Goal: Task Accomplishment & Management: Manage account settings

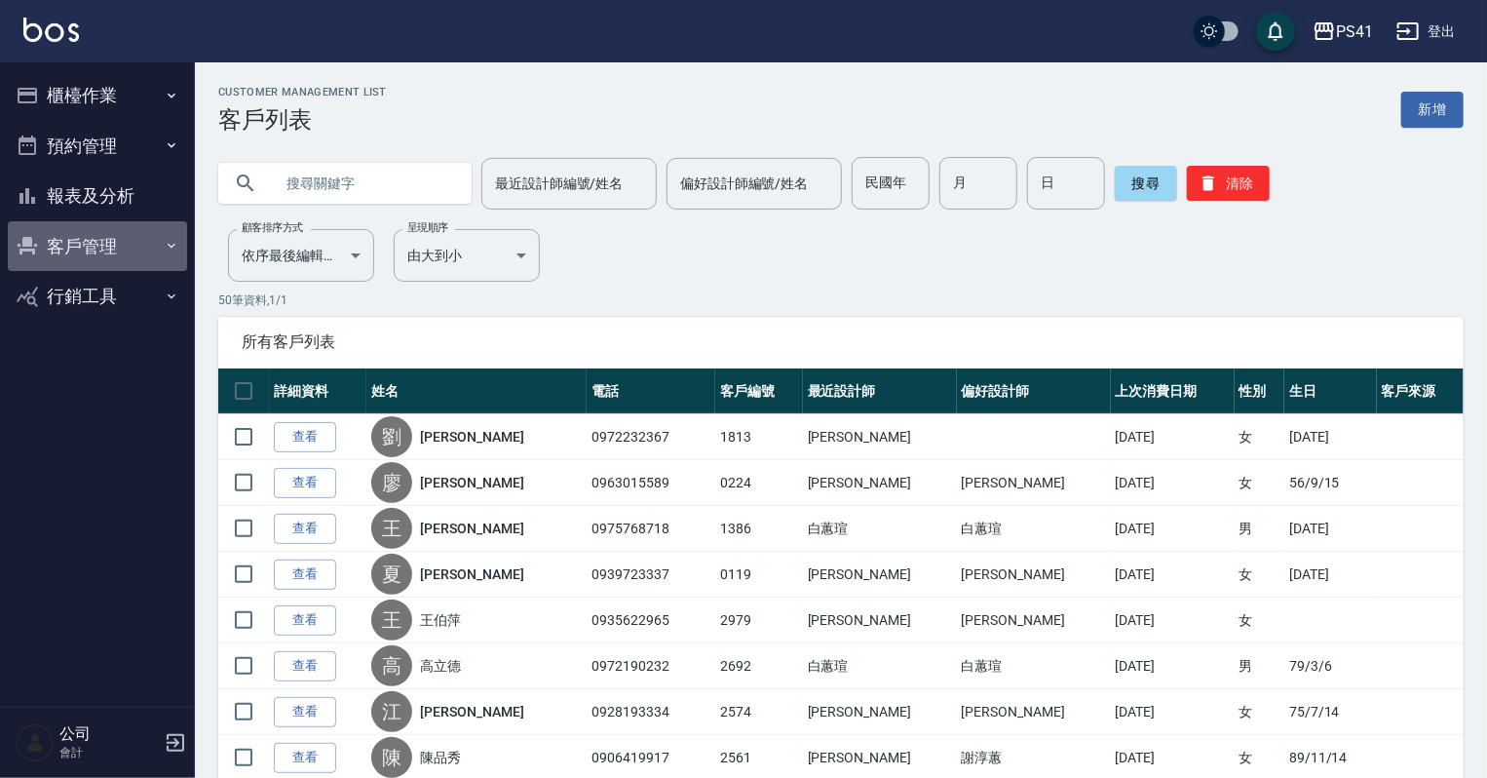
drag, startPoint x: 57, startPoint y: 240, endPoint x: 151, endPoint y: 354, distance: 148.1
click at [57, 242] on button "客戶管理" at bounding box center [97, 246] width 179 height 51
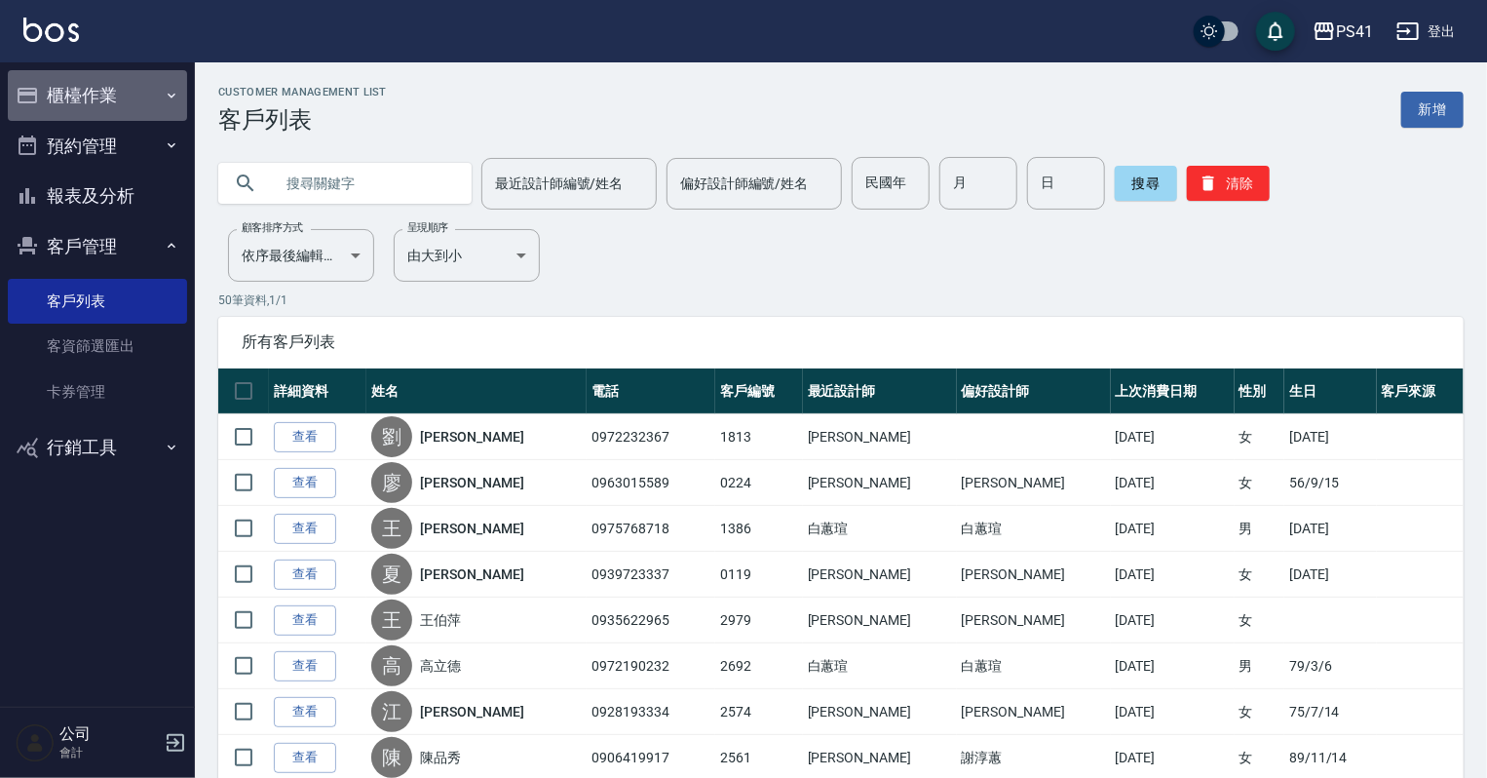
click at [133, 103] on button "櫃檯作業" at bounding box center [97, 95] width 179 height 51
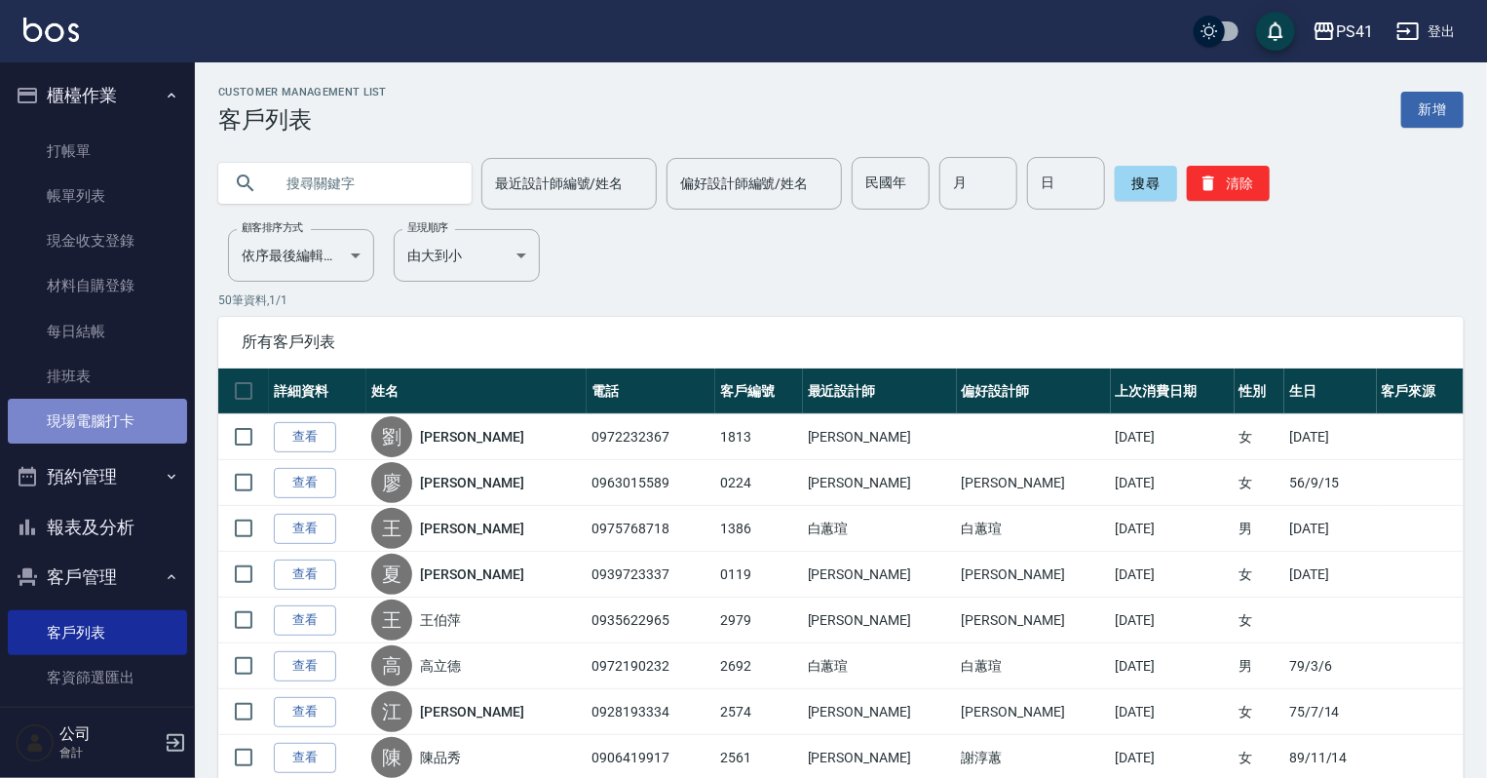
click at [109, 402] on link "現場電腦打卡" at bounding box center [97, 421] width 179 height 45
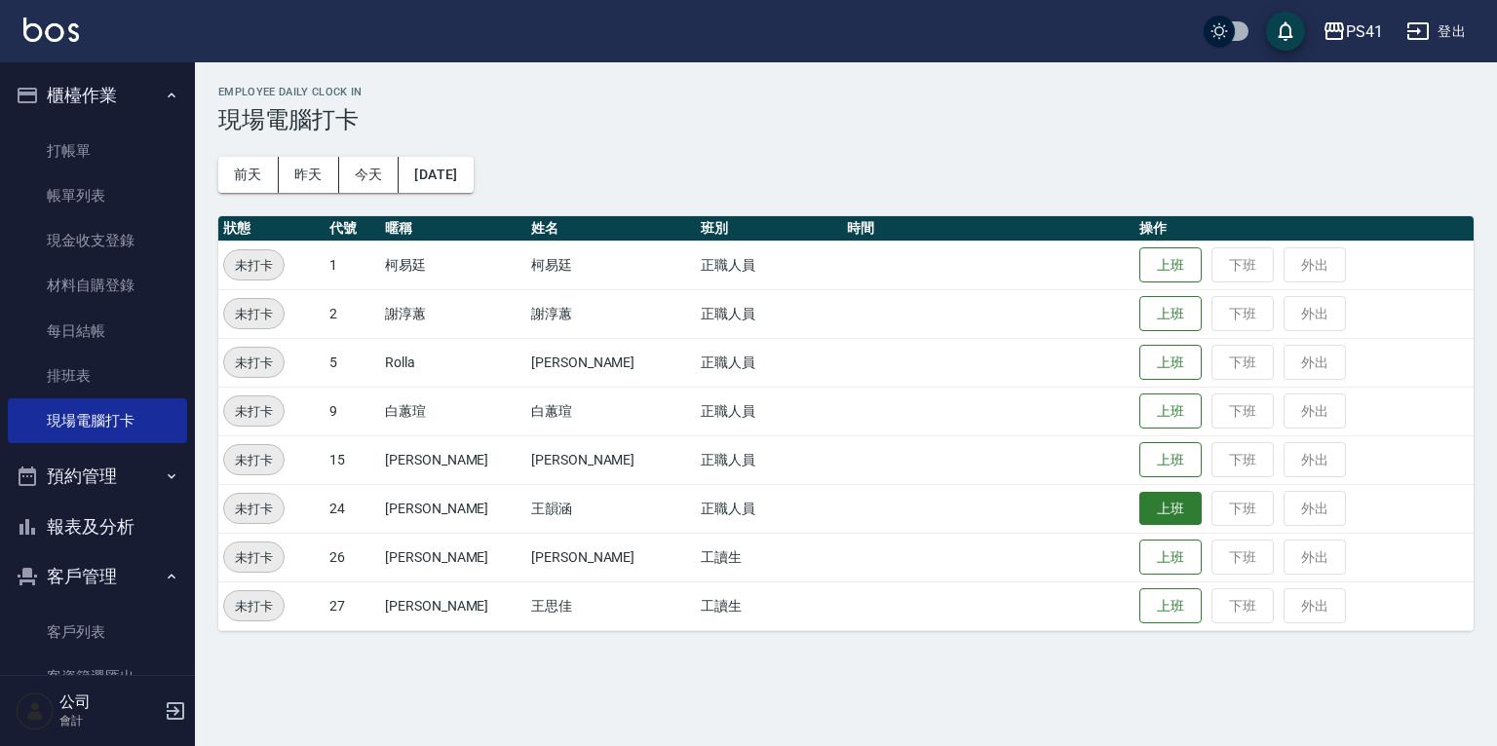
click at [1139, 513] on button "上班" at bounding box center [1170, 509] width 62 height 34
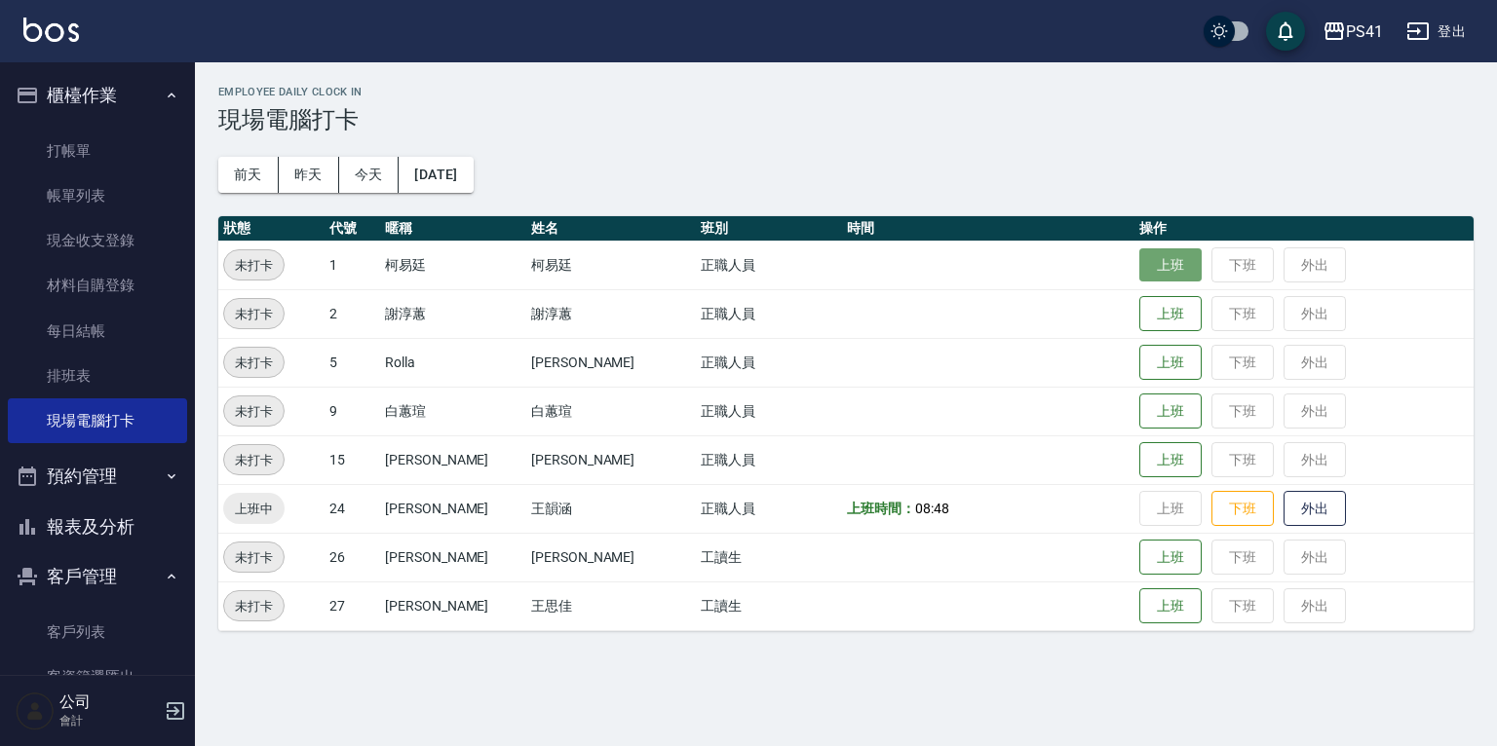
click at [1146, 263] on button "上班" at bounding box center [1170, 265] width 62 height 34
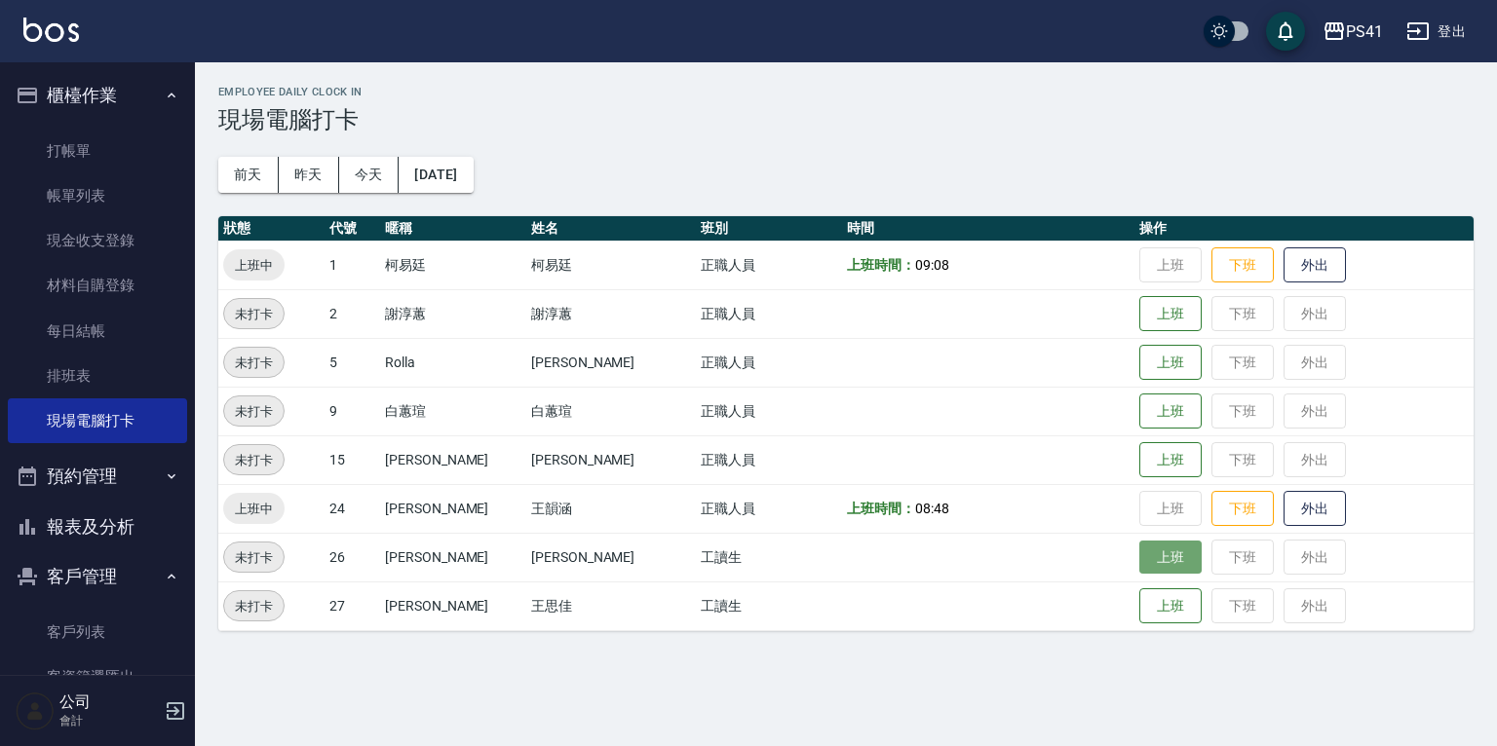
click at [1139, 555] on button "上班" at bounding box center [1170, 558] width 62 height 34
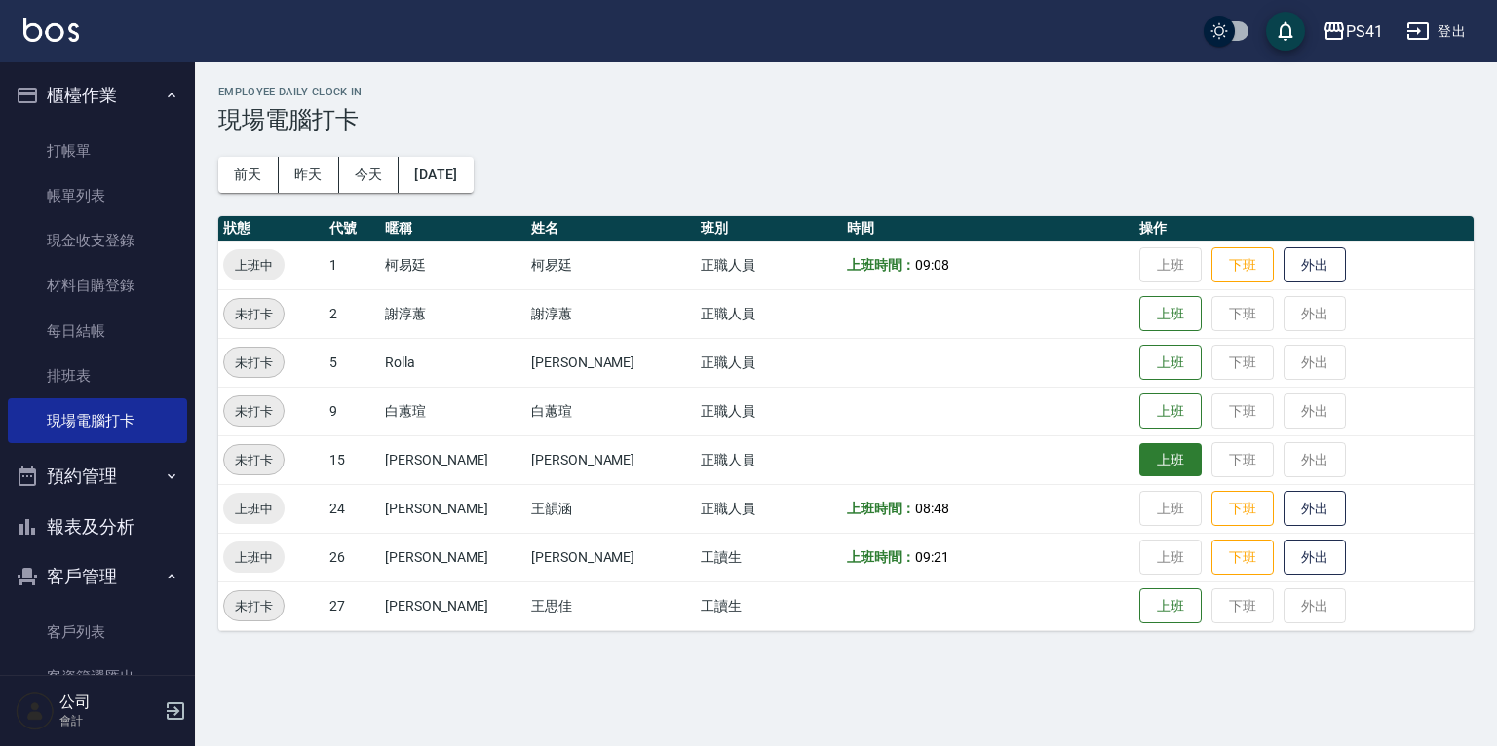
click at [1139, 458] on button "上班" at bounding box center [1170, 460] width 62 height 34
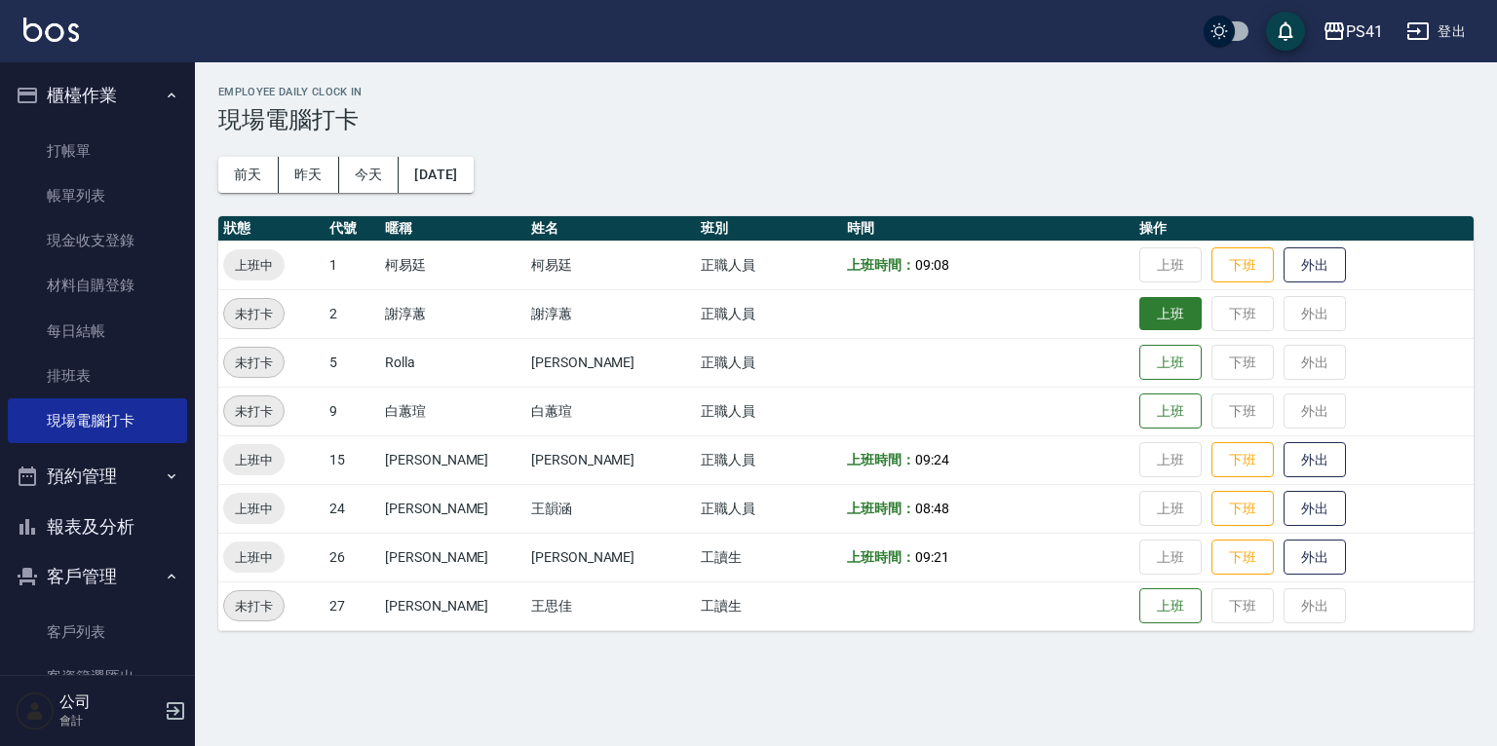
click at [1168, 317] on button "上班" at bounding box center [1170, 314] width 62 height 34
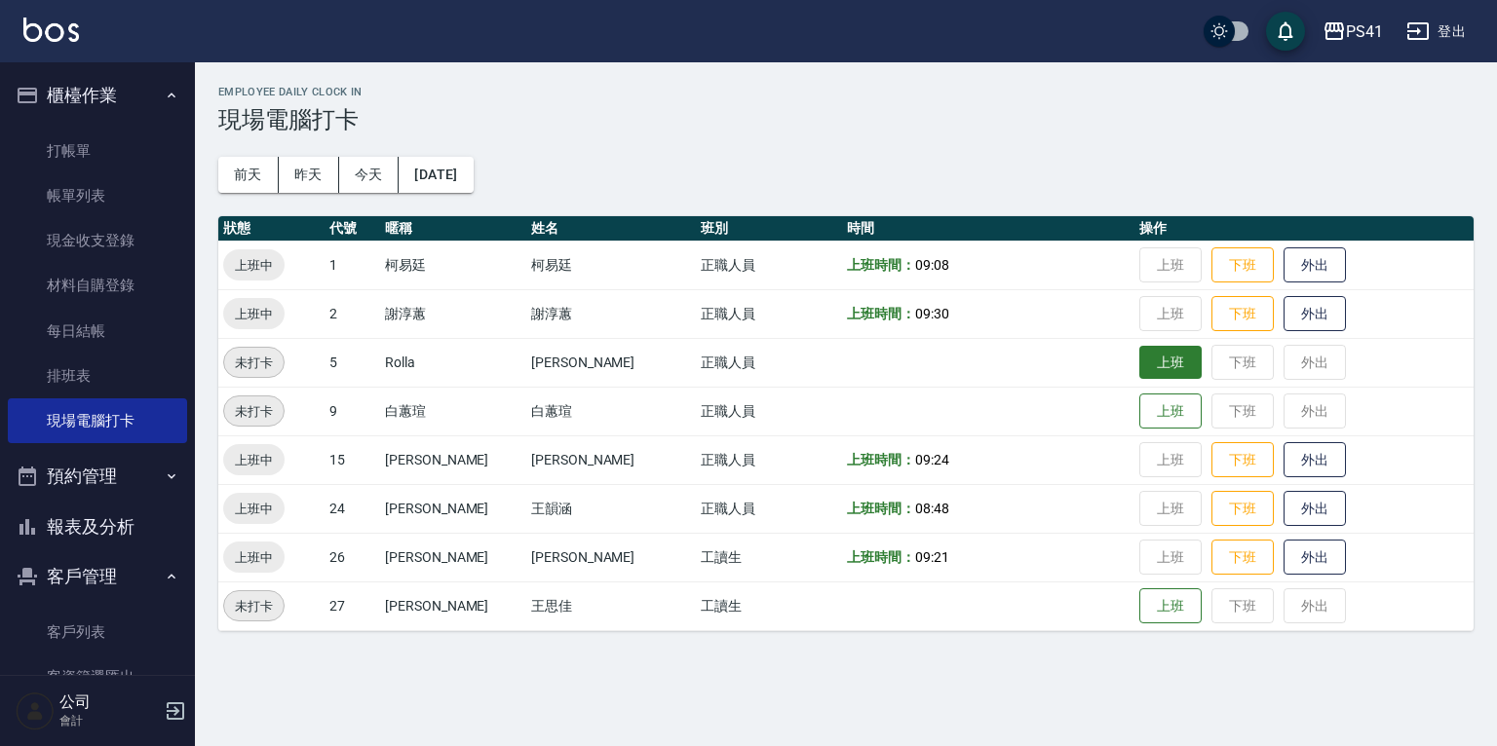
click at [1154, 360] on button "上班" at bounding box center [1170, 363] width 62 height 34
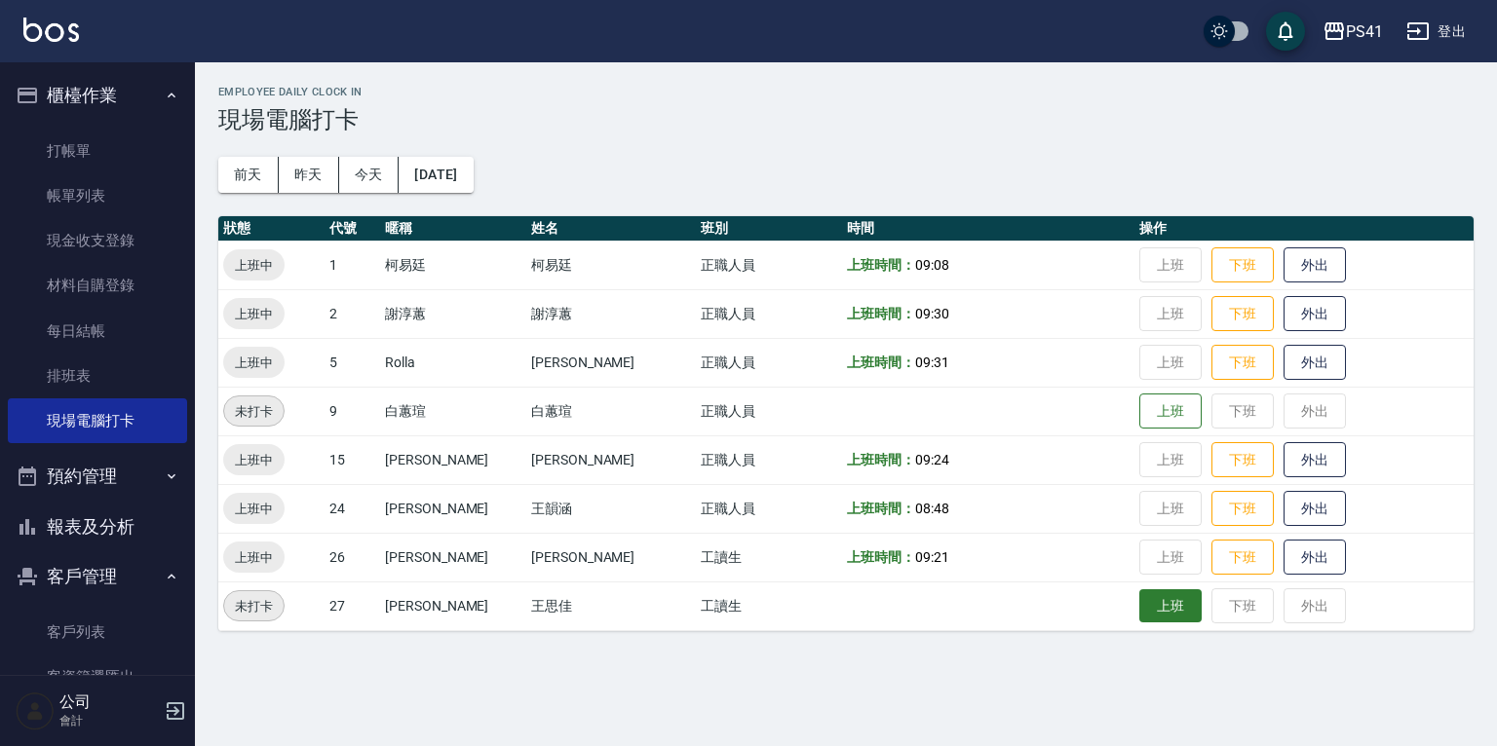
click at [1141, 614] on button "上班" at bounding box center [1170, 607] width 62 height 34
drag, startPoint x: 101, startPoint y: 619, endPoint x: 101, endPoint y: 589, distance: 30.2
click at [101, 619] on link "客戶列表" at bounding box center [97, 632] width 179 height 45
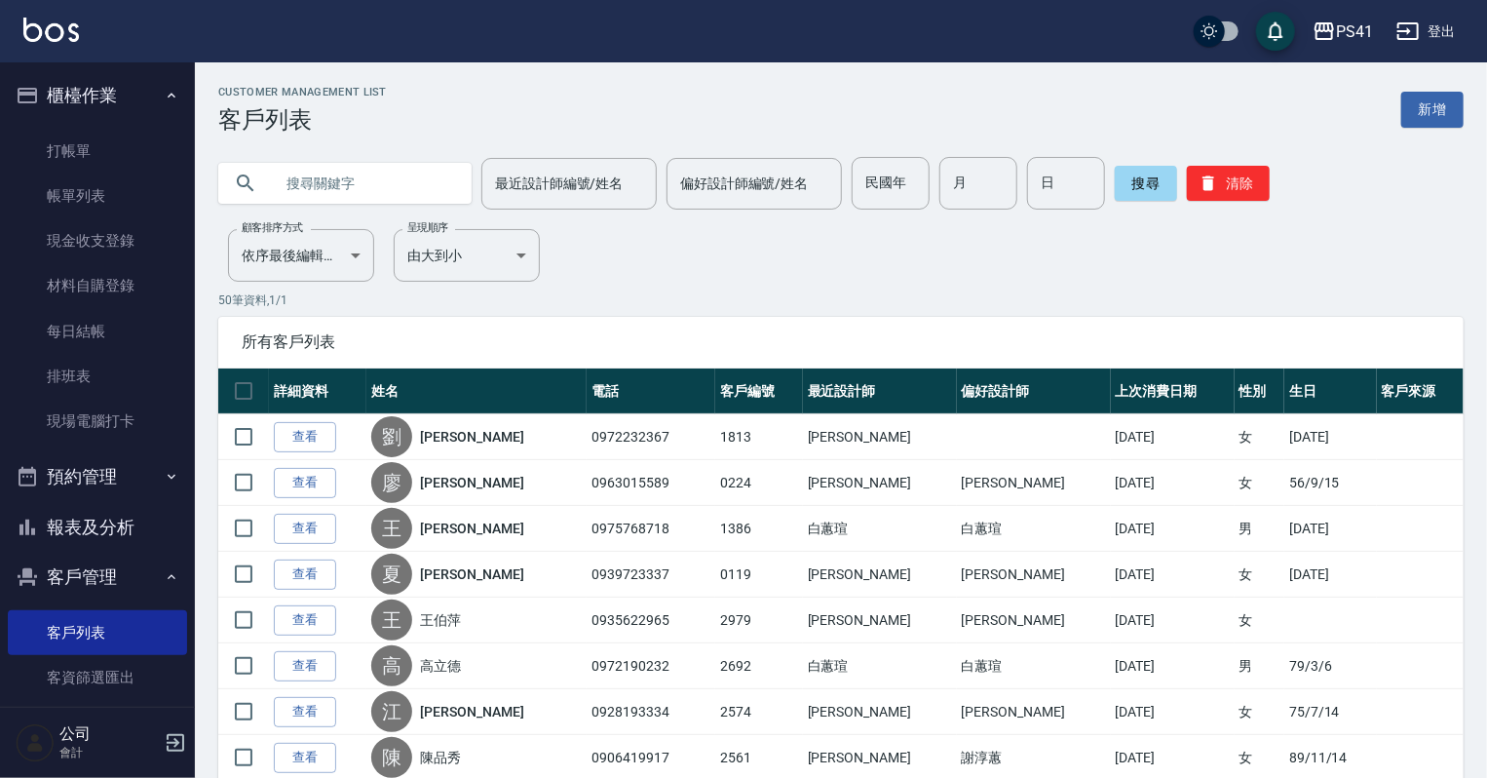
click at [372, 187] on input "text" at bounding box center [364, 183] width 183 height 53
type input "0989844813"
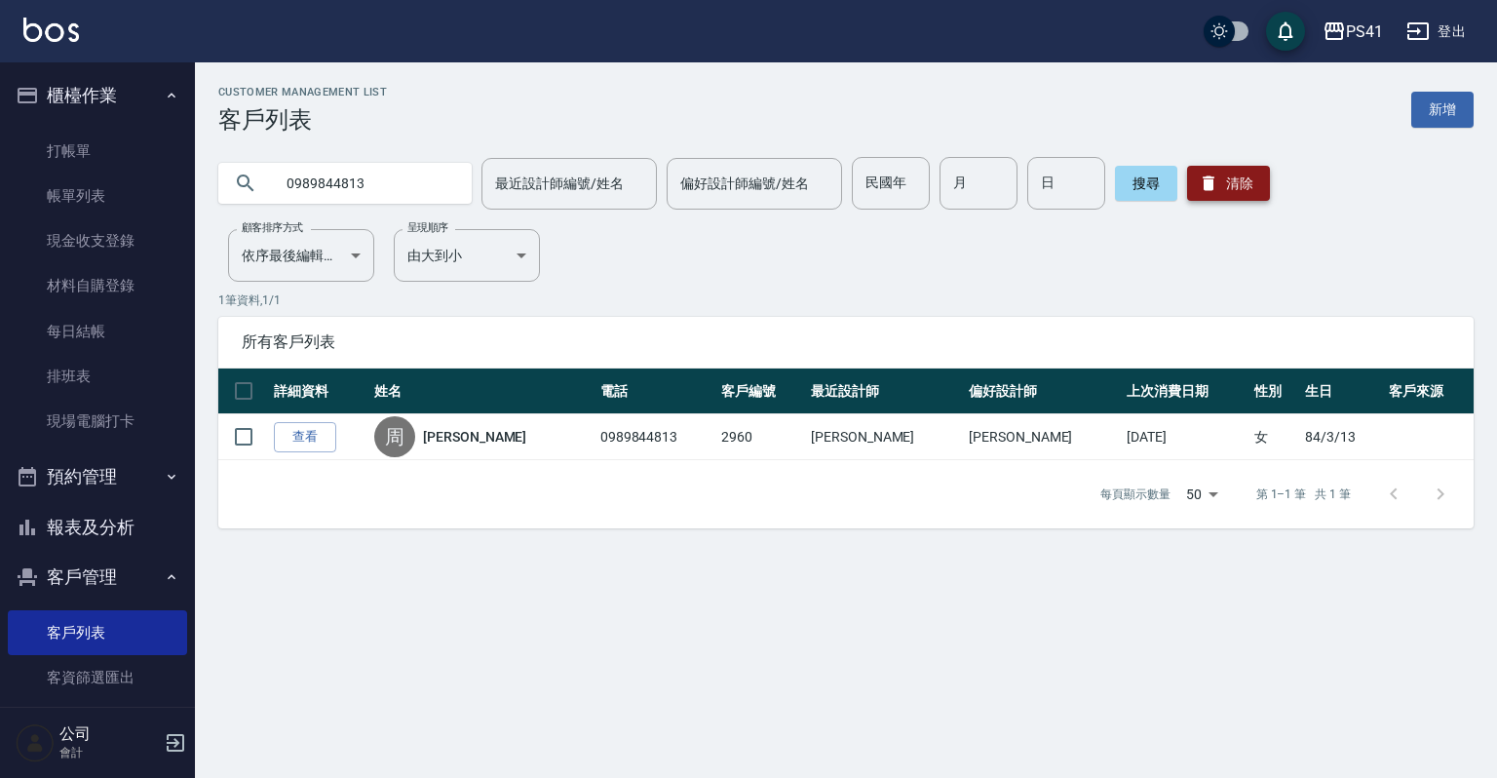
click at [1232, 188] on button "清除" at bounding box center [1228, 183] width 83 height 35
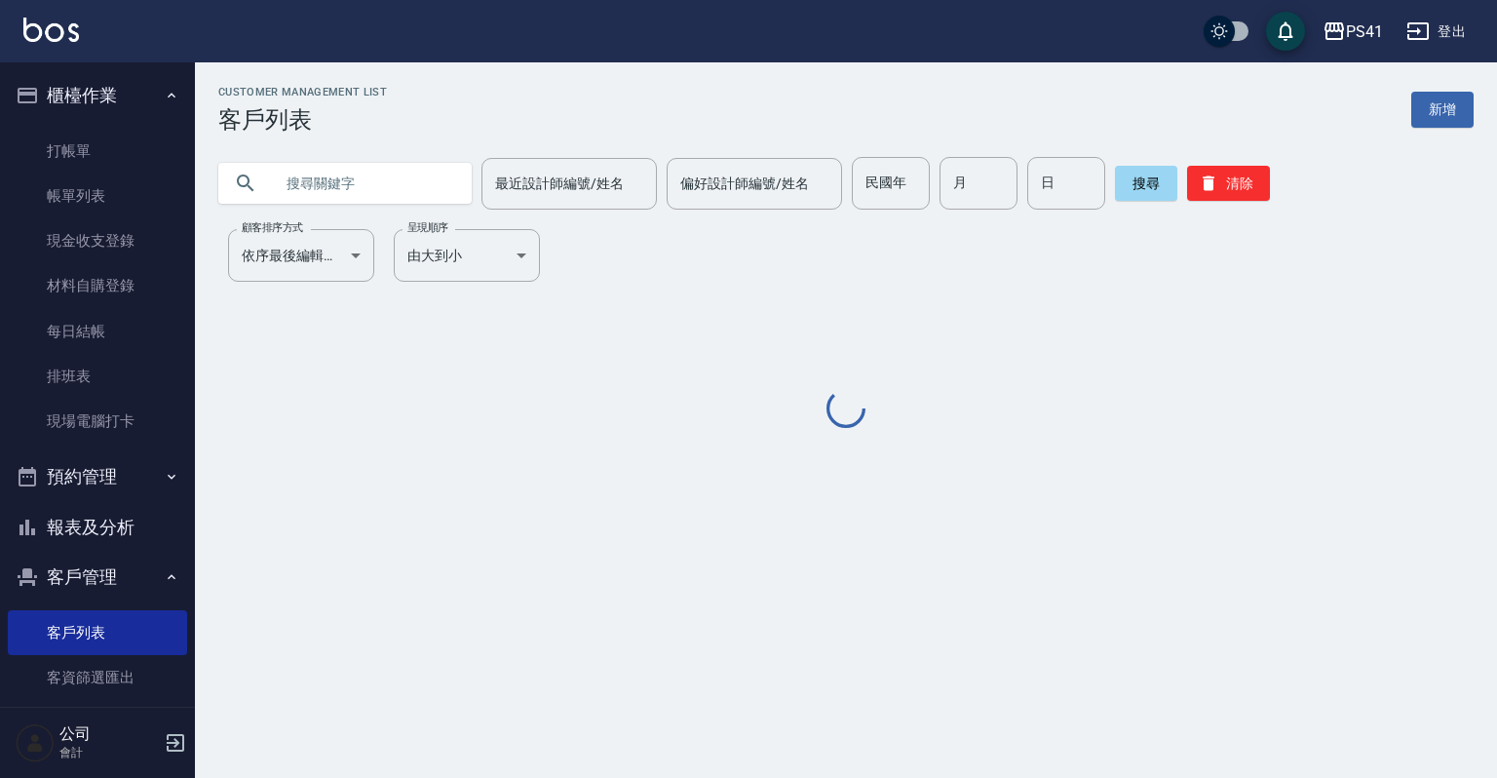
click at [351, 187] on input "text" at bounding box center [364, 183] width 183 height 53
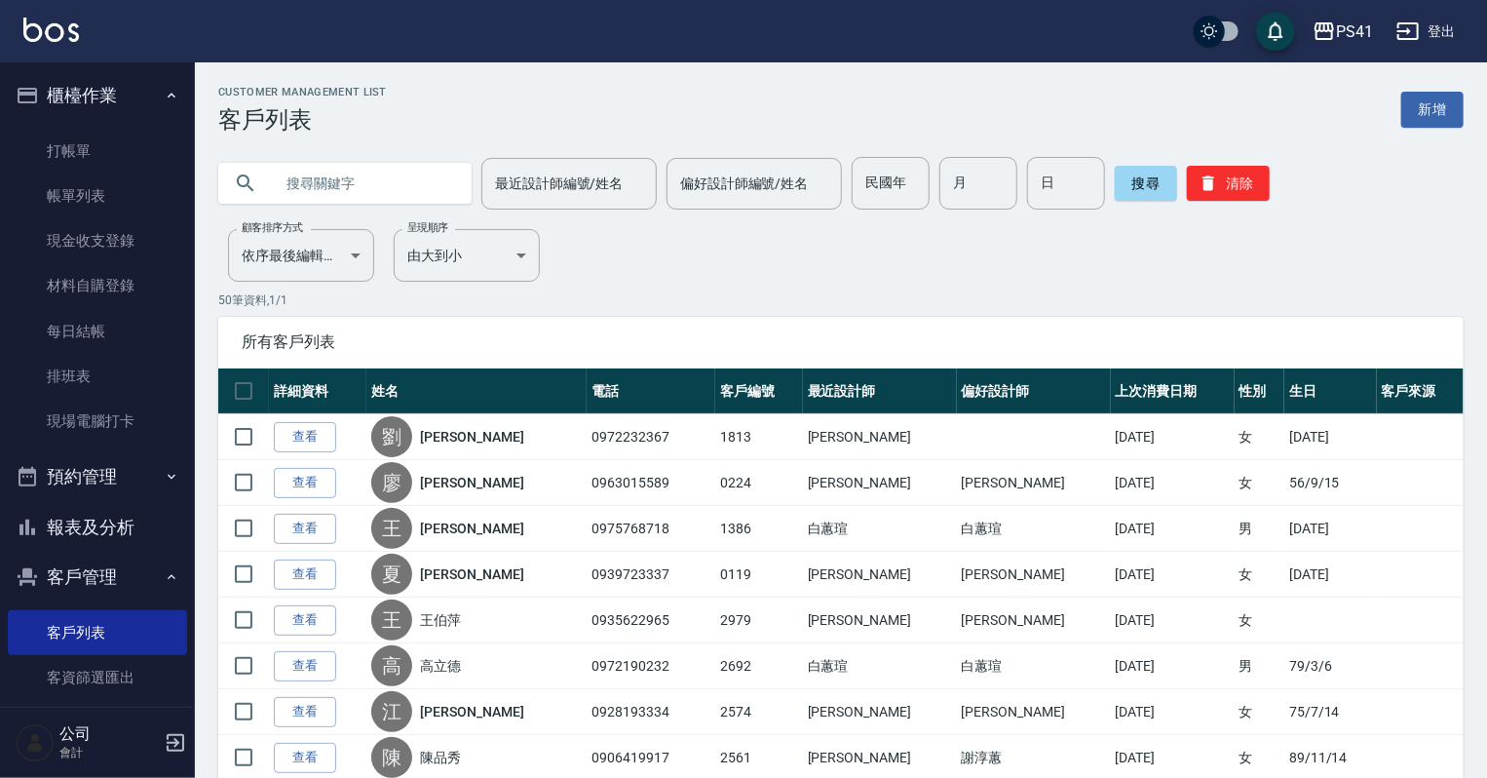
type input "."
type input "0952011376"
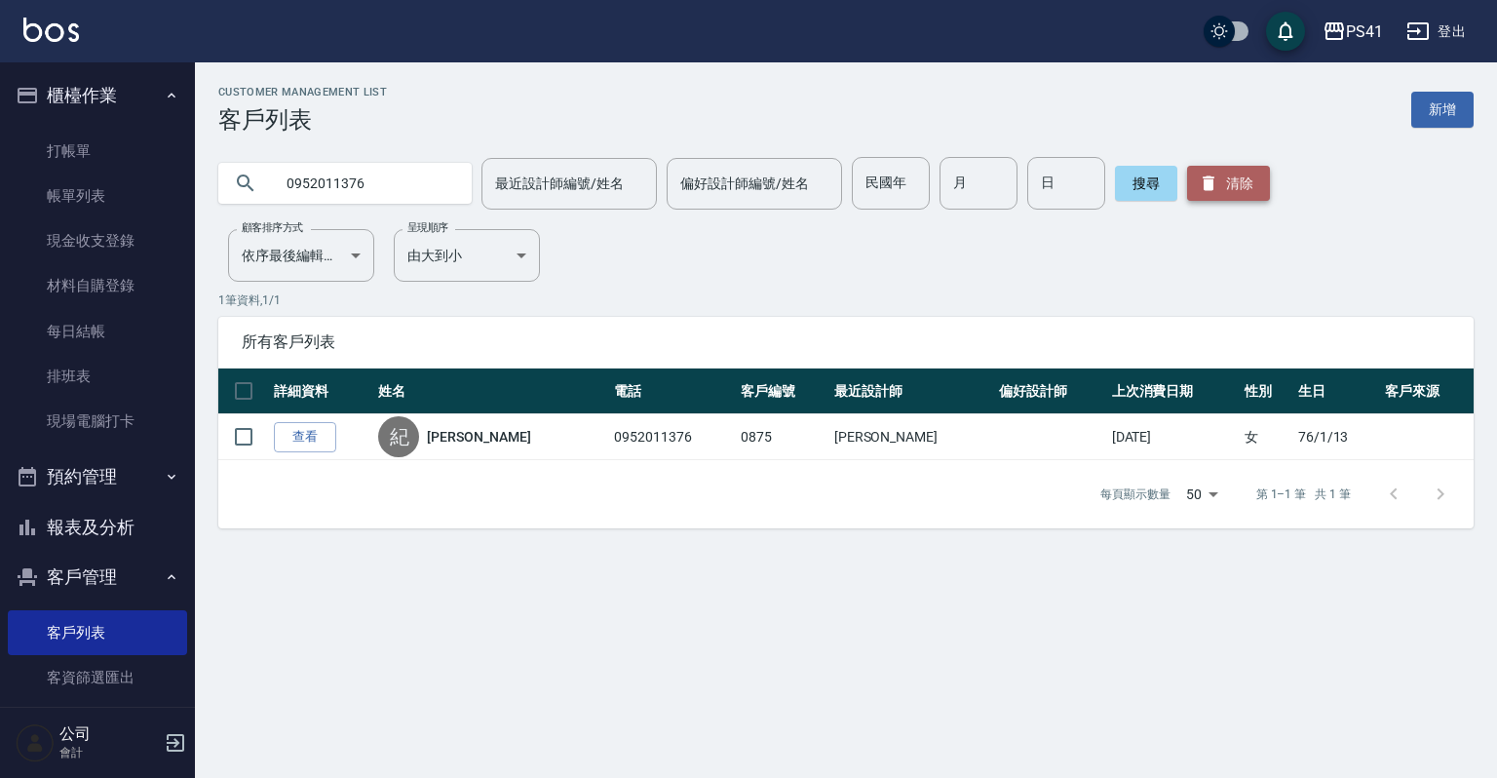
click at [1247, 187] on button "清除" at bounding box center [1228, 183] width 83 height 35
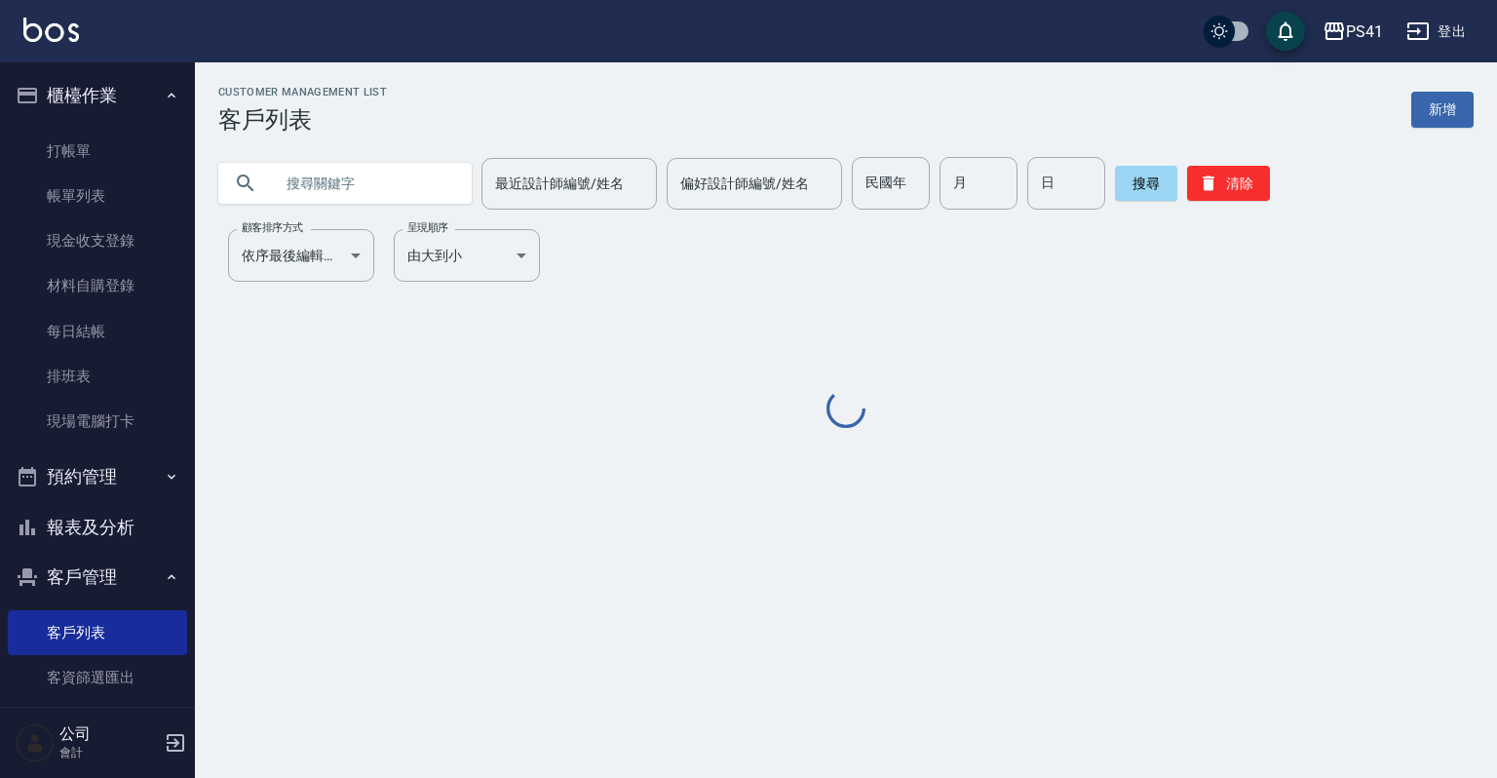
click at [365, 179] on input "text" at bounding box center [364, 183] width 183 height 53
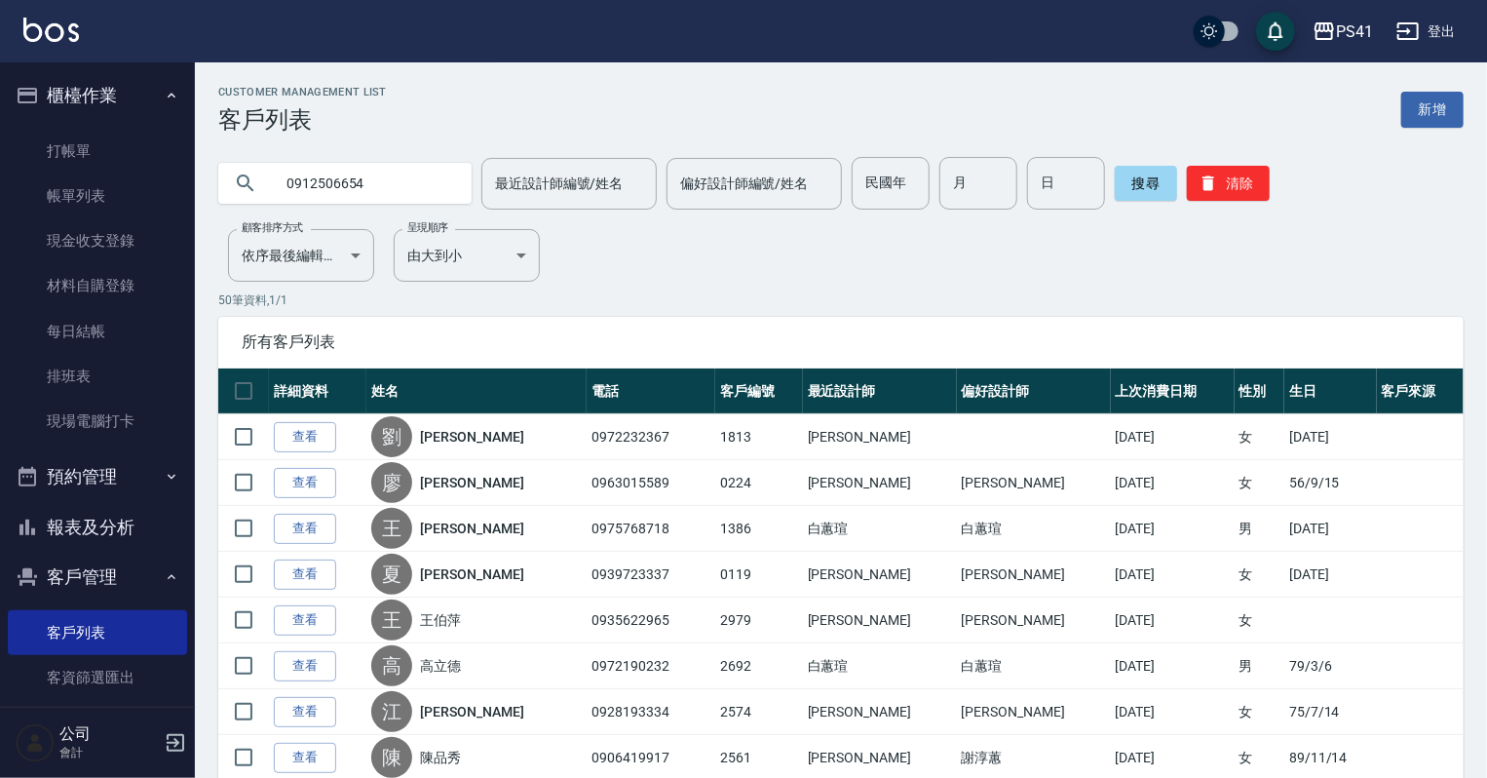
type input "0912506654"
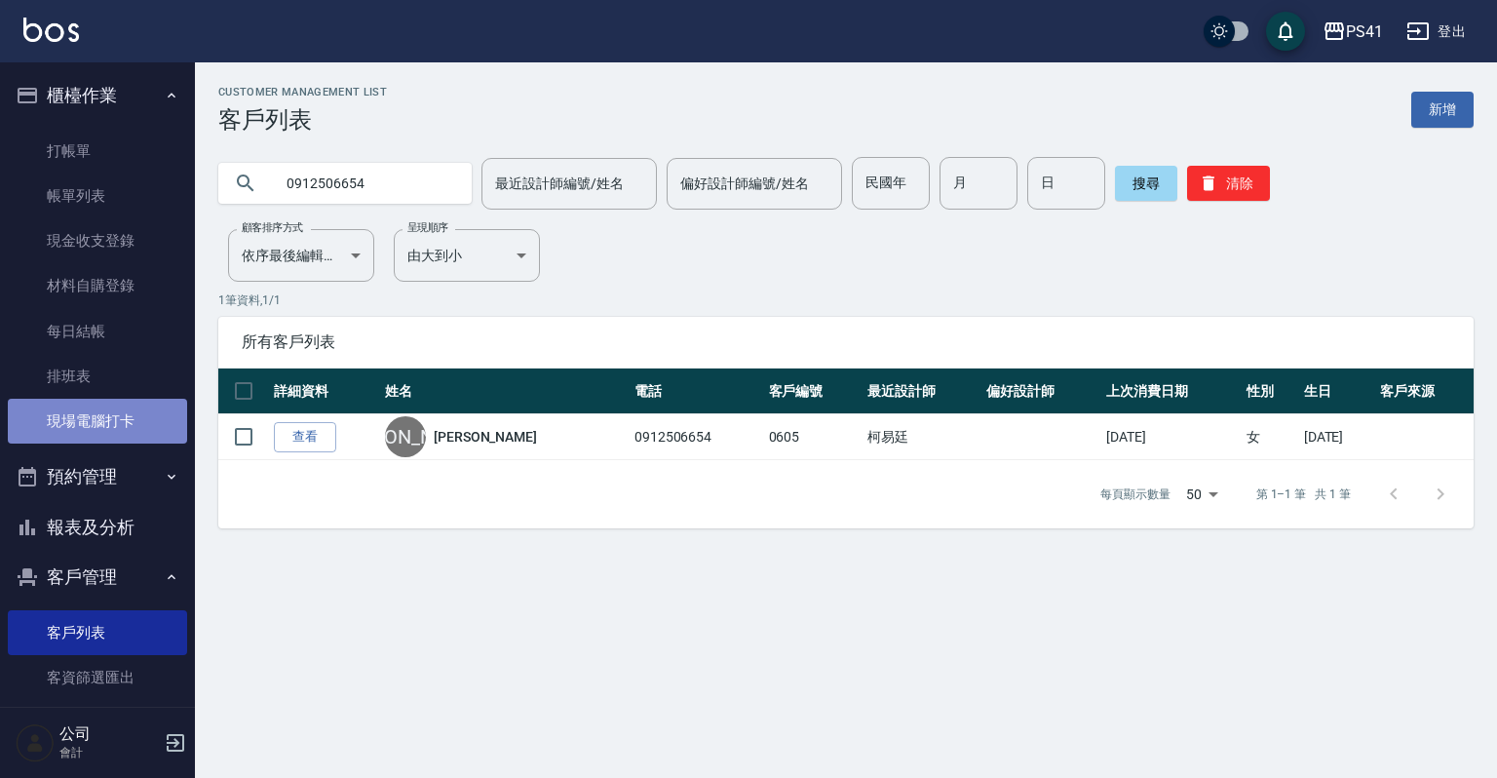
click at [118, 421] on link "現場電腦打卡" at bounding box center [97, 421] width 179 height 45
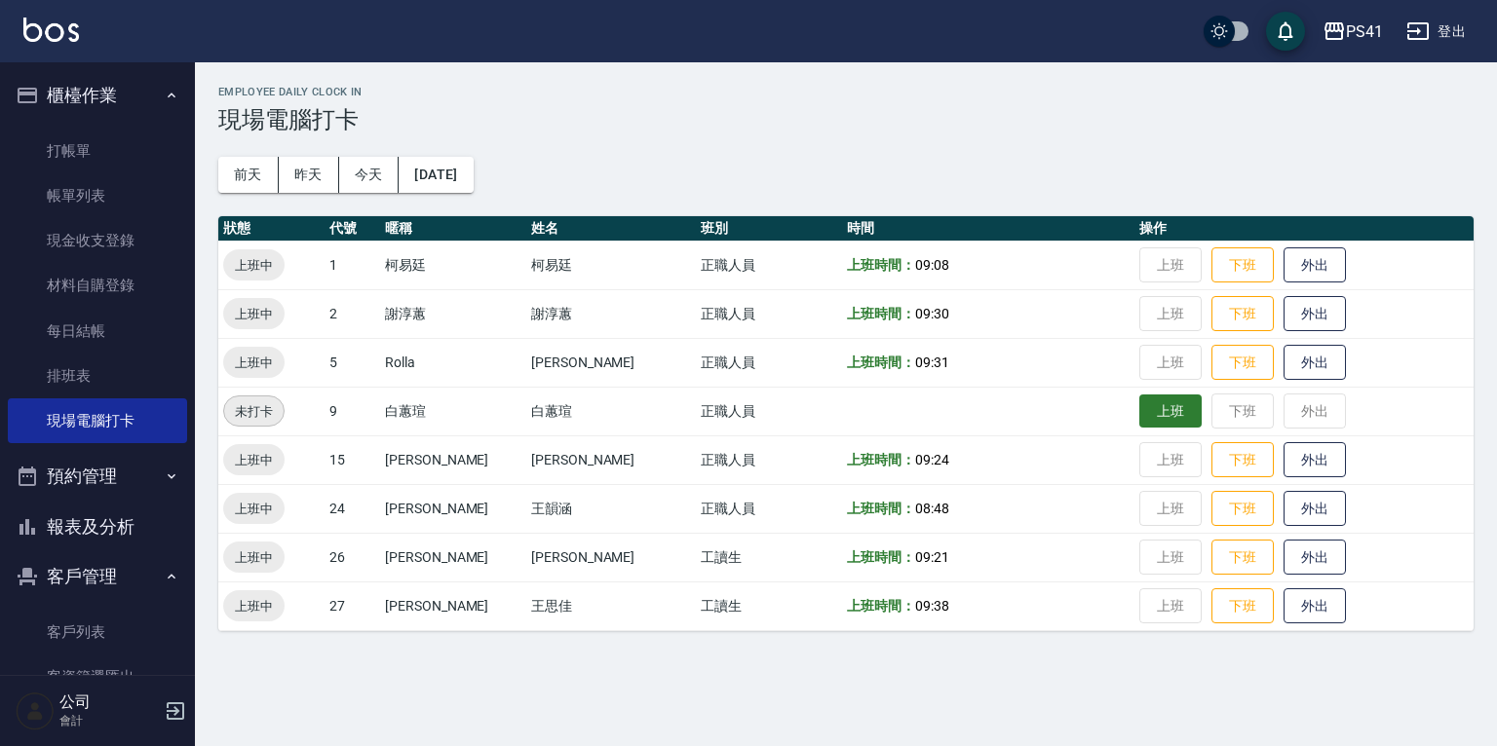
click at [1162, 414] on button "上班" at bounding box center [1170, 412] width 62 height 34
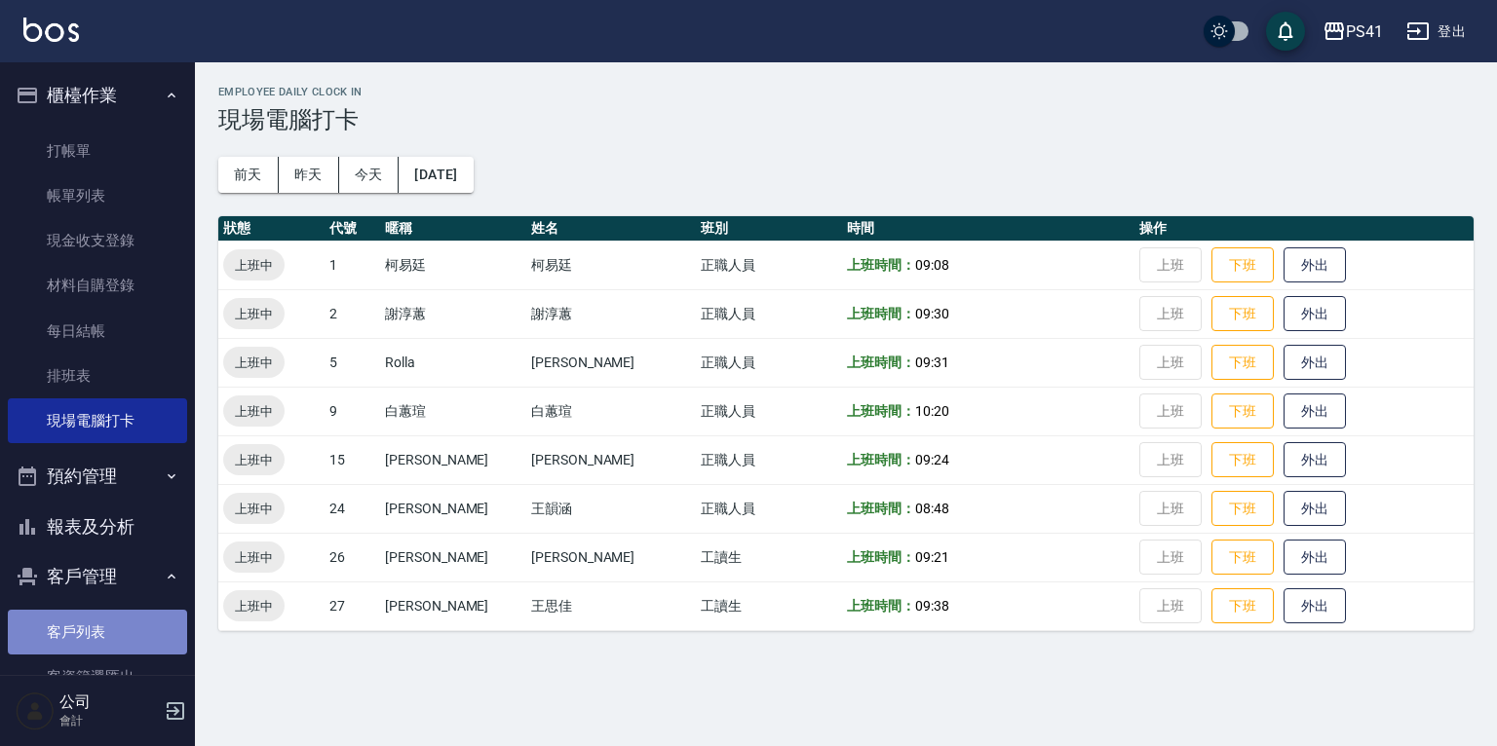
click at [99, 627] on link "客戶列表" at bounding box center [97, 632] width 179 height 45
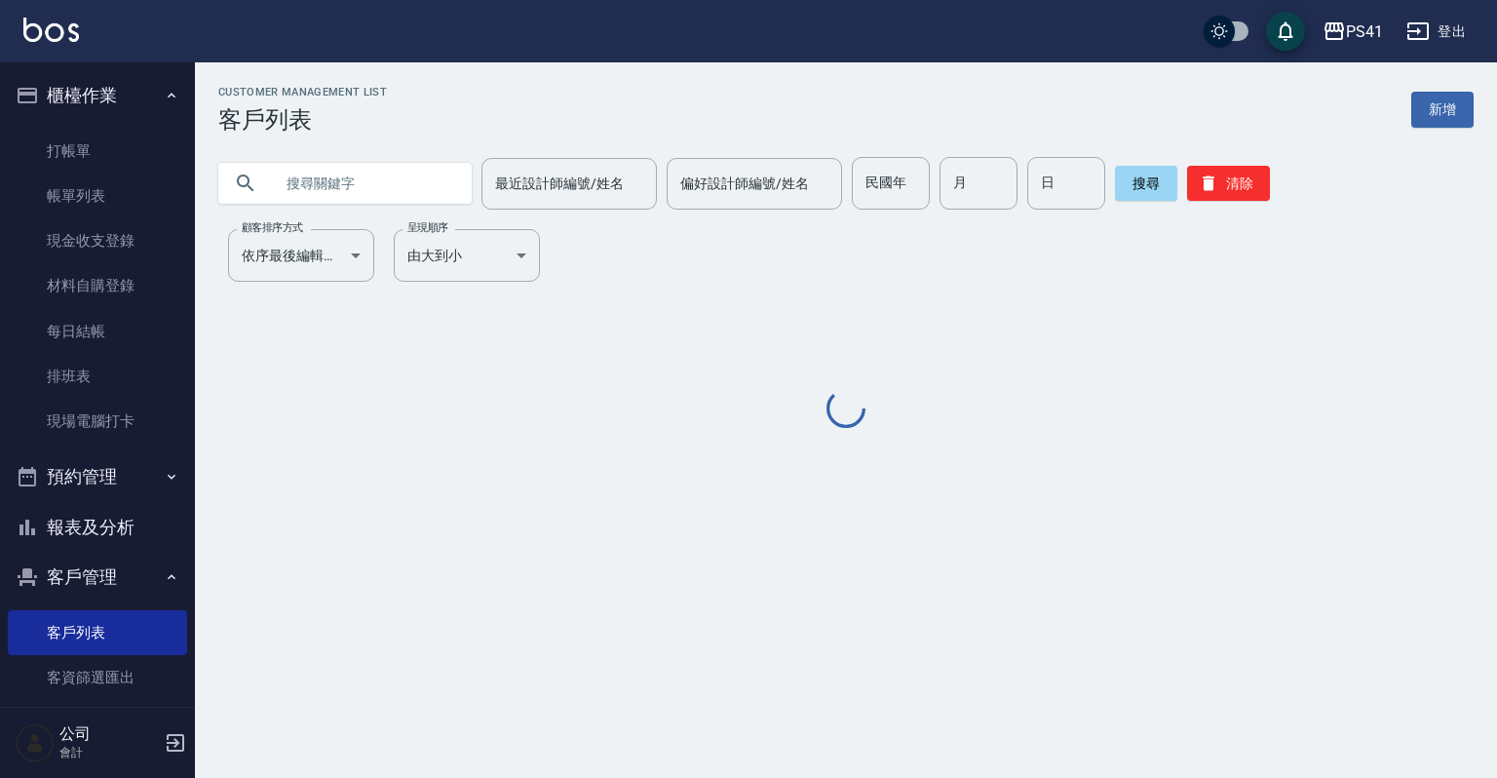
click at [433, 179] on input "text" at bounding box center [364, 183] width 183 height 53
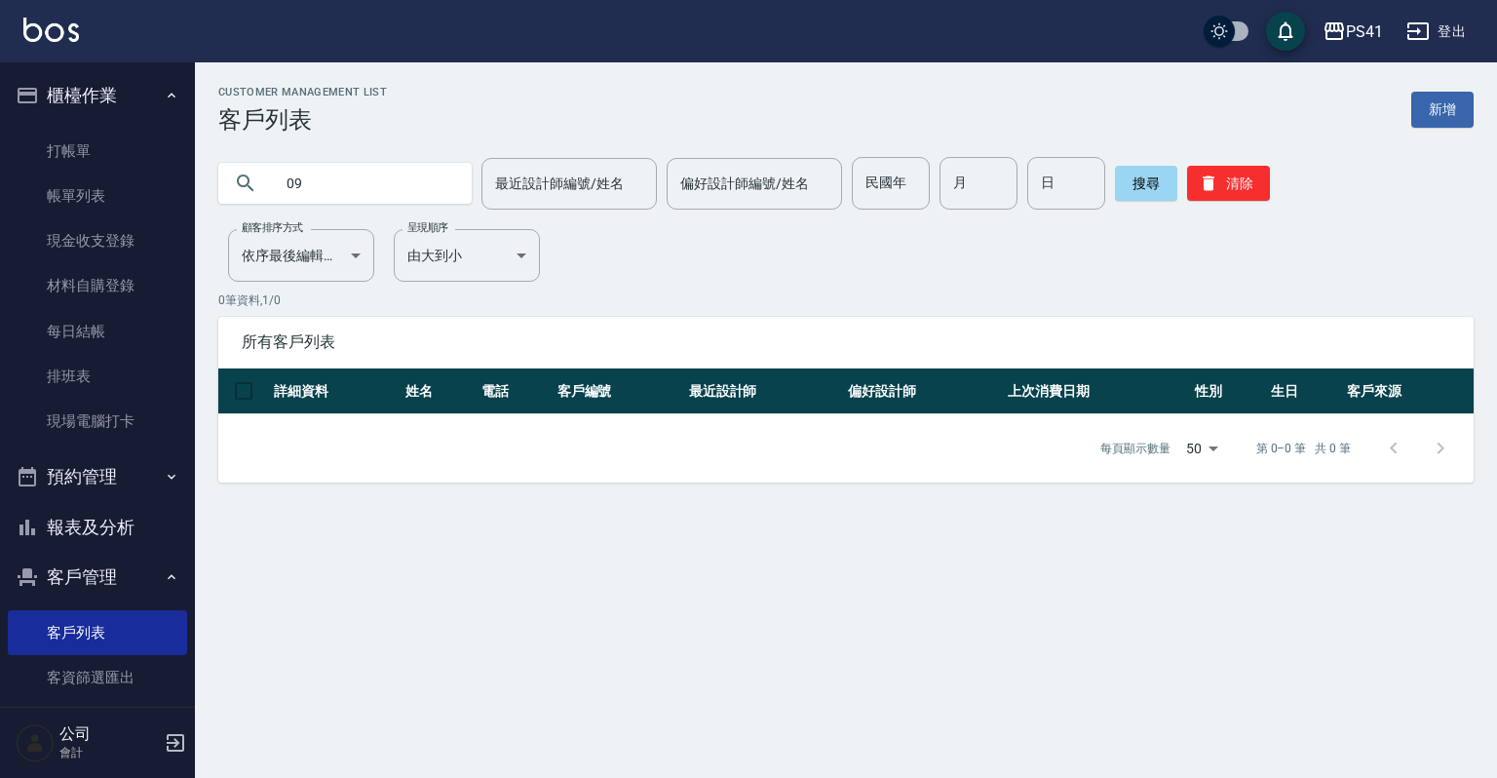
type input "0"
type input "闕"
type input "0"
click at [117, 421] on link "現場電腦打卡" at bounding box center [97, 421] width 179 height 45
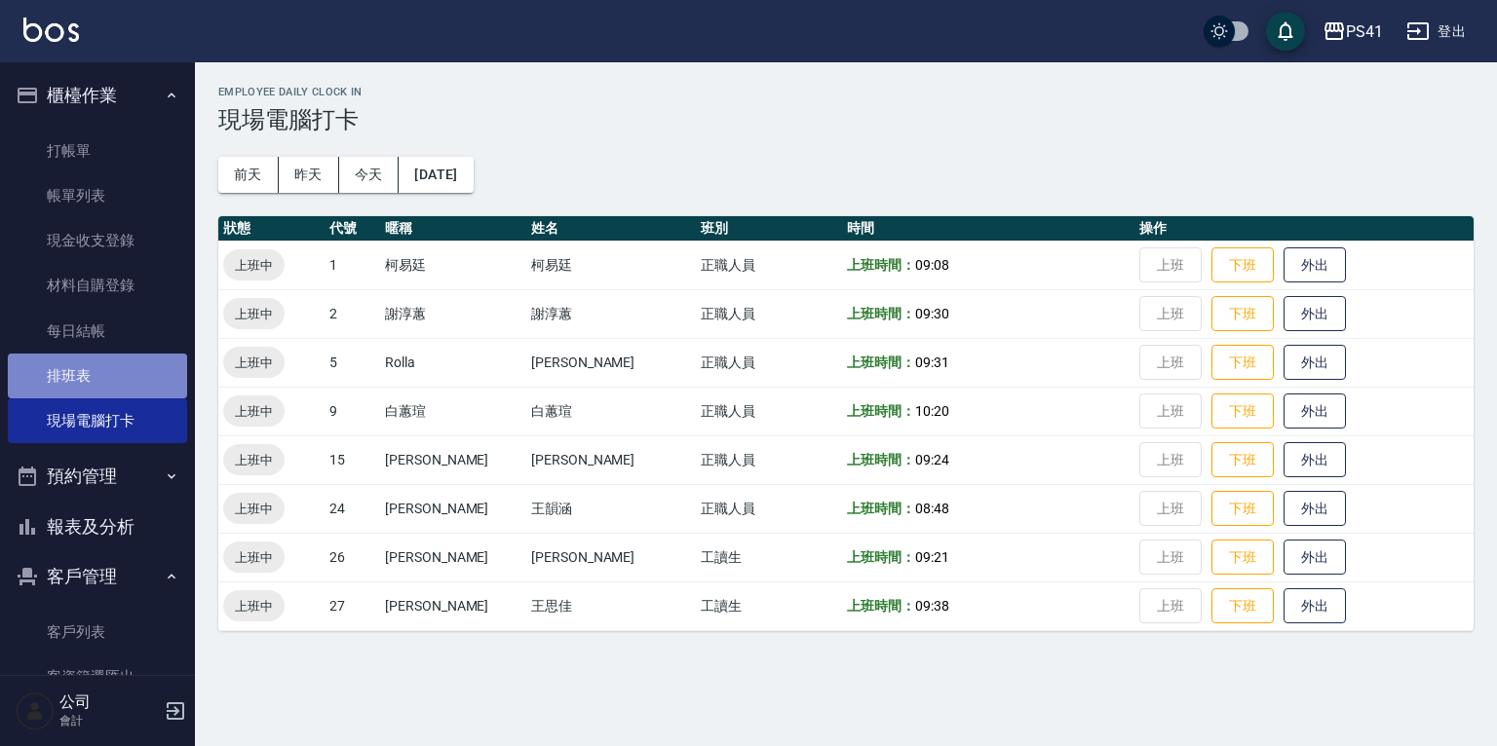
click at [113, 376] on link "排班表" at bounding box center [97, 376] width 179 height 45
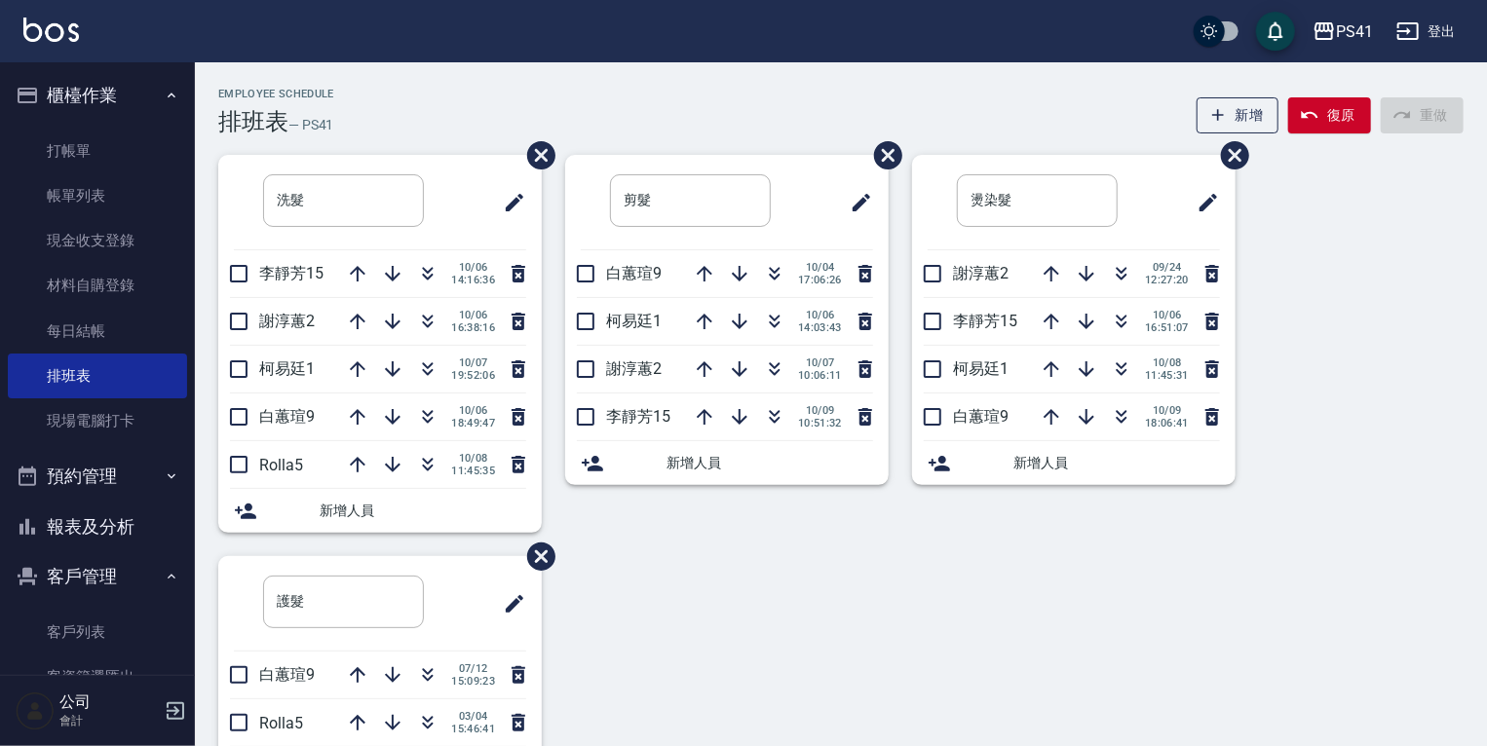
click at [122, 524] on button "報表及分析" at bounding box center [97, 527] width 179 height 51
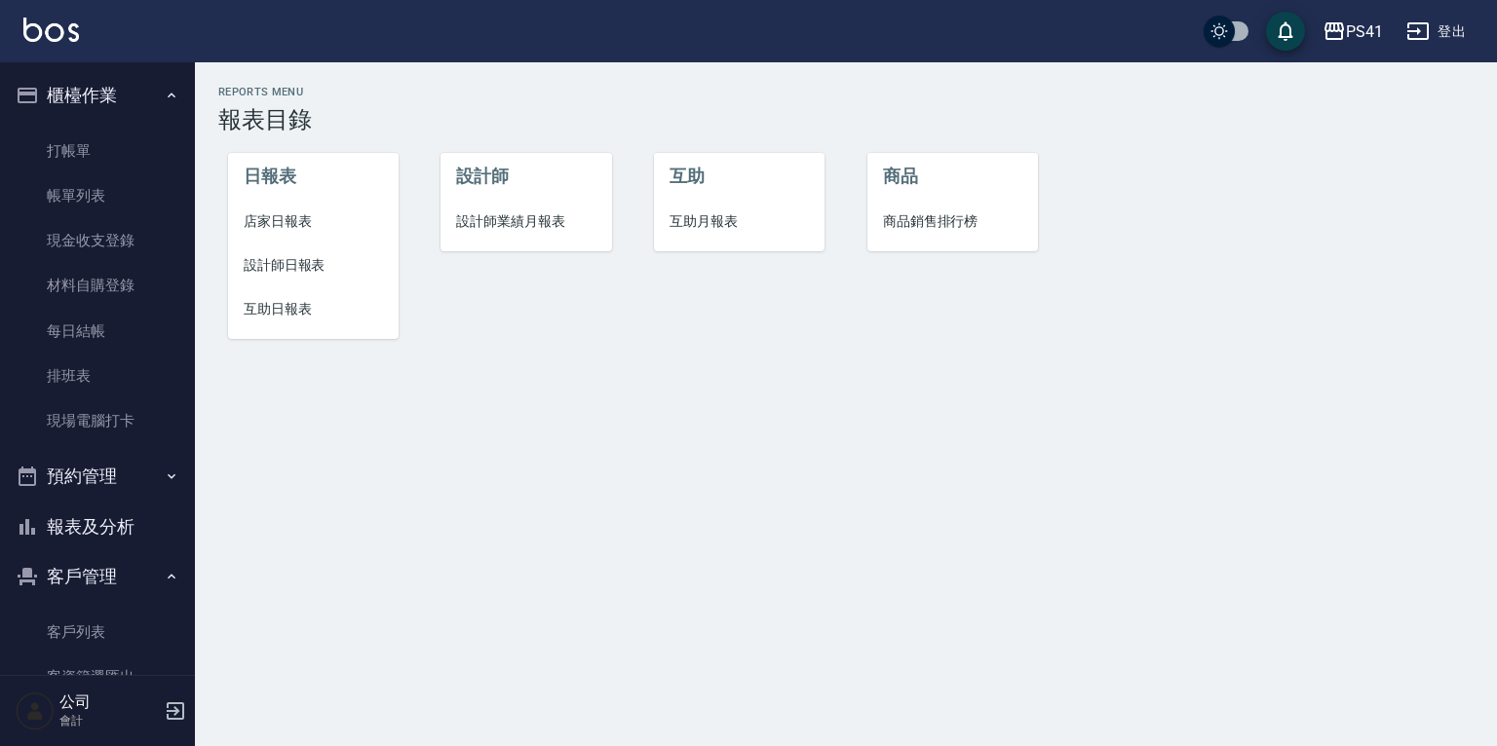
click at [280, 319] on span "互助日報表" at bounding box center [313, 309] width 139 height 20
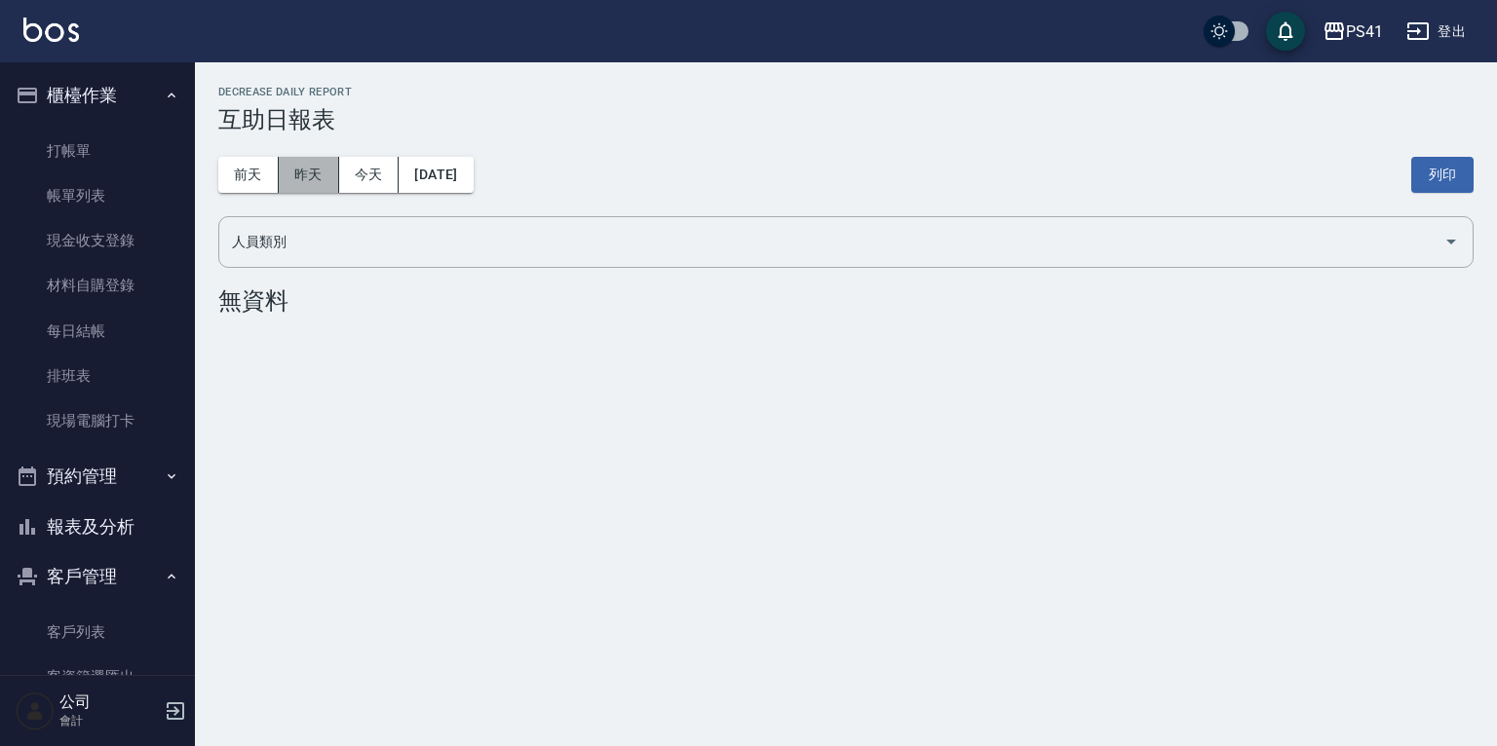
click at [319, 172] on button "昨天" at bounding box center [309, 175] width 60 height 36
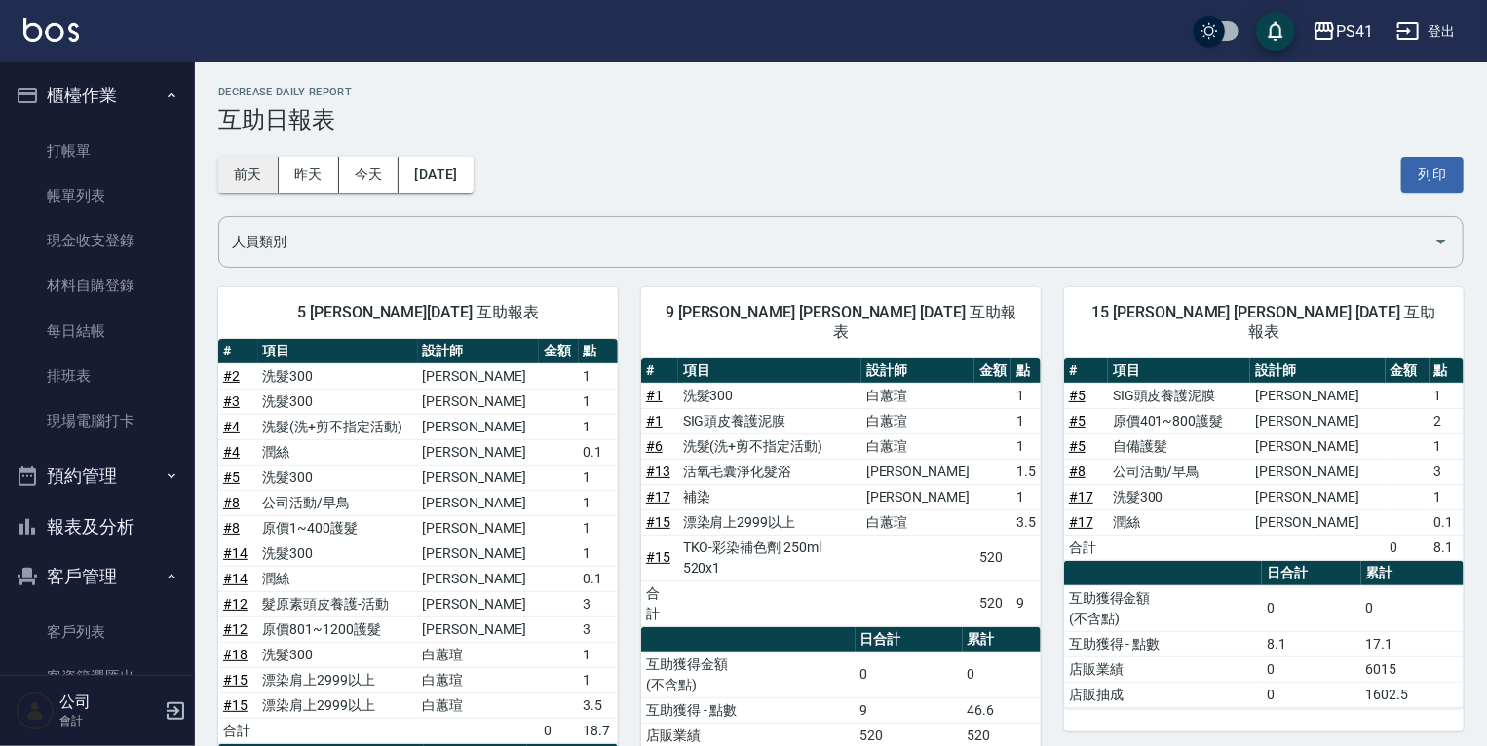
click at [264, 183] on button "前天" at bounding box center [248, 175] width 60 height 36
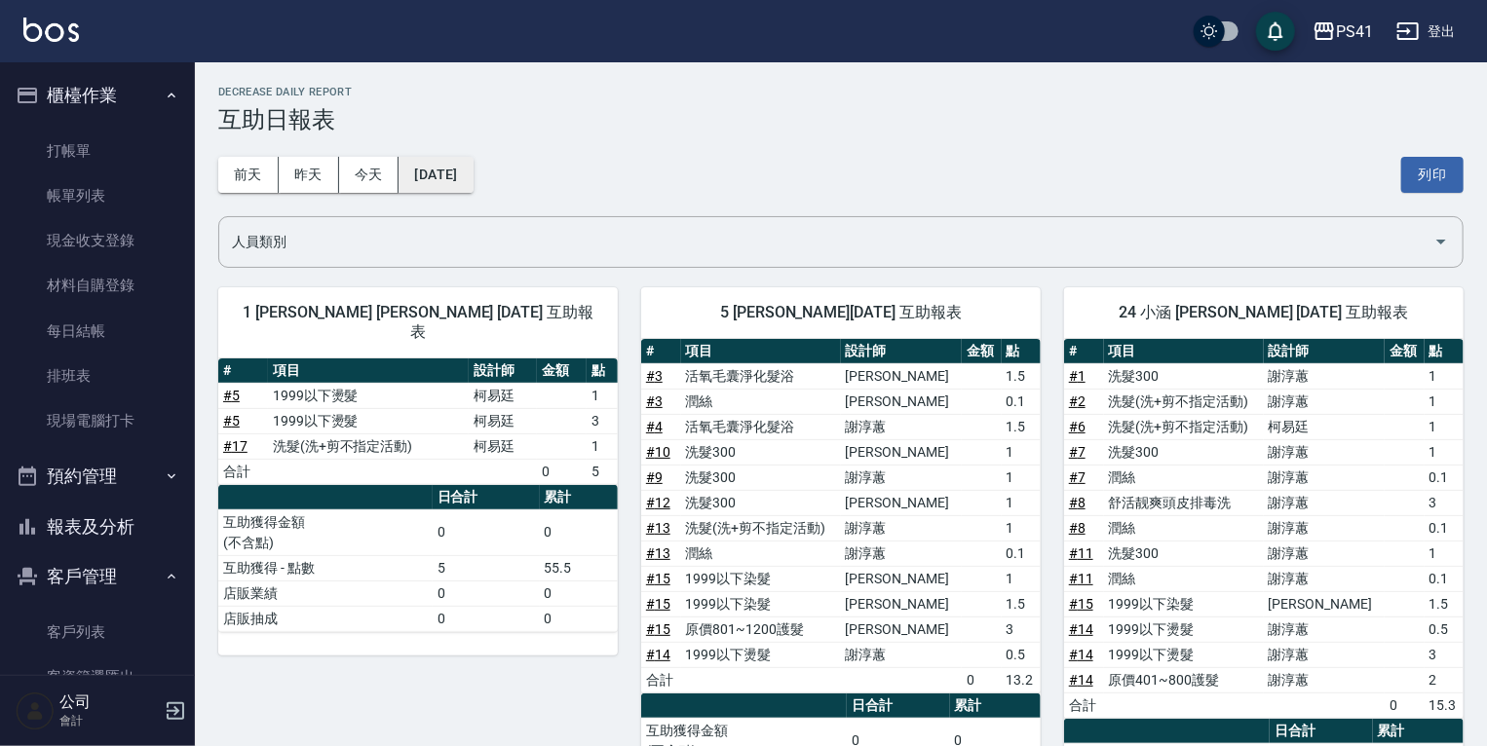
click at [429, 189] on button "[DATE]" at bounding box center [436, 175] width 74 height 36
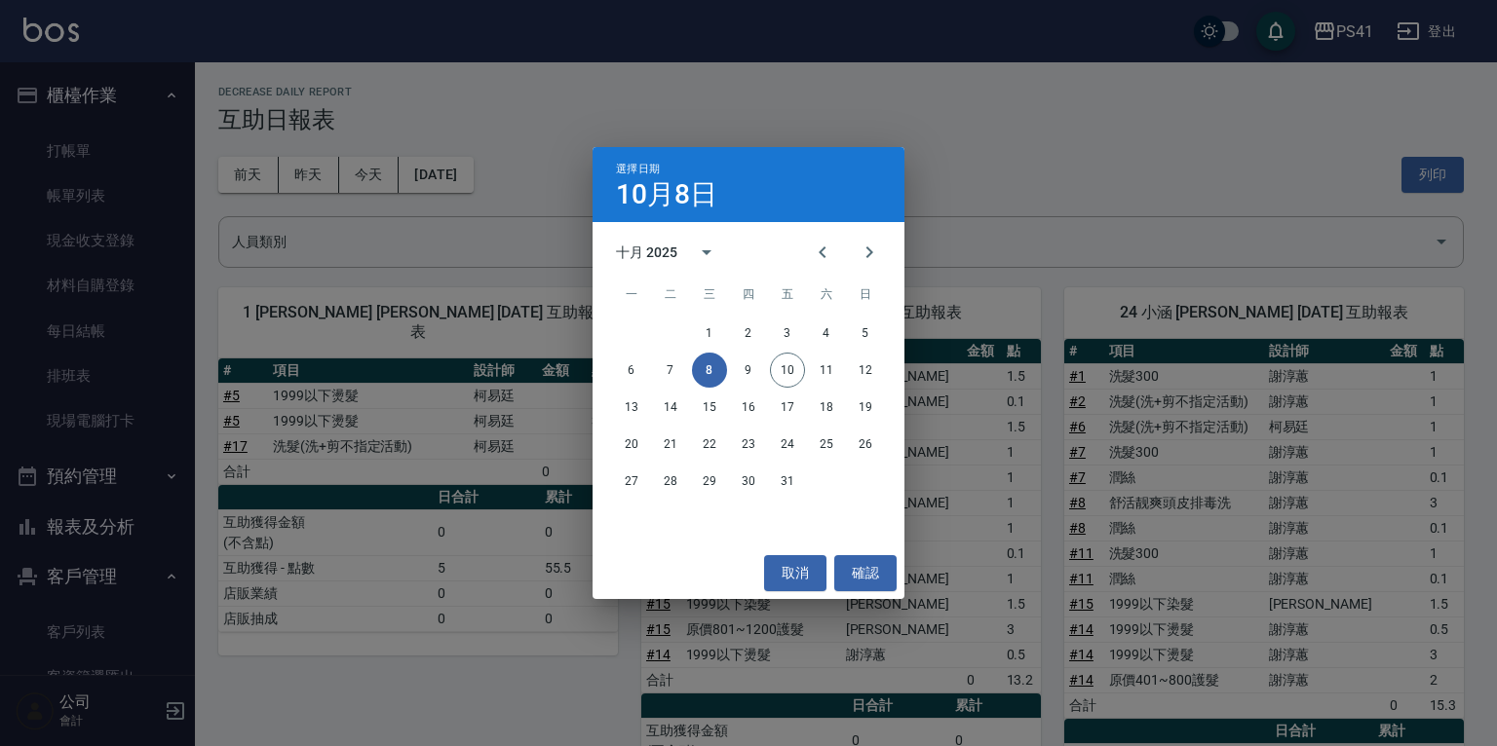
drag, startPoint x: 1228, startPoint y: 183, endPoint x: 756, endPoint y: 248, distance: 476.2
click at [1213, 183] on div "選擇日期 10月8日 十月 2025 一 二 三 四 五 六 日 1 2 3 4 5 6 7 8 9 10 11 12 13 14 15 16 17 18 1…" at bounding box center [748, 373] width 1497 height 746
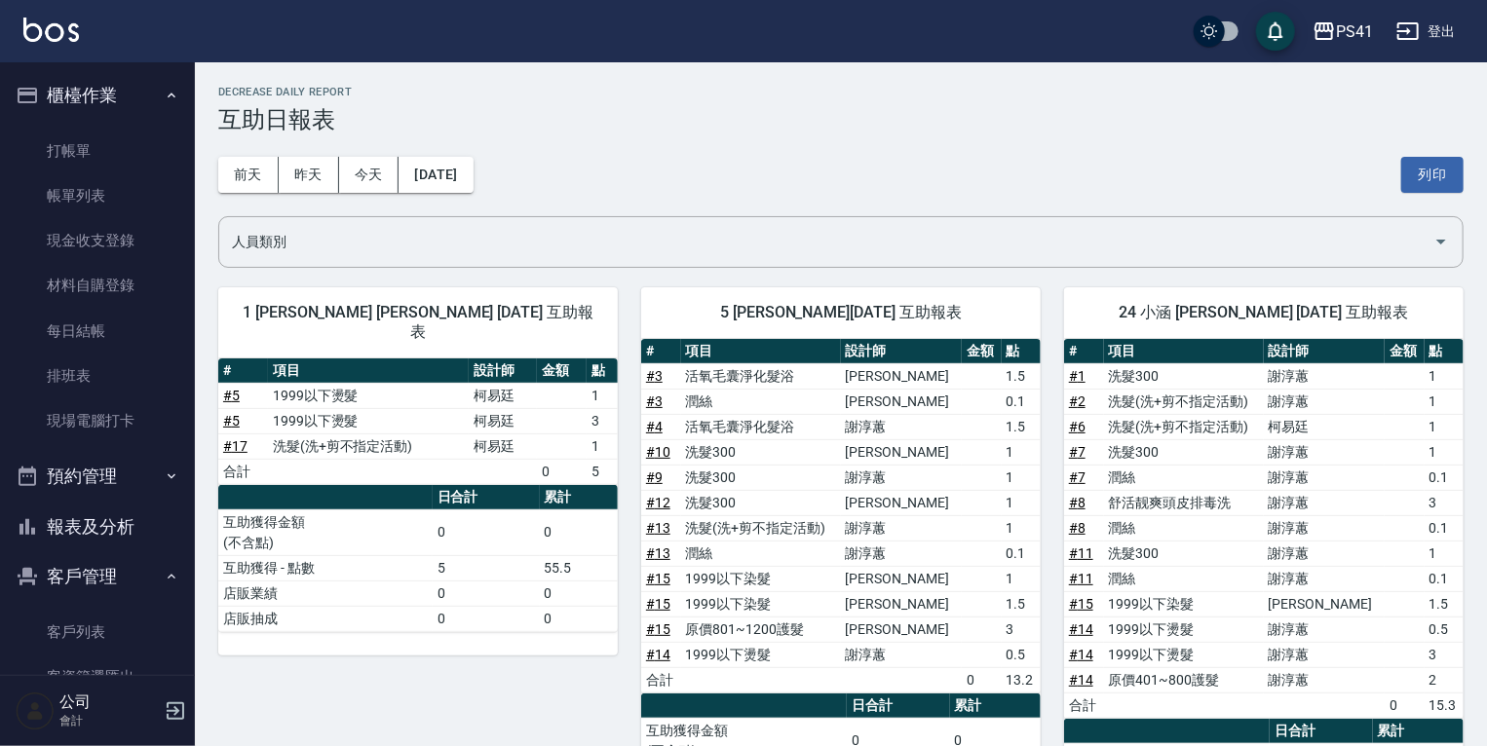
click at [153, 524] on button "報表及分析" at bounding box center [97, 527] width 179 height 51
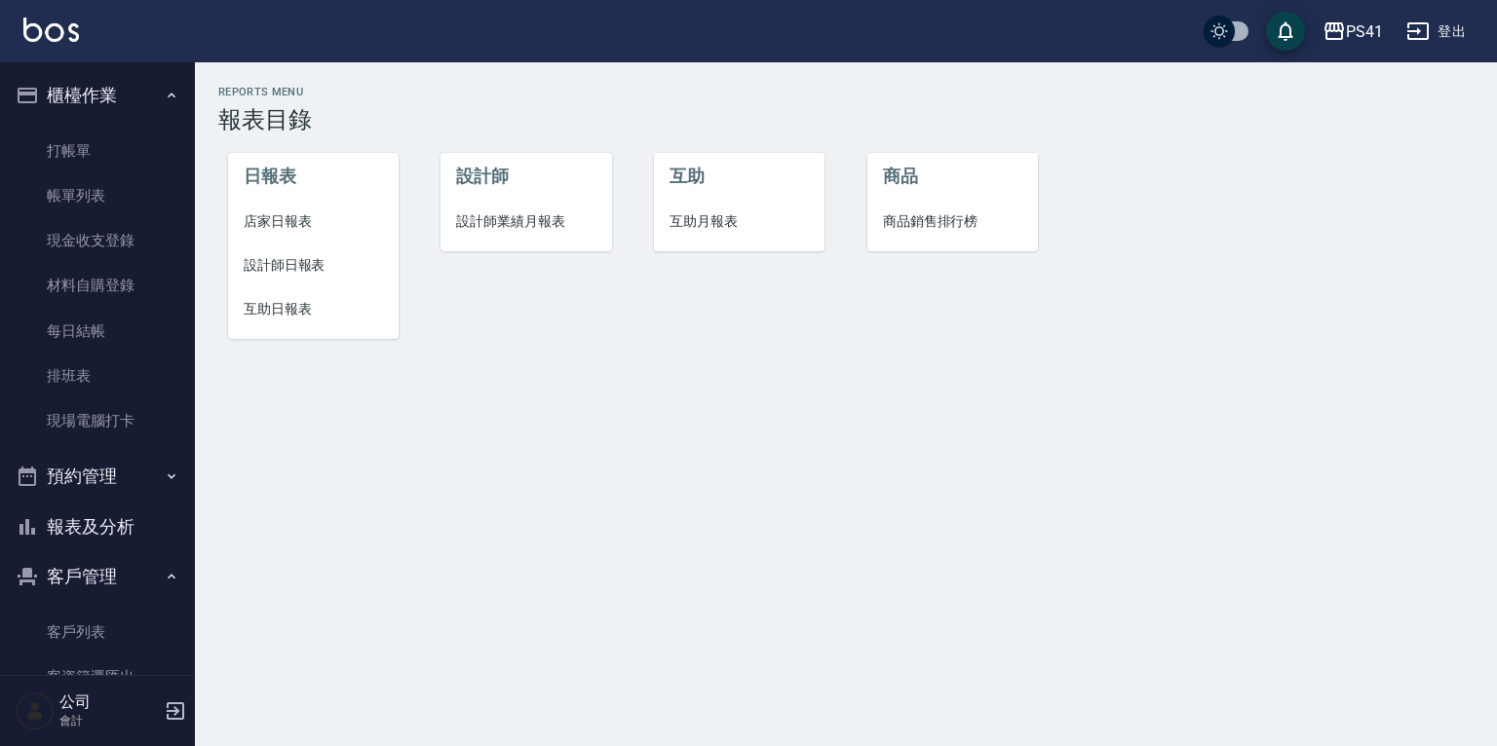
click at [717, 229] on span "互助月報表" at bounding box center [738, 221] width 139 height 20
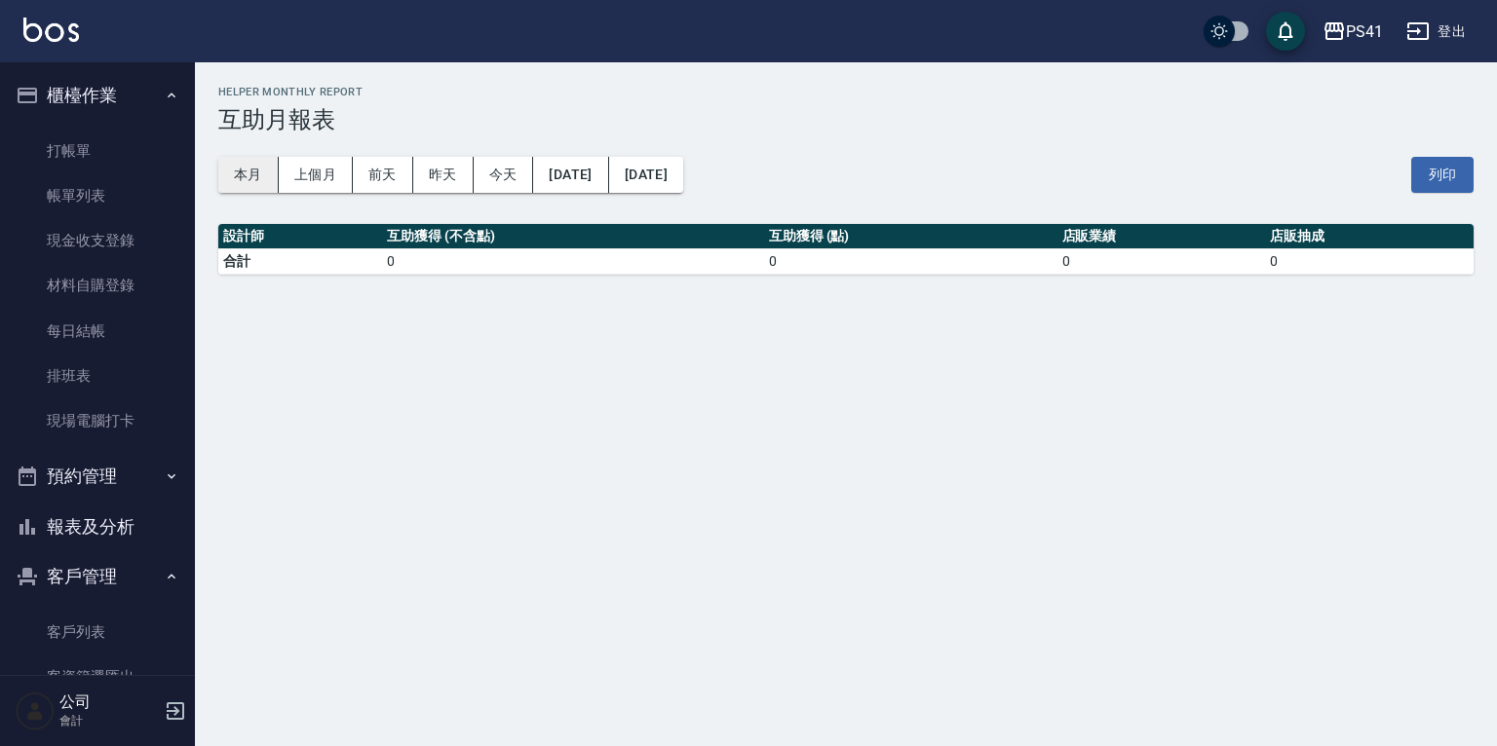
click at [253, 165] on button "本月" at bounding box center [248, 175] width 60 height 36
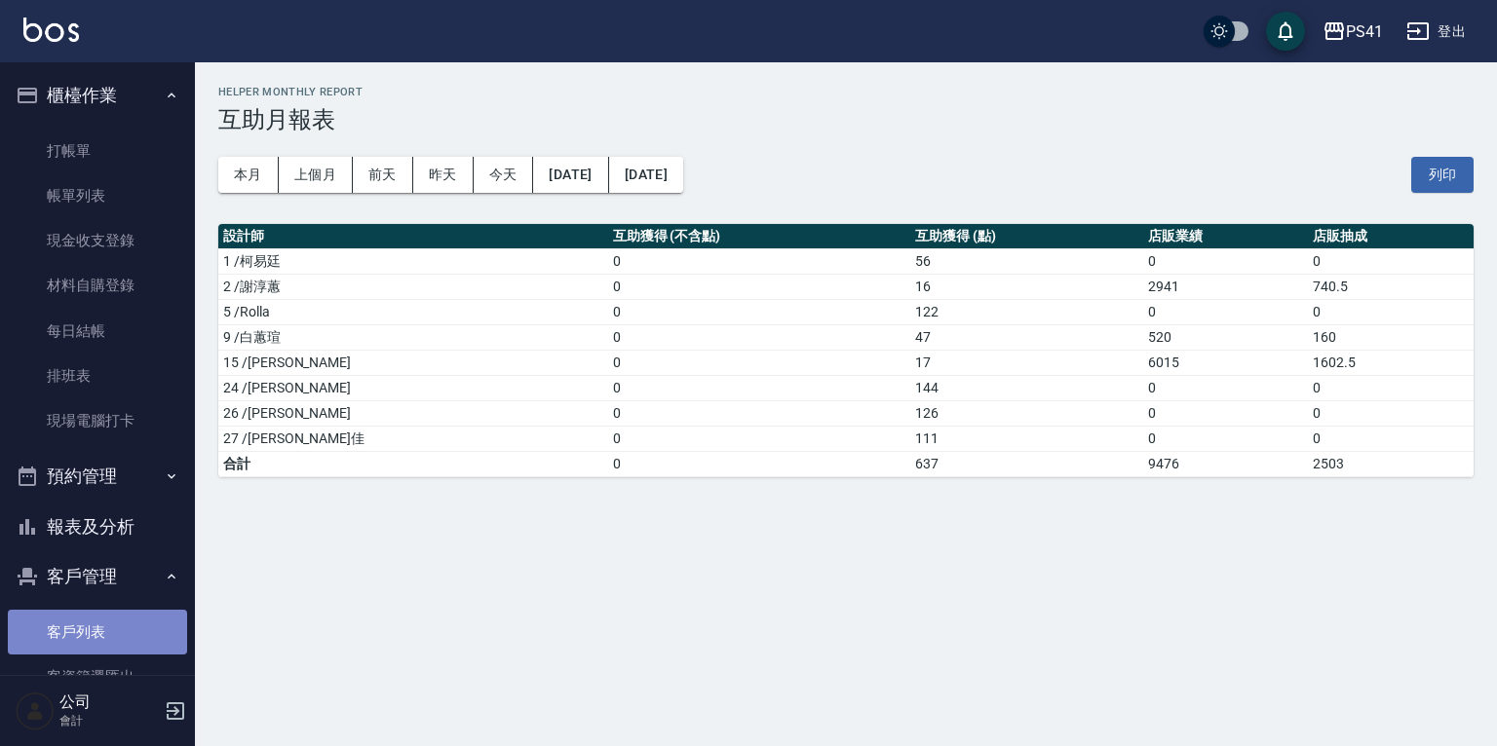
click at [105, 640] on link "客戶列表" at bounding box center [97, 632] width 179 height 45
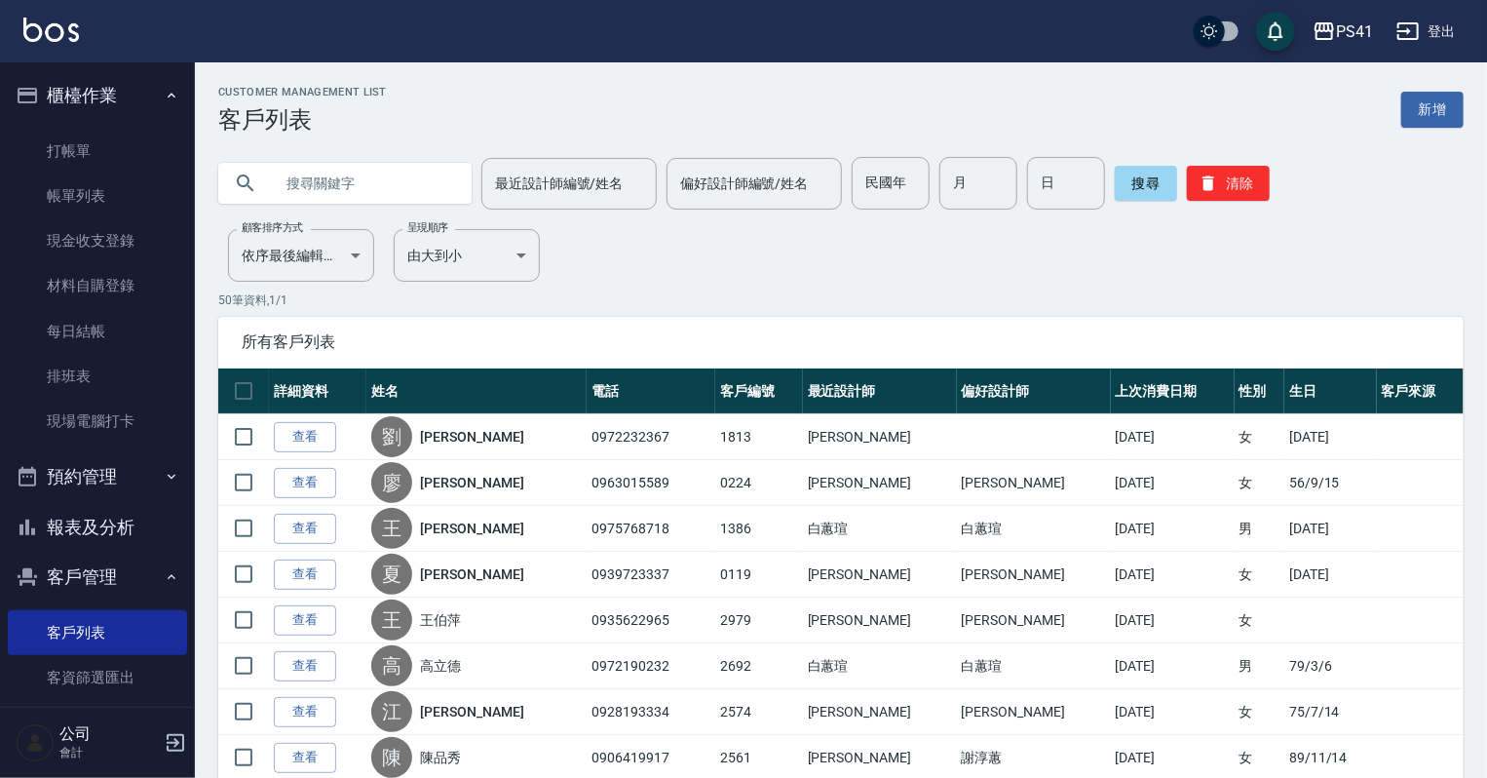
drag, startPoint x: 125, startPoint y: 523, endPoint x: 129, endPoint y: 495, distance: 28.5
click at [125, 518] on button "報表及分析" at bounding box center [97, 527] width 179 height 51
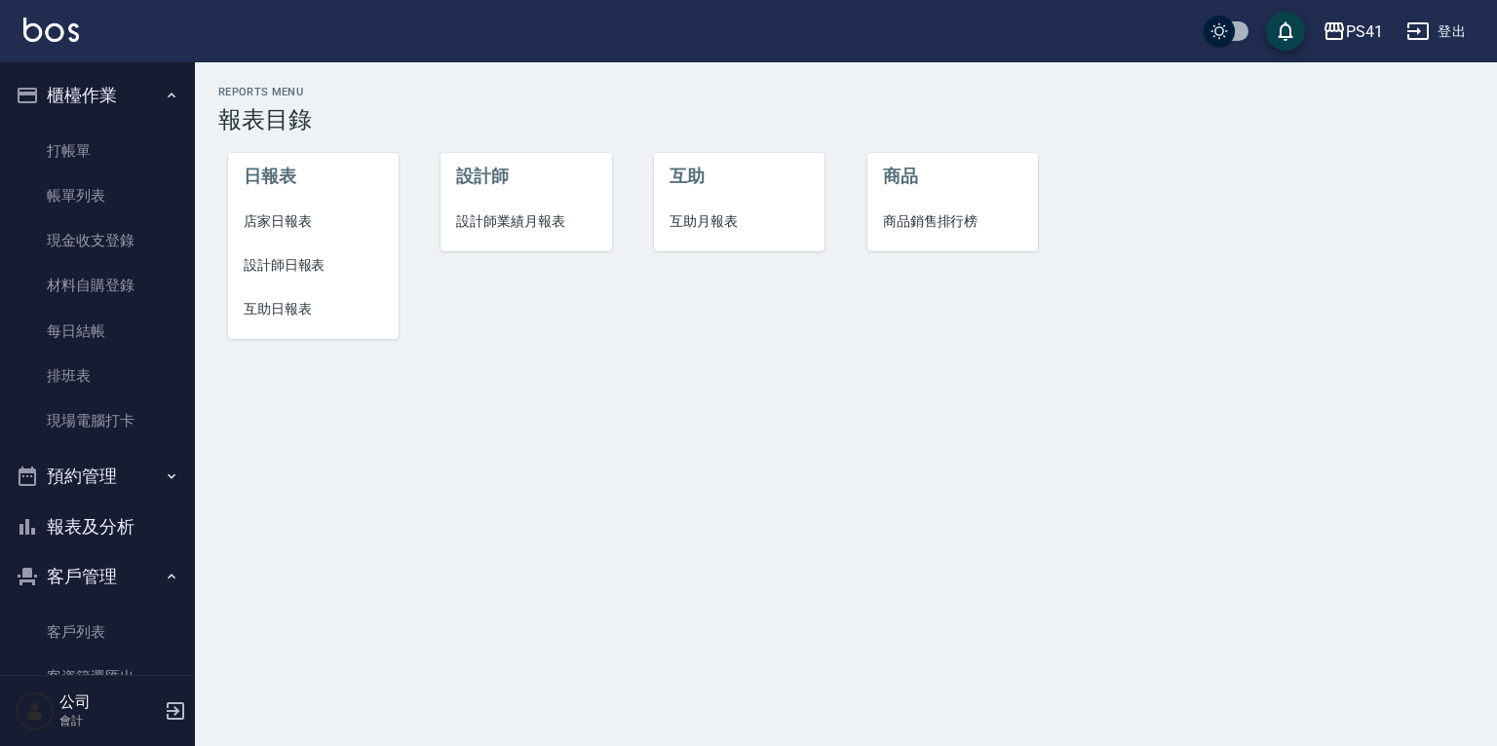
click at [319, 262] on span "設計師日報表" at bounding box center [313, 265] width 139 height 20
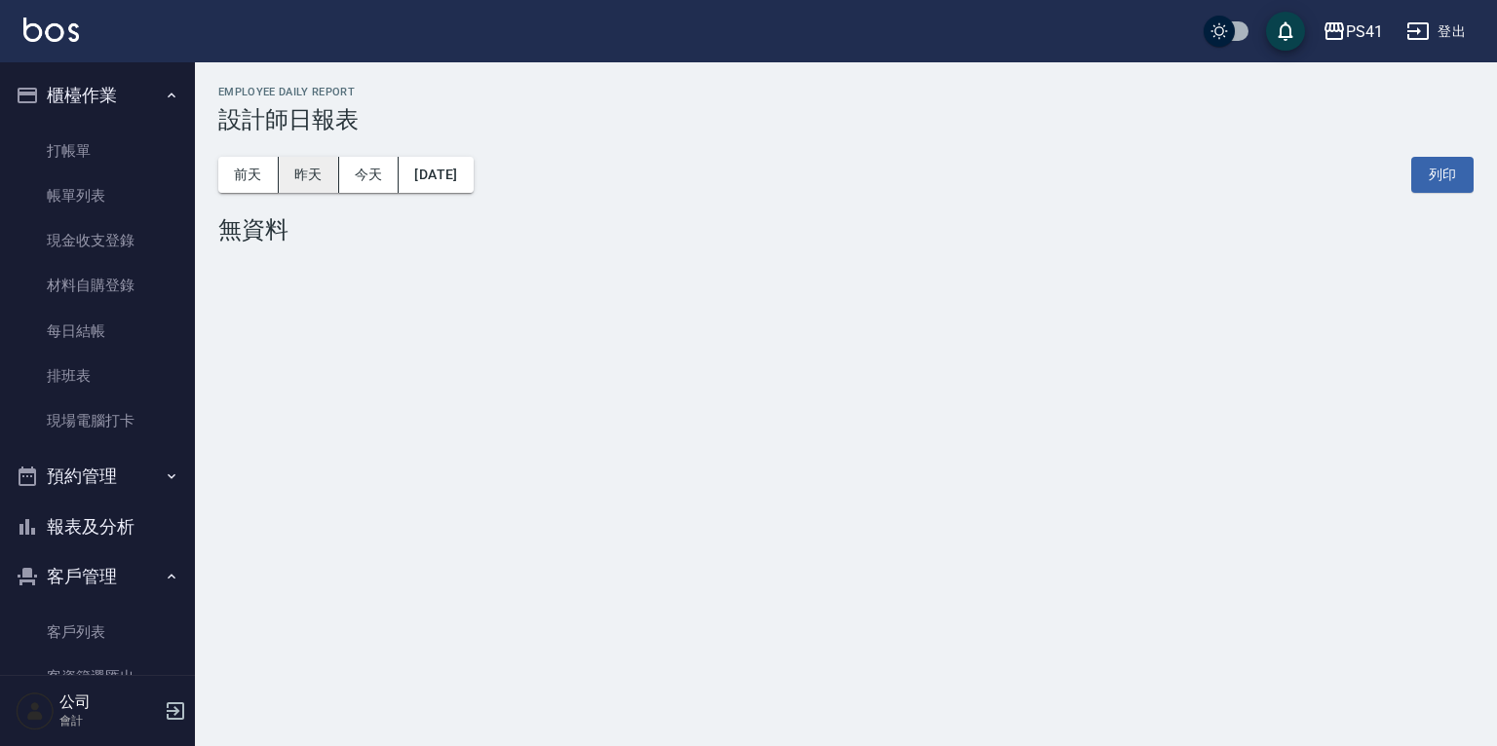
click at [317, 172] on button "昨天" at bounding box center [309, 175] width 60 height 36
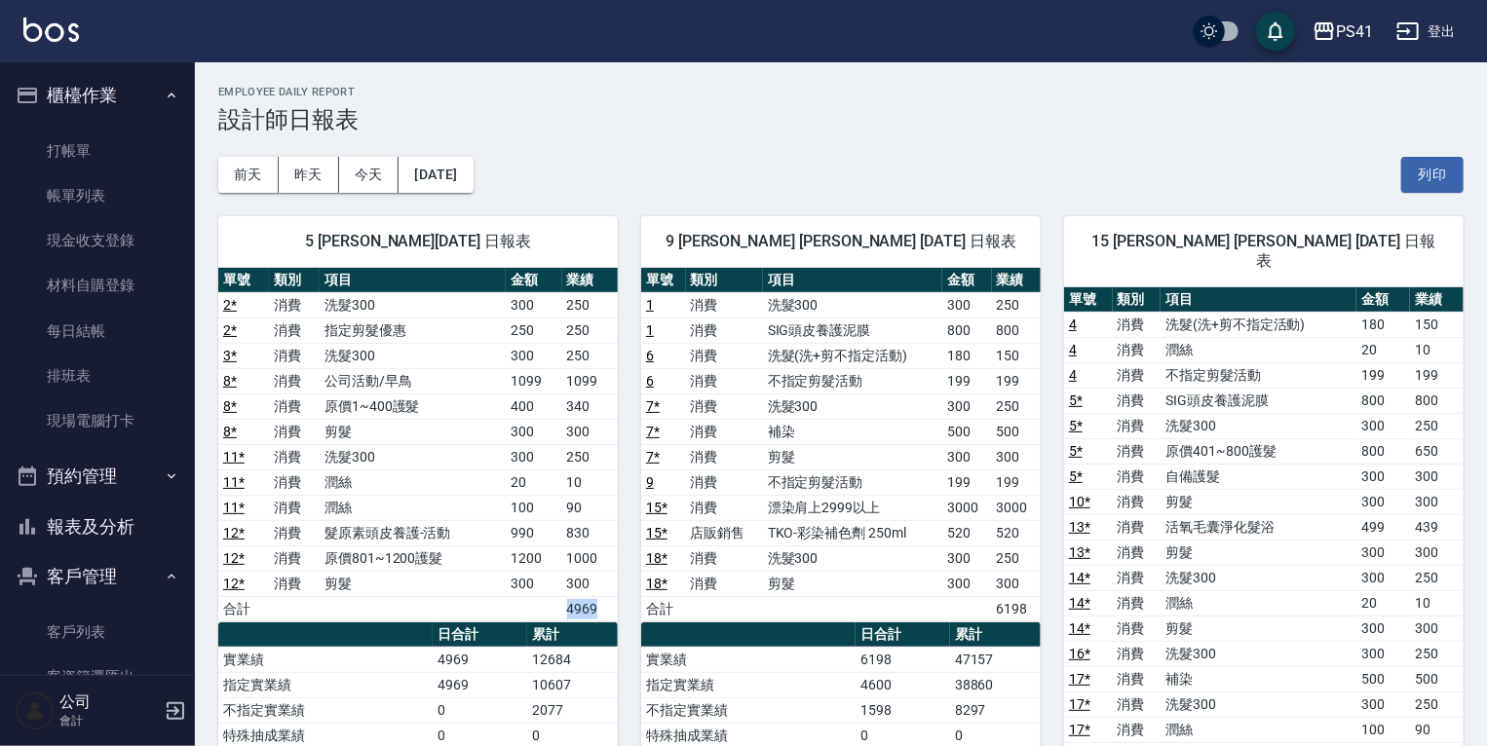
drag, startPoint x: 565, startPoint y: 611, endPoint x: 603, endPoint y: 604, distance: 38.6
click at [603, 604] on td "4969" at bounding box center [590, 608] width 56 height 25
click at [97, 623] on link "客戶列表" at bounding box center [97, 632] width 179 height 45
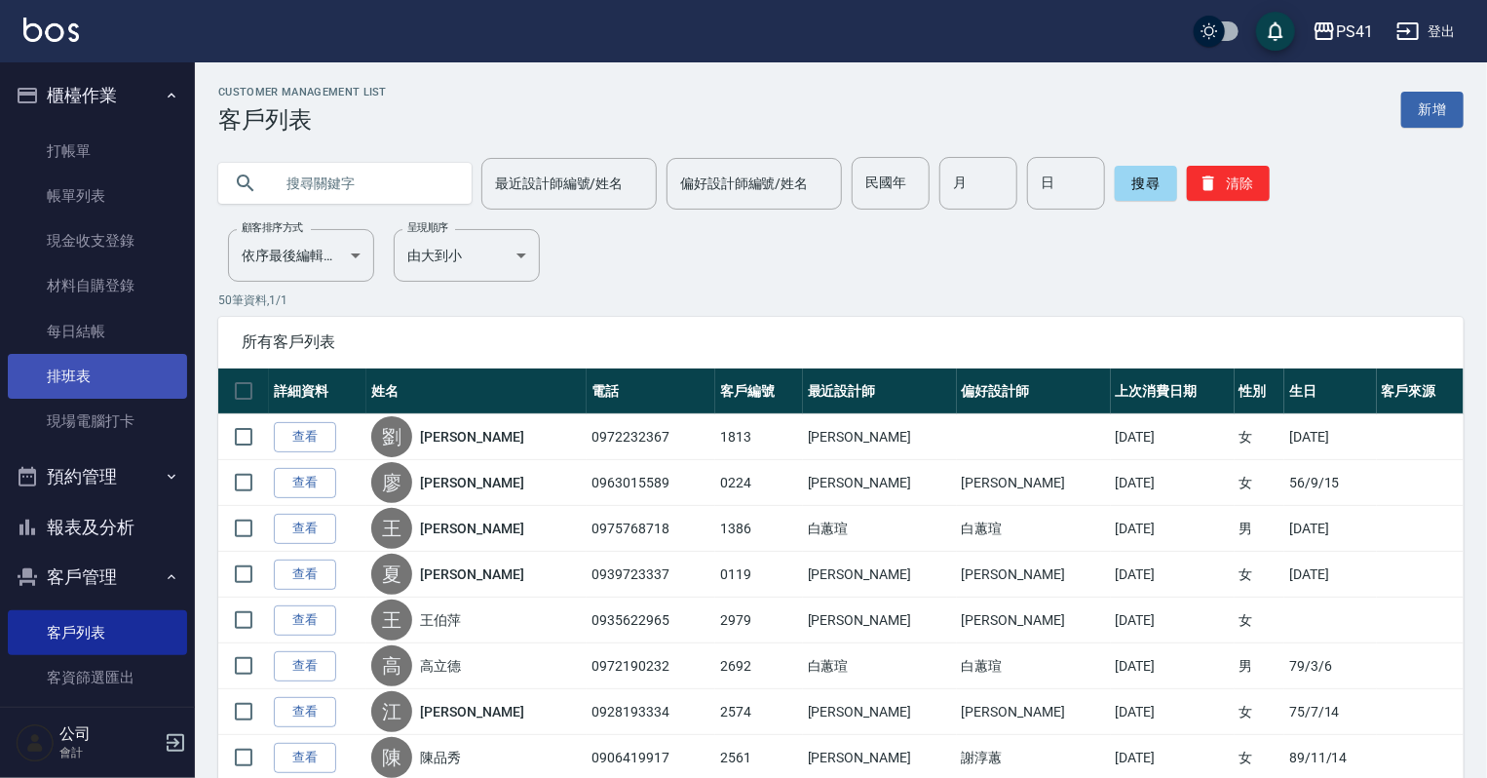
click at [80, 374] on link "排班表" at bounding box center [97, 376] width 179 height 45
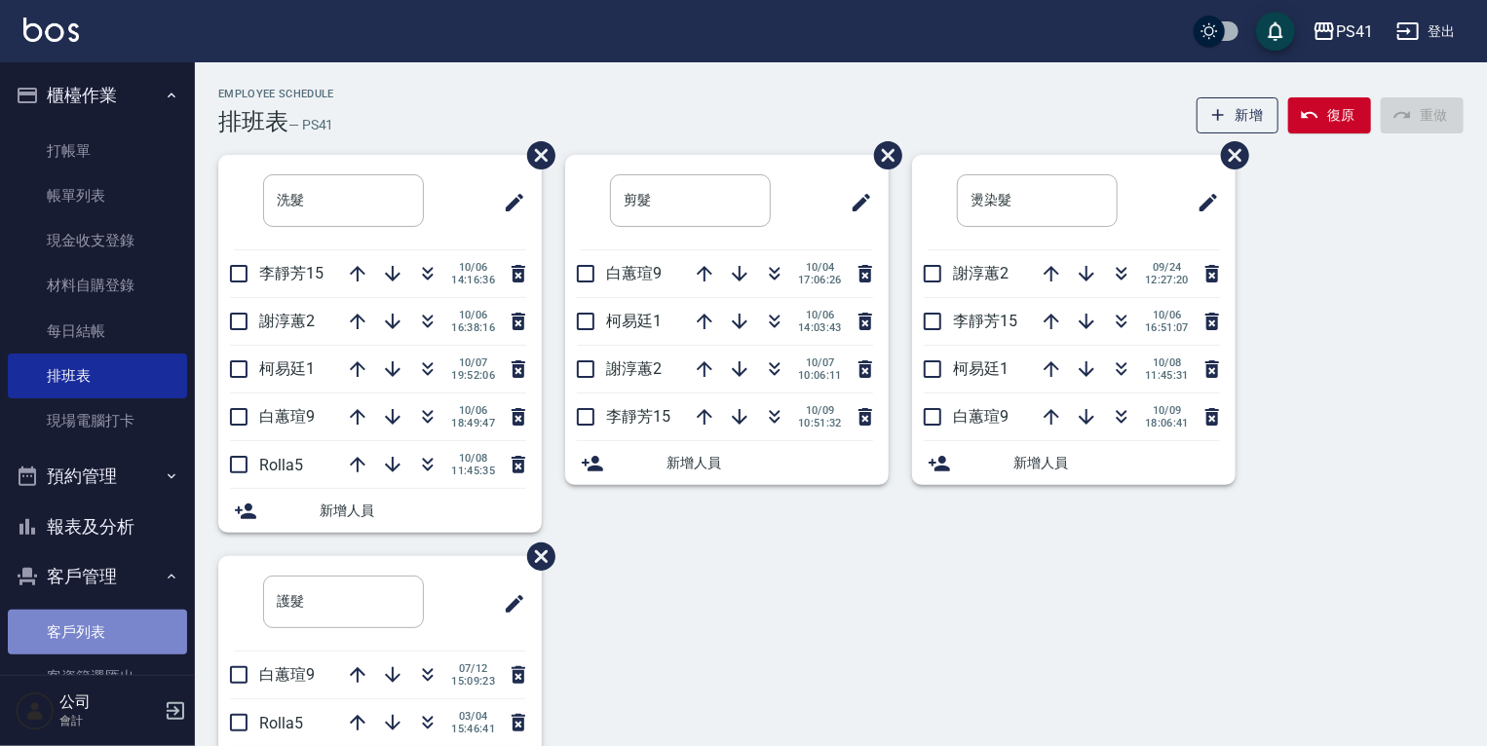
drag, startPoint x: 118, startPoint y: 619, endPoint x: 118, endPoint y: 650, distance: 31.2
click at [118, 619] on link "客戶列表" at bounding box center [97, 632] width 179 height 45
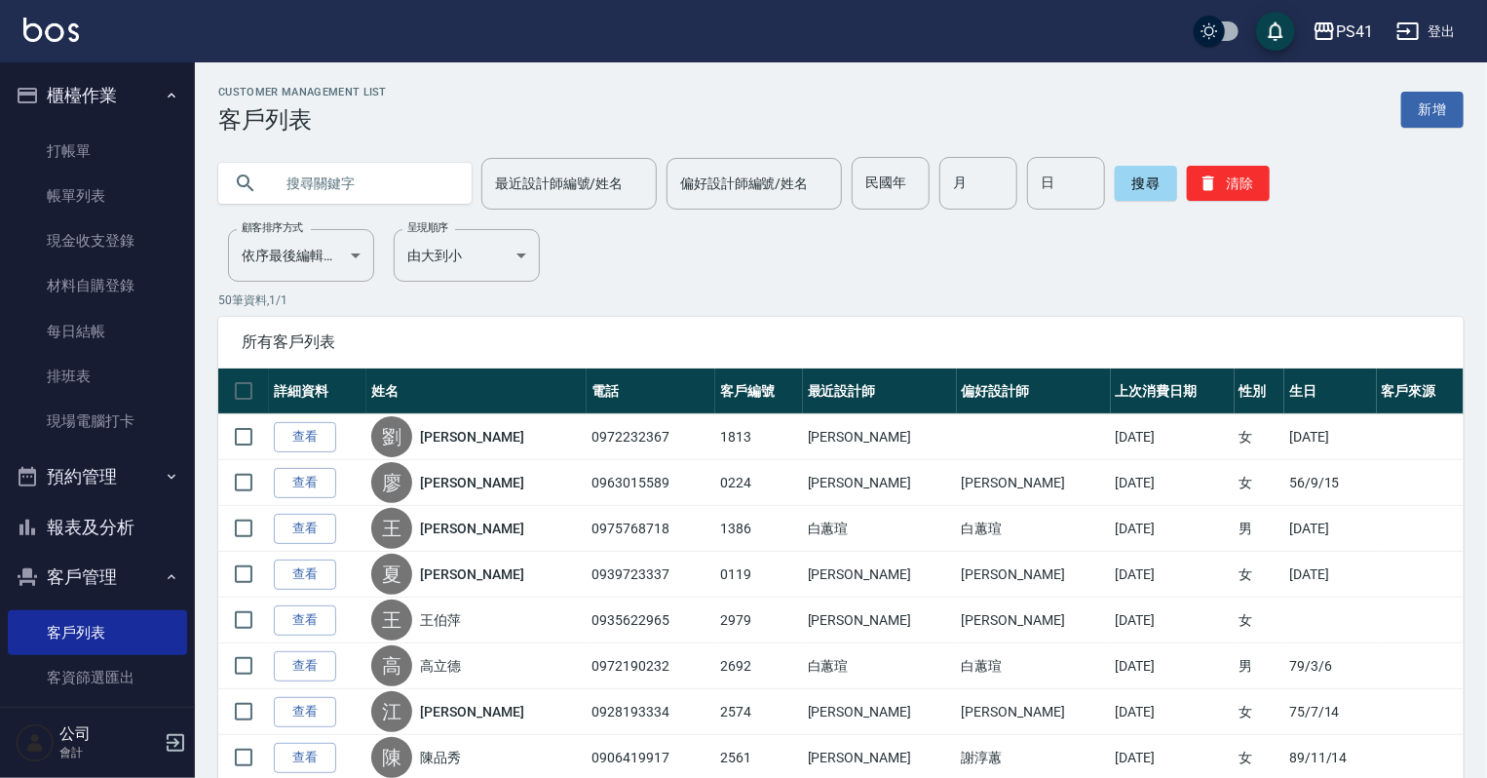
click at [374, 193] on input "text" at bounding box center [364, 183] width 183 height 53
click at [94, 384] on link "排班表" at bounding box center [97, 376] width 179 height 45
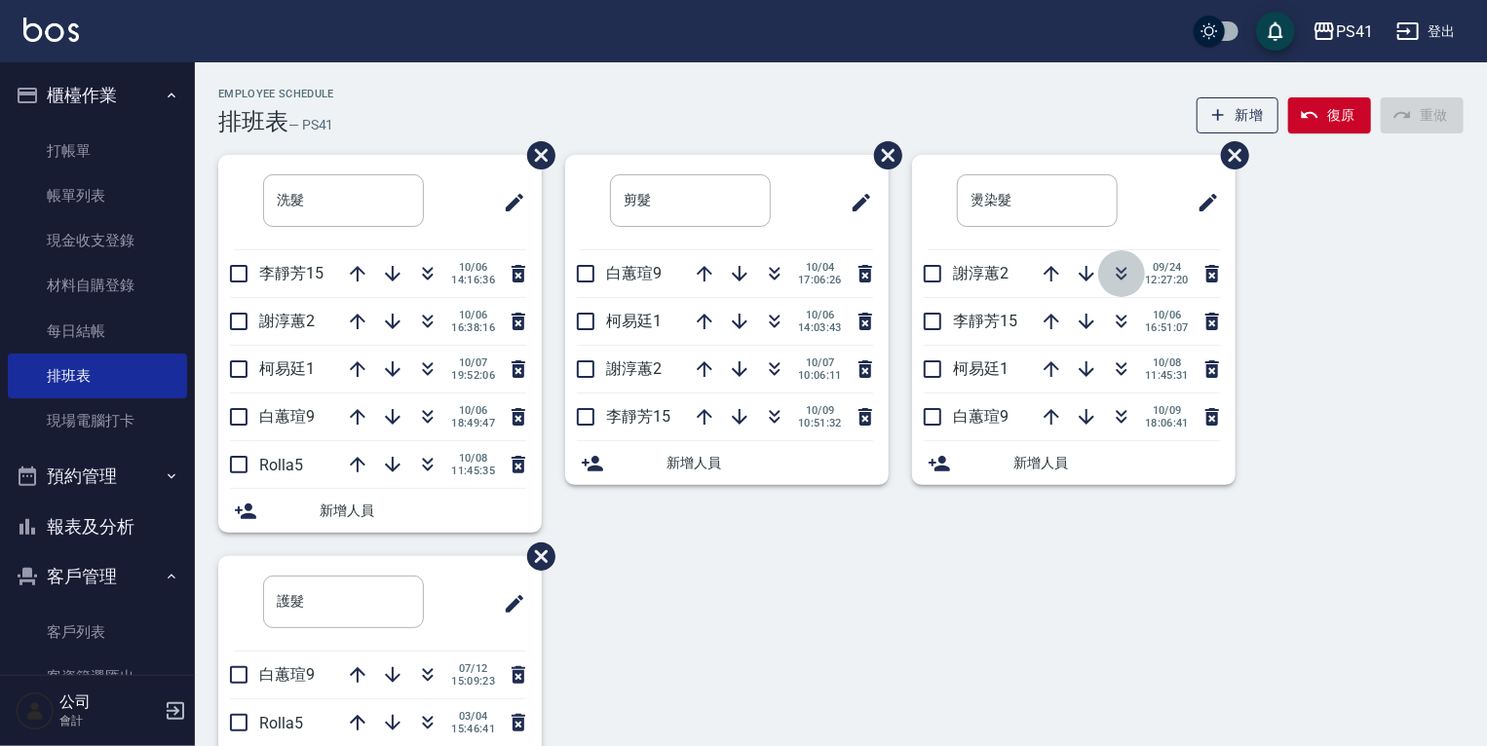
click at [1123, 286] on button "button" at bounding box center [1121, 273] width 47 height 47
click at [95, 421] on link "現場電腦打卡" at bounding box center [97, 421] width 179 height 45
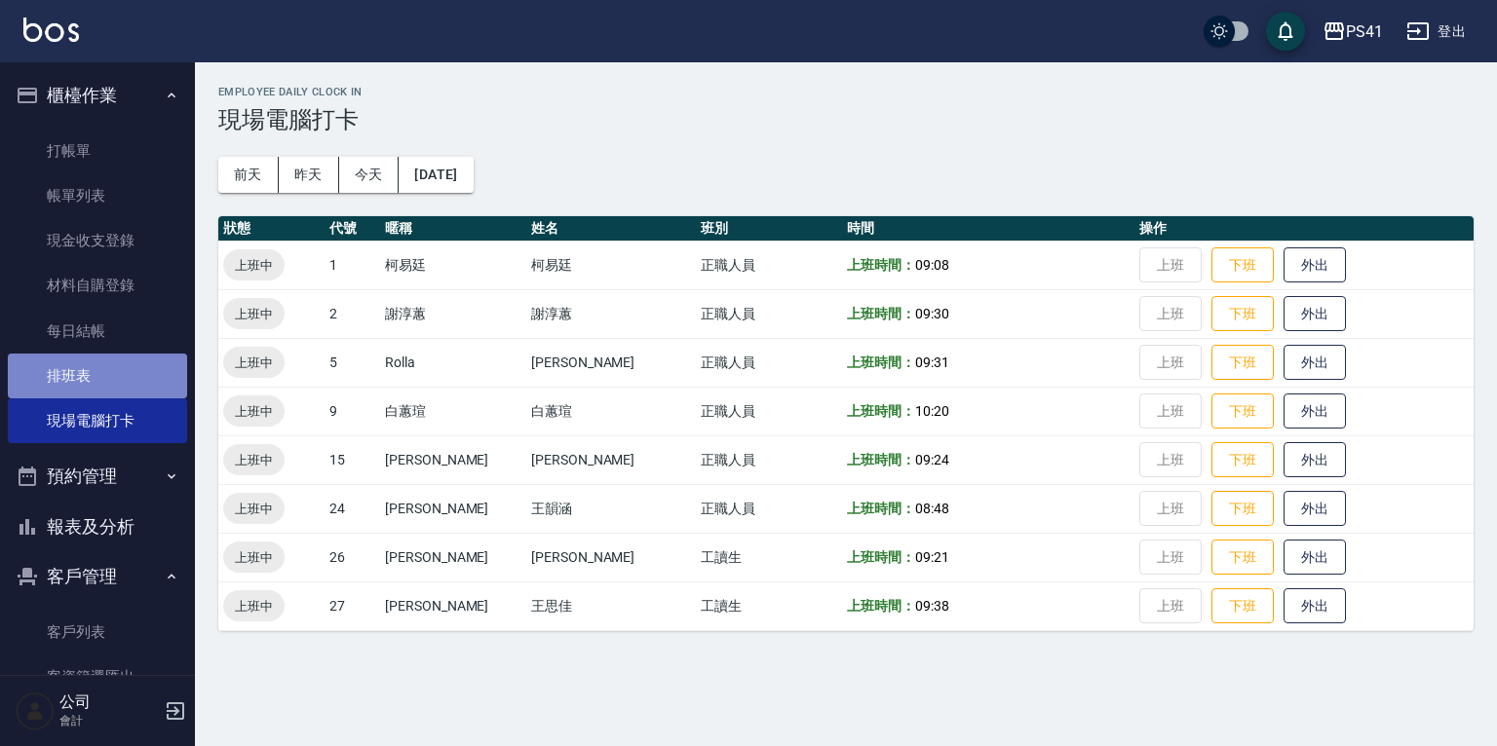
click at [156, 367] on link "排班表" at bounding box center [97, 376] width 179 height 45
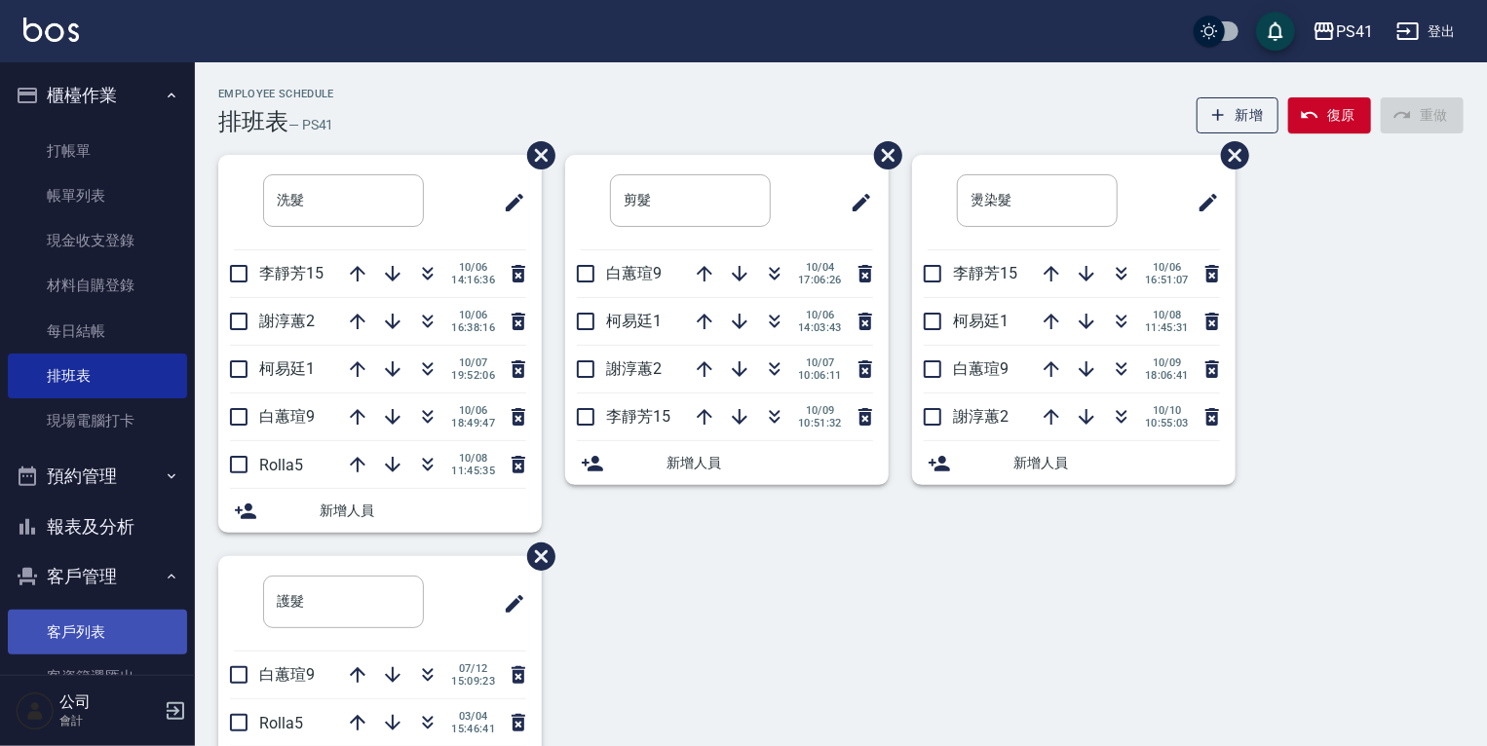
click at [122, 632] on link "客戶列表" at bounding box center [97, 632] width 179 height 45
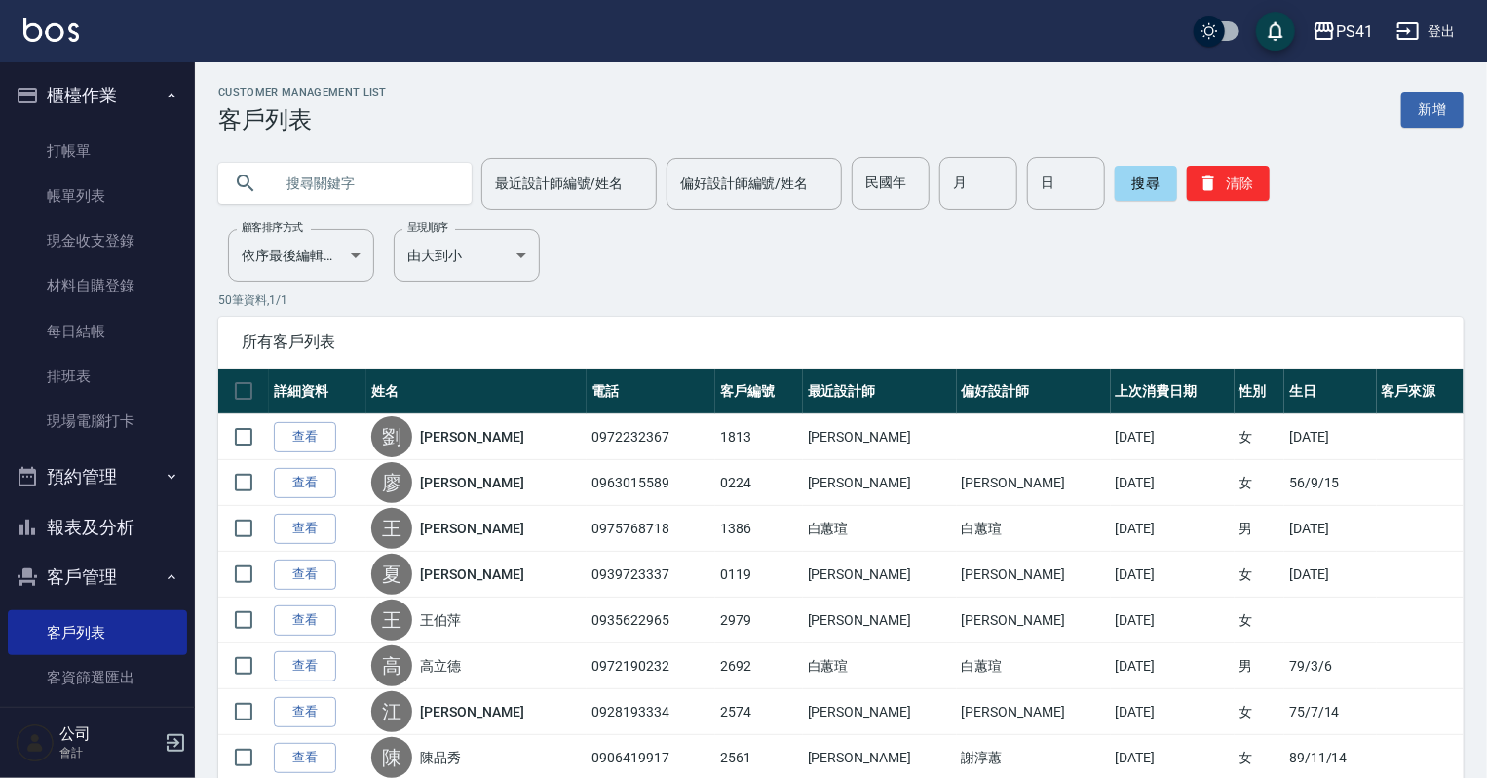
click at [329, 193] on input "text" at bounding box center [364, 183] width 183 height 53
type input "0952704"
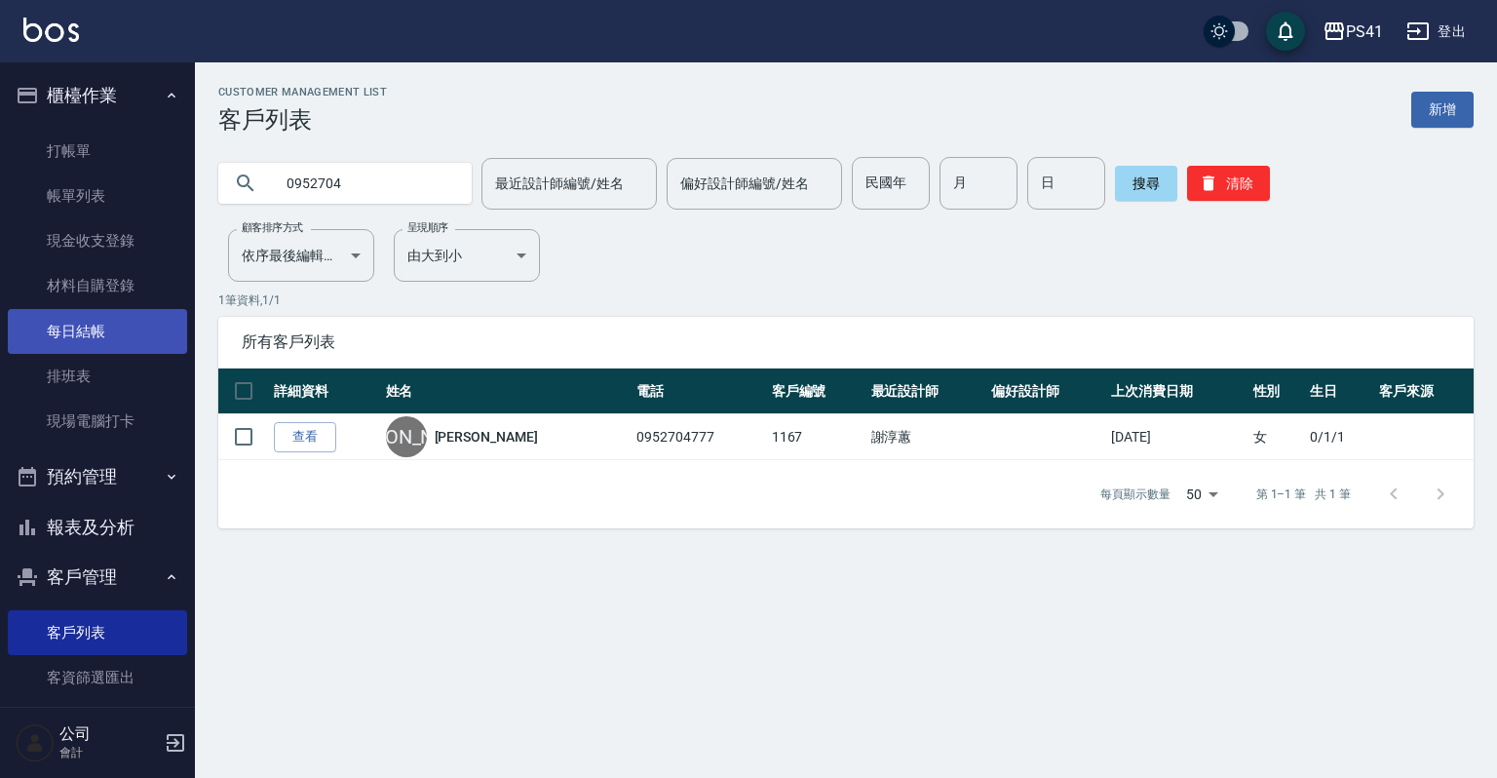
drag, startPoint x: 87, startPoint y: 369, endPoint x: 87, endPoint y: 343, distance: 26.3
click at [87, 369] on link "排班表" at bounding box center [97, 376] width 179 height 45
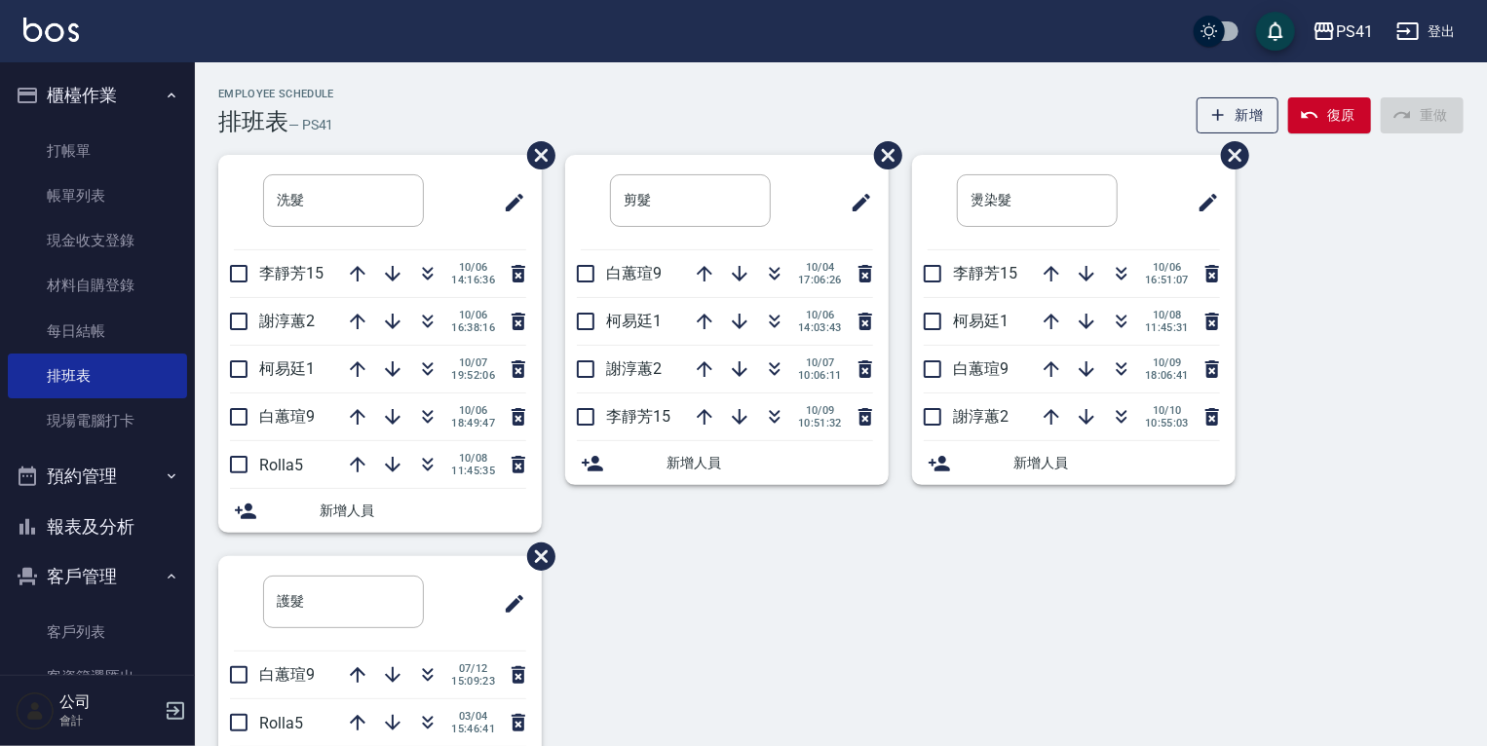
click at [108, 531] on button "報表及分析" at bounding box center [97, 527] width 179 height 51
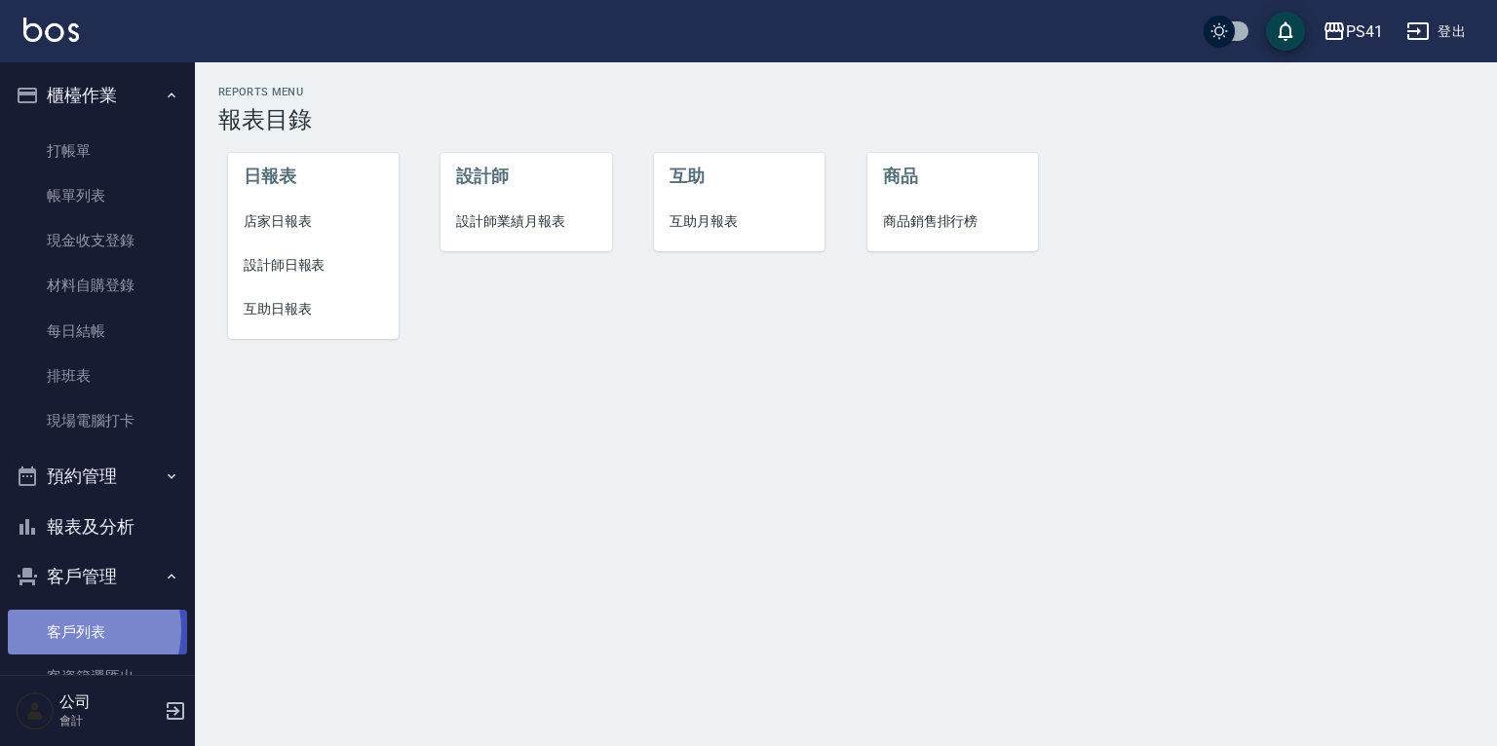
click at [82, 631] on link "客戶列表" at bounding box center [97, 632] width 179 height 45
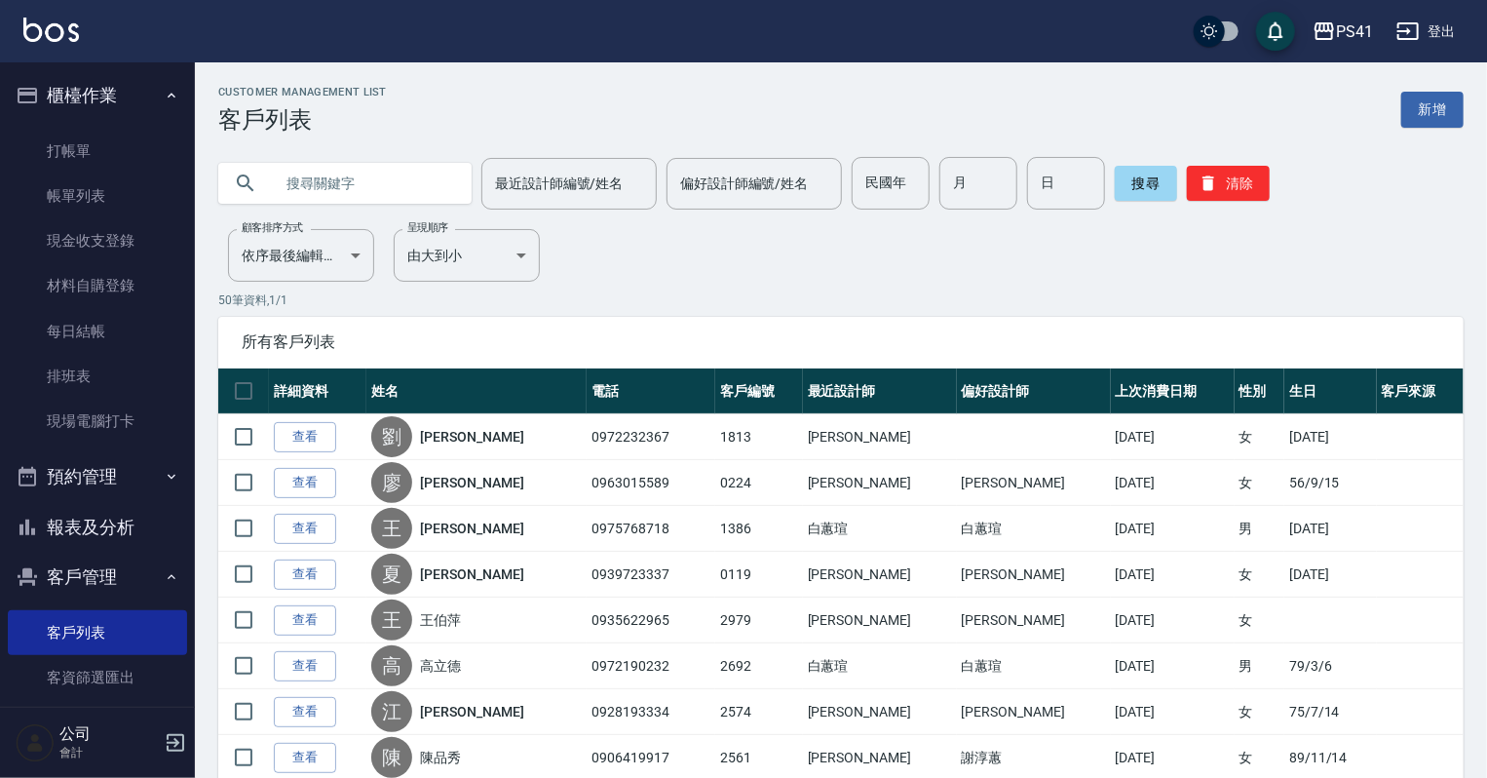
click at [360, 197] on input "text" at bounding box center [364, 183] width 183 height 53
type input "[PERSON_NAME]"
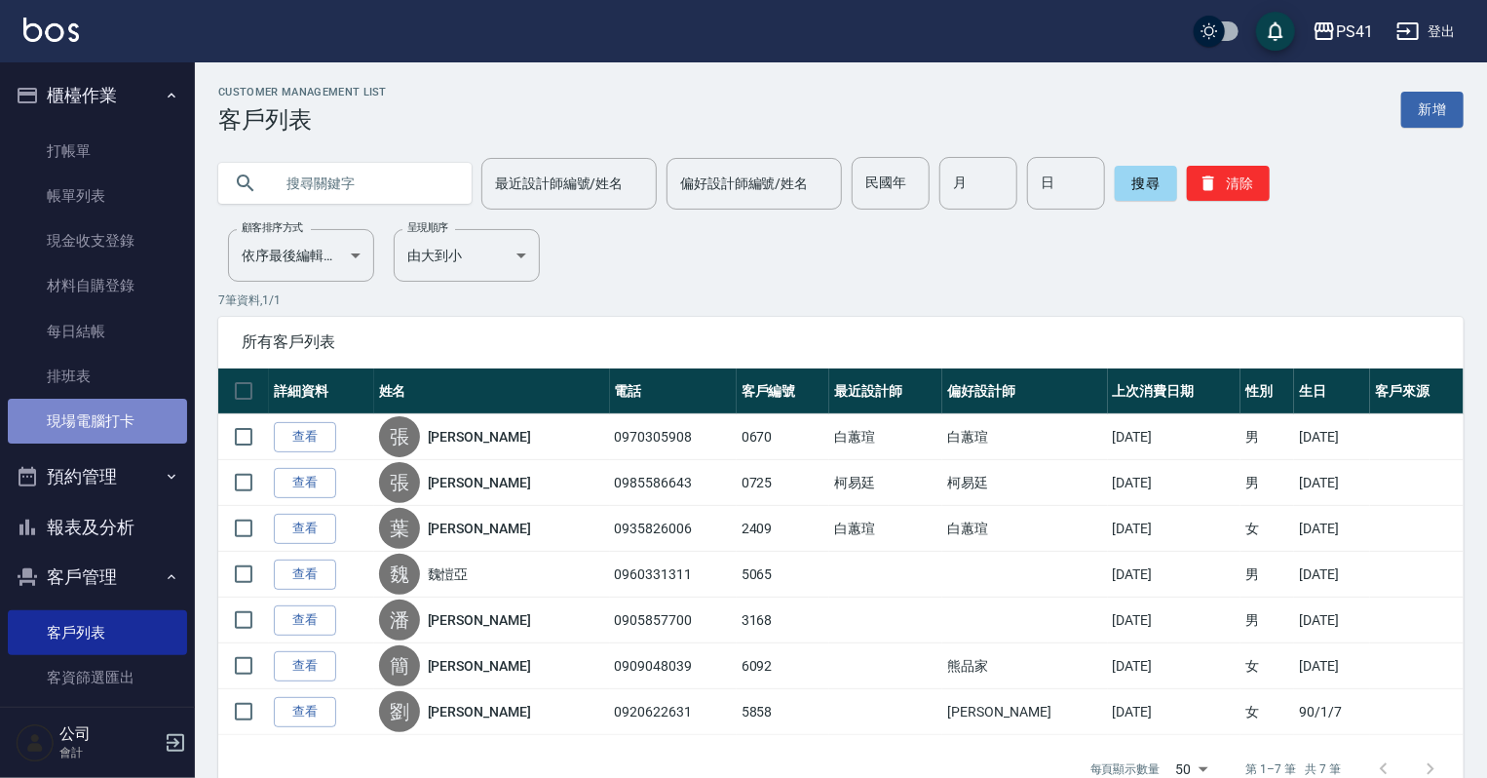
click at [112, 413] on link "現場電腦打卡" at bounding box center [97, 421] width 179 height 45
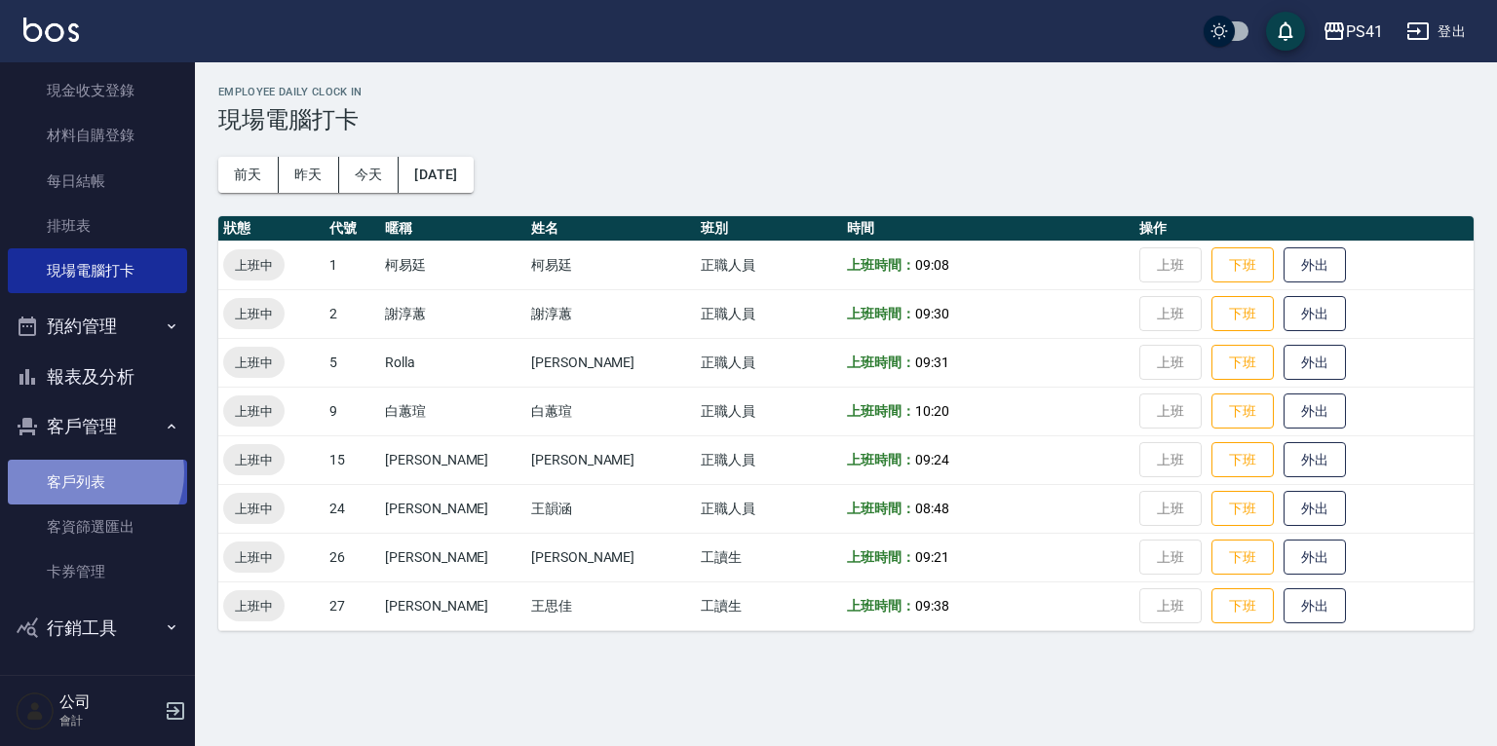
click at [88, 472] on link "客戶列表" at bounding box center [97, 482] width 179 height 45
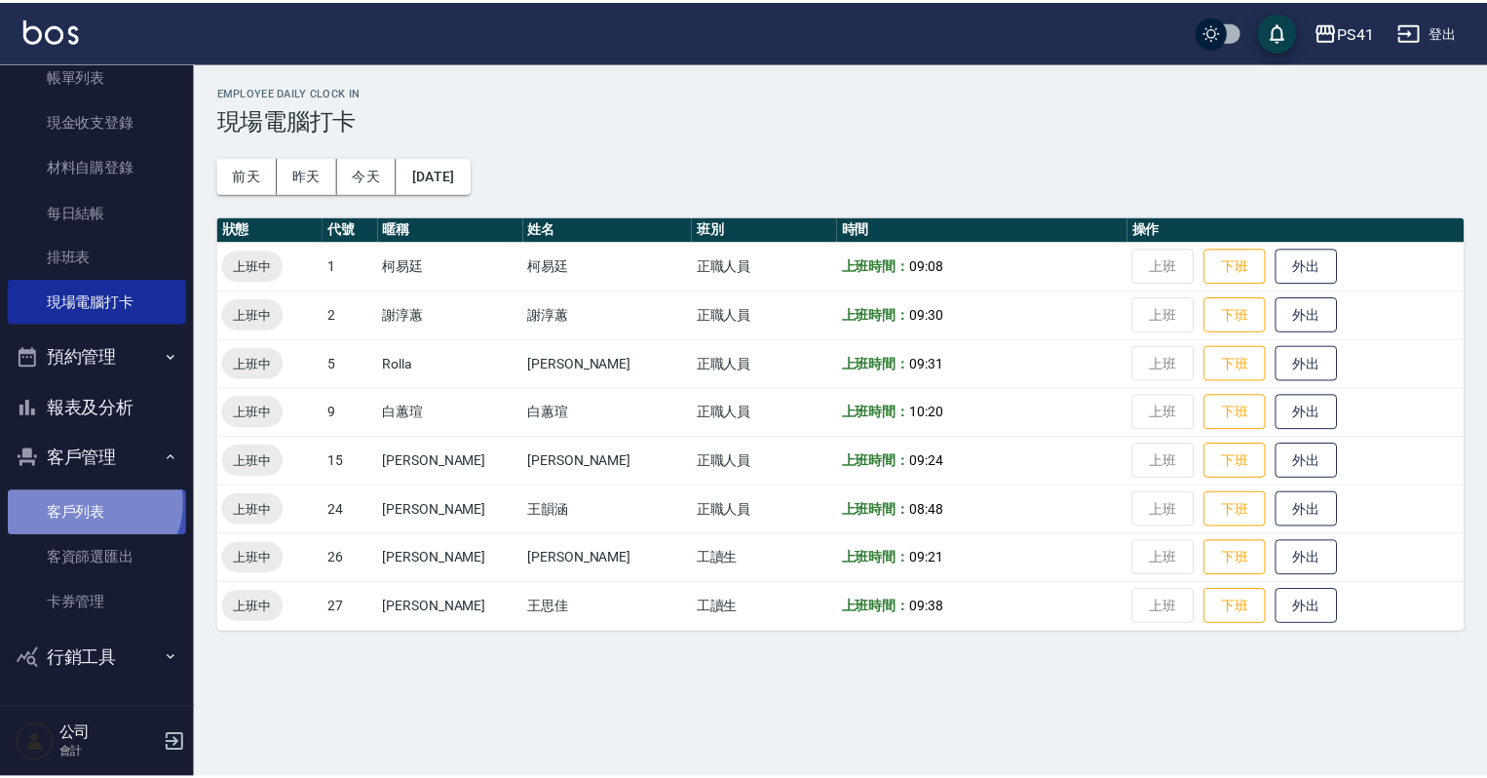
scroll to position [119, 0]
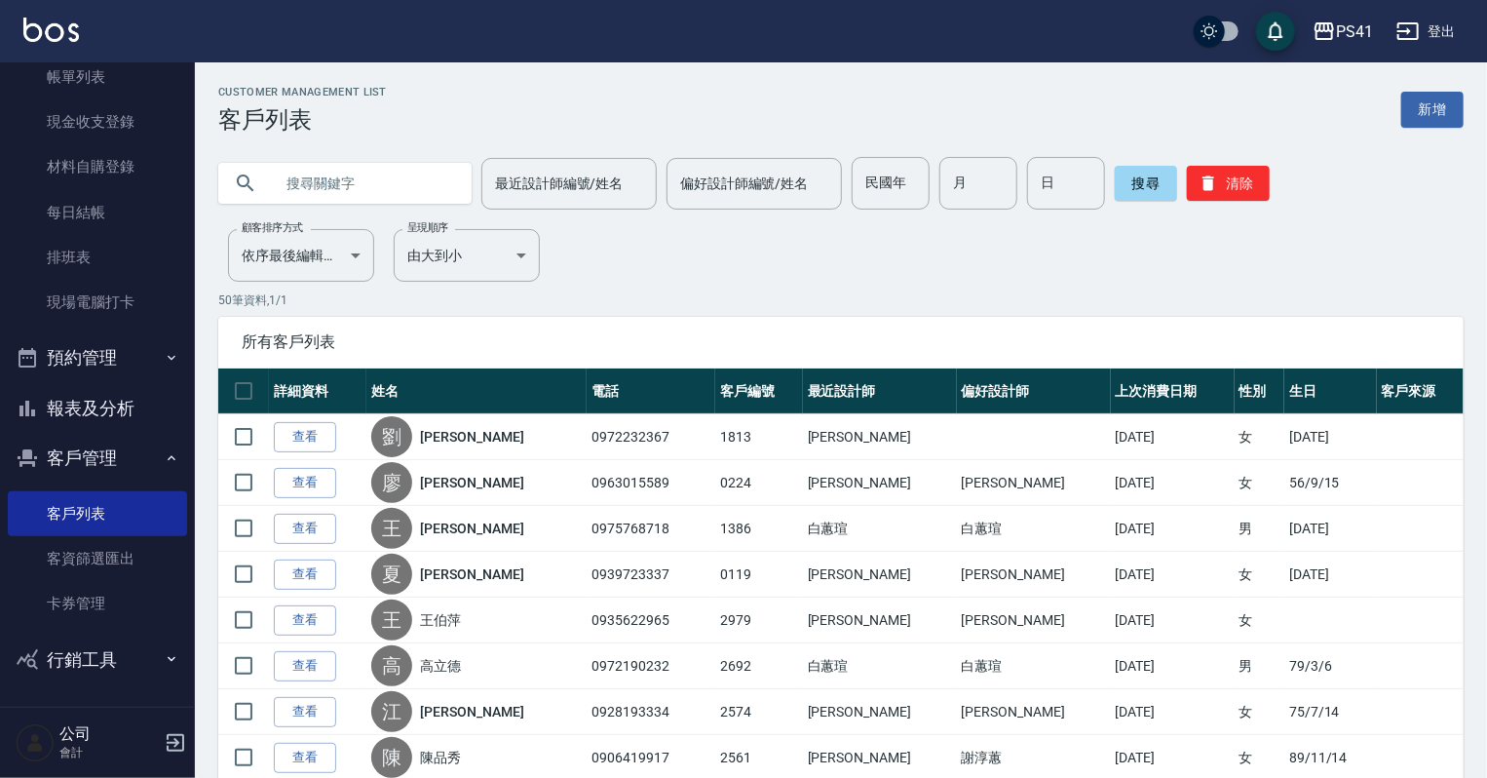
click at [364, 167] on input "text" at bounding box center [364, 183] width 183 height 53
type input "0978512155"
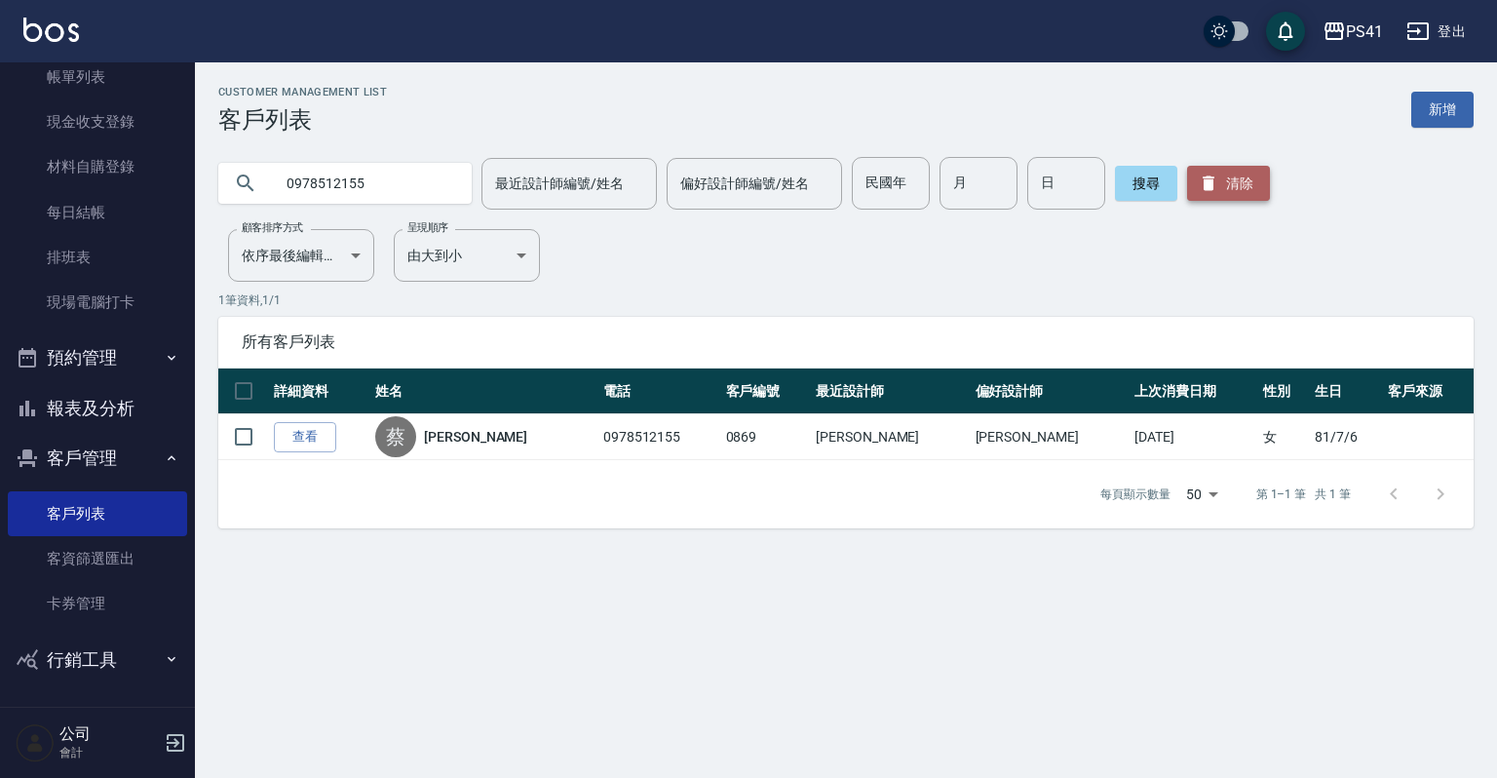
click at [1210, 186] on icon "button" at bounding box center [1208, 182] width 19 height 19
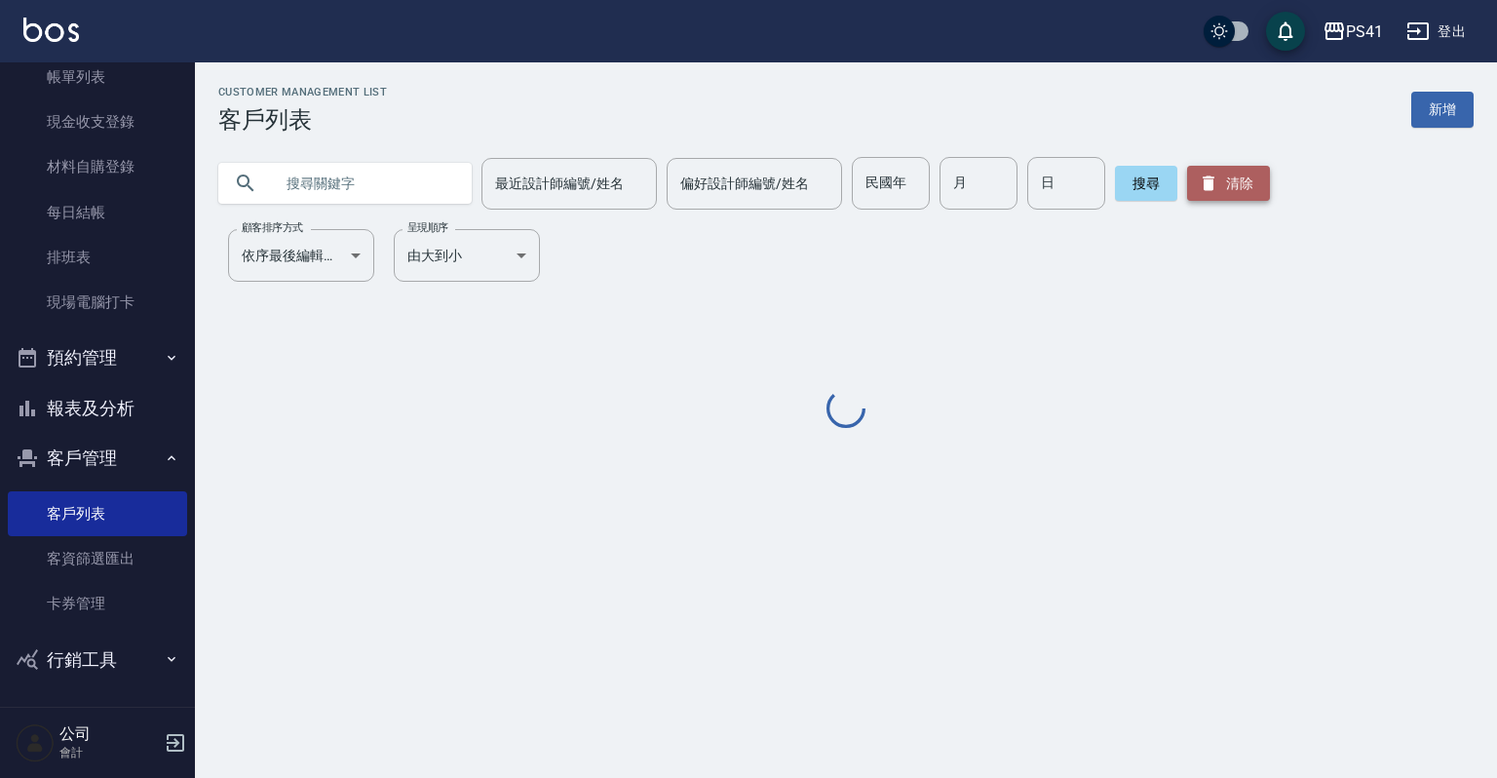
click at [1208, 183] on icon "button" at bounding box center [1209, 183] width 12 height 15
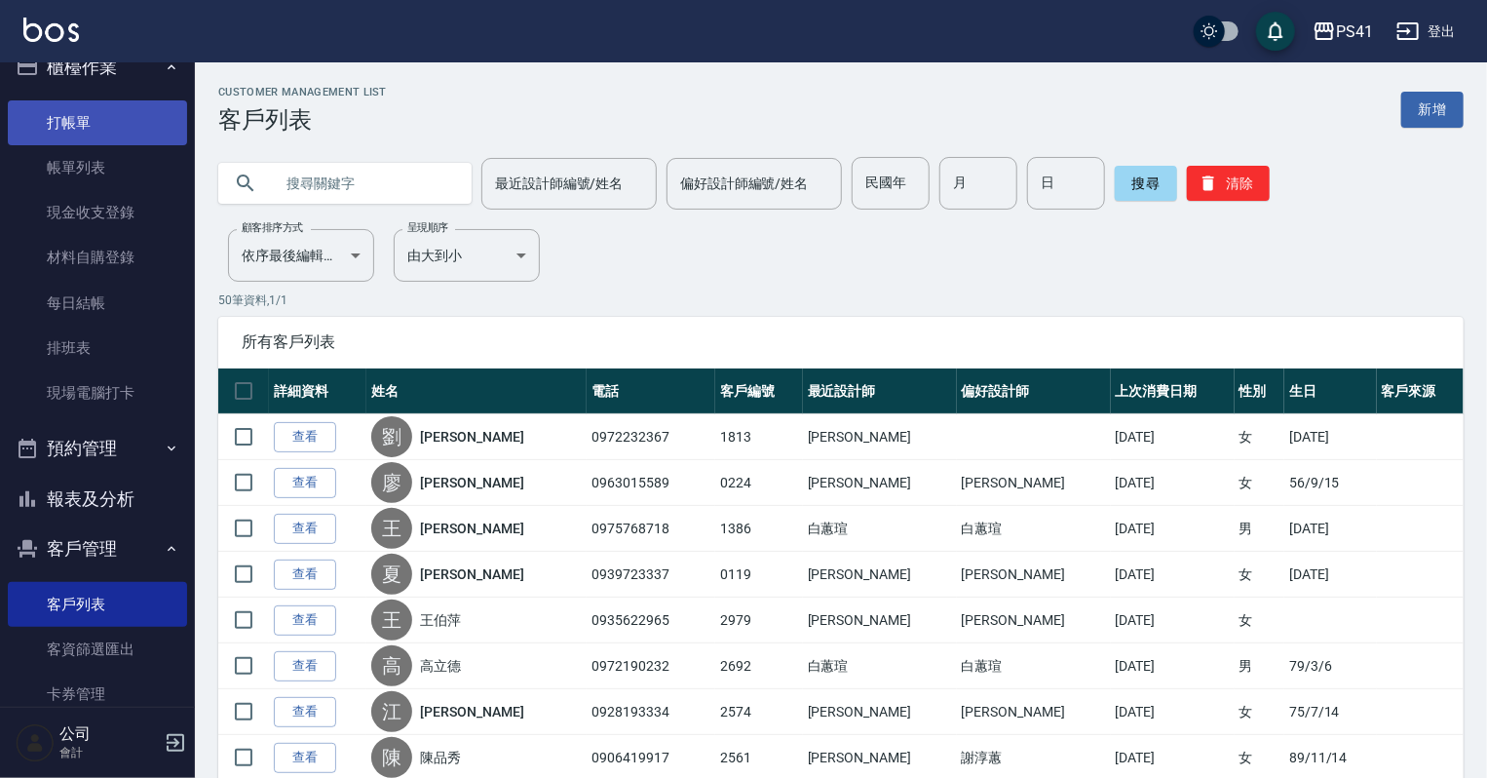
scroll to position [0, 0]
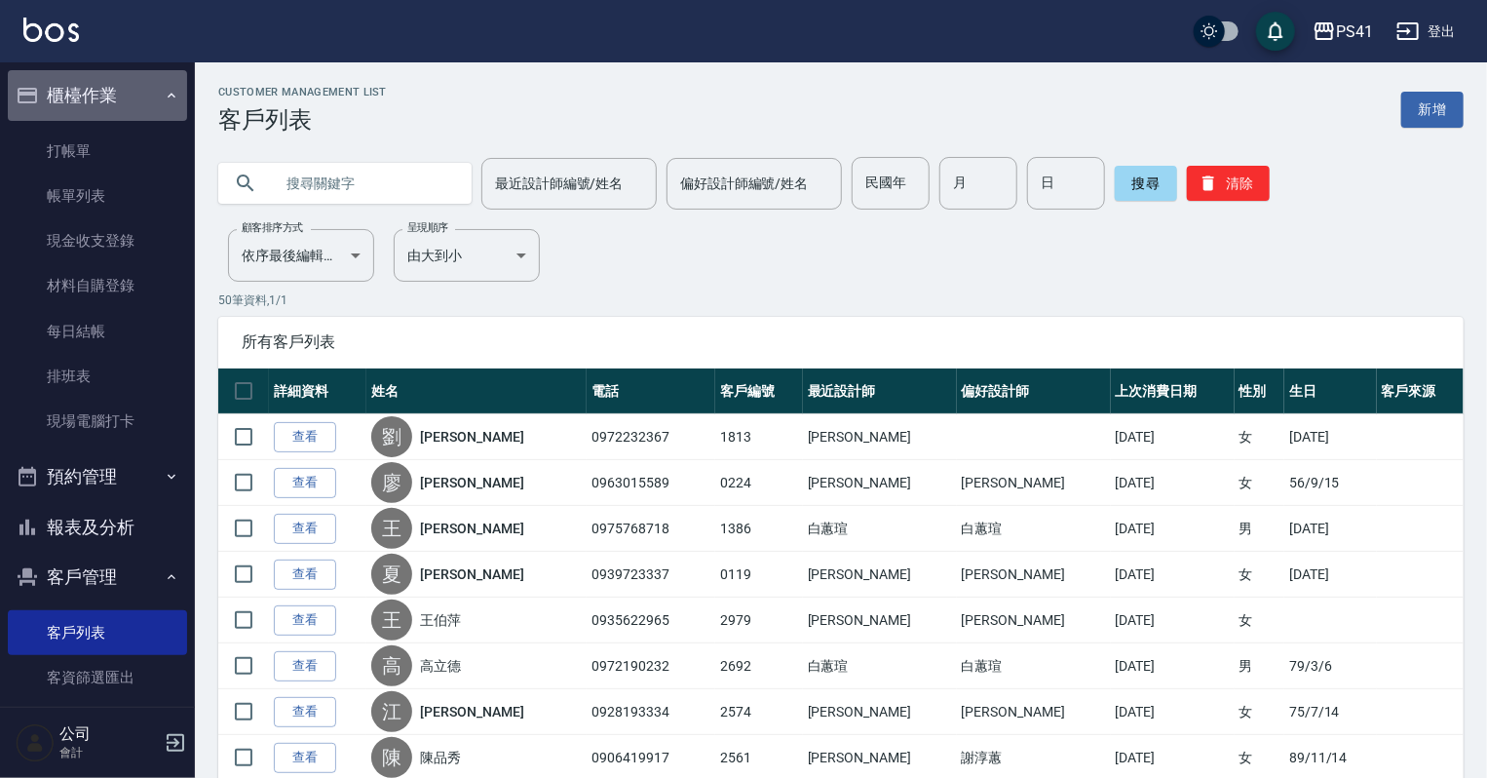
click at [158, 107] on button "櫃檯作業" at bounding box center [97, 95] width 179 height 51
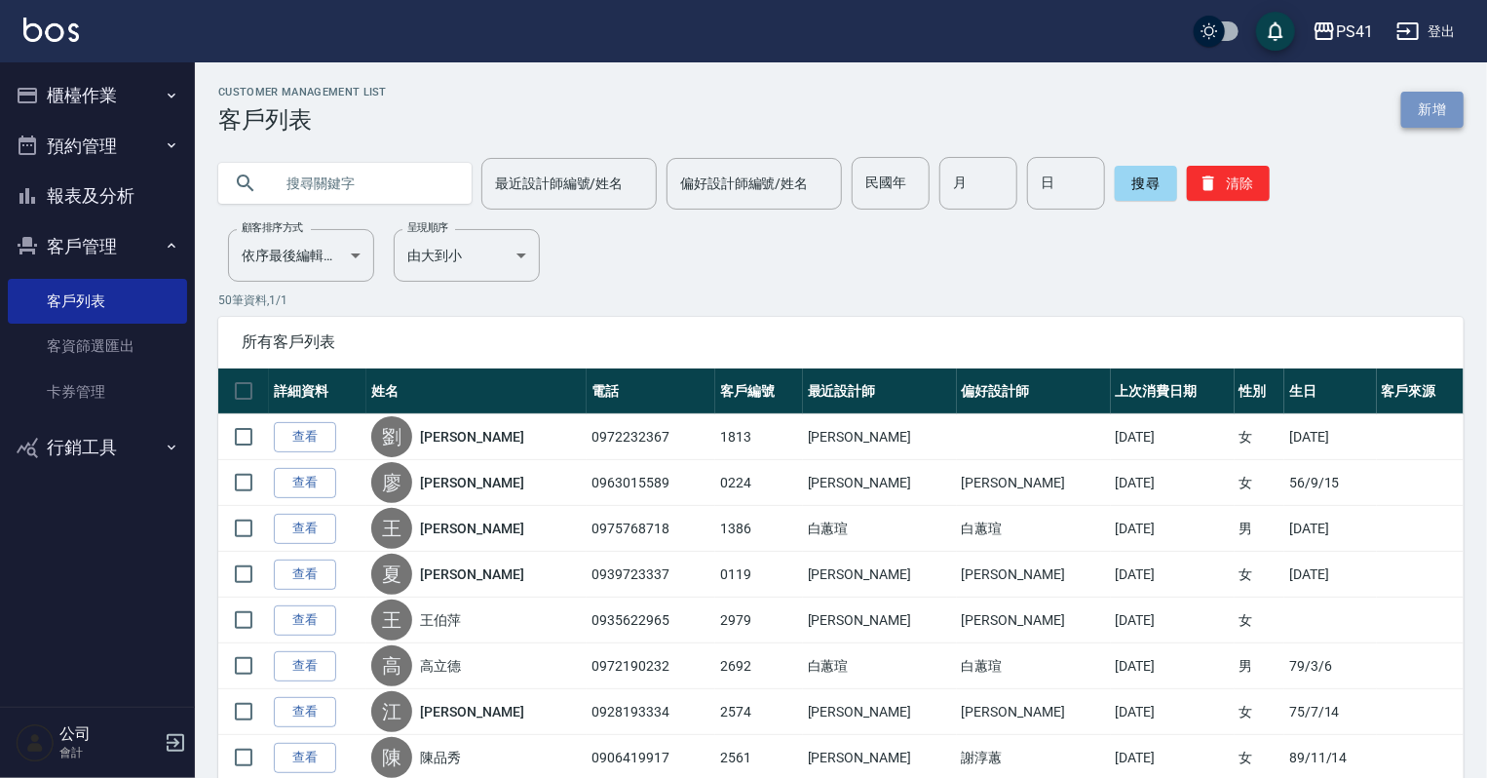
click at [1426, 127] on link "新增" at bounding box center [1432, 110] width 62 height 36
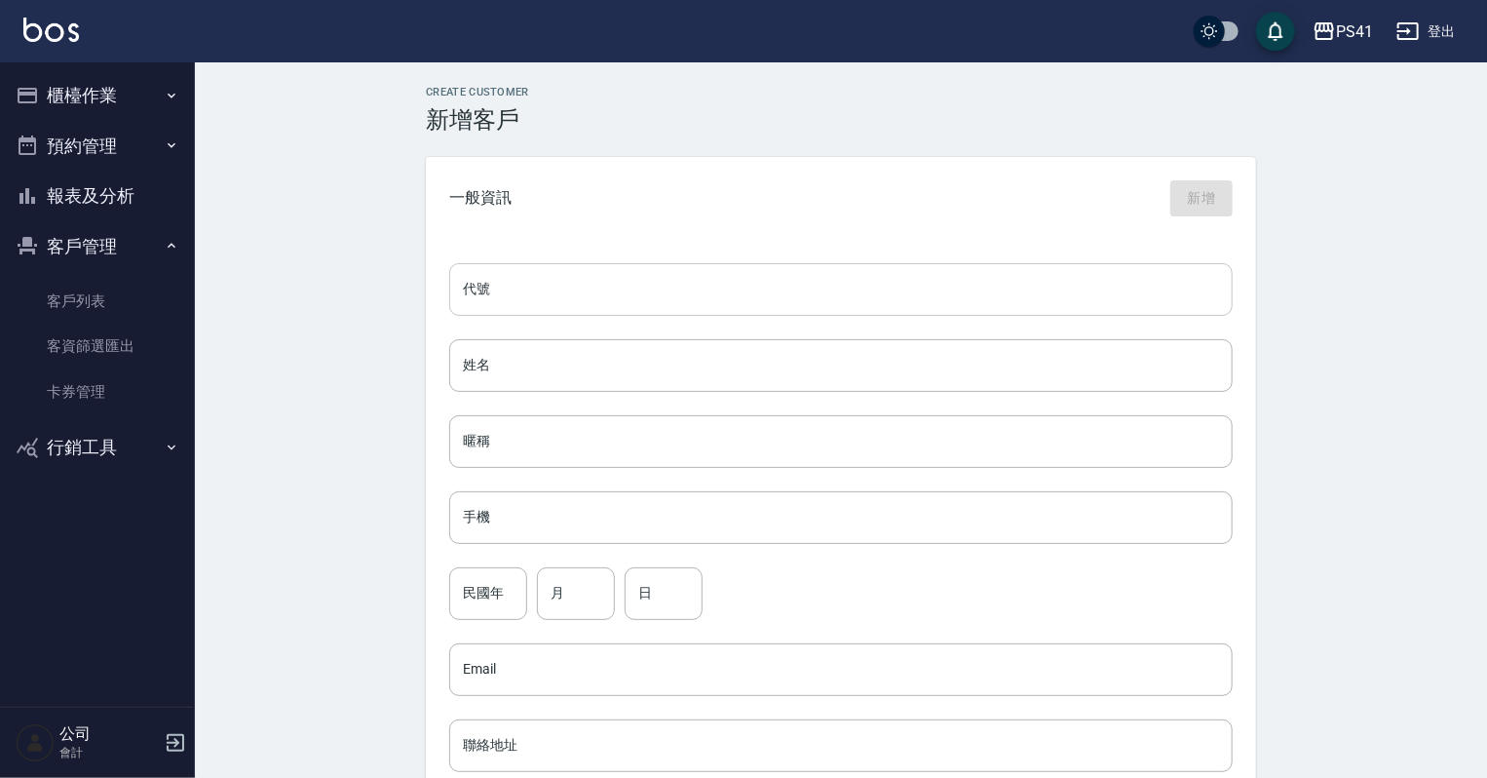
click at [597, 297] on input "代號" at bounding box center [840, 289] width 783 height 53
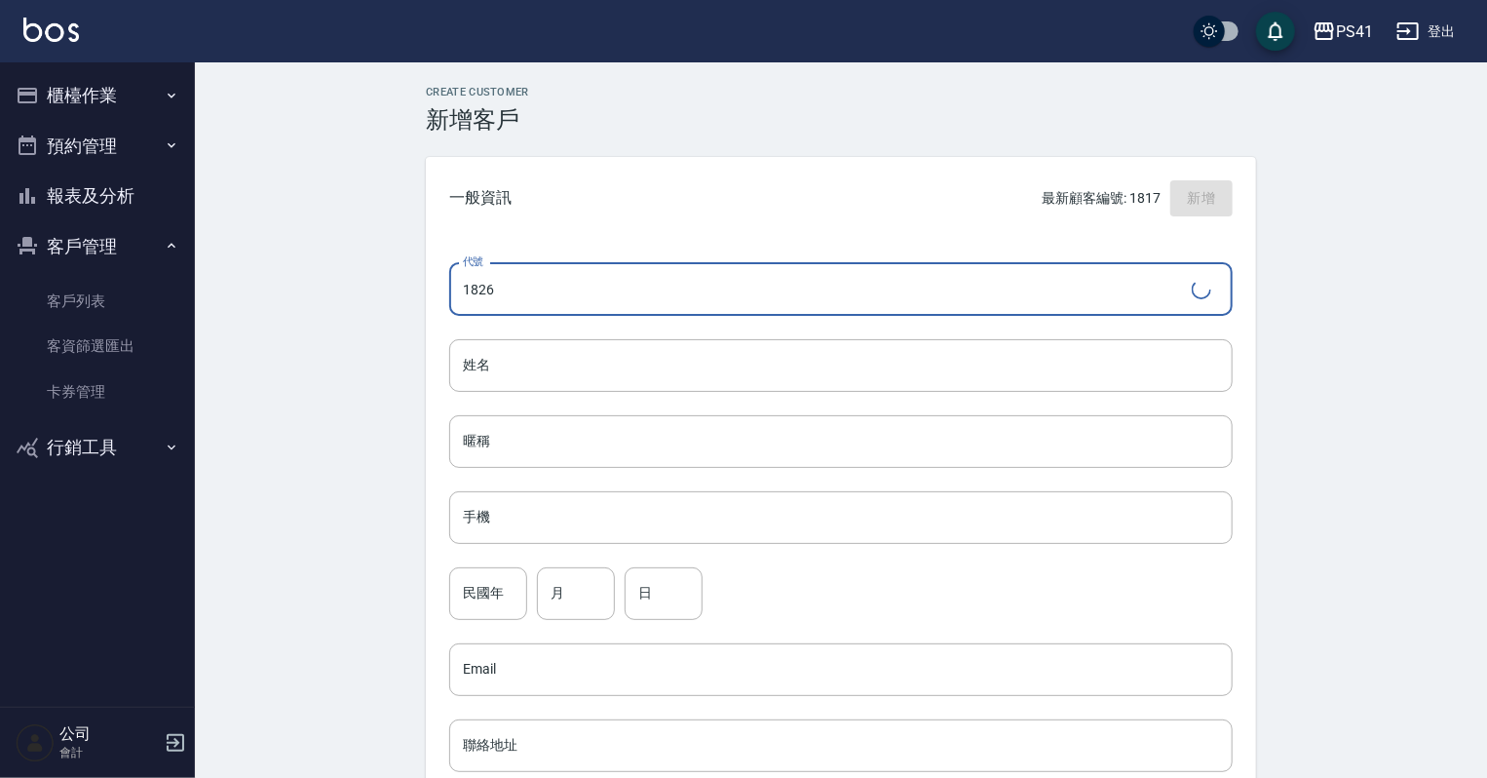
type input "1826"
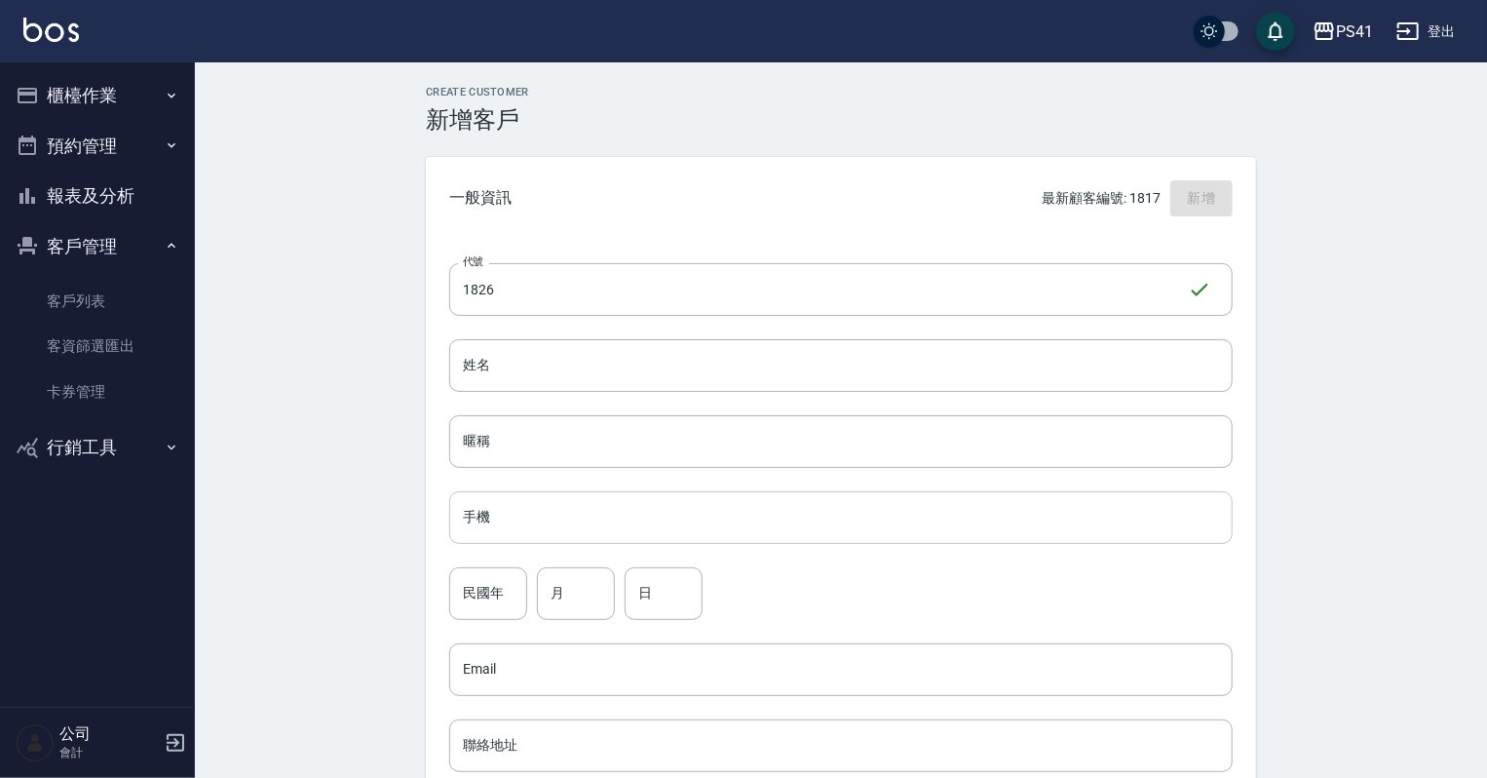
drag, startPoint x: 695, startPoint y: 544, endPoint x: 679, endPoint y: 493, distance: 53.0
click at [695, 536] on div "代號 1826 ​ 代號 姓名 姓名 暱稱 暱稱 手機 手機 民國年 民國年 月 月 日 日 Email Email 聯絡地址 聯絡地址 男 女 LINE I…" at bounding box center [841, 713] width 830 height 947
click at [679, 491] on input "手機" at bounding box center [840, 517] width 783 height 53
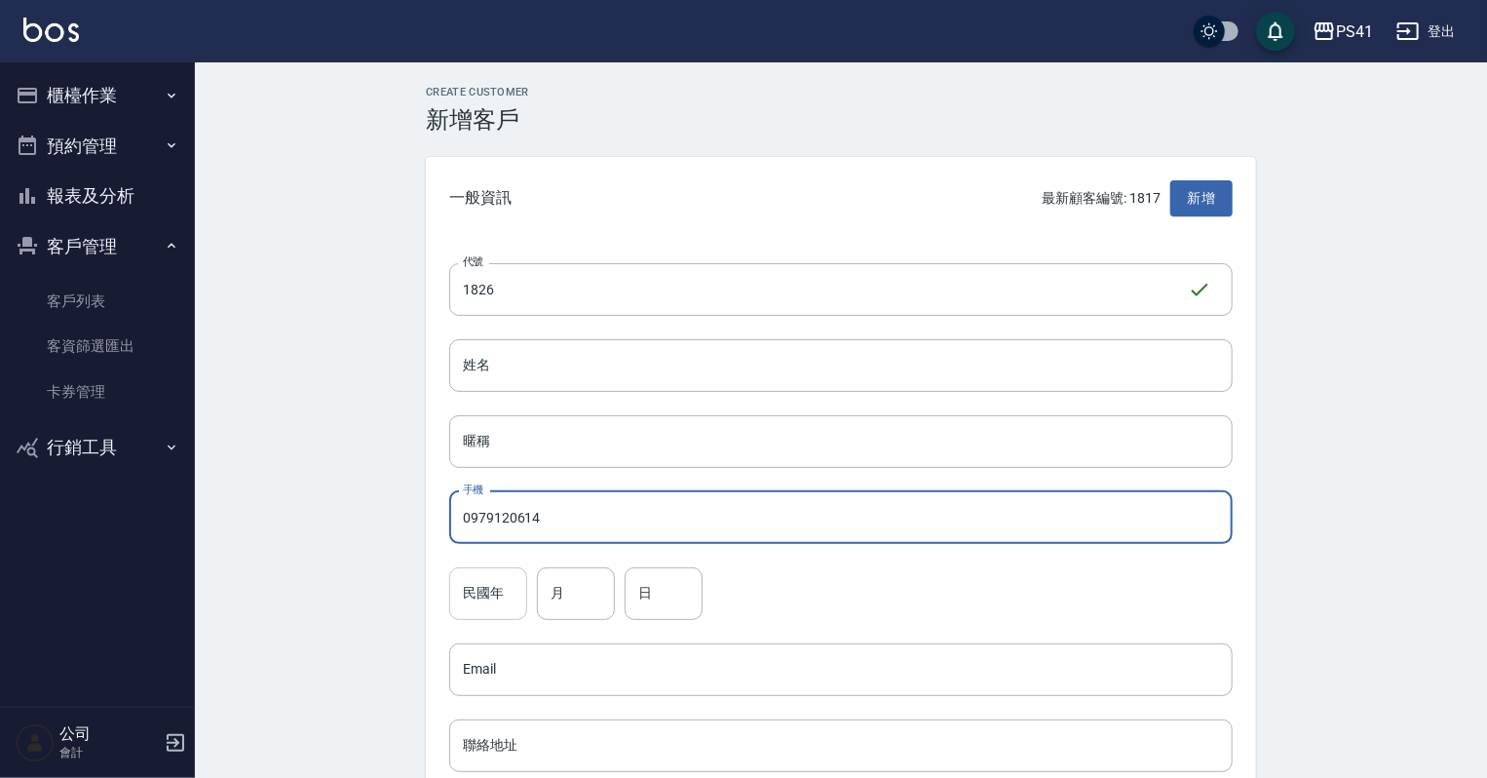
type input "0979120614"
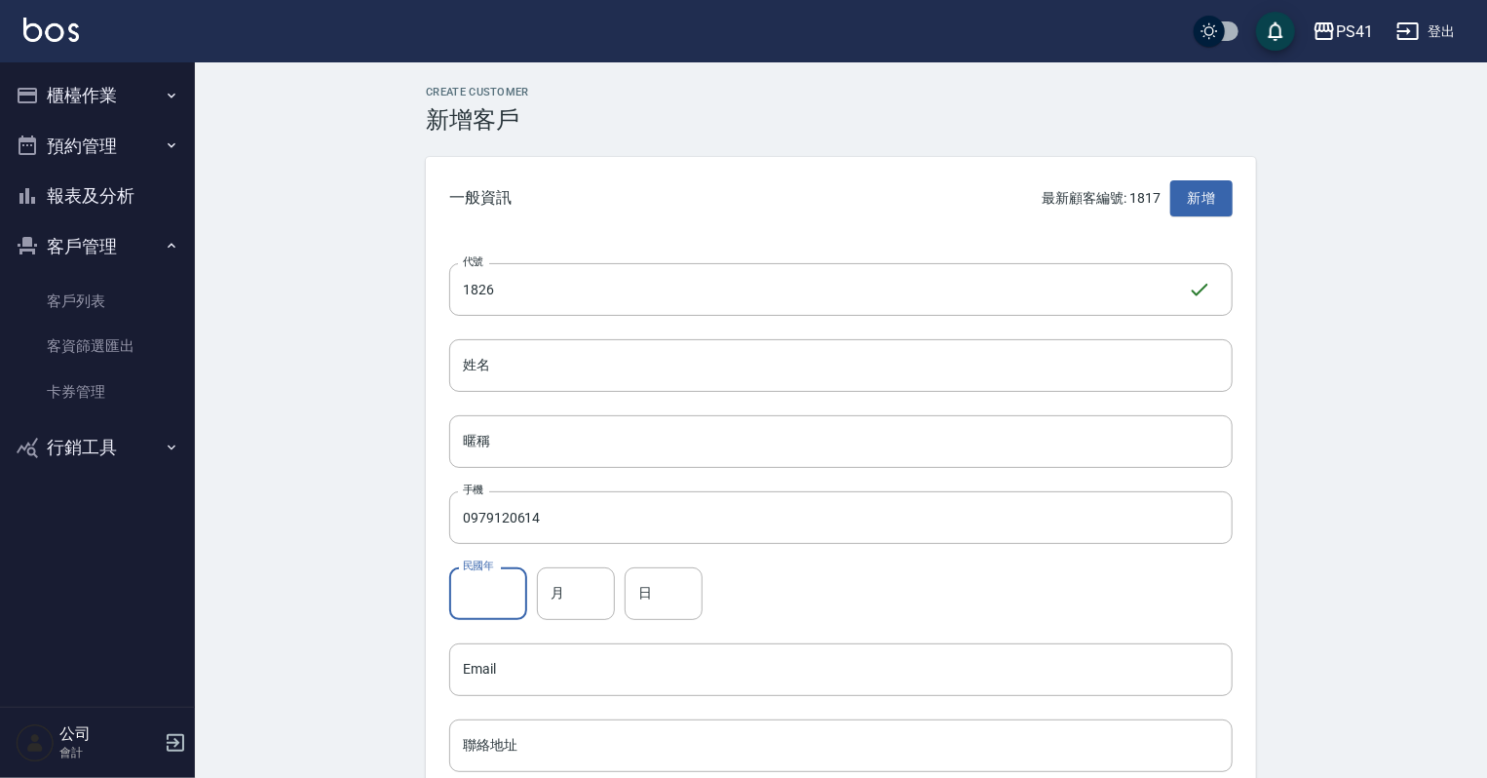
click at [479, 609] on input "民國年" at bounding box center [488, 593] width 78 height 53
type input "63"
click at [556, 592] on input "月" at bounding box center [576, 593] width 78 height 53
type input "08"
click at [640, 589] on input "日" at bounding box center [664, 593] width 78 height 53
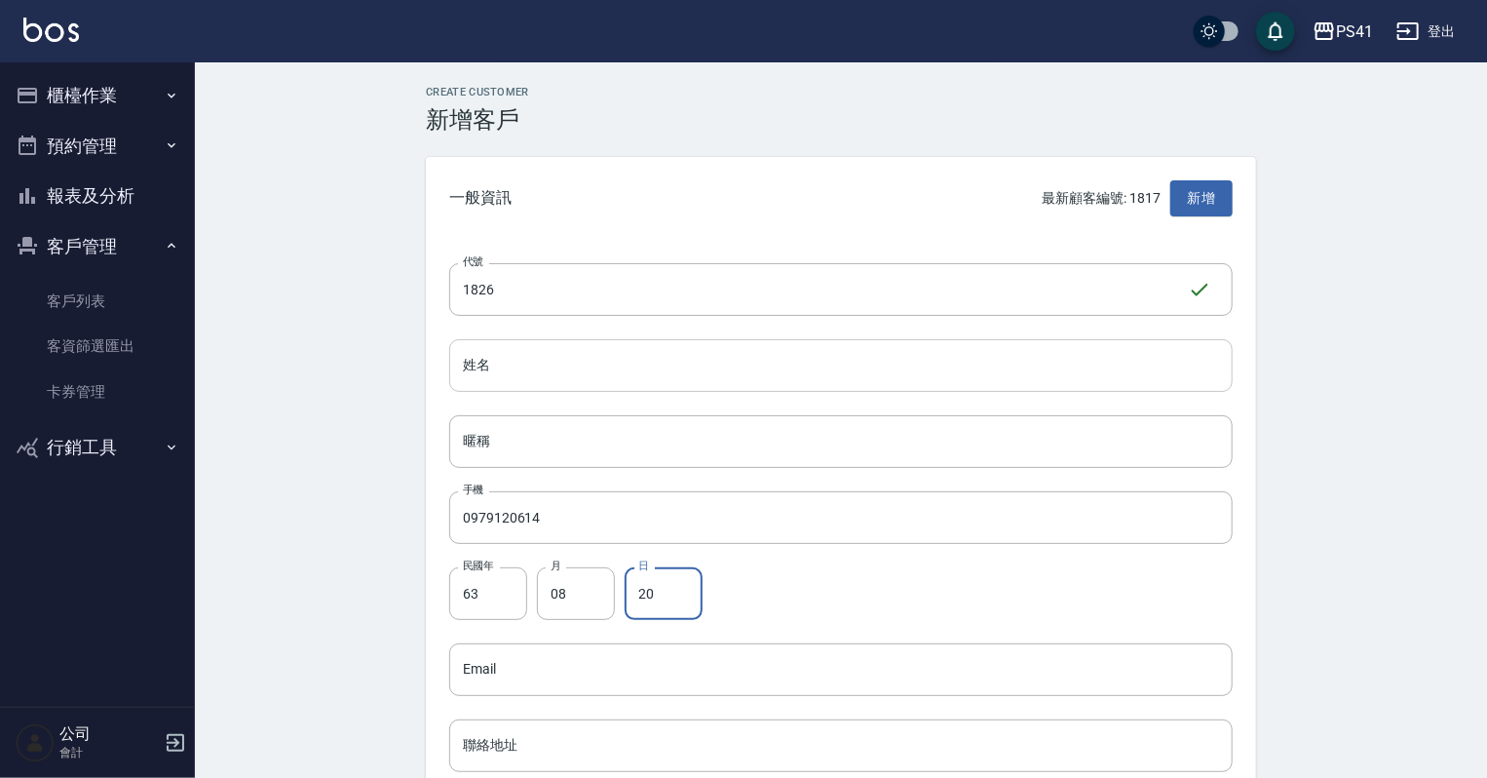
type input "20"
click at [516, 360] on input "姓名" at bounding box center [840, 365] width 783 height 53
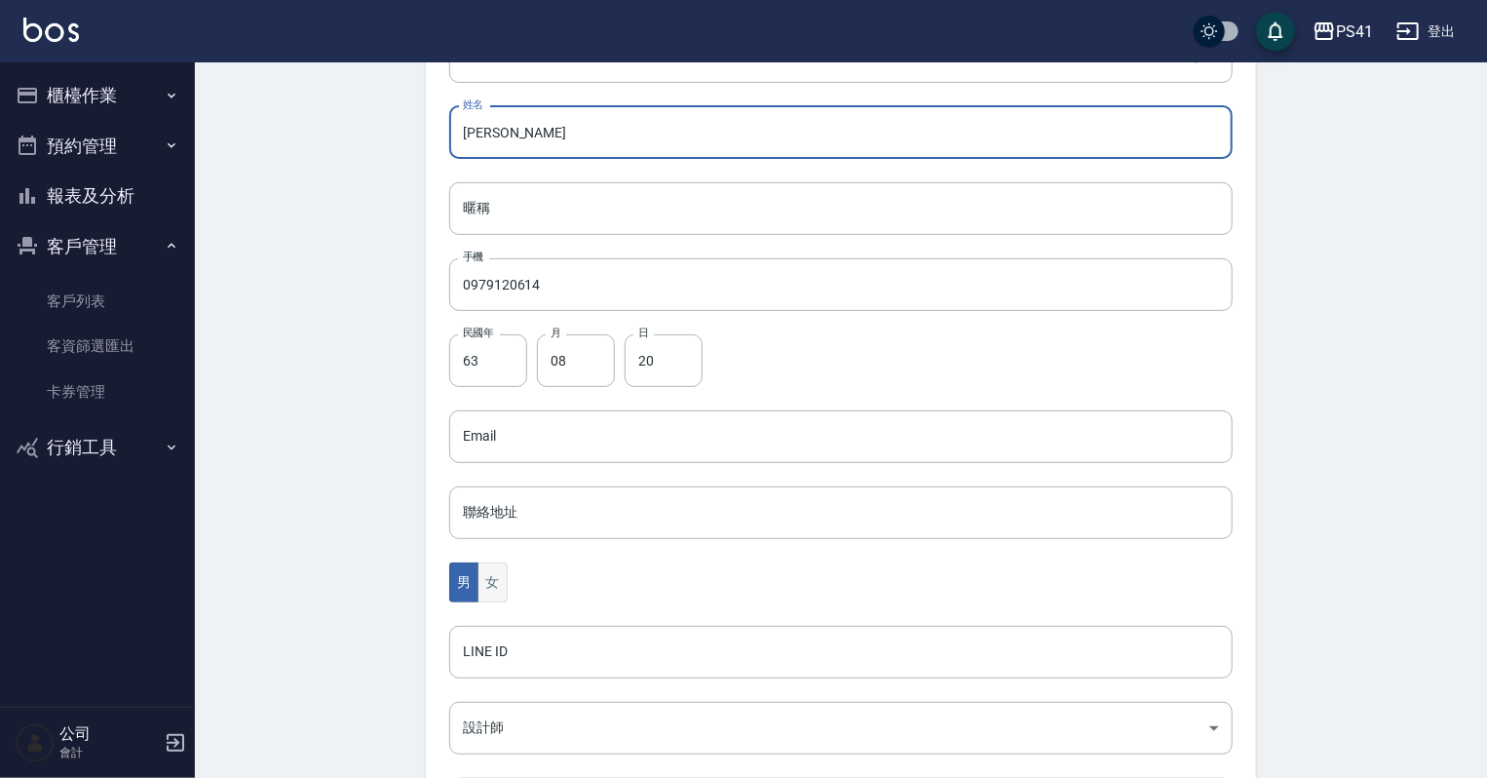
scroll to position [234, 0]
type input "[PERSON_NAME]"
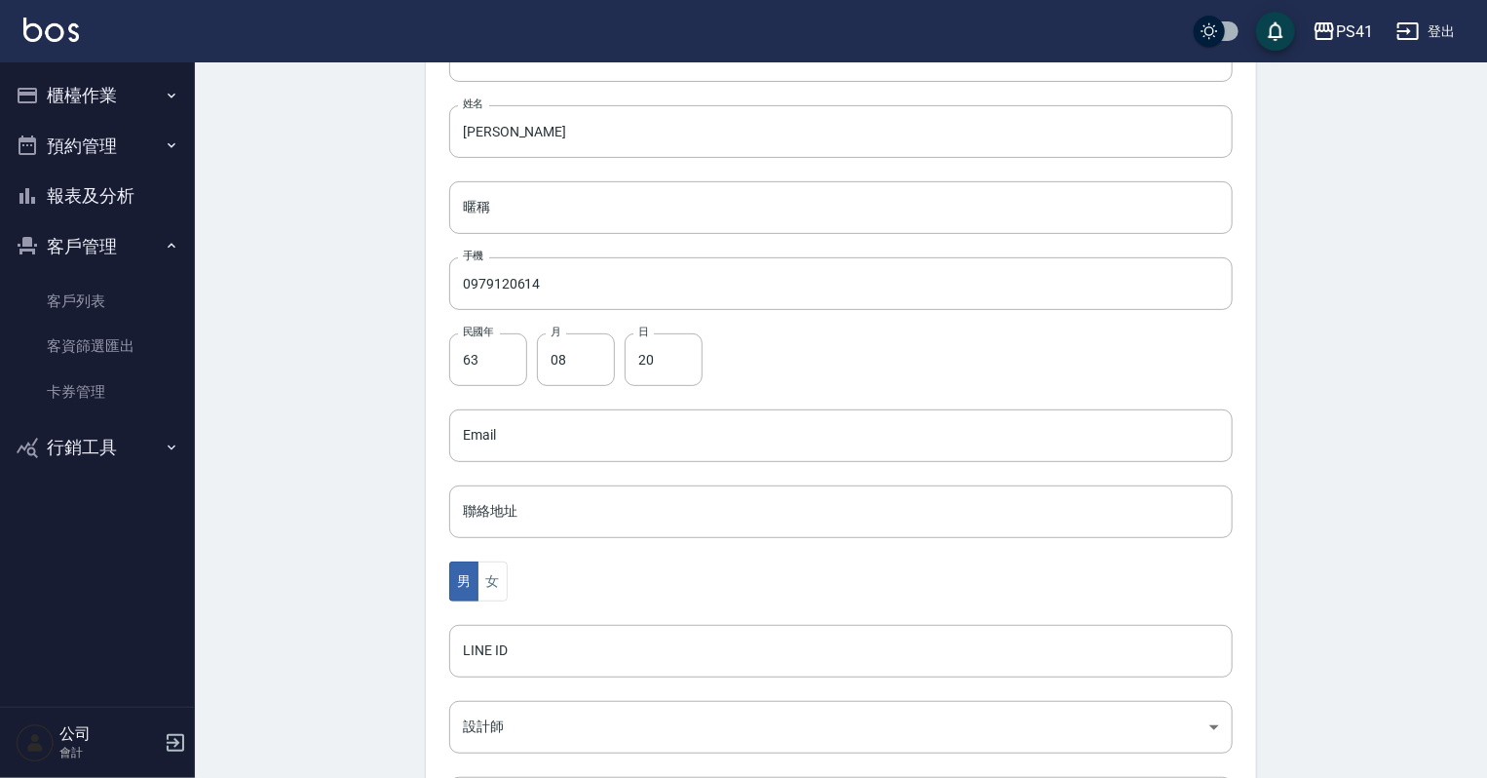
drag, startPoint x: 493, startPoint y: 579, endPoint x: 310, endPoint y: 541, distance: 187.1
click at [257, 485] on div "Create Customer 新增客戶 一般資訊 最新顧客編號: 1817 新增 代號 1826 ​ 代號 姓名 [PERSON_NAME] 姓名 暱稱 暱…" at bounding box center [841, 431] width 1292 height 1206
click at [518, 715] on body "PS41 登出 櫃檯作業 打帳單 帳單列表 現金收支登錄 材料自購登錄 每日結帳 排班表 現場電腦打卡 預約管理 預約管理 單日預約紀錄 單週預約紀錄 報表及…" at bounding box center [748, 400] width 1497 height 1269
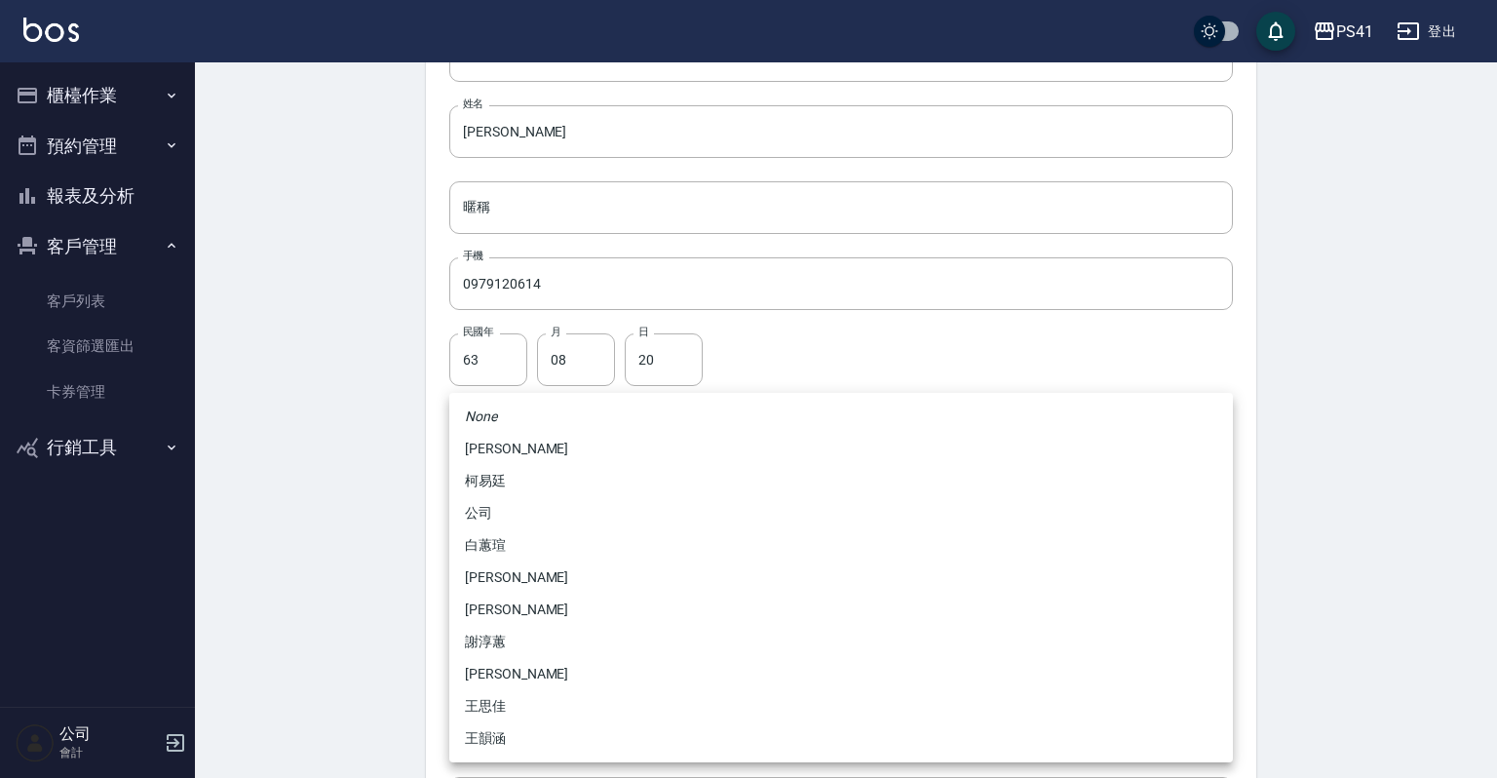
click at [495, 635] on li "謝淳蕙" at bounding box center [840, 642] width 783 height 32
type input "8c411568-4112-470a-9bf0-dab44adfddc4"
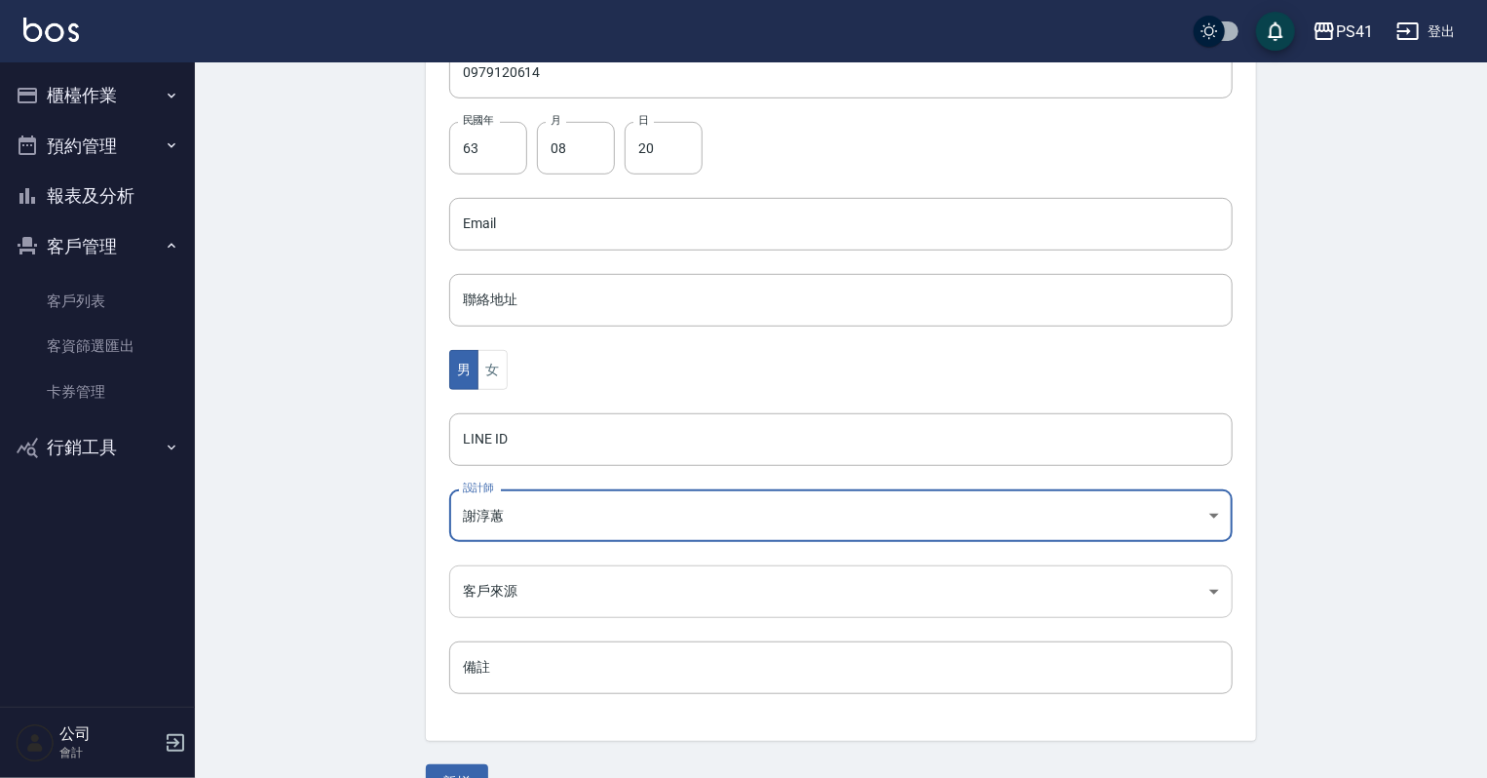
scroll to position [490, 0]
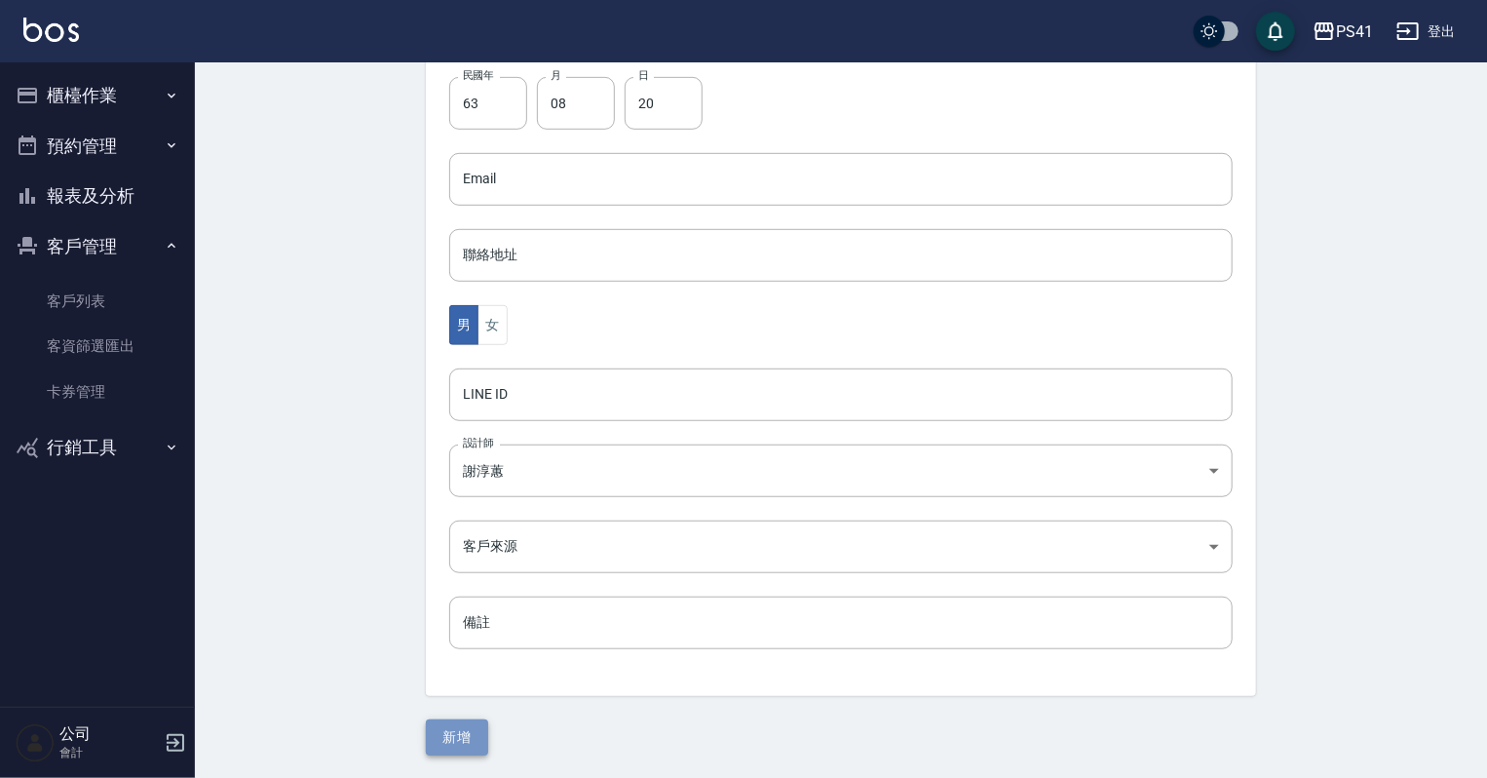
click at [440, 724] on button "新增" at bounding box center [457, 737] width 62 height 36
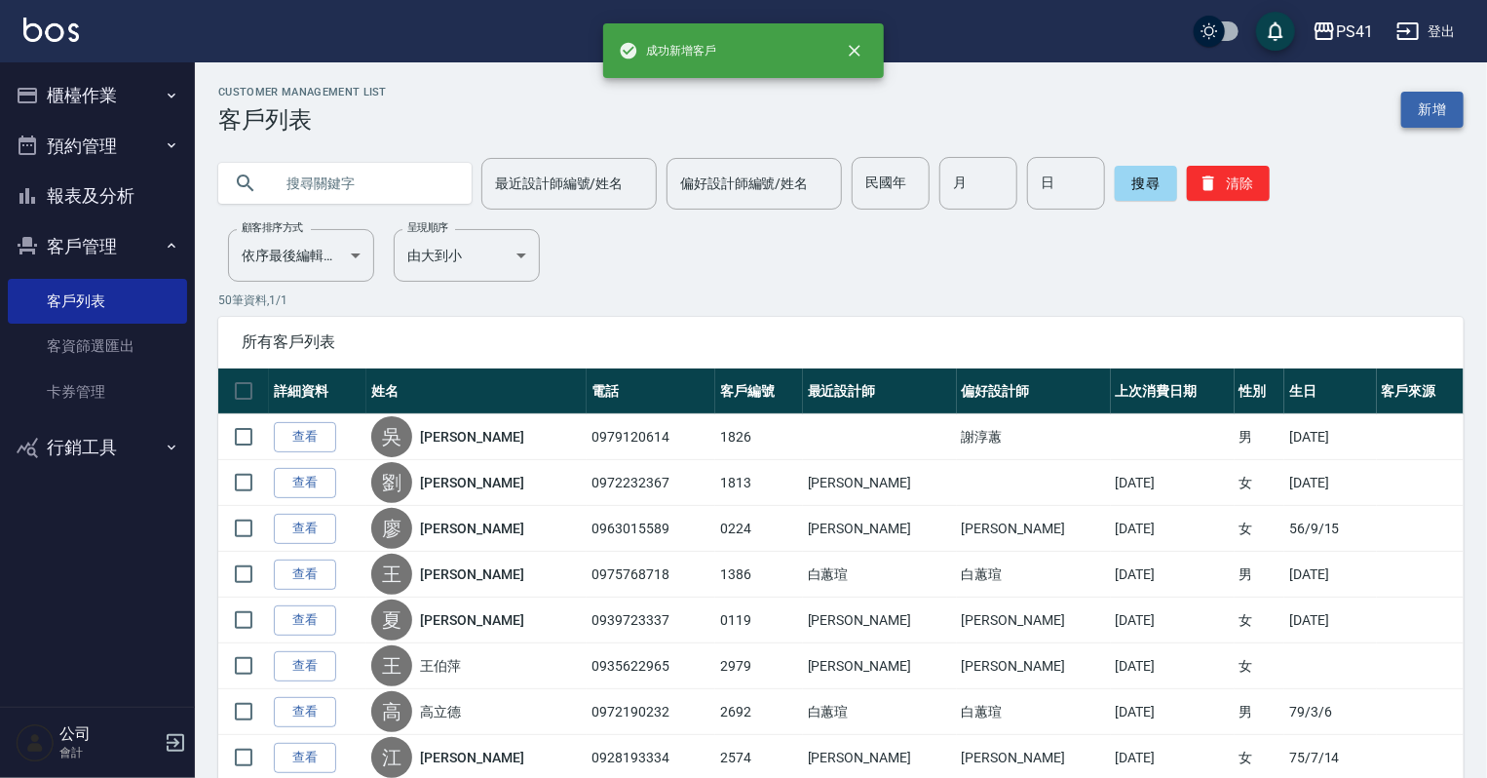
click at [1436, 109] on link "新增" at bounding box center [1432, 110] width 62 height 36
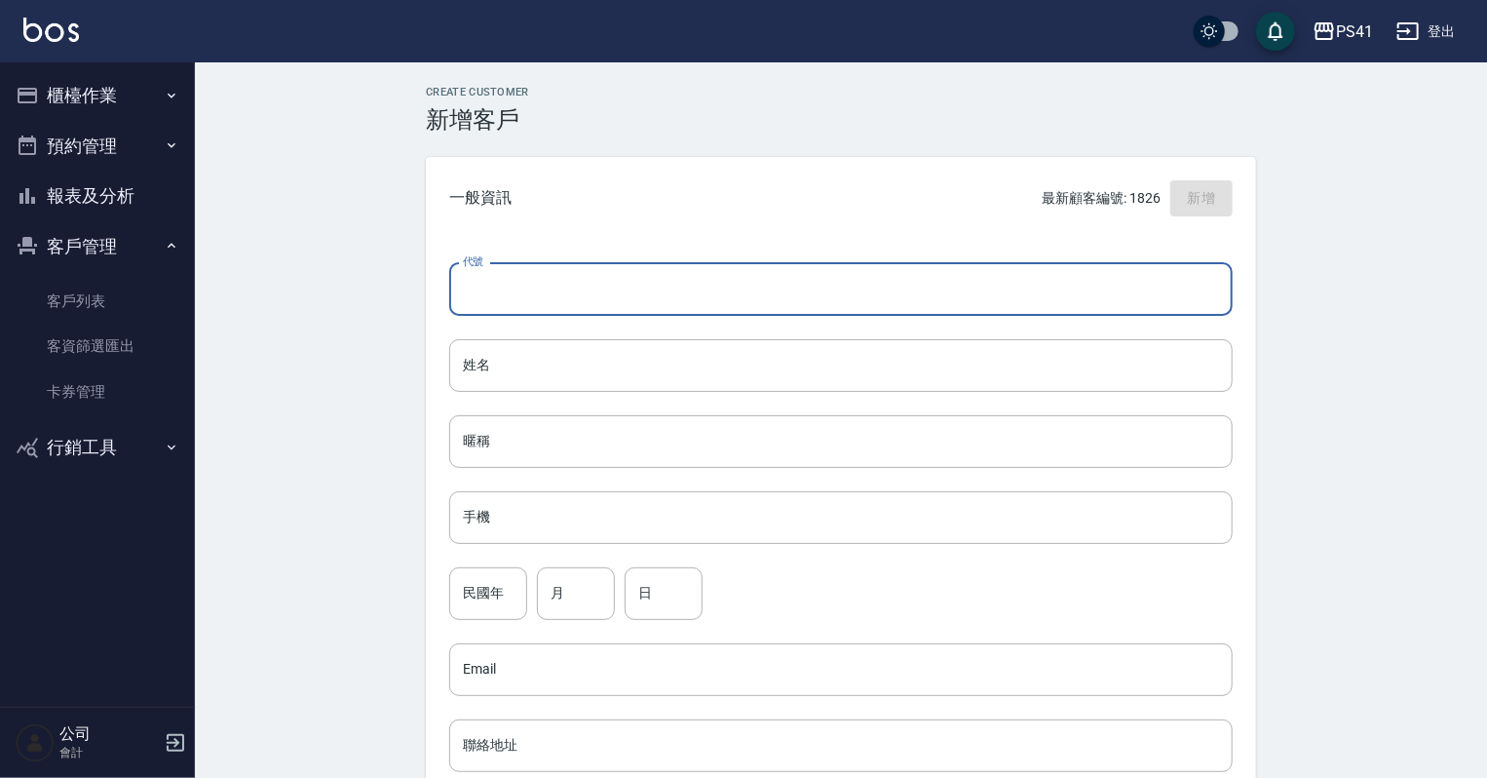
click at [850, 276] on input "代號" at bounding box center [840, 289] width 783 height 53
type input "1825"
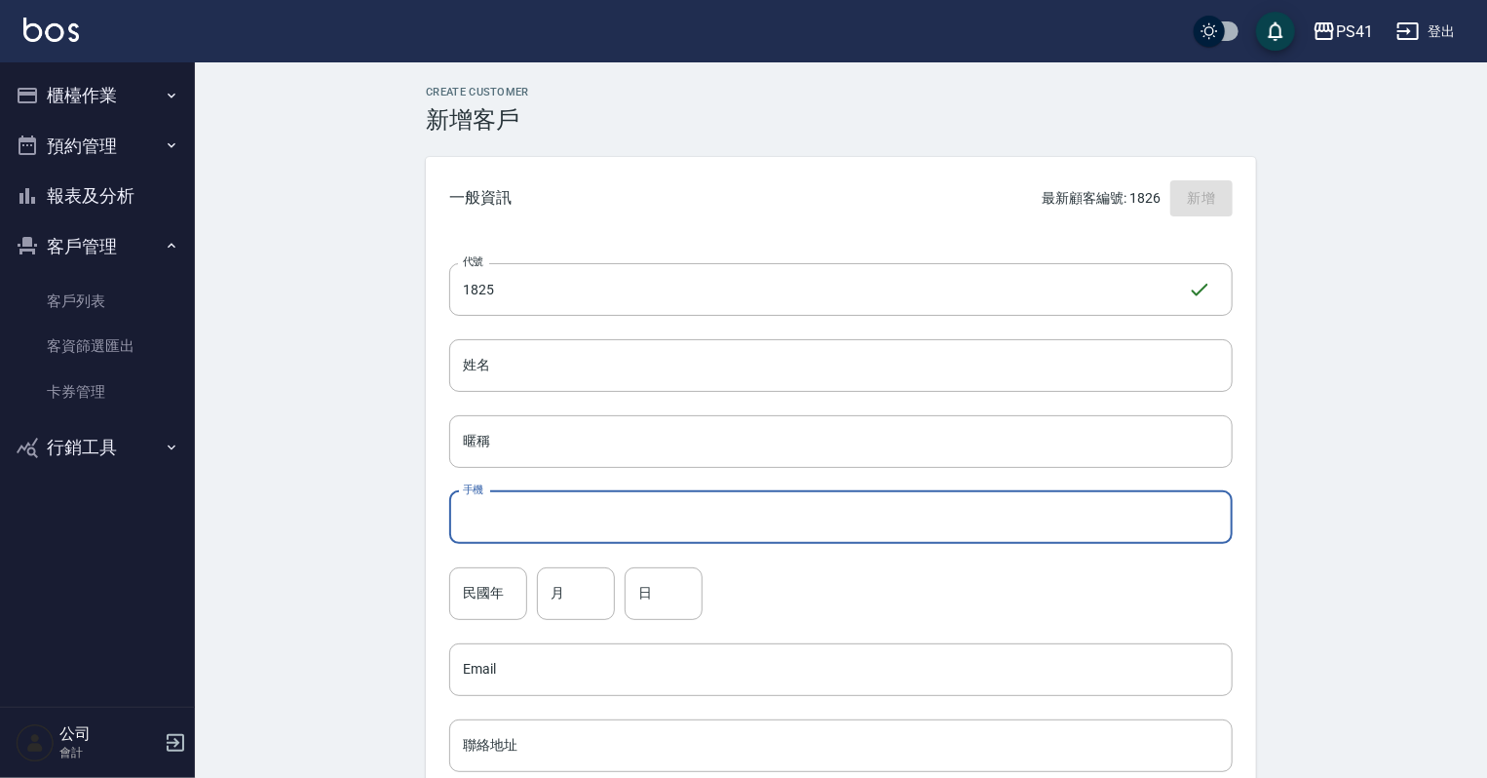
click at [756, 520] on input "手機" at bounding box center [840, 517] width 783 height 53
type input "0937632419"
click at [905, 363] on input "姓名" at bounding box center [840, 365] width 783 height 53
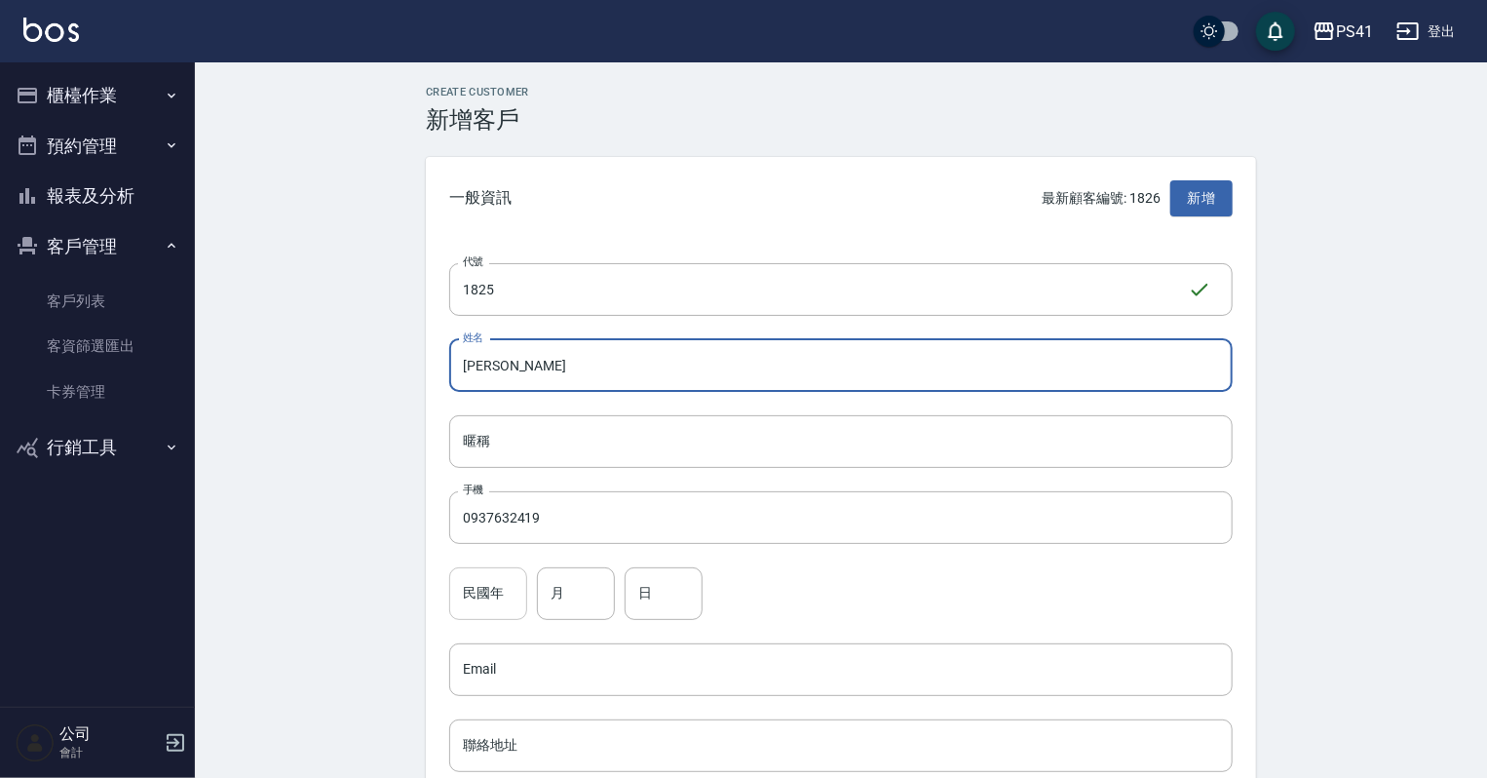
type input "[PERSON_NAME]"
click at [501, 604] on input "民國年" at bounding box center [488, 593] width 78 height 53
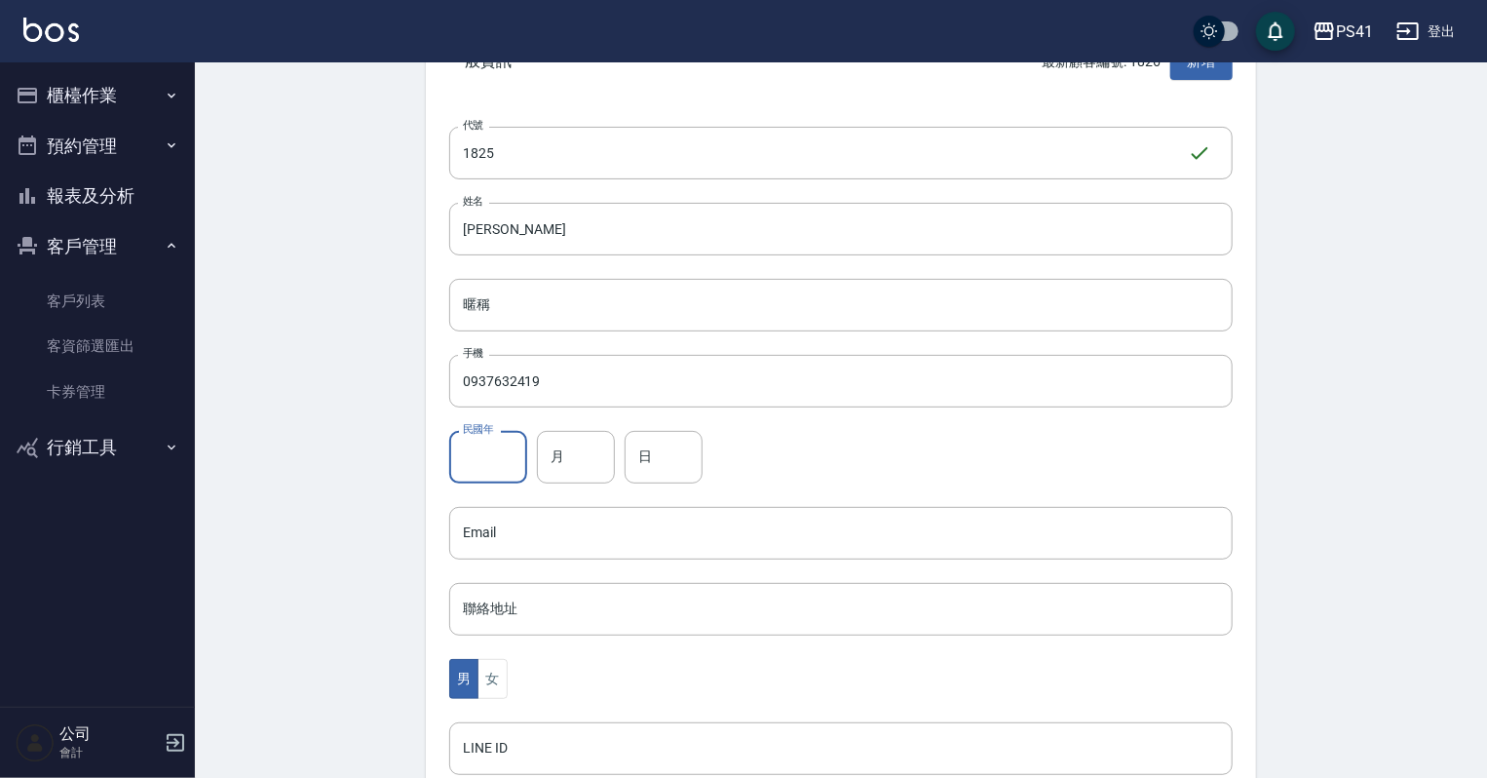
scroll to position [390, 0]
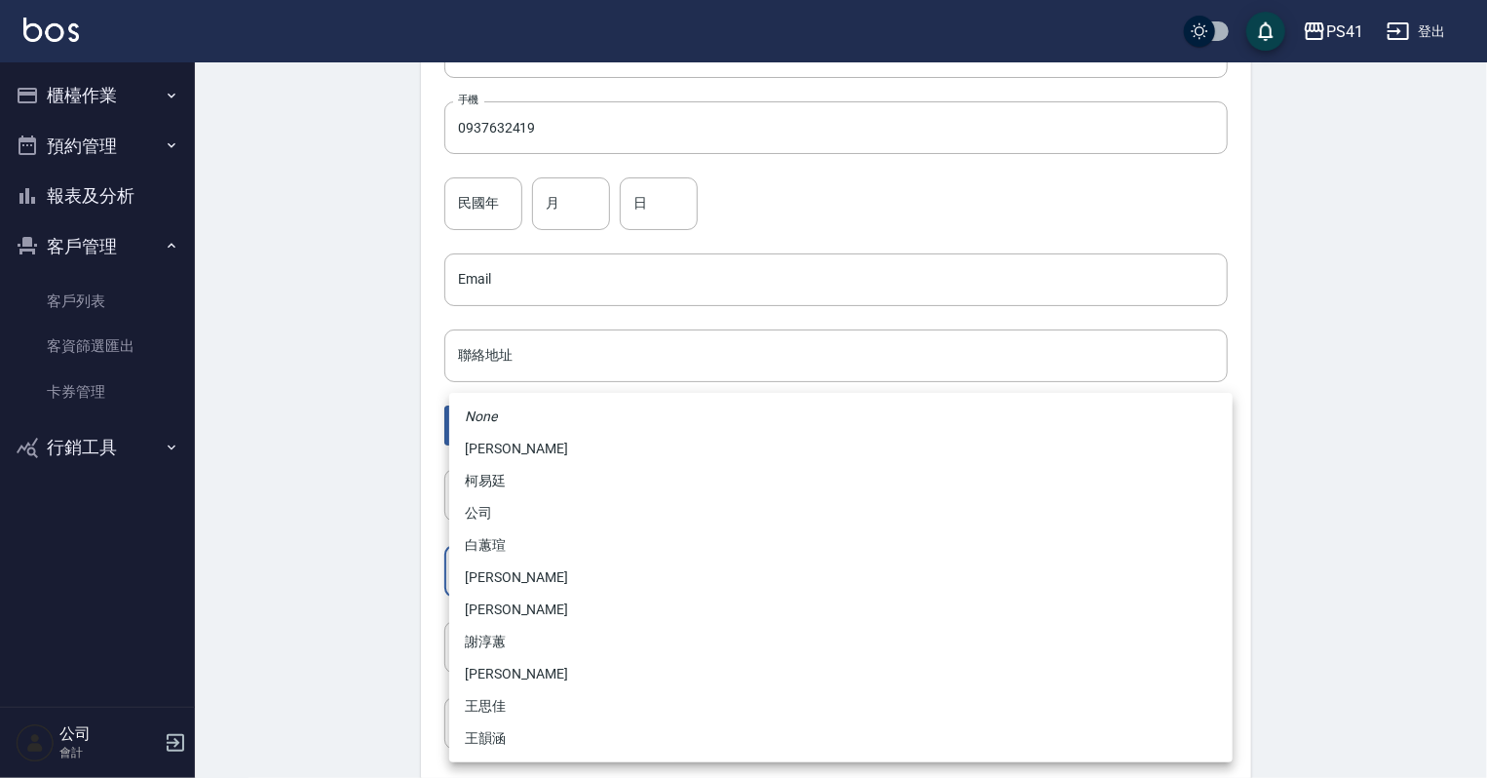
click at [501, 572] on body "PS41 登出 櫃檯作業 打帳單 帳單列表 現金收支登錄 材料自購登錄 每日結帳 排班表 現場電腦打卡 預約管理 預約管理 單日預約紀錄 單週預約紀錄 報表及…" at bounding box center [743, 244] width 1487 height 1269
click at [513, 555] on li "白蕙瑄" at bounding box center [840, 545] width 783 height 32
type input "ddc07e2a-9c46-438a-ae12-131b47584ec9"
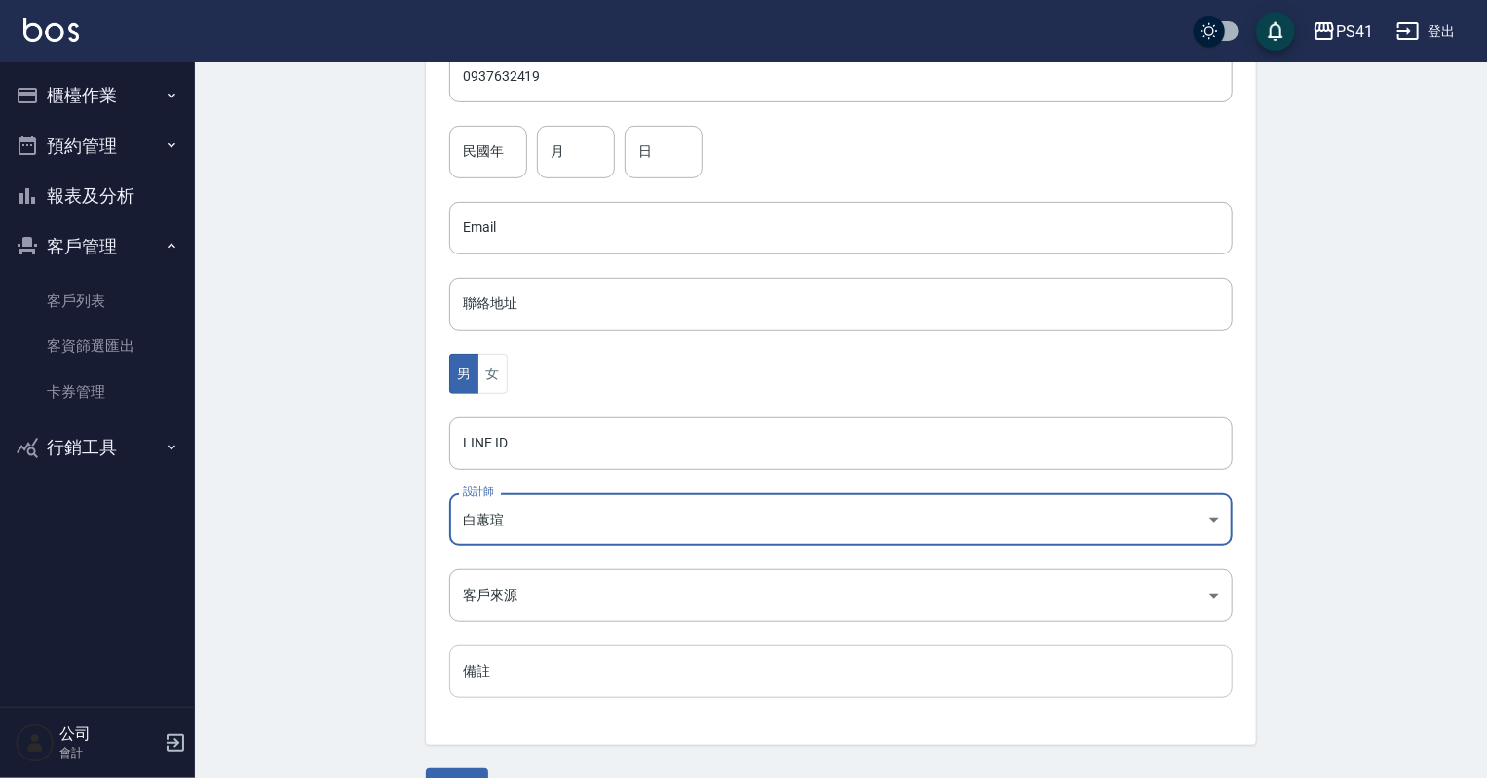
scroll to position [490, 0]
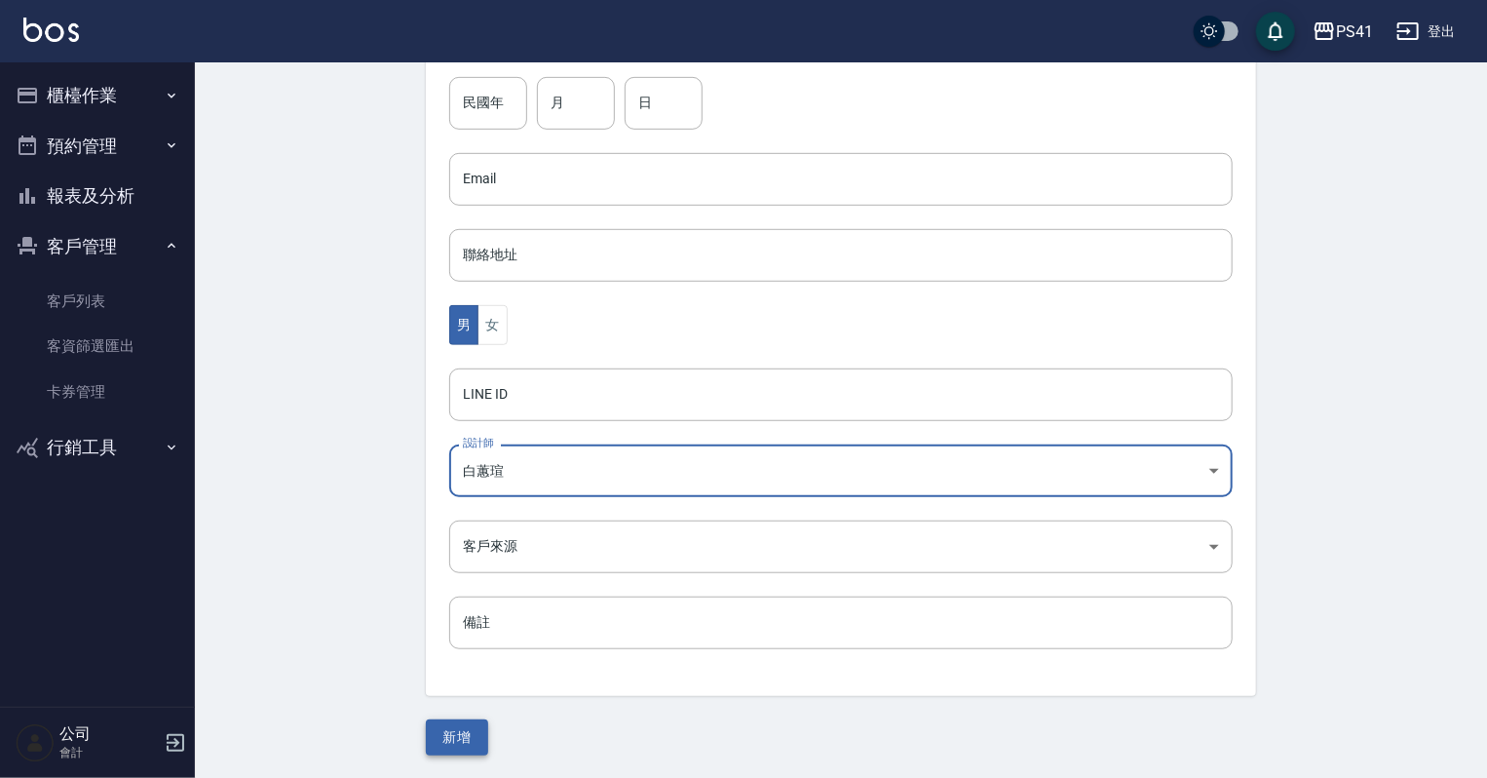
click at [469, 729] on button "新增" at bounding box center [457, 737] width 62 height 36
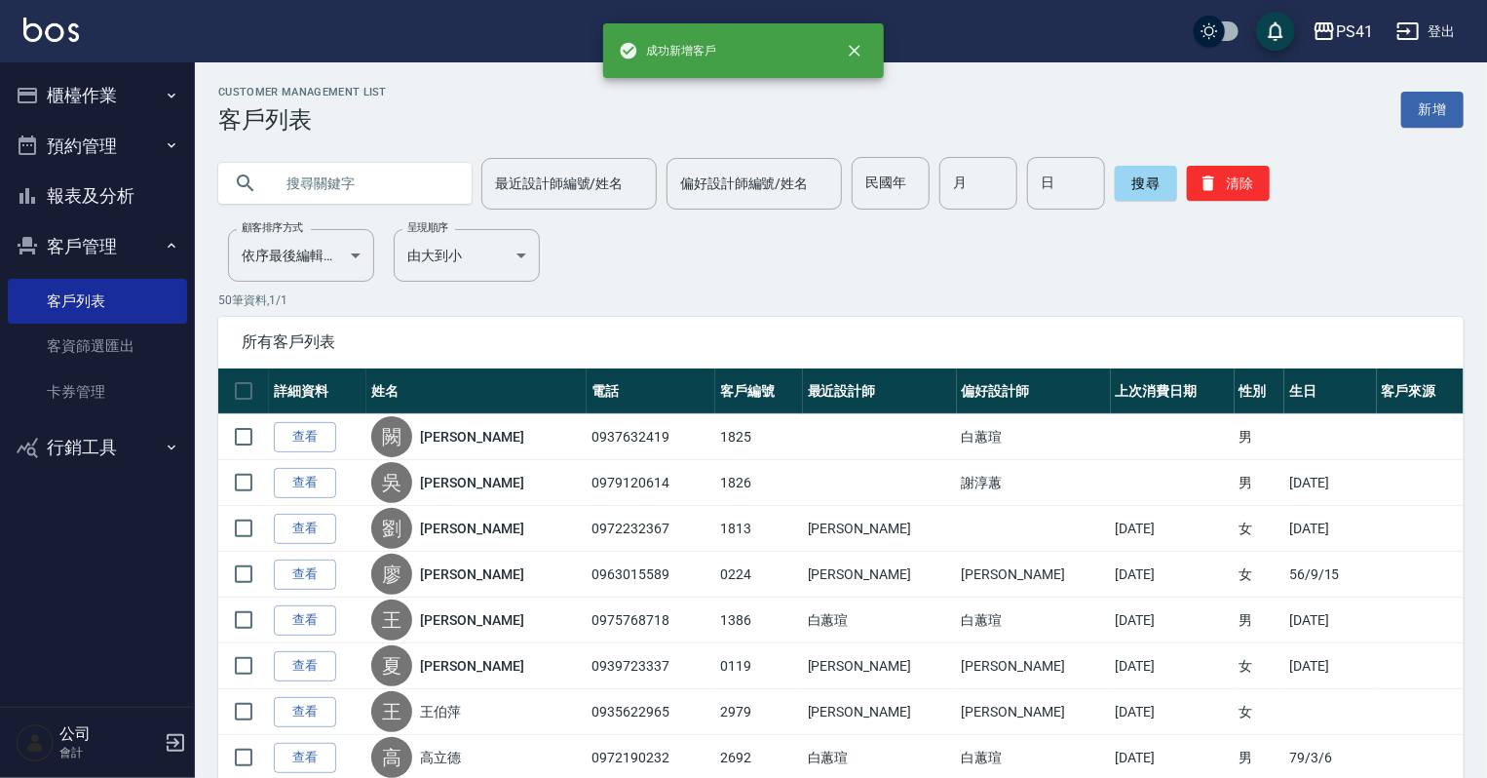
click at [134, 99] on button "櫃檯作業" at bounding box center [97, 95] width 179 height 51
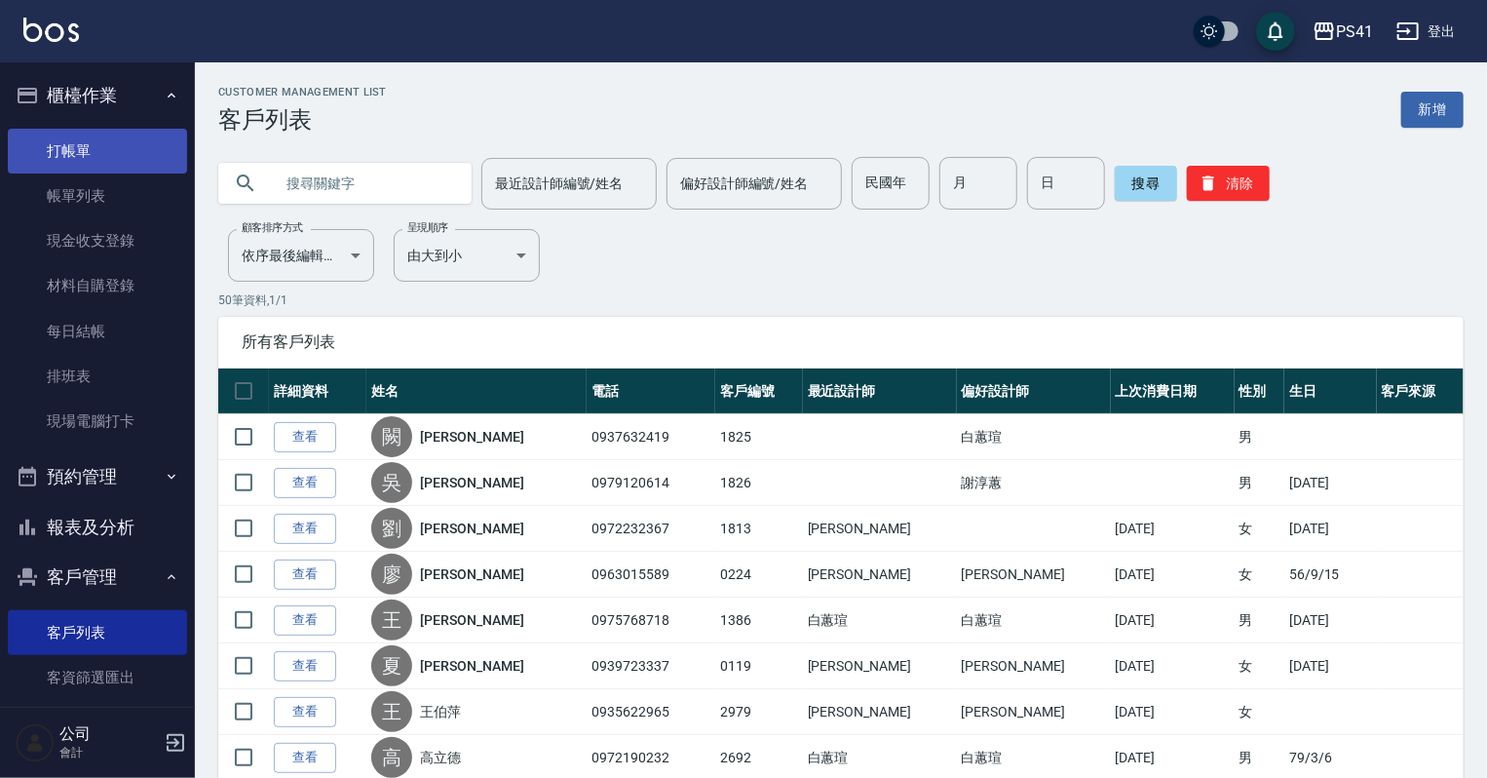
click at [107, 160] on link "打帳單" at bounding box center [97, 151] width 179 height 45
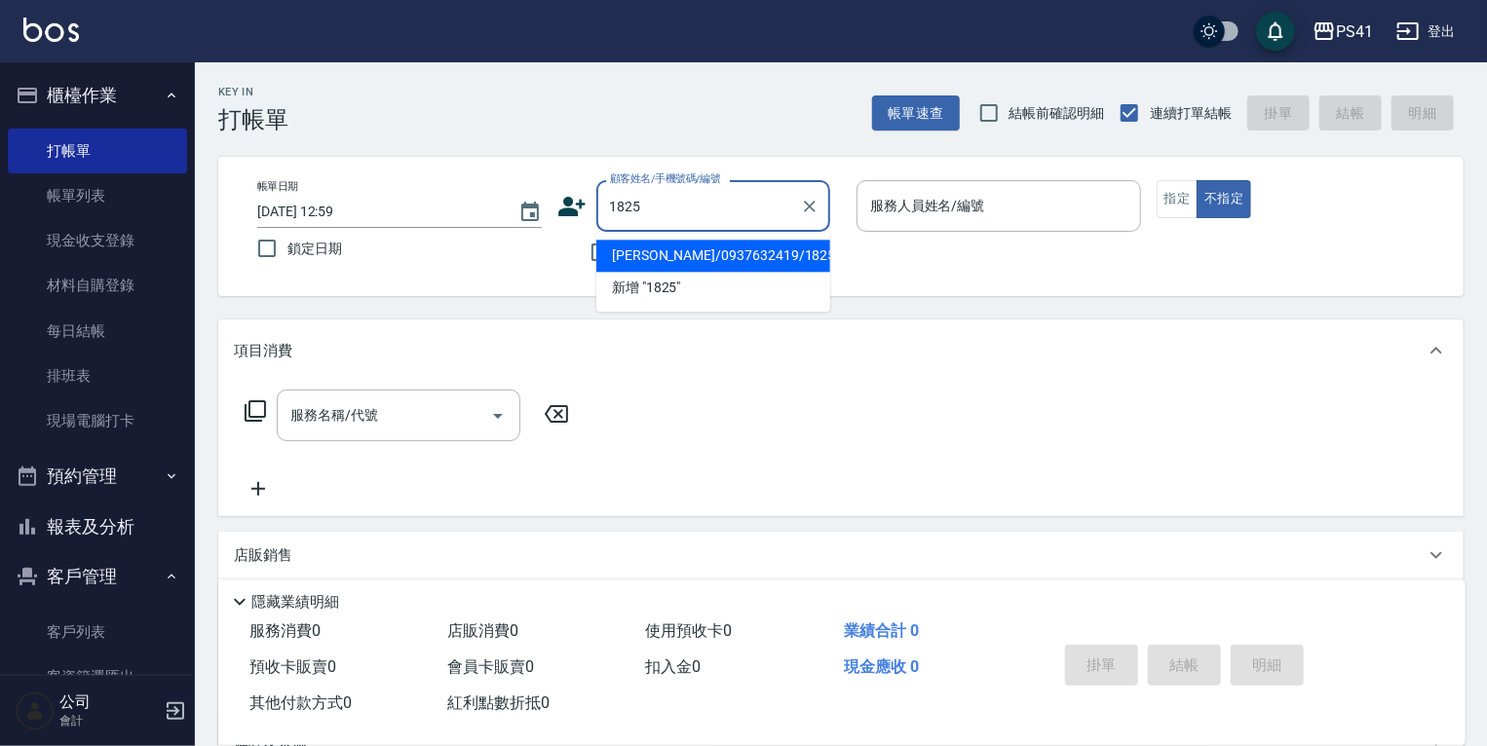
type input "[PERSON_NAME]/0937632419/1825"
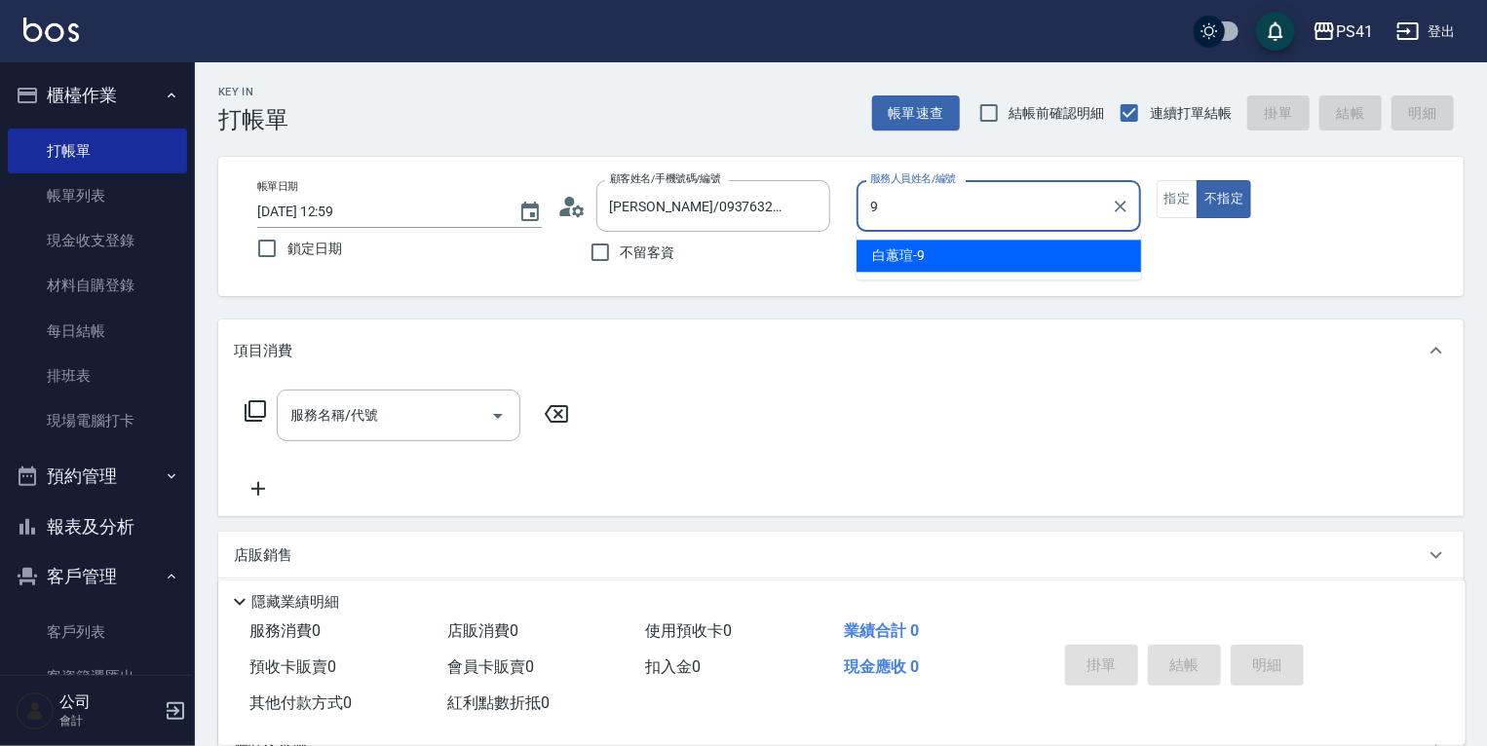
type input "白蕙瑄-9"
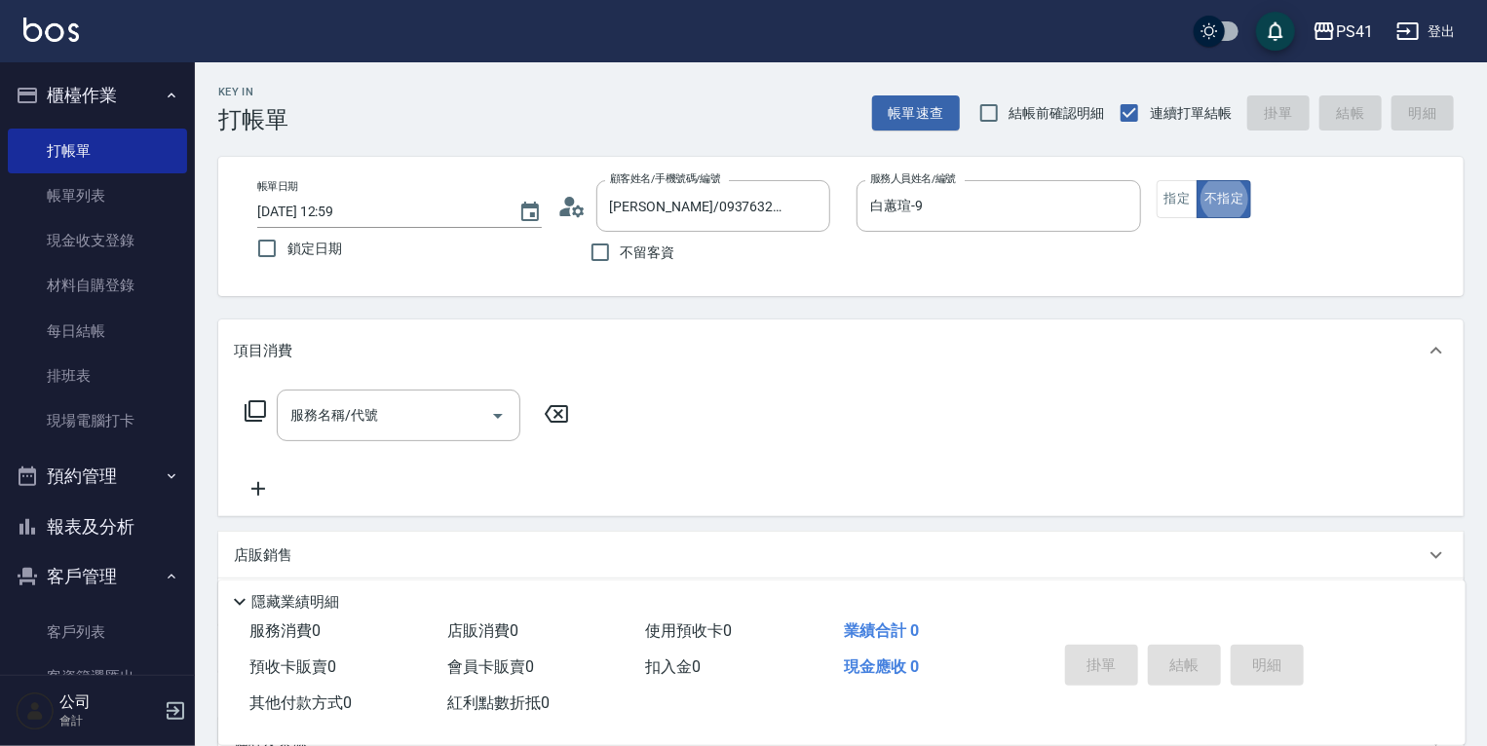
type button "false"
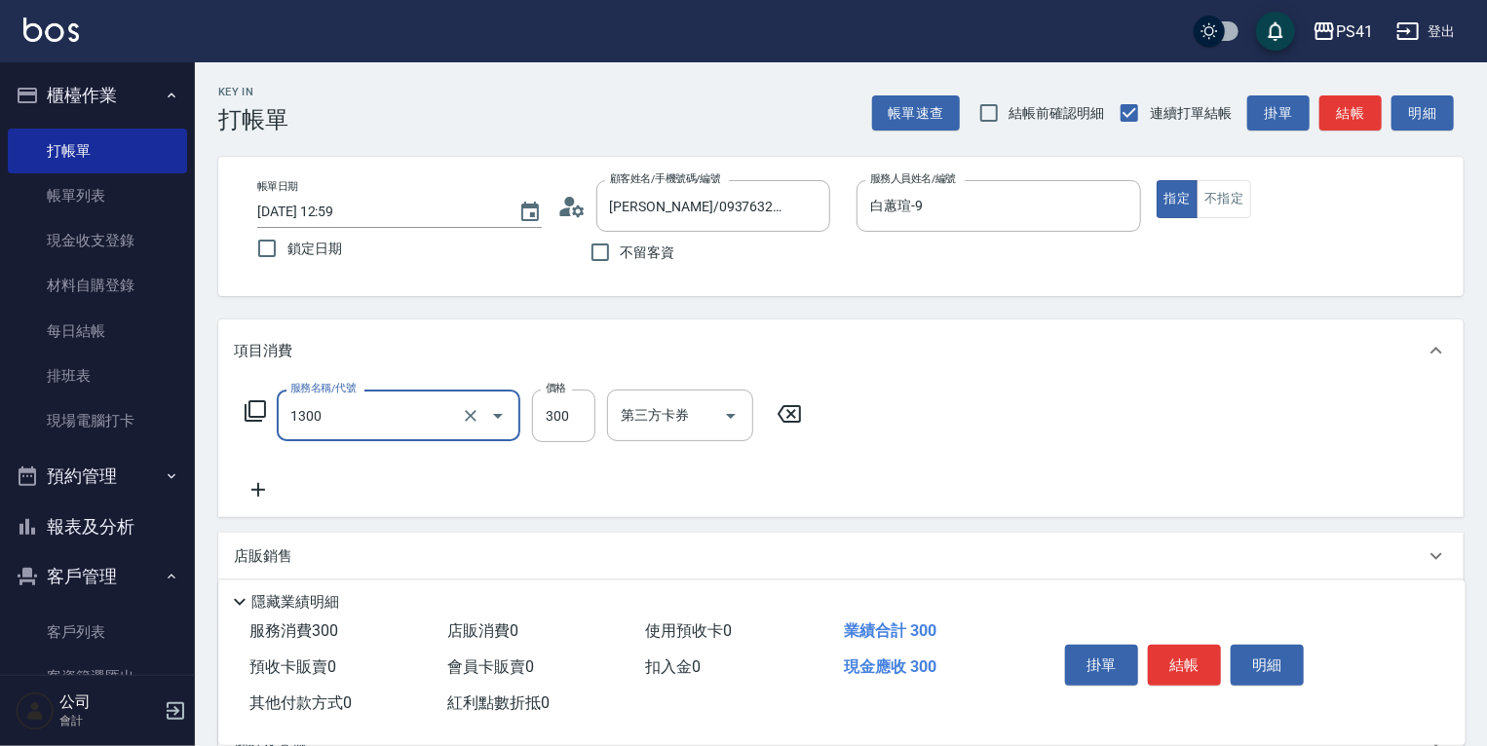
type input "洗髮300(1300)"
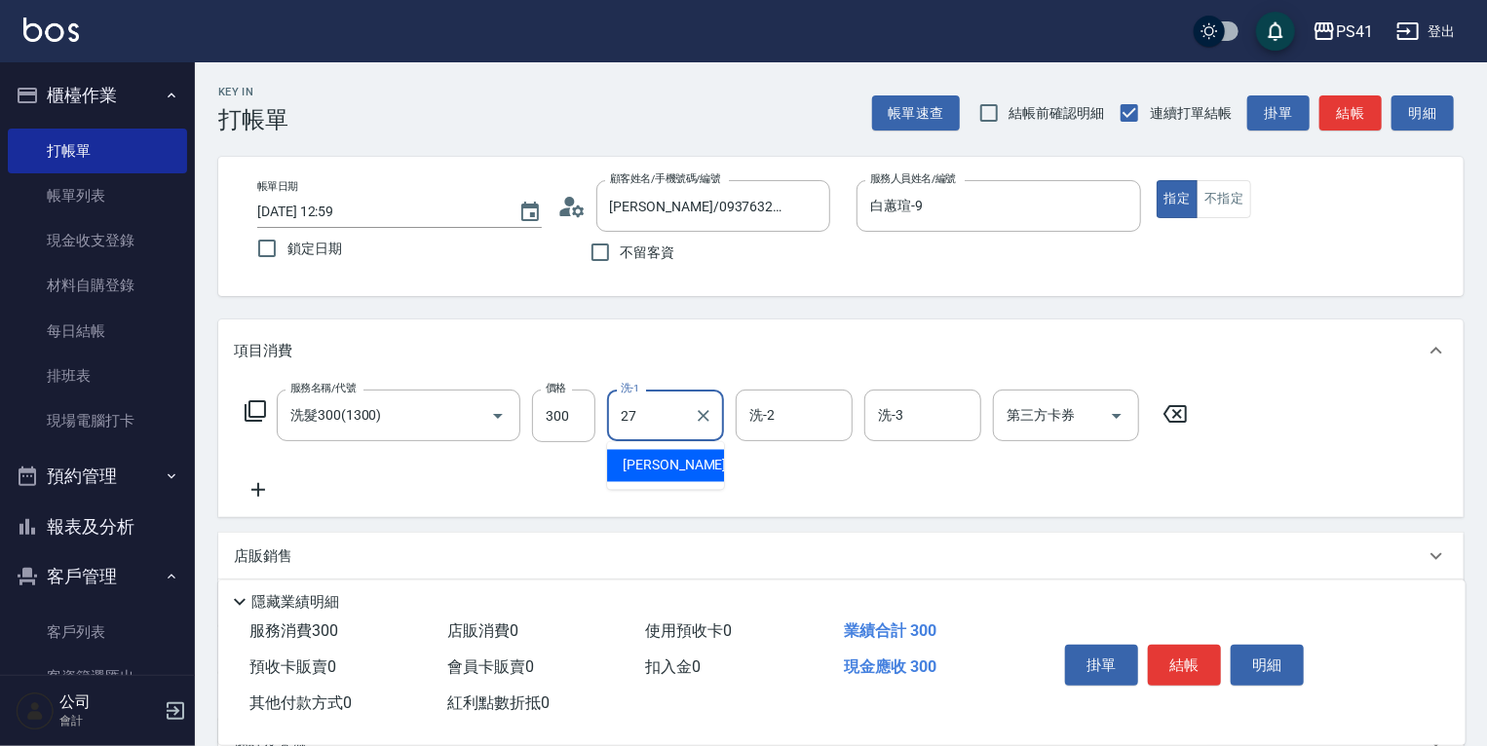
type input "佳佳-27"
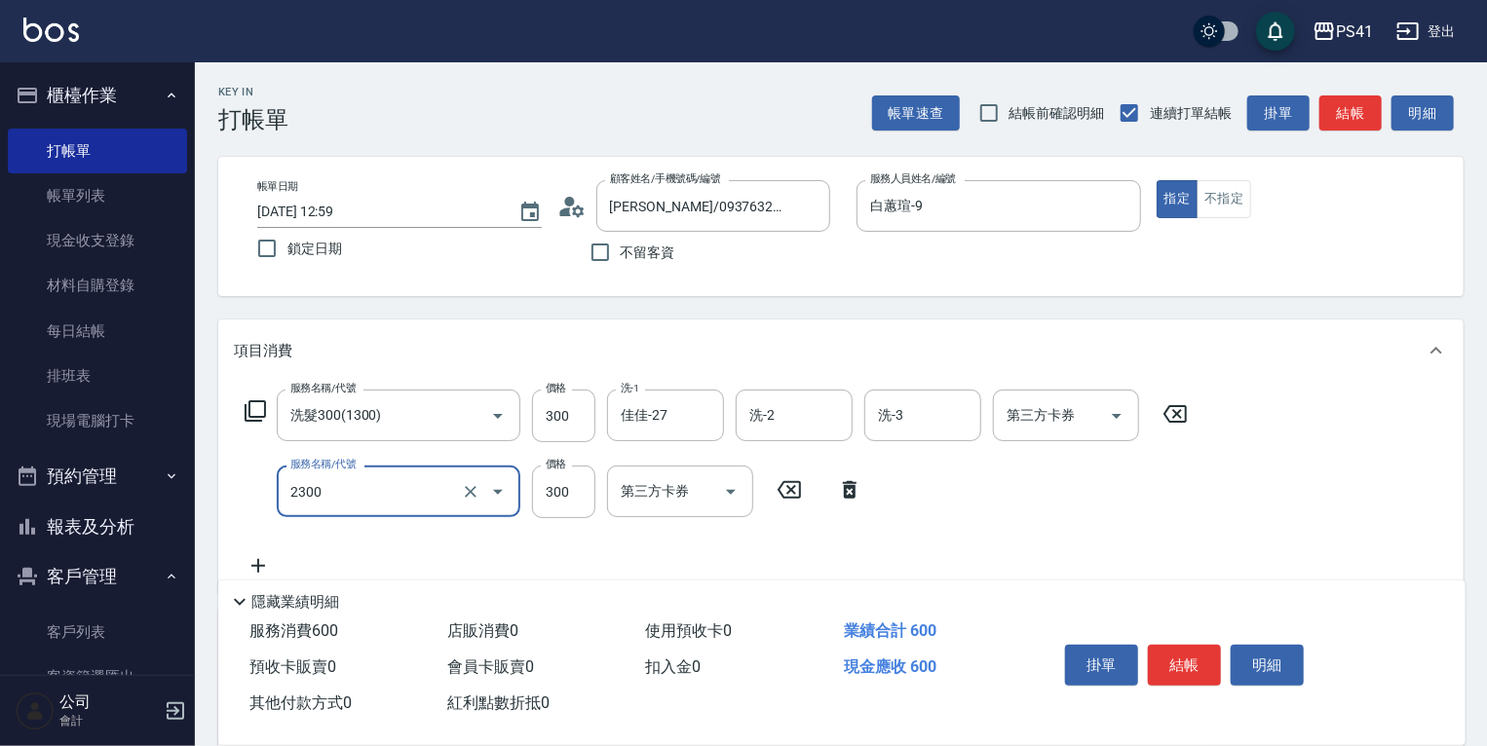
type input "剪髮(2300)"
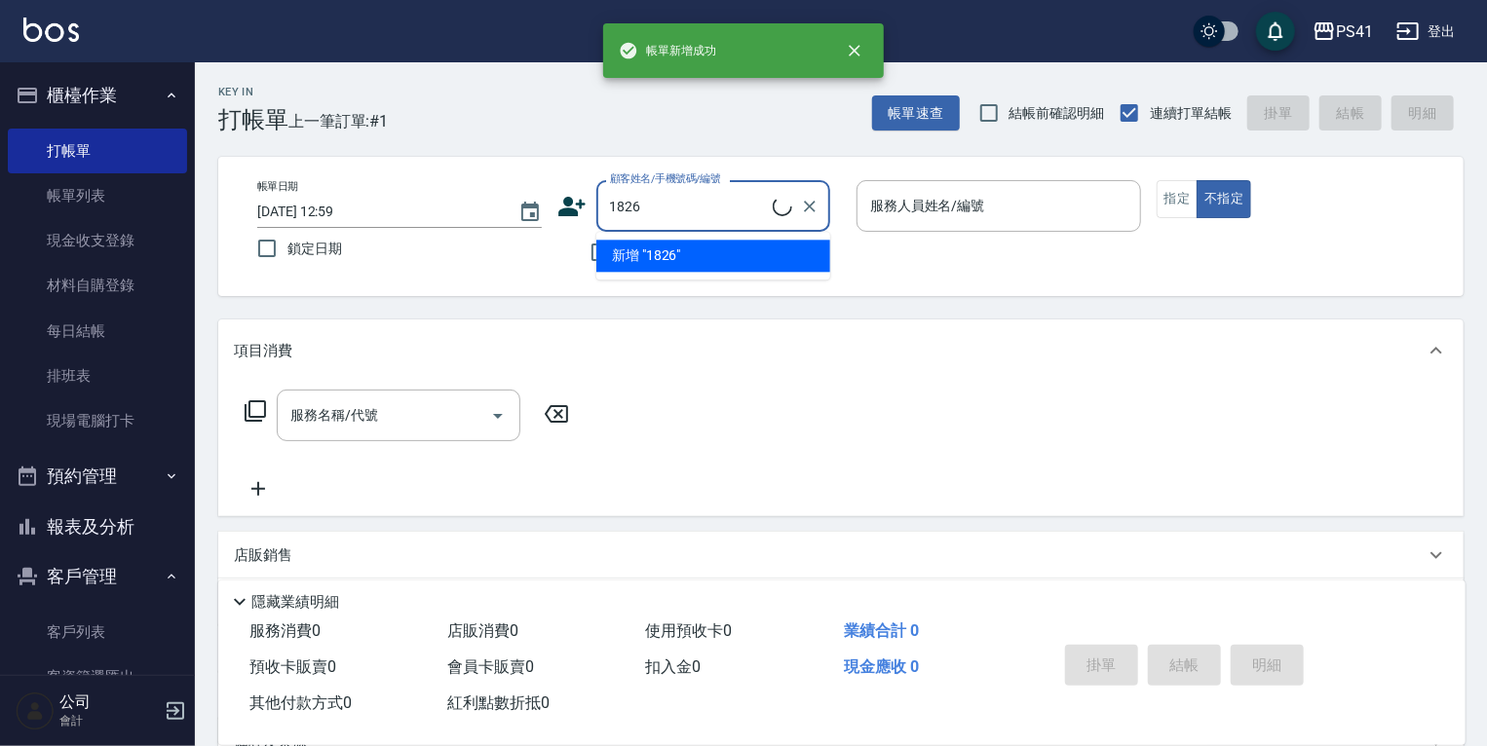
type input "1826"
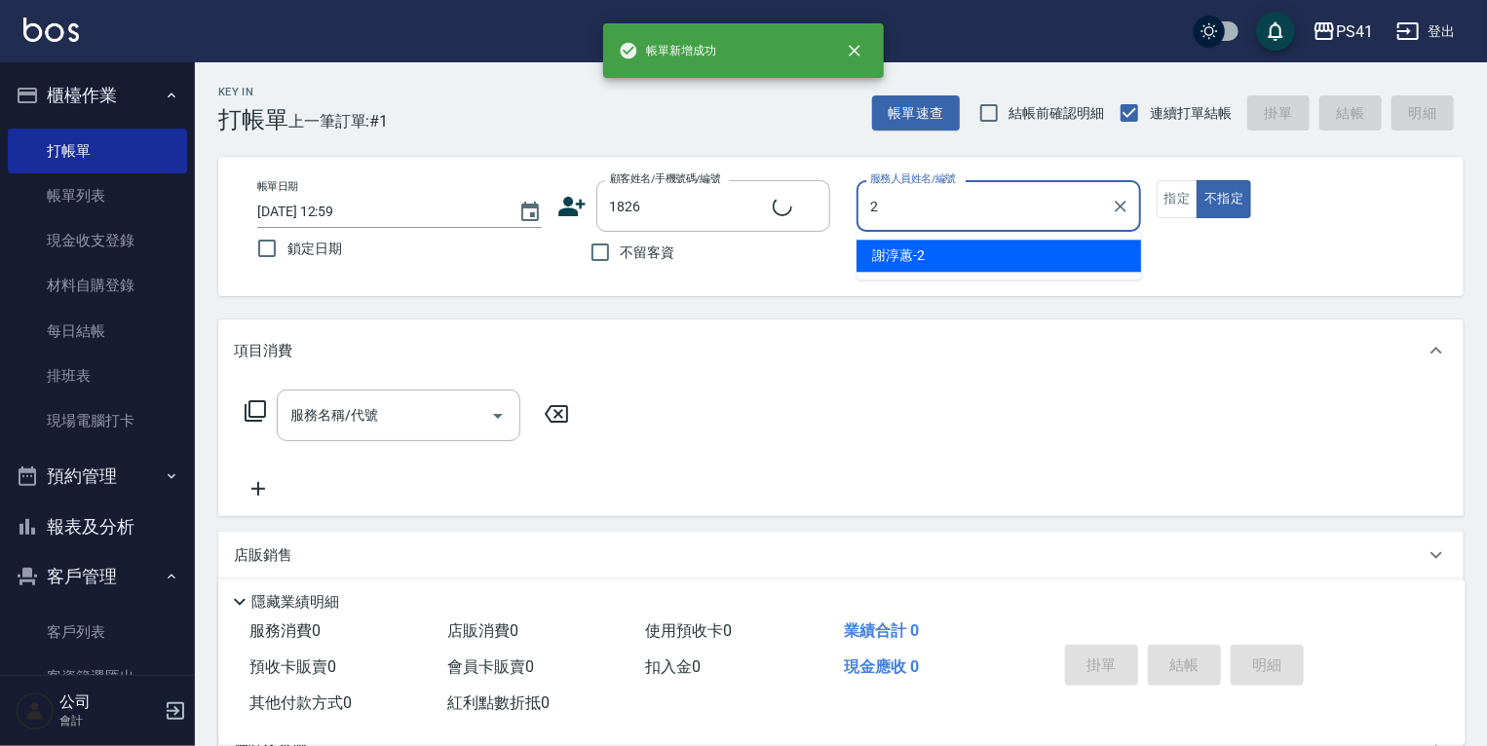
type input "謝淳蕙-2"
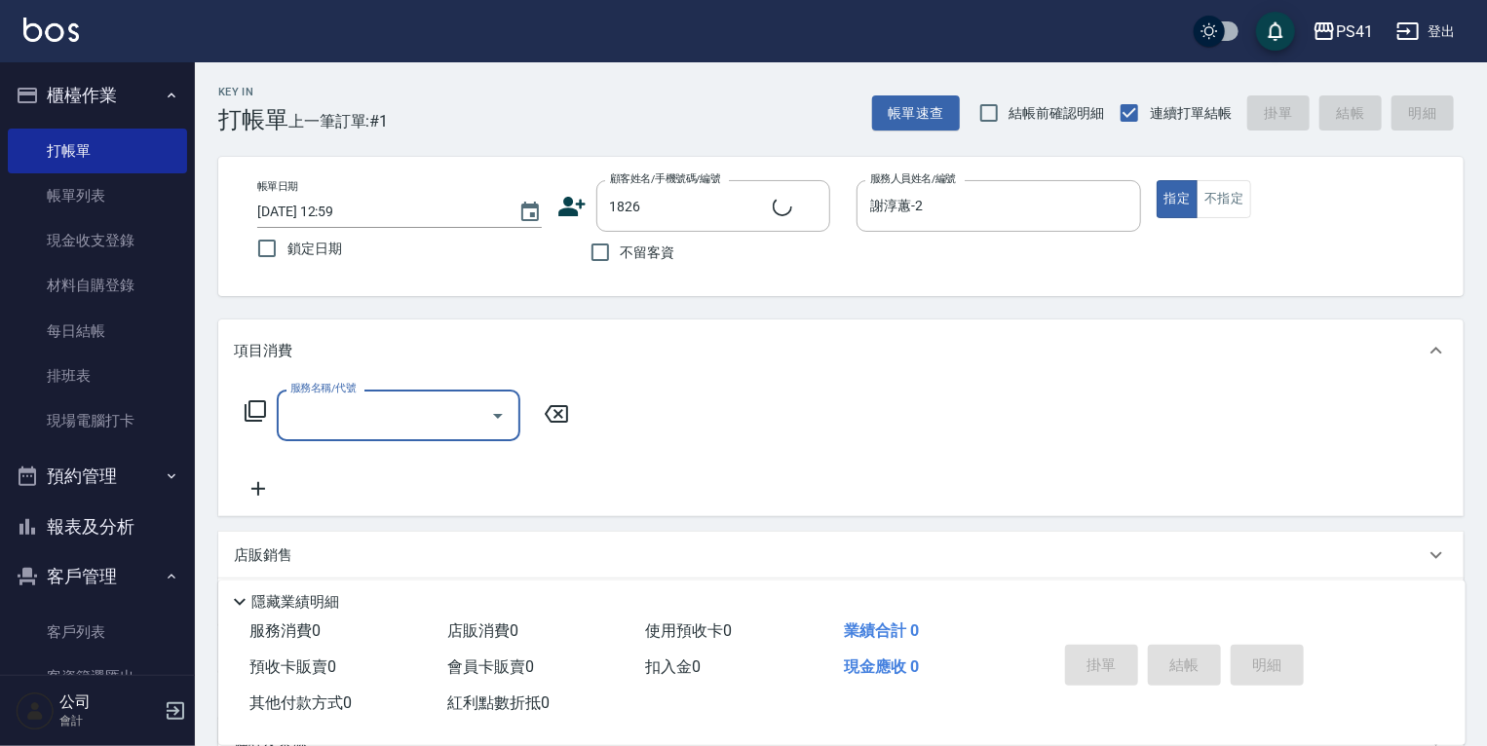
type input "[PERSON_NAME]/0979120614/1826"
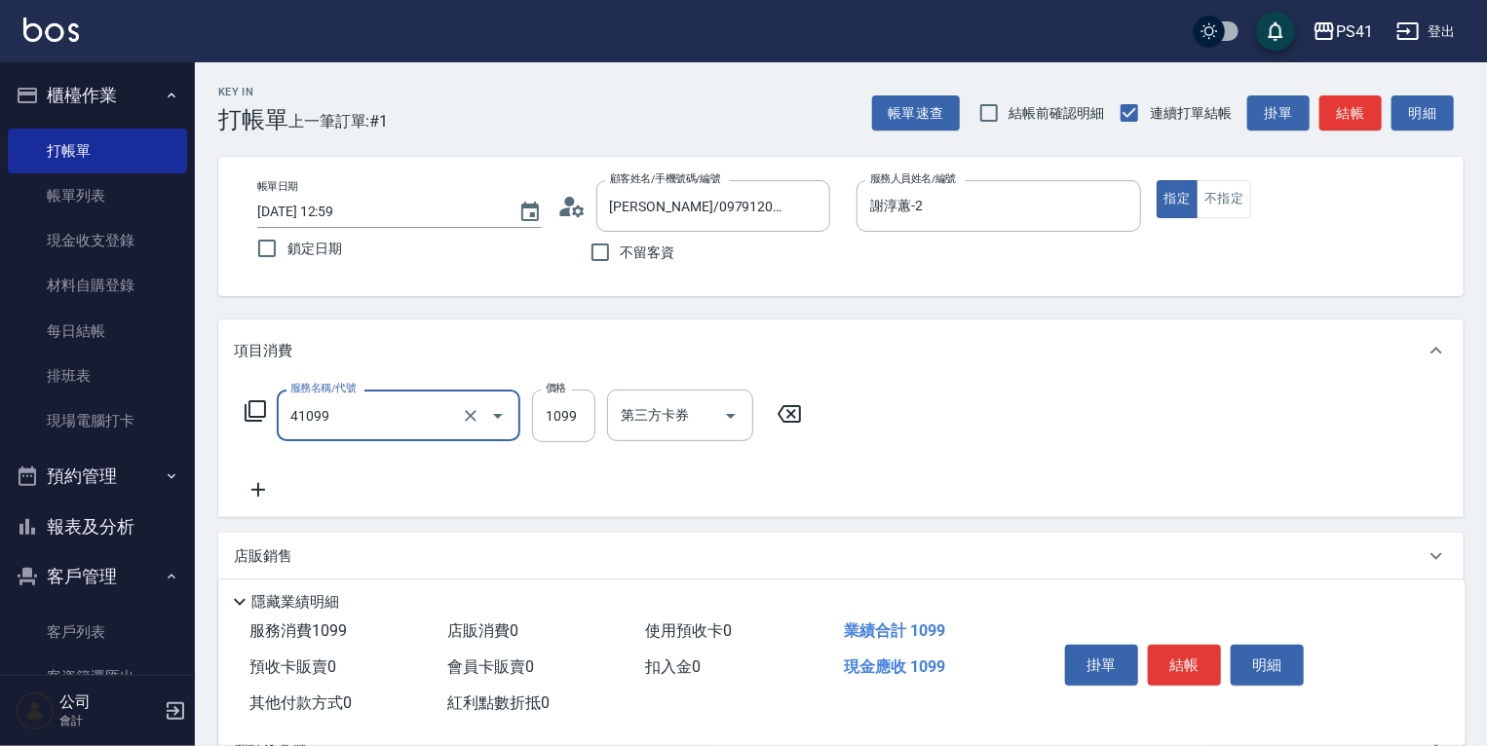
type input "公司活動/早鳥(41099)"
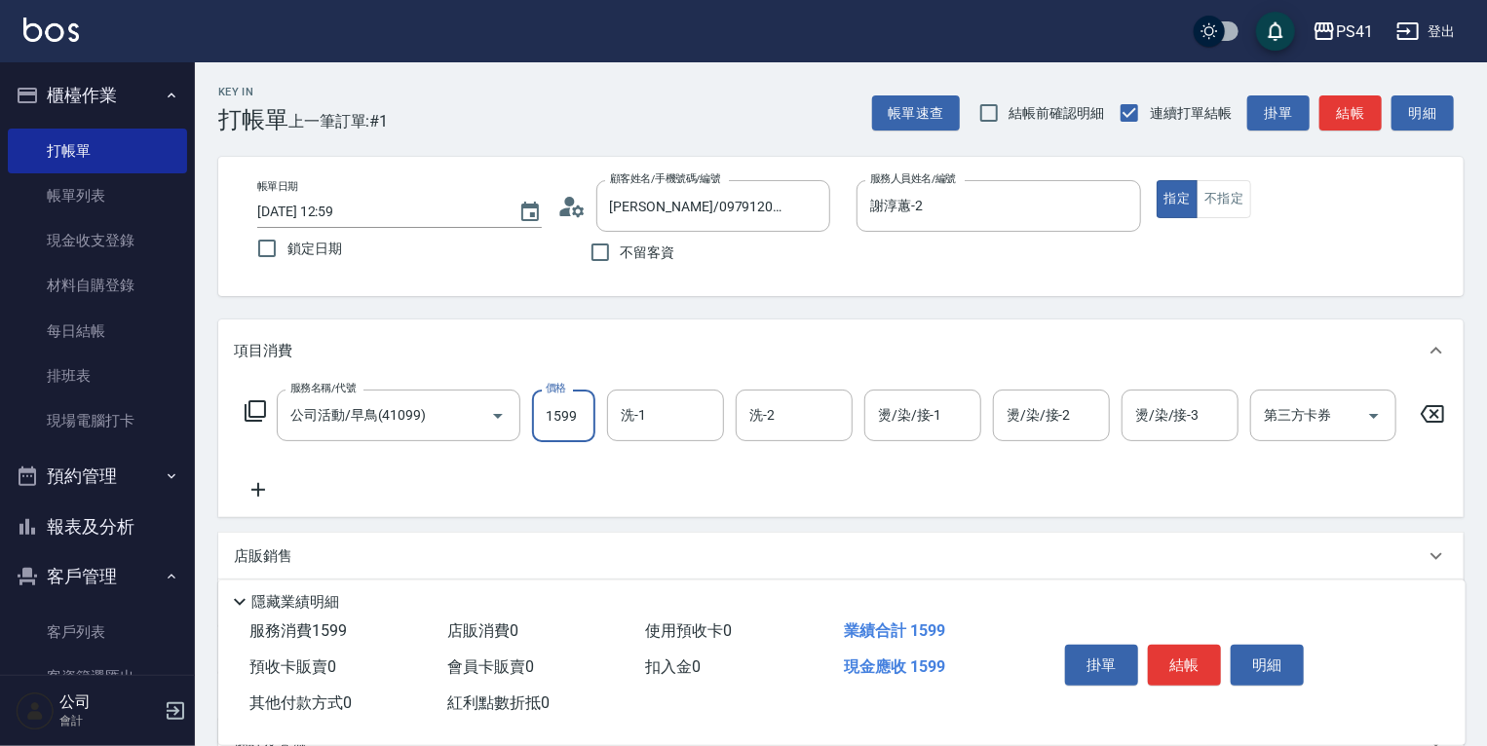
type input "1599"
type input "佳佳-27"
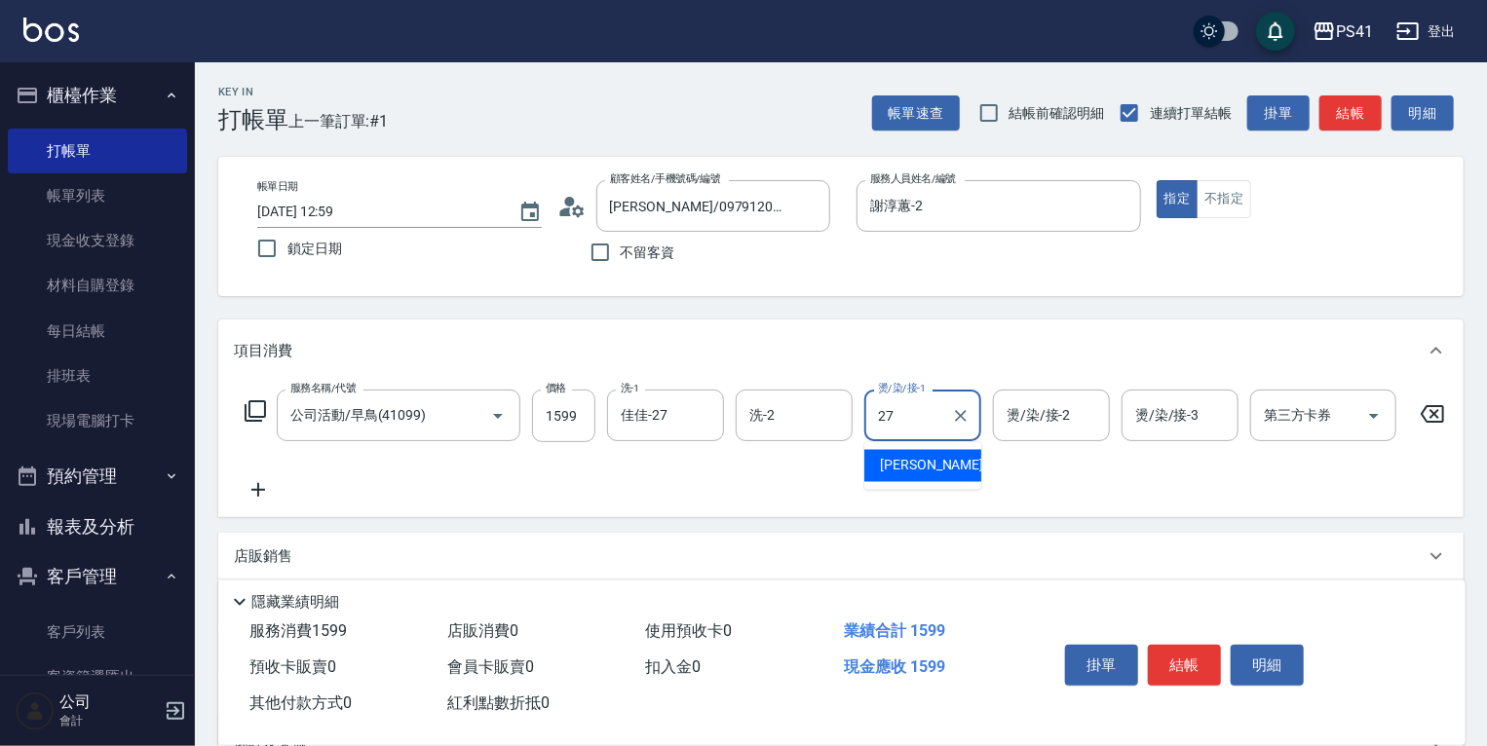
type input "佳佳-27"
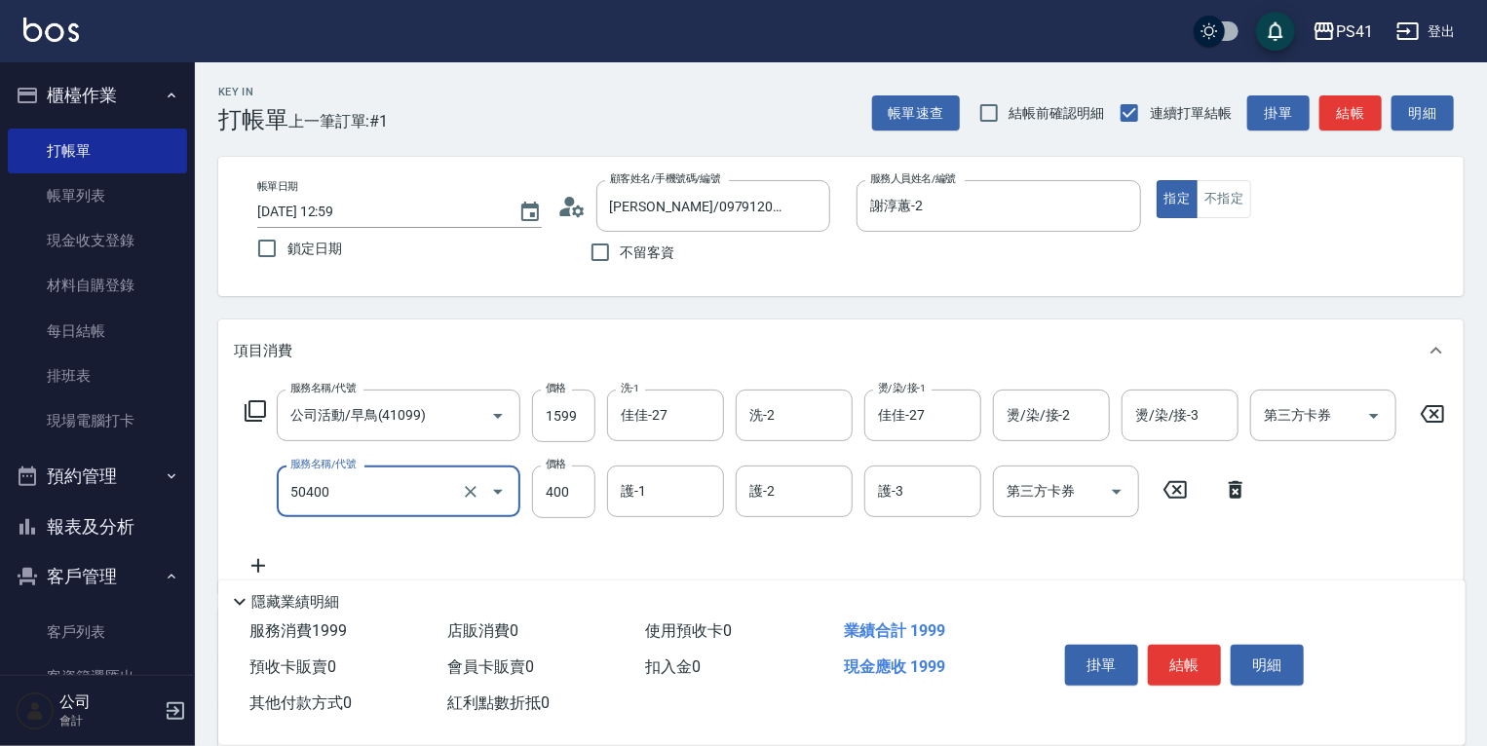
type input "原價1~400護髮(50400)"
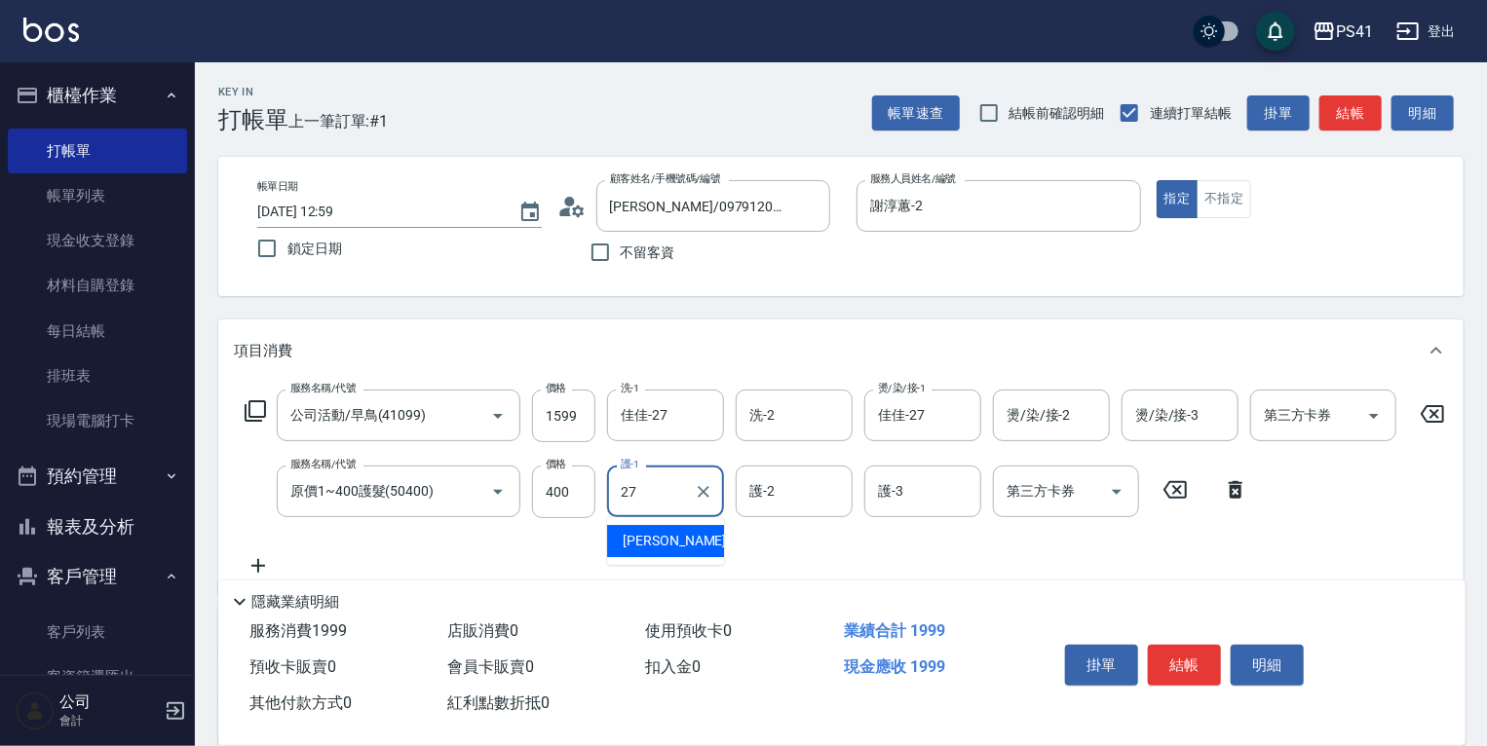
type input "佳佳-27"
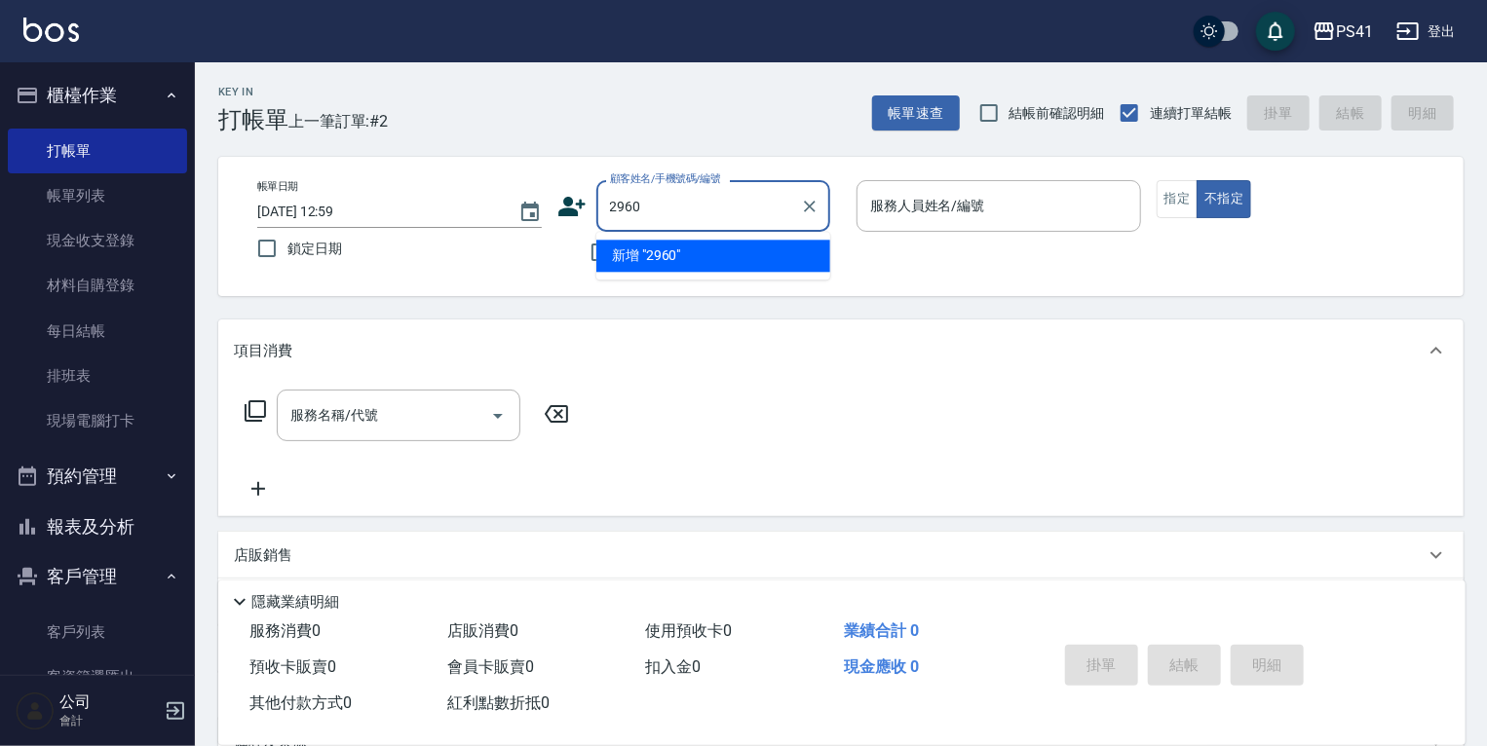
type input "2960"
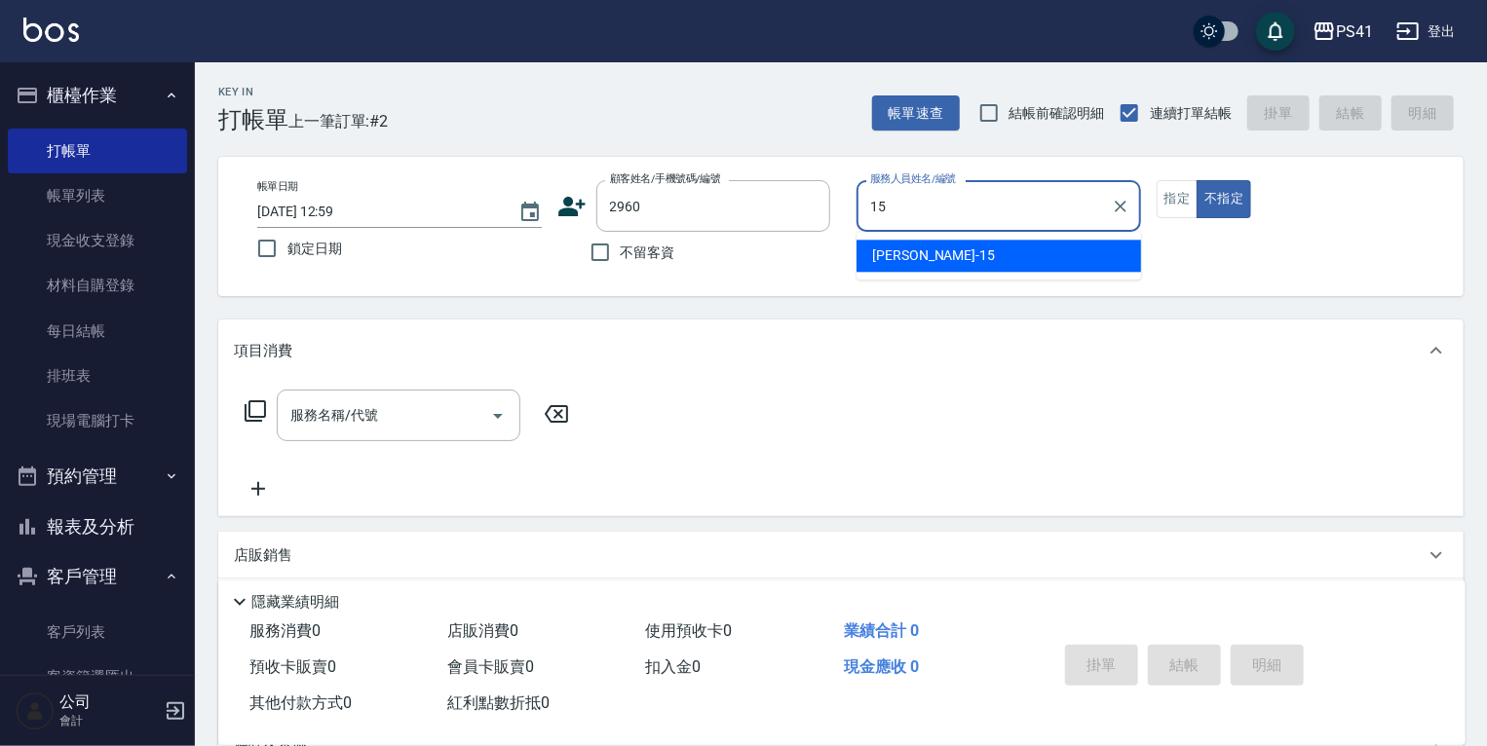
type input "[PERSON_NAME]-15"
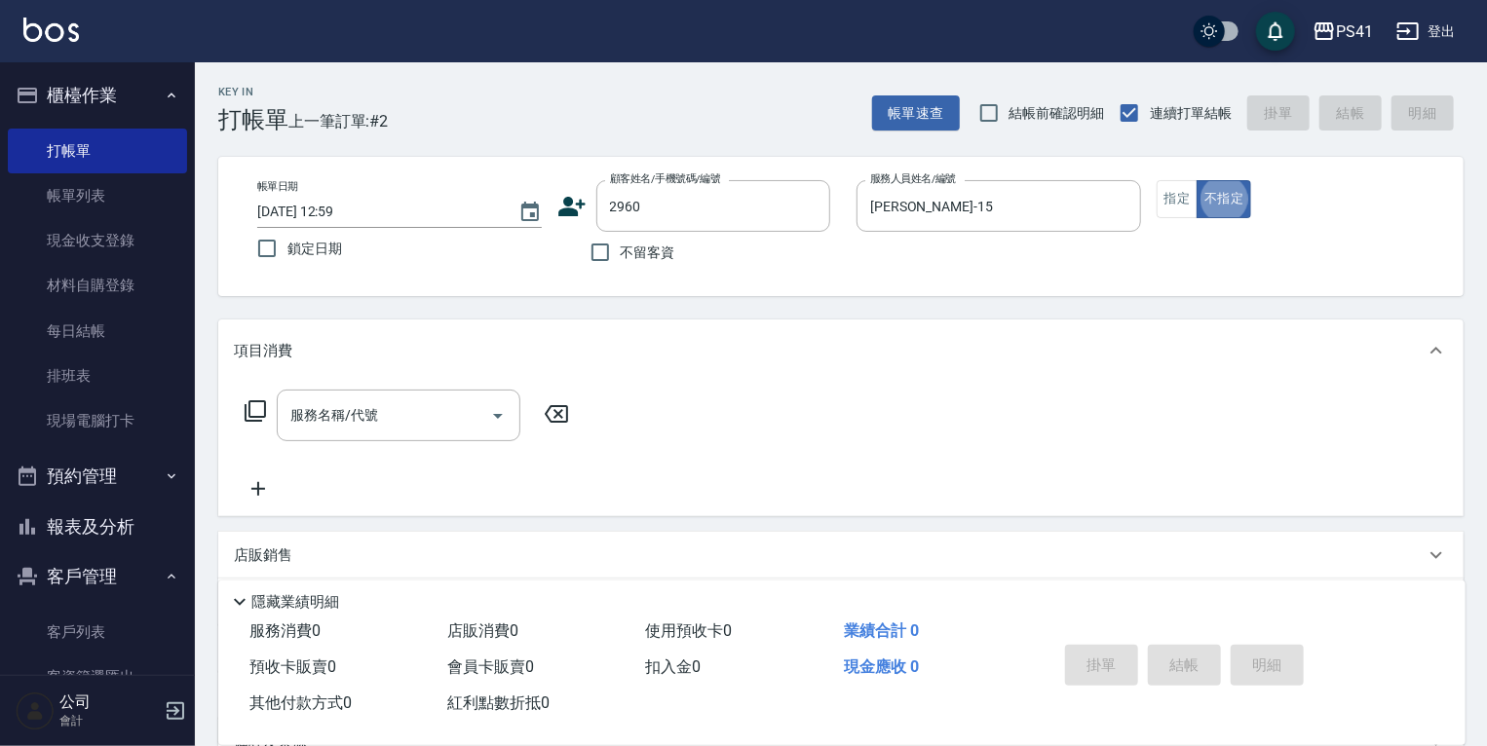
type input "[PERSON_NAME]/0989844813/2960"
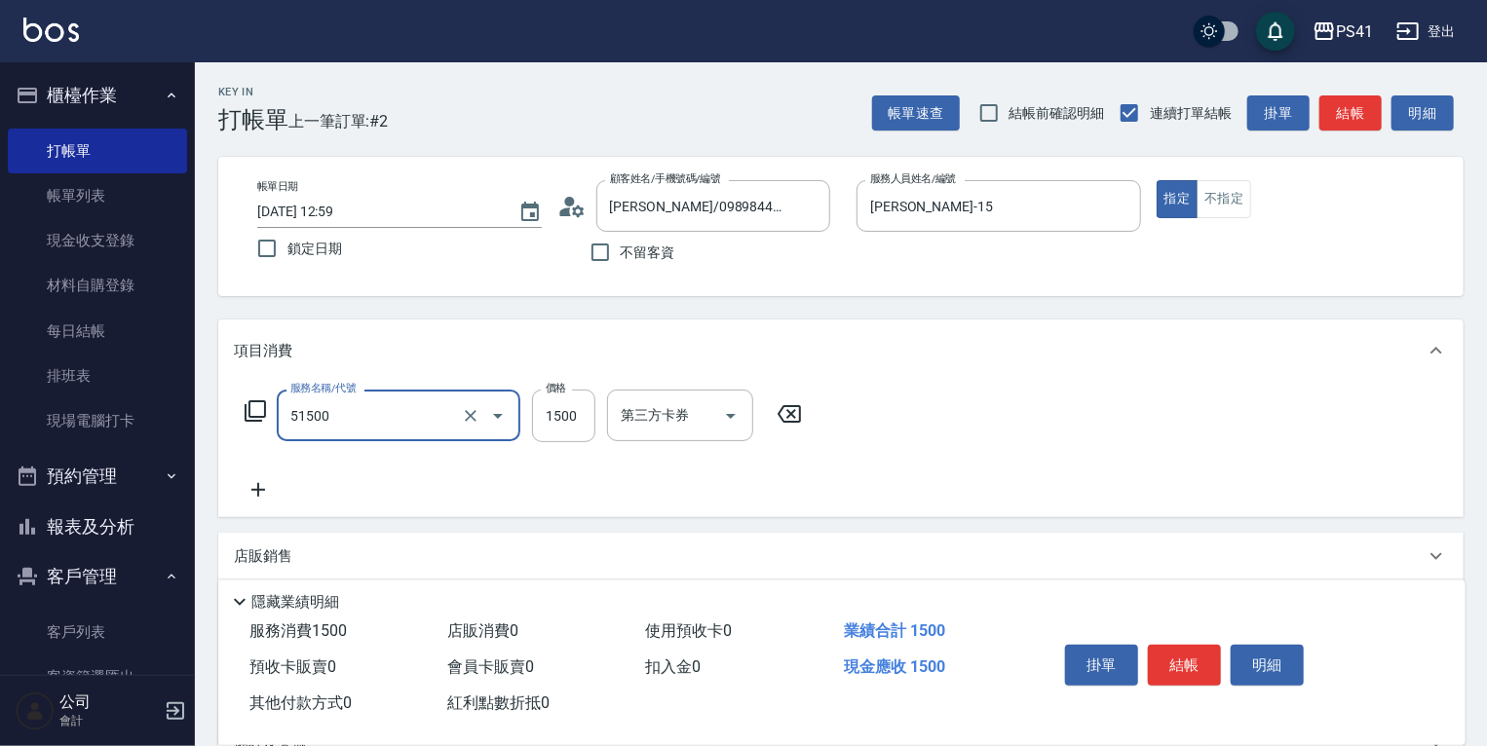
type input "原價1201~1500護髮(51500)"
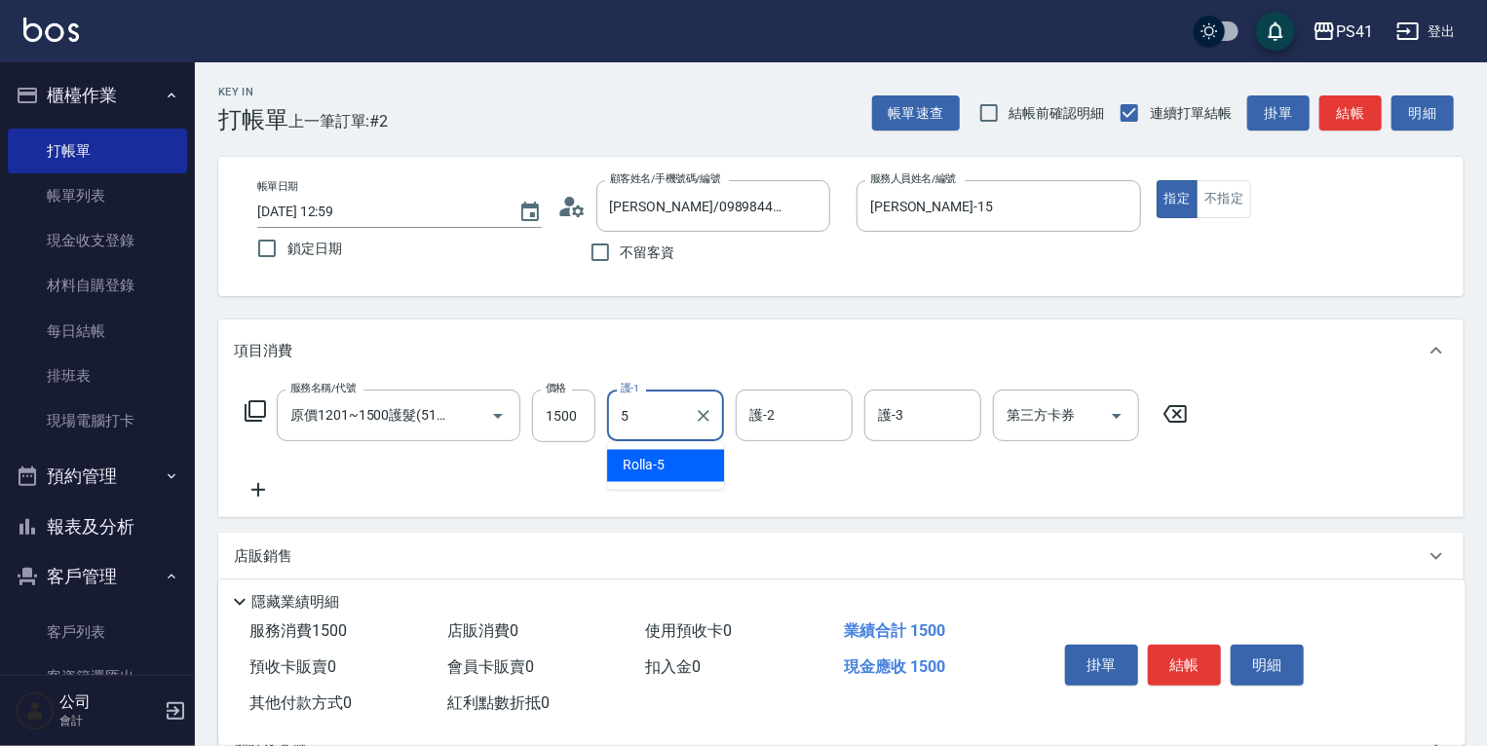
type input "Rolla-5"
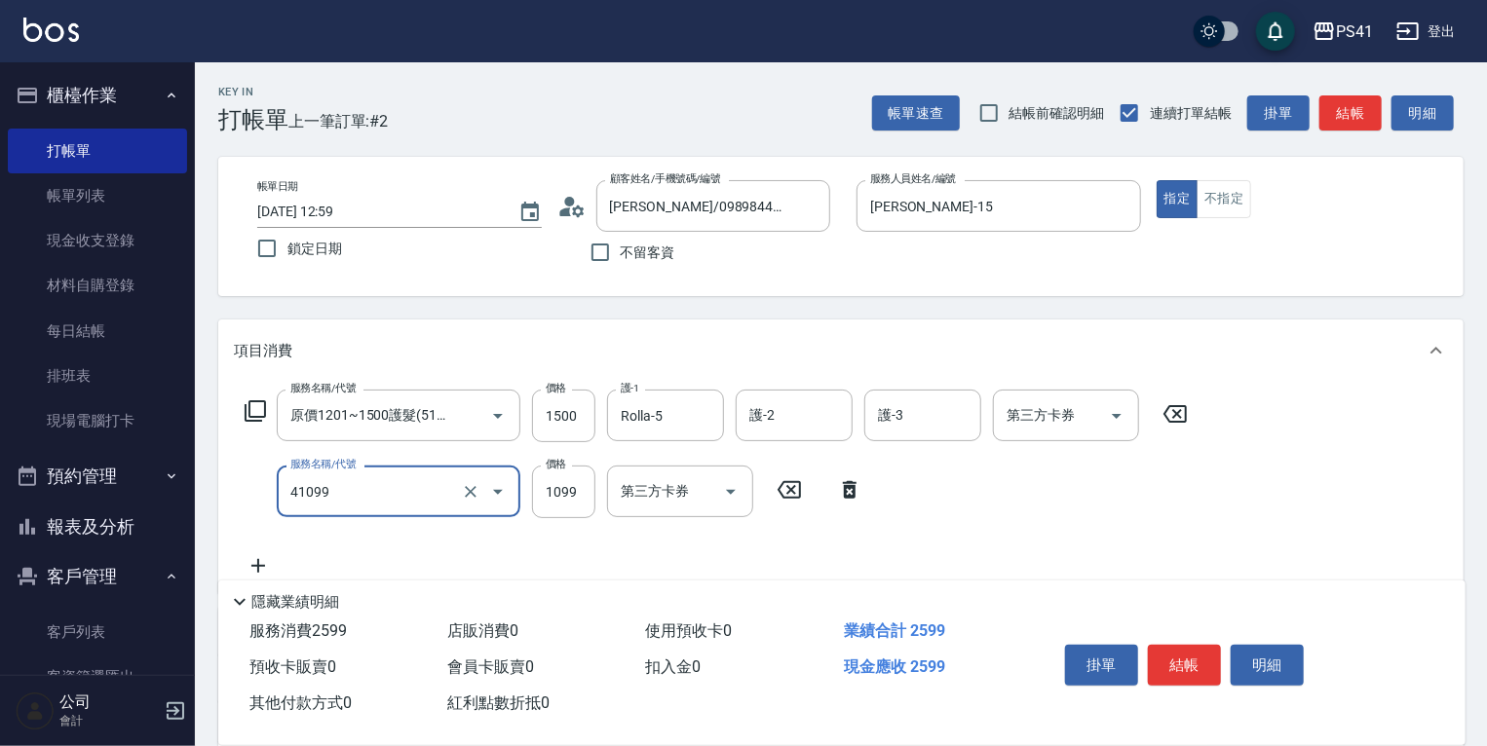
type input "公司活動/早鳥(41099)"
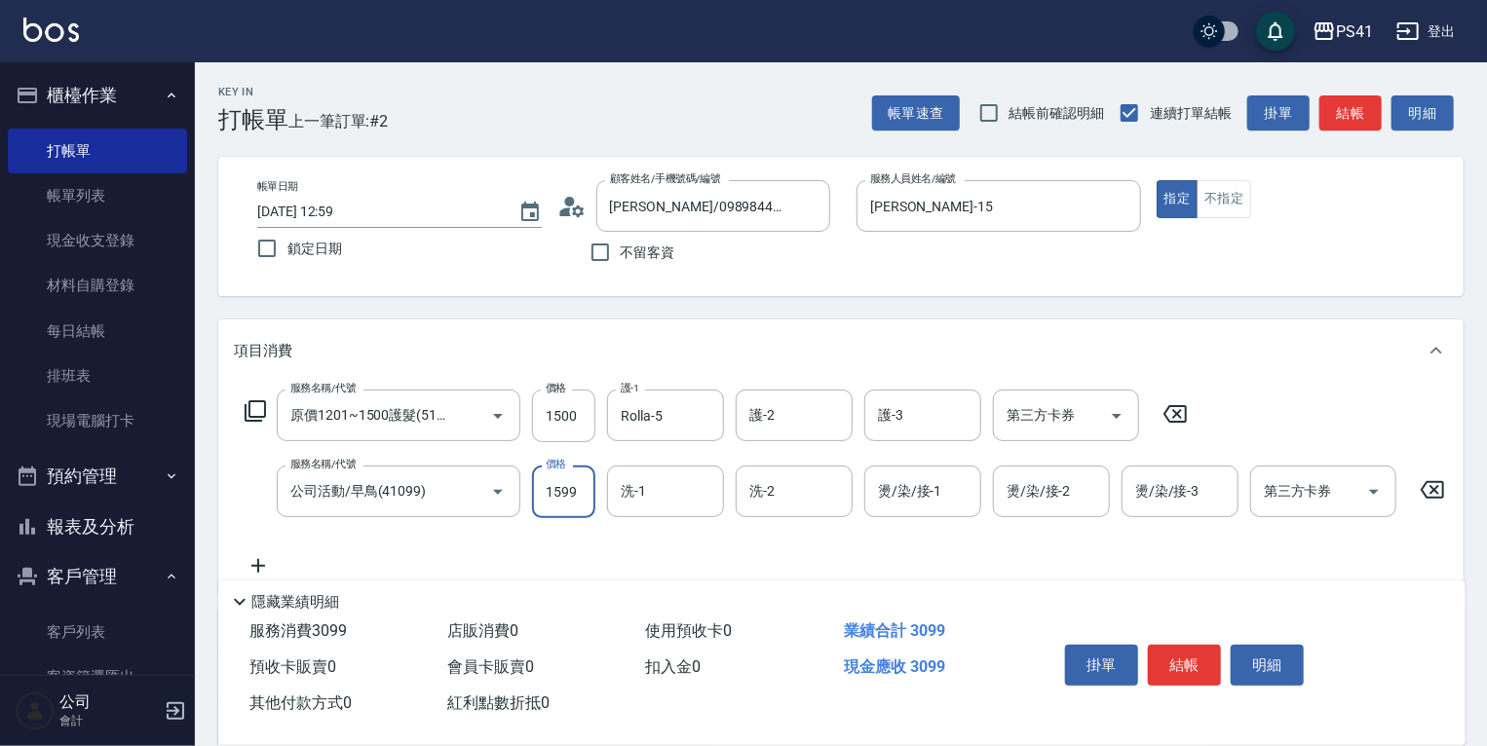
type input "1599"
type input "Rolla-5"
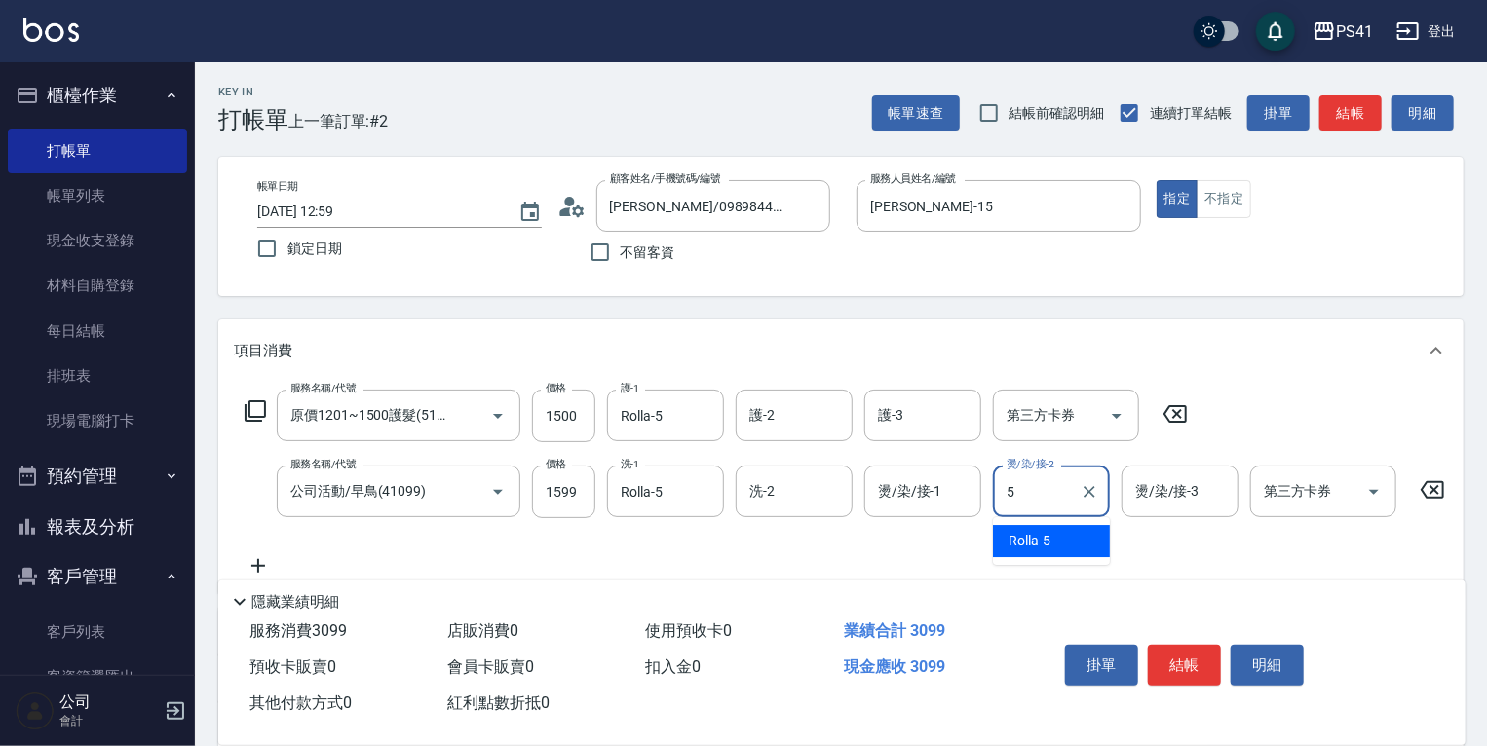
type input "Rolla-5"
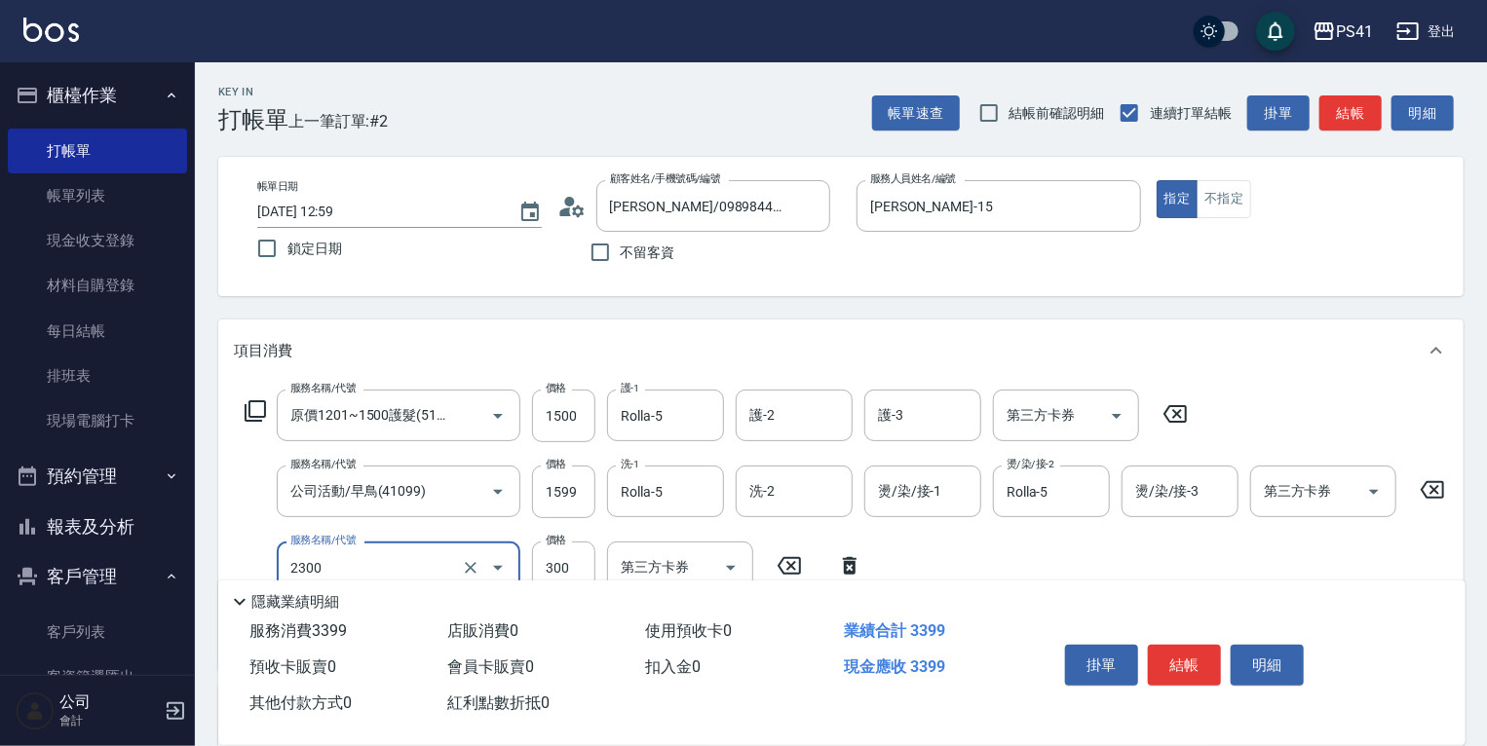
type input "剪髮(2300)"
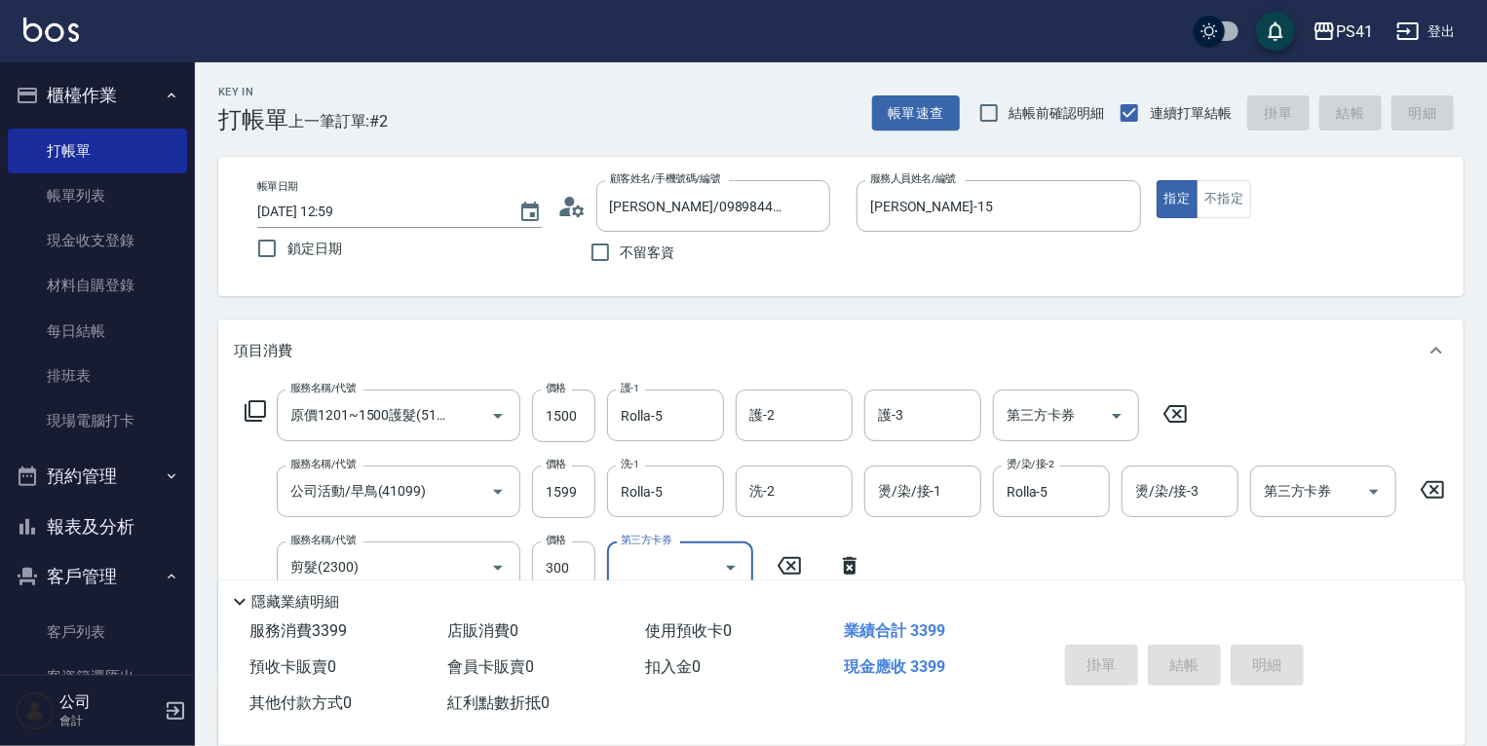
type input "[DATE] 13:00"
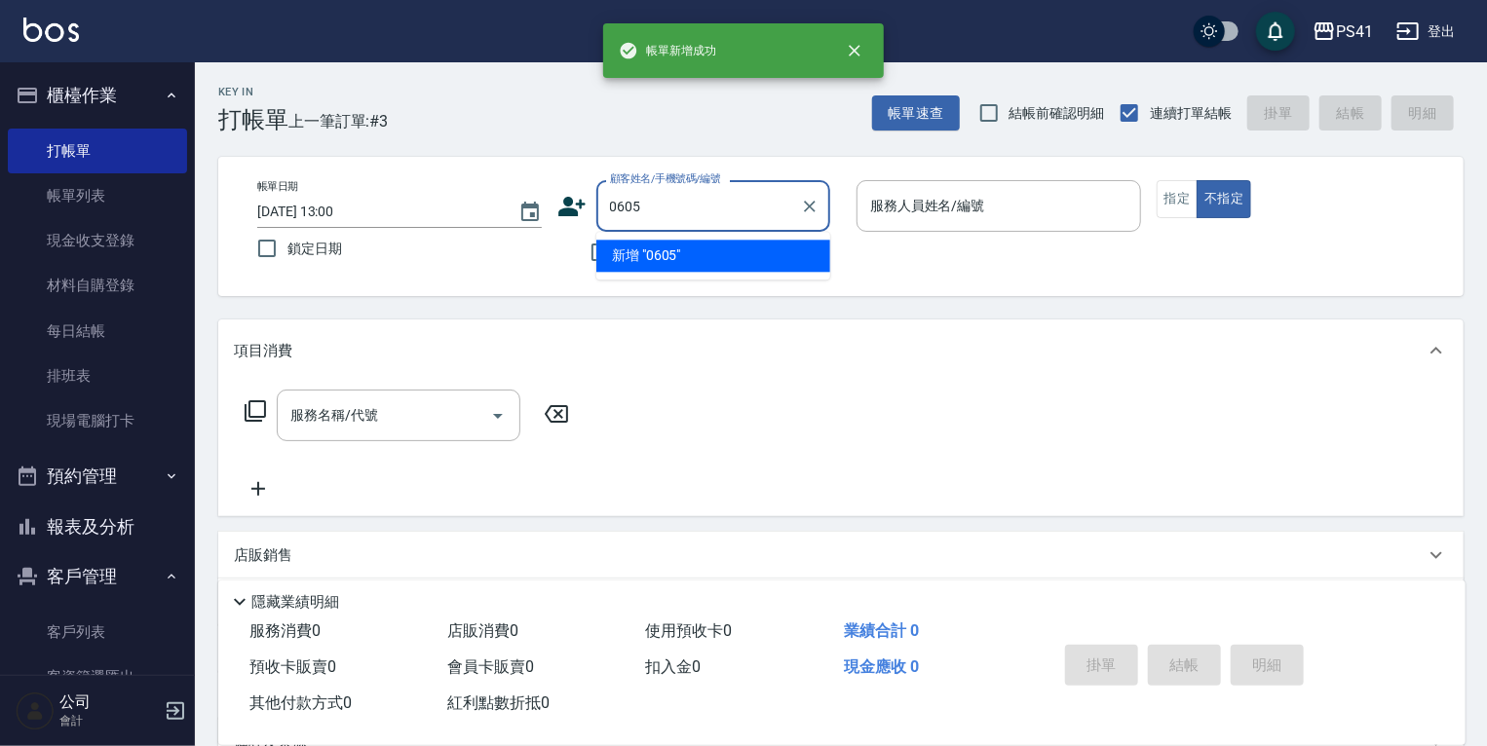
type input "0605"
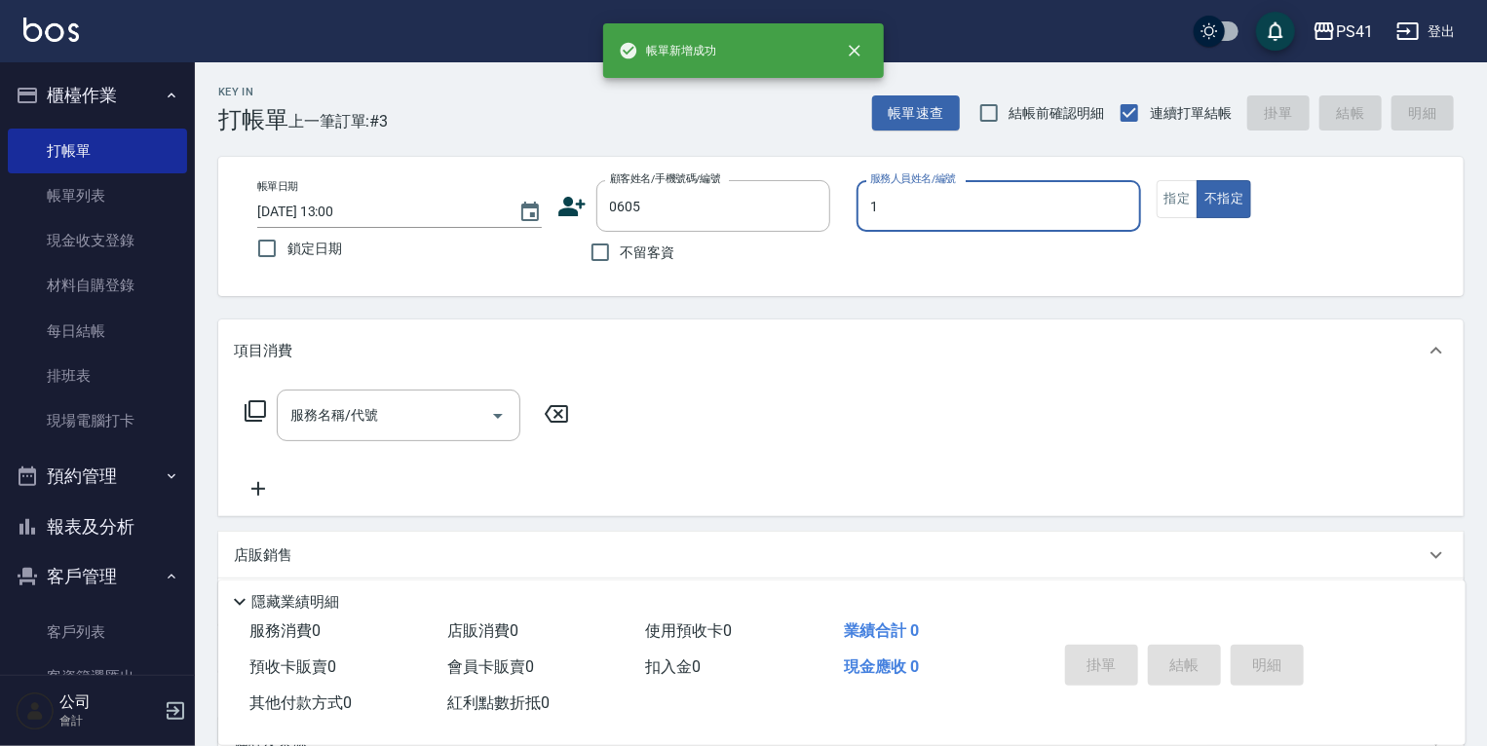
type input "[PERSON_NAME]-1"
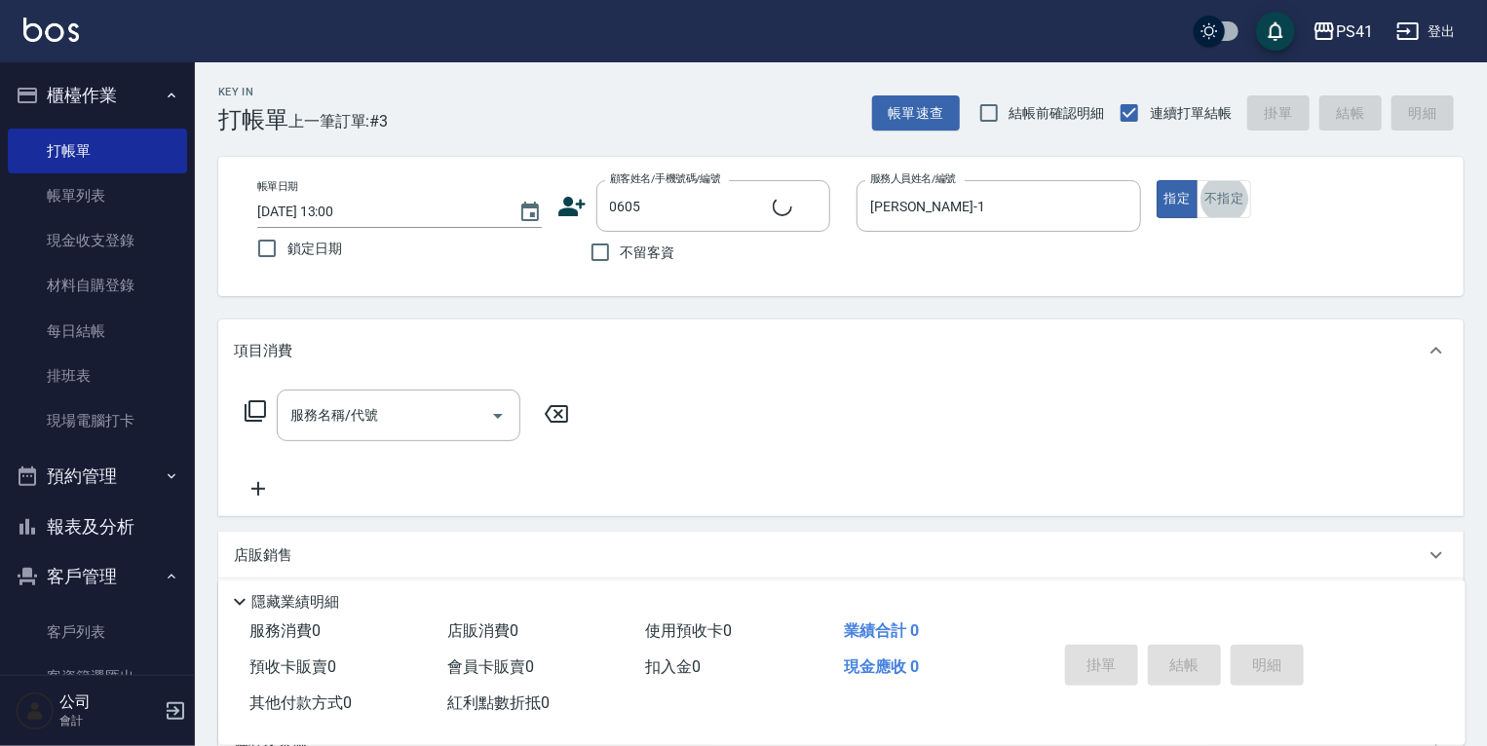
type input "[PERSON_NAME]/0912506654/0605"
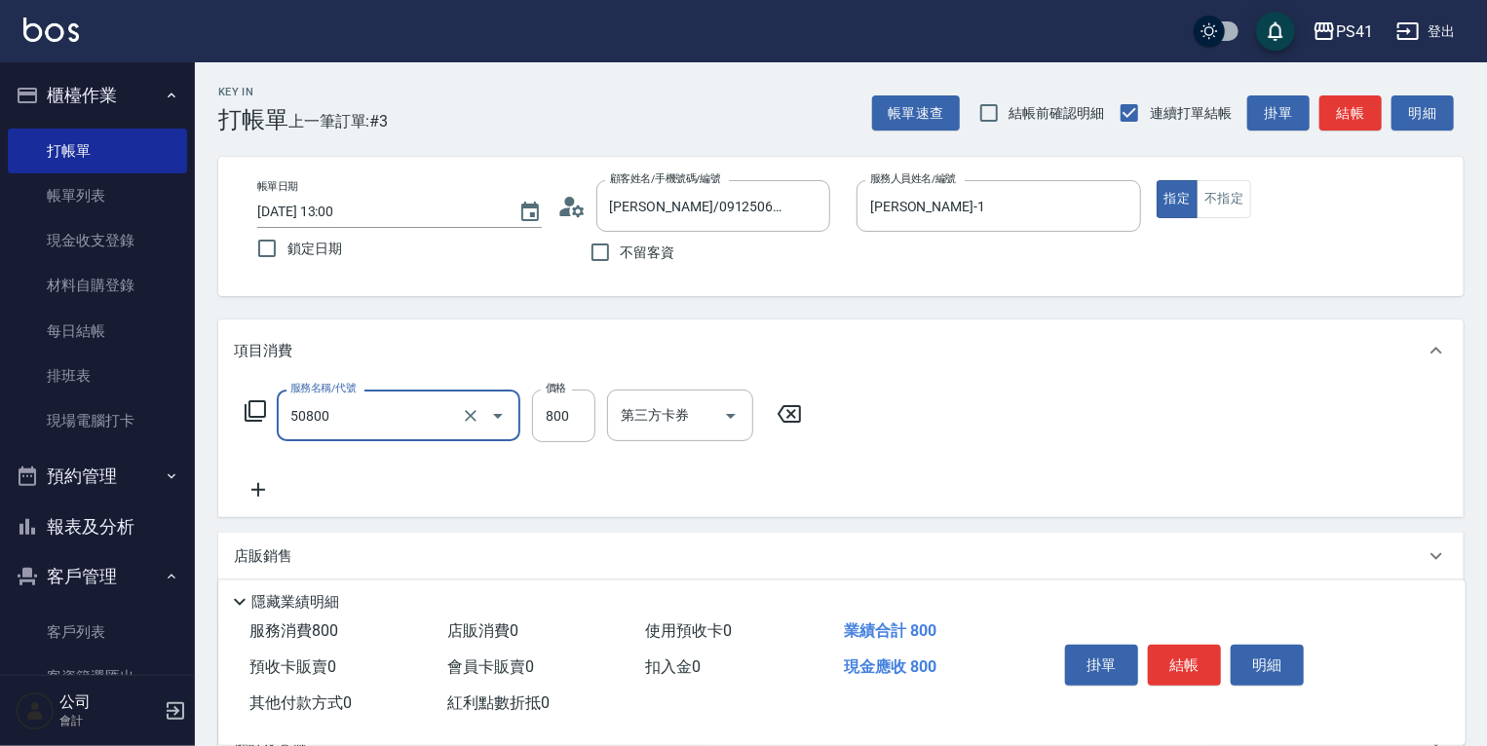
type input "原價401~800護髮(50800)"
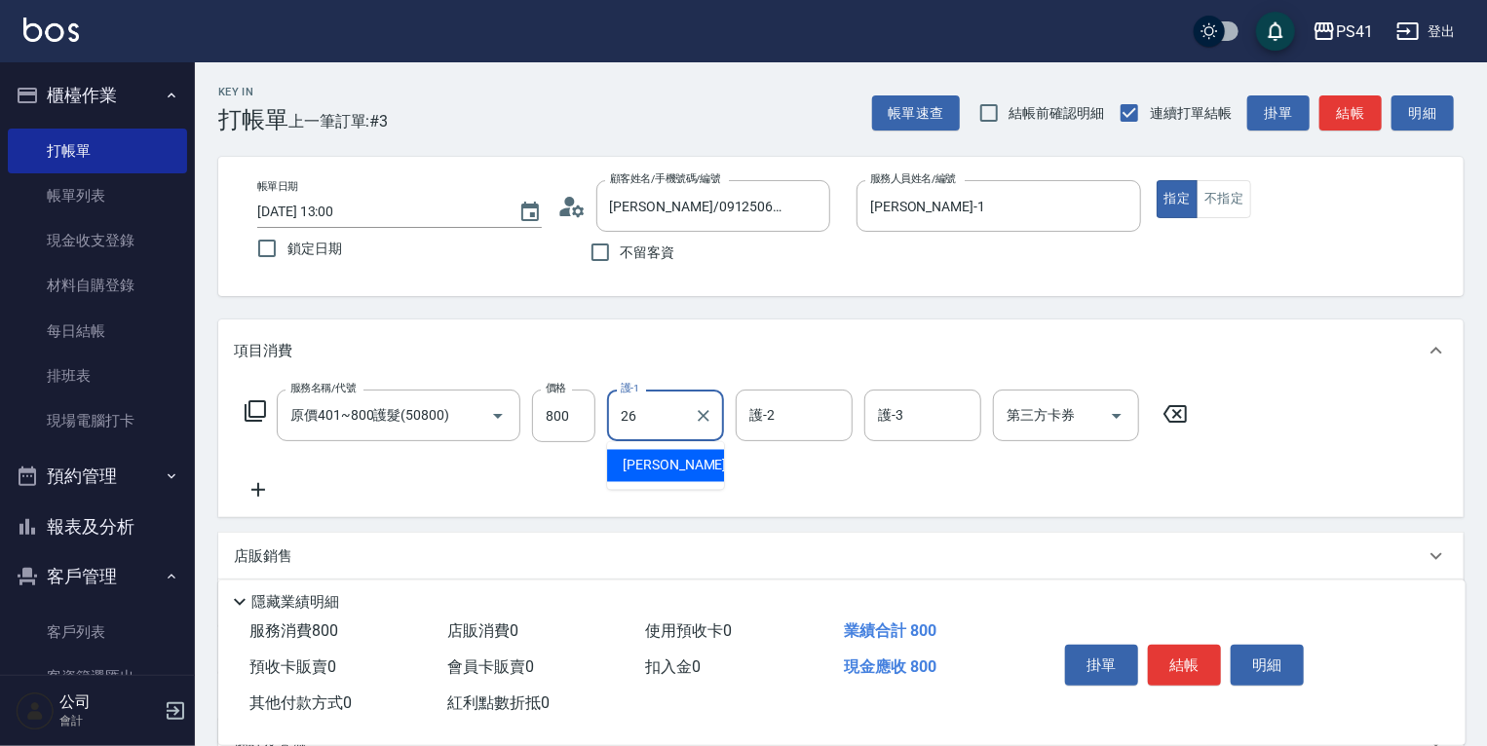
type input "[PERSON_NAME]-26"
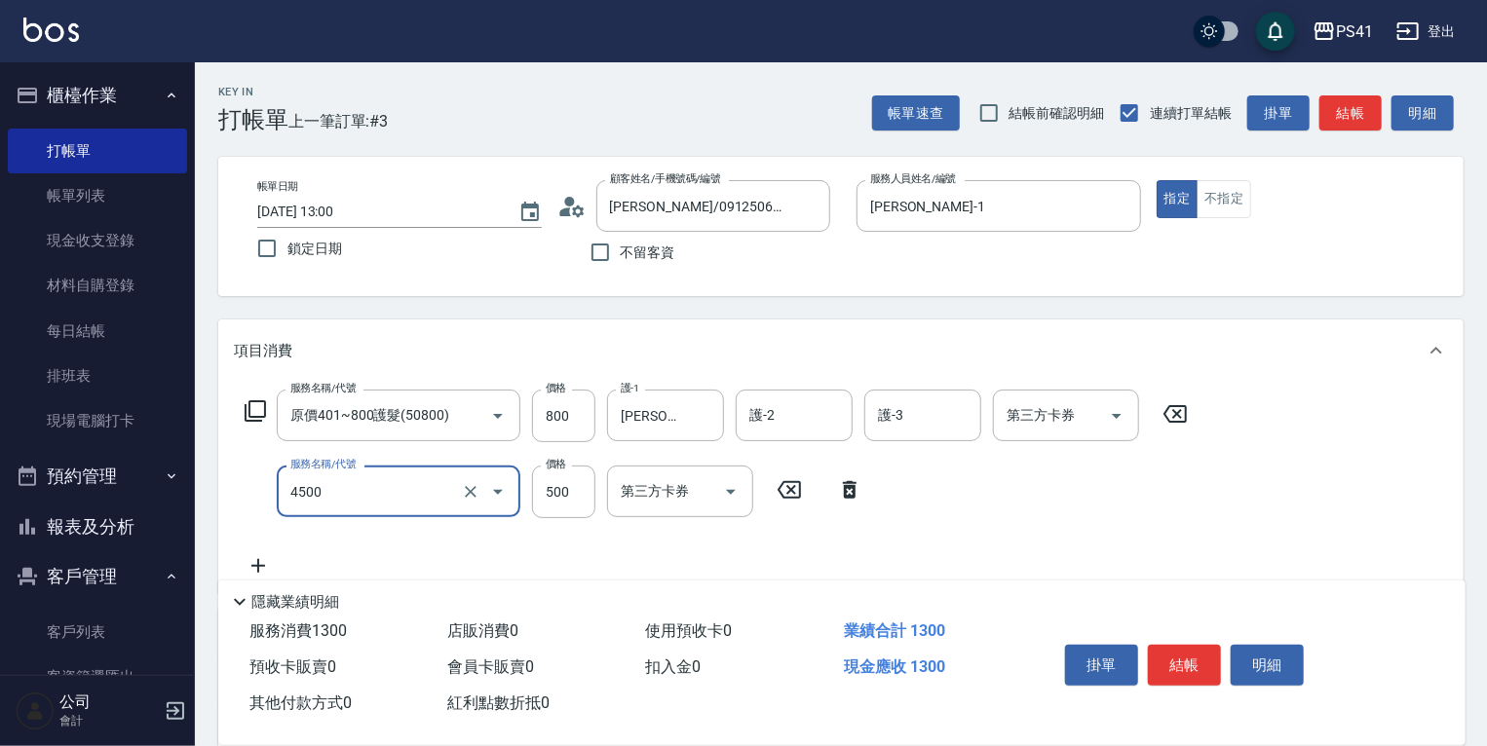
type input "補染(4500)"
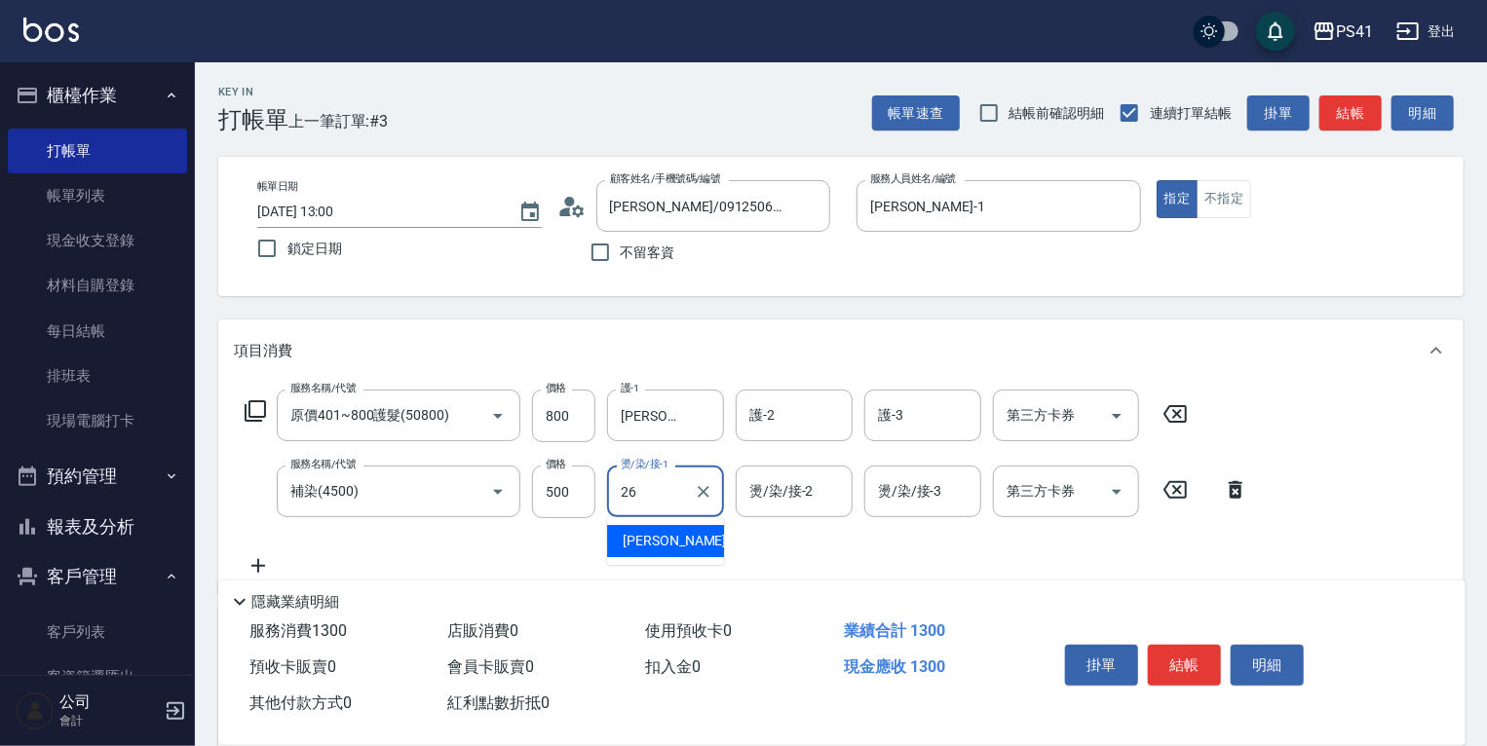
type input "[PERSON_NAME]-26"
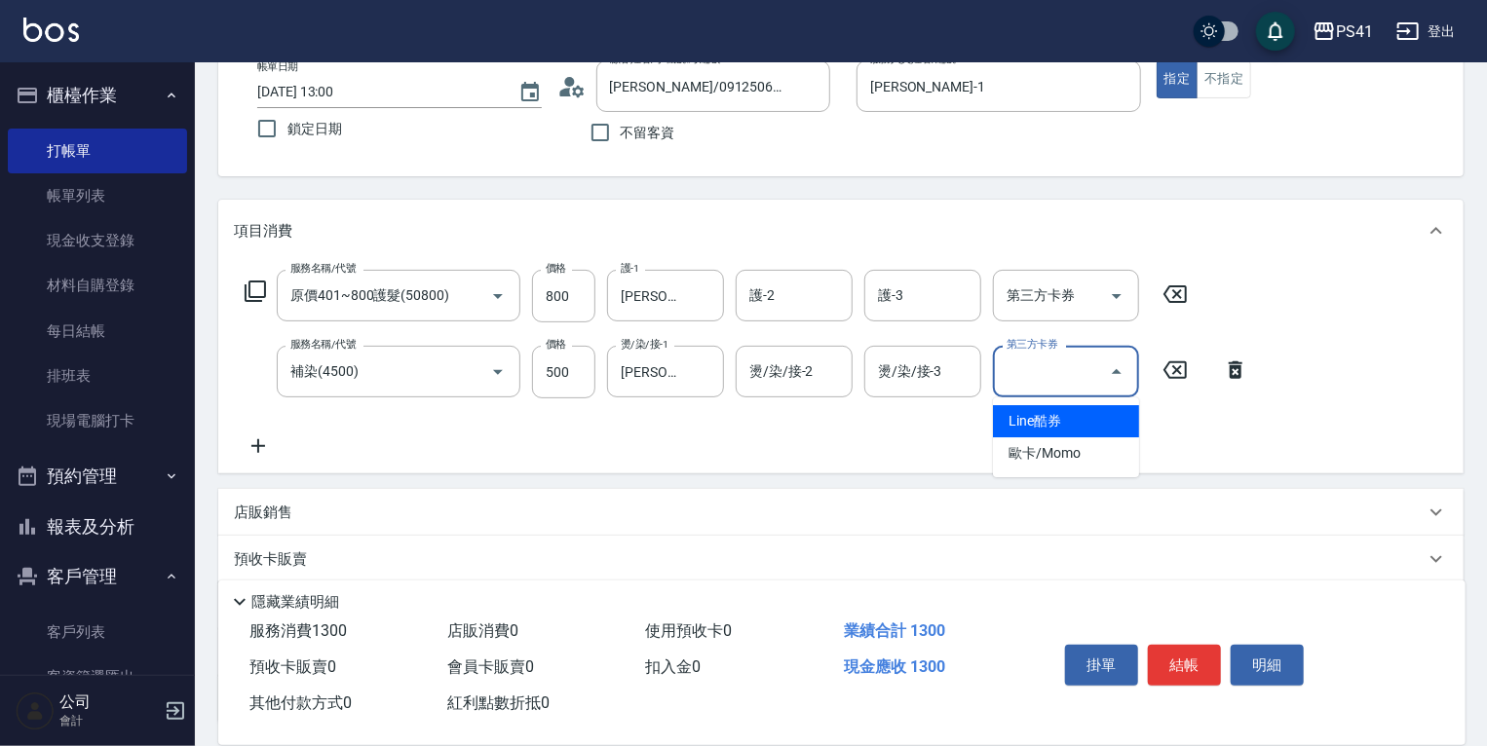
scroll to position [281, 0]
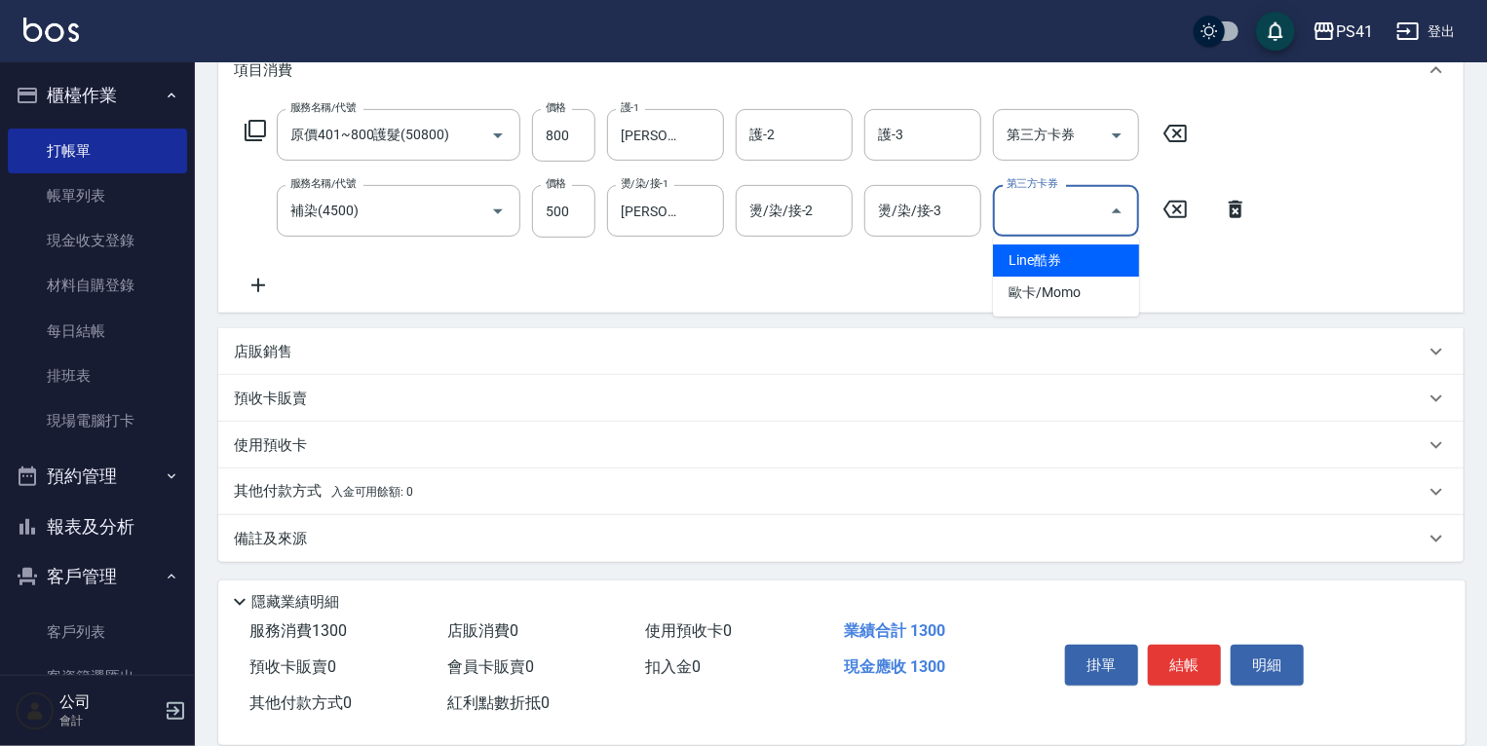
click at [268, 281] on icon at bounding box center [258, 285] width 49 height 23
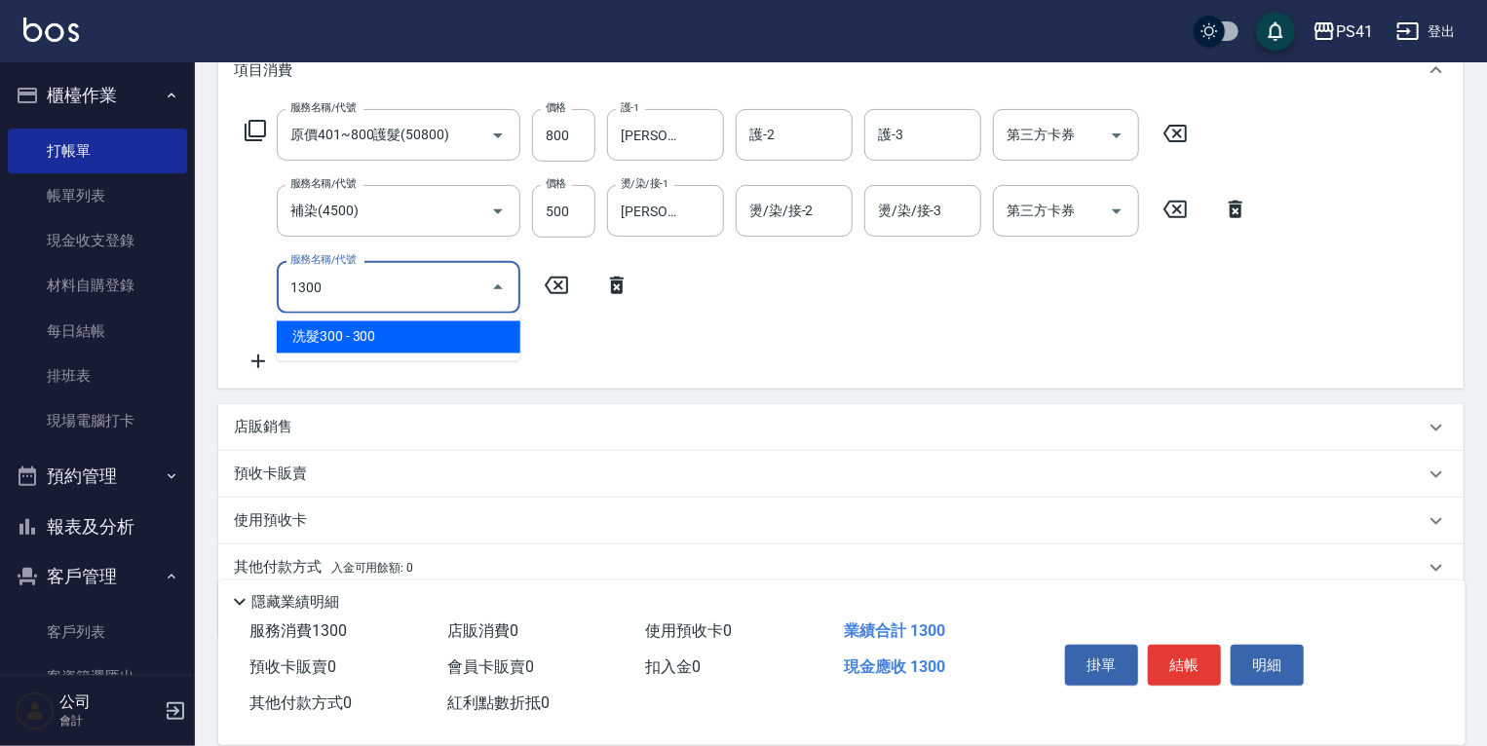
type input "洗髮300(1300)"
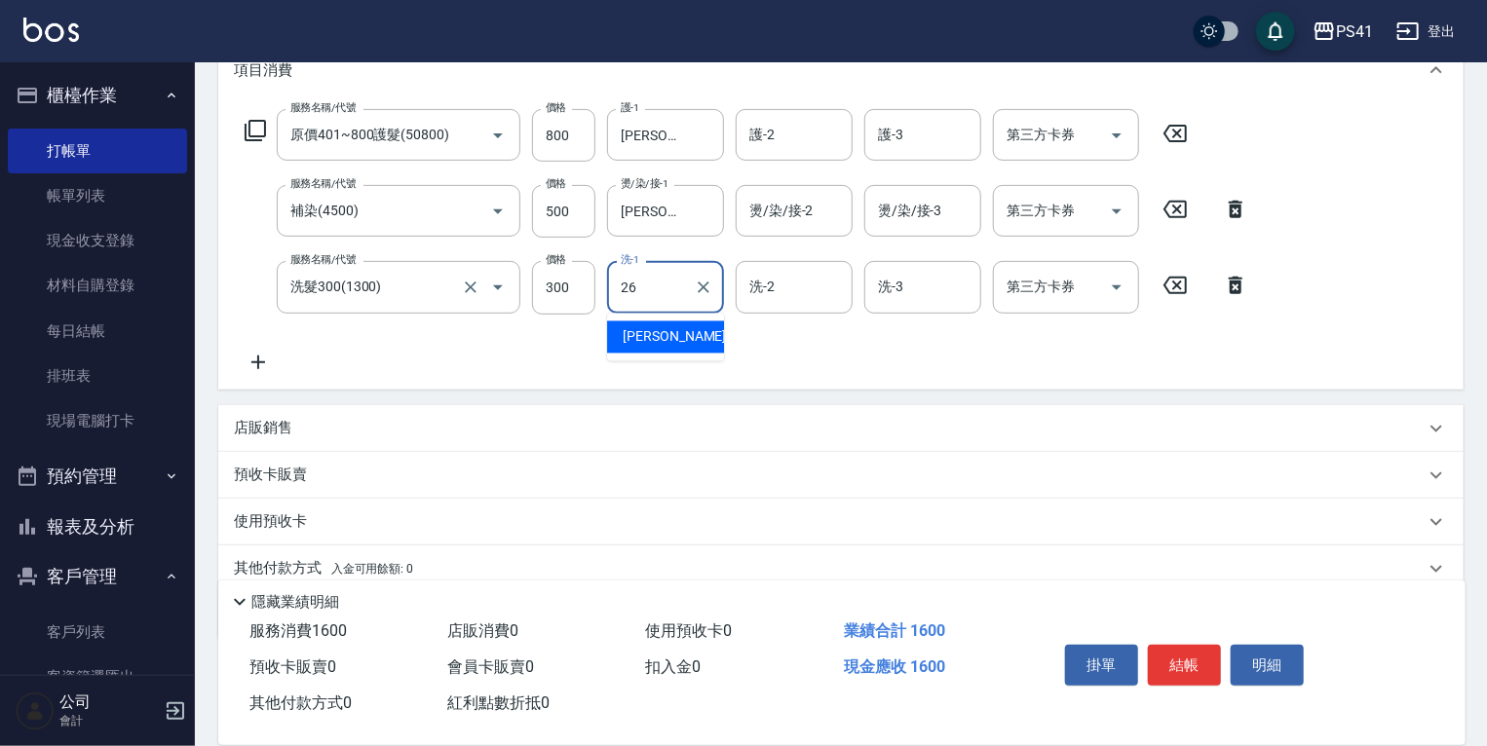
type input "[PERSON_NAME]-26"
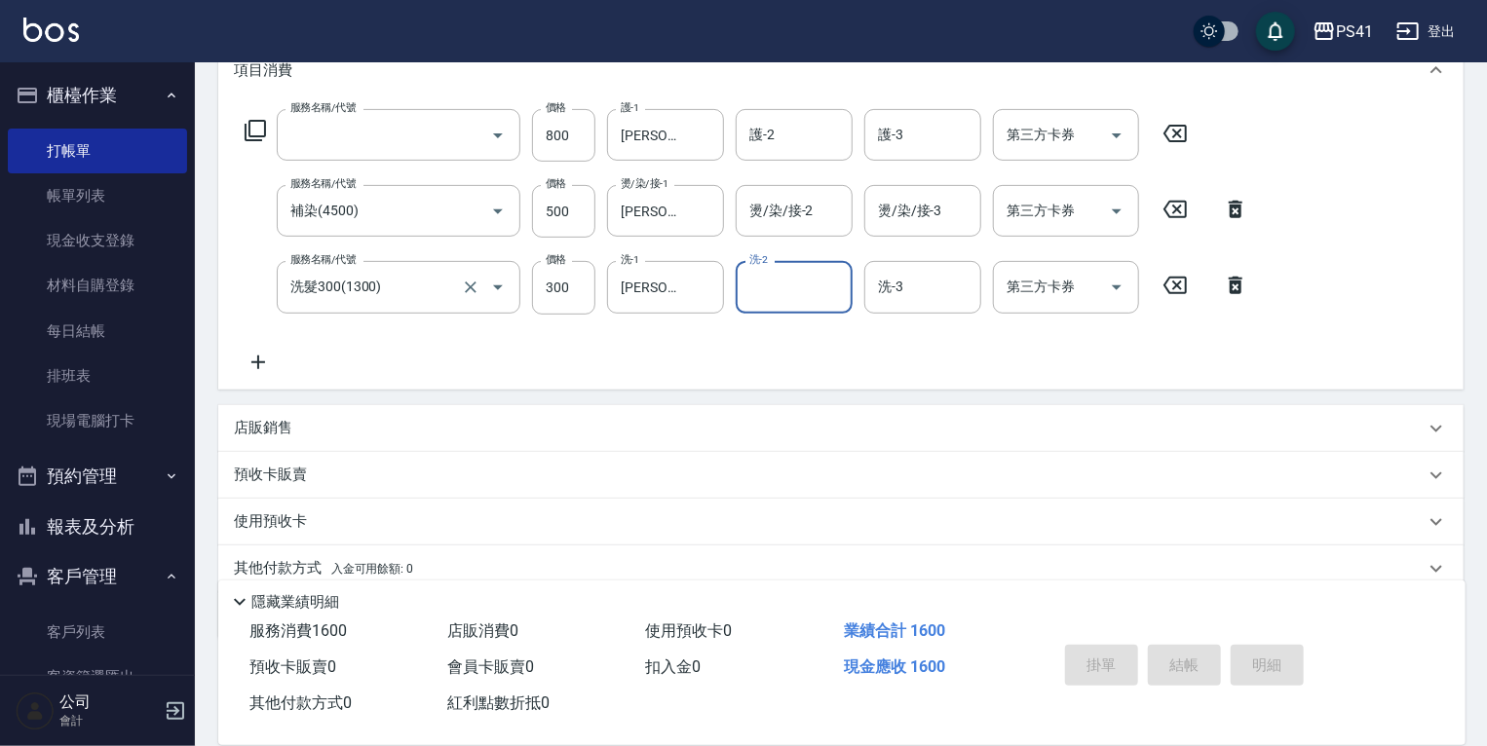
scroll to position [0, 0]
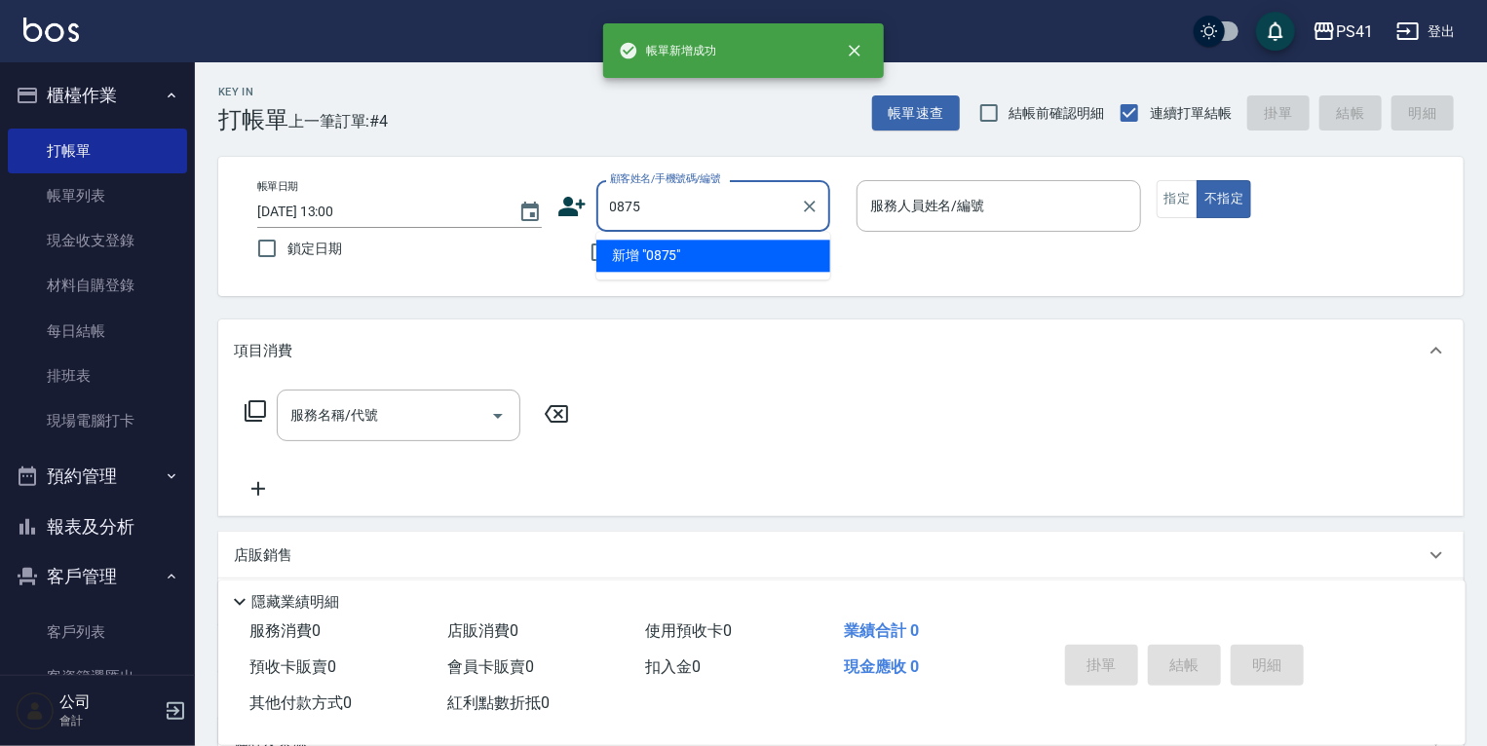
type input "0875"
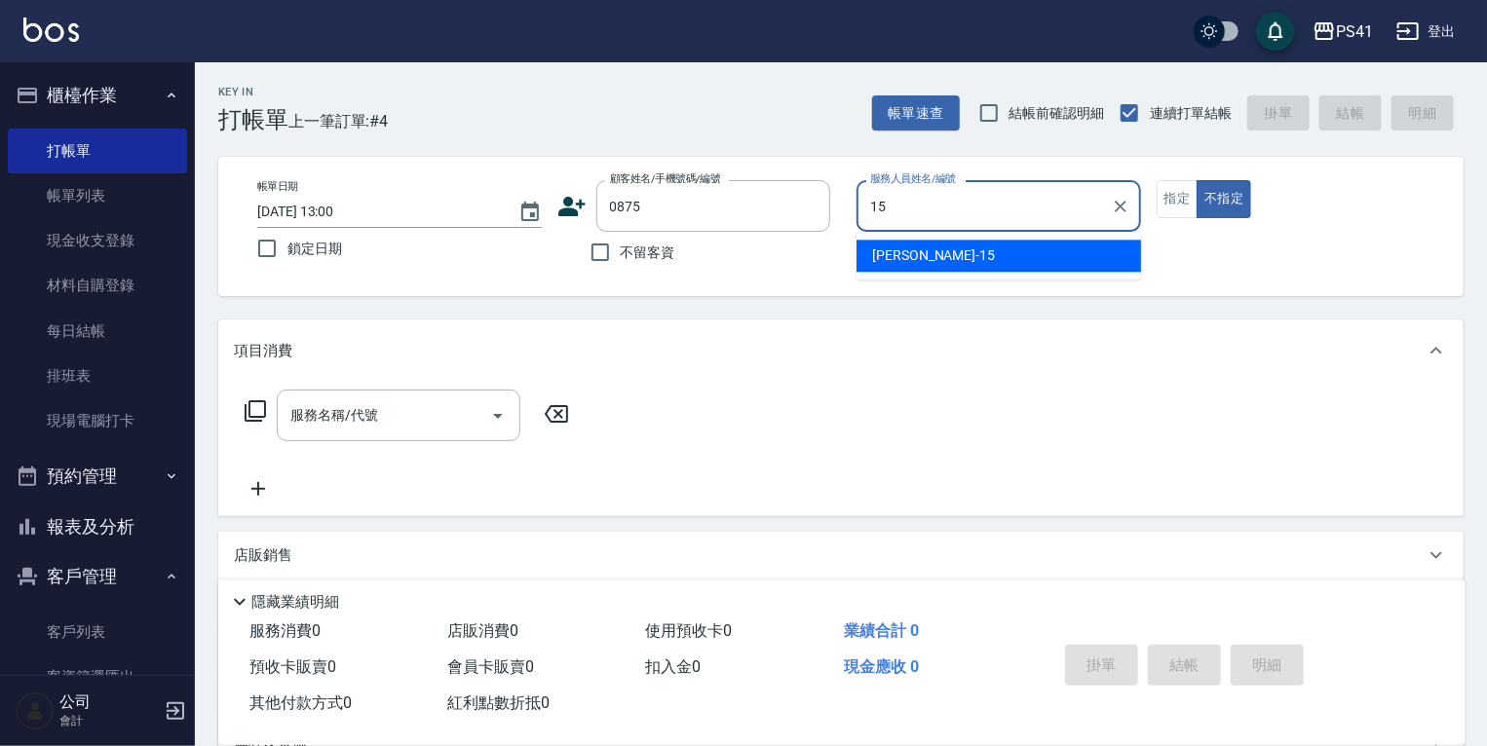
type input "[PERSON_NAME]-15"
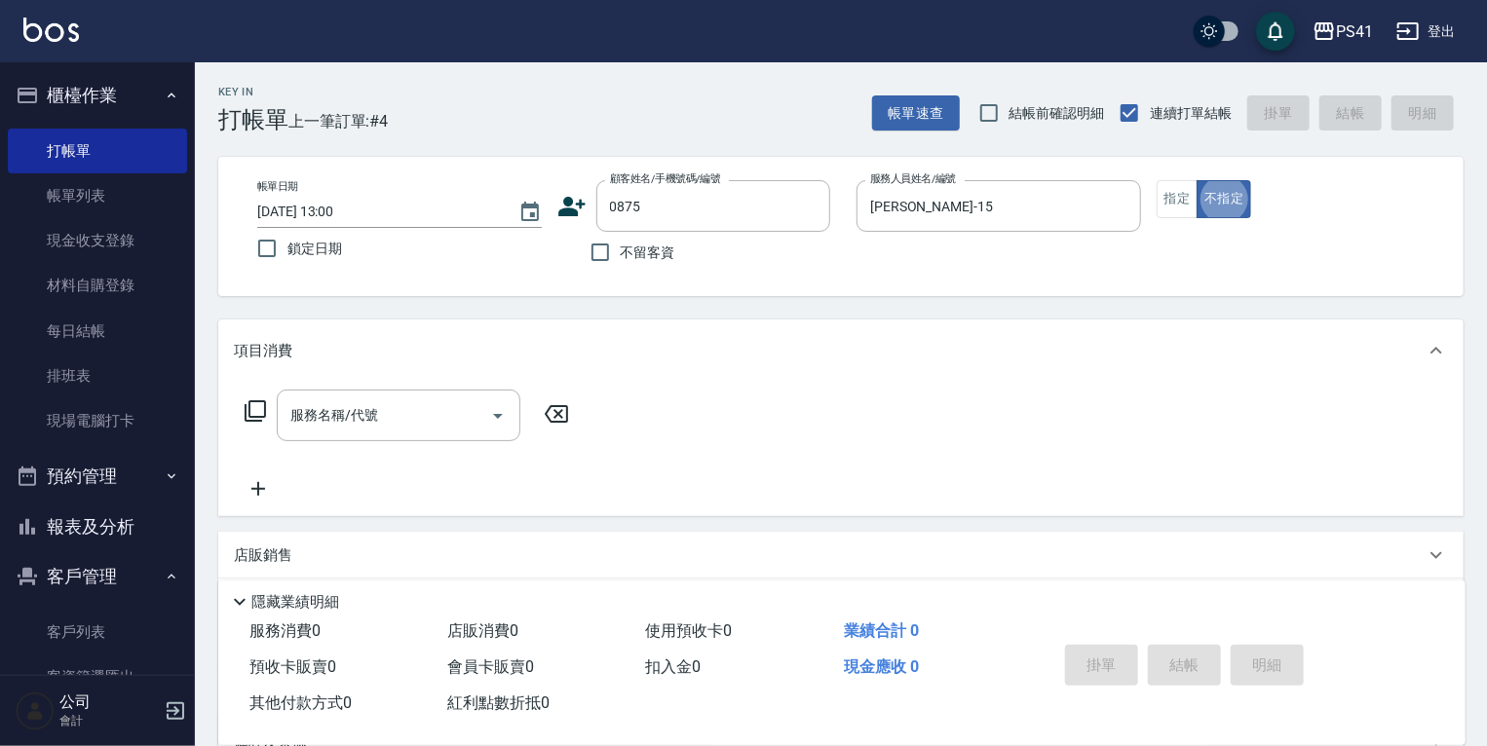
type input "[PERSON_NAME]/0952011376/0875"
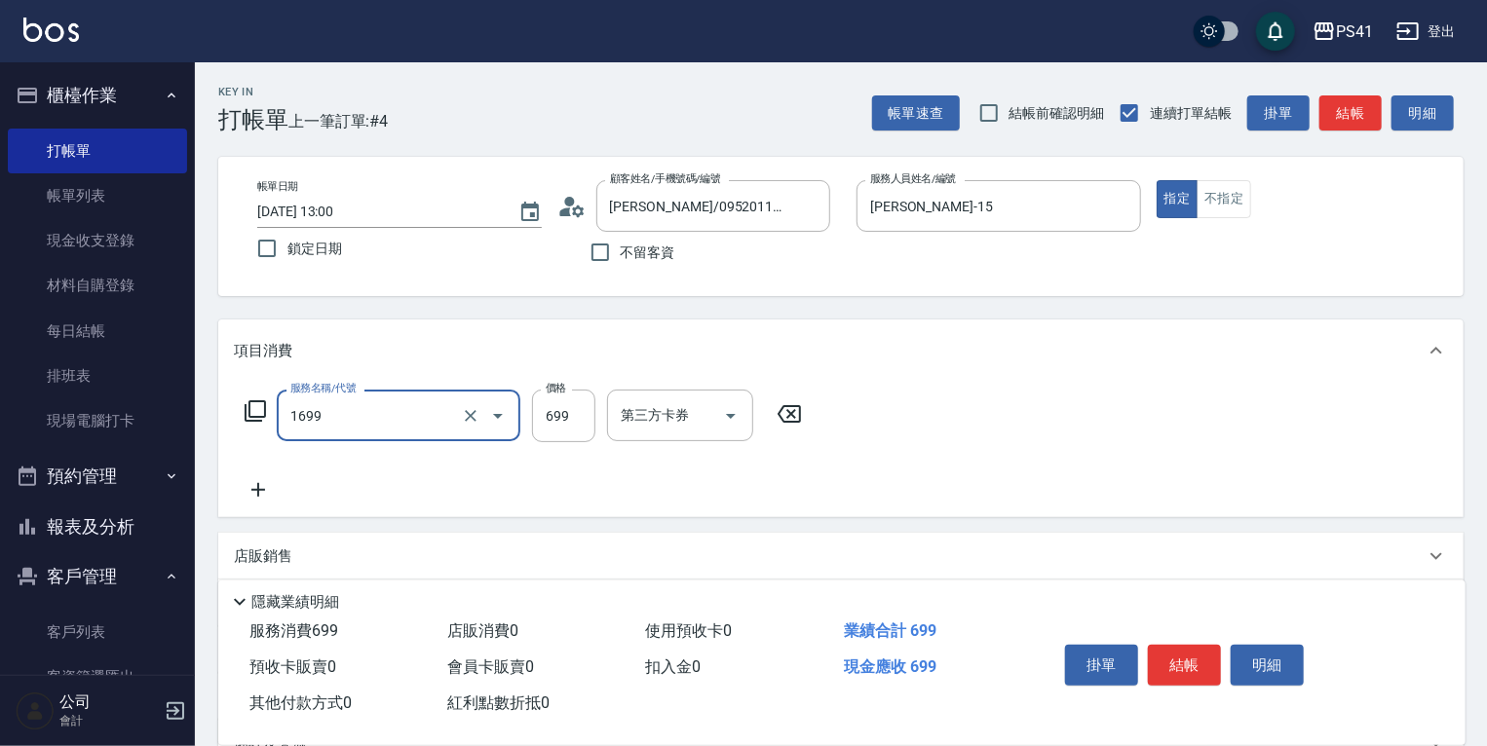
type input "純粹植淨控油SPA洗髮699(1699)"
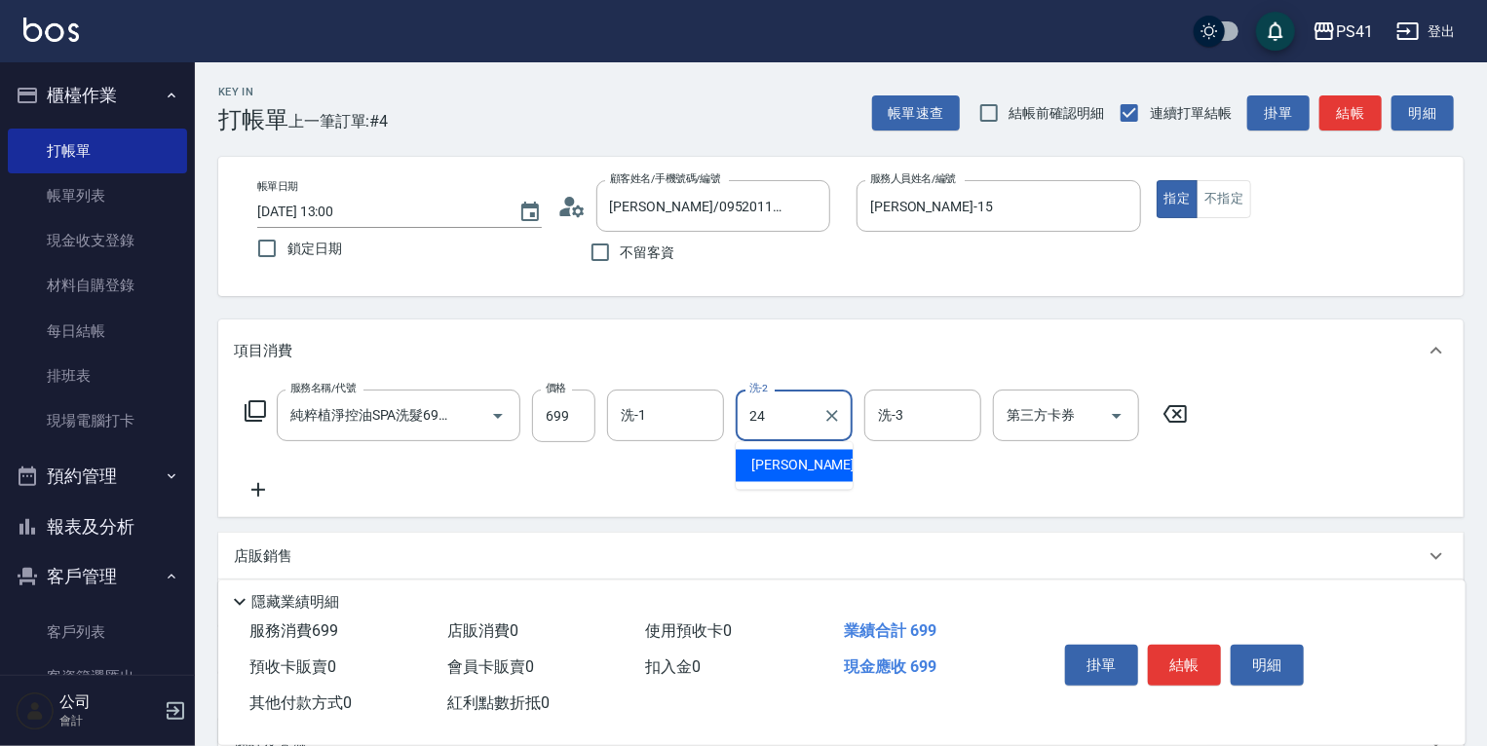
type input "[PERSON_NAME]-24"
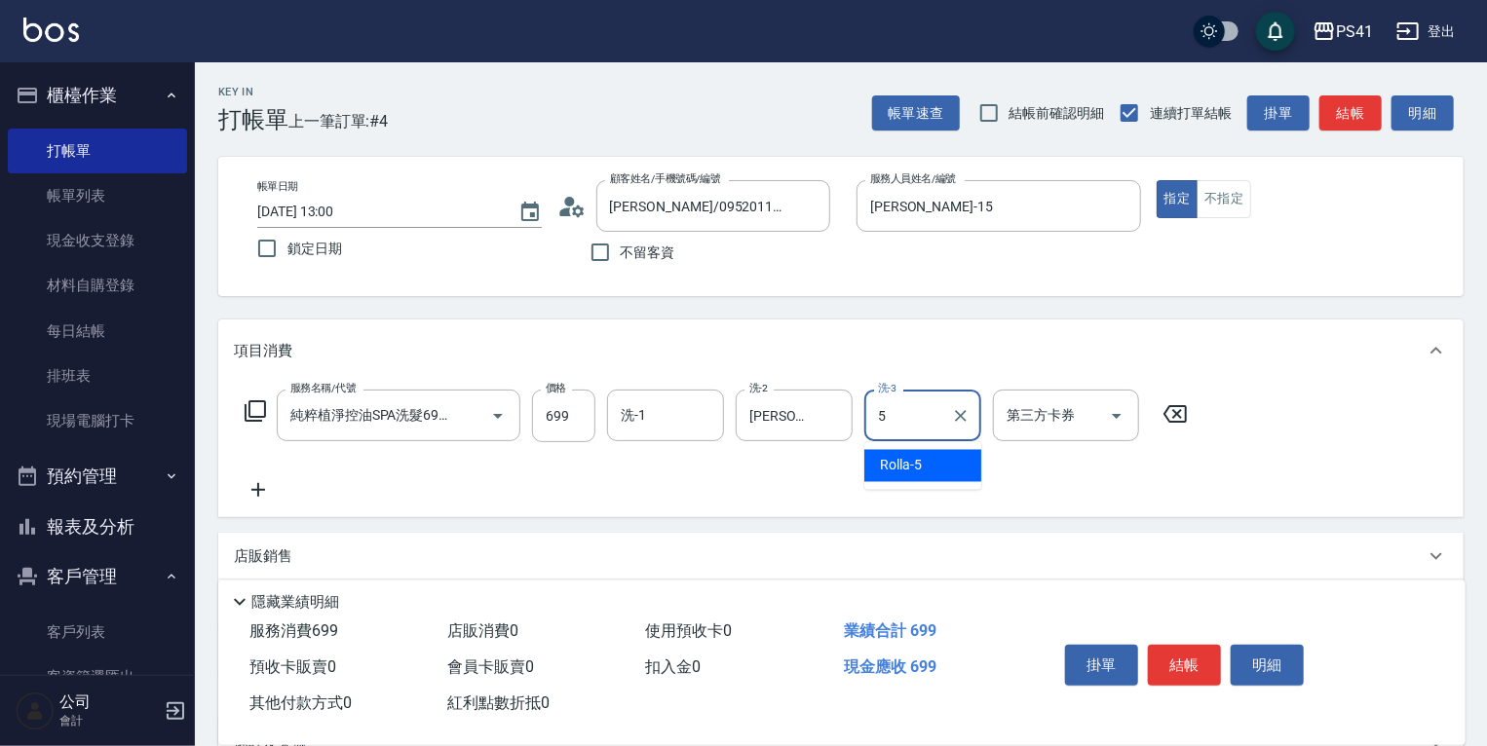
type input "Rolla-5"
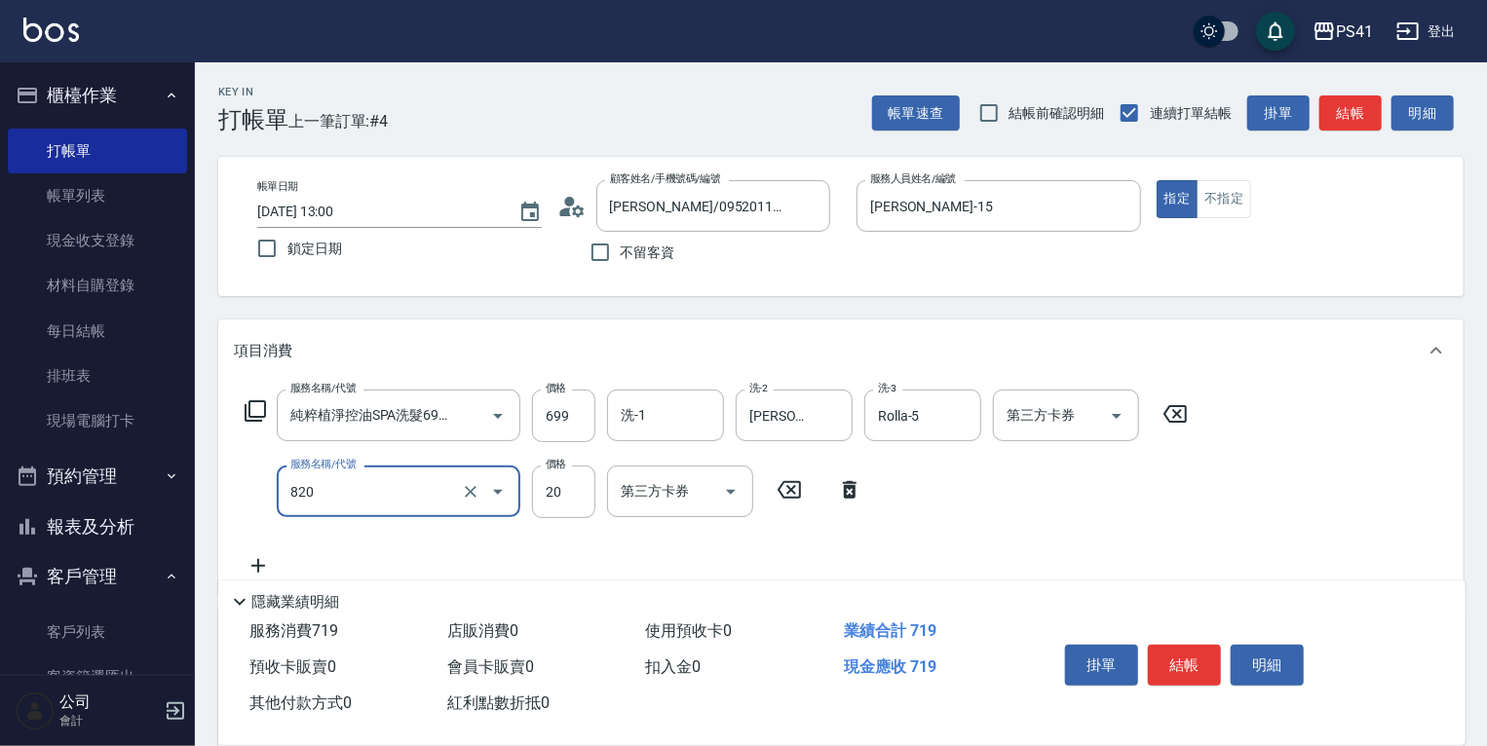
type input "潤絲(820)"
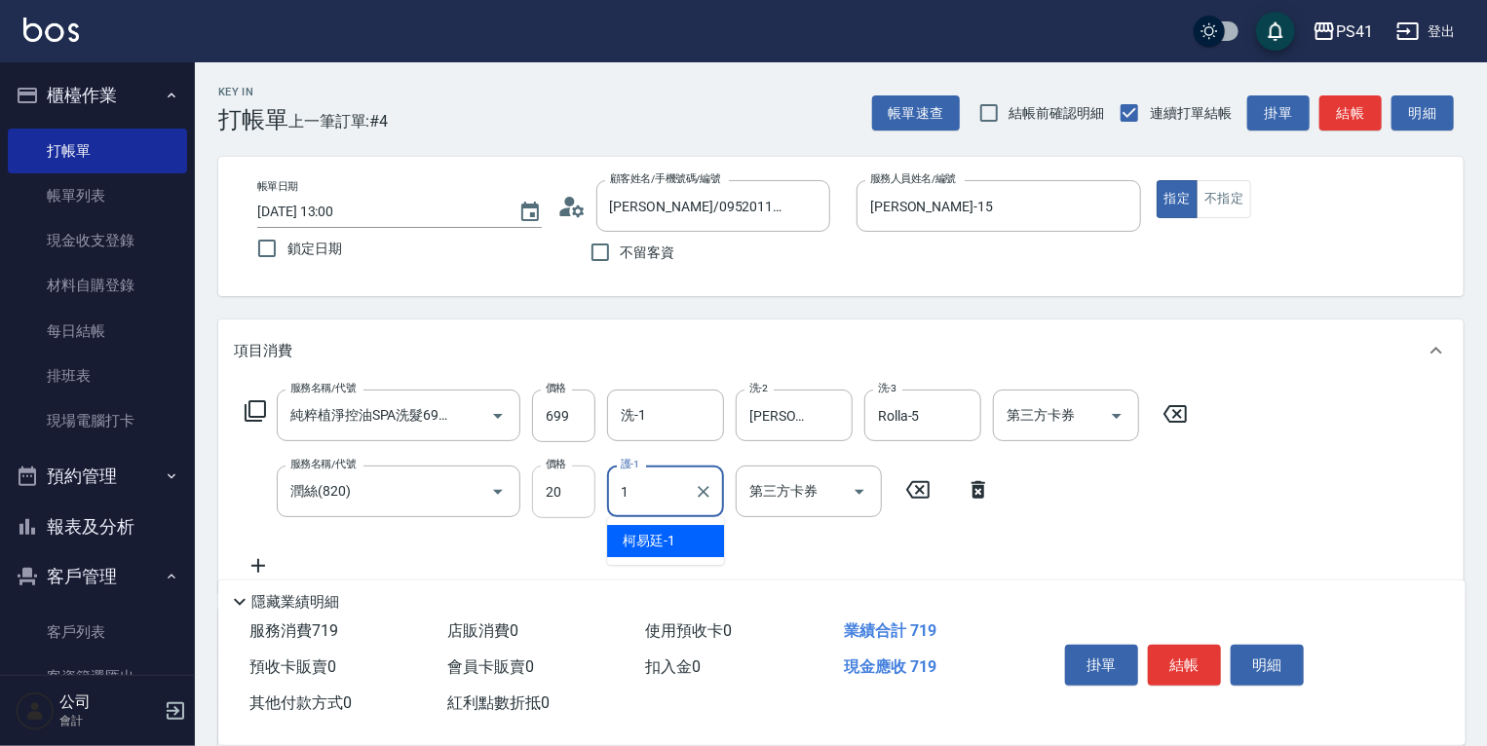
type input "1"
click at [567, 498] on input "20" at bounding box center [563, 492] width 63 height 53
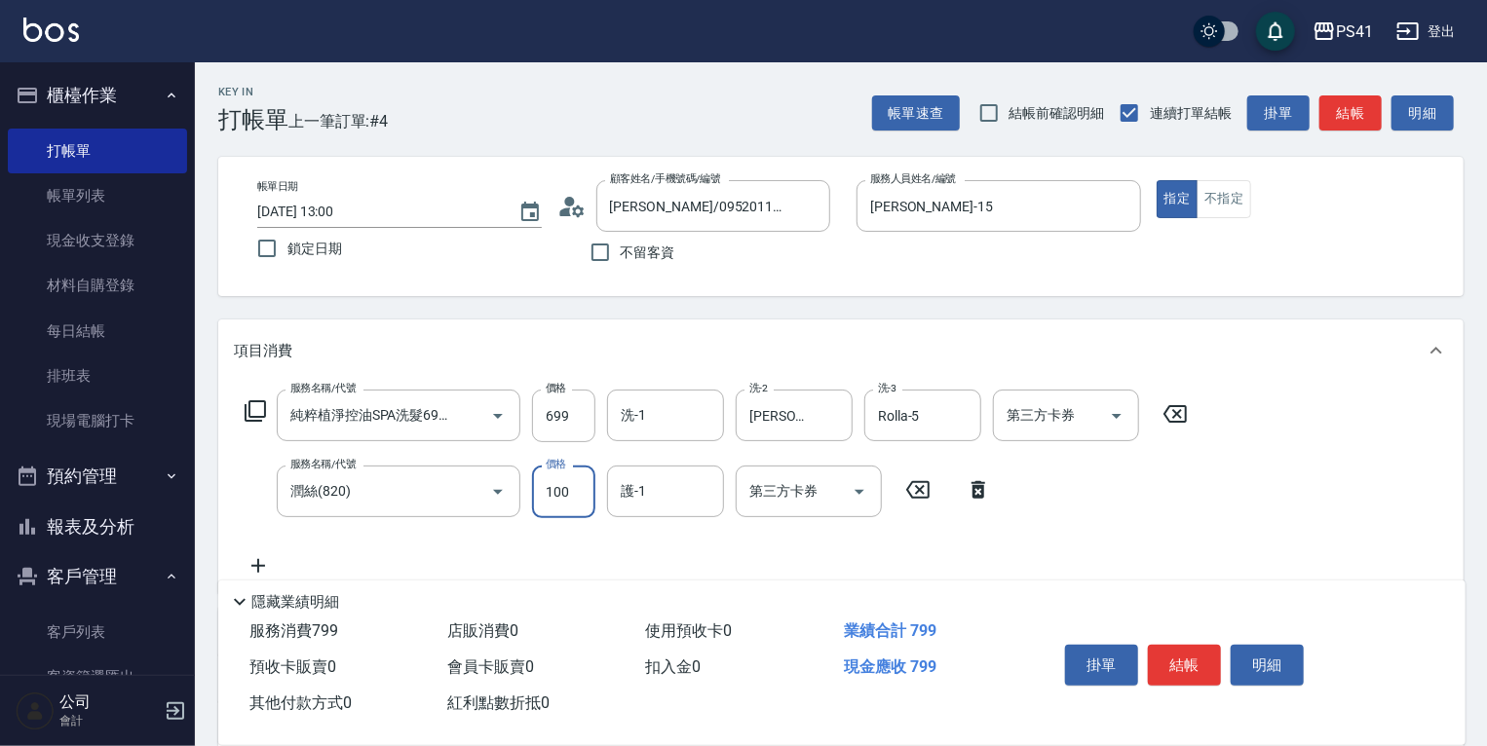
type input "100"
click at [643, 495] on input "護-1" at bounding box center [665, 492] width 99 height 34
type input "[PERSON_NAME]-24"
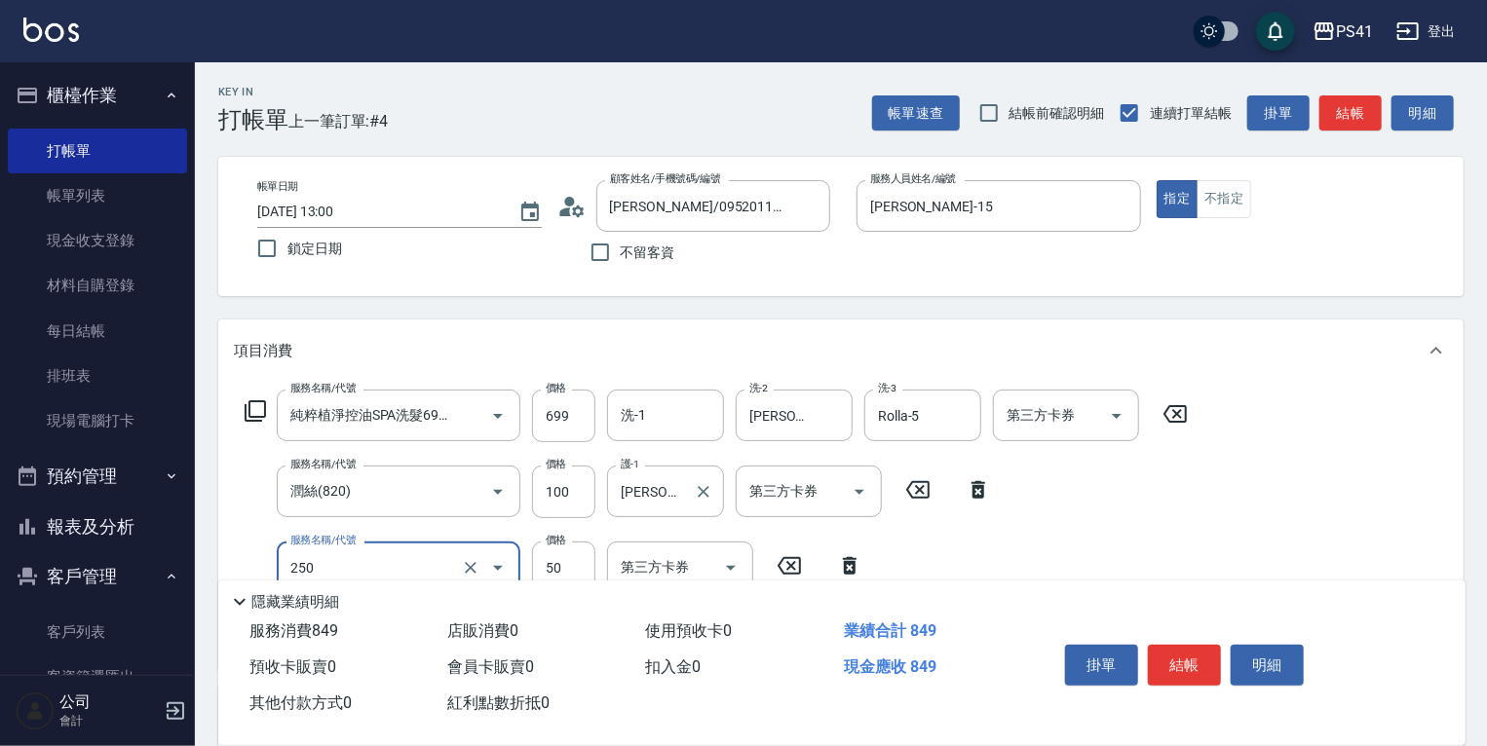
type input "剪瀏海(250)"
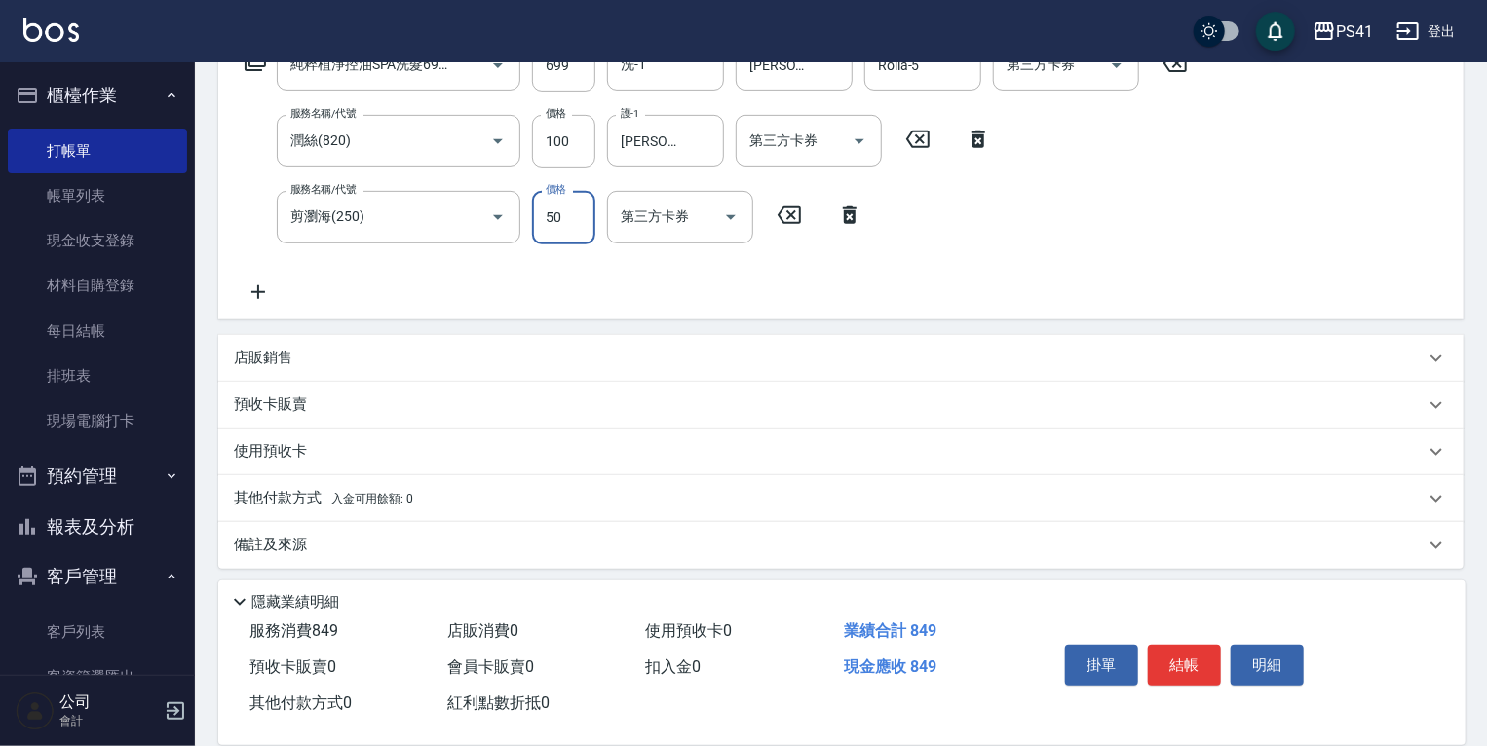
scroll to position [358, 0]
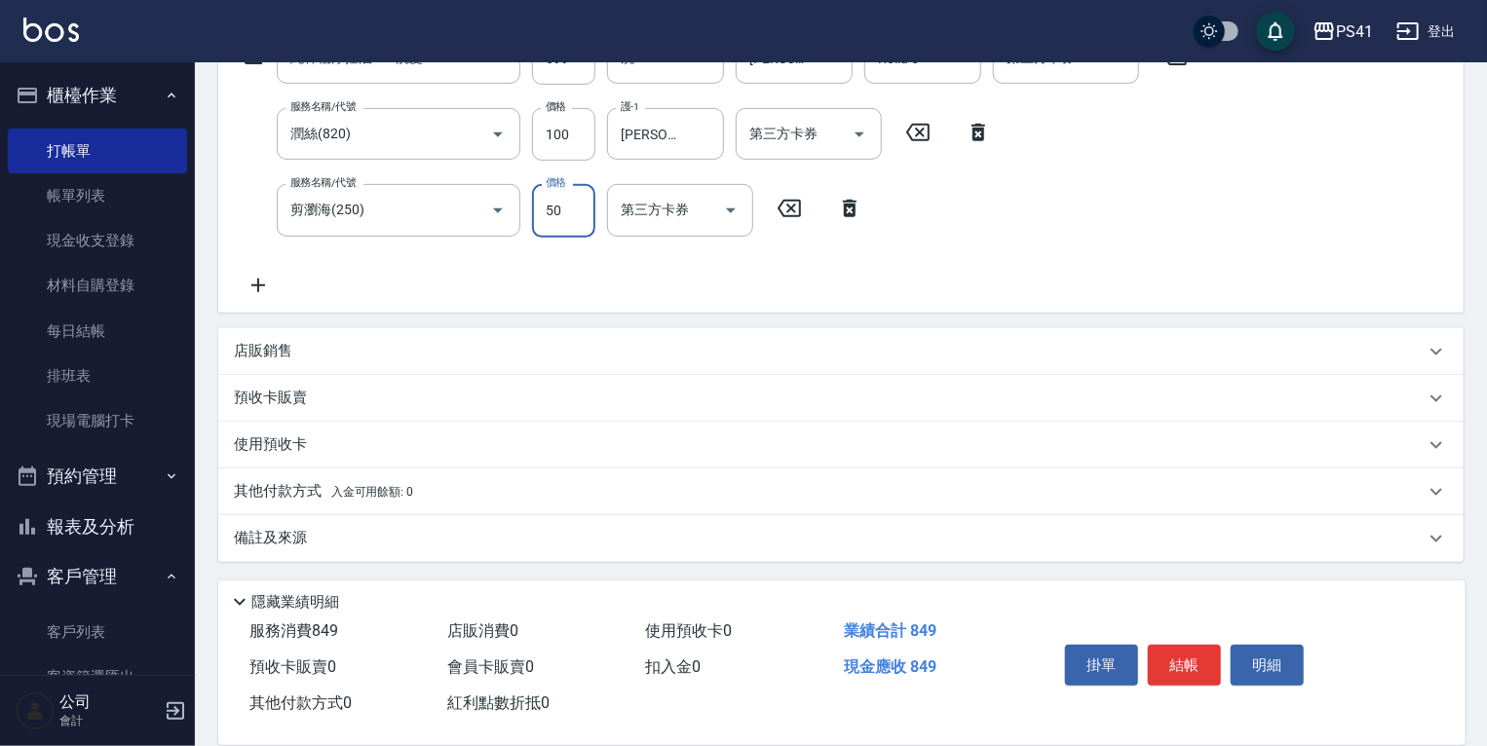
click at [401, 482] on p "其他付款方式 入金可用餘額: 0" at bounding box center [323, 491] width 179 height 21
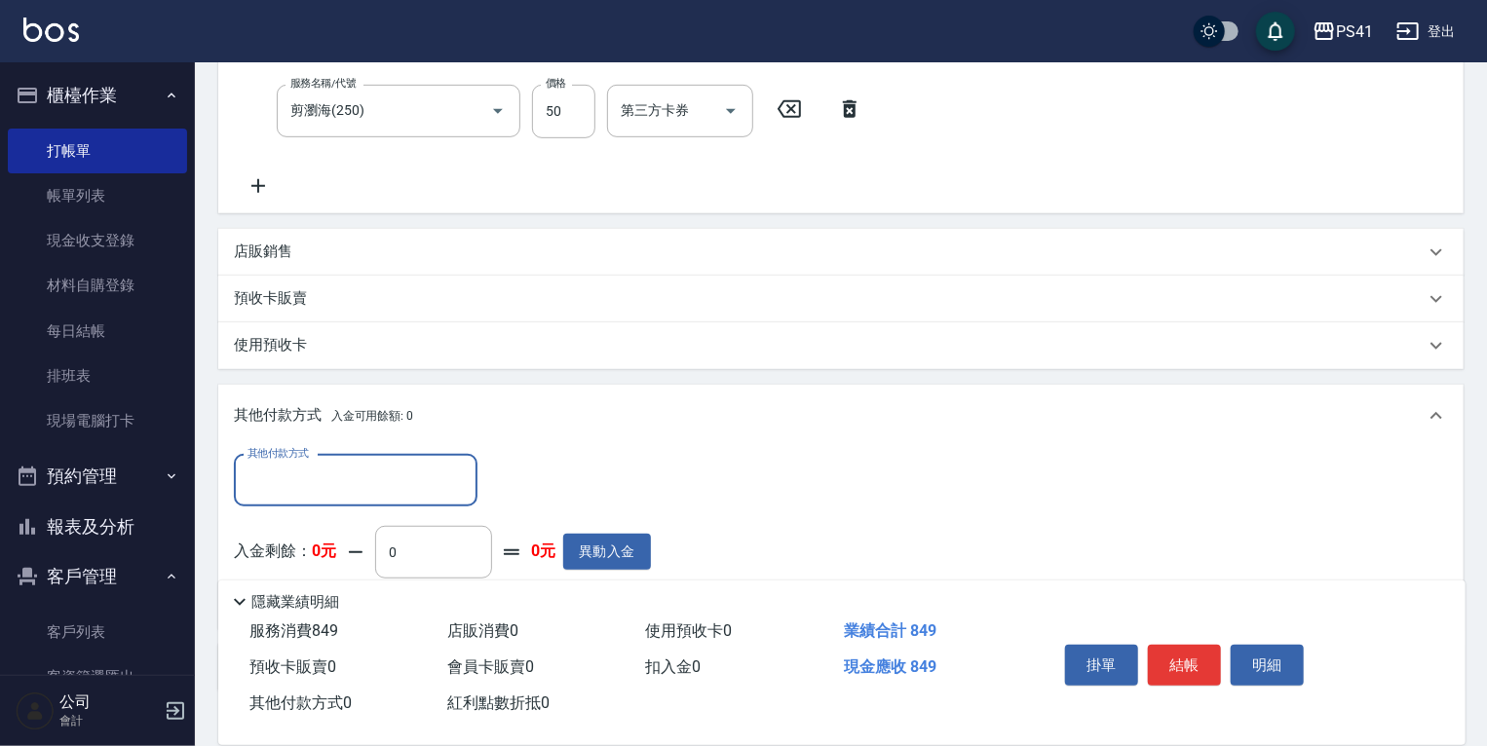
scroll to position [0, 0]
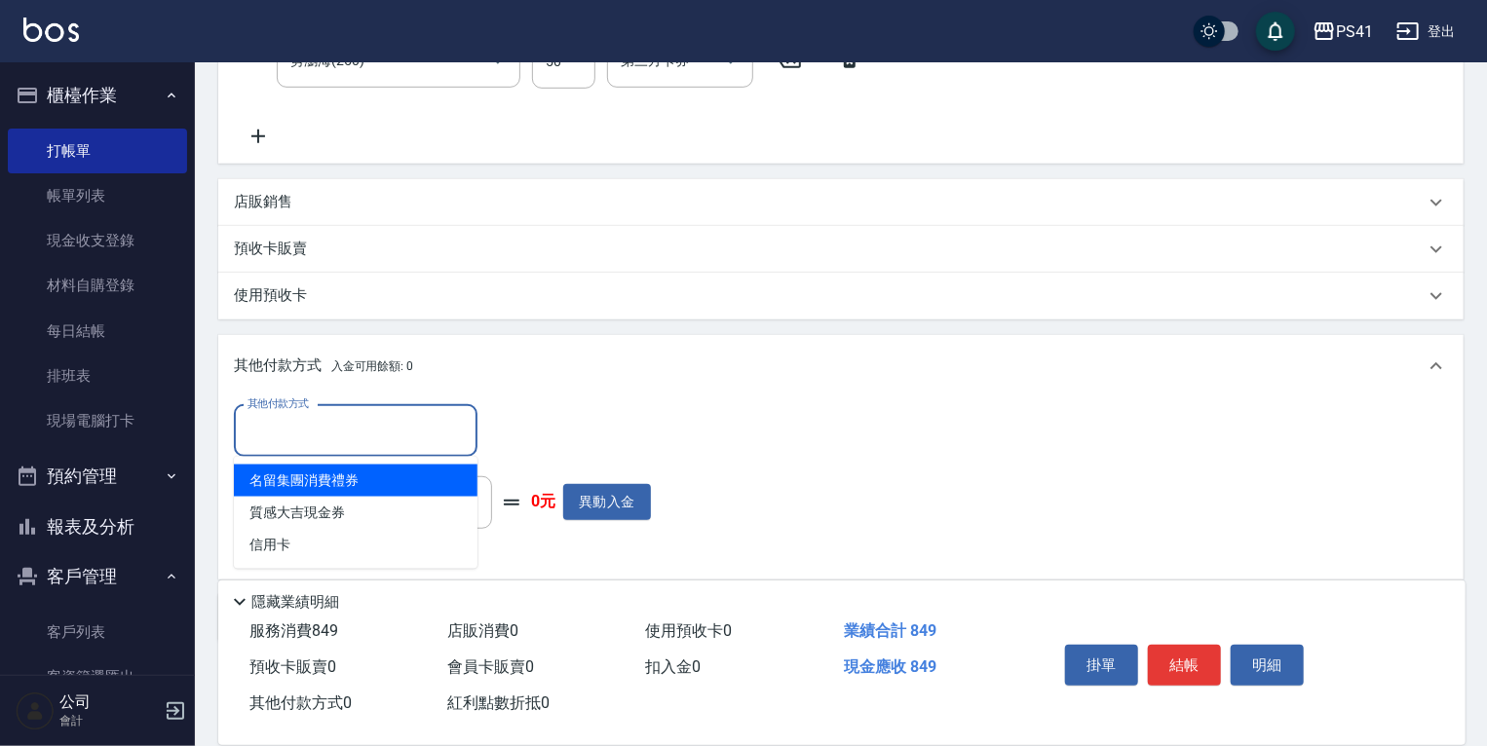
click at [320, 439] on input "其他付款方式" at bounding box center [356, 431] width 226 height 34
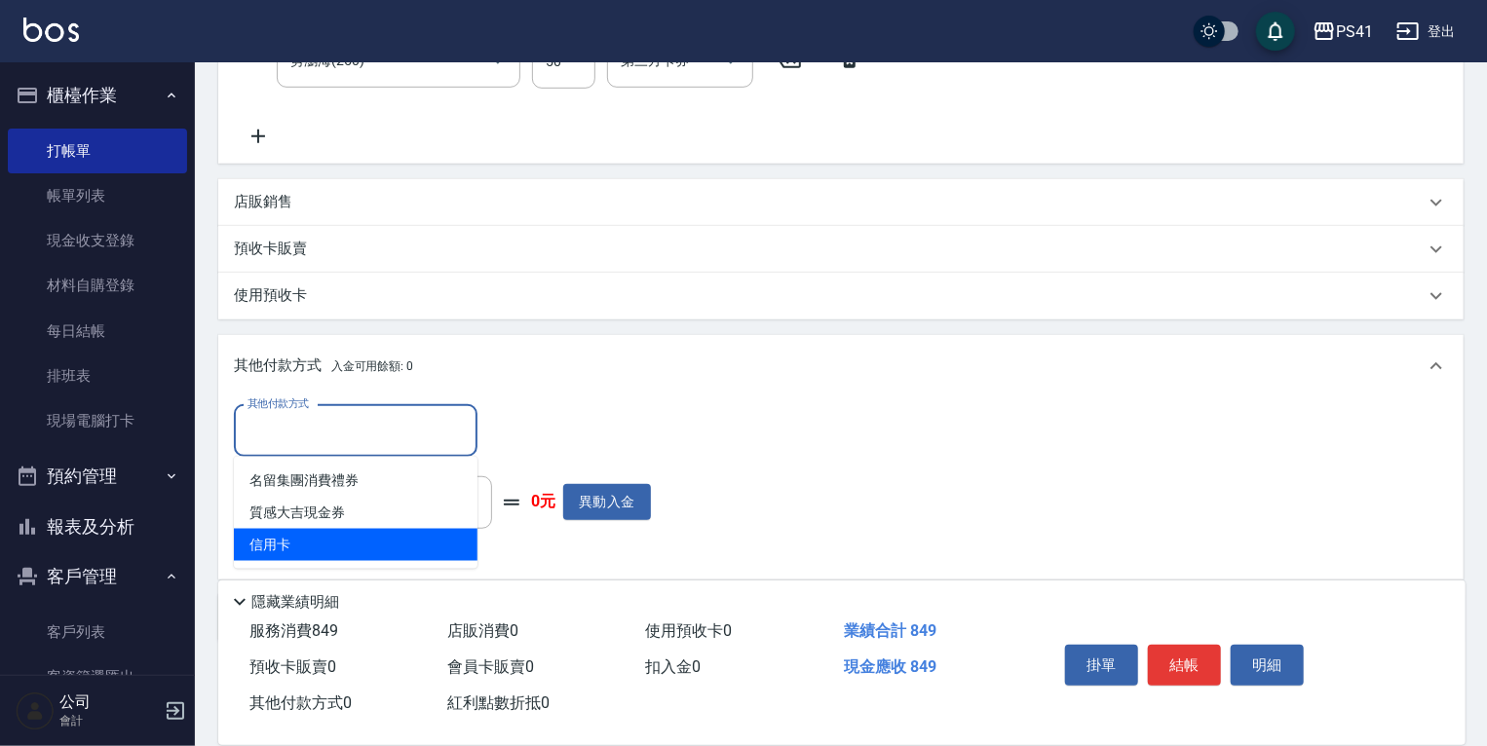
drag, startPoint x: 296, startPoint y: 550, endPoint x: 441, endPoint y: 492, distance: 156.2
click at [298, 551] on span "信用卡" at bounding box center [356, 545] width 244 height 32
type input "信用卡"
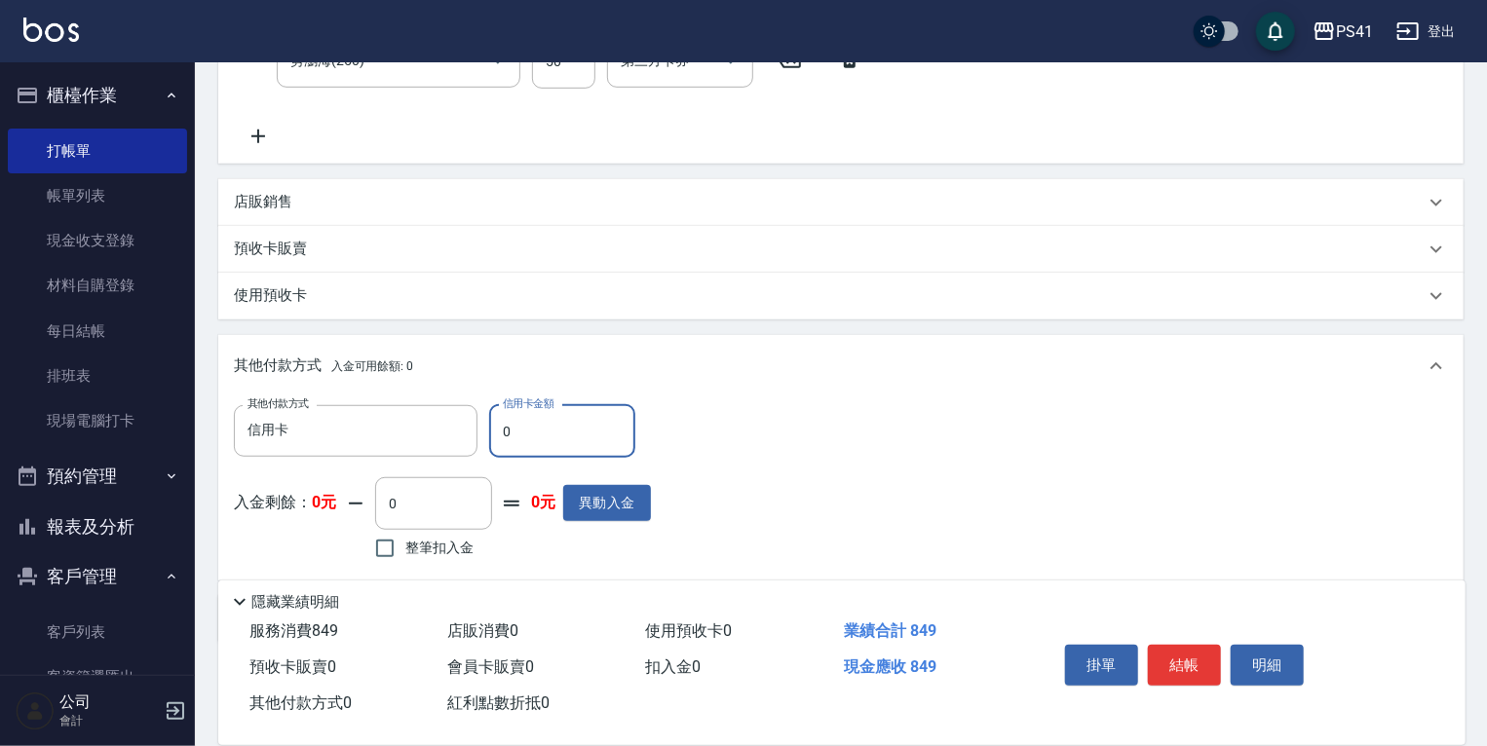
drag, startPoint x: 592, startPoint y: 426, endPoint x: 5, endPoint y: 386, distance: 588.0
click at [328, 415] on div "其他付款方式 信用卡 其他付款方式 信用卡金額 0 信用卡金額" at bounding box center [442, 431] width 417 height 53
type input "849"
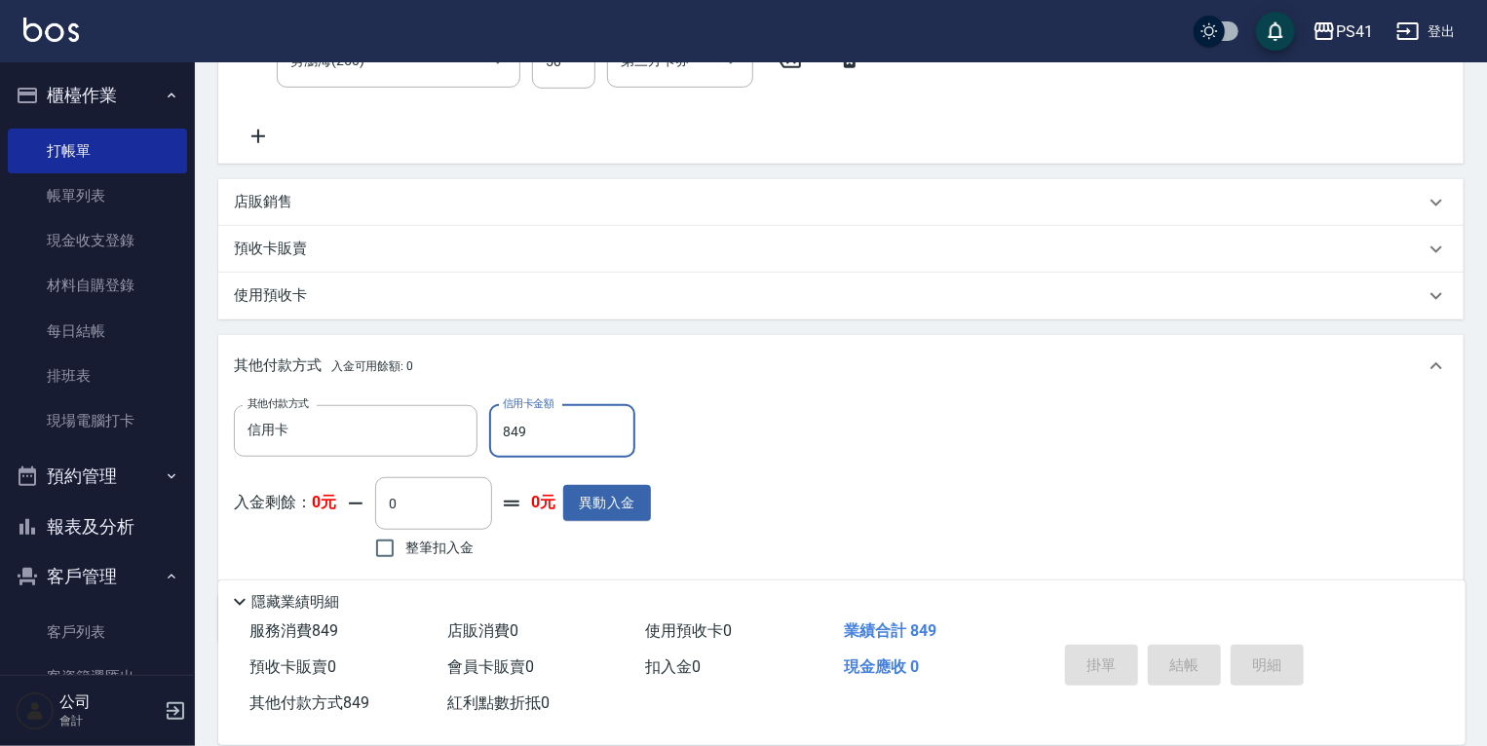
type input "[DATE] 13:01"
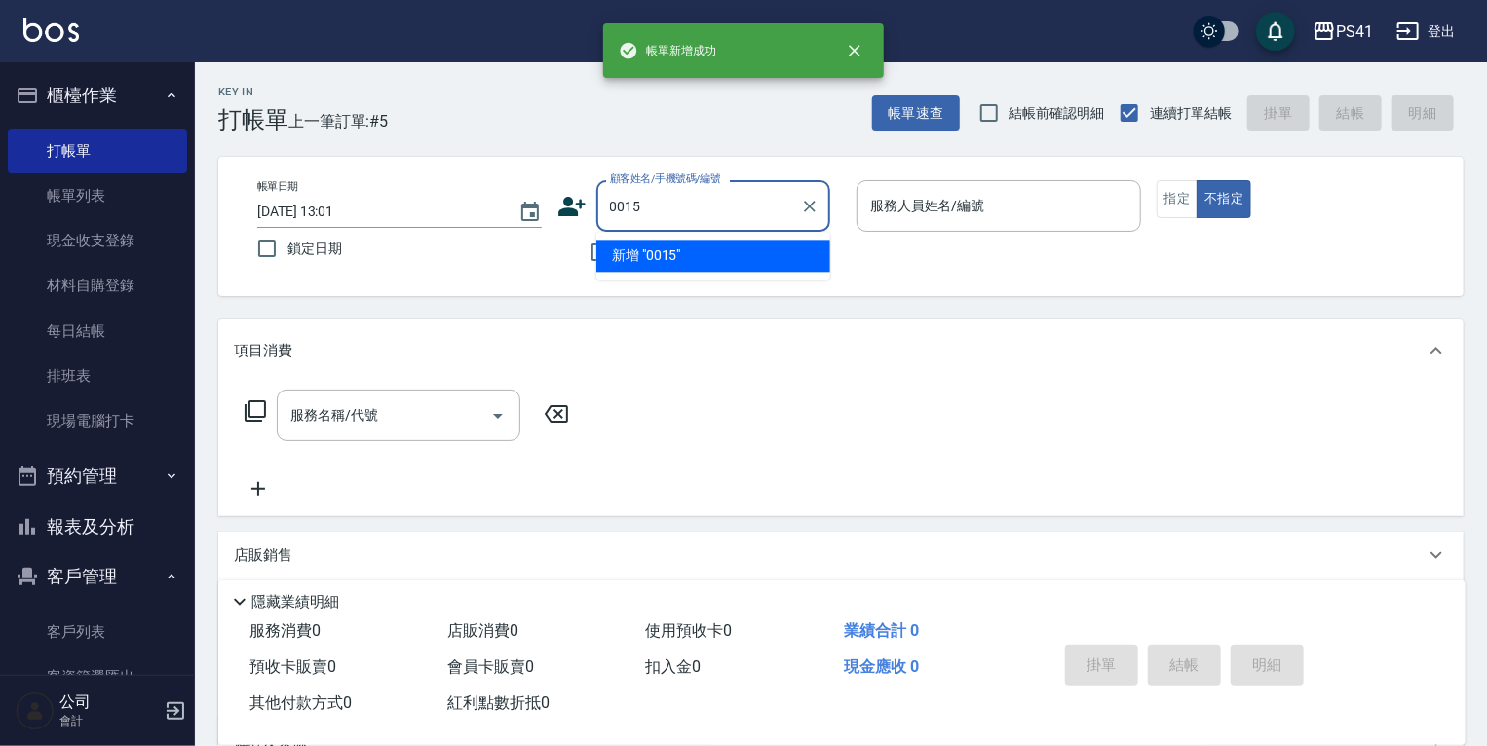
type input "0015"
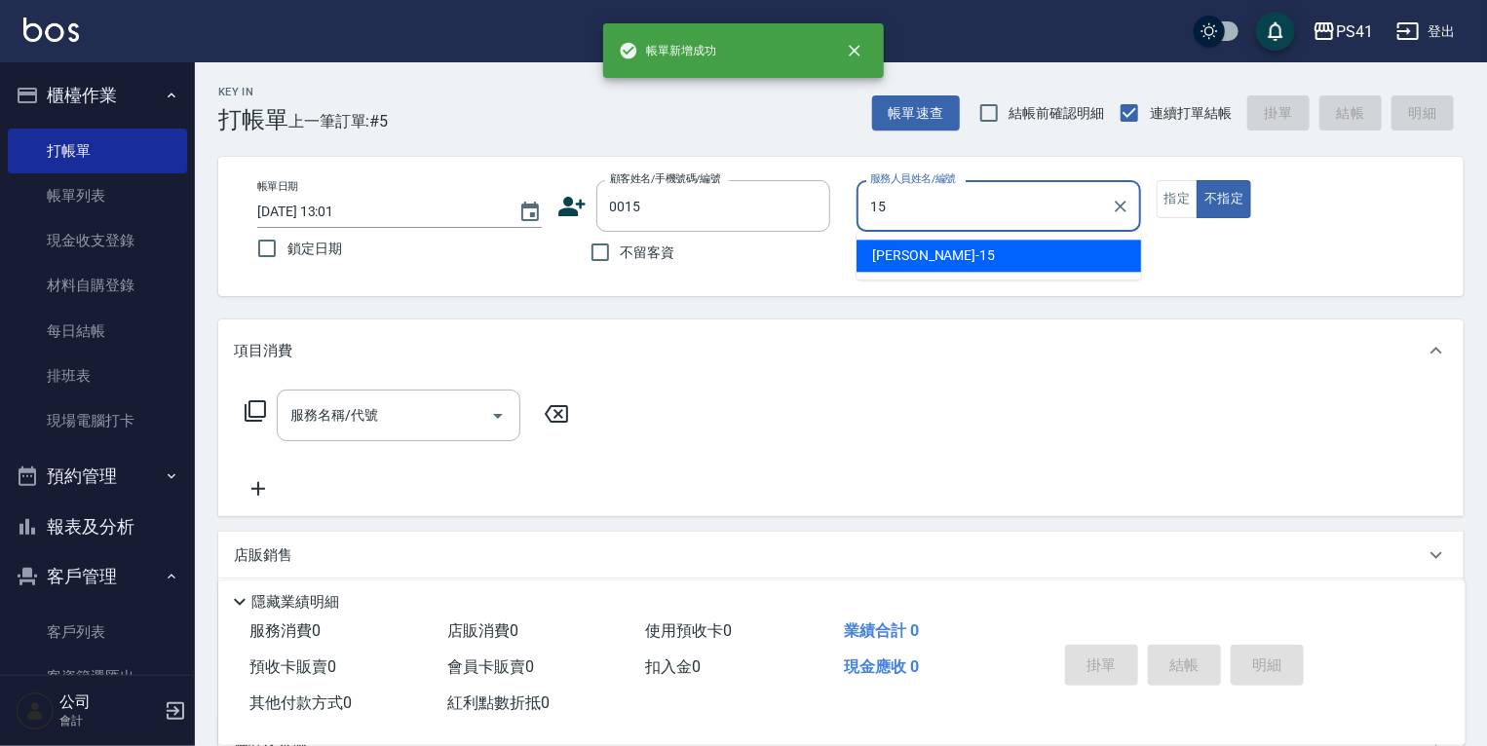
type input "[PERSON_NAME]-15"
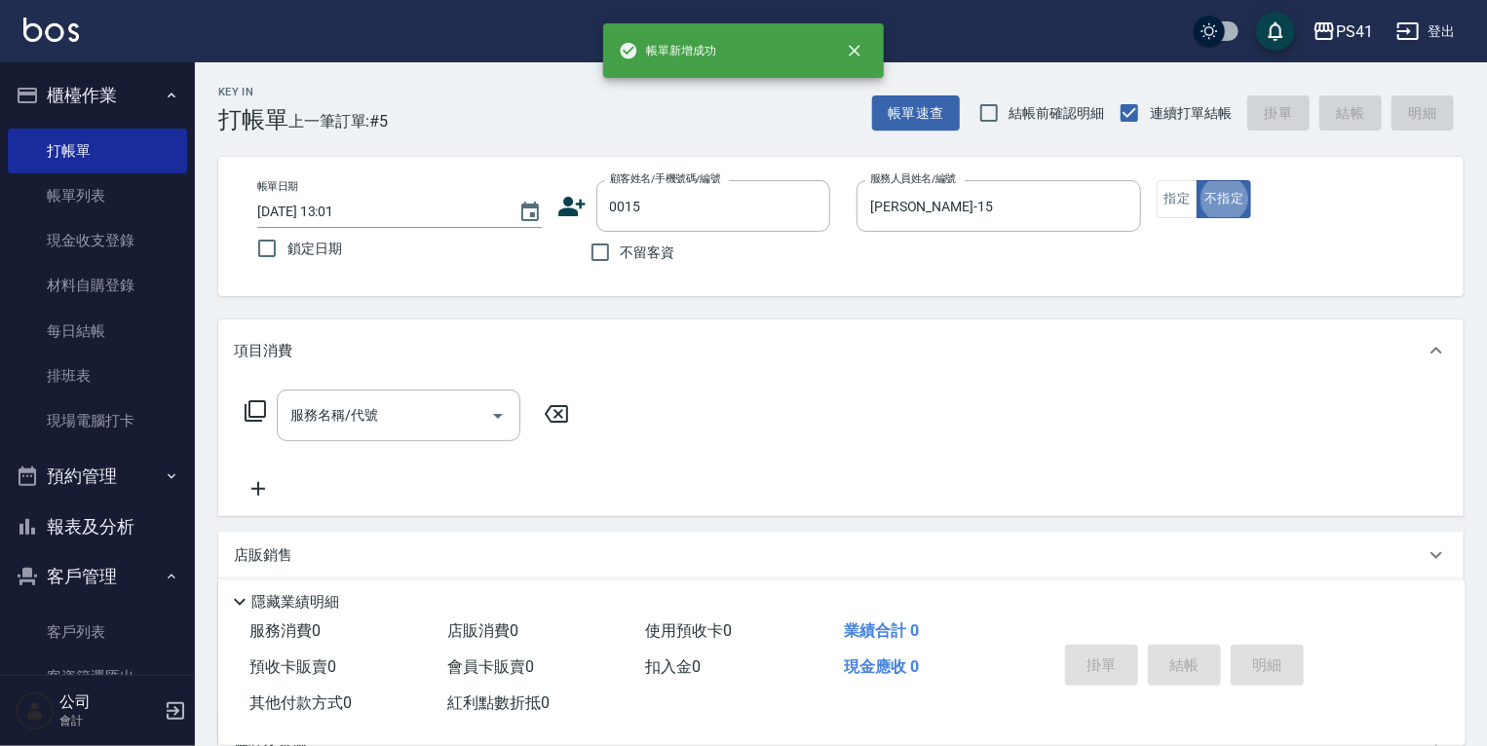
type input "米雪/15_米雪/0015"
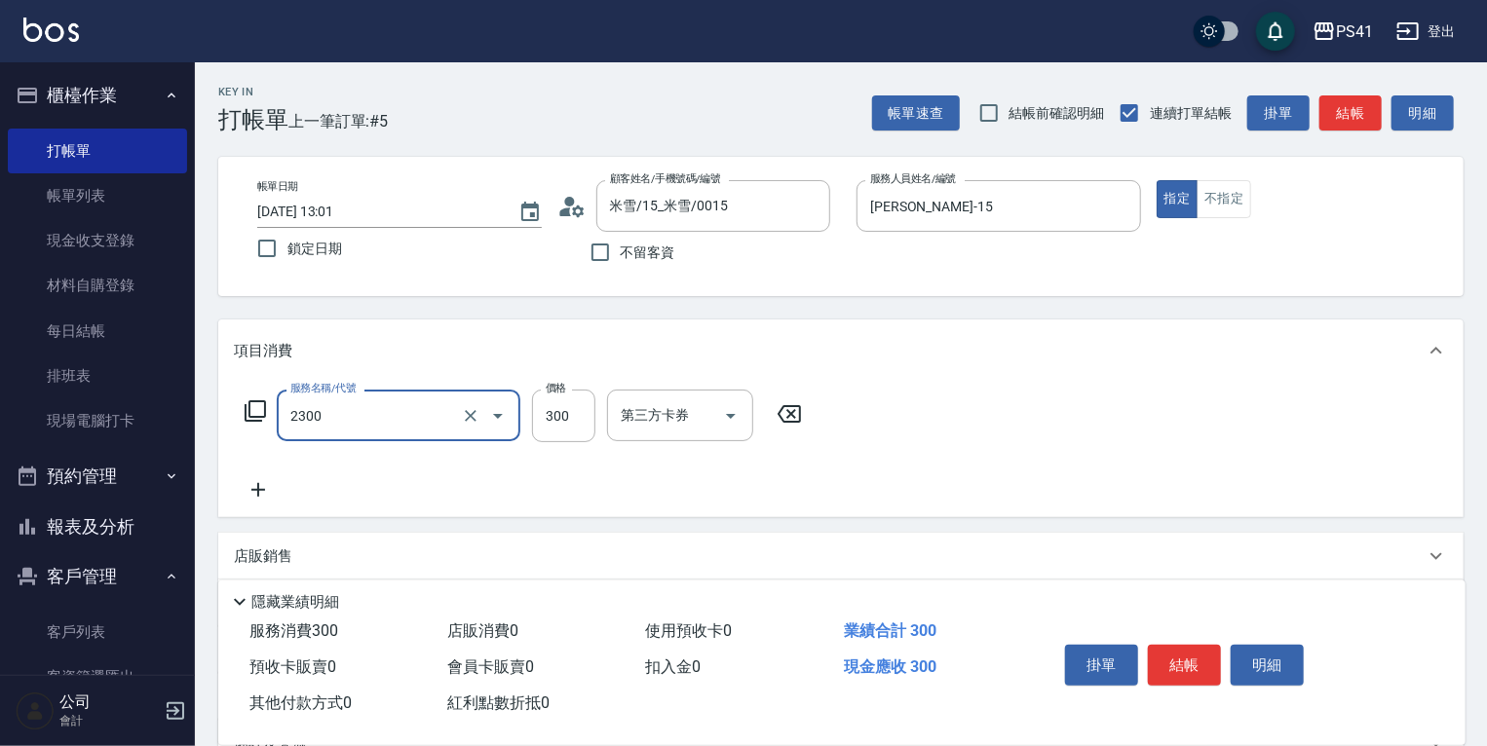
type input "剪髮(2300)"
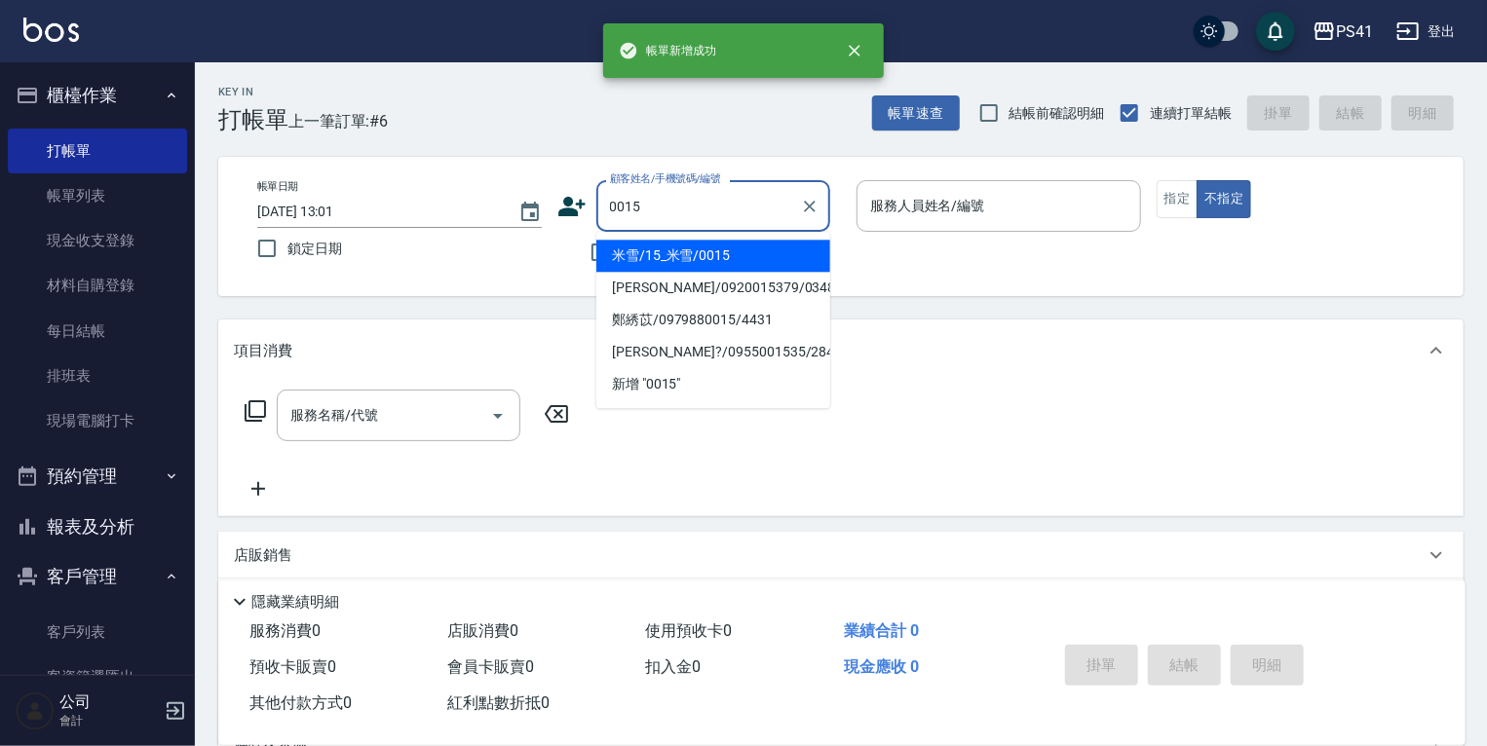
type input "米雪/15_米雪/0015"
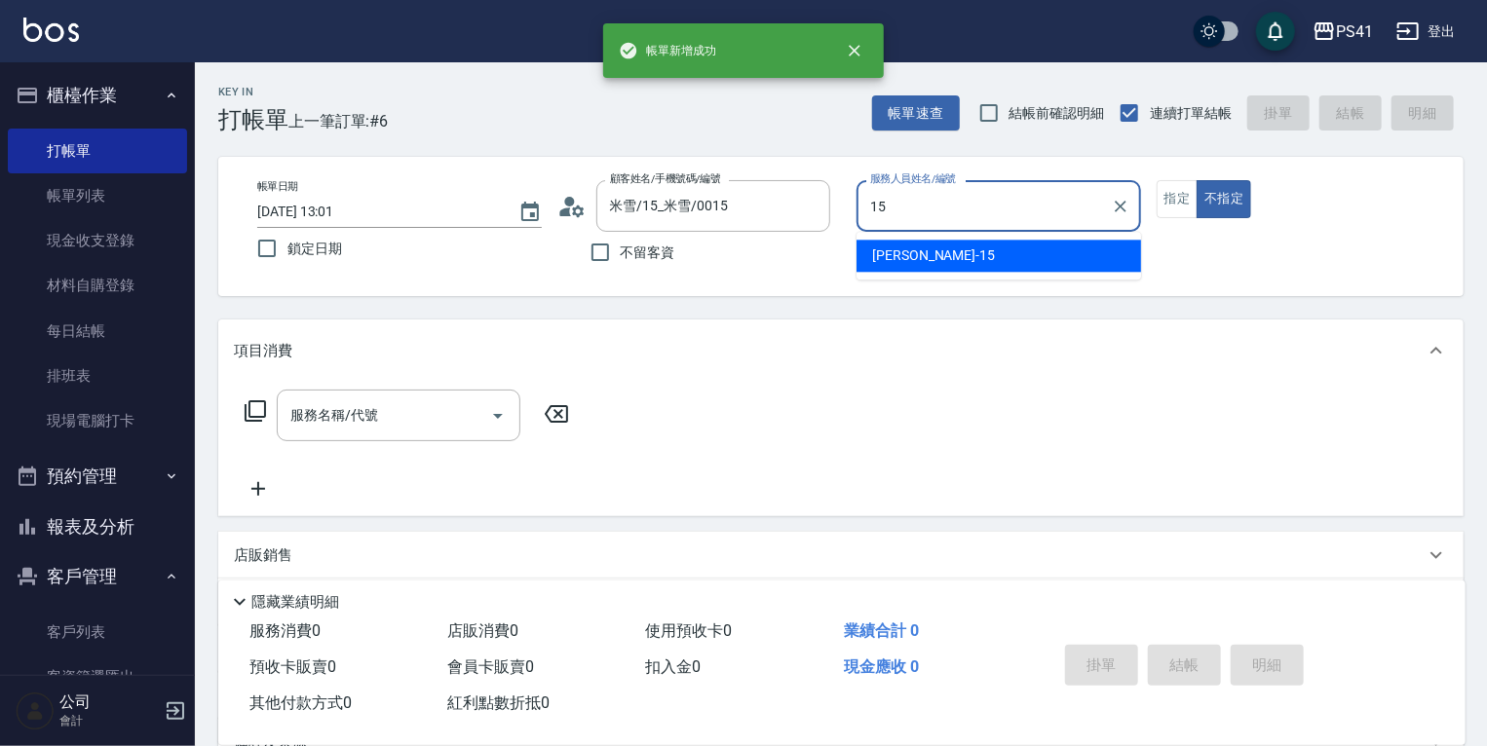
type input "[PERSON_NAME]-15"
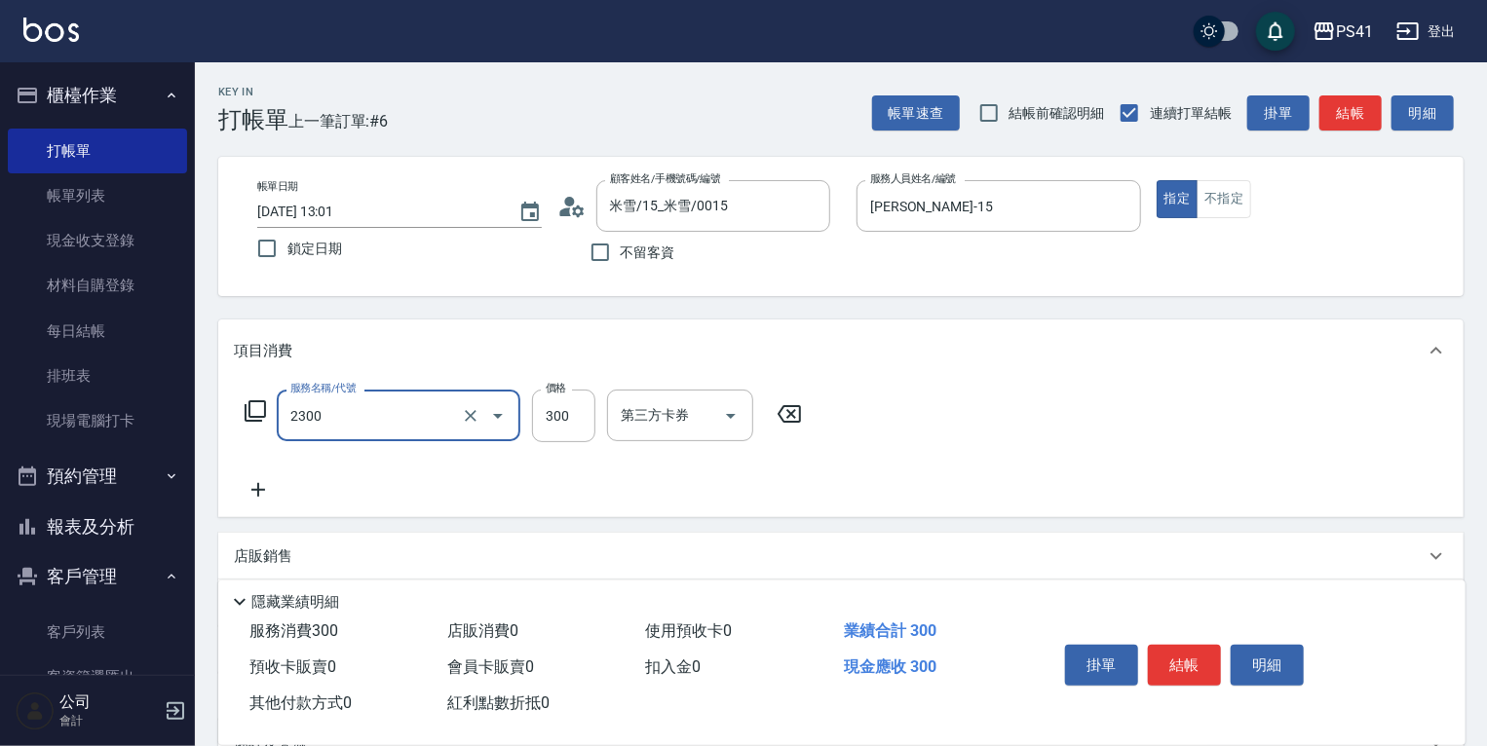
type input "剪髮(2300)"
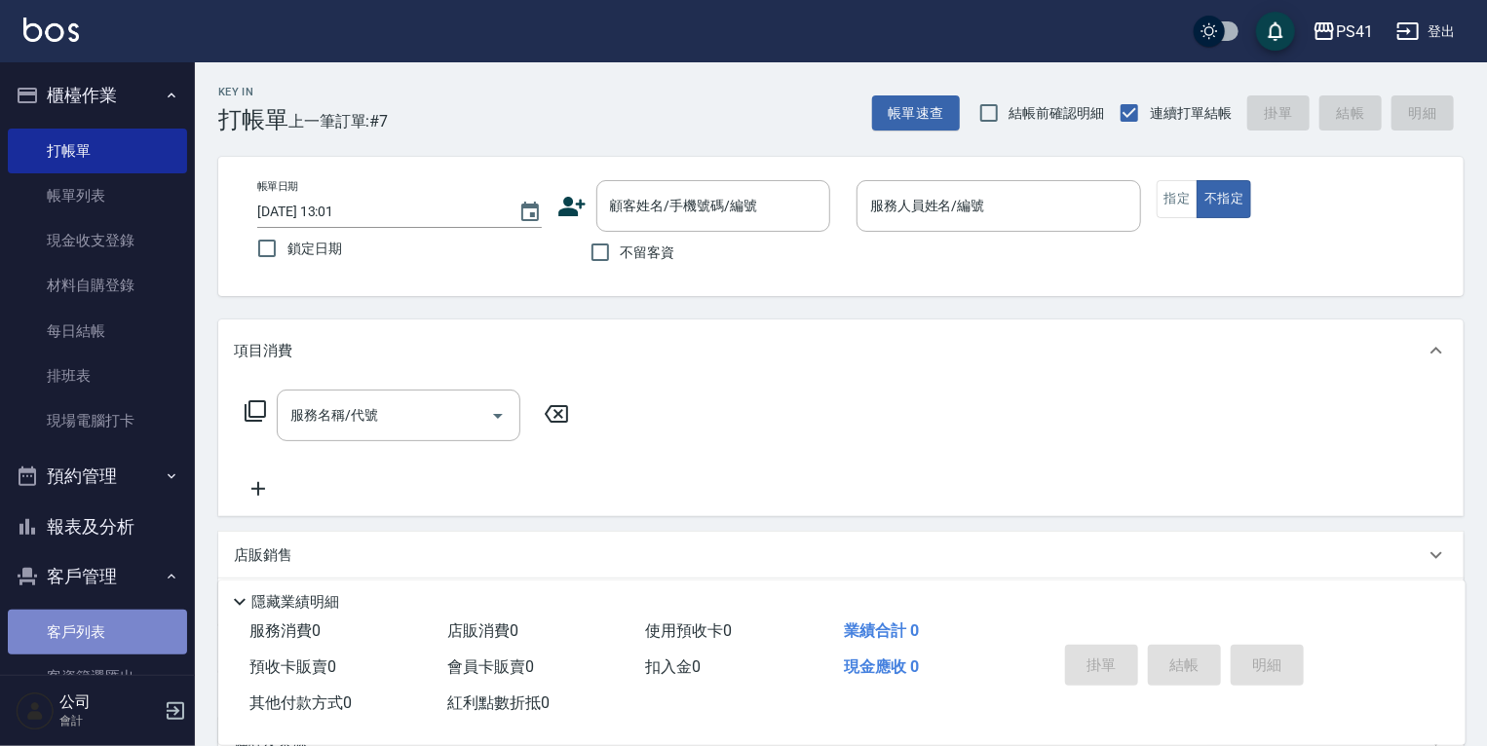
click at [117, 624] on link "客戶列表" at bounding box center [97, 632] width 179 height 45
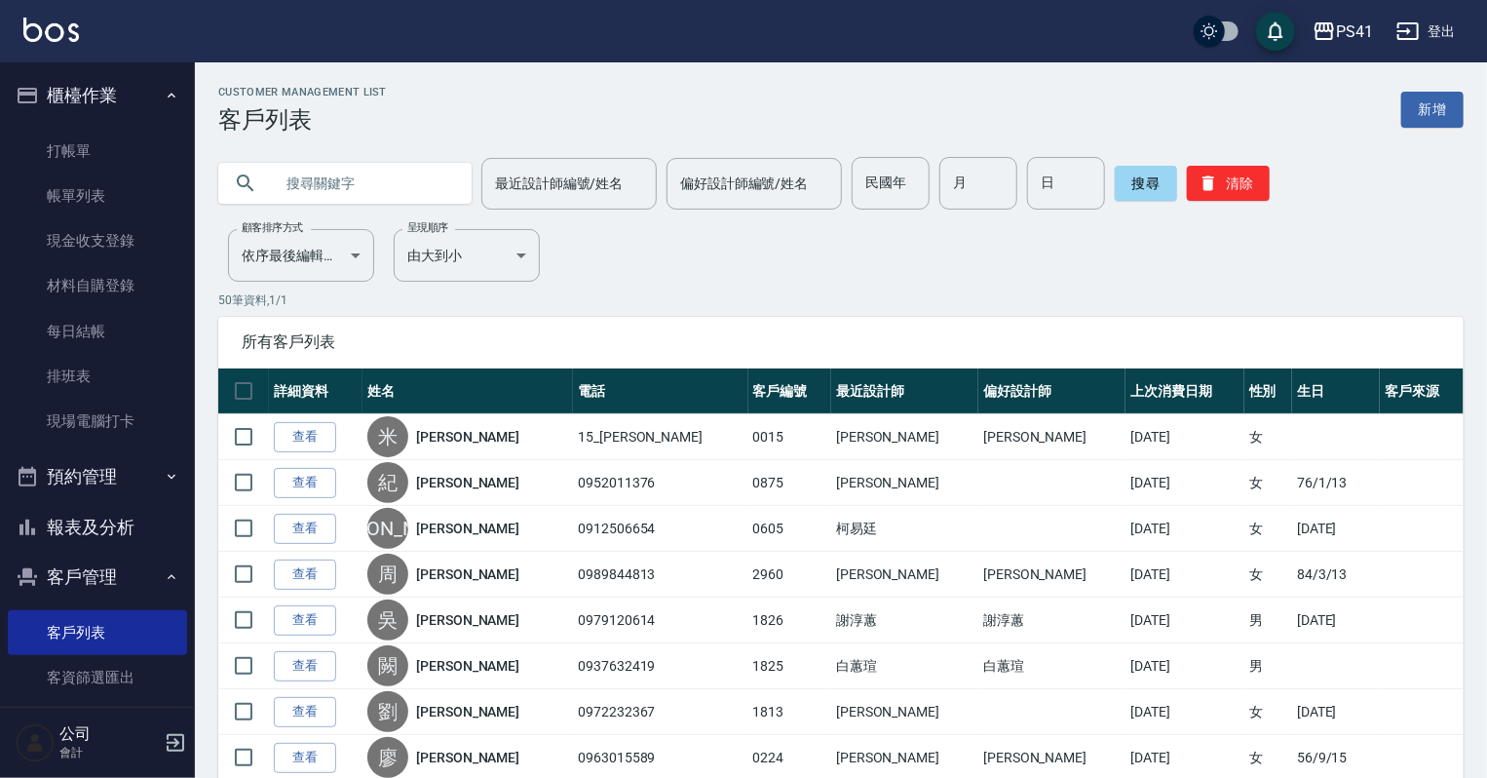
click at [378, 174] on input "text" at bounding box center [364, 183] width 183 height 53
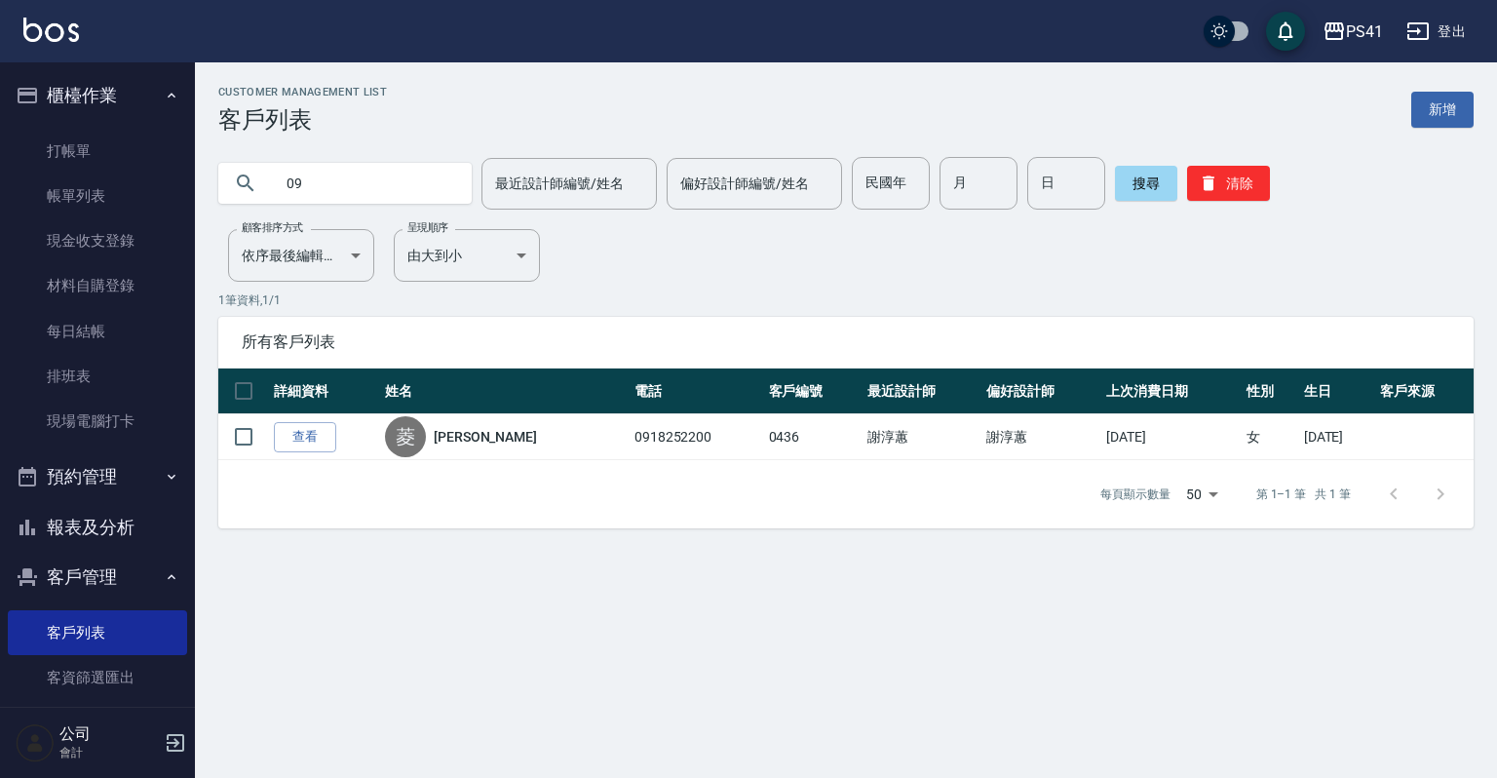
type input "0"
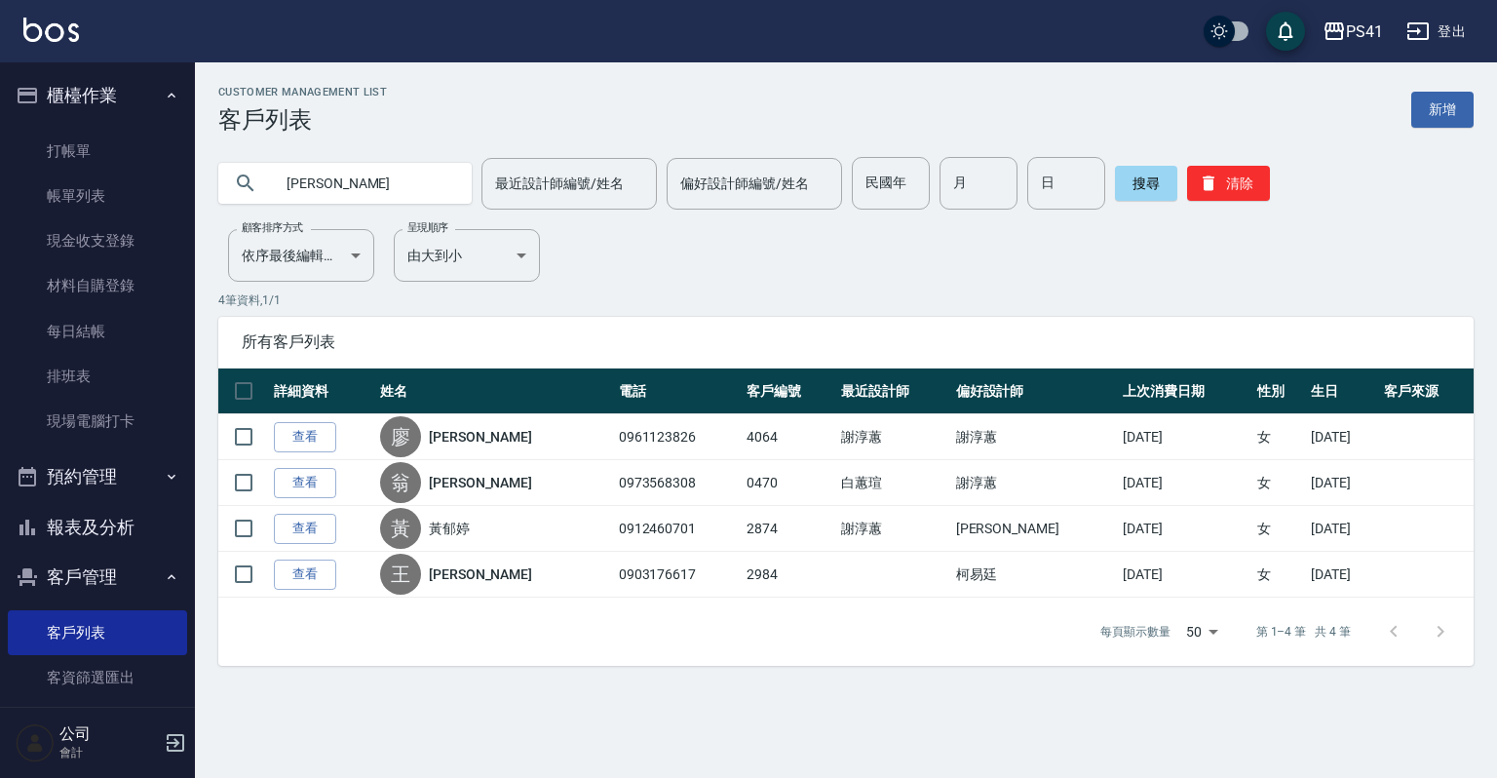
drag, startPoint x: 363, startPoint y: 176, endPoint x: 0, endPoint y: 105, distance: 369.4
click at [0, 107] on div "PS41 登出 櫃檯作業 打帳單 帳單列表 現金收支登錄 材料自購登錄 每日結帳 排班表 現場電腦打卡 預約管理 預約管理 單日預約紀錄 單週預約紀錄 報表及…" at bounding box center [748, 389] width 1497 height 778
type input "0908832313"
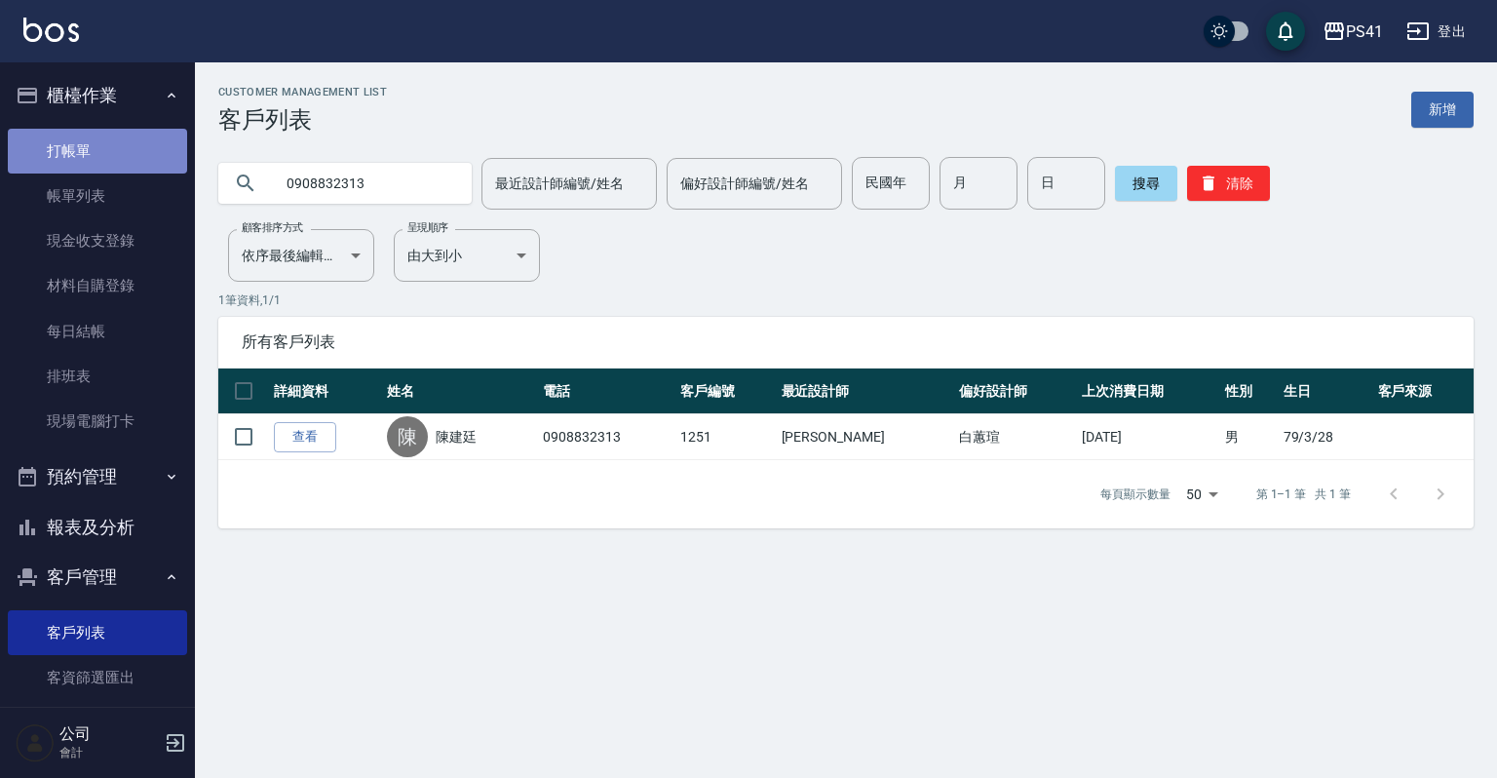
click at [103, 160] on link "打帳單" at bounding box center [97, 151] width 179 height 45
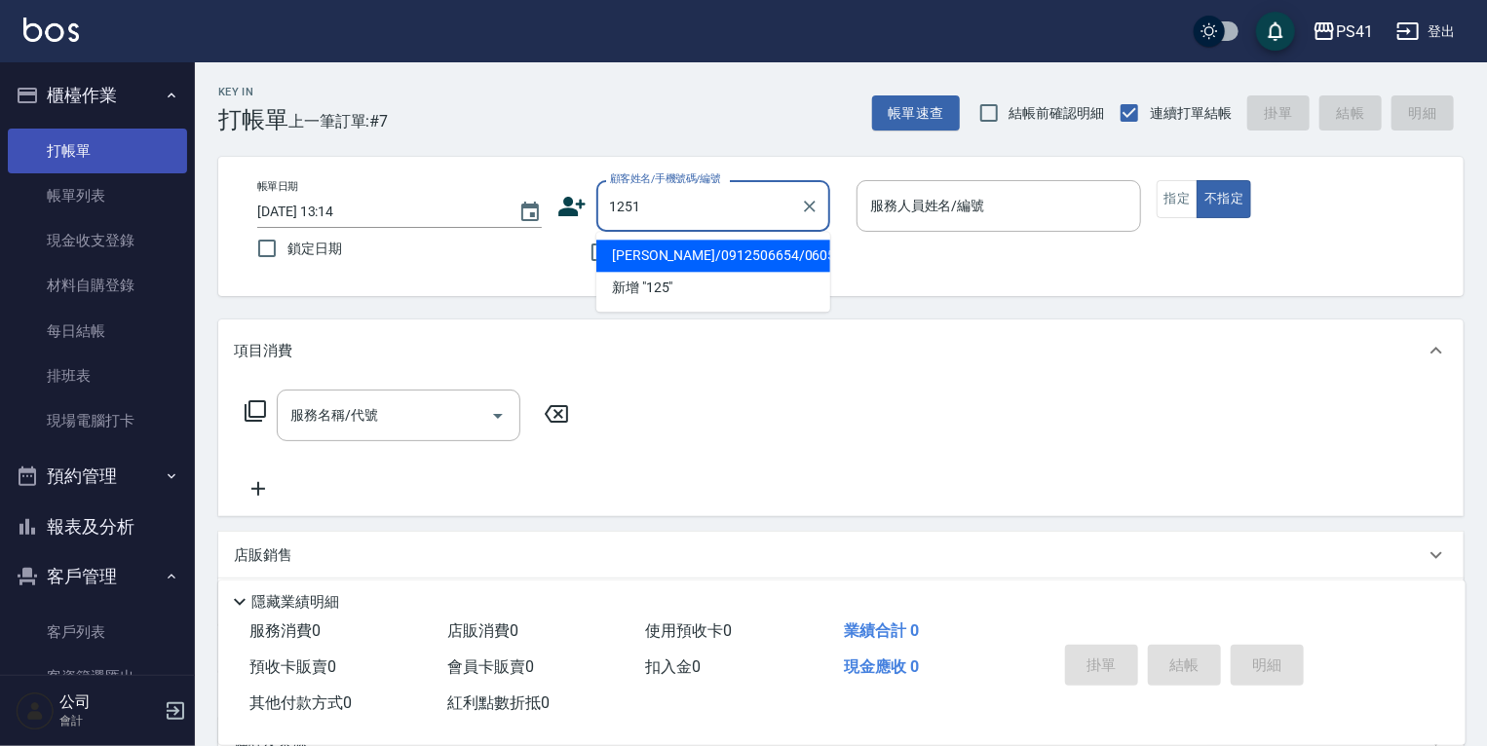
type input "1251"
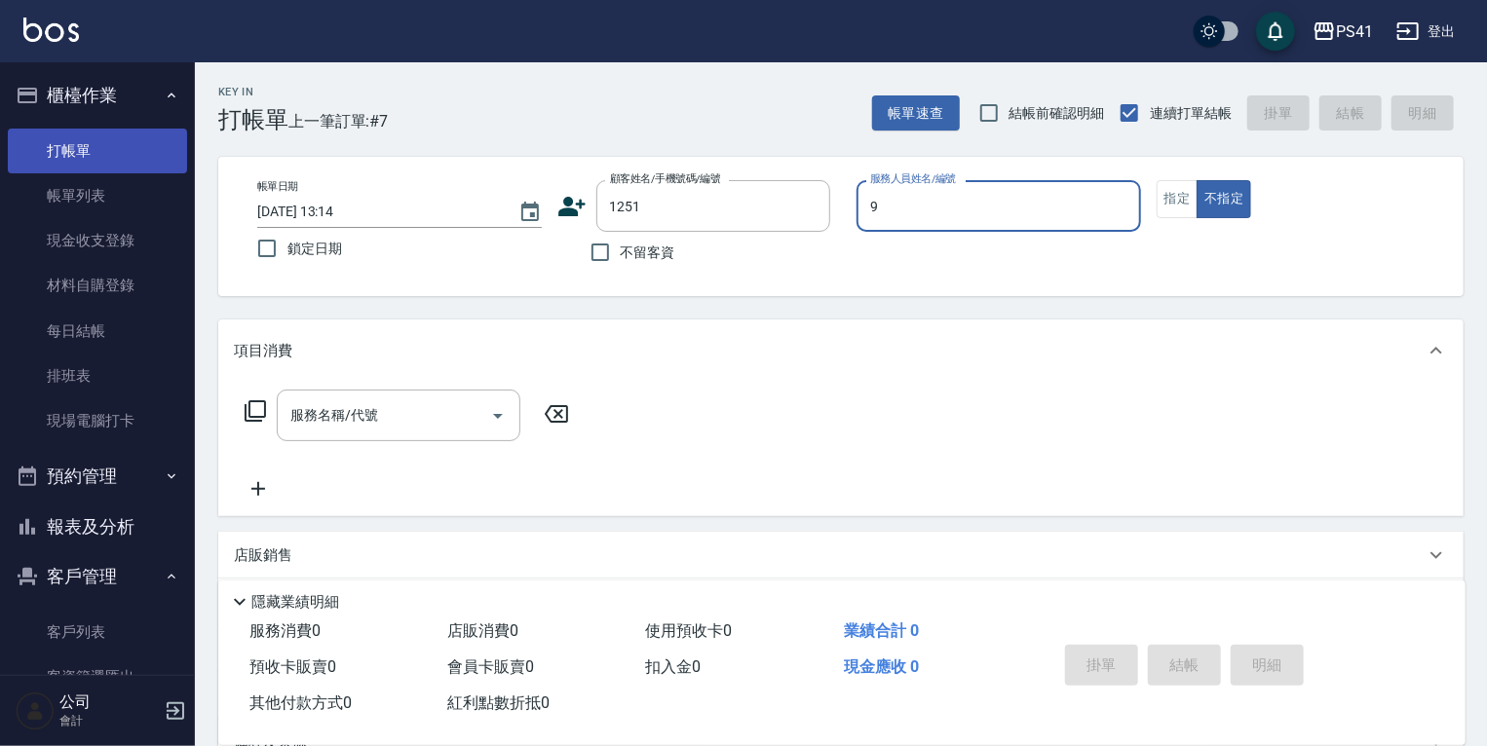
type input "白蕙瑄-9"
type button "false"
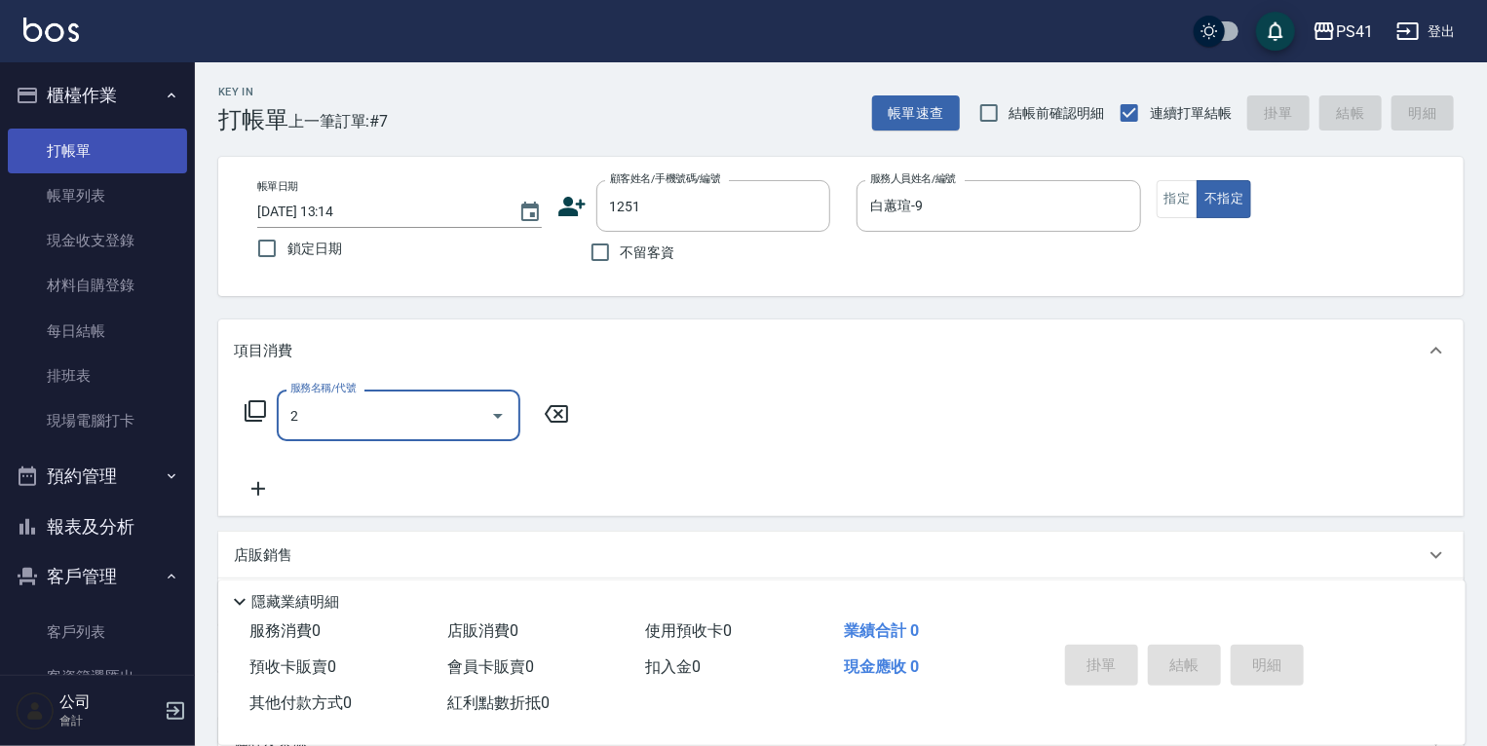
type input "21"
type input "[PERSON_NAME]/0908832313/1251"
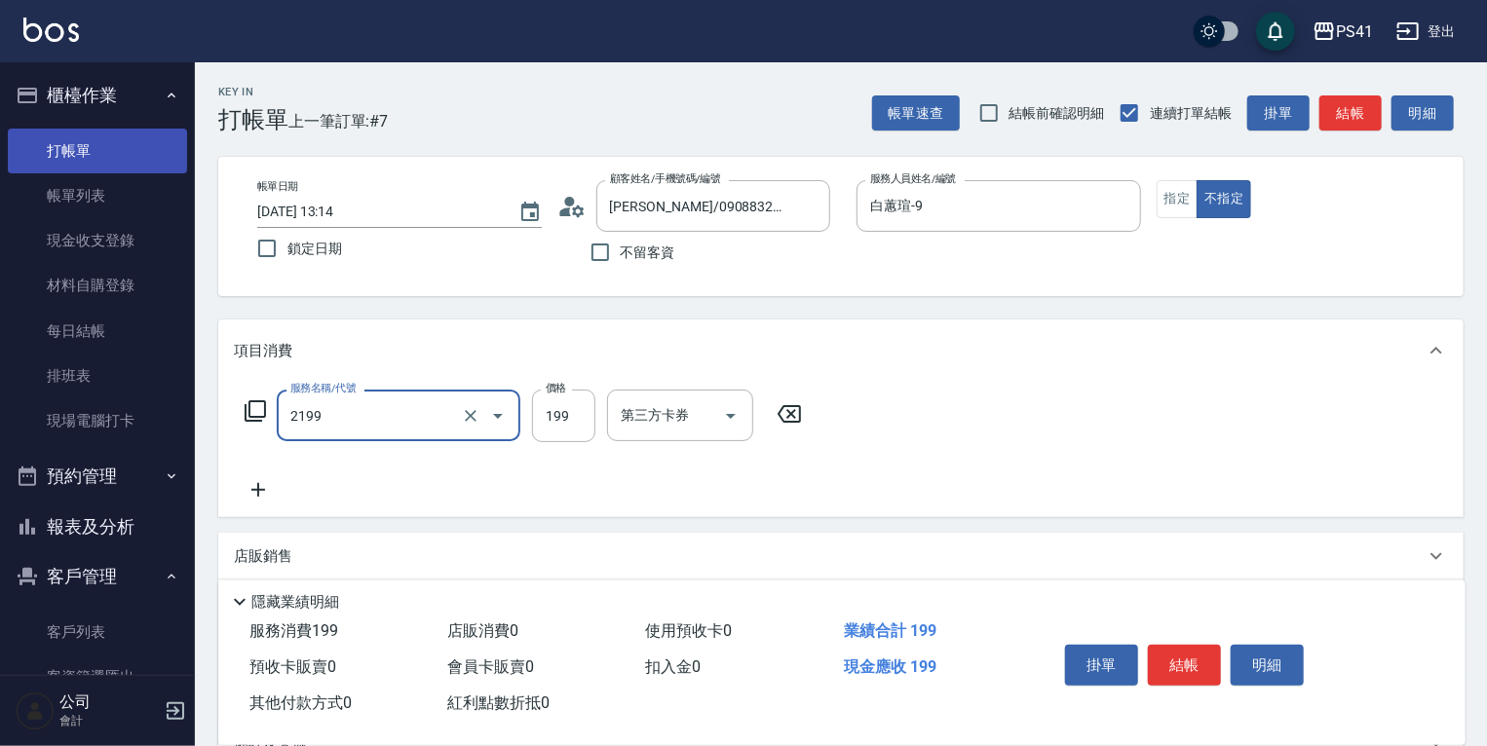
type input "不指定剪髮活動(2199)"
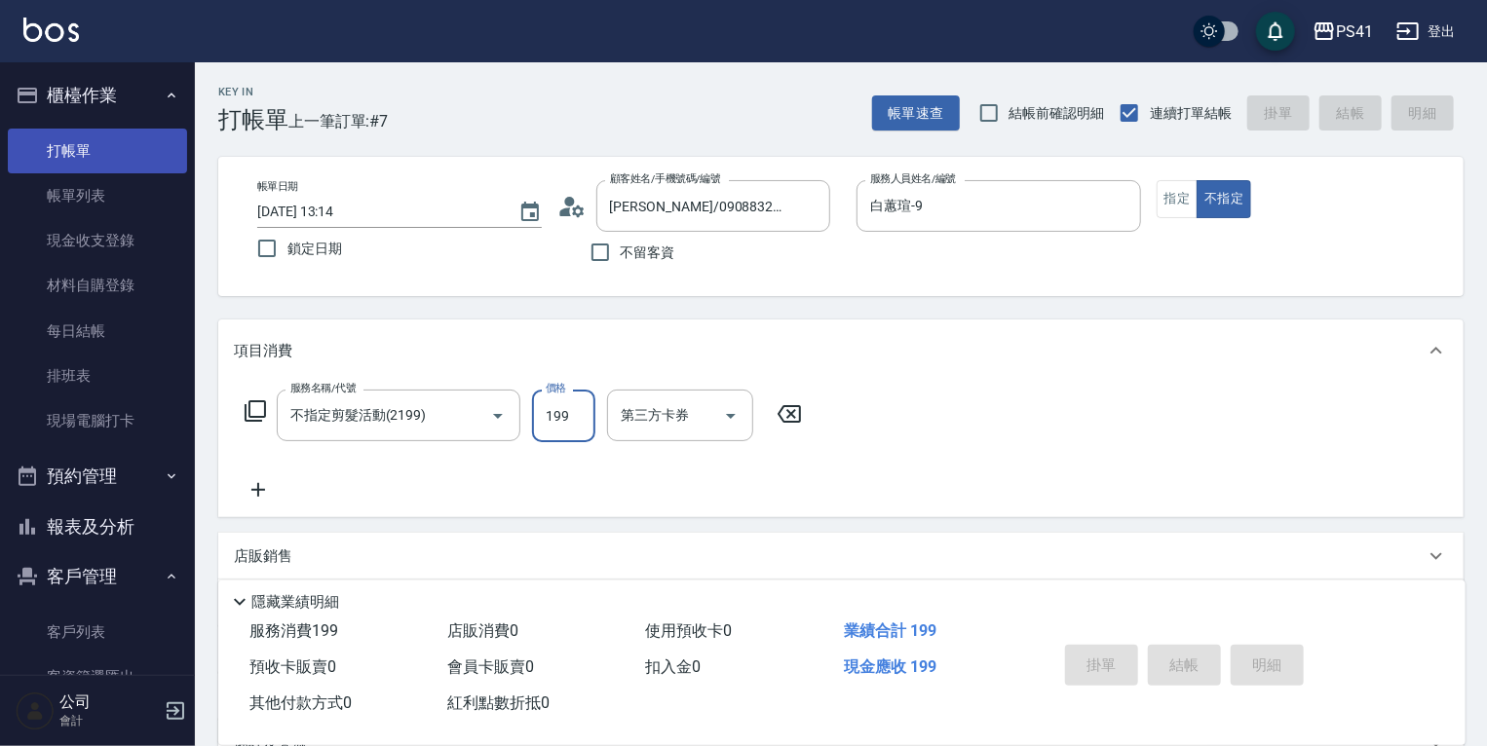
type input "[DATE] 13:15"
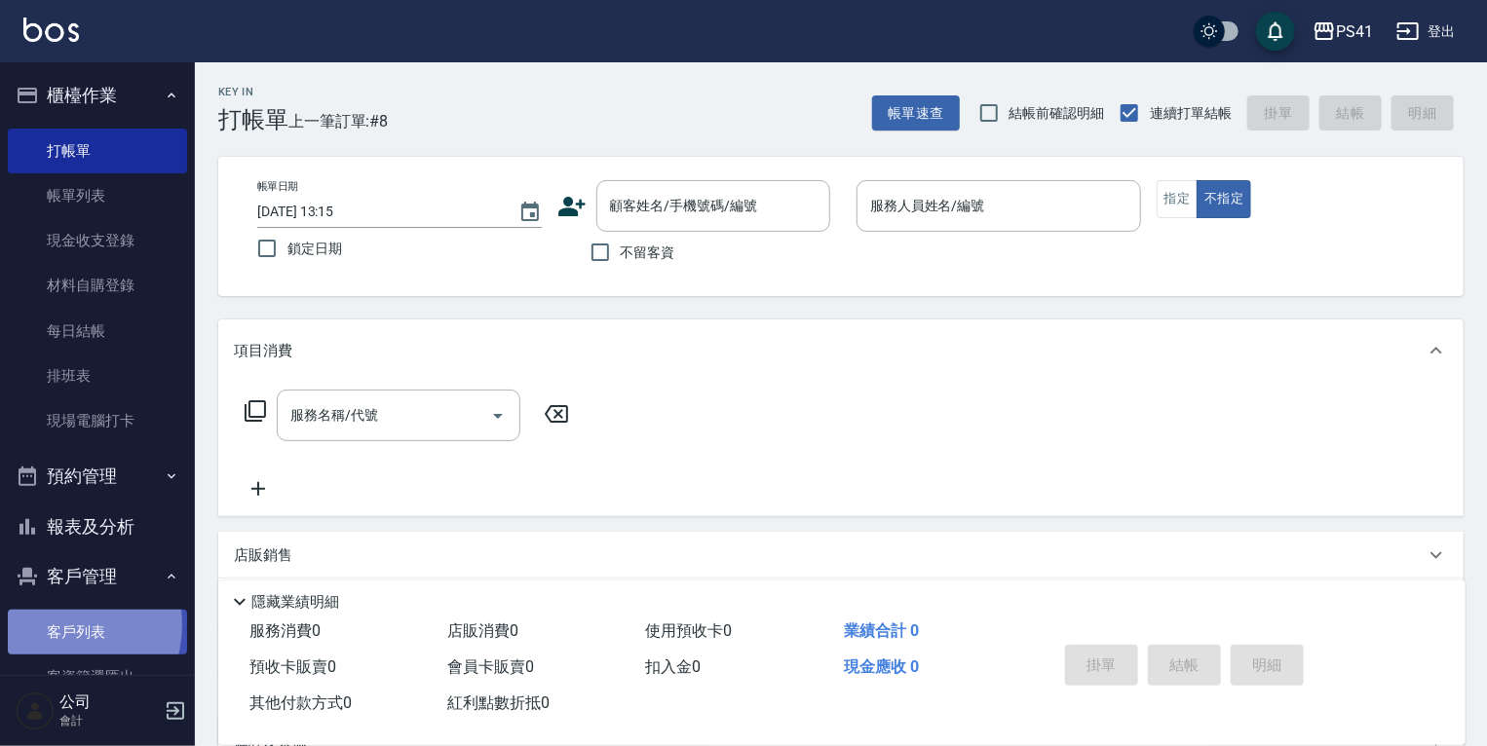
click at [54, 626] on link "客戶列表" at bounding box center [97, 632] width 179 height 45
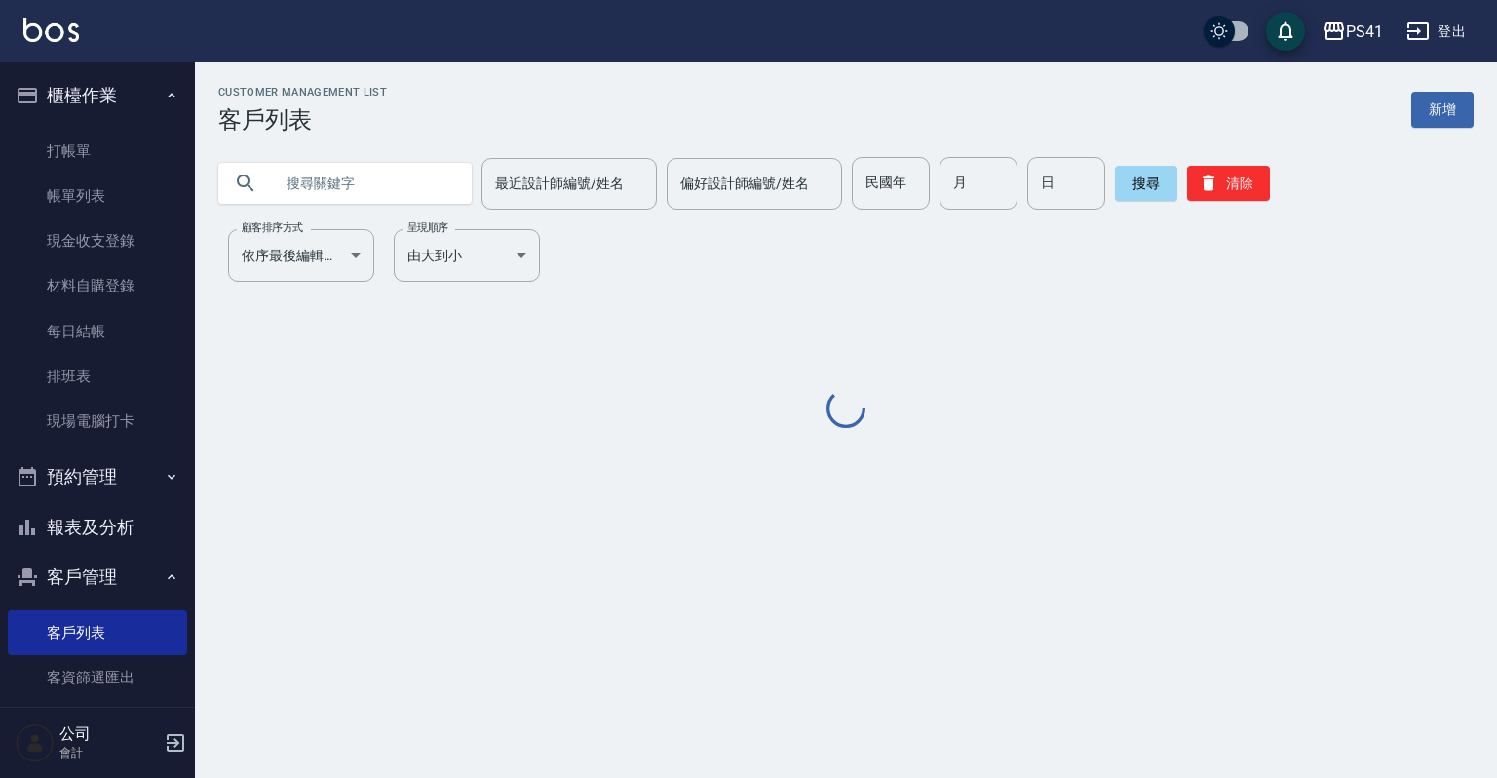
click at [401, 164] on input "text" at bounding box center [364, 183] width 183 height 53
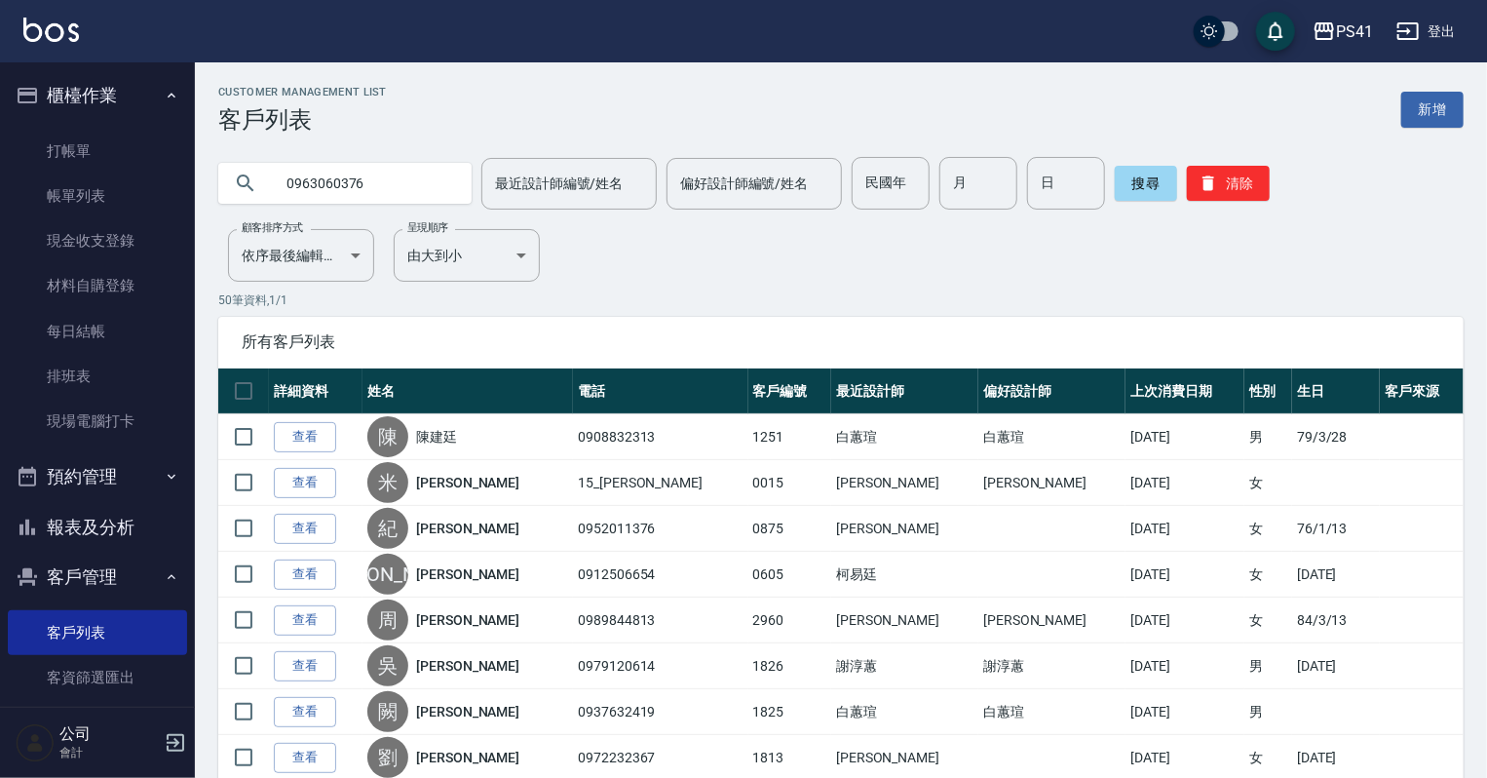
type input "0963060376"
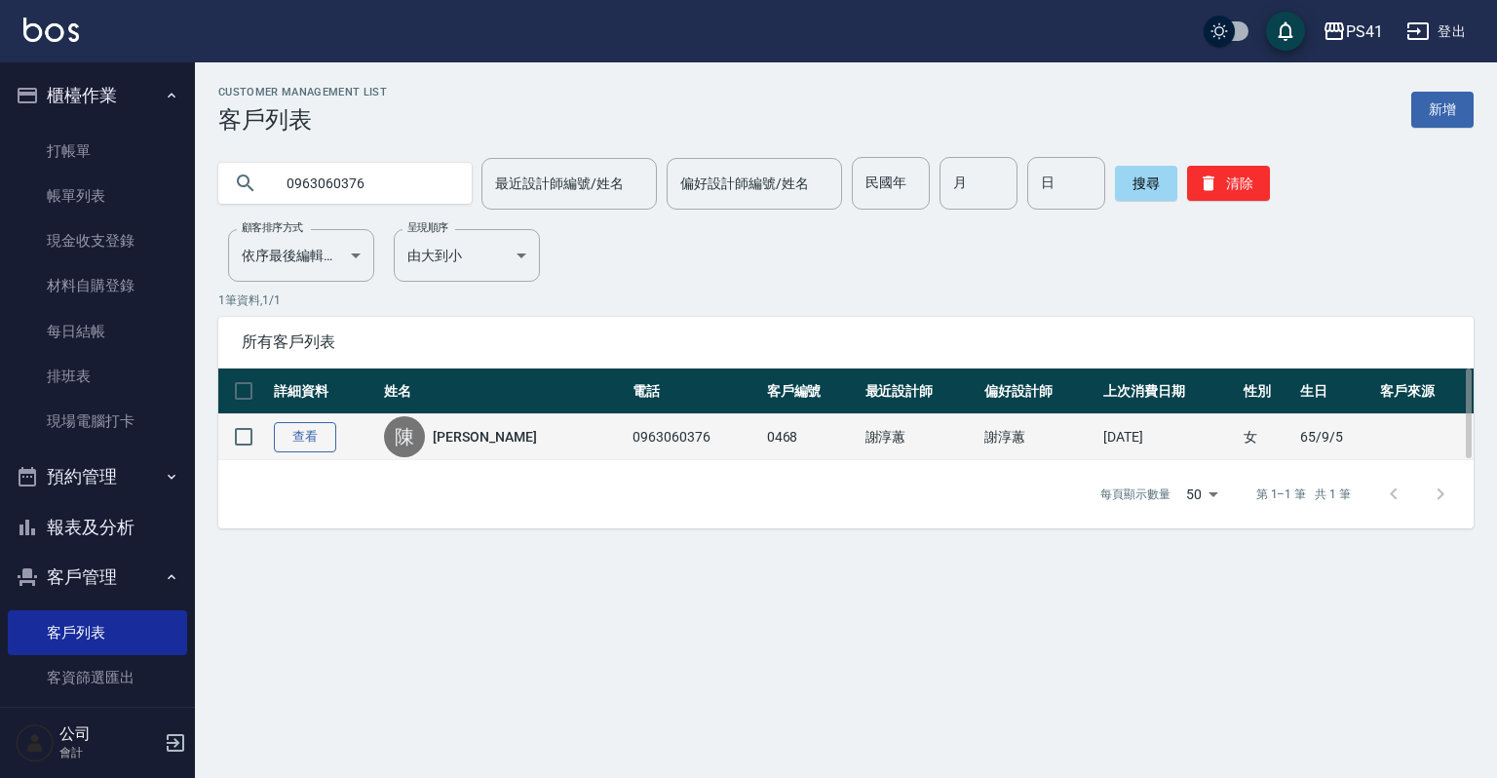
click at [314, 437] on link "查看" at bounding box center [305, 437] width 62 height 30
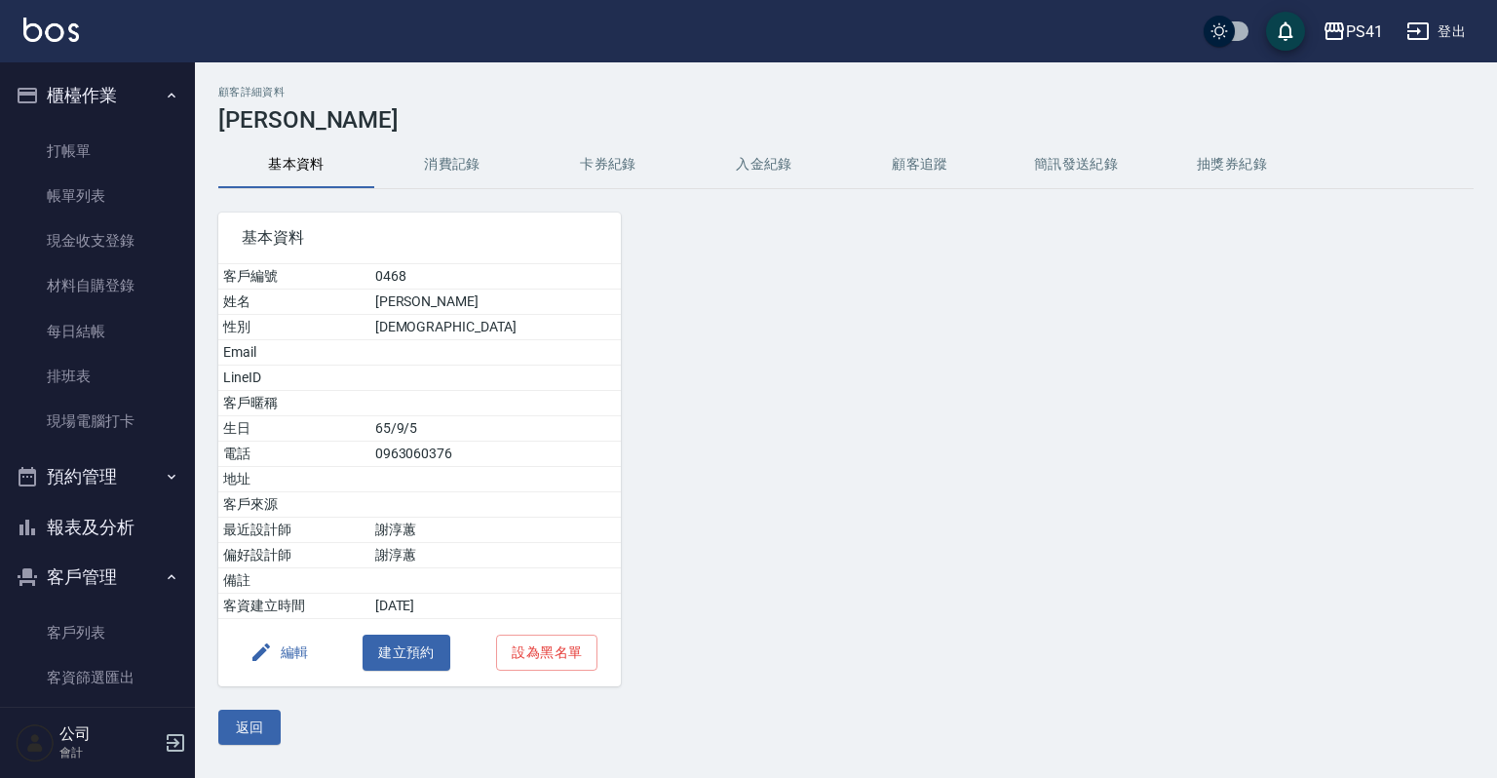
click at [439, 172] on button "消費記錄" at bounding box center [452, 164] width 156 height 47
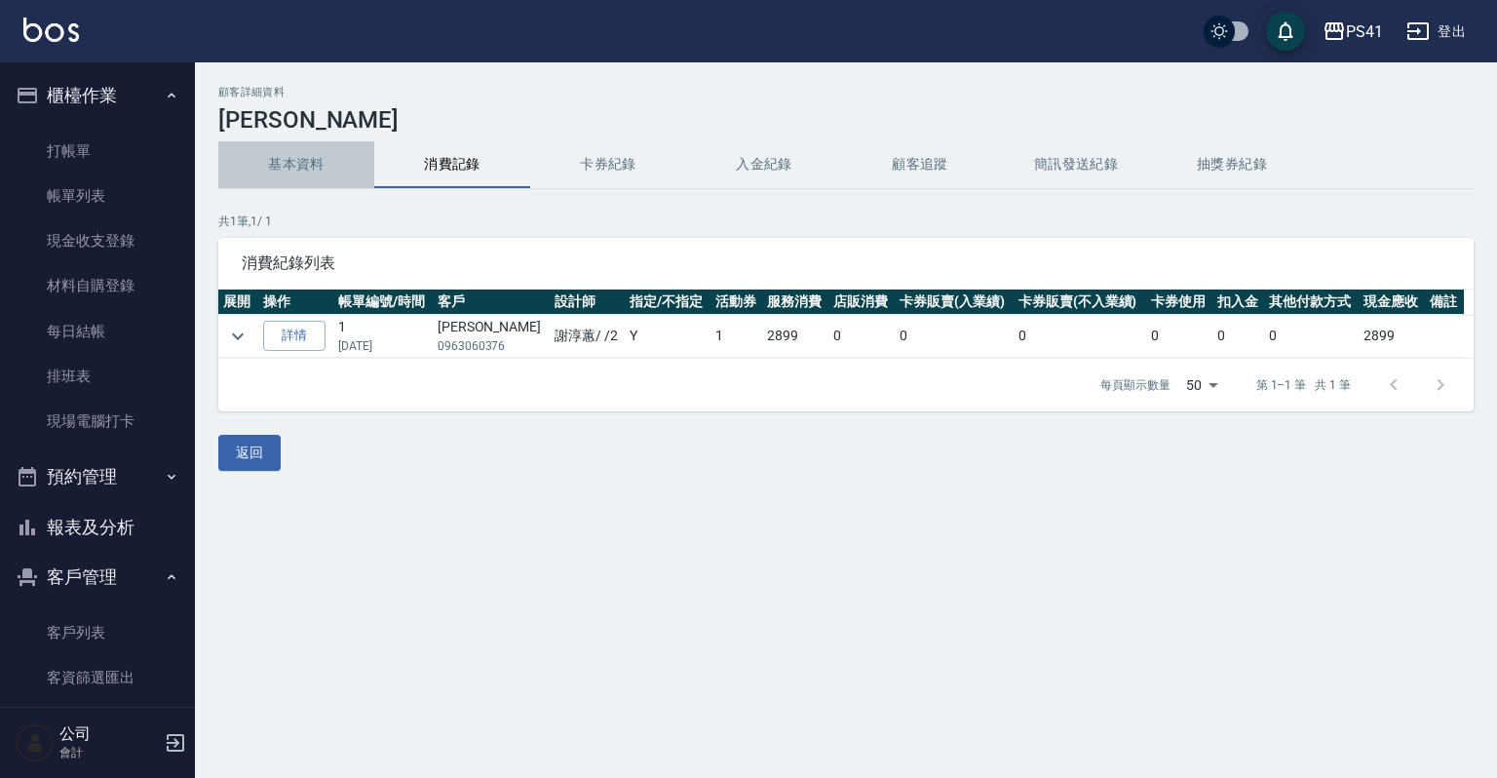
click at [284, 168] on button "基本資料" at bounding box center [296, 164] width 156 height 47
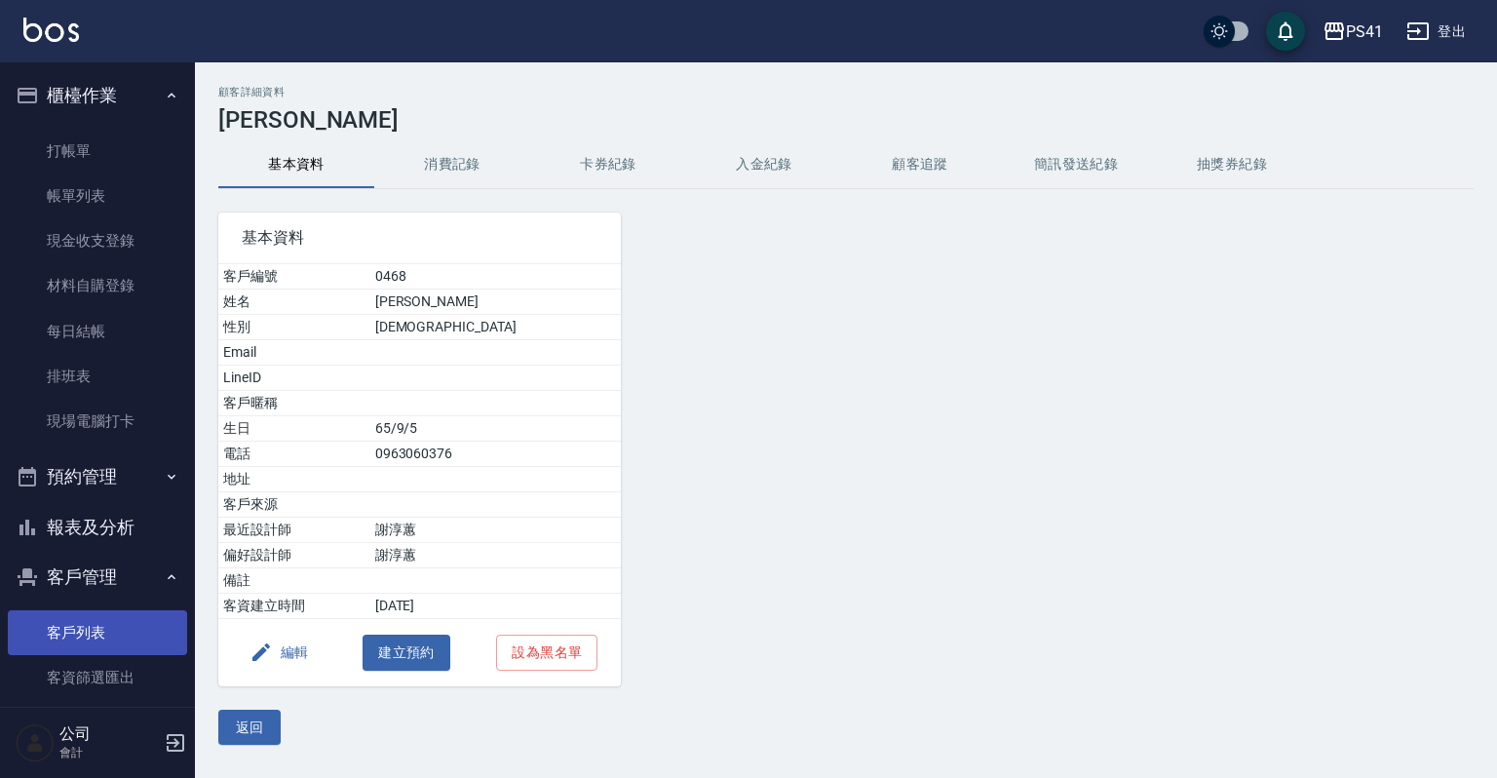
click at [118, 614] on link "客戶列表" at bounding box center [97, 632] width 179 height 45
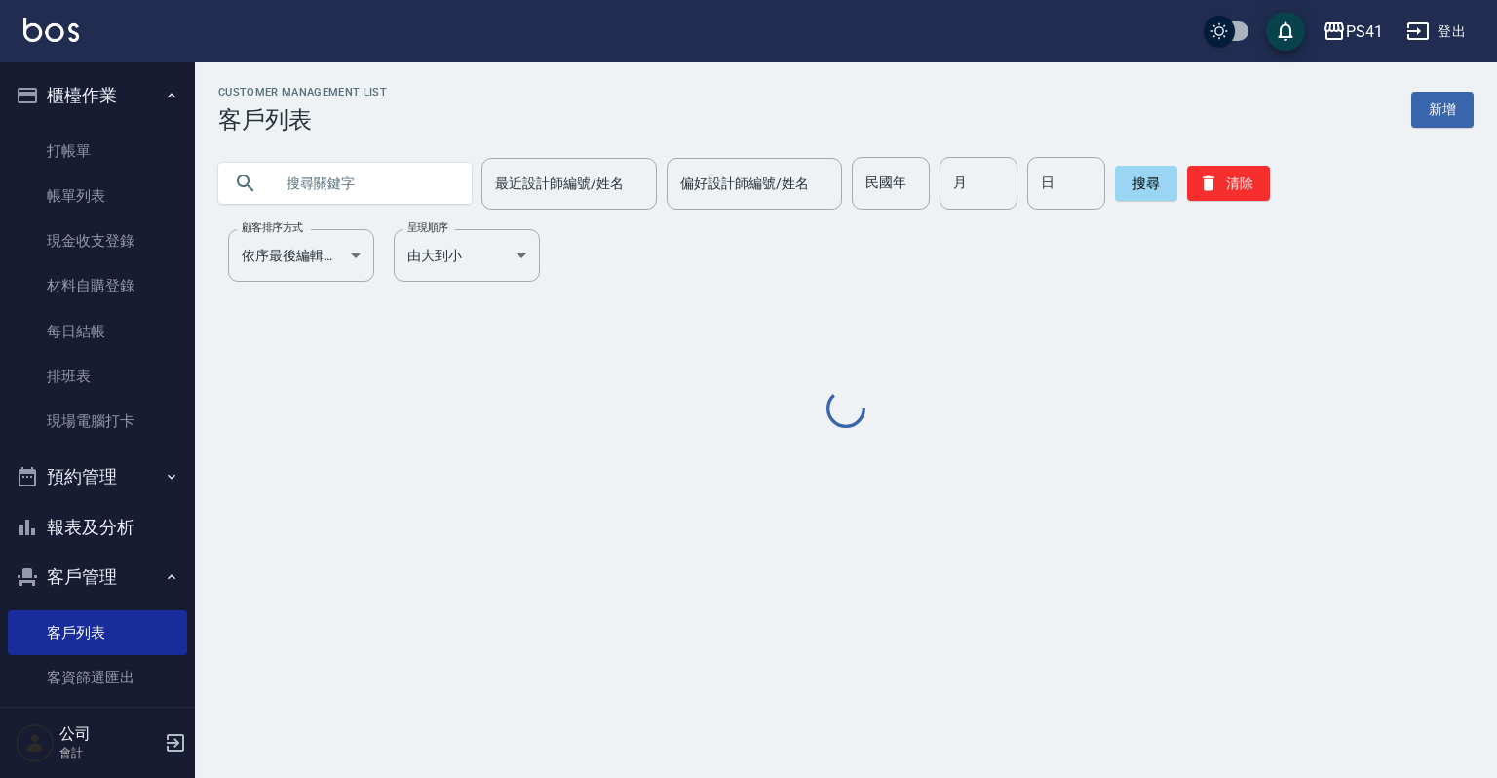
click at [363, 203] on input "text" at bounding box center [364, 183] width 183 height 53
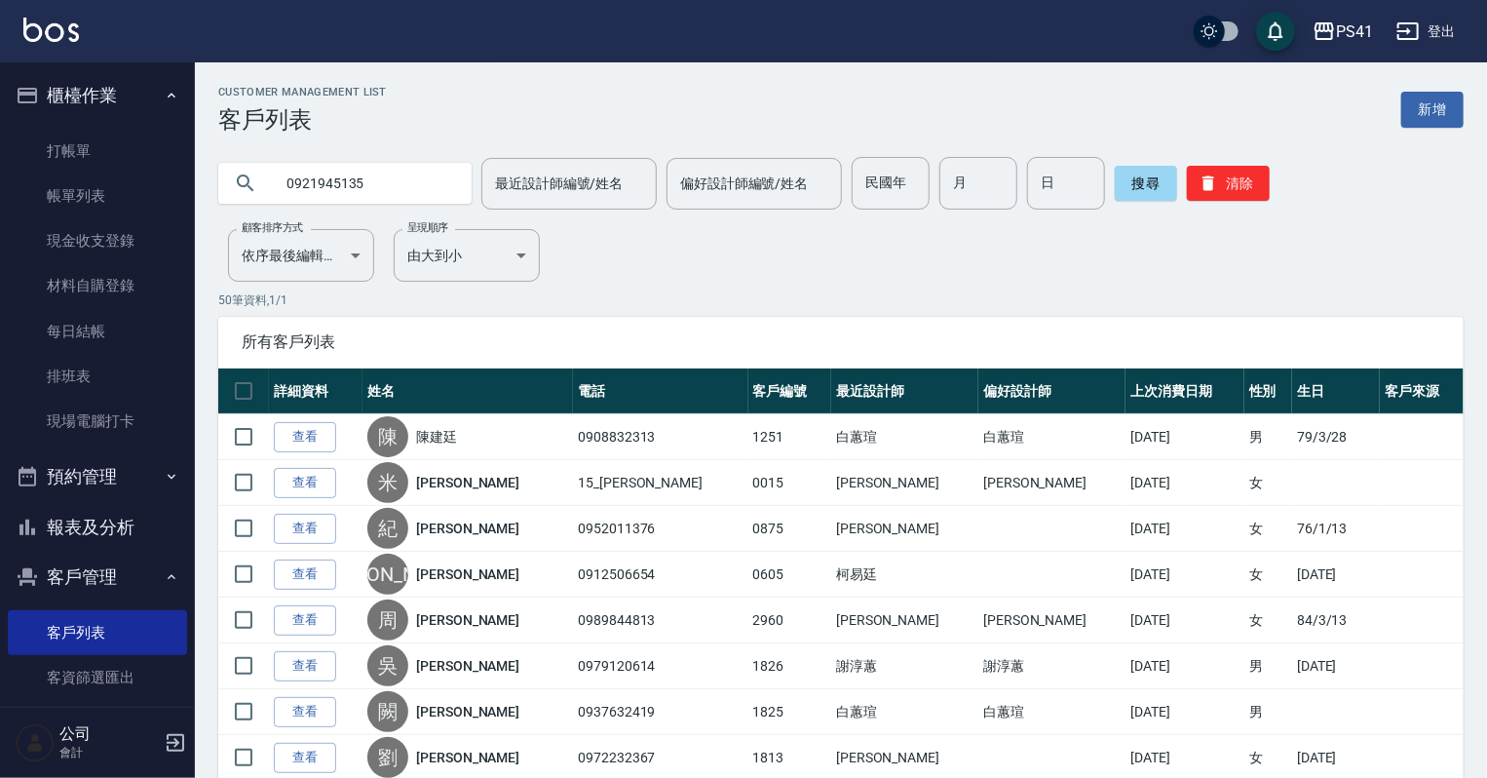
type input "0921945135"
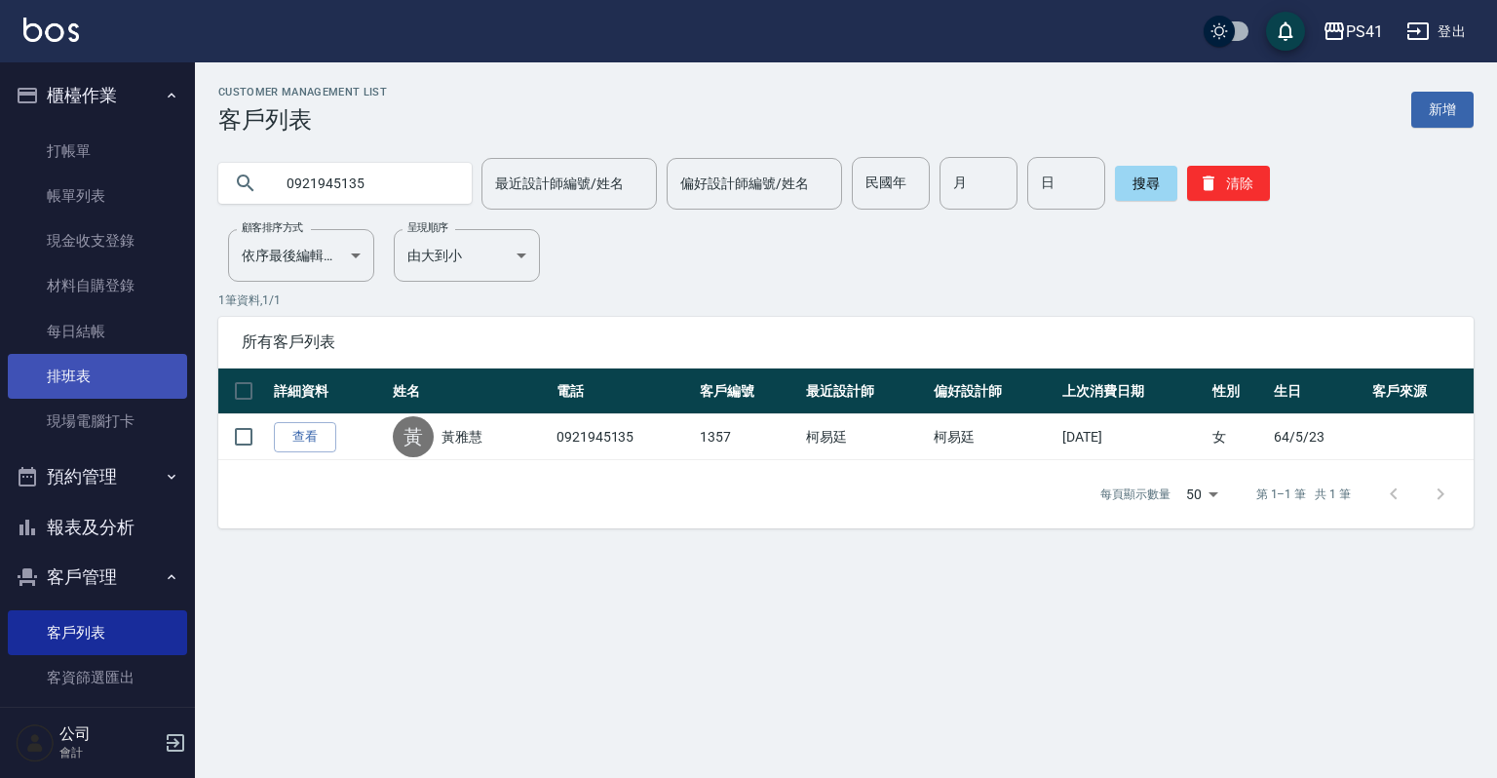
click at [93, 366] on link "排班表" at bounding box center [97, 376] width 179 height 45
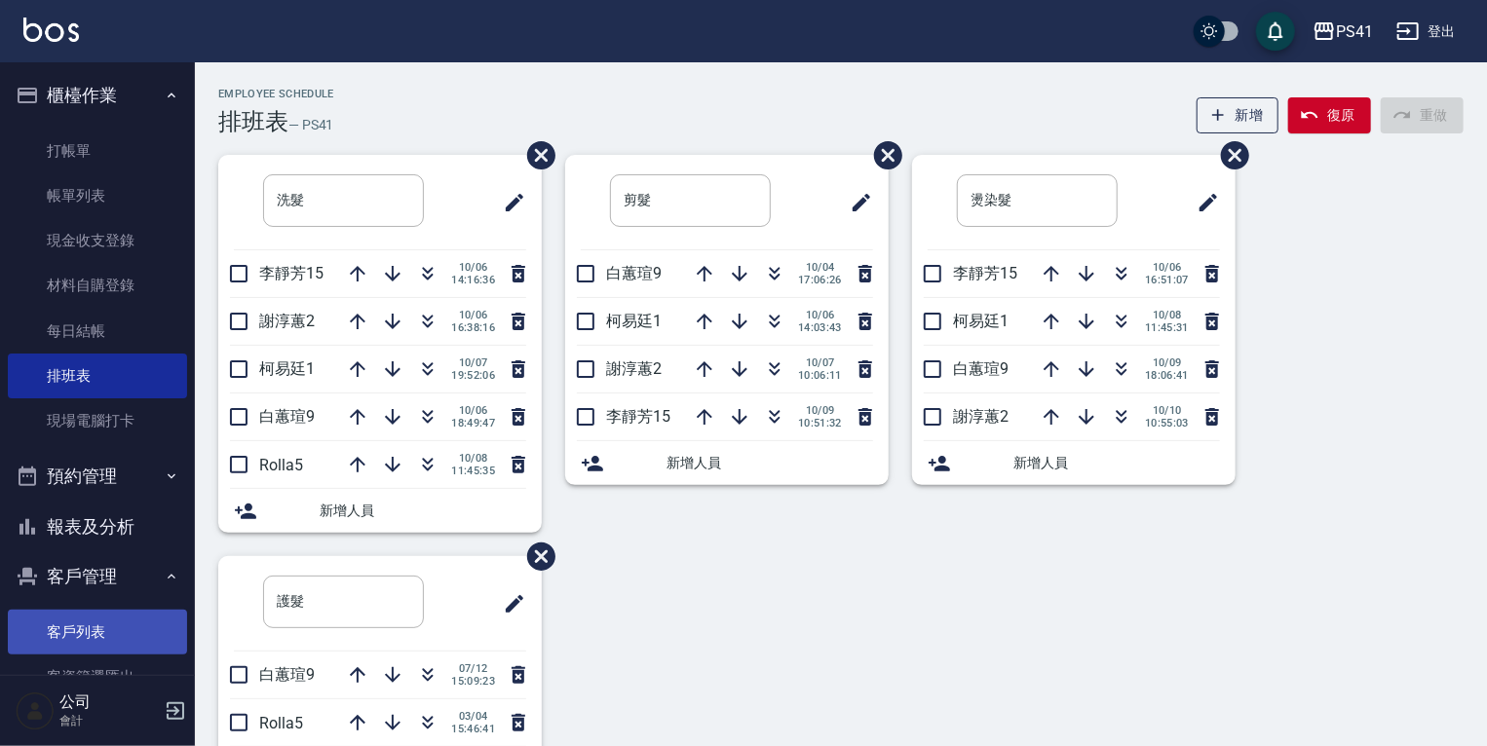
drag, startPoint x: 94, startPoint y: 635, endPoint x: 101, endPoint y: 675, distance: 40.7
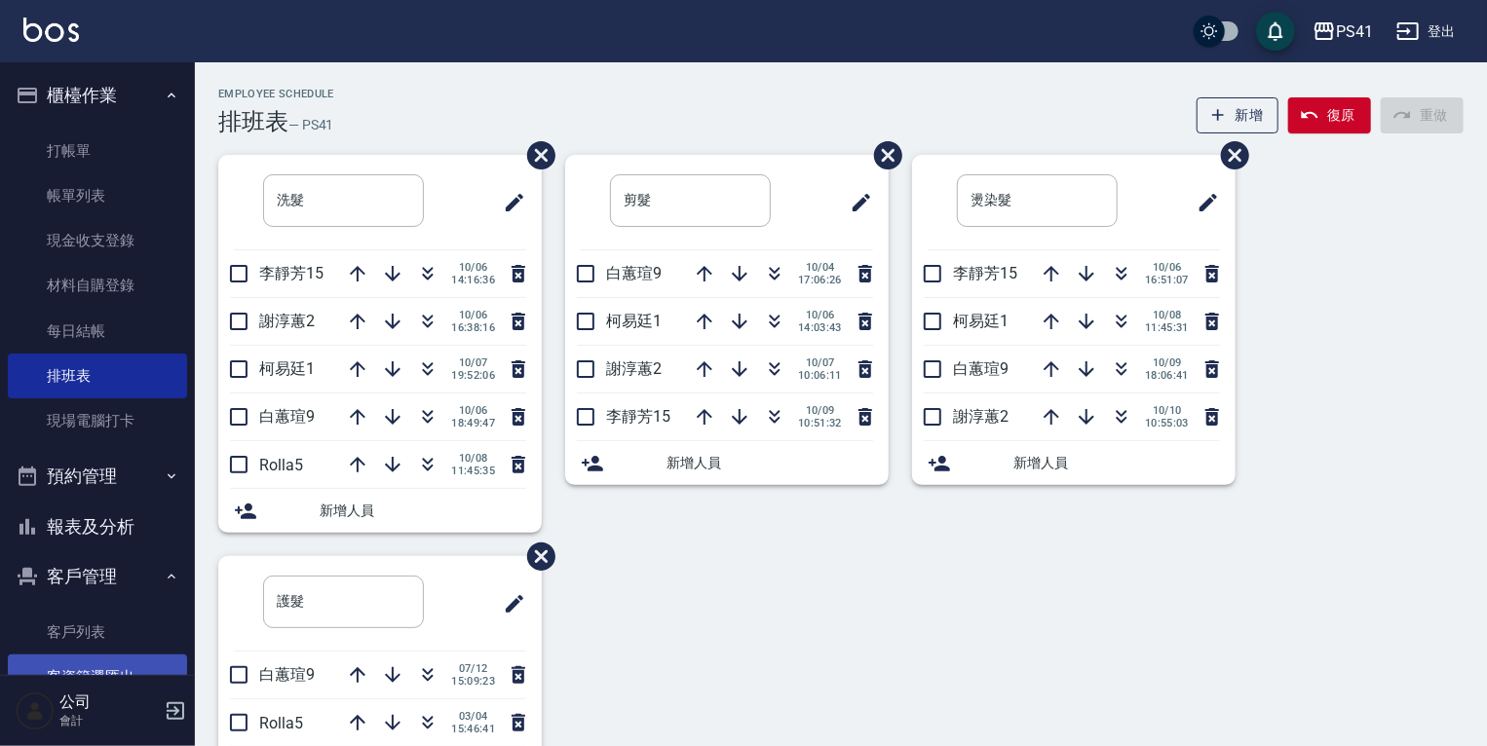
click at [94, 635] on link "客戶列表" at bounding box center [97, 632] width 179 height 45
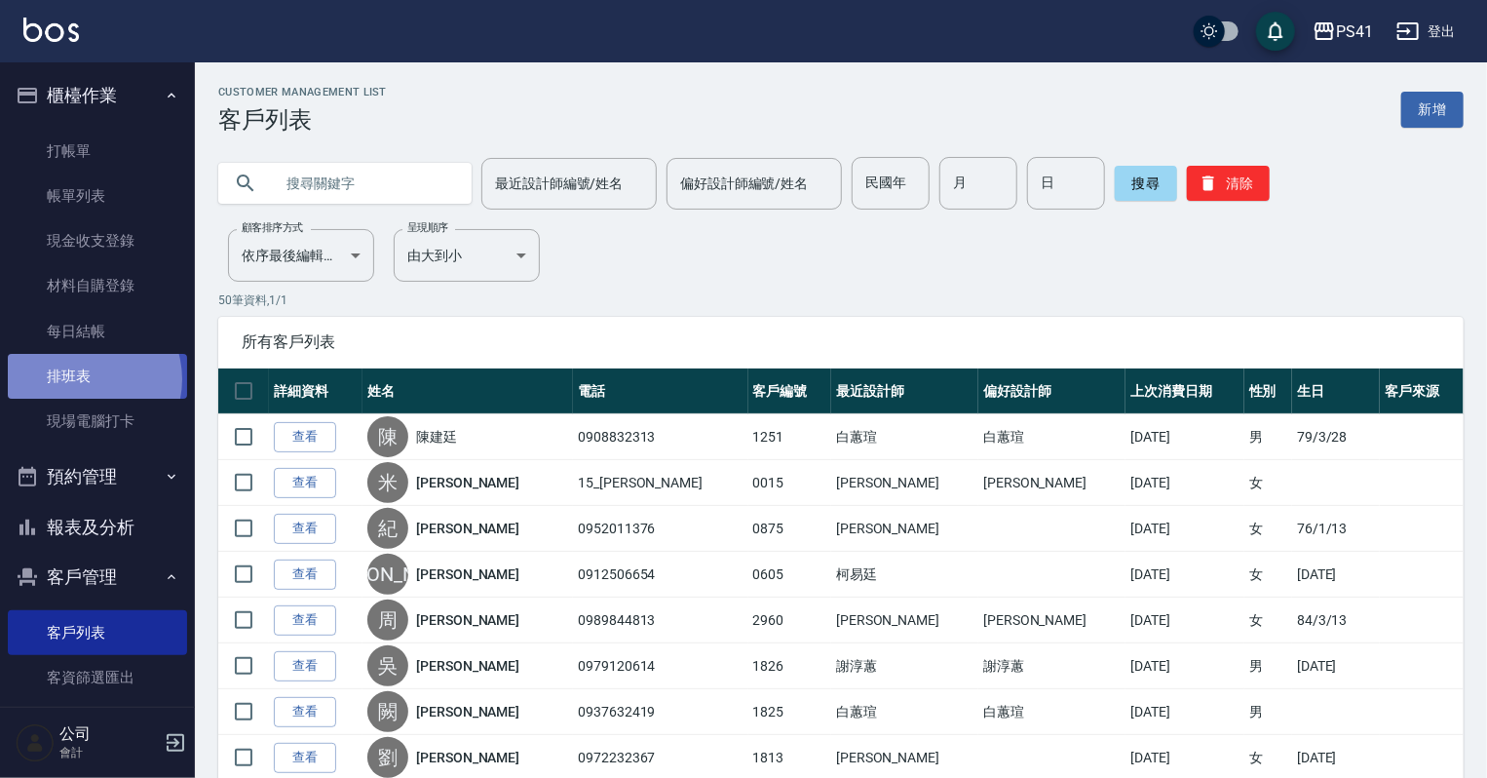
click at [86, 379] on link "排班表" at bounding box center [97, 376] width 179 height 45
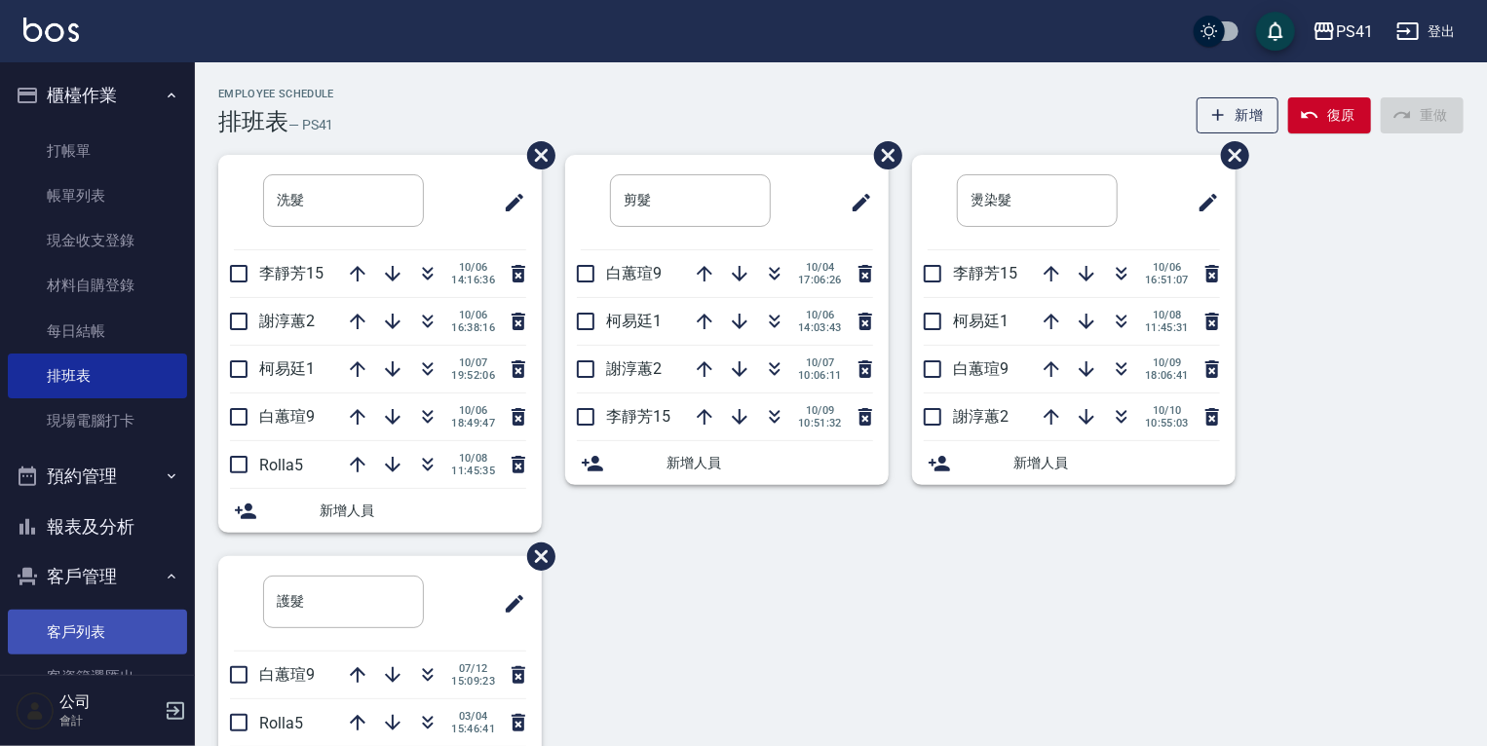
click at [97, 612] on ul "客戶列表 客資篩選匯出 卡券管理" at bounding box center [97, 677] width 179 height 151
click at [97, 630] on link "客戶列表" at bounding box center [97, 632] width 179 height 45
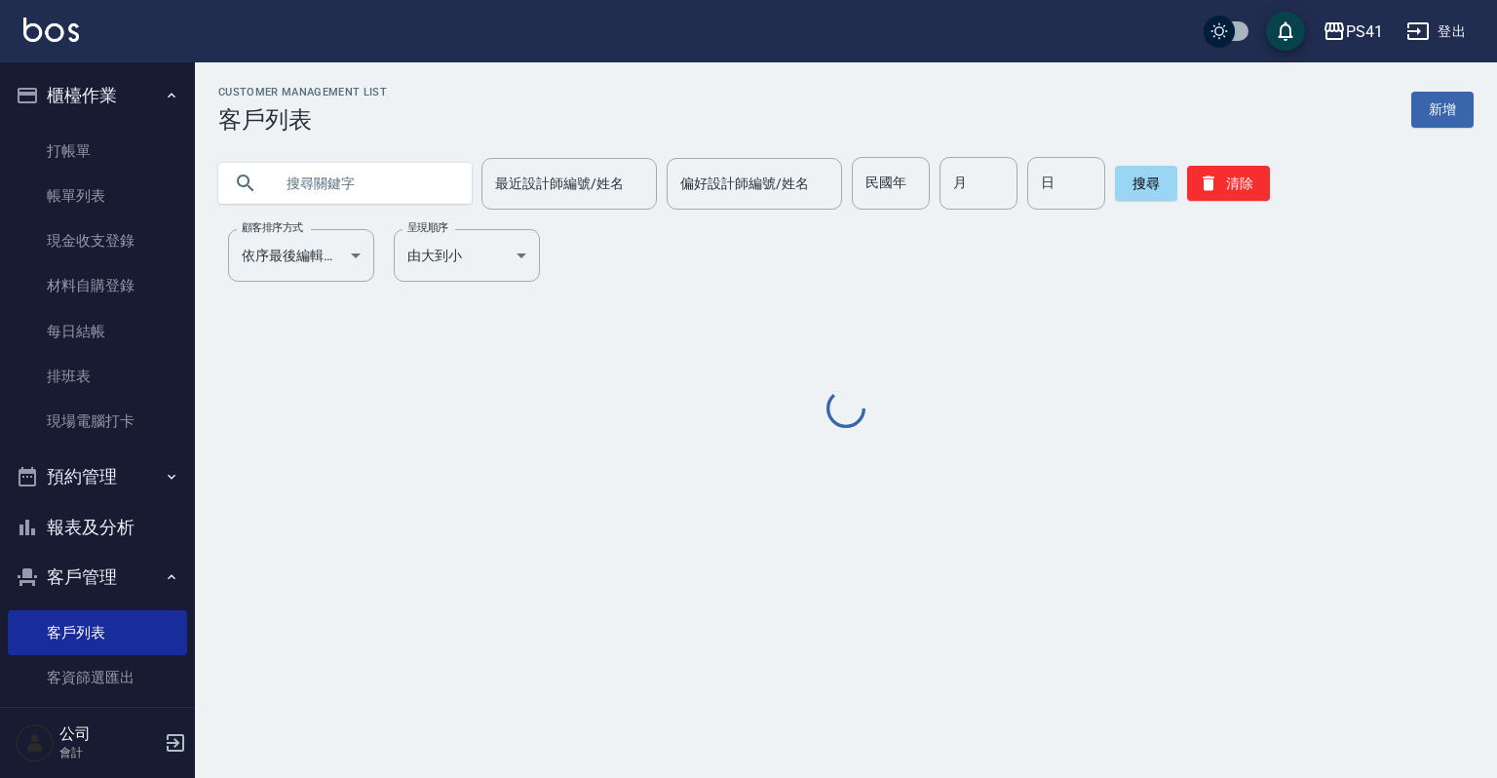
click at [306, 168] on input "text" at bounding box center [364, 183] width 183 height 53
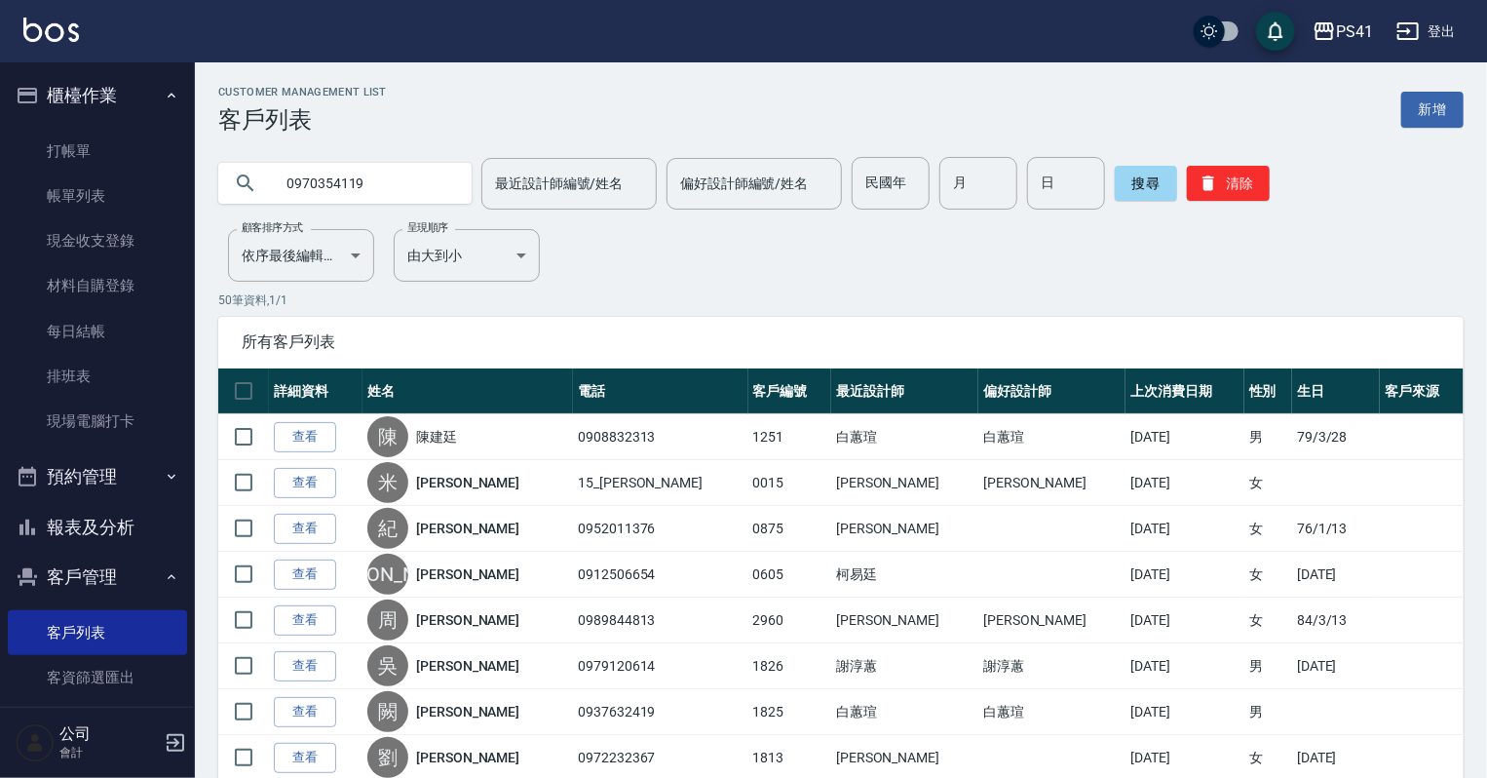
type input "0970354119"
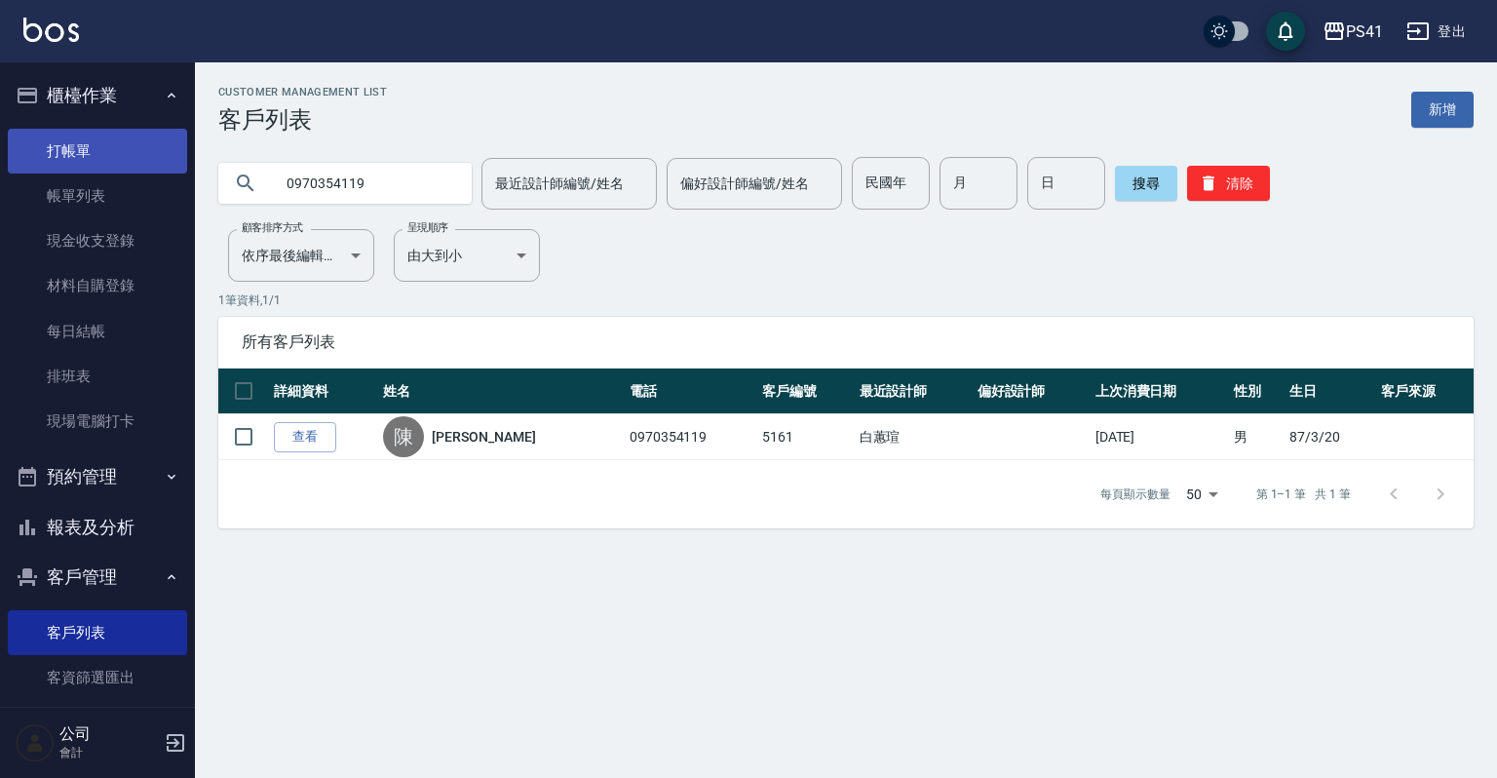
click at [90, 136] on link "打帳單" at bounding box center [97, 151] width 179 height 45
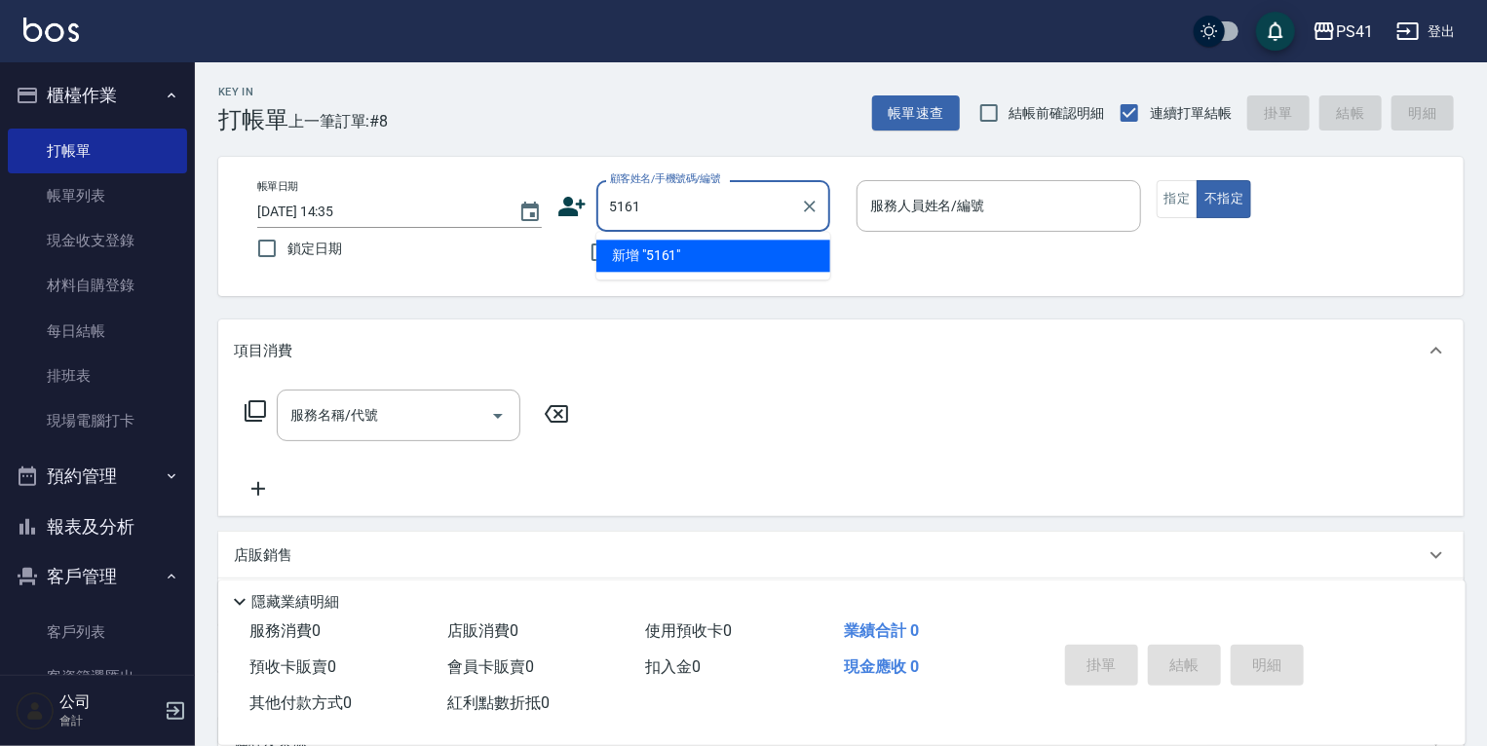
type input "5161"
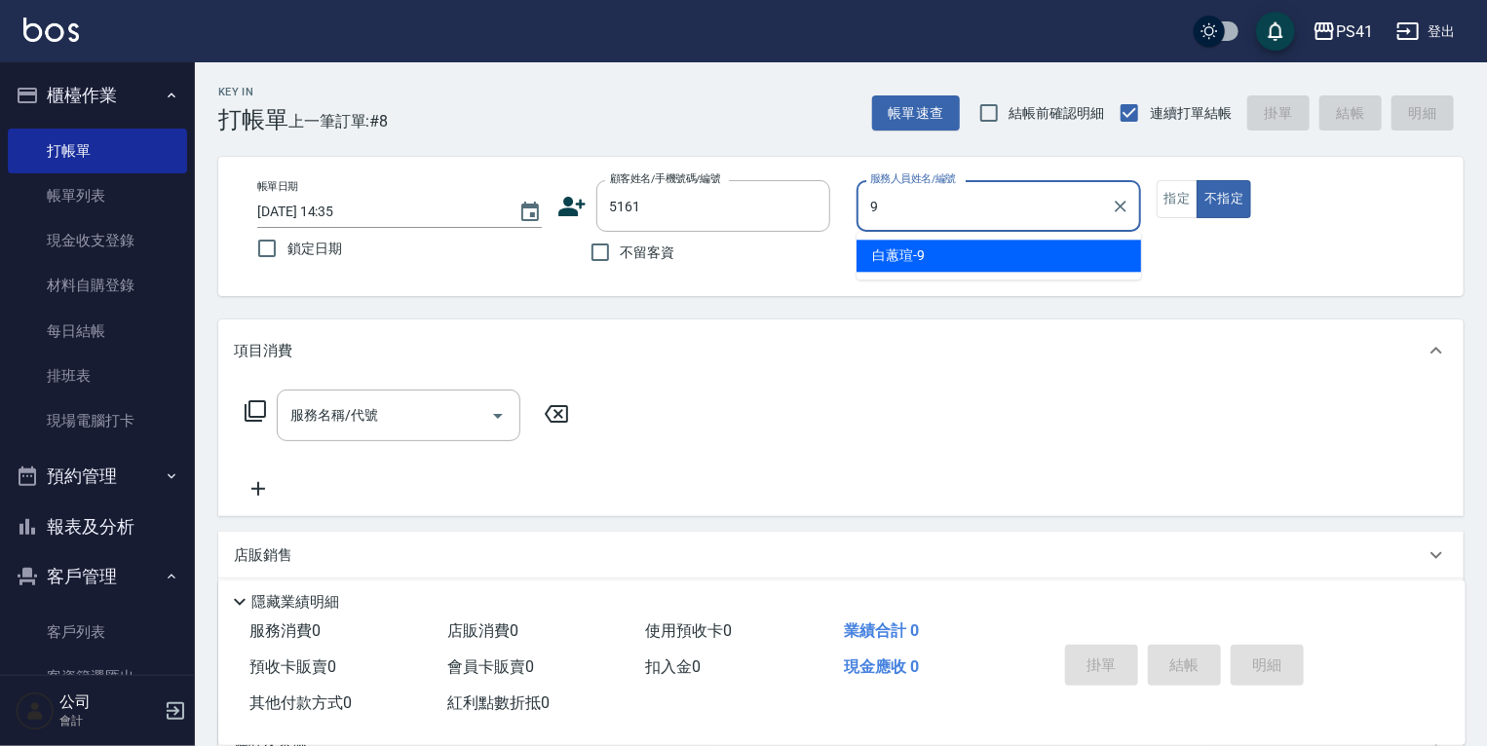
type input "白蕙瑄-9"
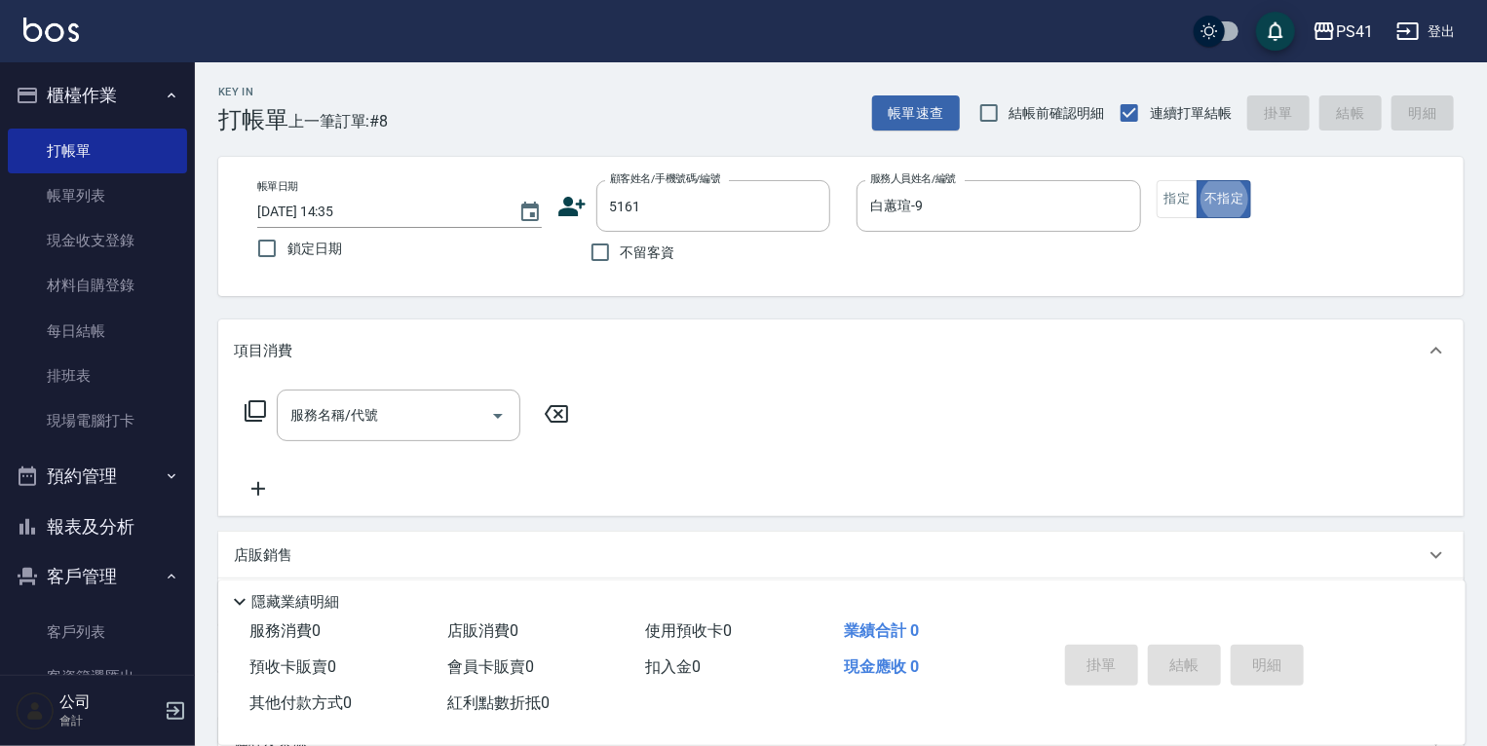
type button "false"
type input "[PERSON_NAME]/0970354119/5161"
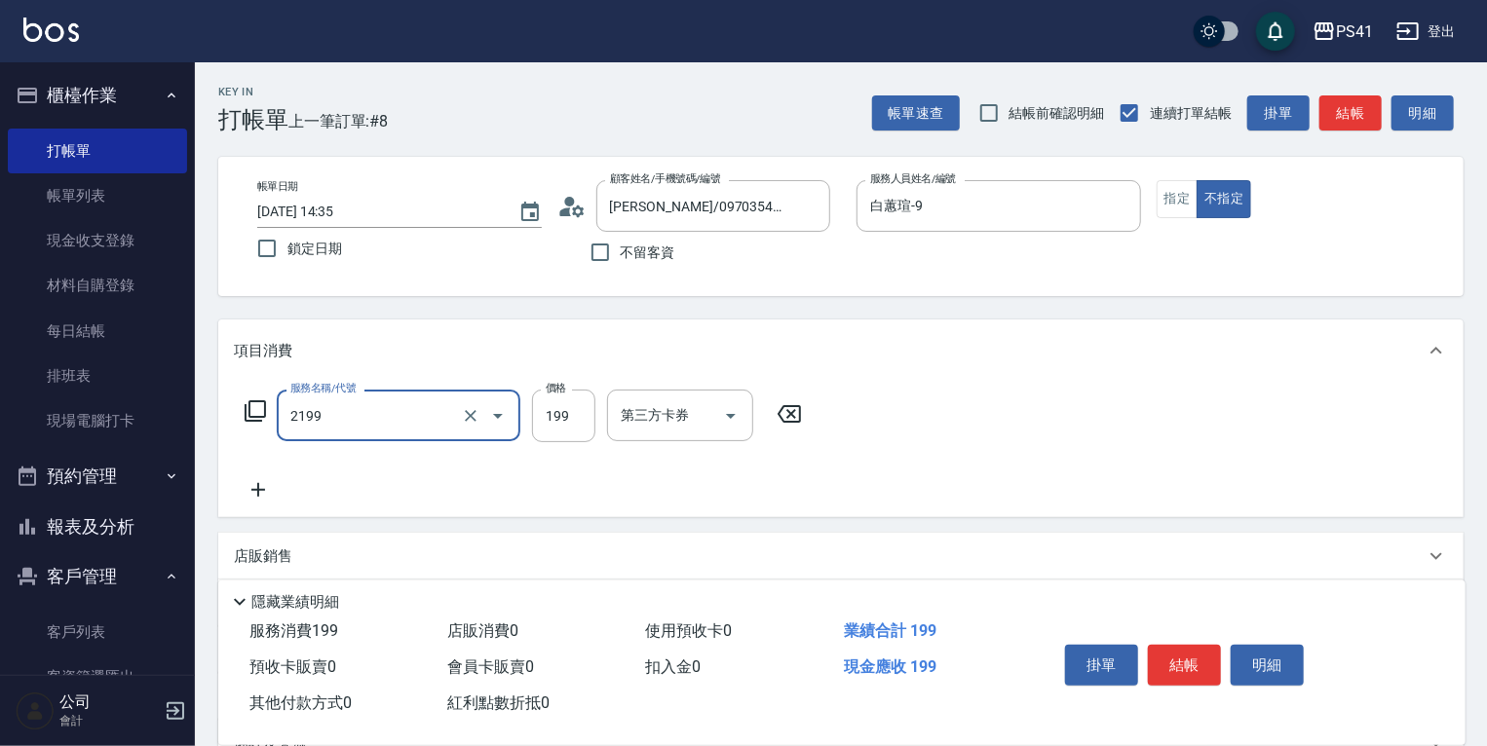
type input "不指定剪髮活動(2199)"
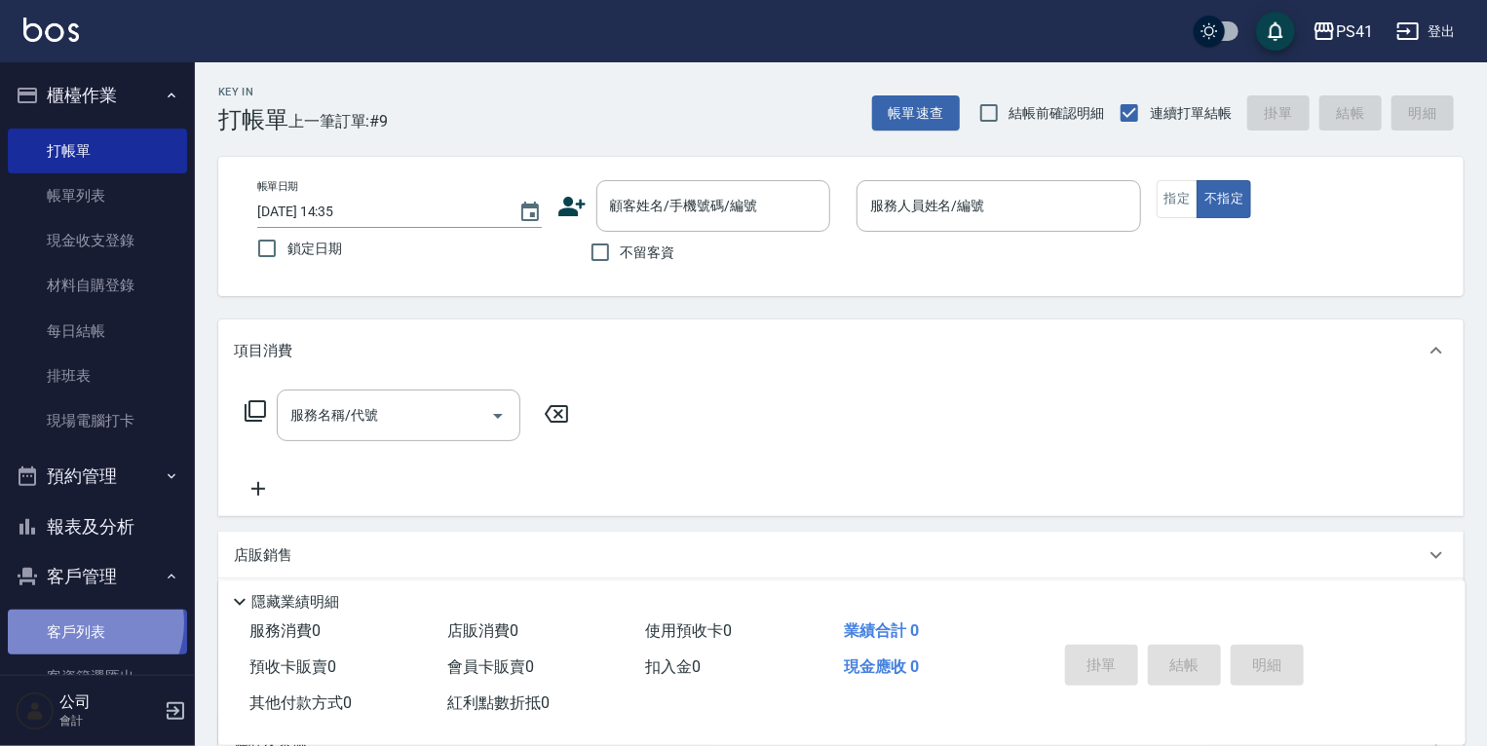
click at [87, 624] on link "客戶列表" at bounding box center [97, 632] width 179 height 45
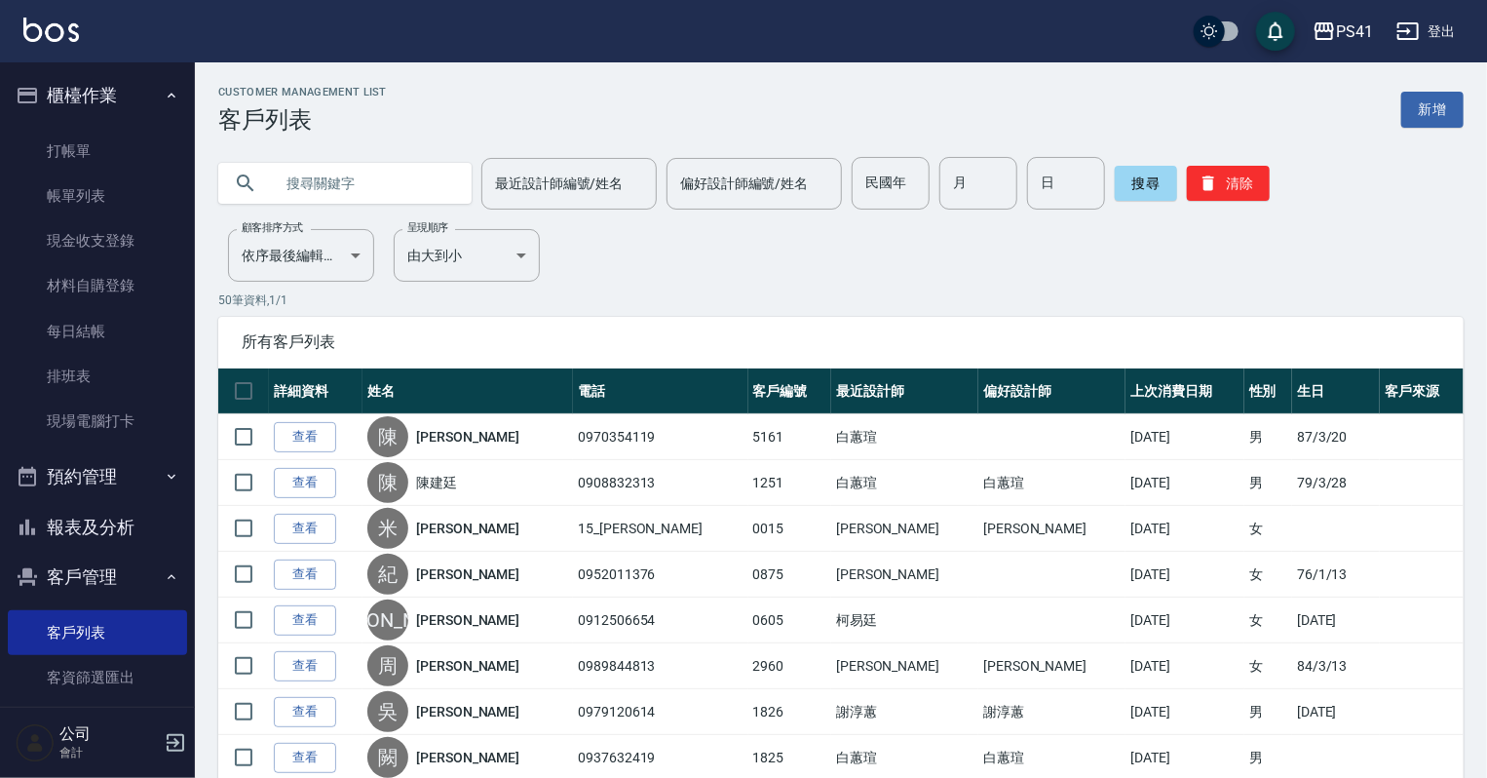
click at [319, 194] on input "text" at bounding box center [364, 183] width 183 height 53
type input "0978107383"
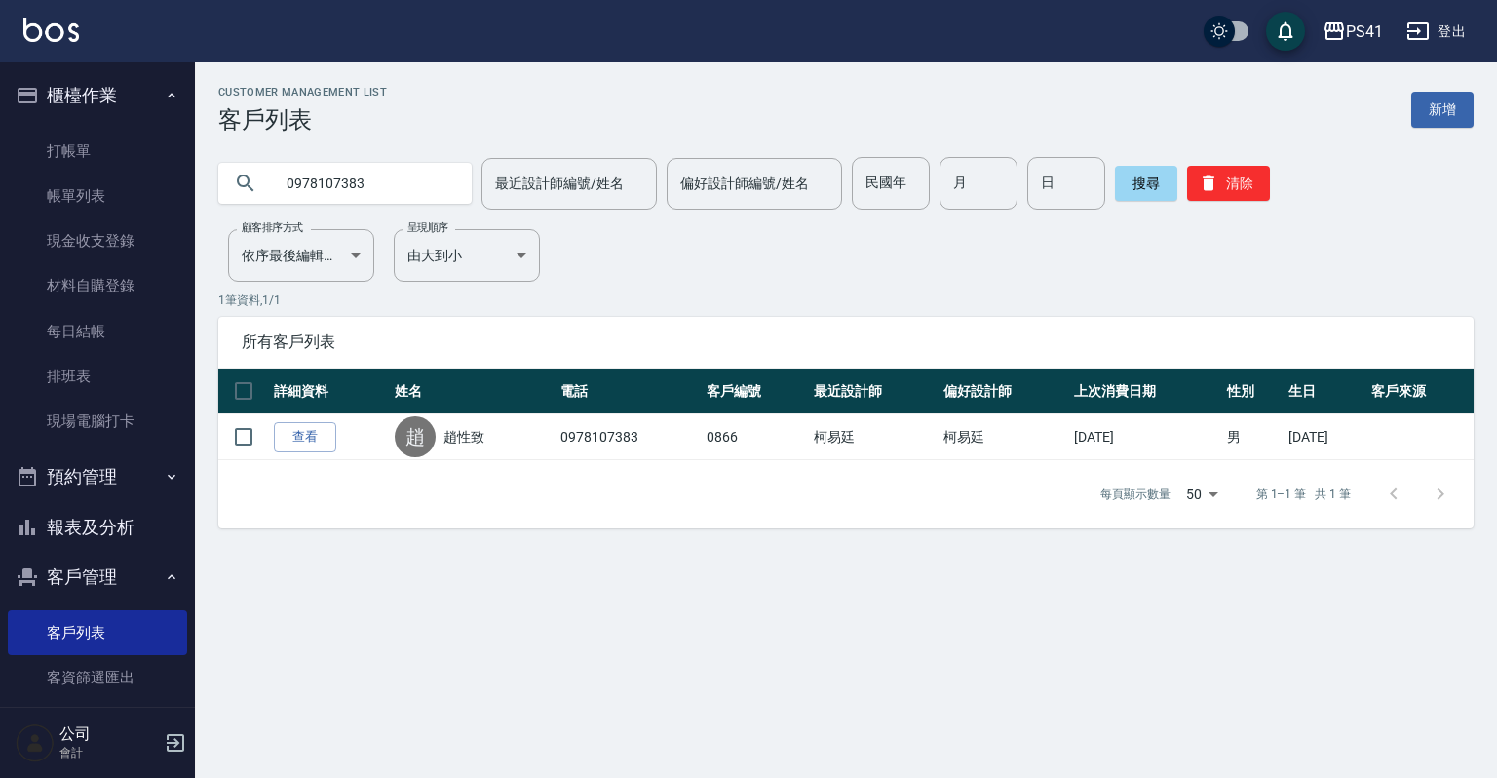
drag, startPoint x: 406, startPoint y: 182, endPoint x: 242, endPoint y: 143, distance: 169.2
click at [230, 150] on div "0978107383 最近設計師編號/姓名 最近設計師編號/姓名 偏好設計師編號/姓名 偏好設計師編號/姓名 民國年 民國年 月 月 日 日 搜尋 清除" at bounding box center [834, 172] width 1279 height 76
type input "[PERSON_NAME]"
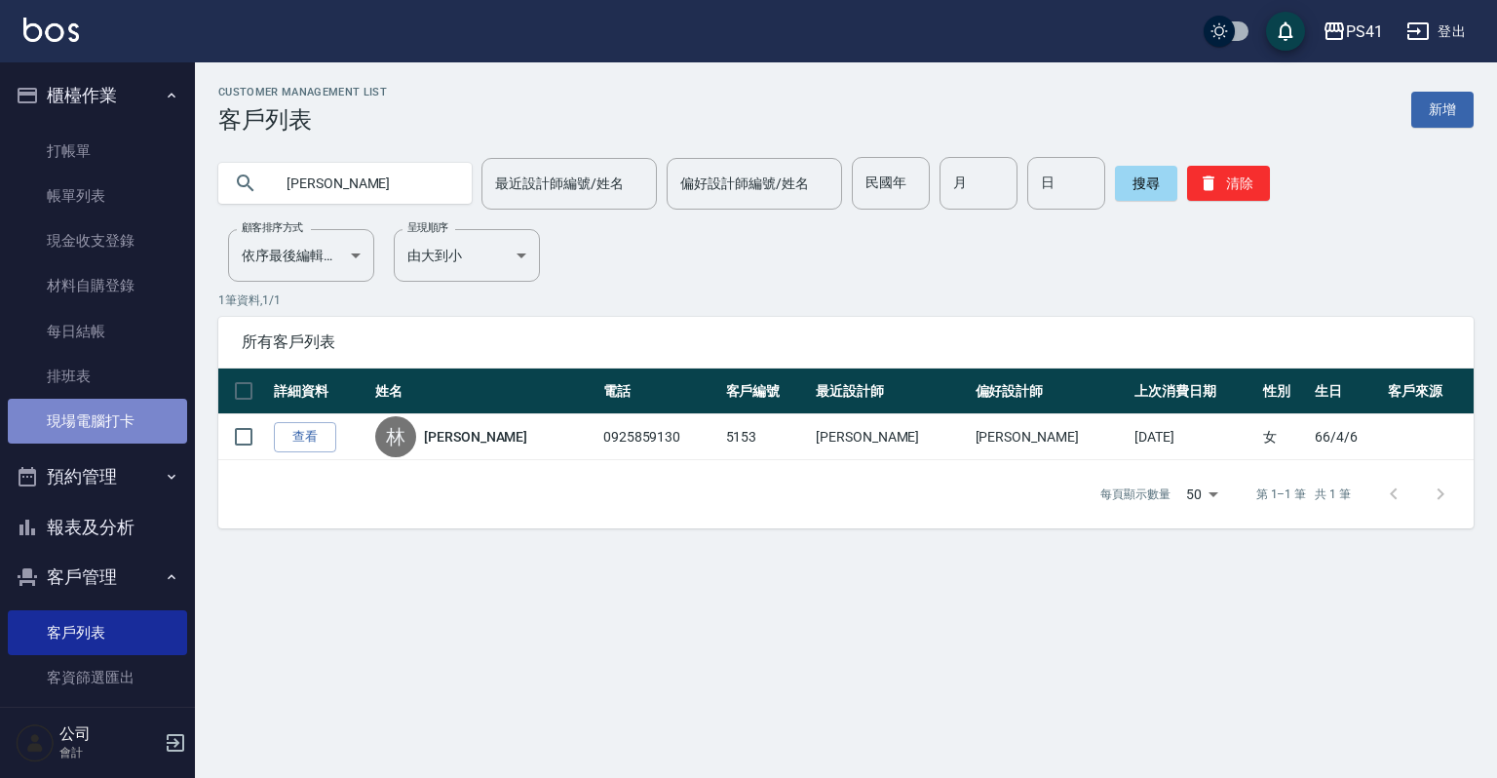
click at [136, 412] on link "現場電腦打卡" at bounding box center [97, 421] width 179 height 45
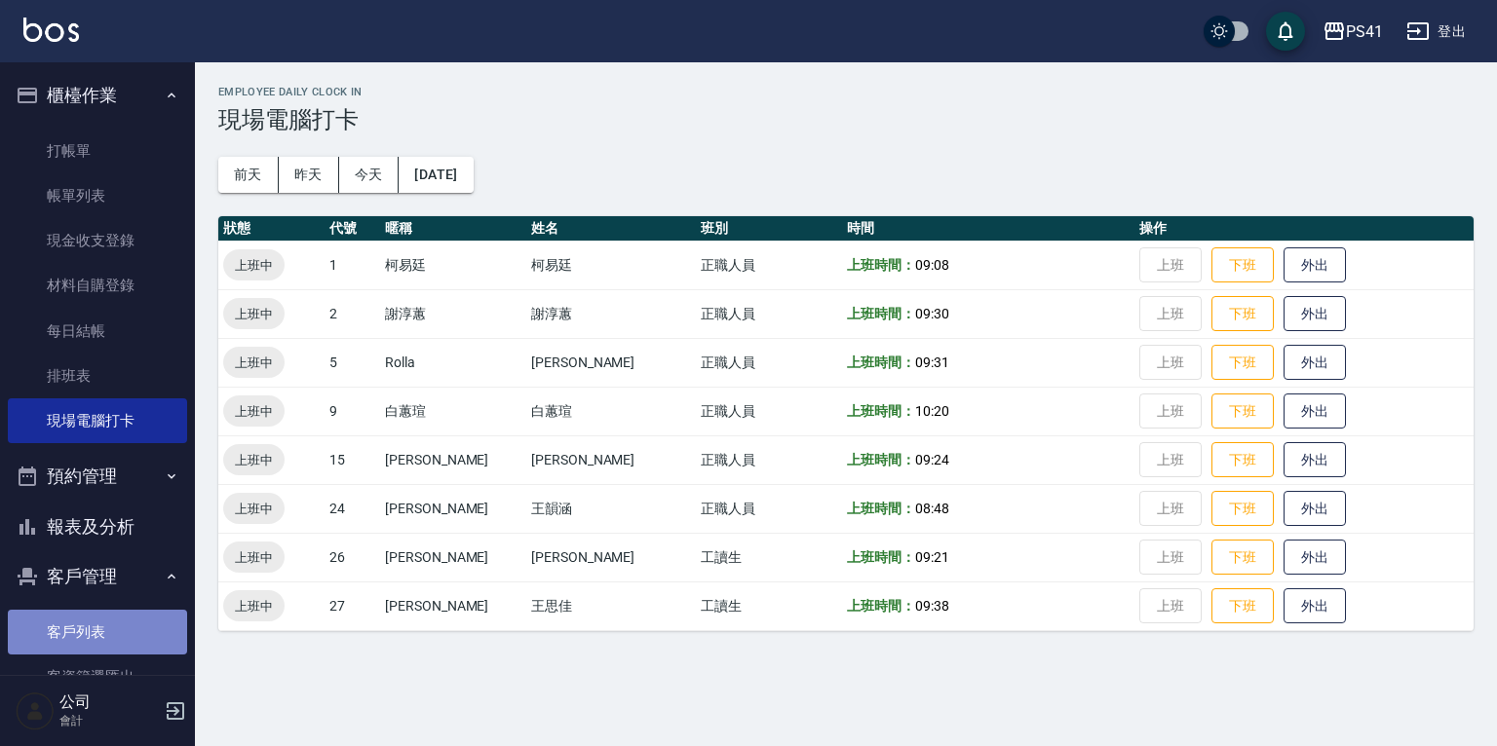
click at [106, 644] on link "客戶列表" at bounding box center [97, 632] width 179 height 45
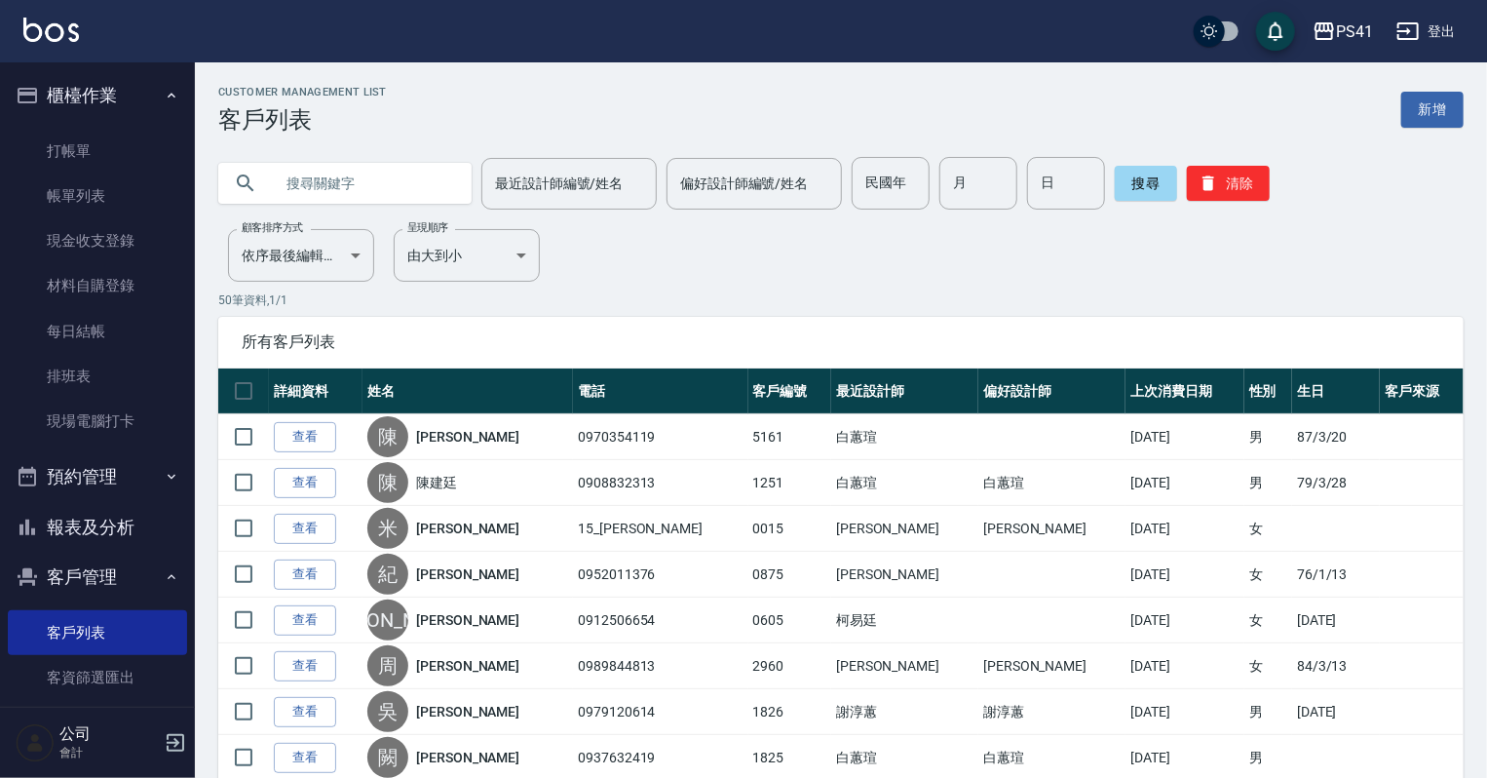
click at [302, 172] on input "text" at bounding box center [364, 183] width 183 height 53
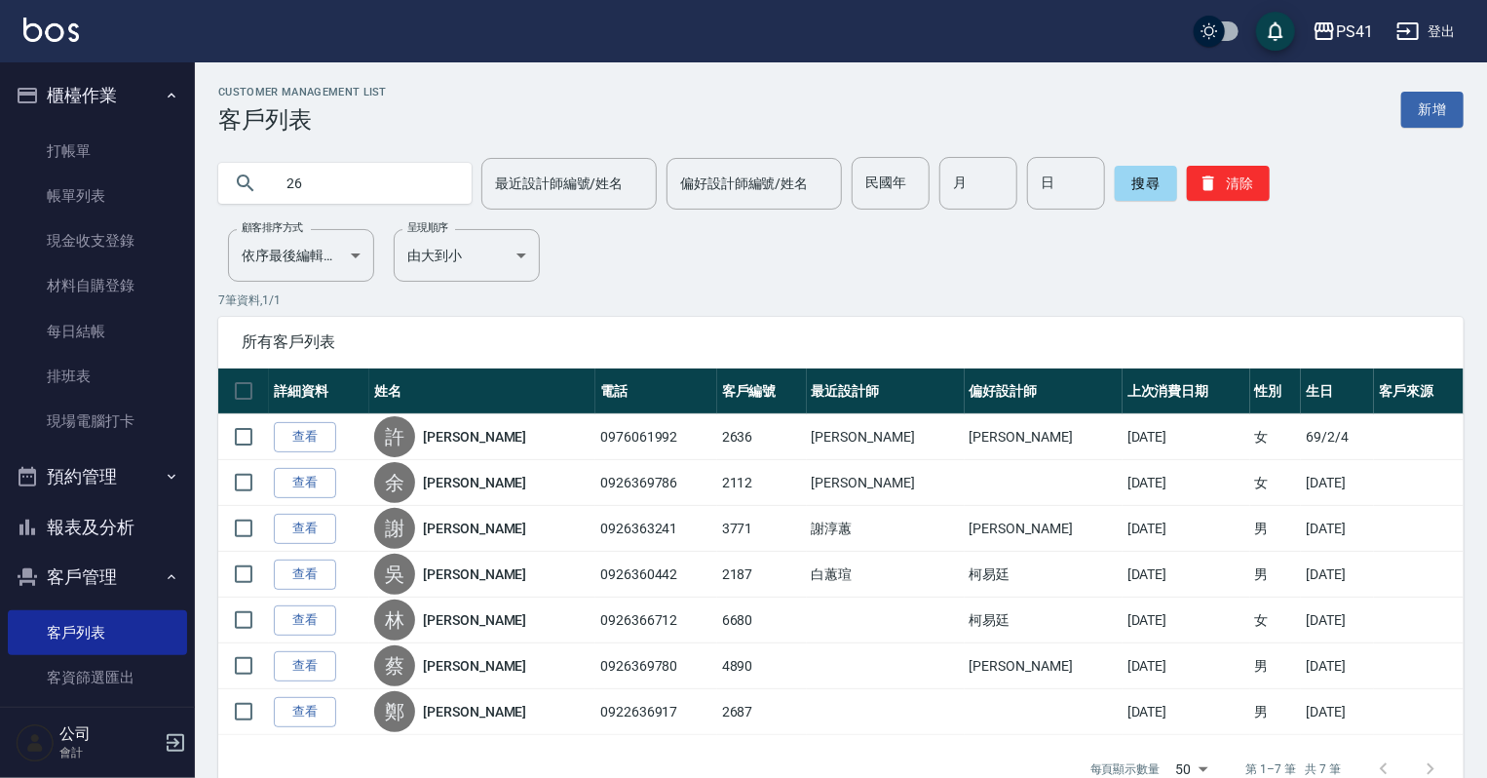
type input "2"
type input "0921068811"
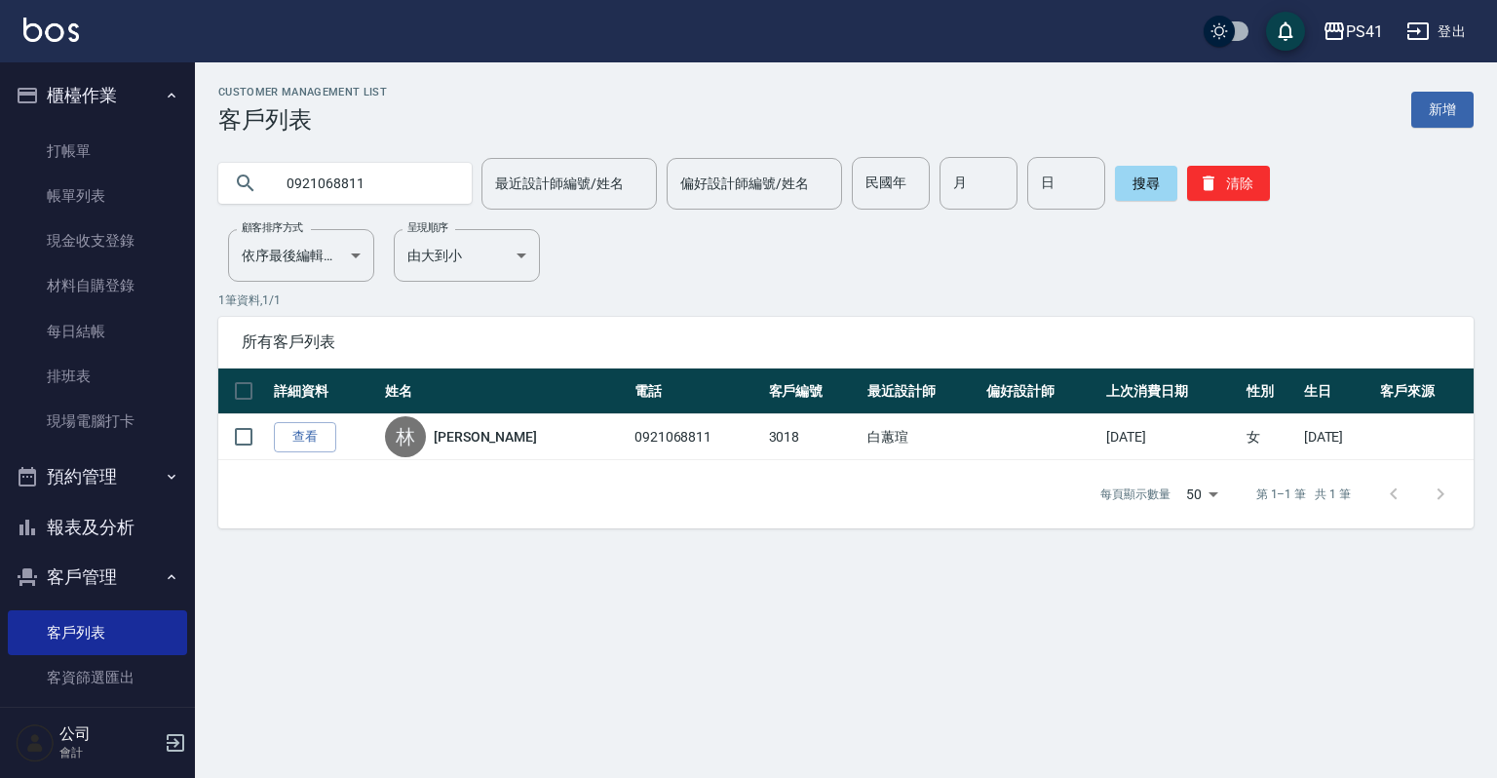
drag, startPoint x: 385, startPoint y: 190, endPoint x: 0, endPoint y: 121, distance: 391.1
click at [0, 121] on div "PS41 登出 櫃檯作業 打帳單 帳單列表 現金收支登錄 材料自購登錄 每日結帳 排班表 現場電腦打卡 預約管理 預約管理 單日預約紀錄 單週預約紀錄 報表及…" at bounding box center [748, 389] width 1497 height 778
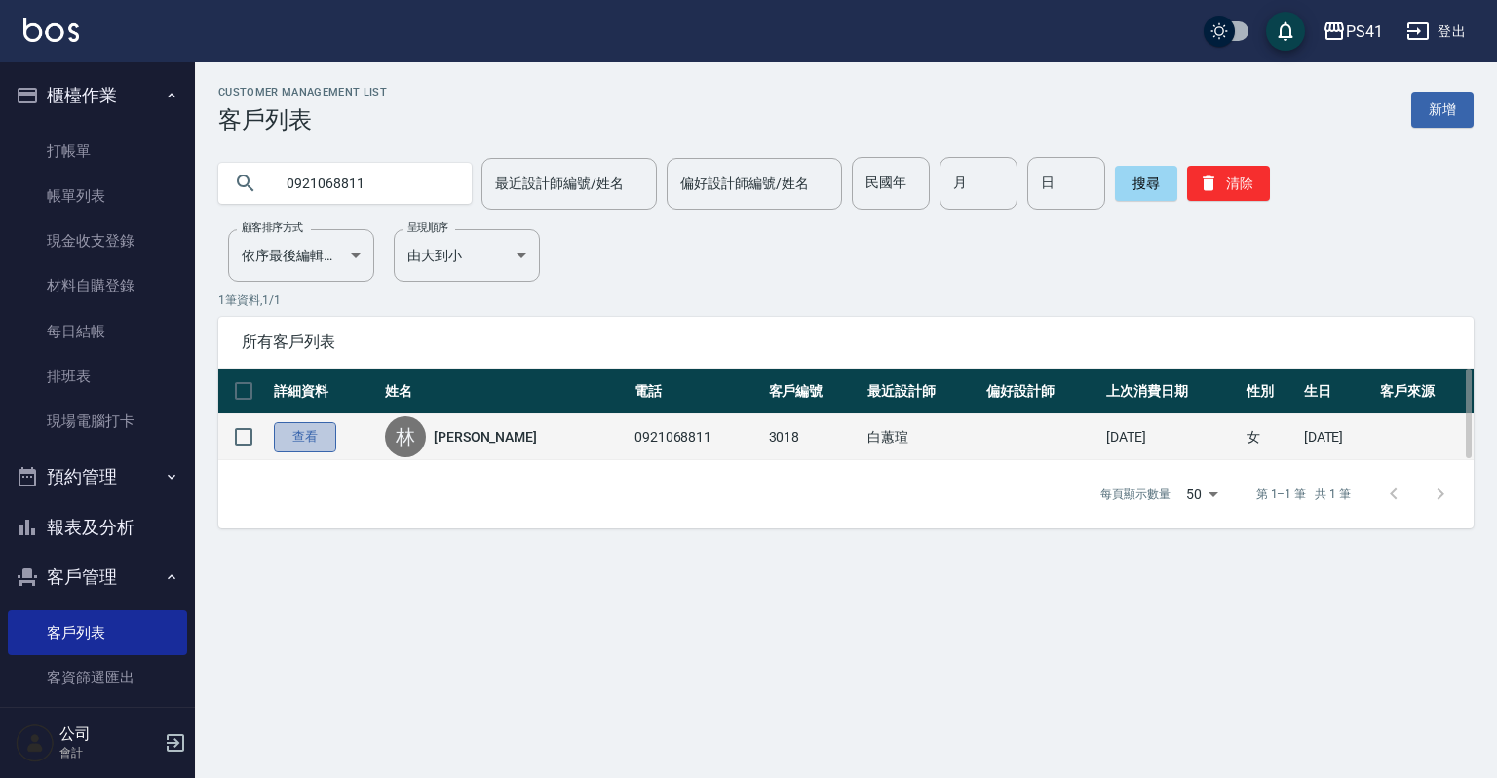
click at [287, 429] on link "查看" at bounding box center [305, 437] width 62 height 30
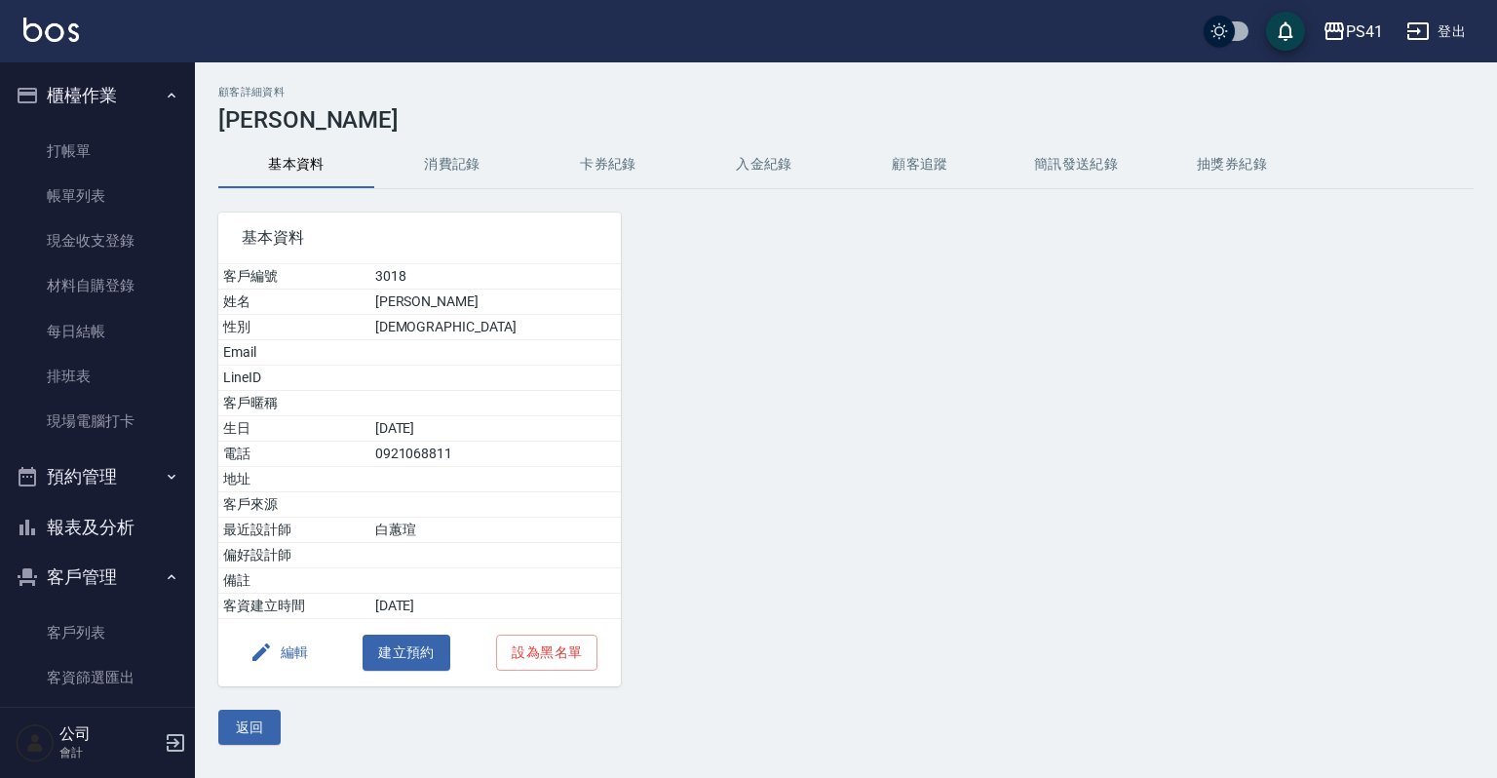
click at [427, 158] on button "消費記錄" at bounding box center [452, 164] width 156 height 47
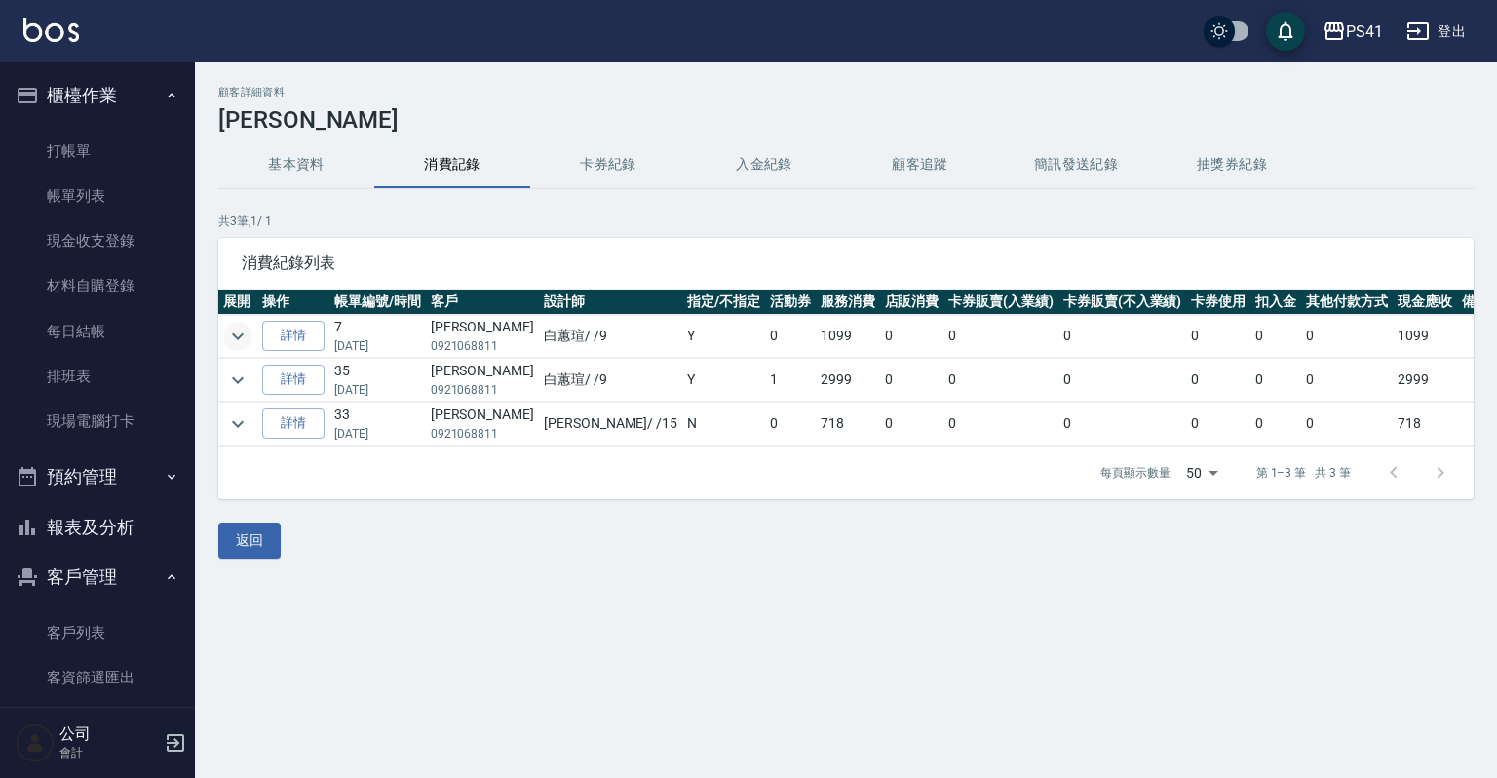
click at [248, 335] on icon "expand row" at bounding box center [237, 336] width 23 height 23
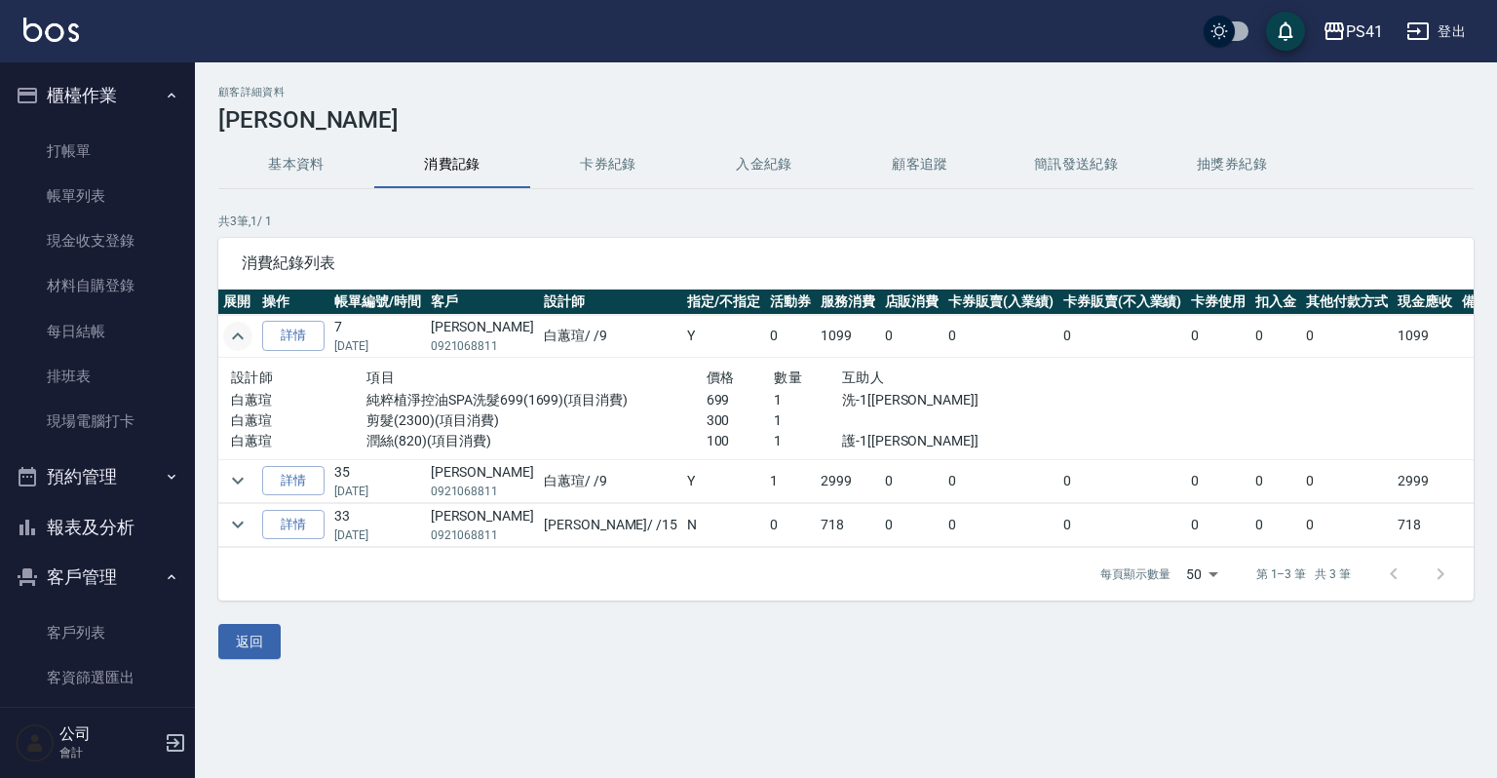
drag, startPoint x: 133, startPoint y: 136, endPoint x: 133, endPoint y: 125, distance: 11.7
click at [133, 135] on link "打帳單" at bounding box center [97, 151] width 179 height 45
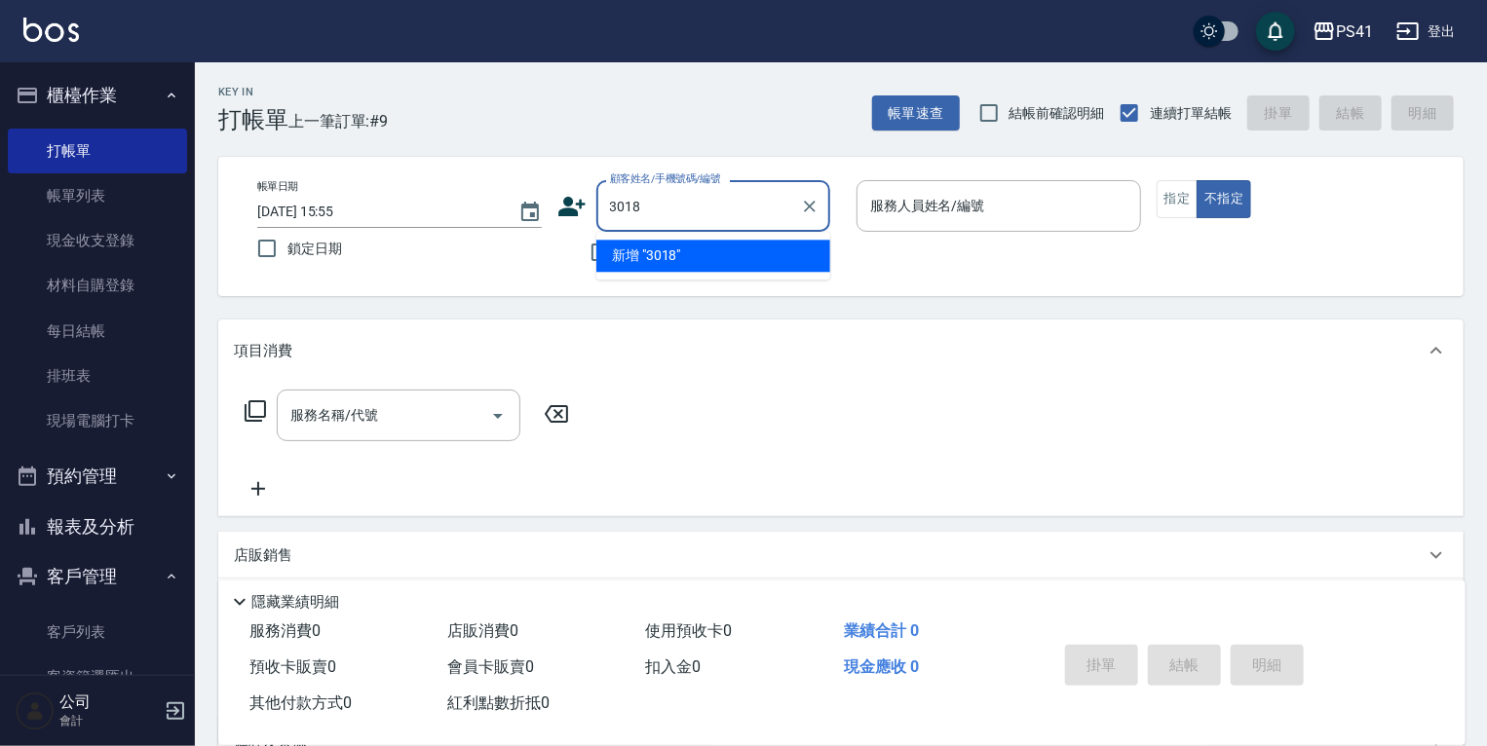
type input "3018"
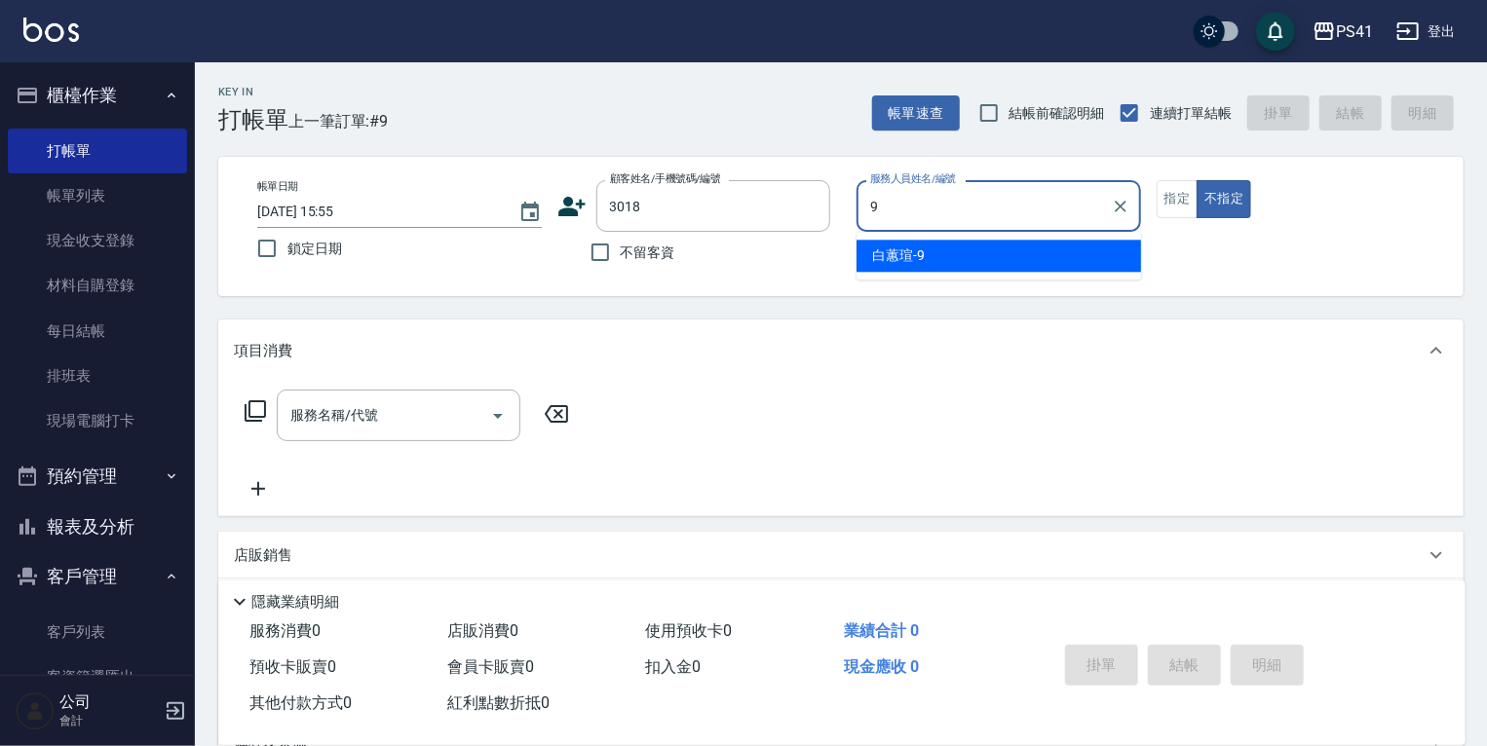
type input "白蕙瑄-9"
type button "false"
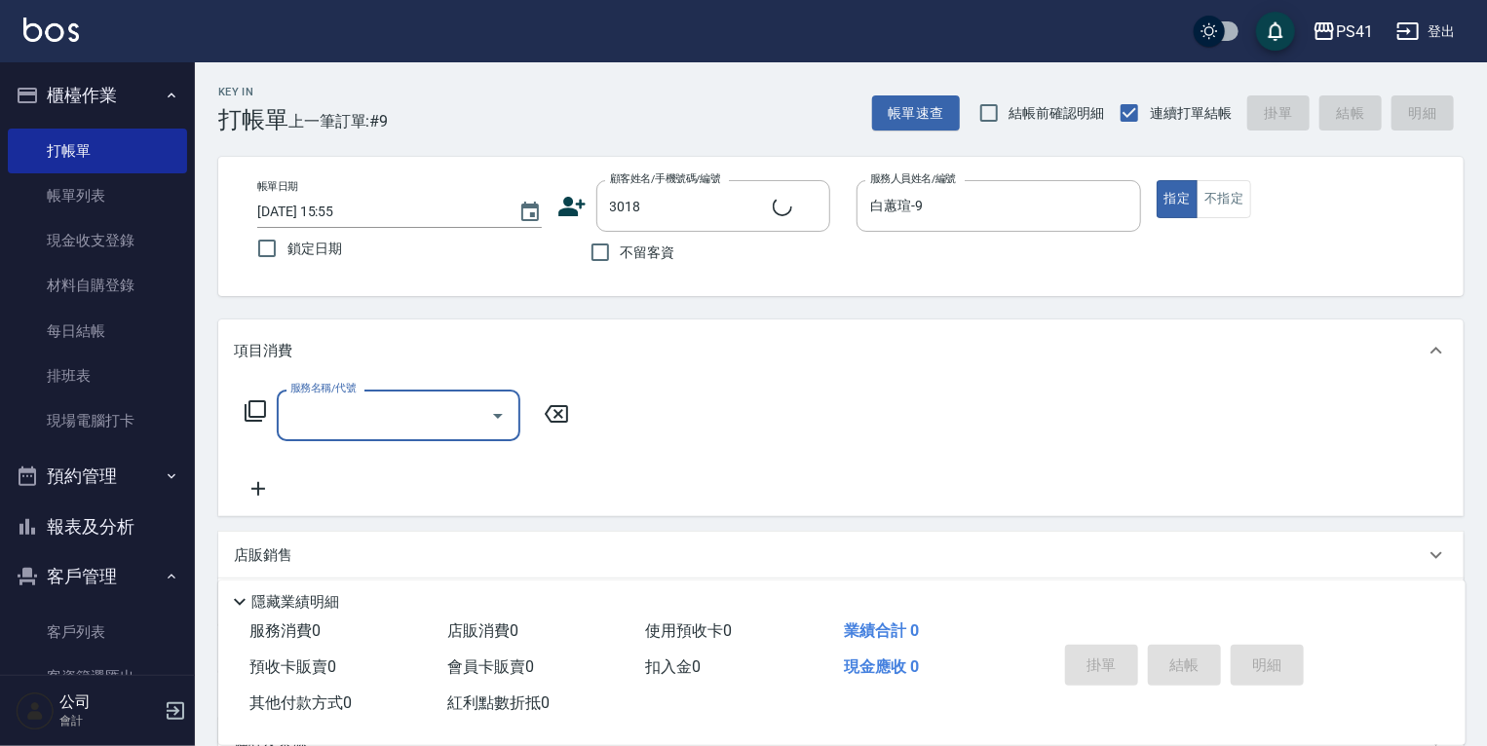
type input "[PERSON_NAME]/0921068811/3018"
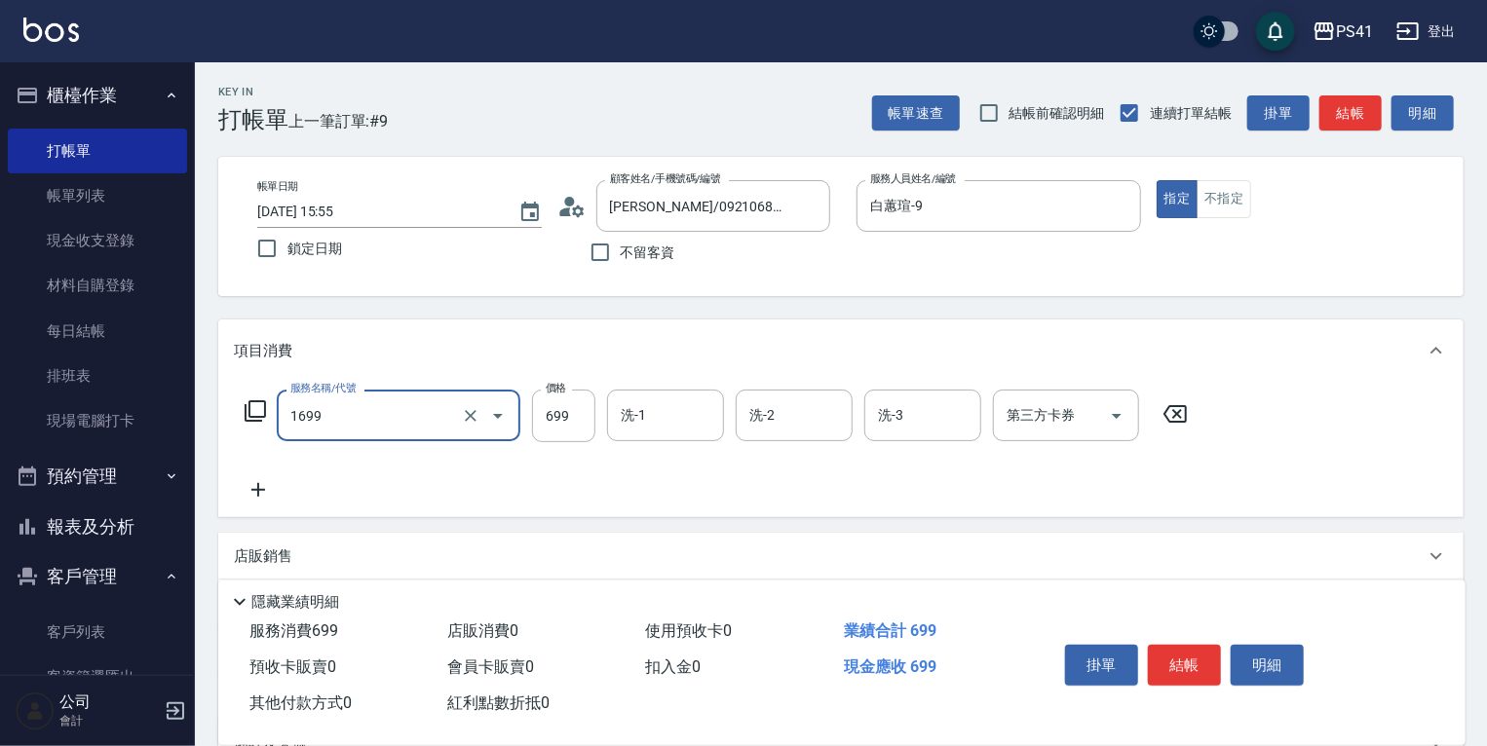
type input "純粹植淨控油SPA洗髮699(1699)"
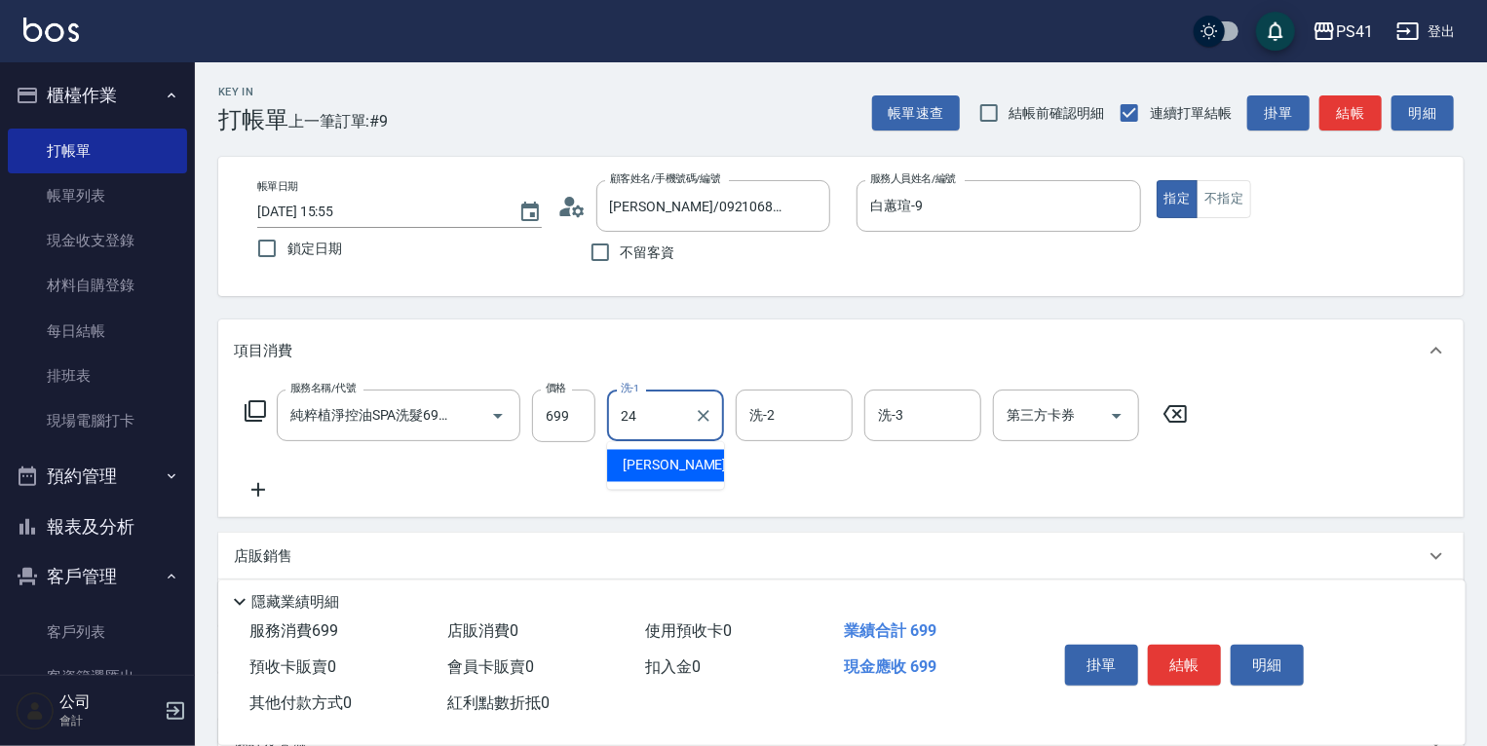
type input "[PERSON_NAME]-24"
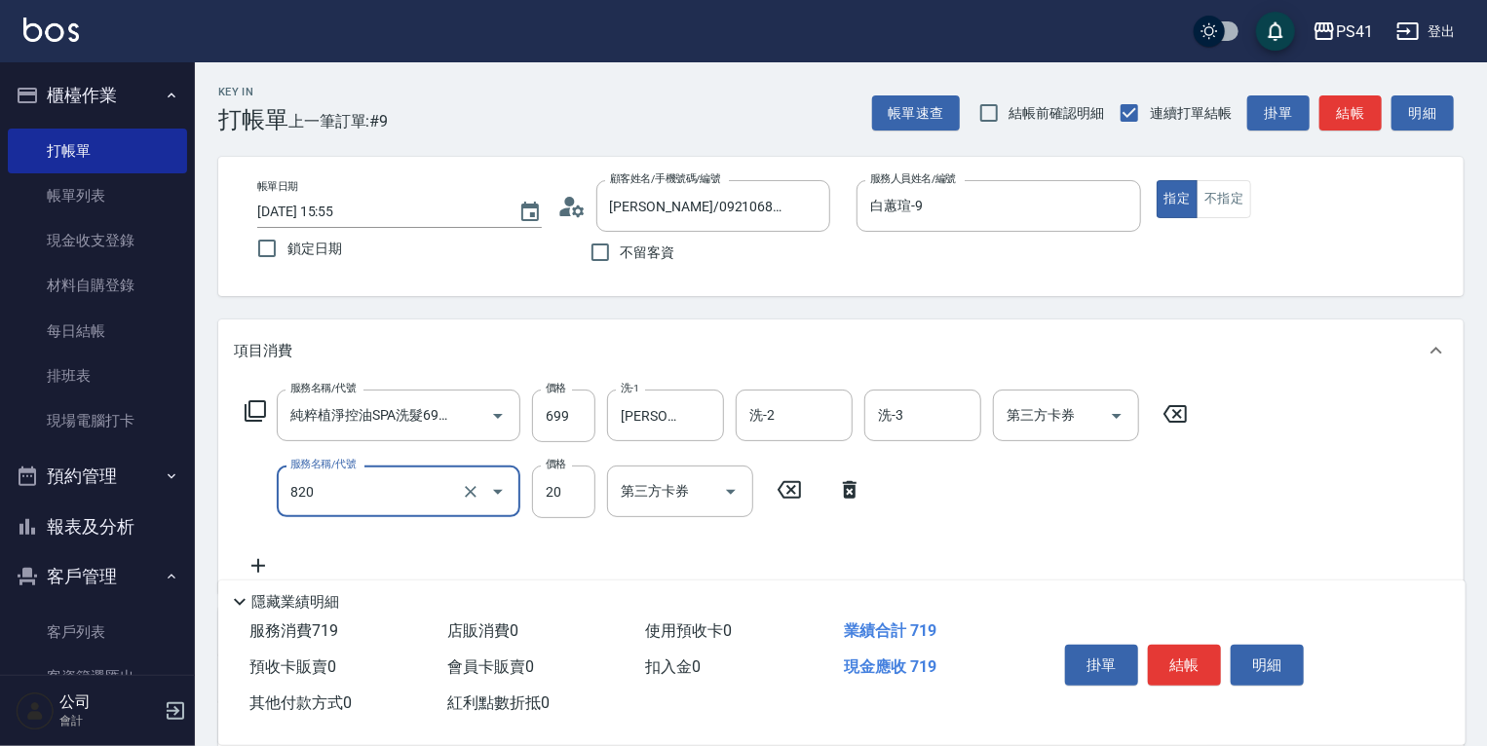
type input "潤絲(820)"
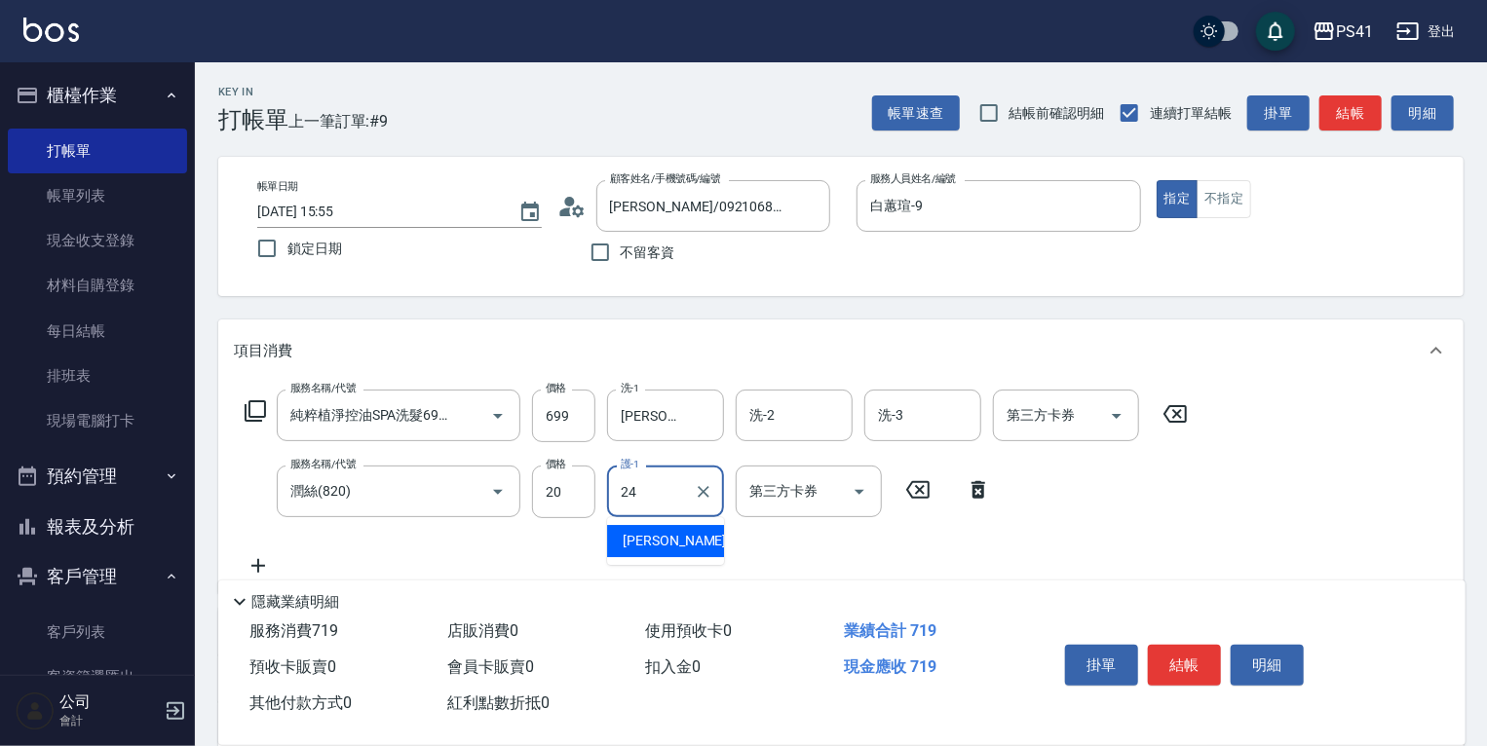
type input "[PERSON_NAME]-24"
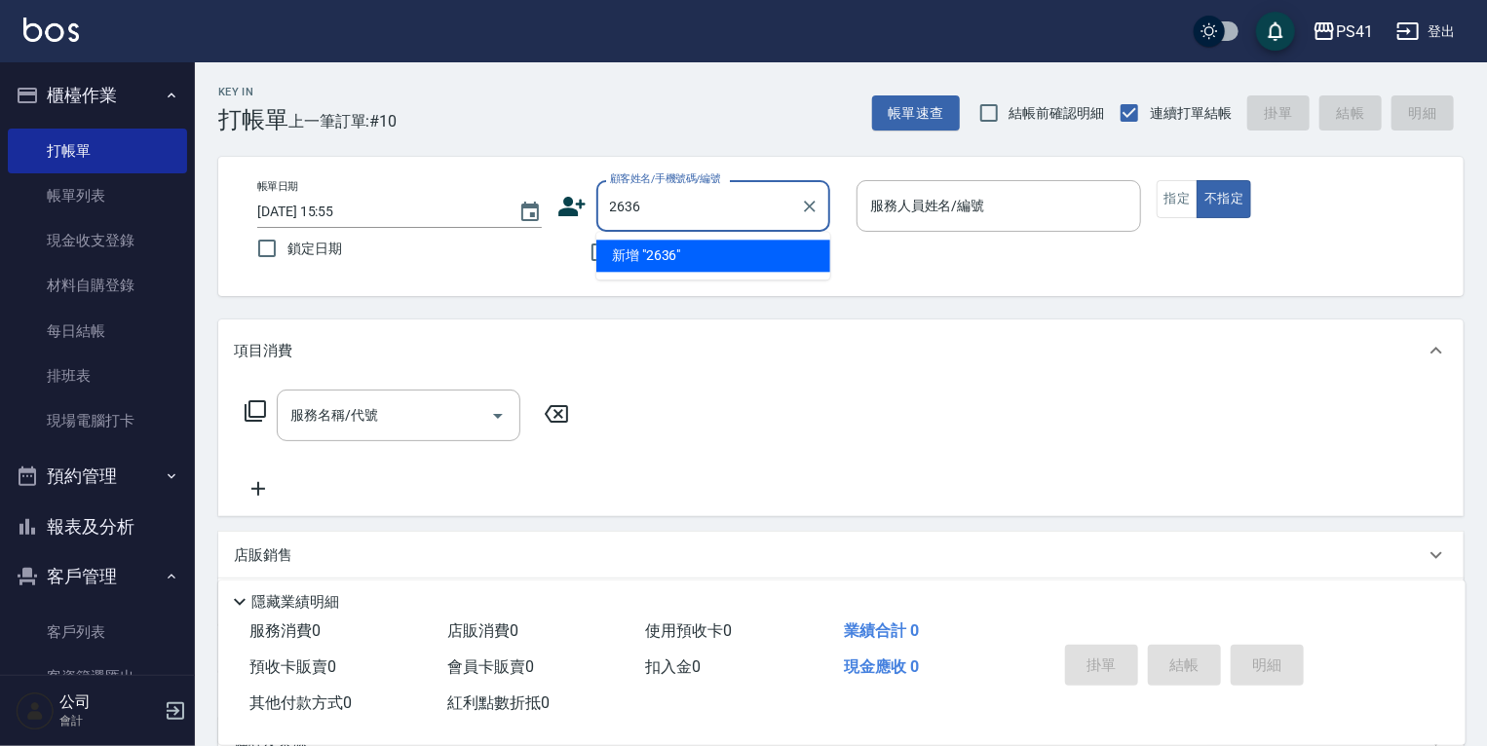
type input "2636"
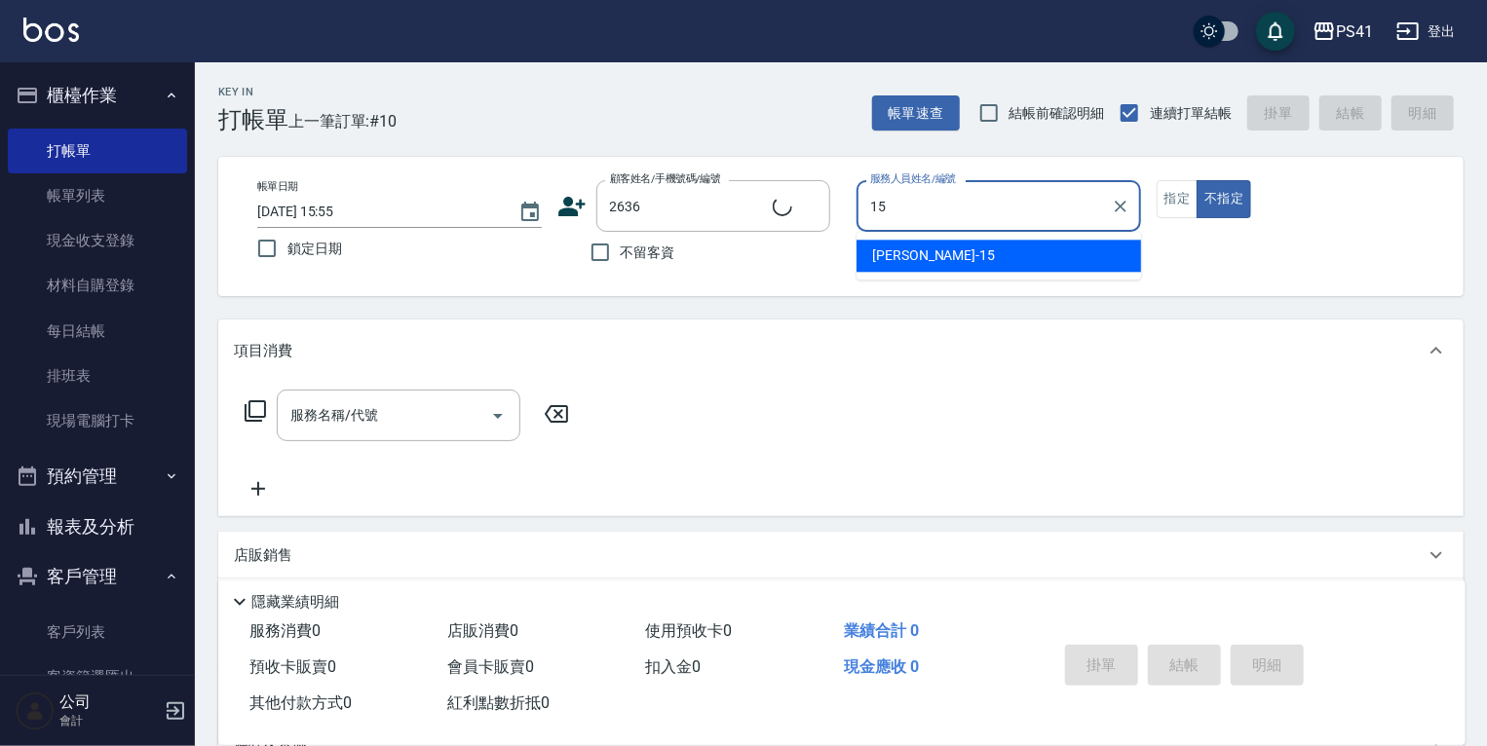
type input "[PERSON_NAME]-15"
type input "[PERSON_NAME]/0976061992/2636"
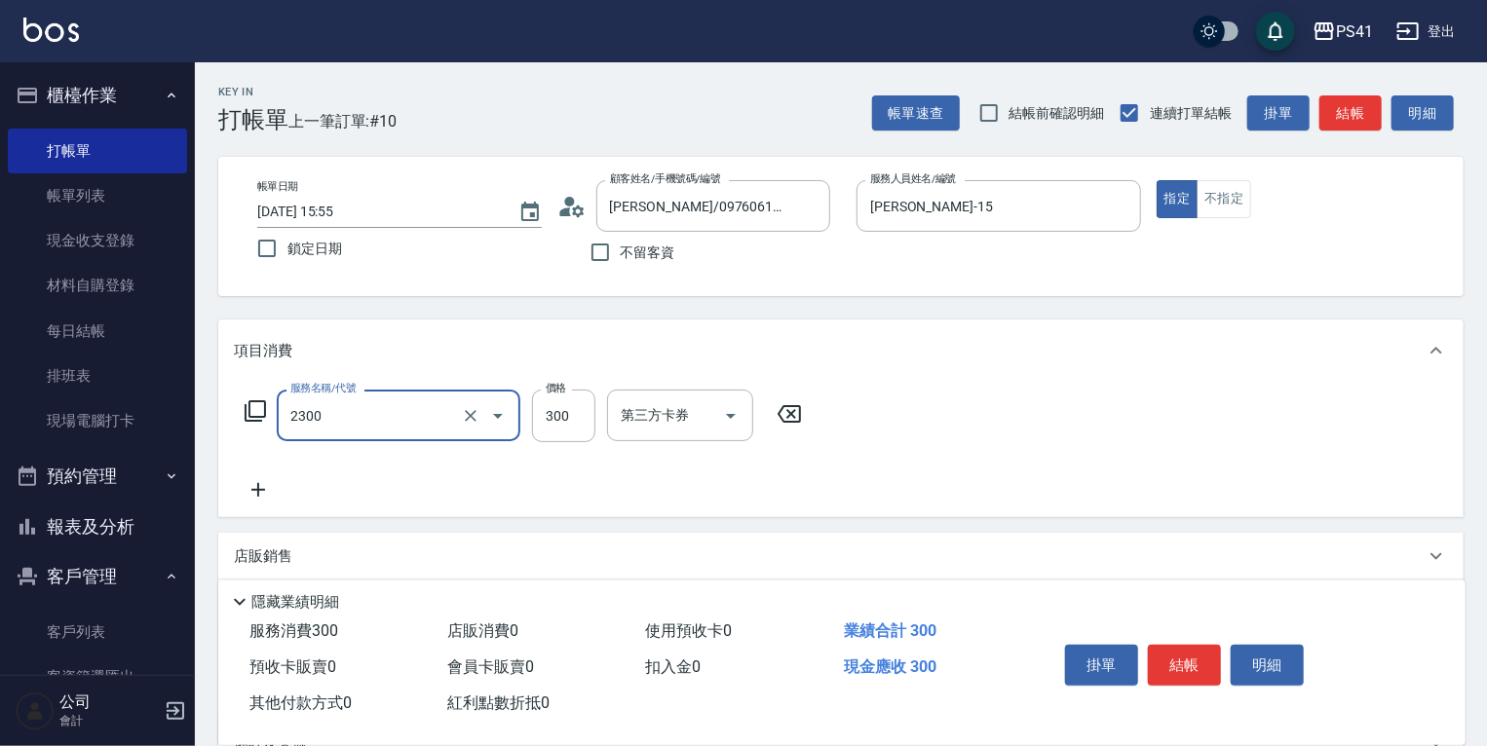
type input "剪髮(2300)"
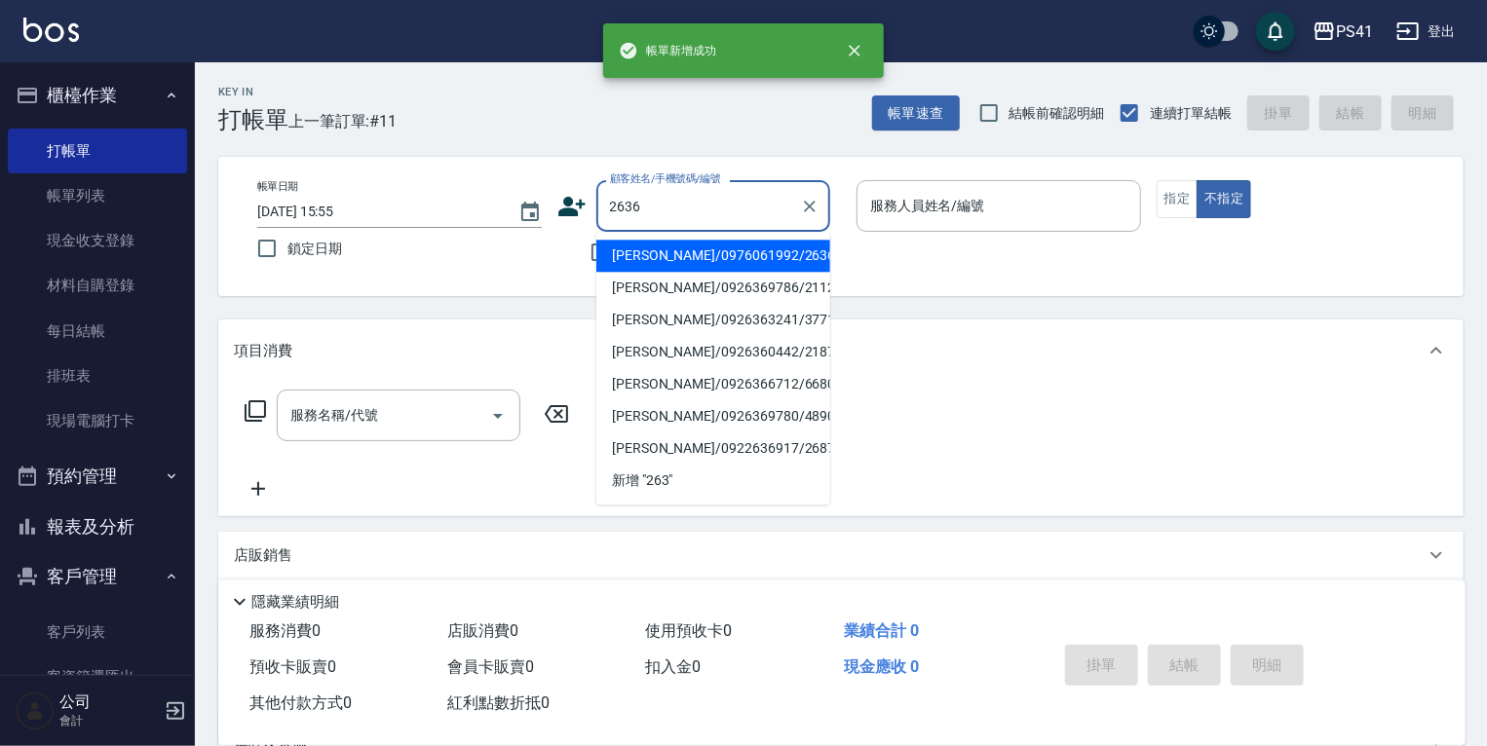
type input "[PERSON_NAME]/0976061992/2636"
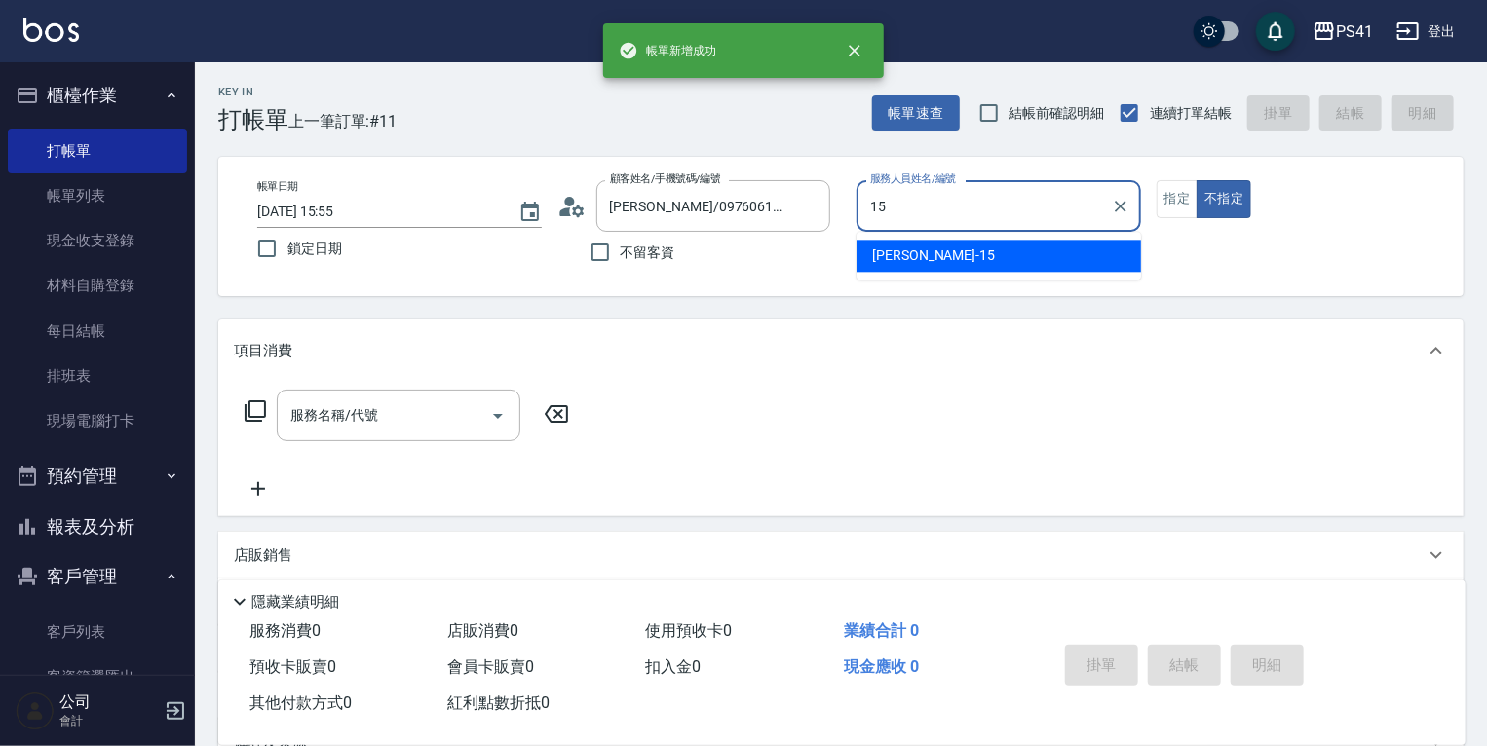
type input "[PERSON_NAME]-15"
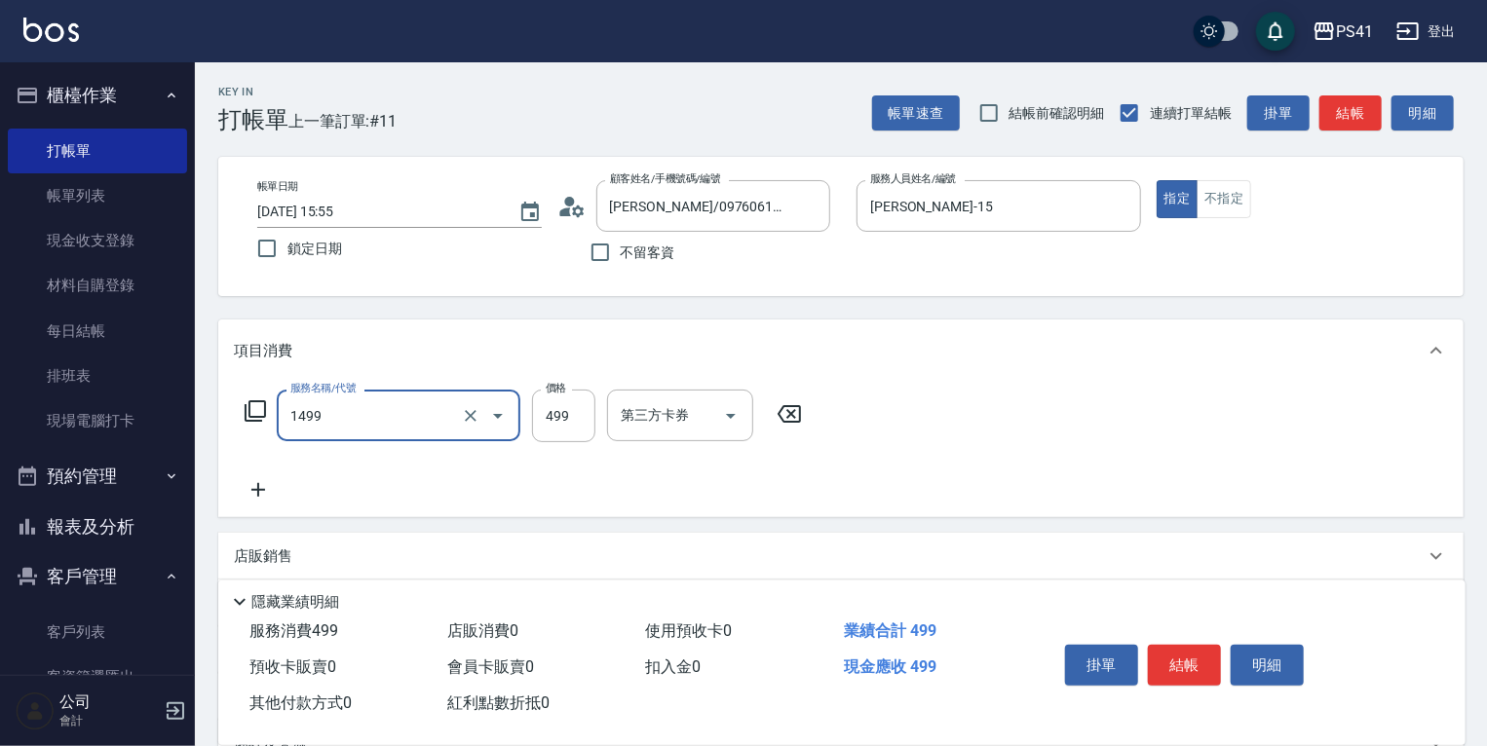
type input "活氧毛囊淨化髮浴(1499)"
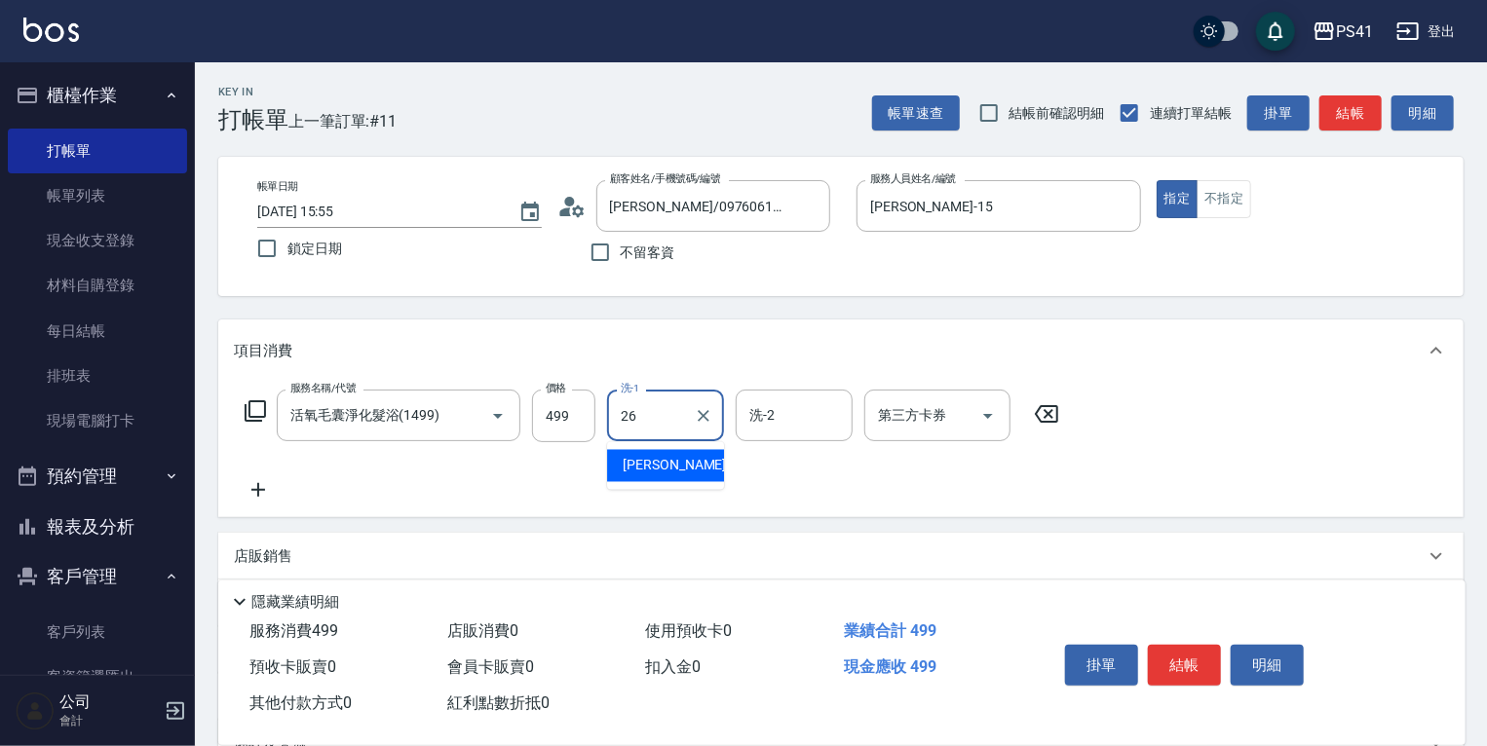
type input "[PERSON_NAME]-26"
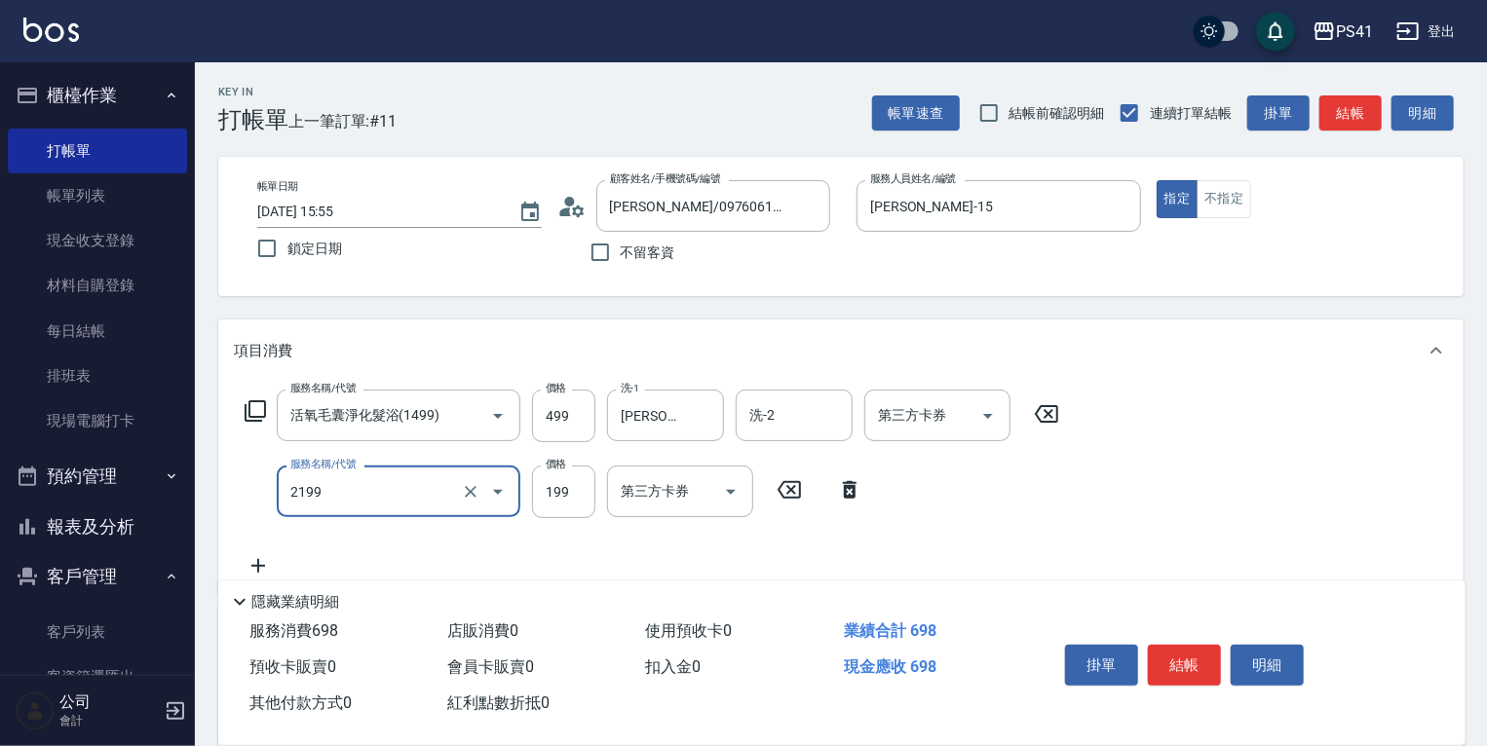
type input "不指定剪髮活動(2199)"
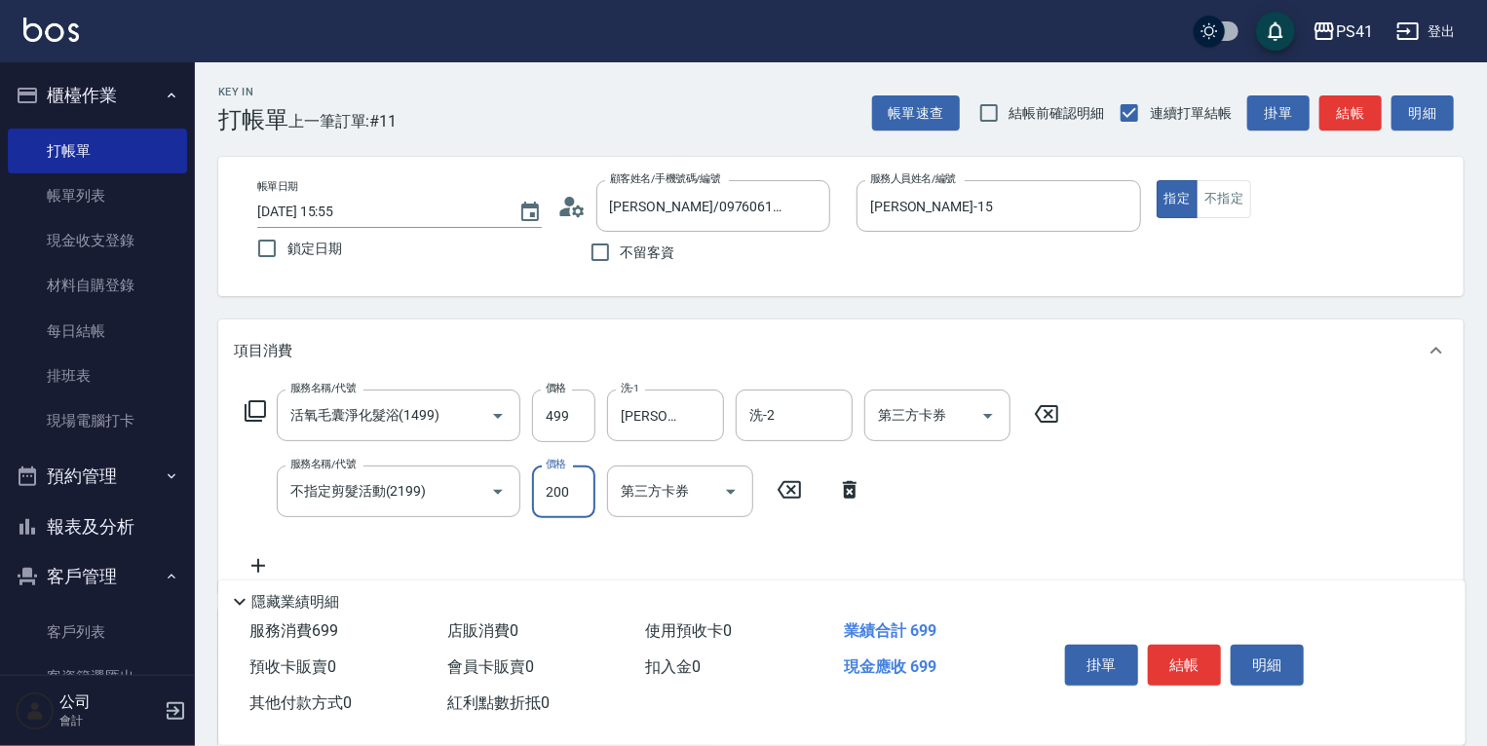
type input "200"
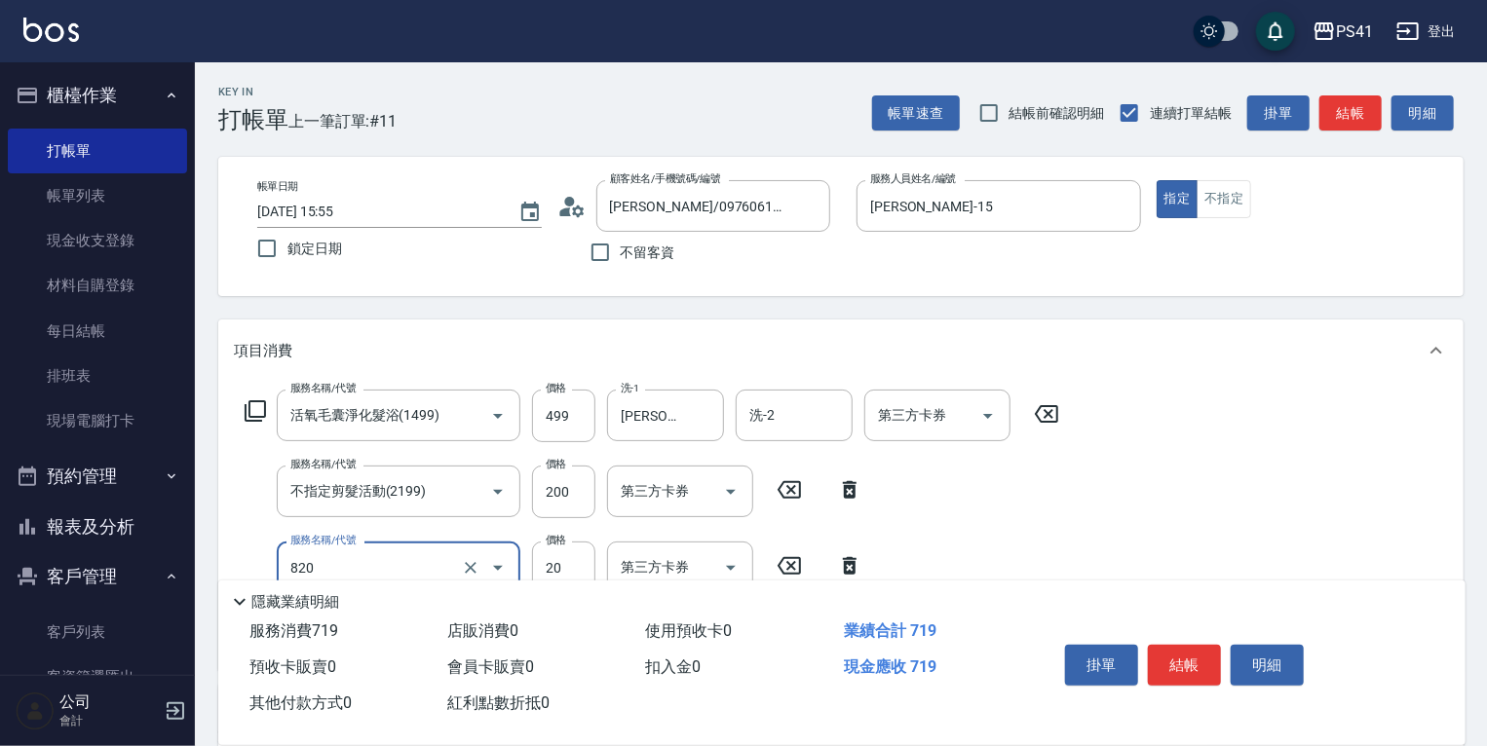
type input "潤絲(820)"
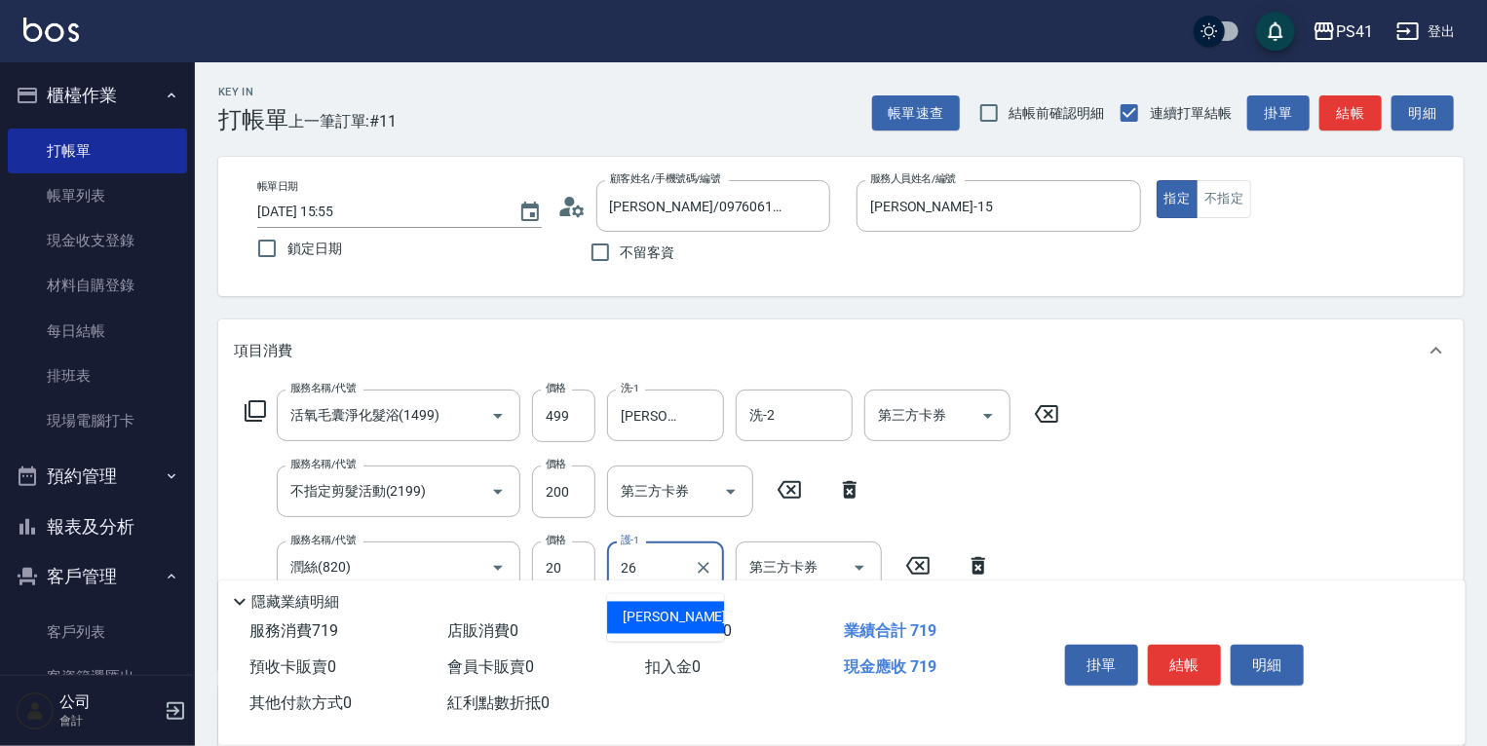
type input "[PERSON_NAME]-26"
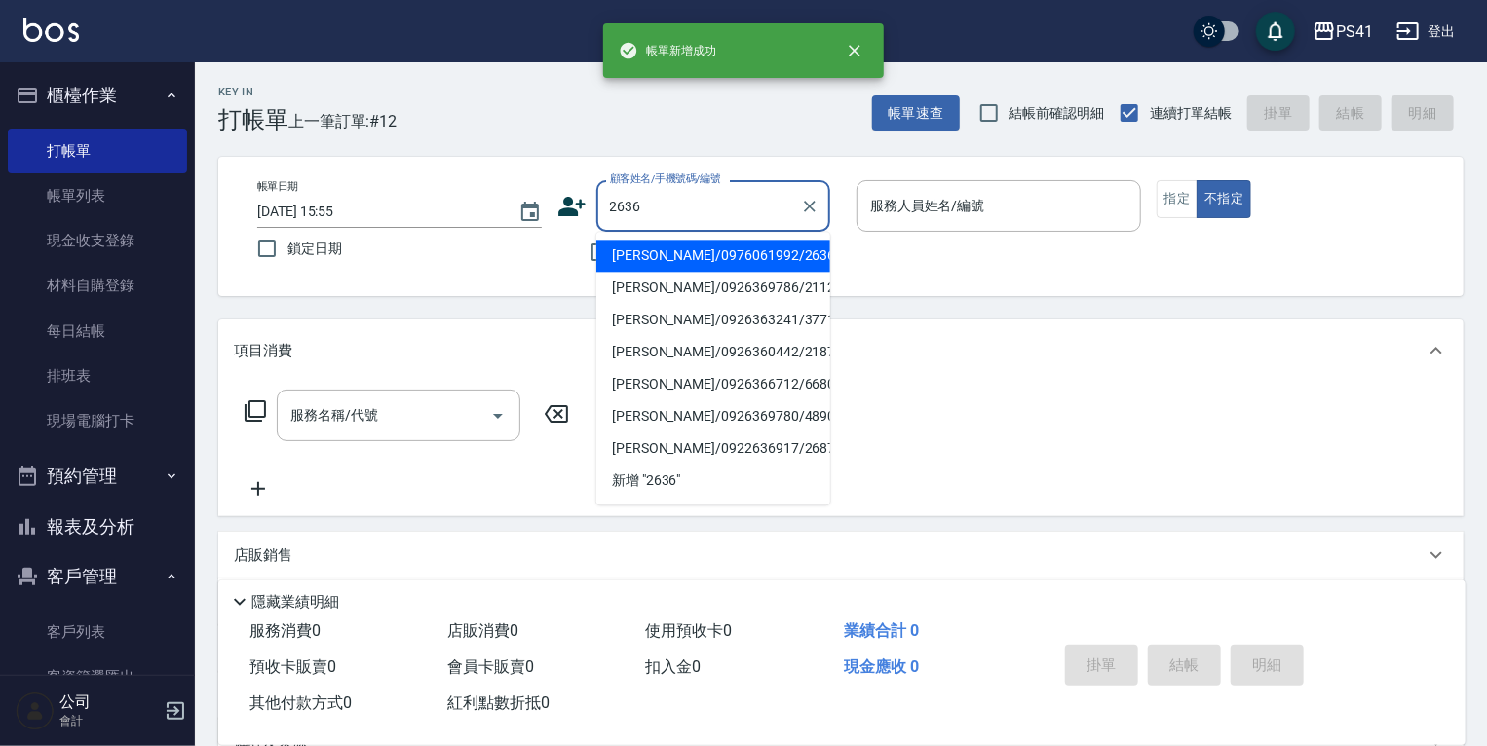
type input "[PERSON_NAME]/0976061992/2636"
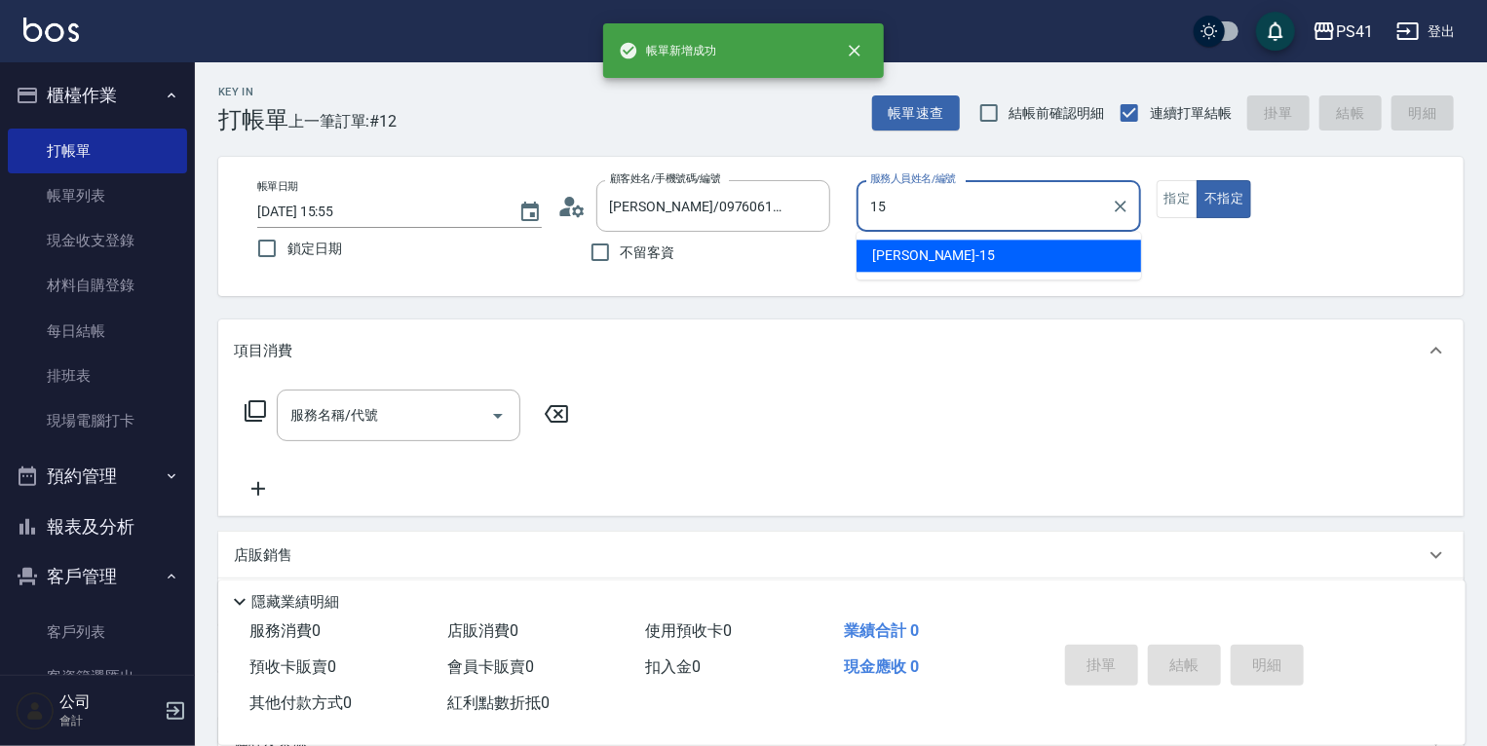
type input "[PERSON_NAME]-15"
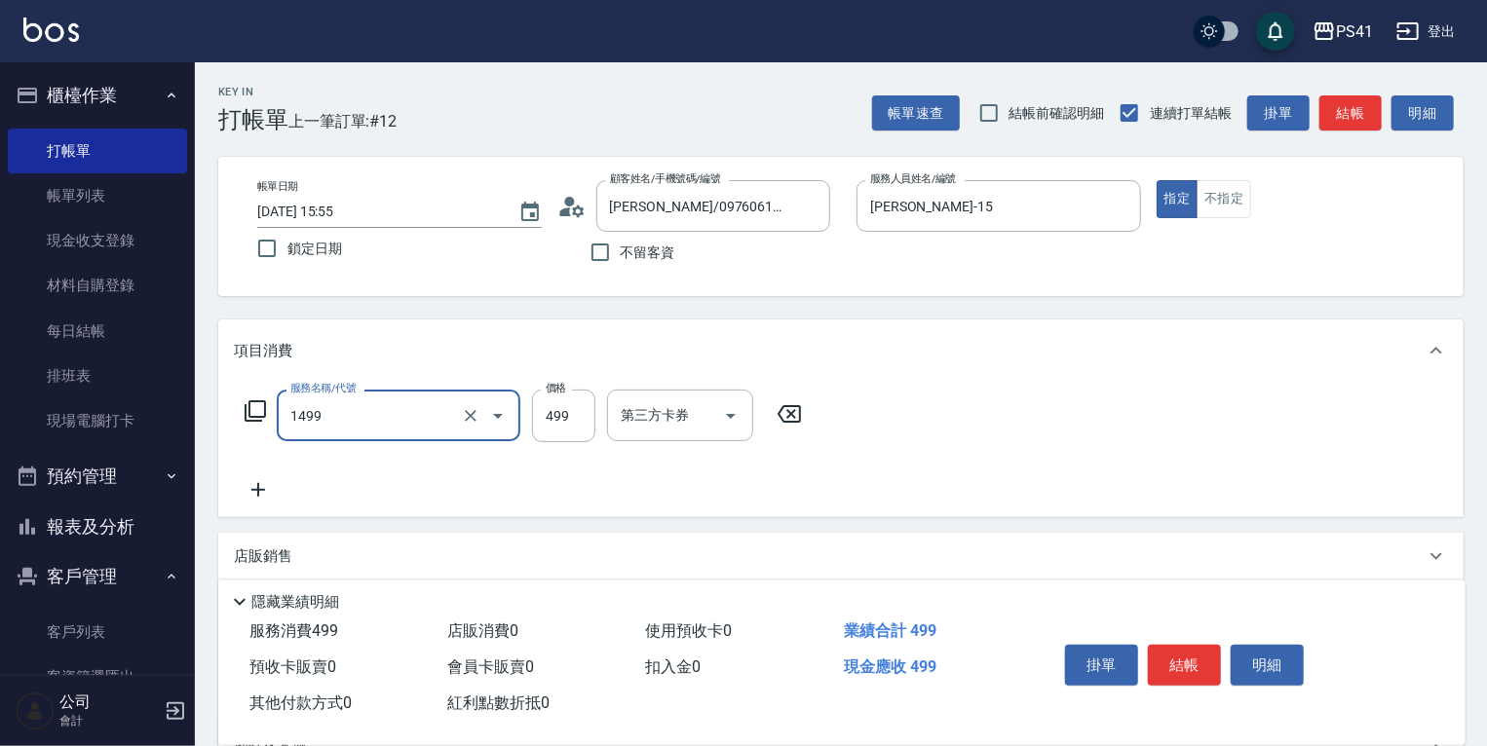
type input "活氧毛囊淨化髮浴(1499)"
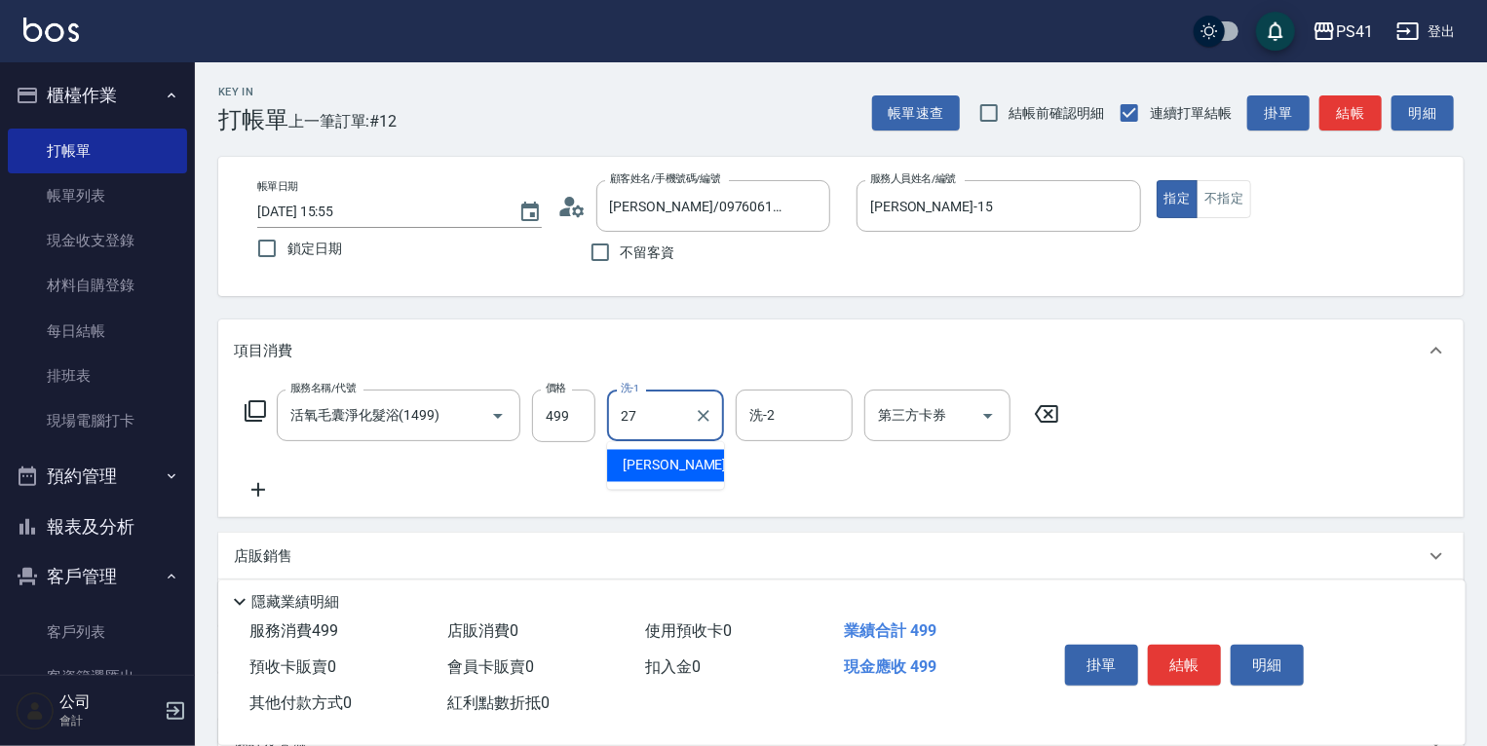
type input "佳佳-27"
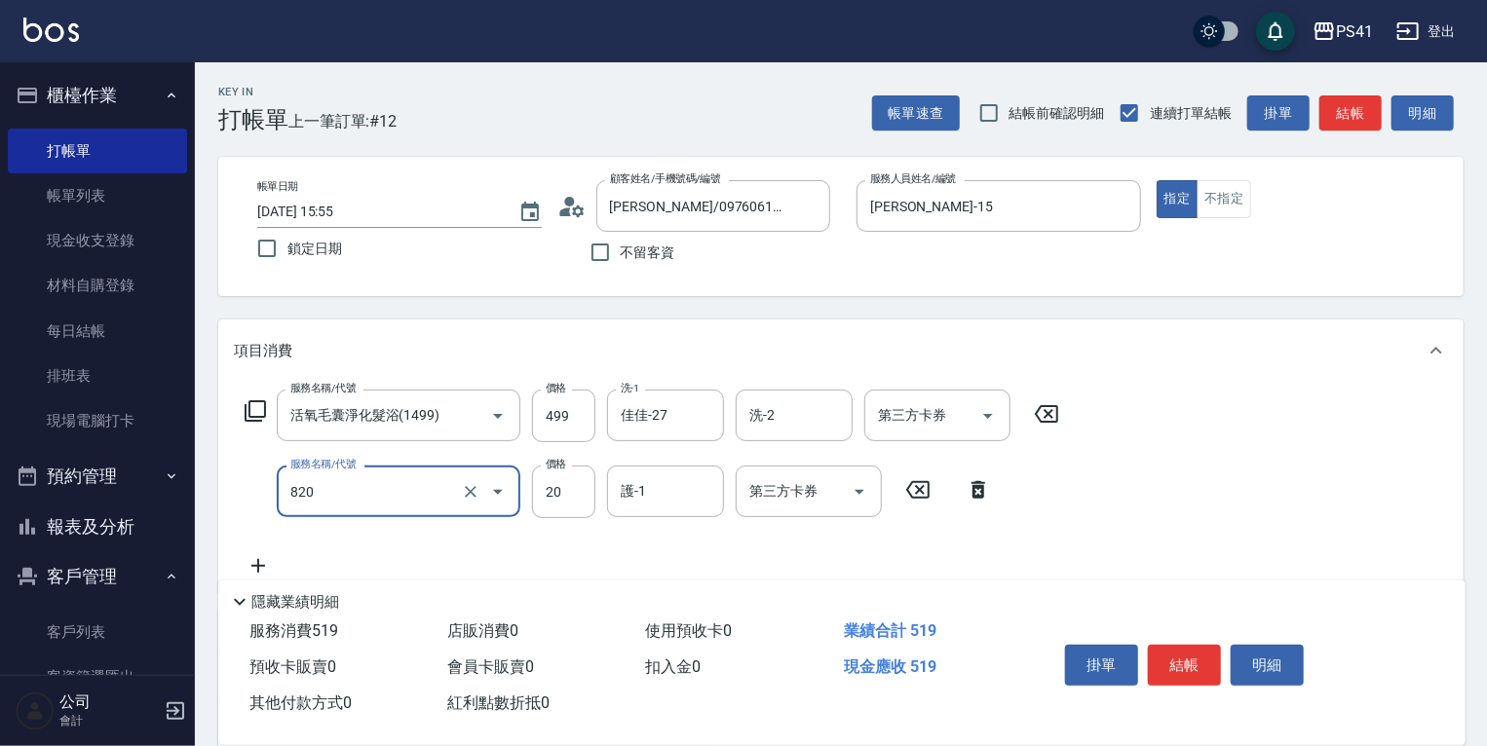
type input "潤絲(820)"
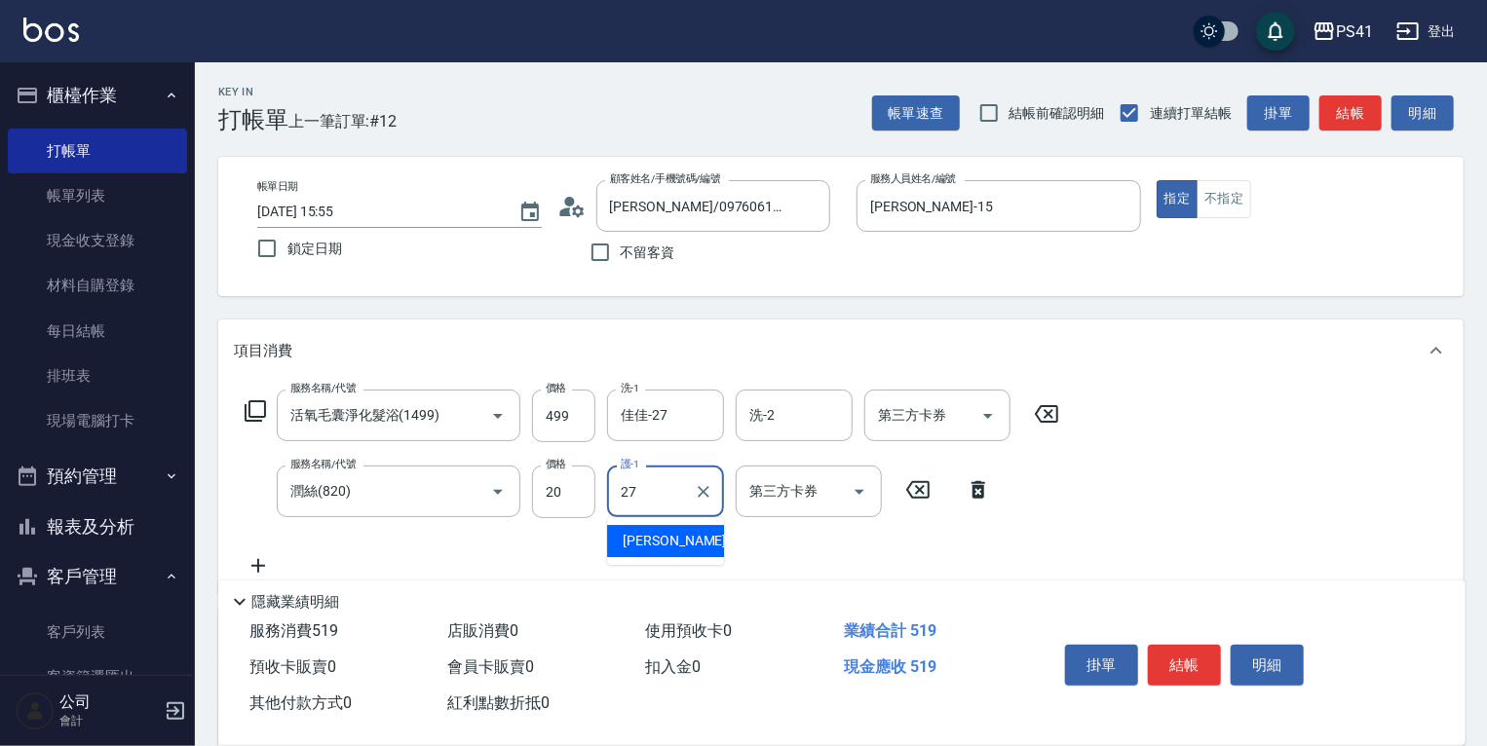
type input "佳佳-27"
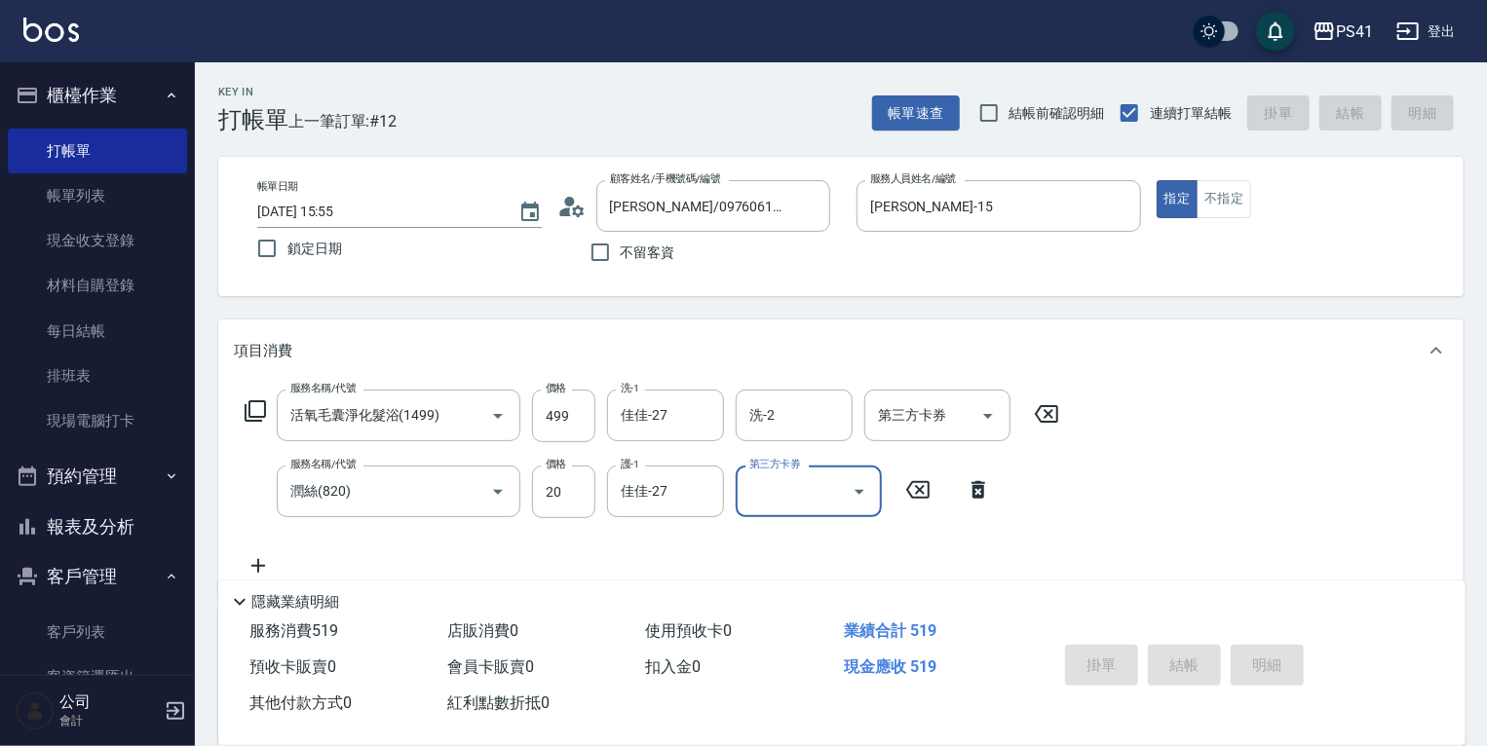
type input "[DATE] 15:56"
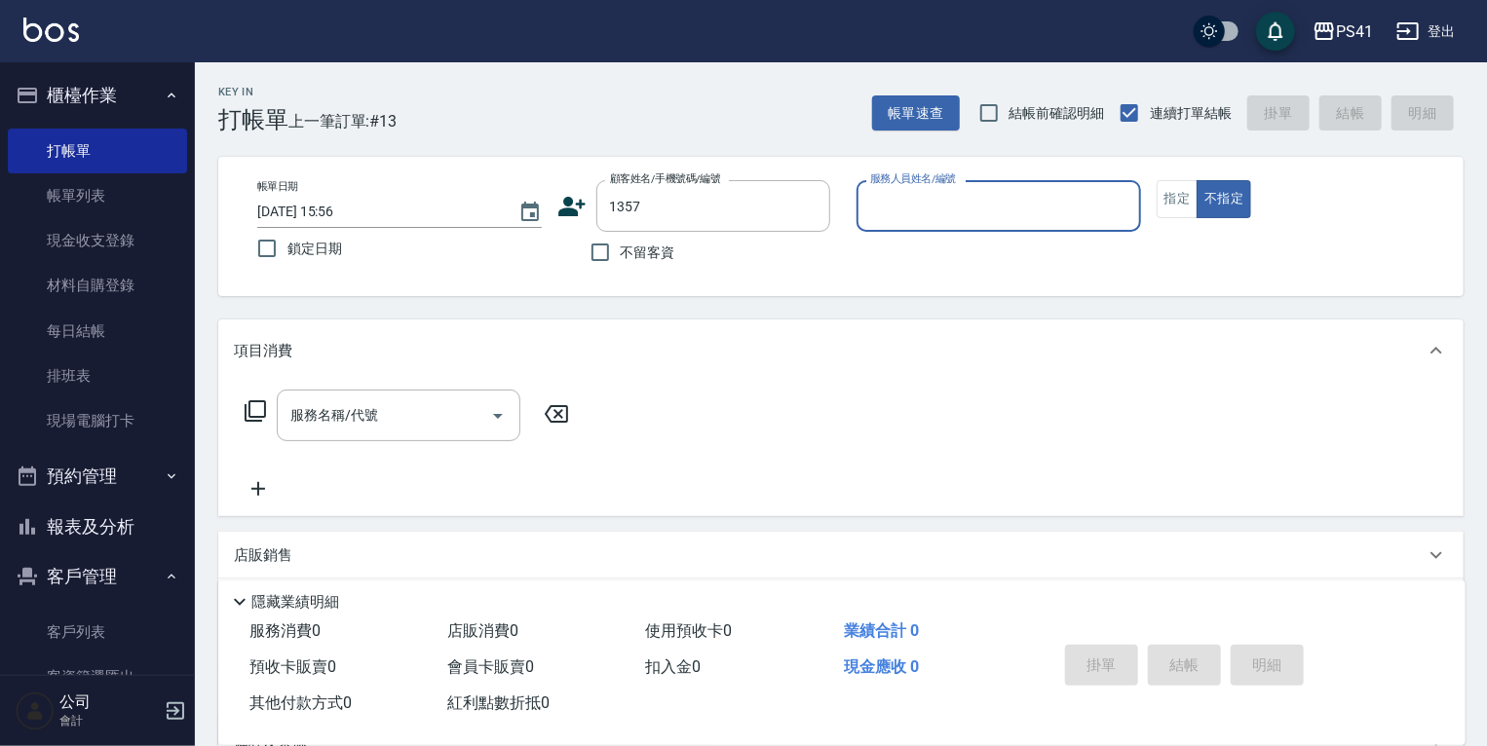
type input "[PERSON_NAME]/0921945135/1357"
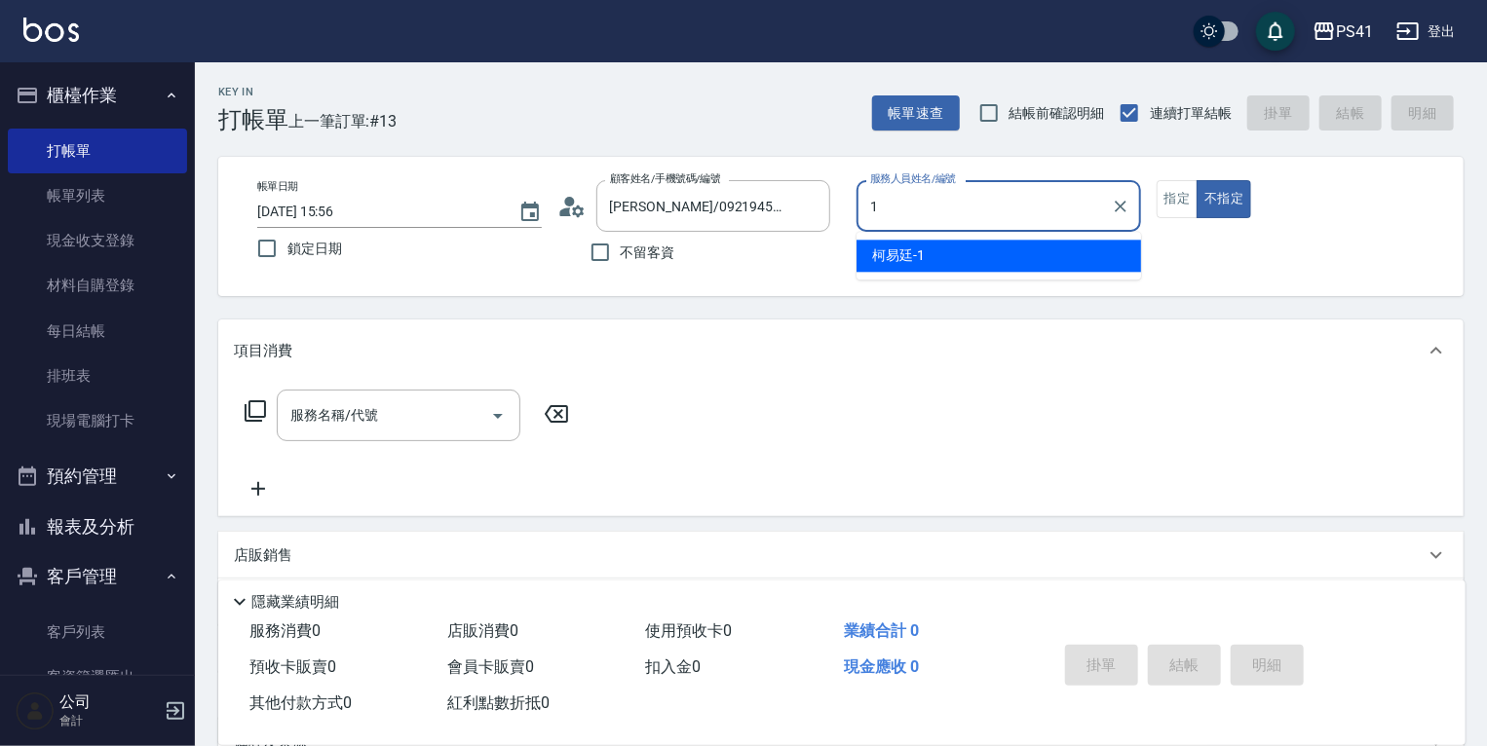
type input "[PERSON_NAME]-1"
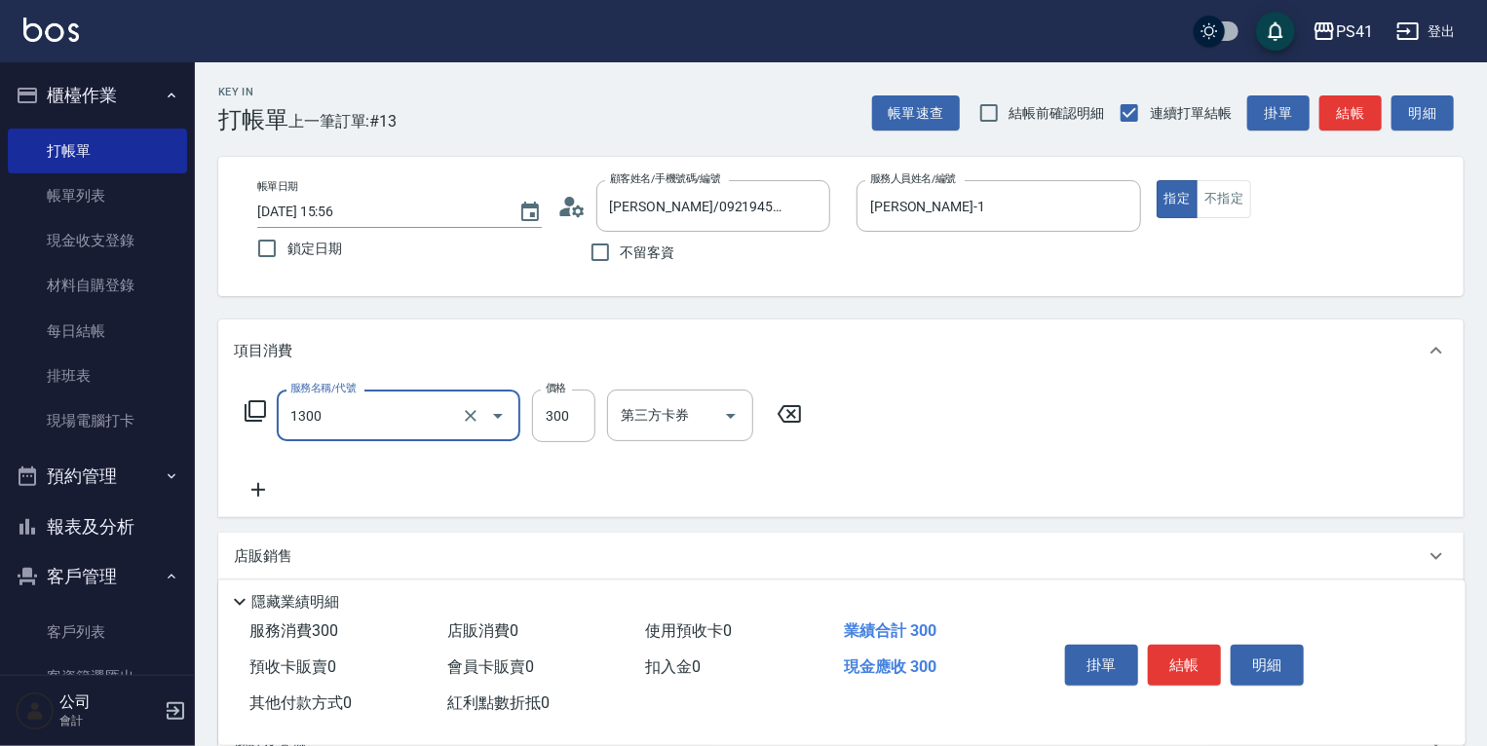
type input "洗髮300(1300)"
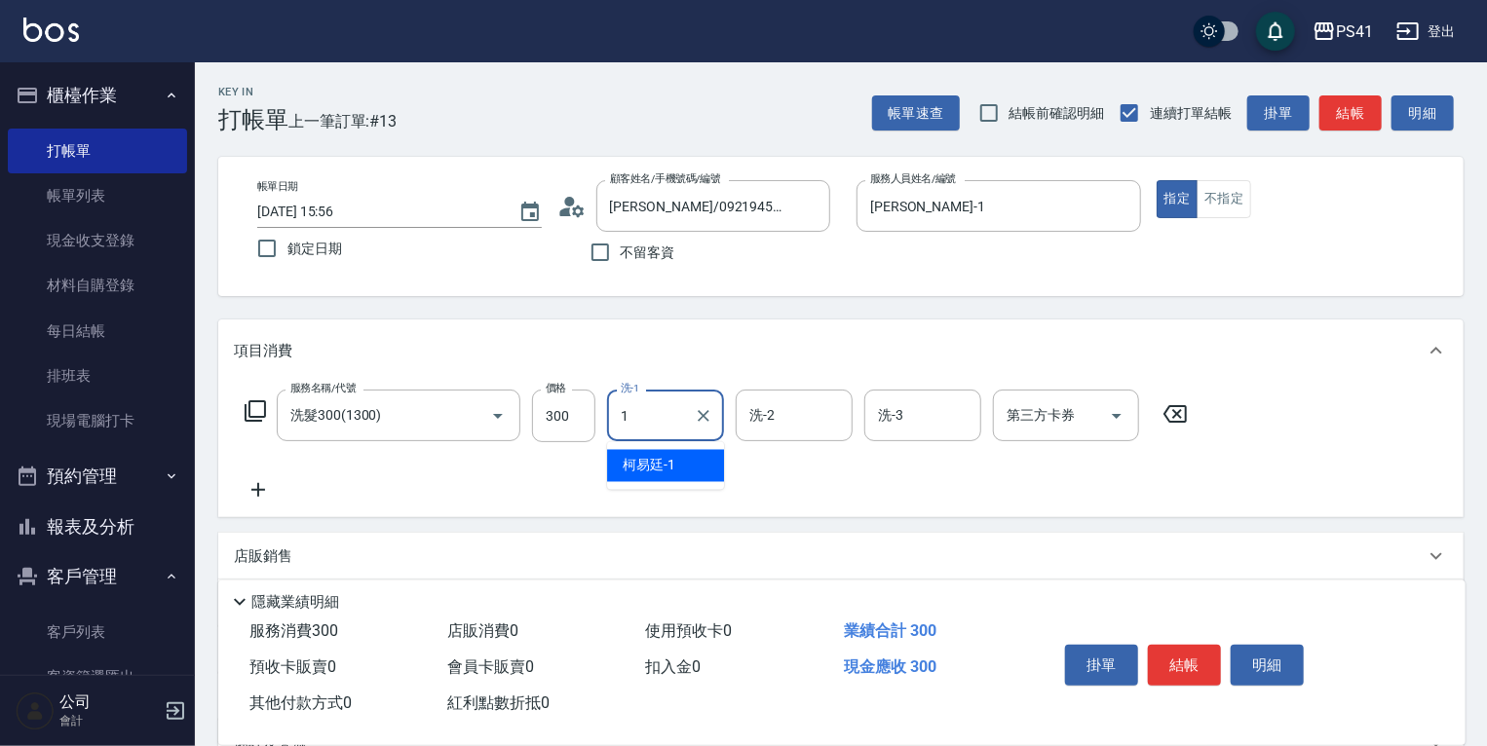
type input "[PERSON_NAME]-1"
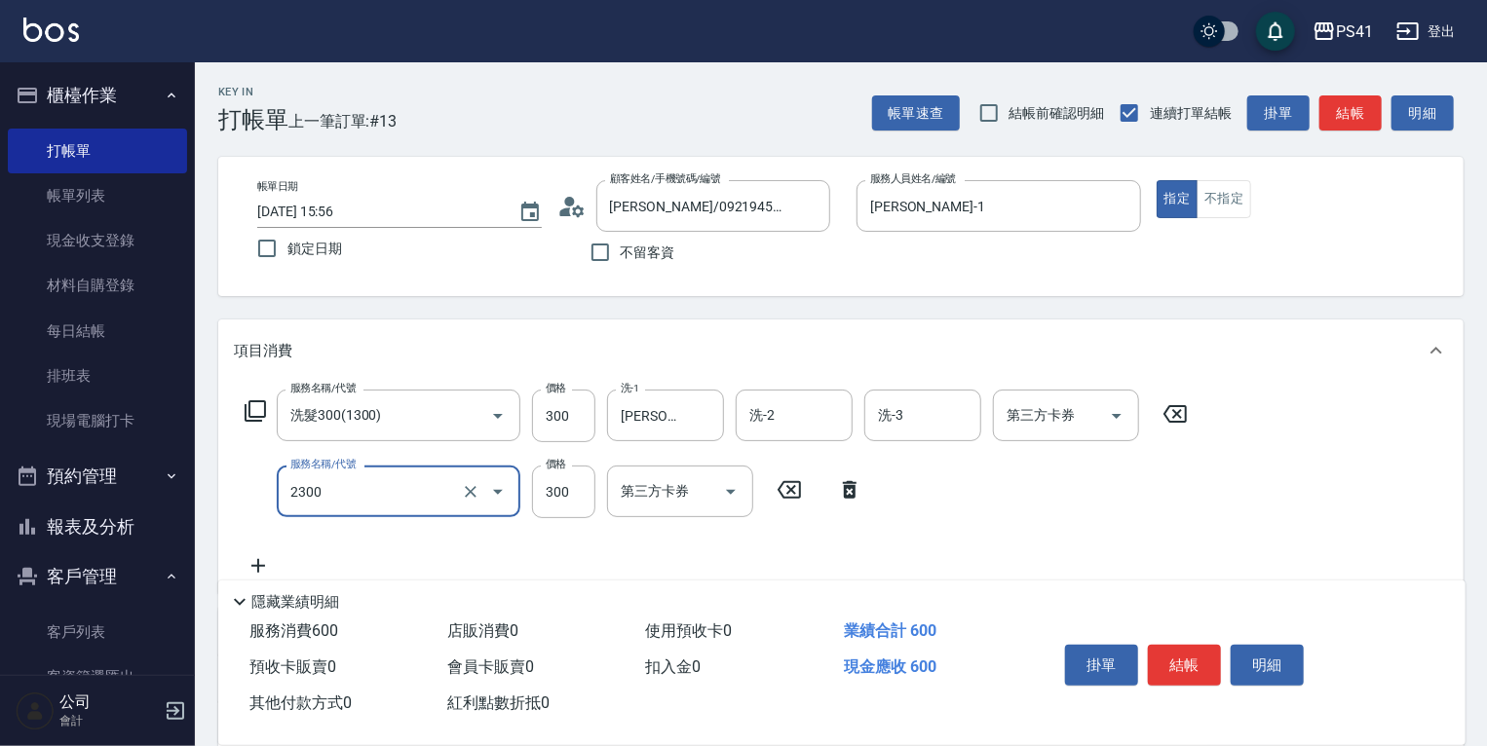
type input "剪髮(2300)"
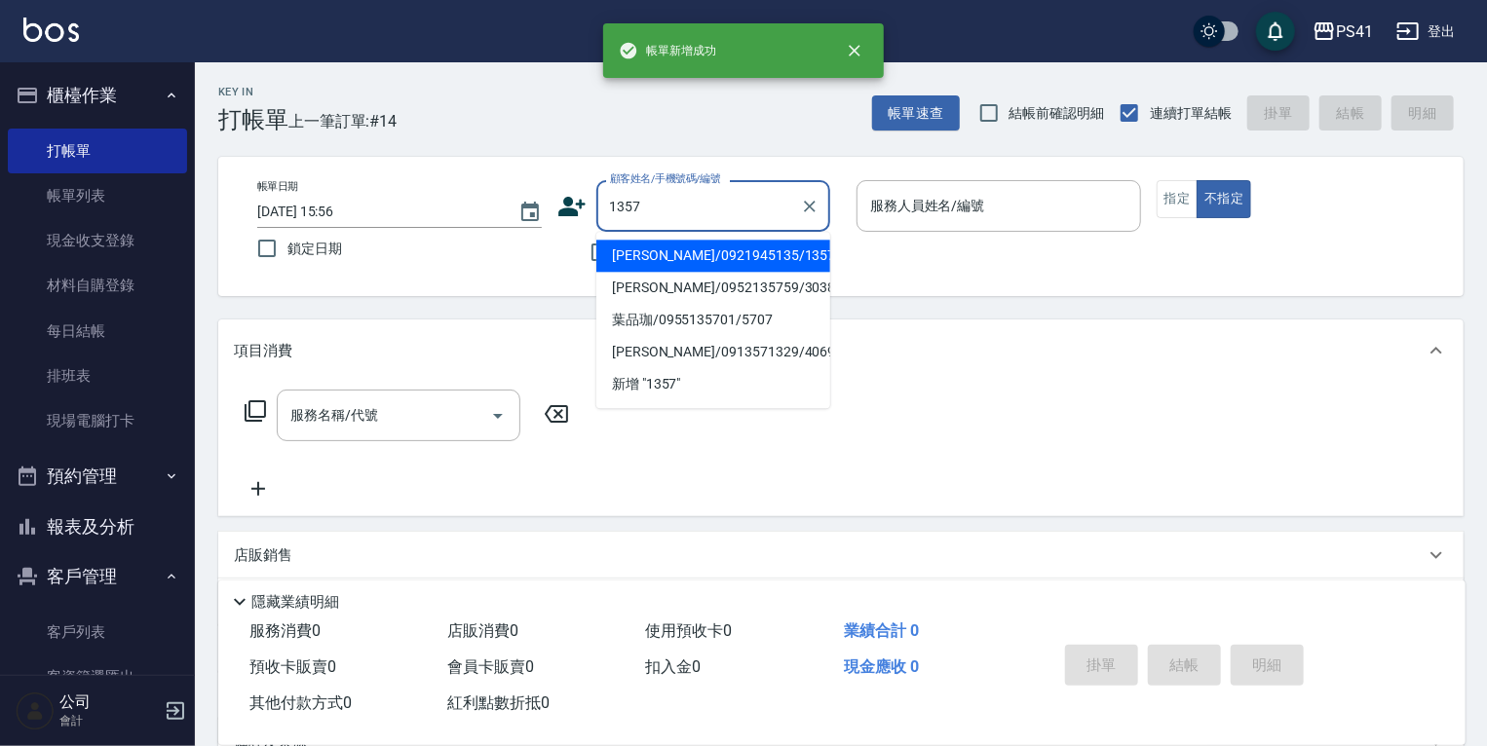
type input "[PERSON_NAME]/0921945135/1357"
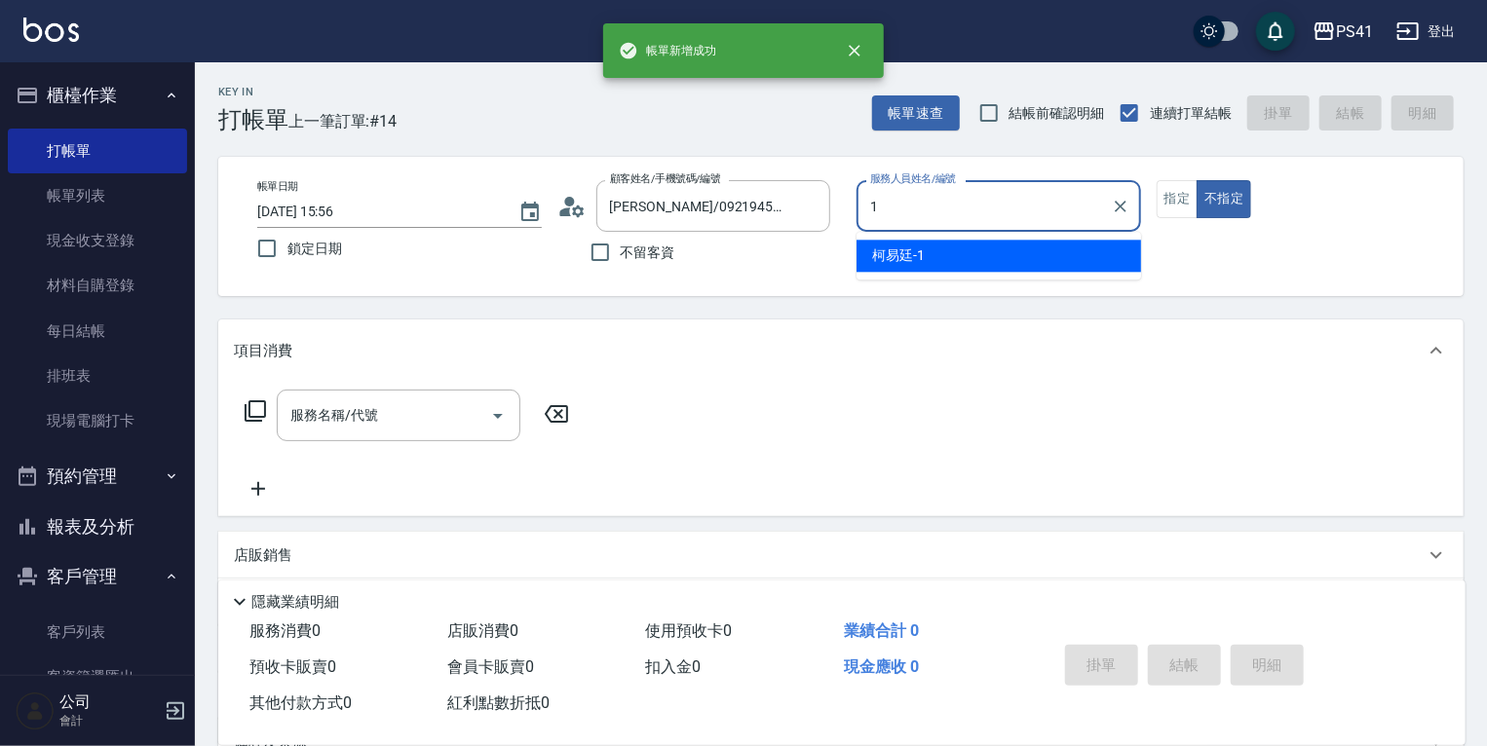
type input "[PERSON_NAME]-1"
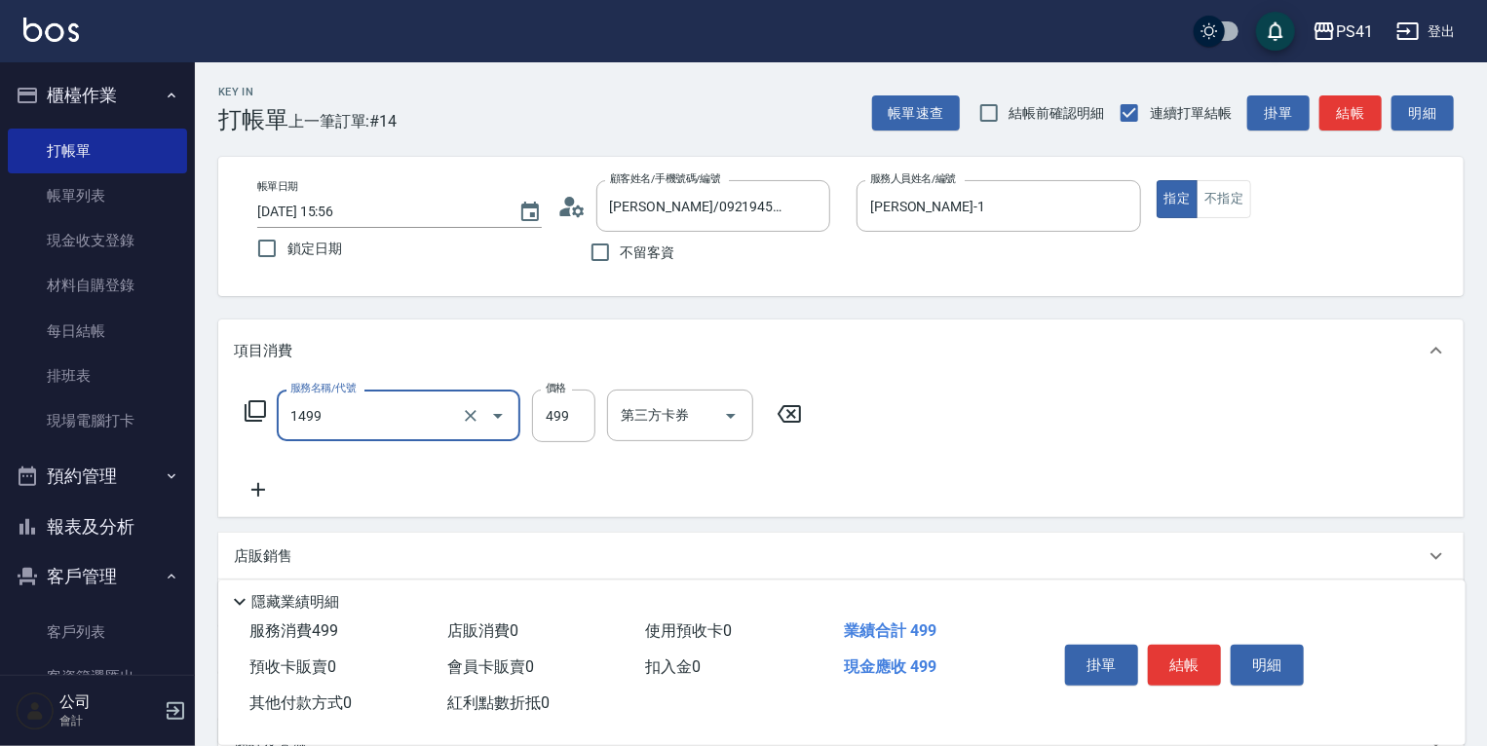
type input "活氧毛囊淨化髮浴(1499)"
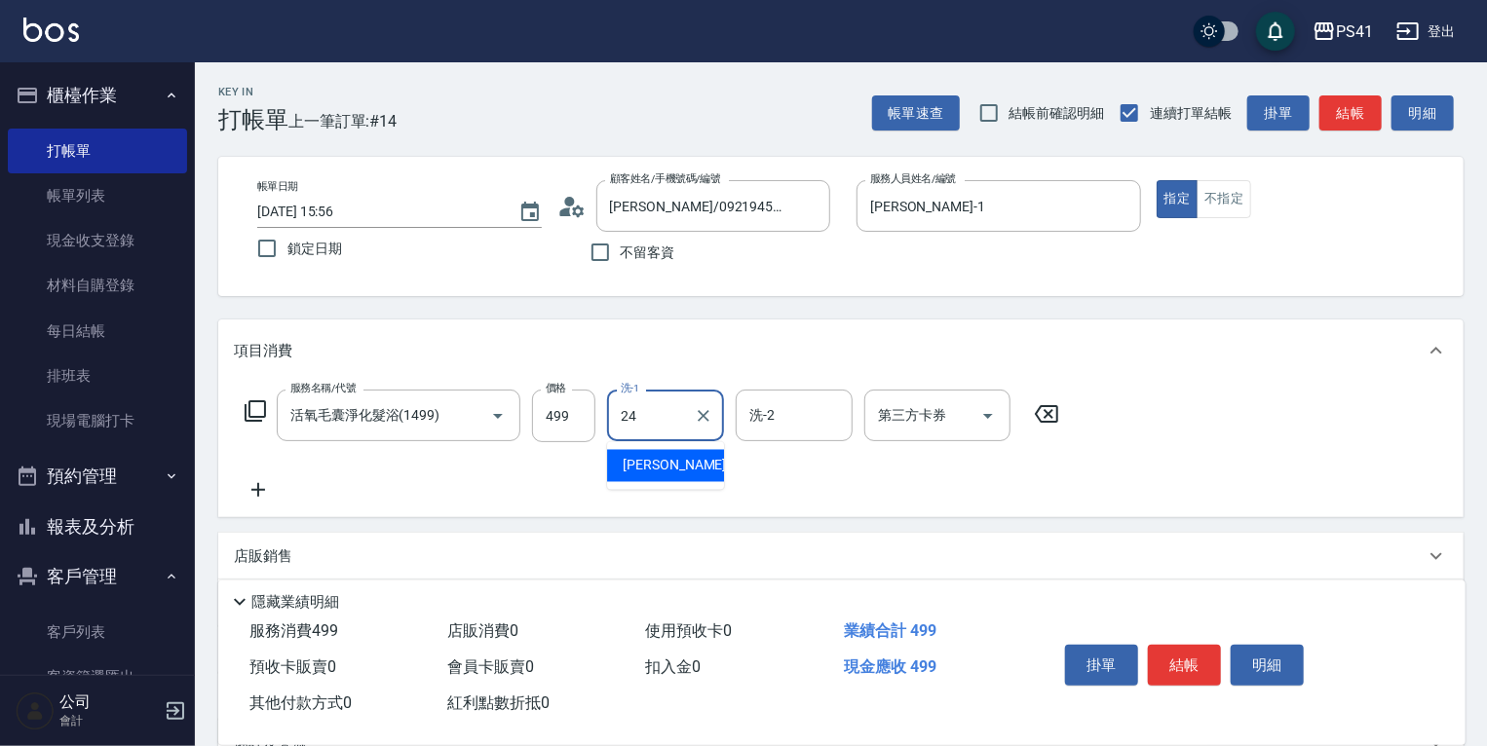
type input "[PERSON_NAME]-24"
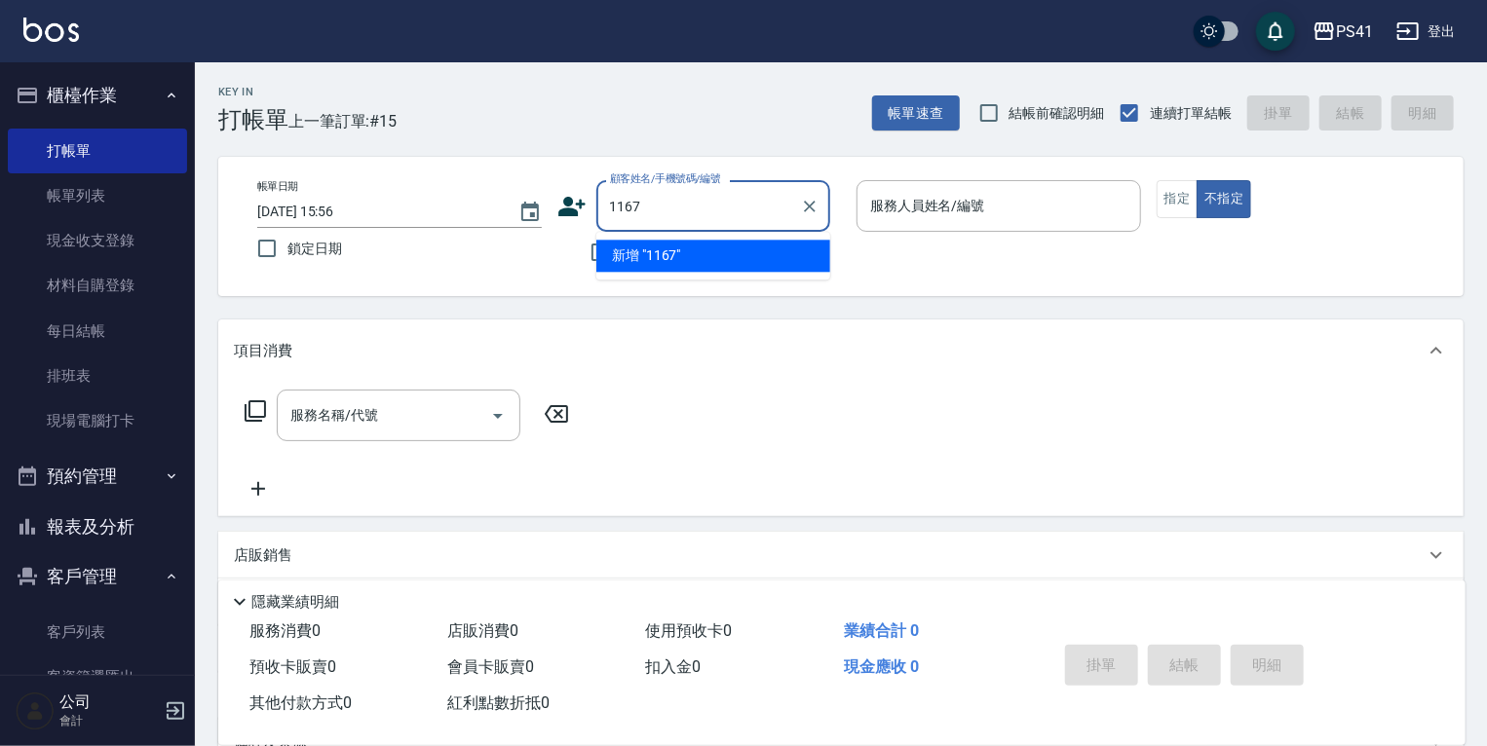
type input "1167"
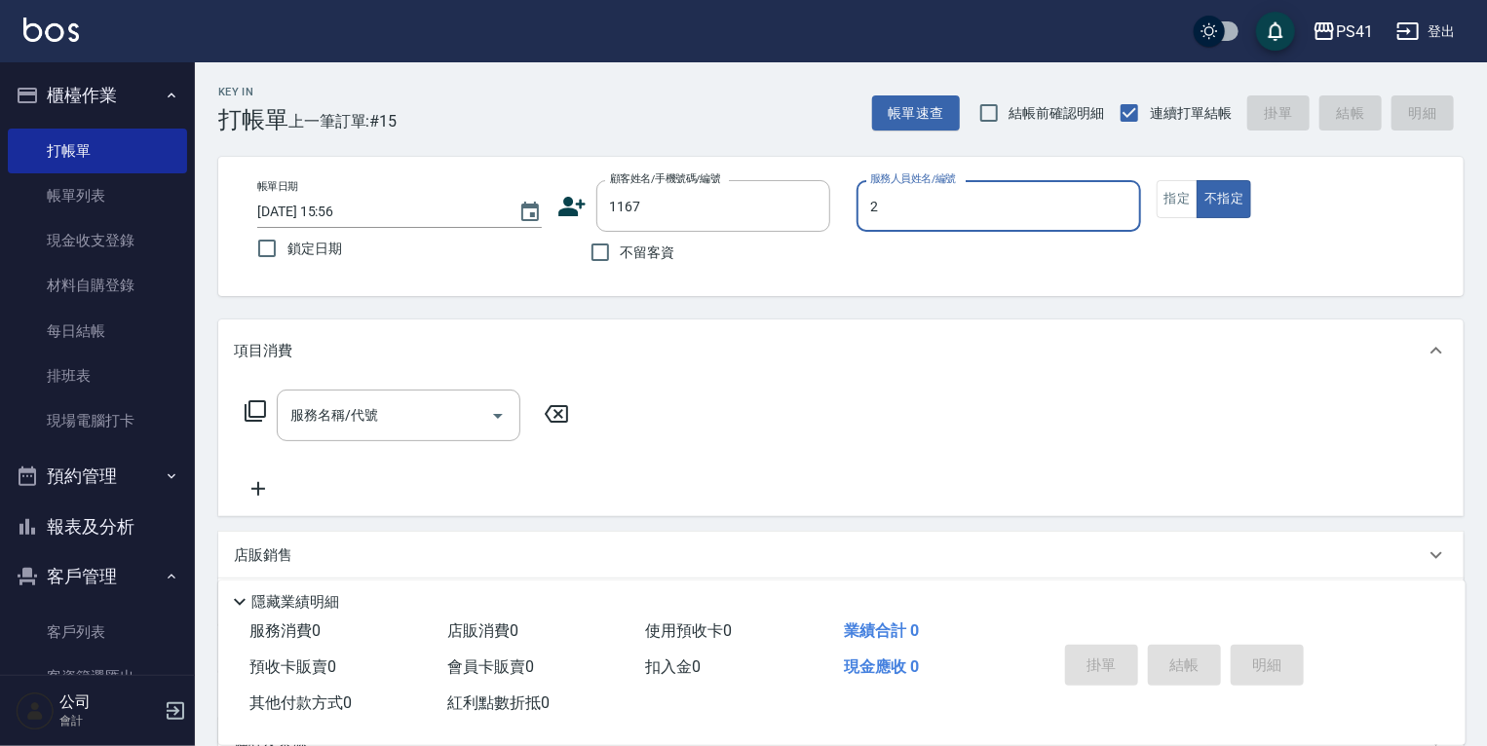
type input "謝淳蕙-2"
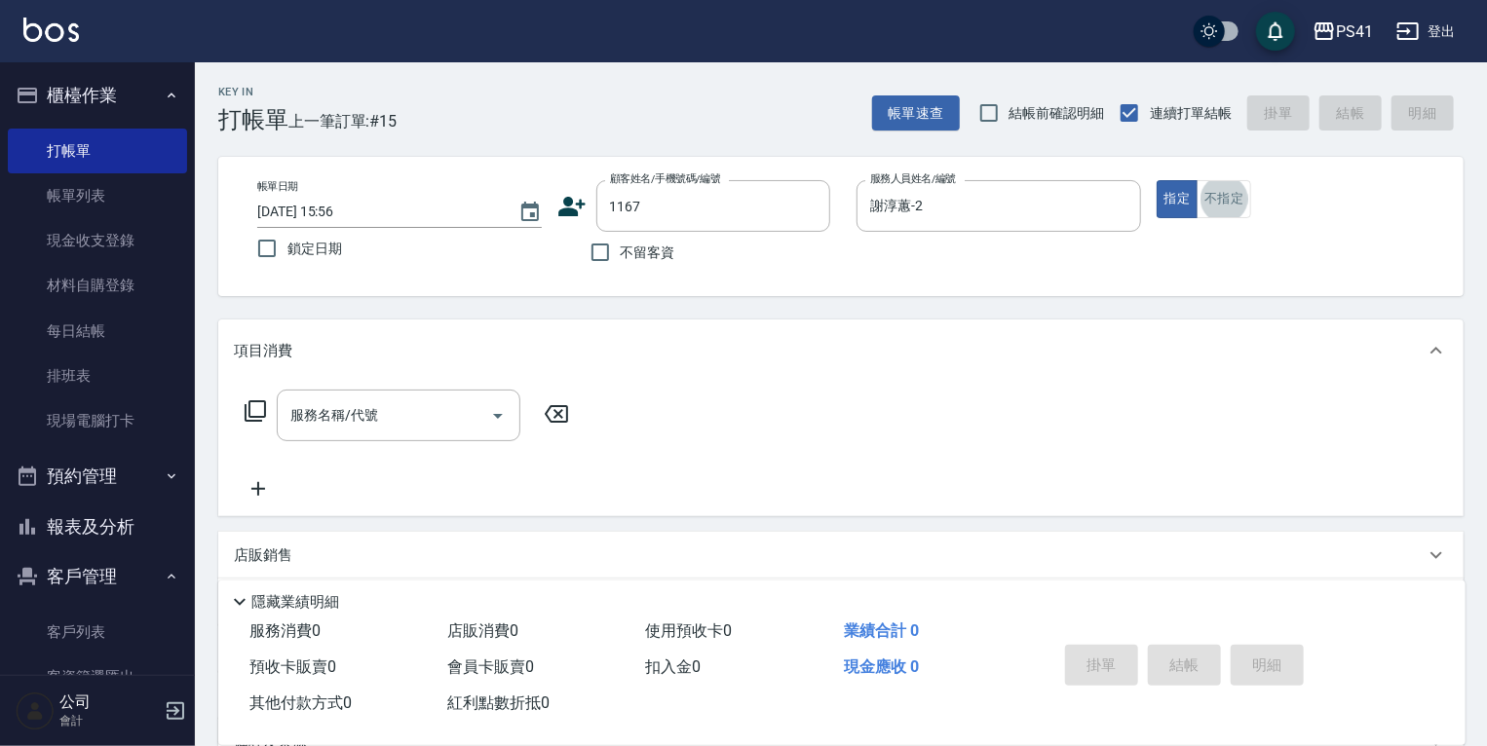
type input "[PERSON_NAME]/0952704777/1167"
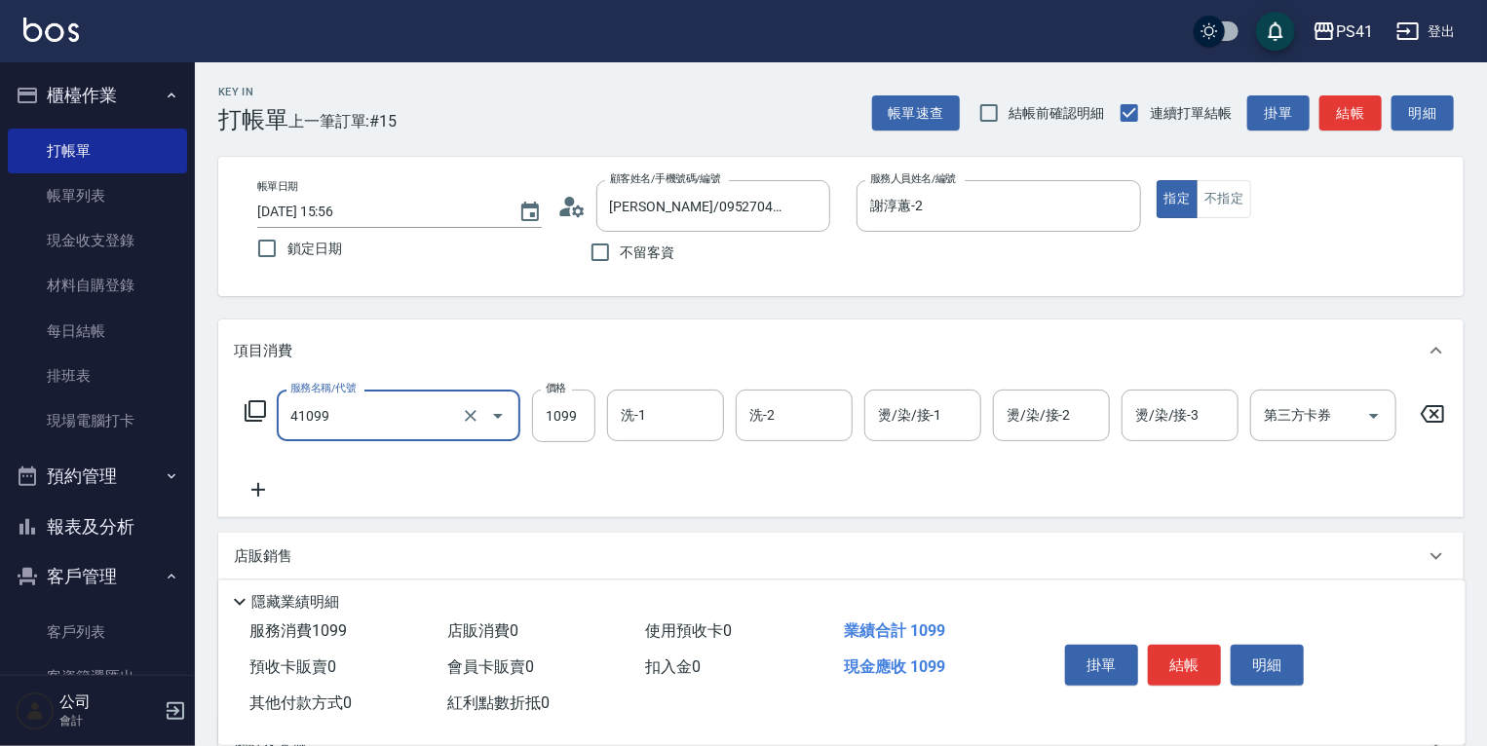
type input "公司活動/早鳥(41099)"
type input "1599"
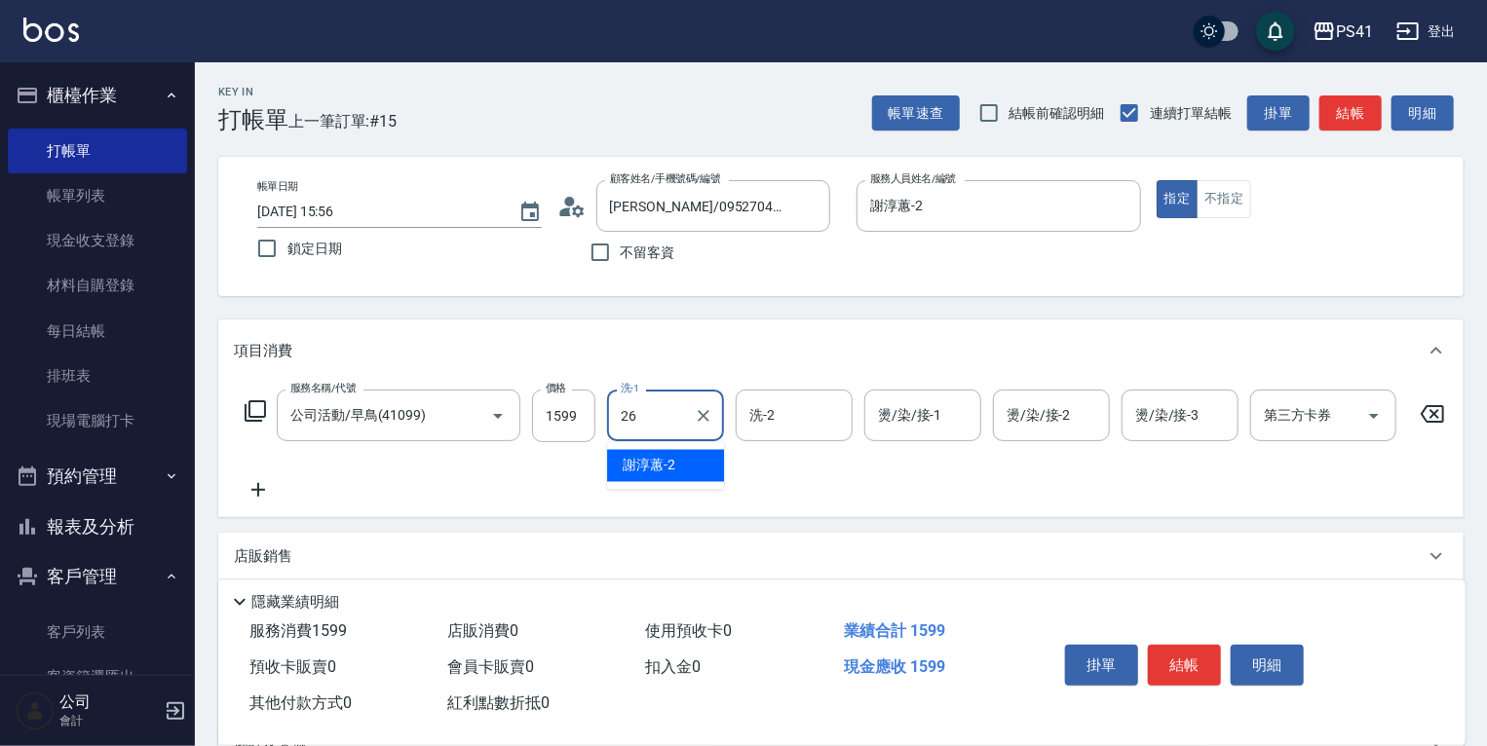
type input "[PERSON_NAME]-26"
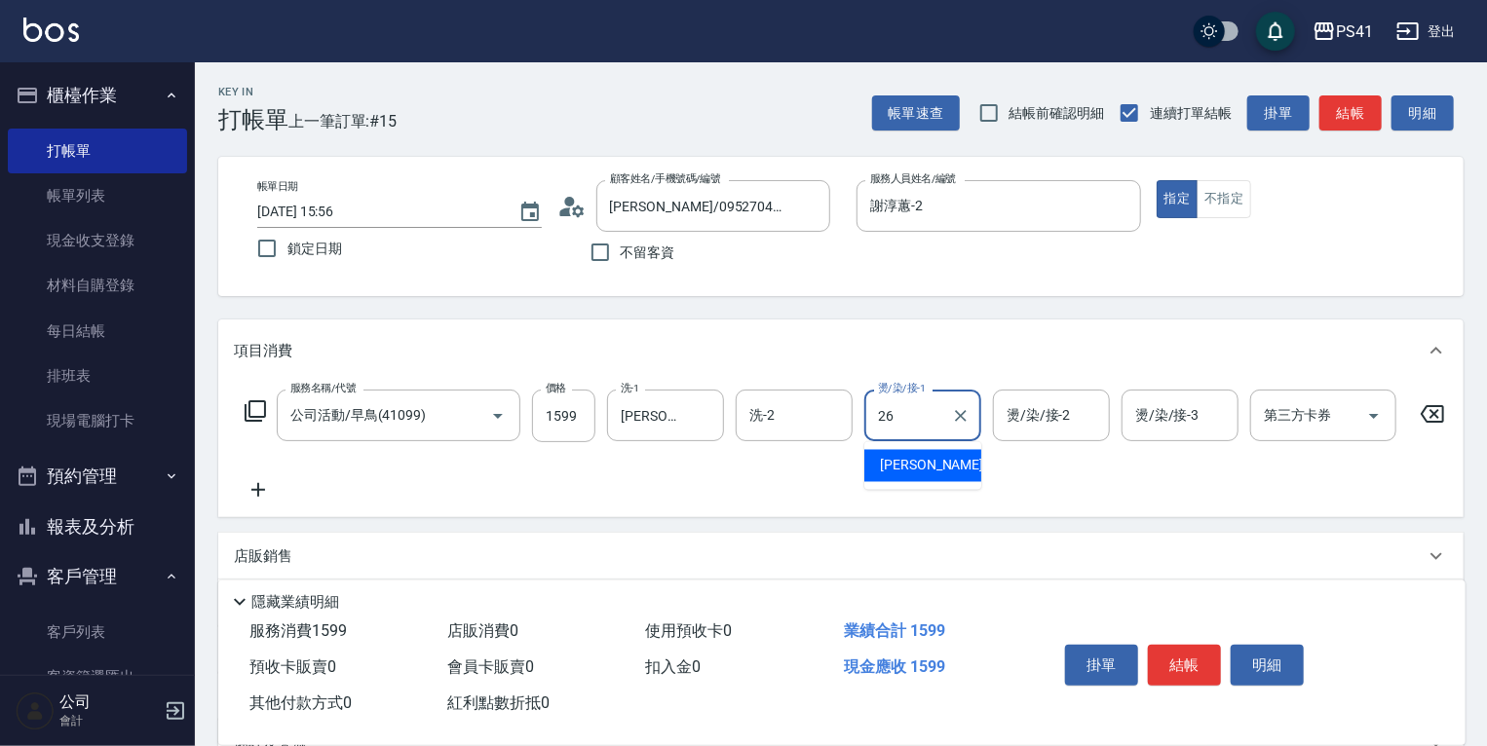
type input "[PERSON_NAME]-26"
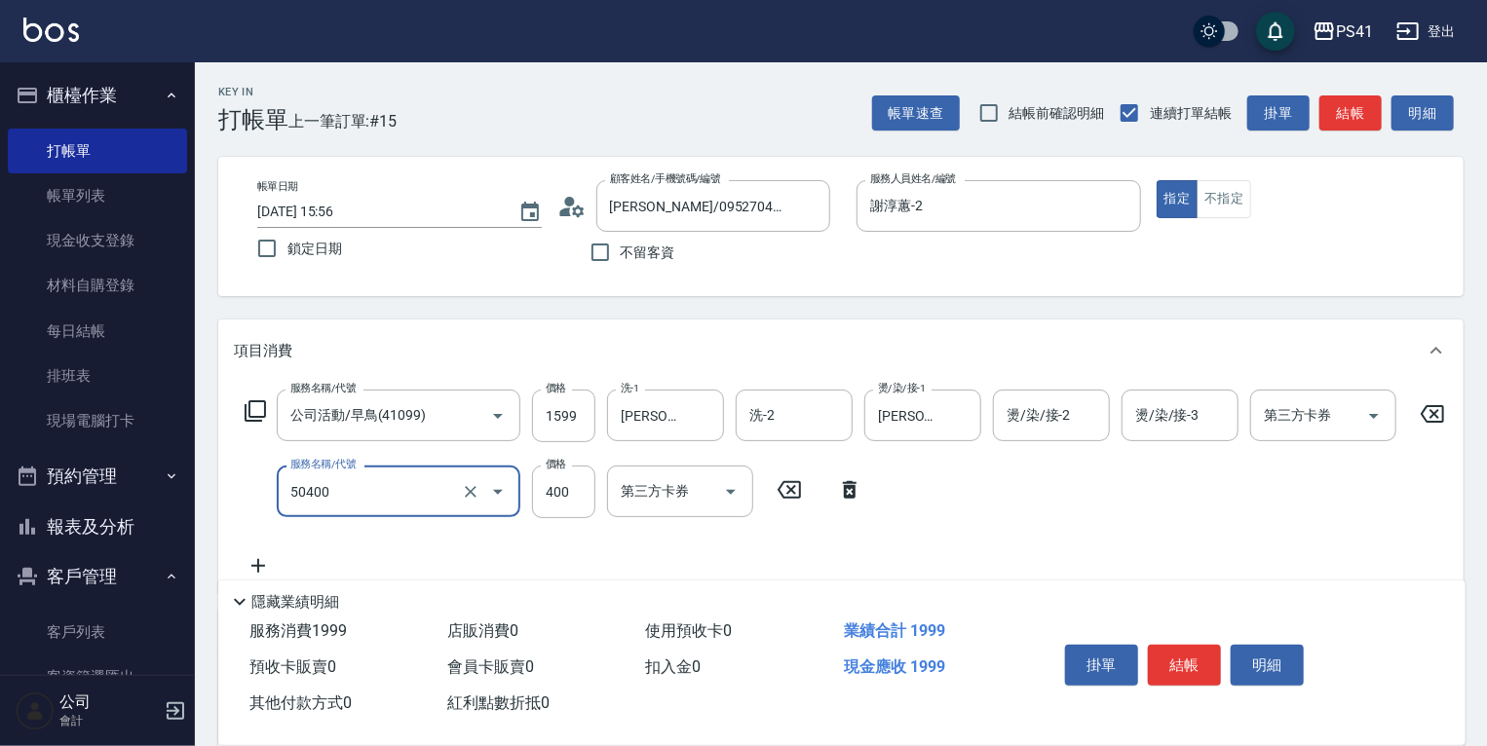
type input "原價1~400護髮(50400)"
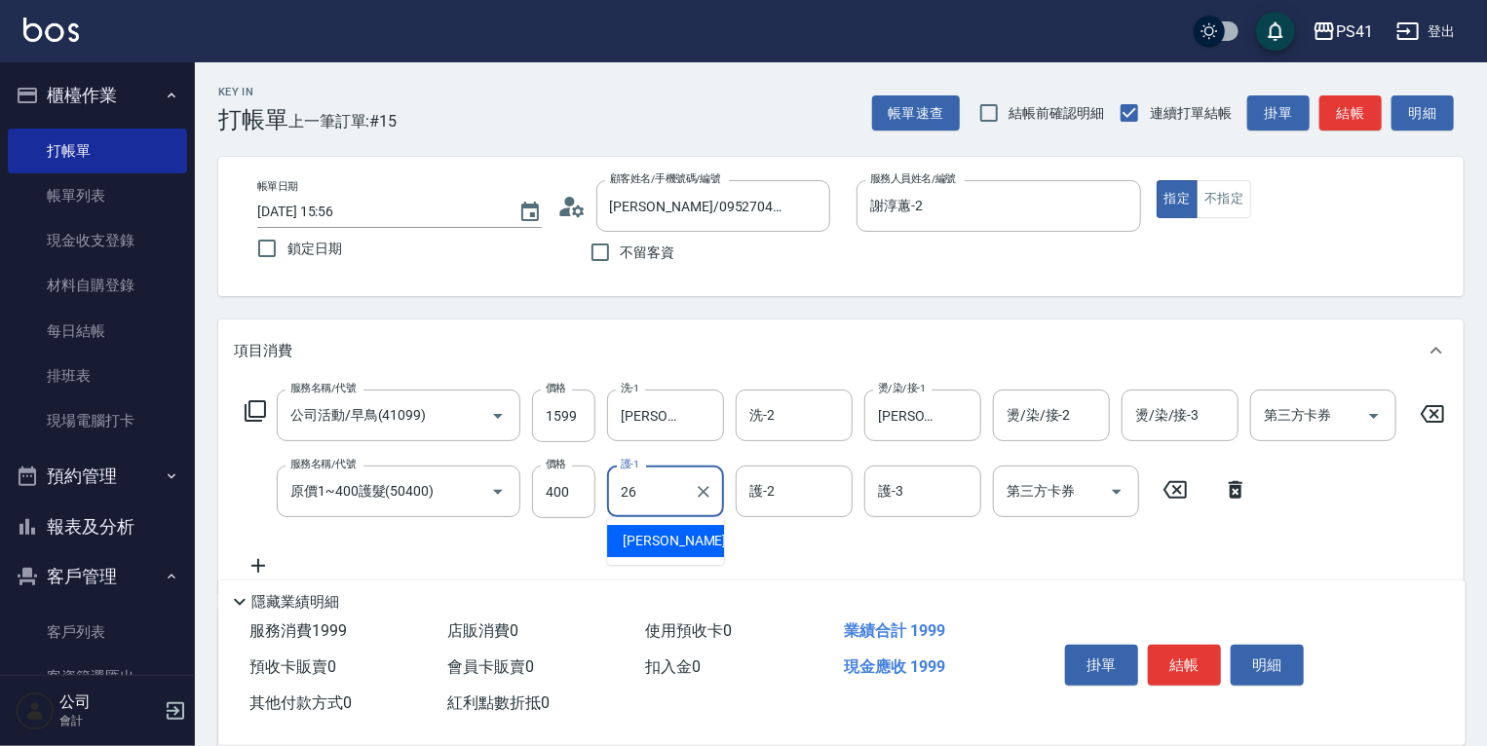
type input "[PERSON_NAME]-26"
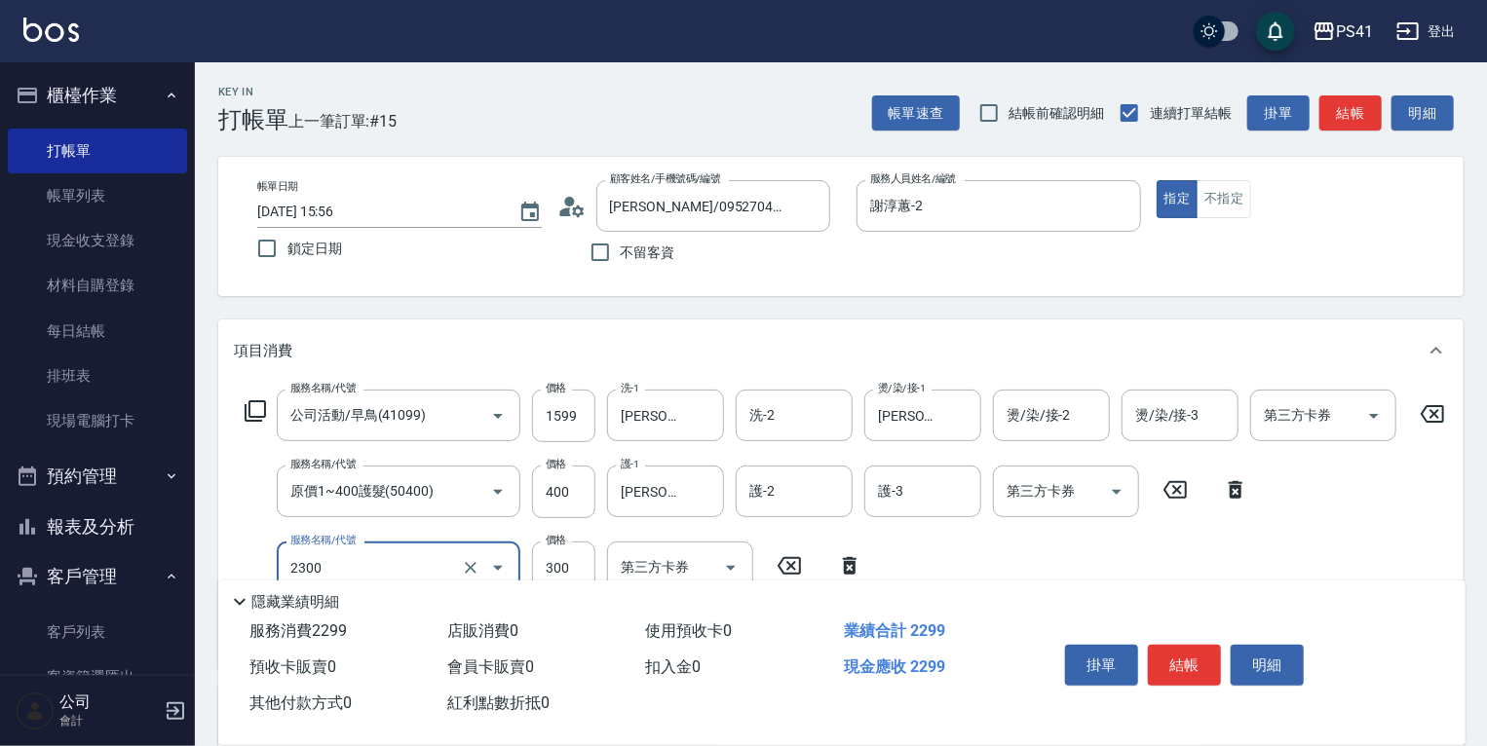
type input "剪髮(2300)"
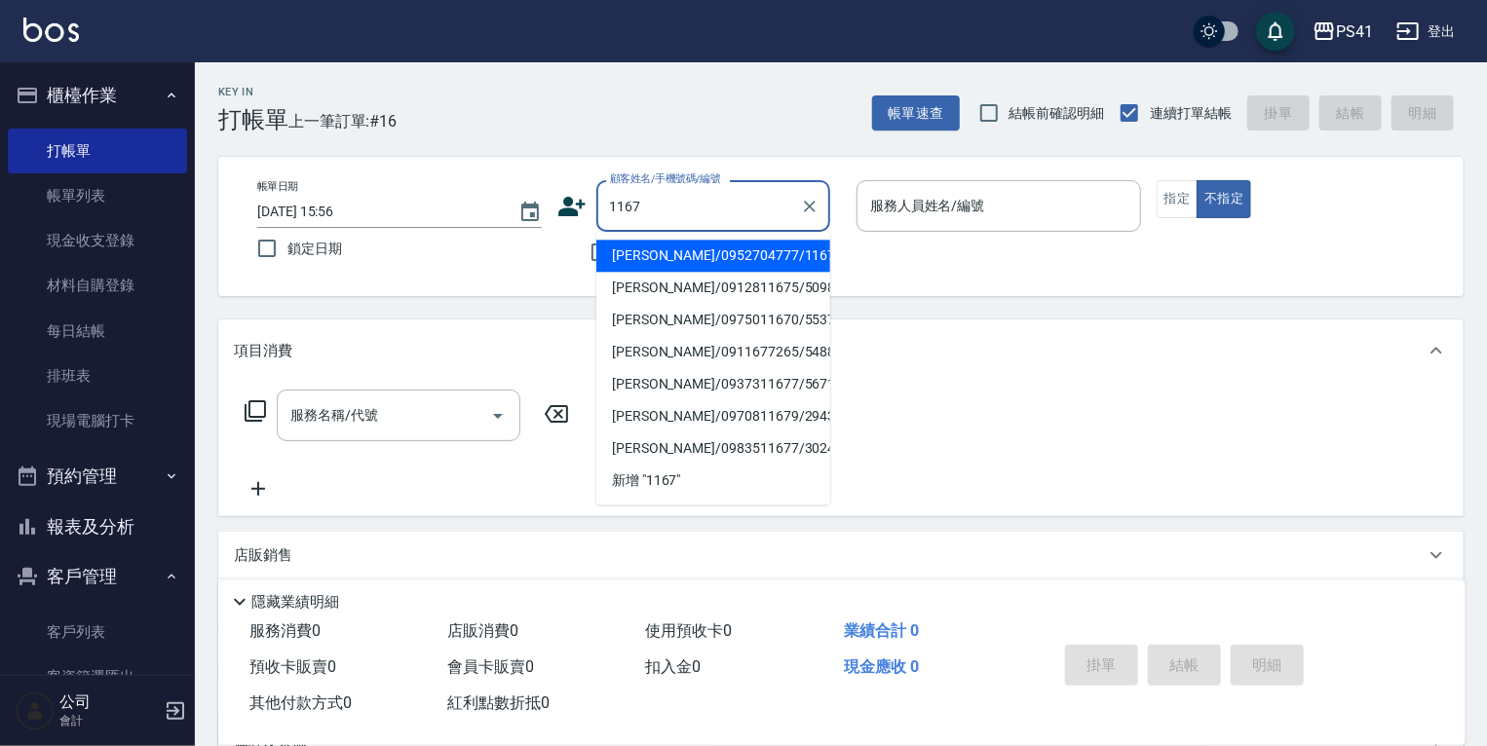
type input "[PERSON_NAME]/0952704777/1167"
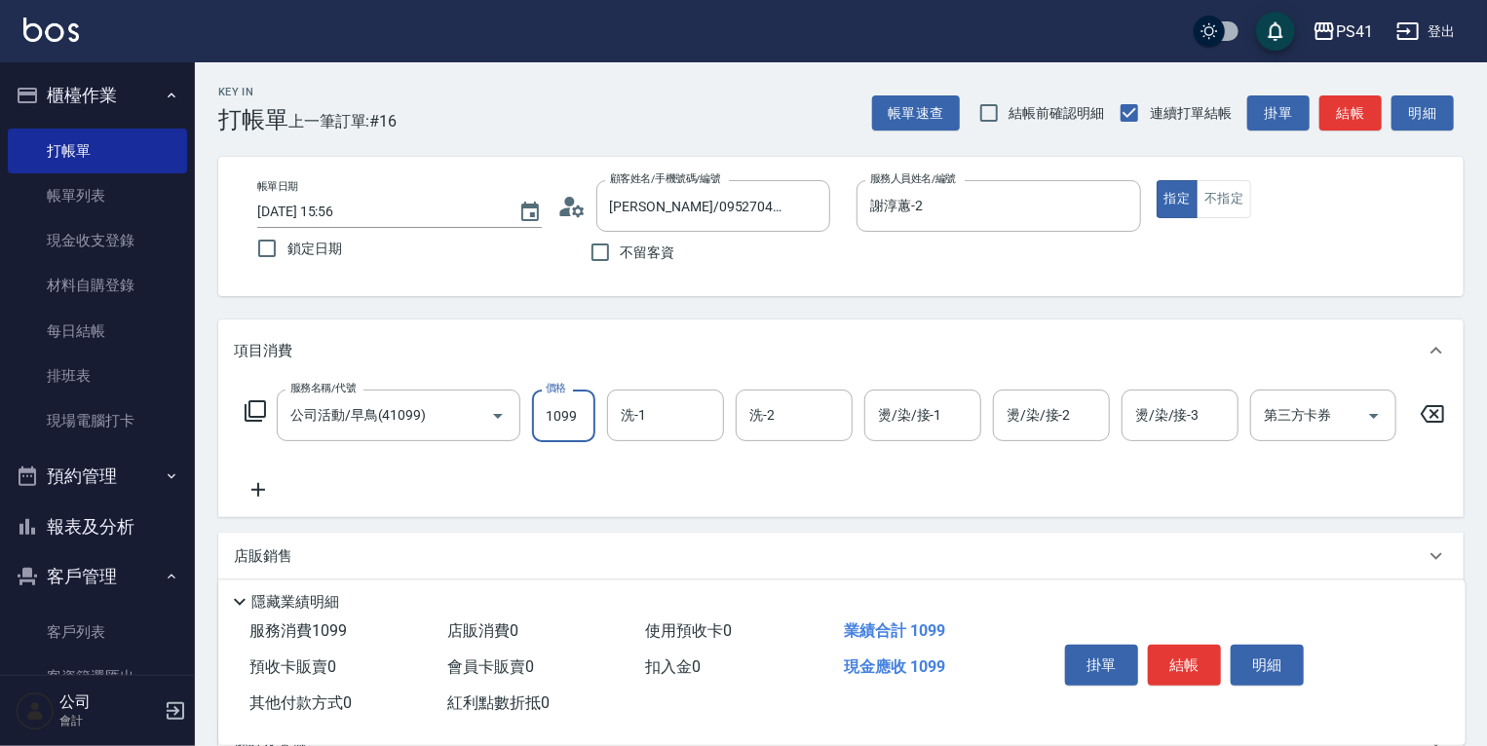
click at [541, 414] on input "1099" at bounding box center [563, 416] width 63 height 53
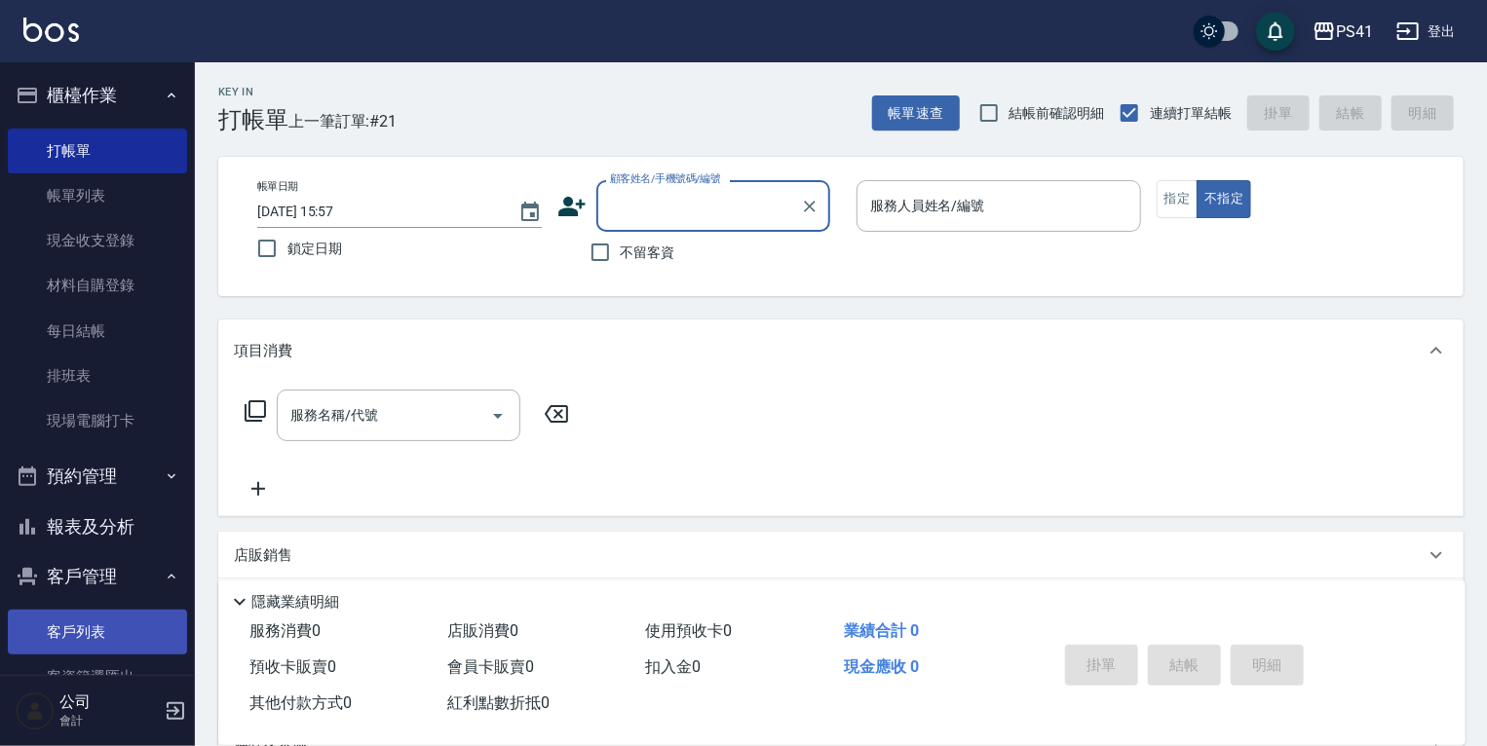
drag, startPoint x: 94, startPoint y: 625, endPoint x: 96, endPoint y: 654, distance: 29.4
click at [94, 625] on link "客戶列表" at bounding box center [97, 632] width 179 height 45
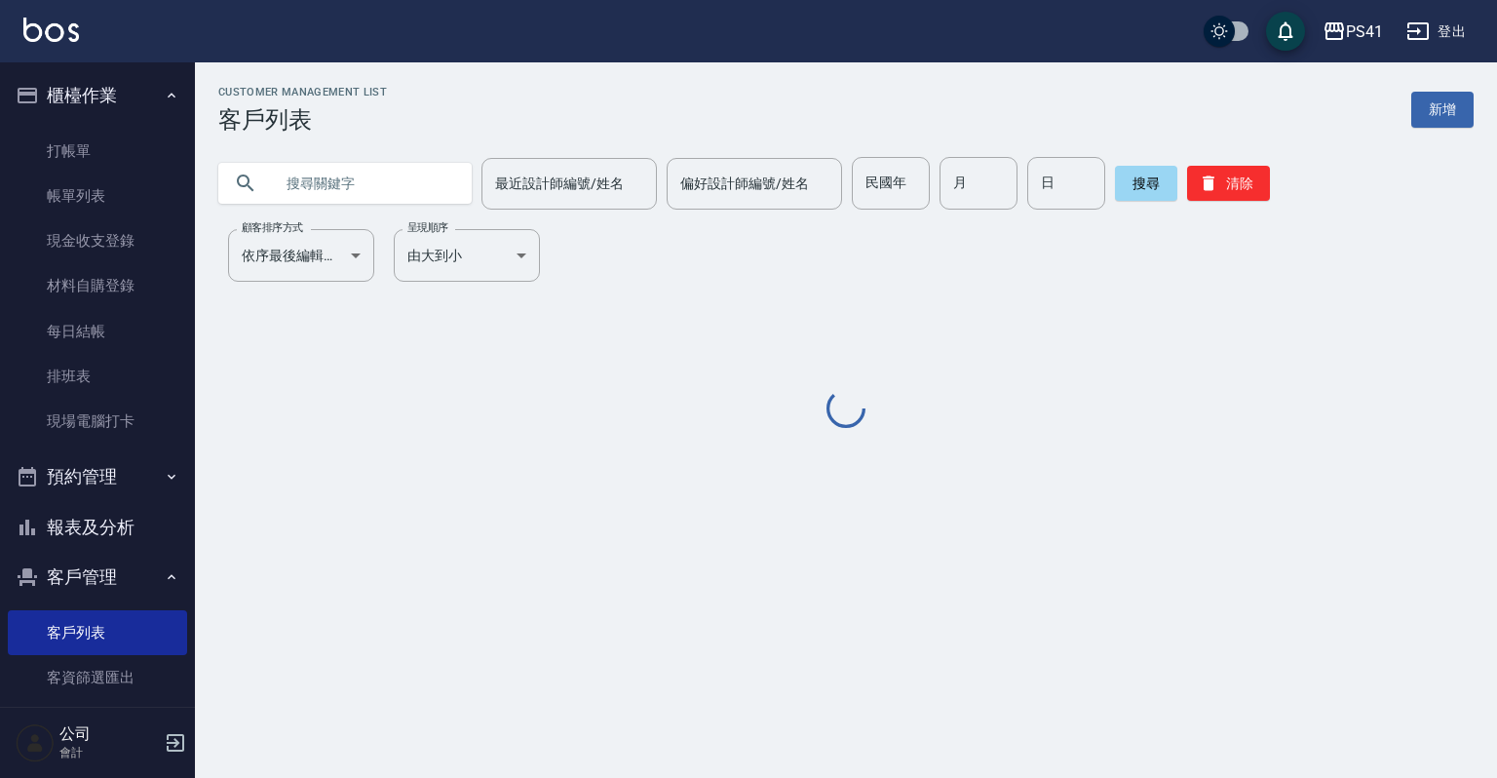
click at [347, 197] on input "text" at bounding box center [364, 183] width 183 height 53
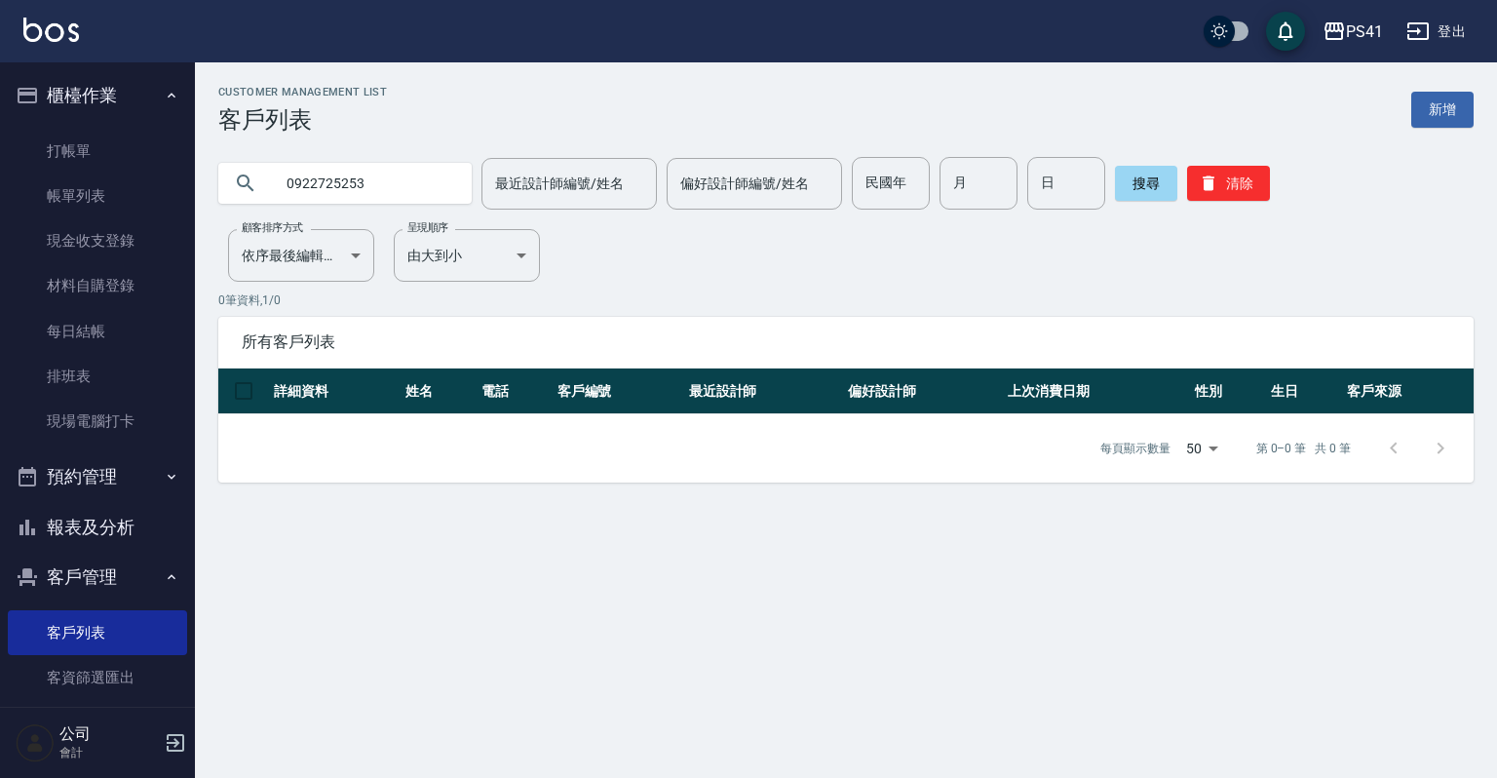
drag, startPoint x: 388, startPoint y: 188, endPoint x: 226, endPoint y: 185, distance: 161.8
click at [226, 185] on div "0922725253" at bounding box center [344, 183] width 253 height 41
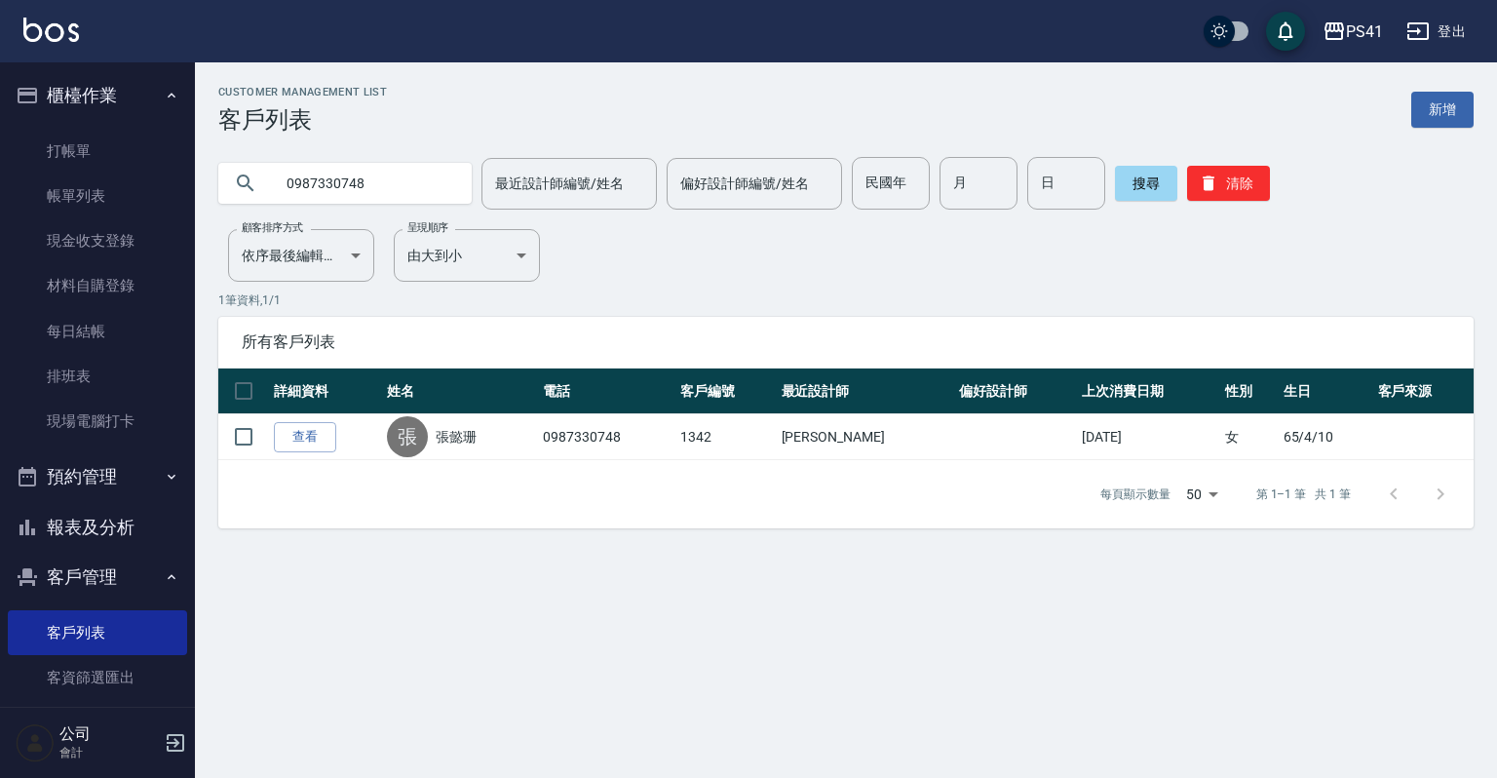
click at [93, 519] on button "報表及分析" at bounding box center [97, 527] width 179 height 51
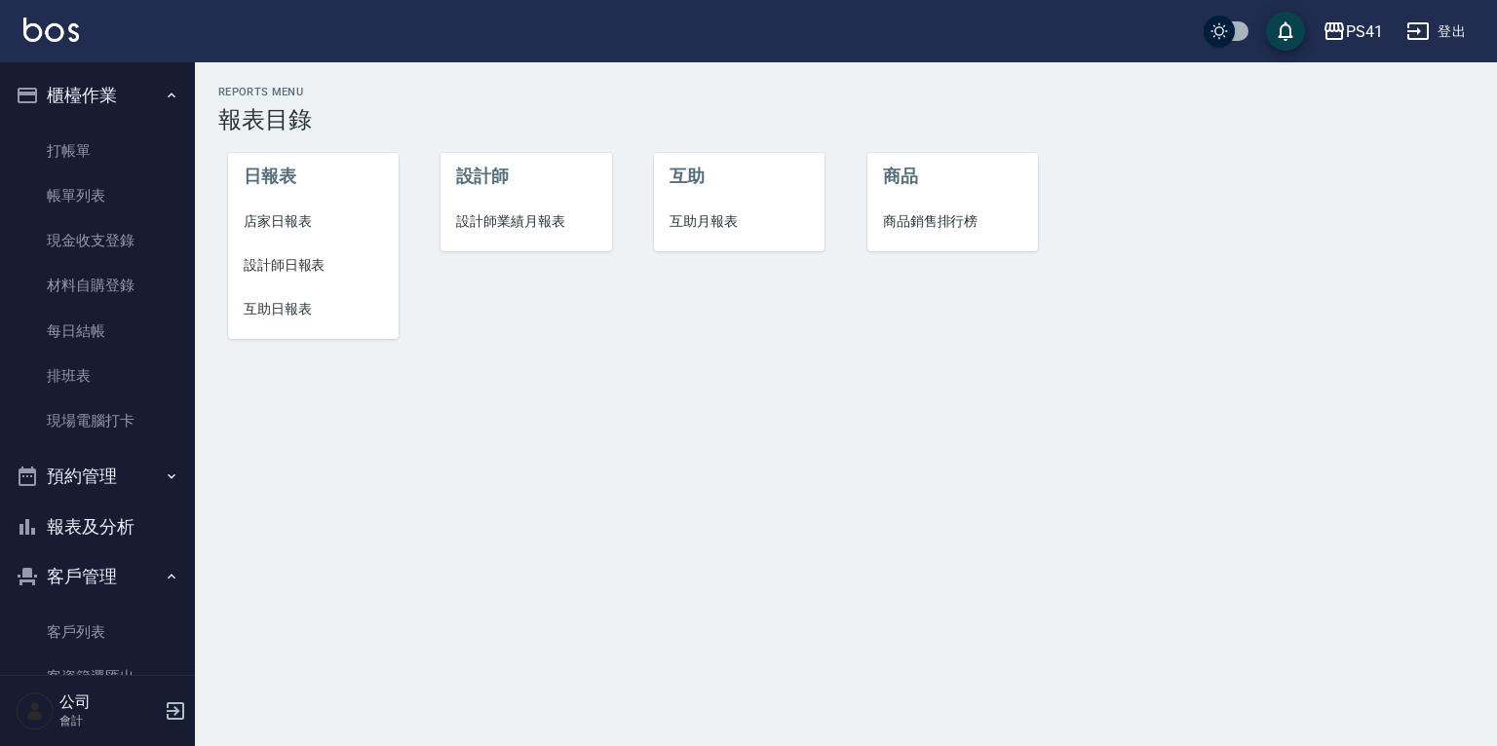
click at [678, 215] on span "互助月報表" at bounding box center [738, 221] width 139 height 20
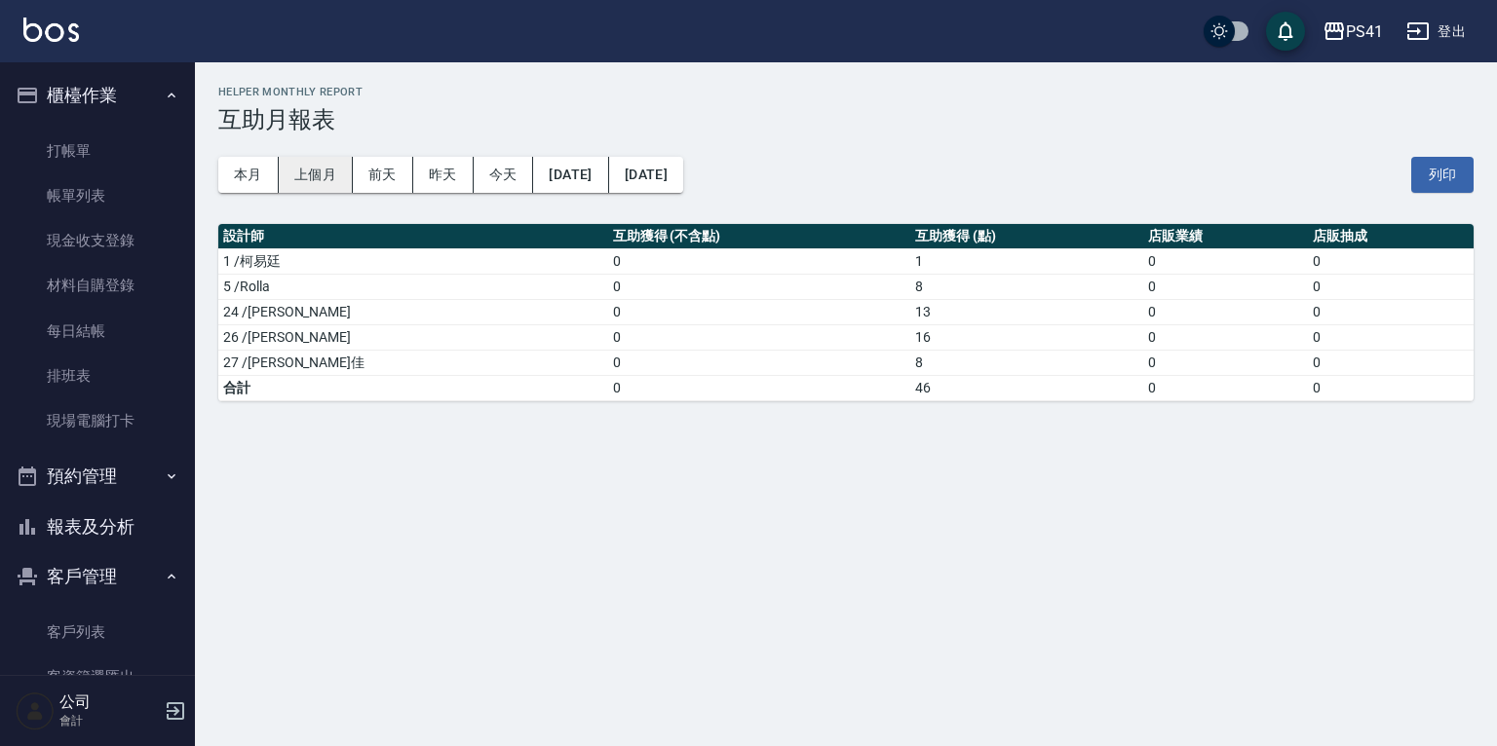
click at [334, 172] on button "上個月" at bounding box center [316, 175] width 74 height 36
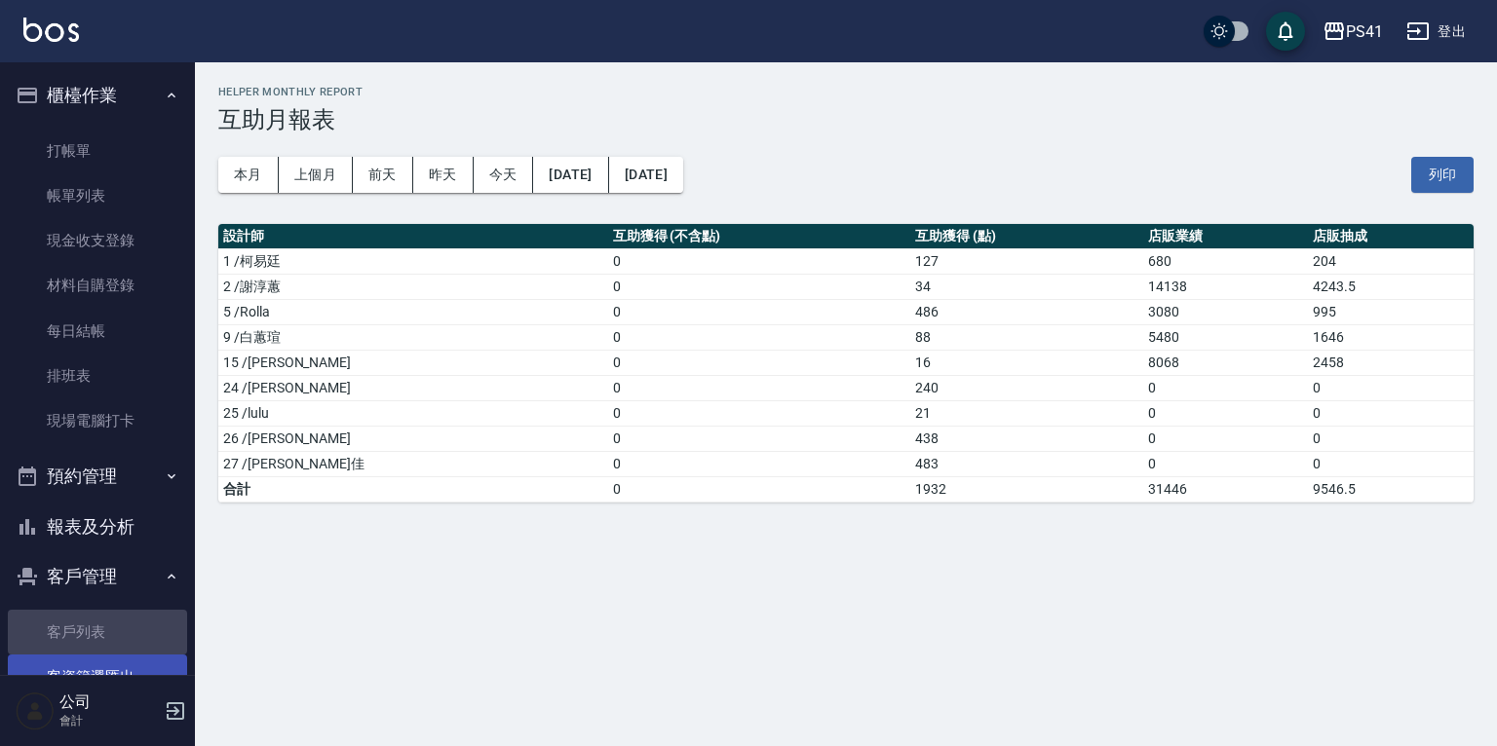
drag, startPoint x: 130, startPoint y: 643, endPoint x: 134, endPoint y: 669, distance: 26.6
click at [130, 641] on link "客戶列表" at bounding box center [97, 632] width 179 height 45
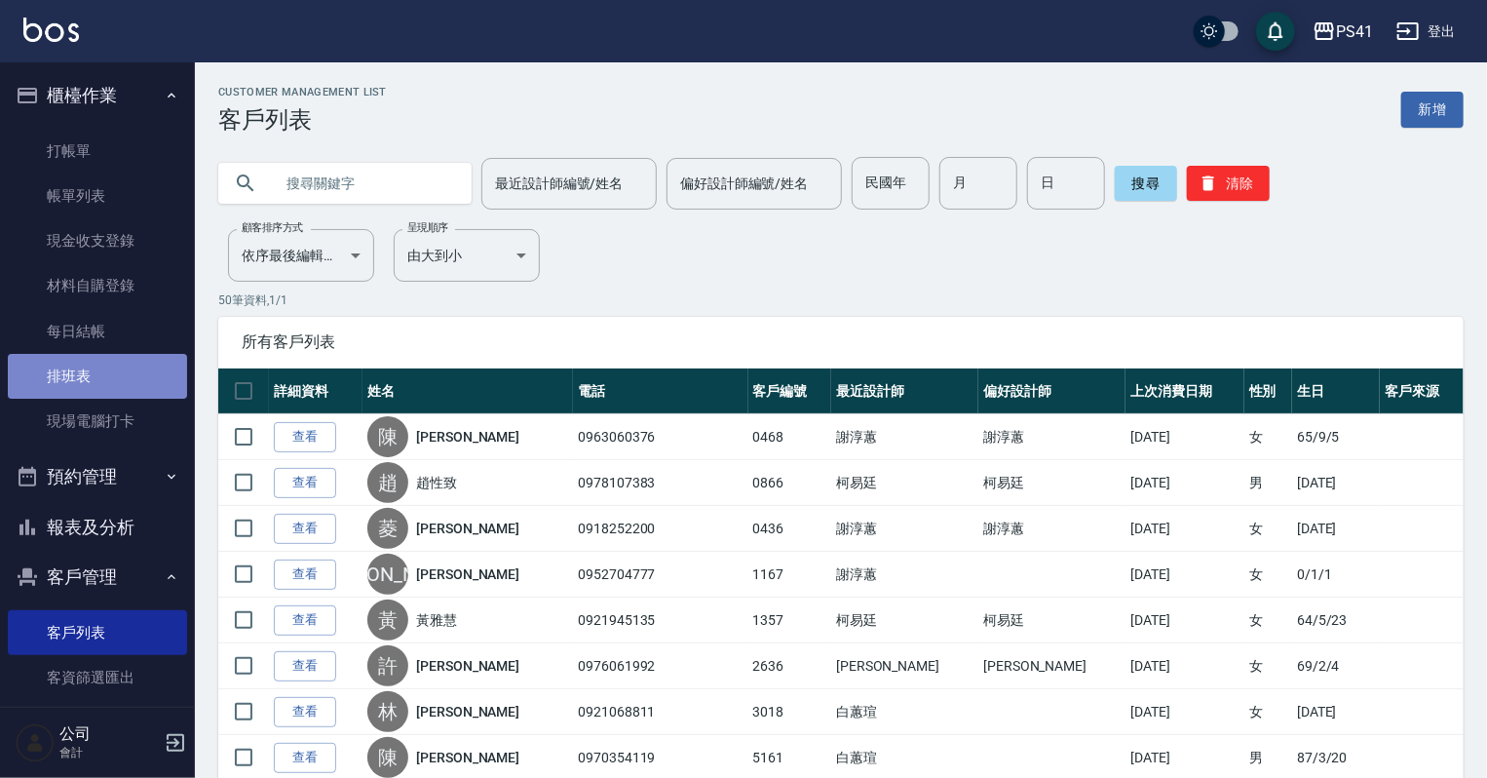
click at [112, 373] on link "排班表" at bounding box center [97, 376] width 179 height 45
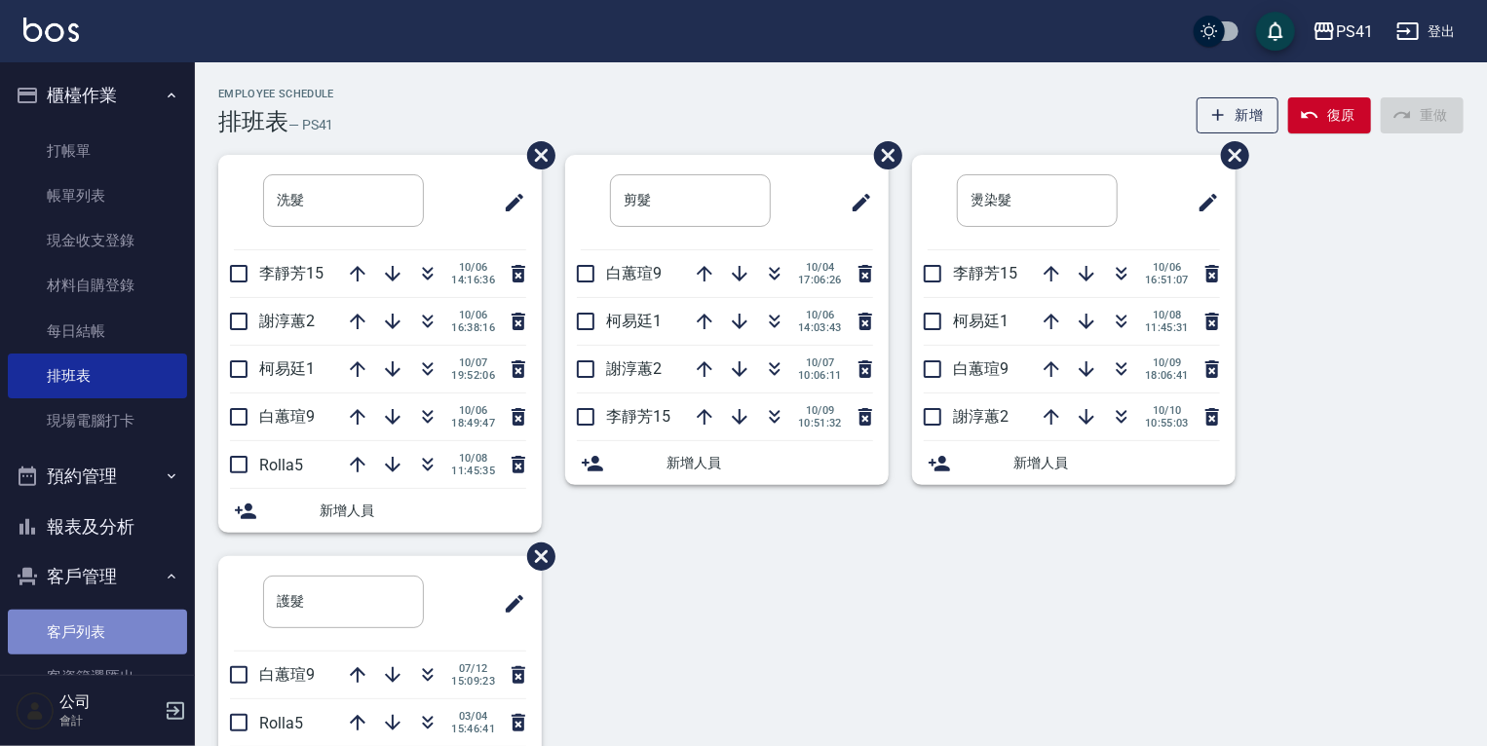
click at [96, 613] on link "客戶列表" at bounding box center [97, 632] width 179 height 45
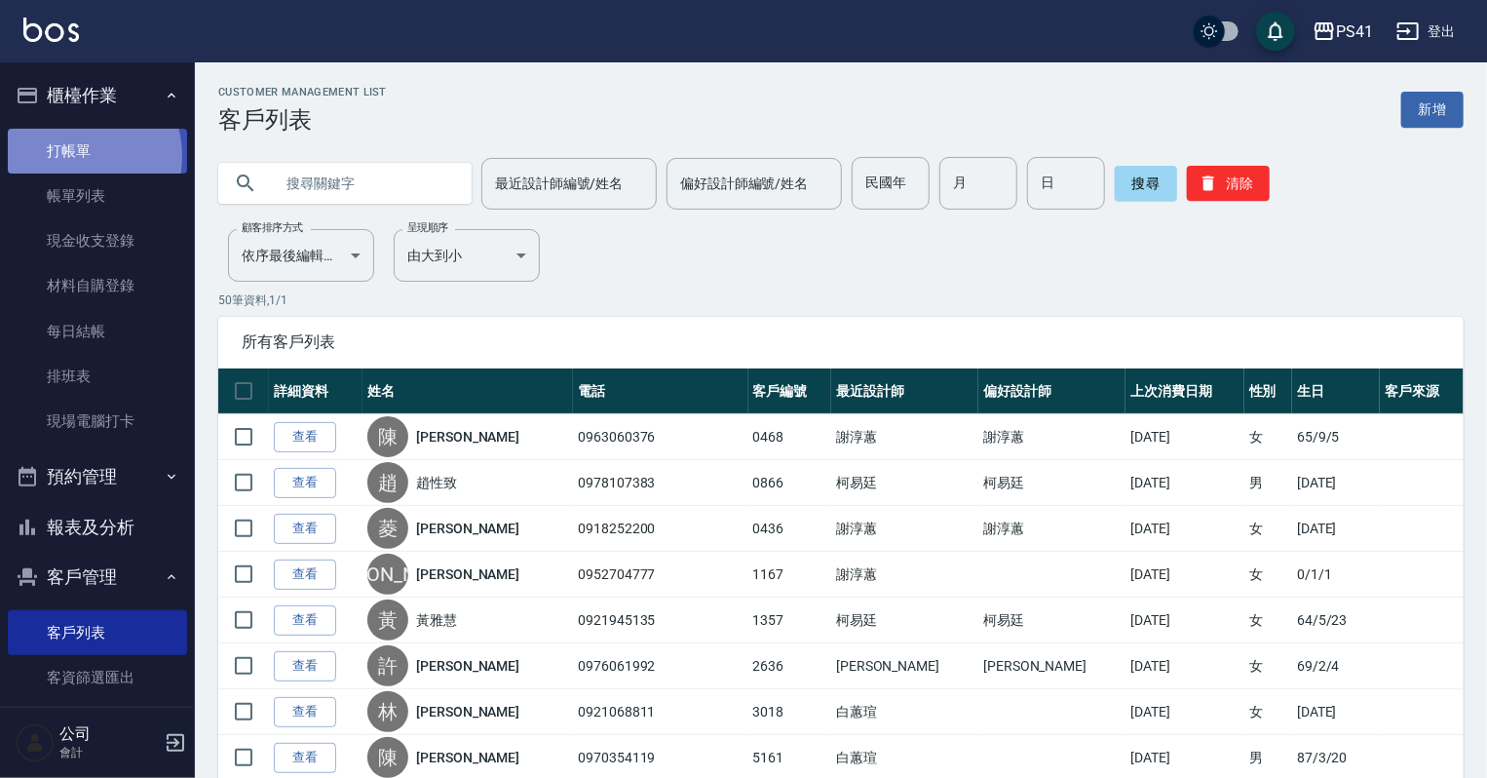
click at [66, 156] on link "打帳單" at bounding box center [97, 151] width 179 height 45
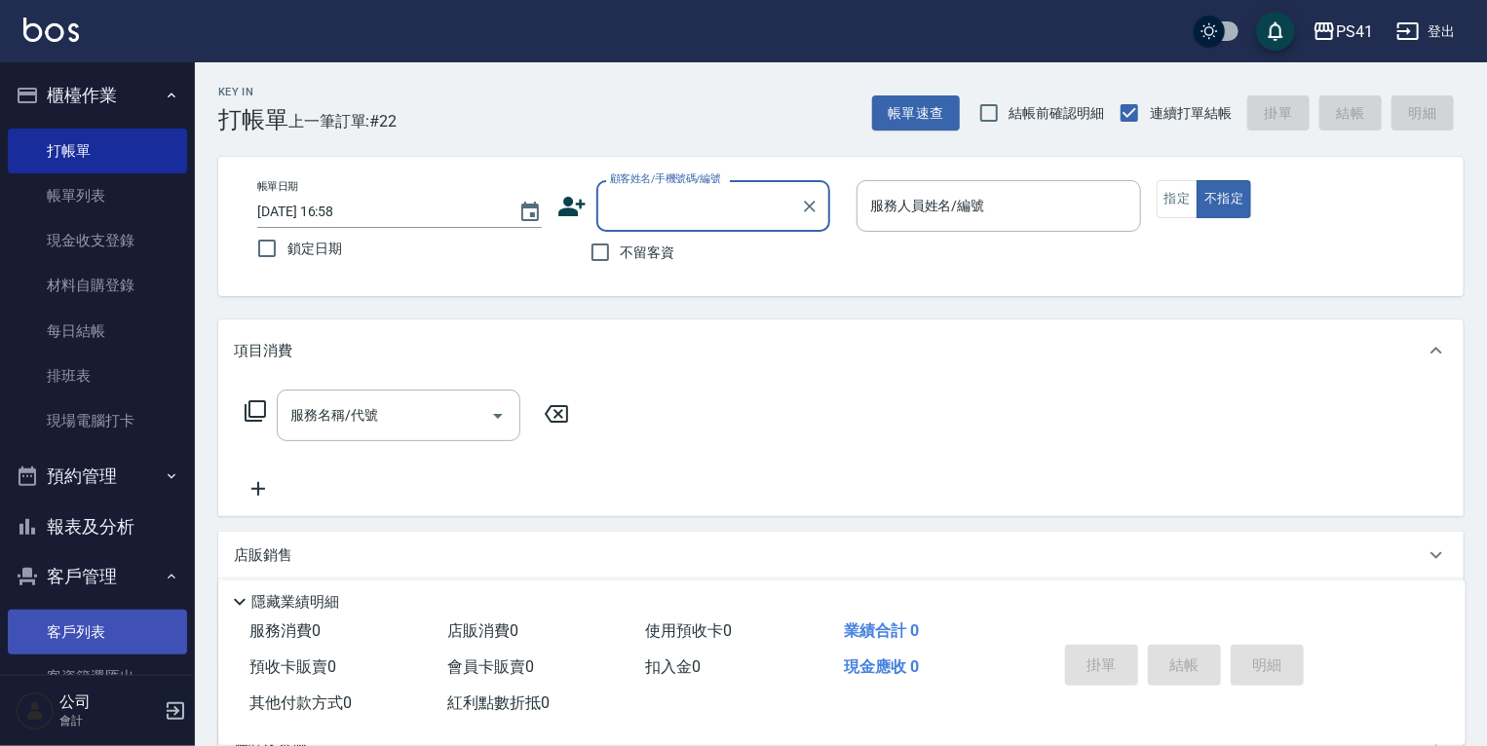
drag, startPoint x: 89, startPoint y: 619, endPoint x: 86, endPoint y: 644, distance: 25.5
click at [89, 619] on link "客戶列表" at bounding box center [97, 632] width 179 height 45
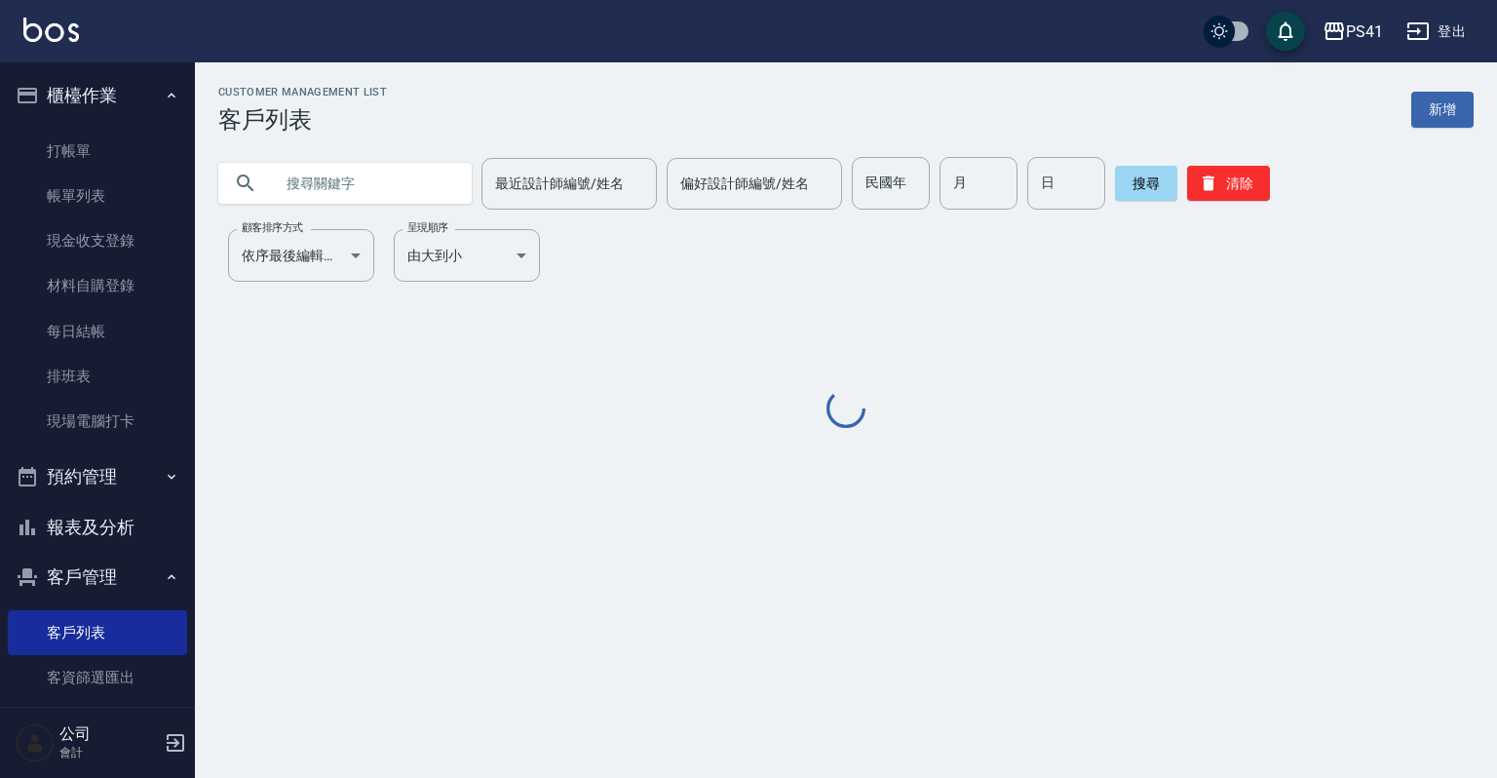
click at [363, 181] on input "text" at bounding box center [364, 183] width 183 height 53
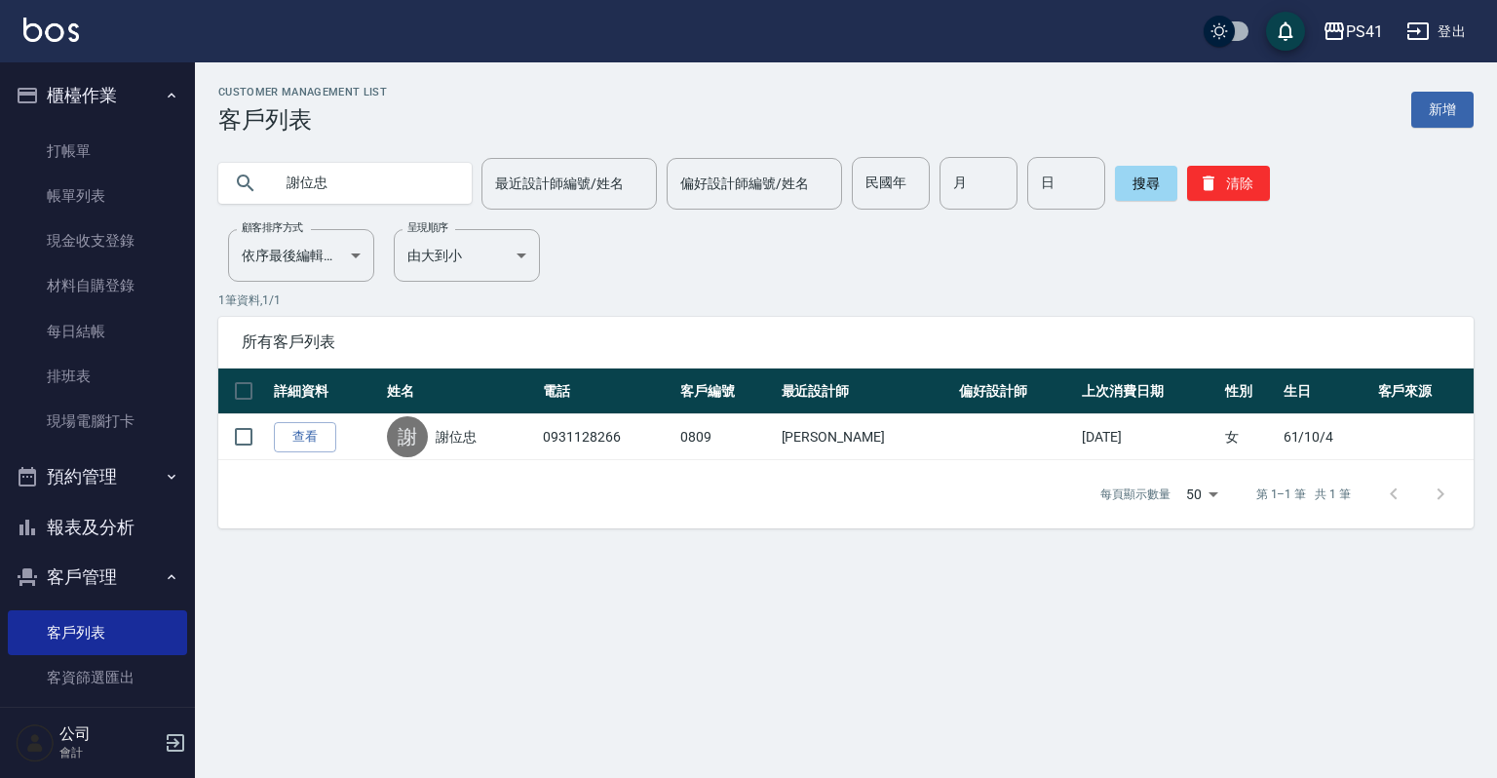
drag, startPoint x: 393, startPoint y: 195, endPoint x: 220, endPoint y: 166, distance: 174.9
click at [220, 166] on div "謝位忠" at bounding box center [344, 183] width 253 height 41
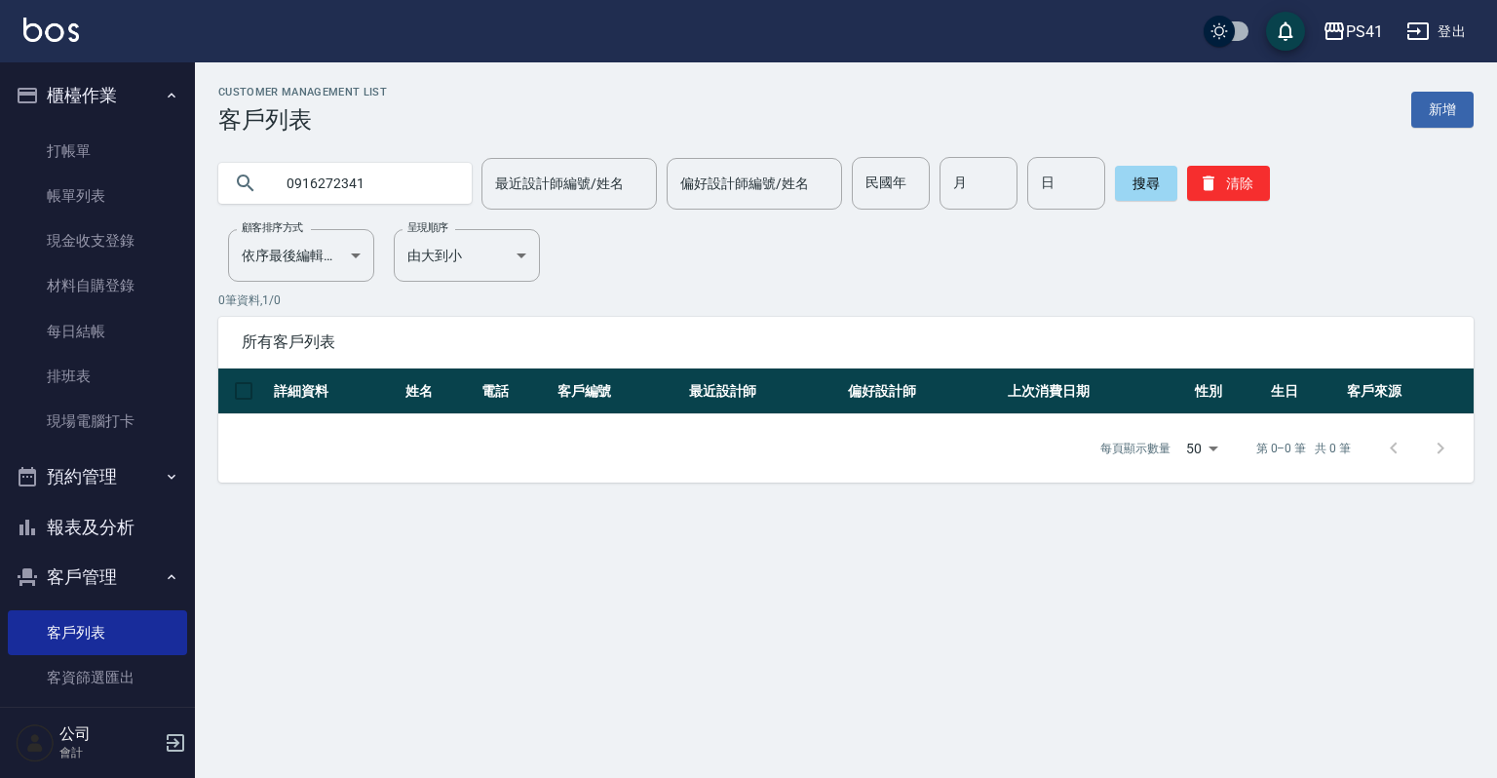
click at [444, 186] on input "0916272341" at bounding box center [364, 183] width 183 height 53
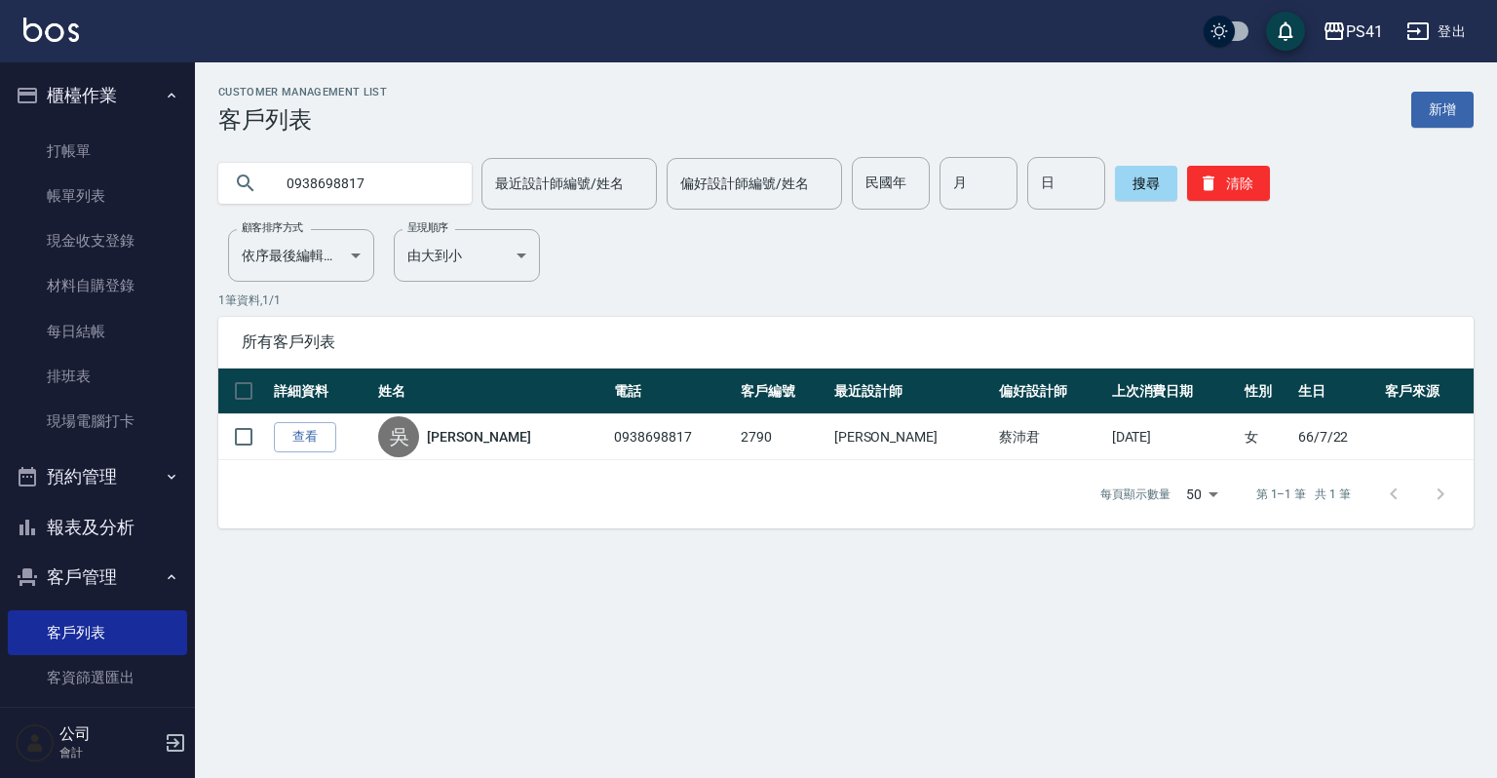
click at [97, 534] on button "報表及分析" at bounding box center [97, 527] width 179 height 51
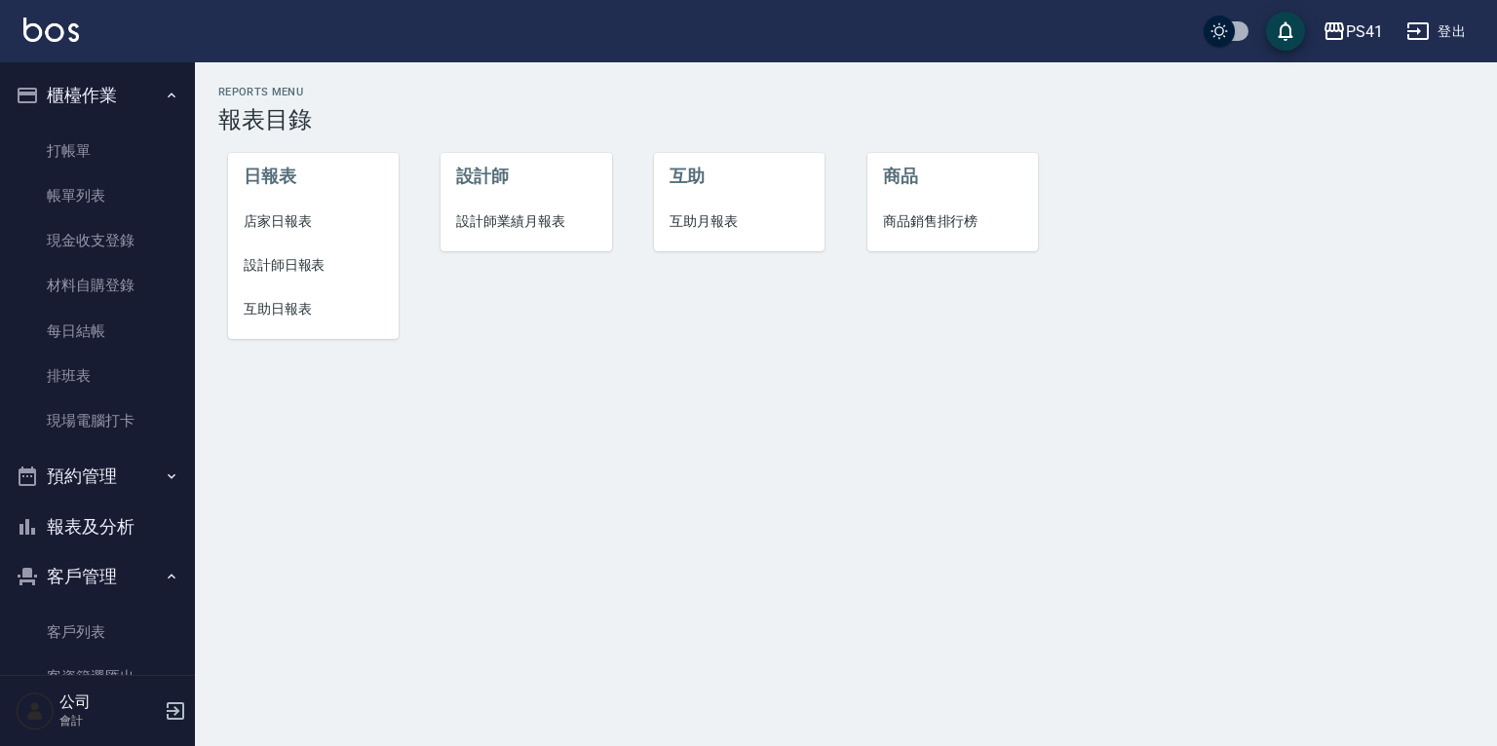
click at [300, 262] on span "設計師日報表" at bounding box center [313, 265] width 139 height 20
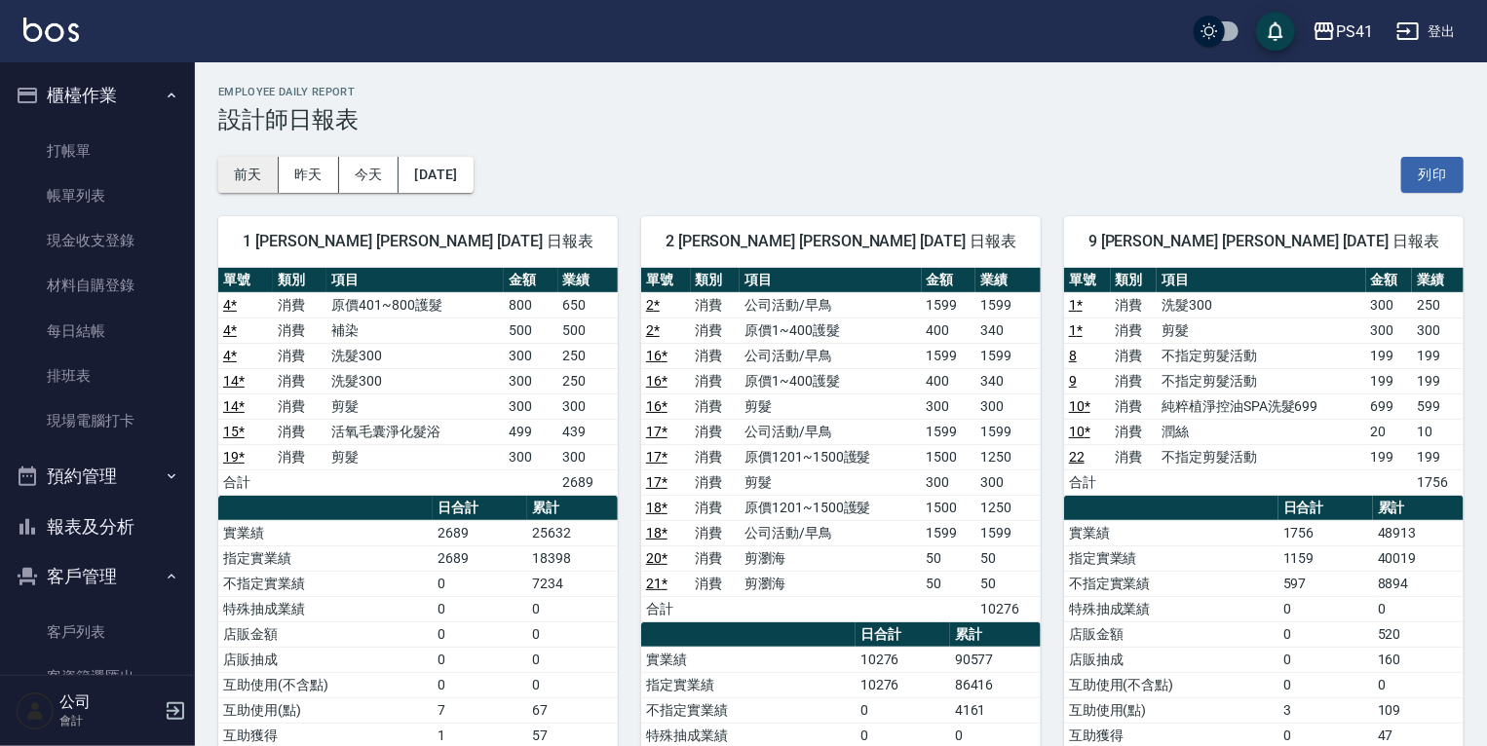
click at [239, 167] on button "前天" at bounding box center [248, 175] width 60 height 36
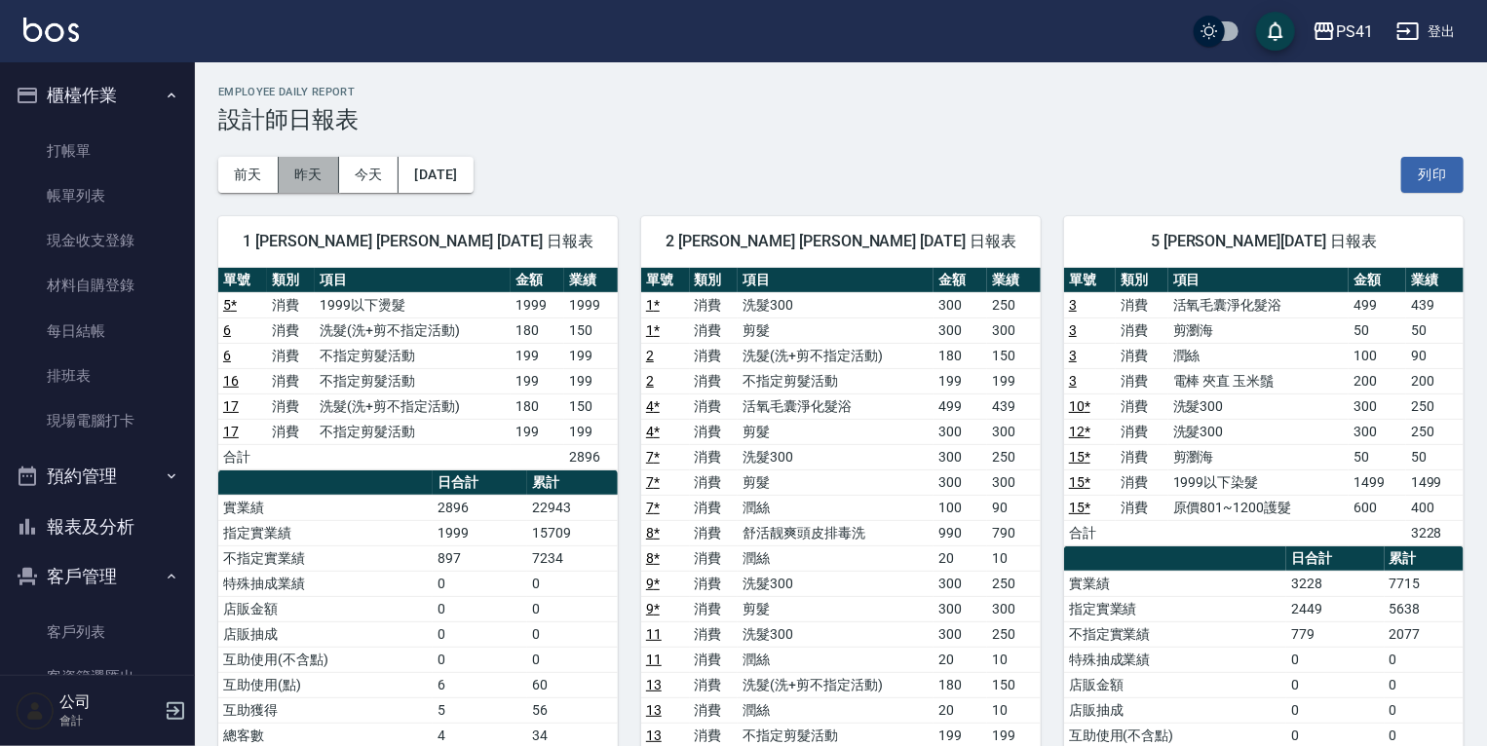
click at [308, 174] on button "昨天" at bounding box center [309, 175] width 60 height 36
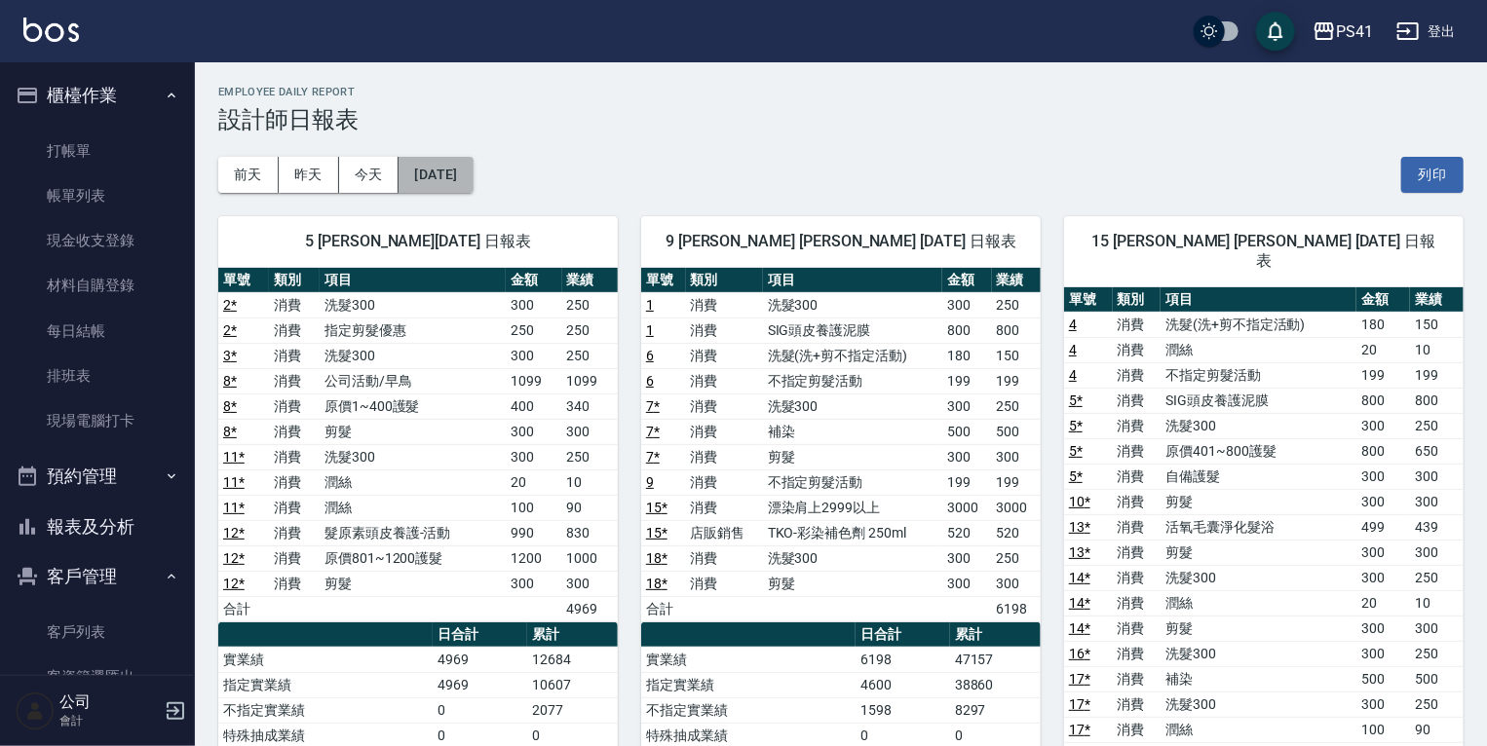
click at [473, 185] on button "[DATE]" at bounding box center [436, 175] width 74 height 36
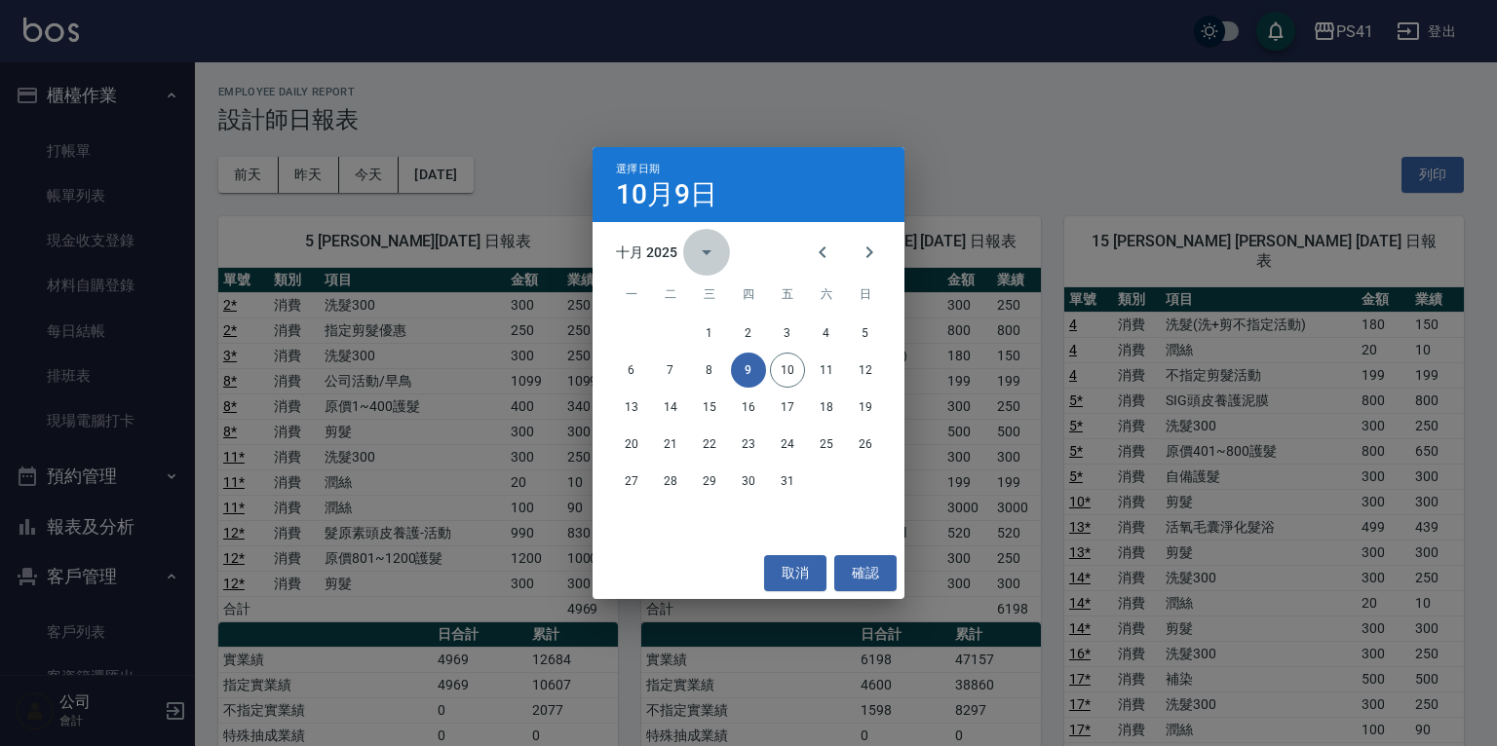
click at [708, 250] on icon "calendar view is open, switch to year view" at bounding box center [707, 252] width 10 height 5
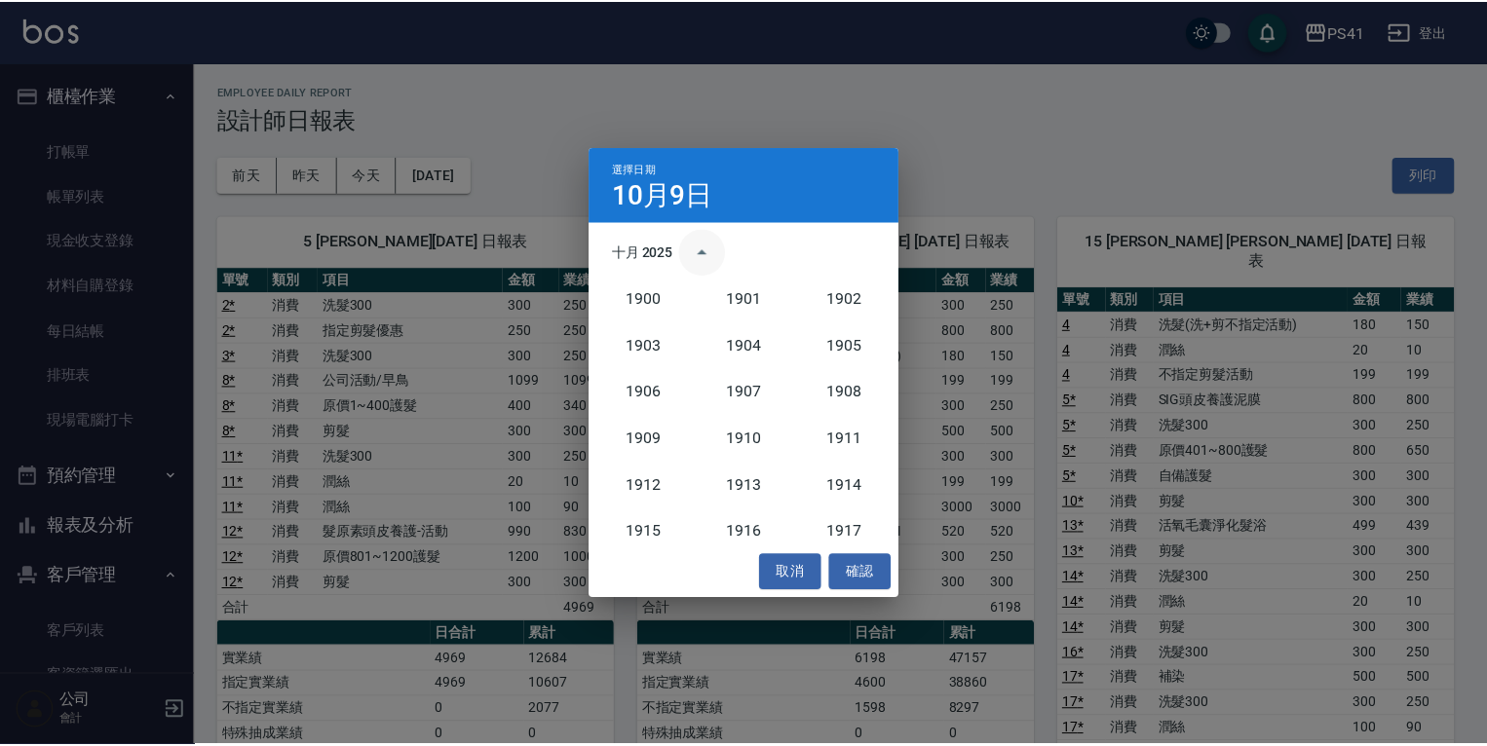
scroll to position [1805, 0]
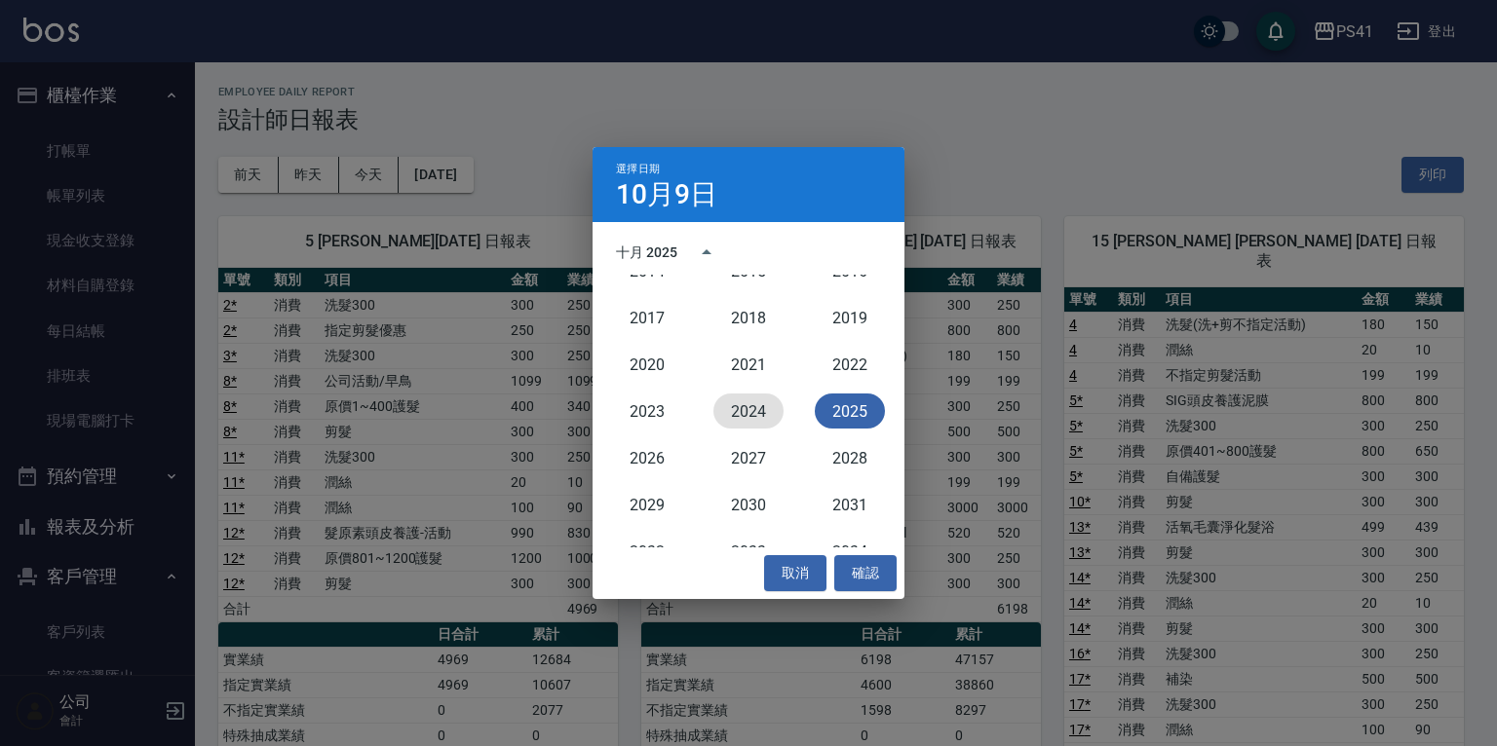
click at [736, 407] on button "2024" at bounding box center [748, 411] width 70 height 35
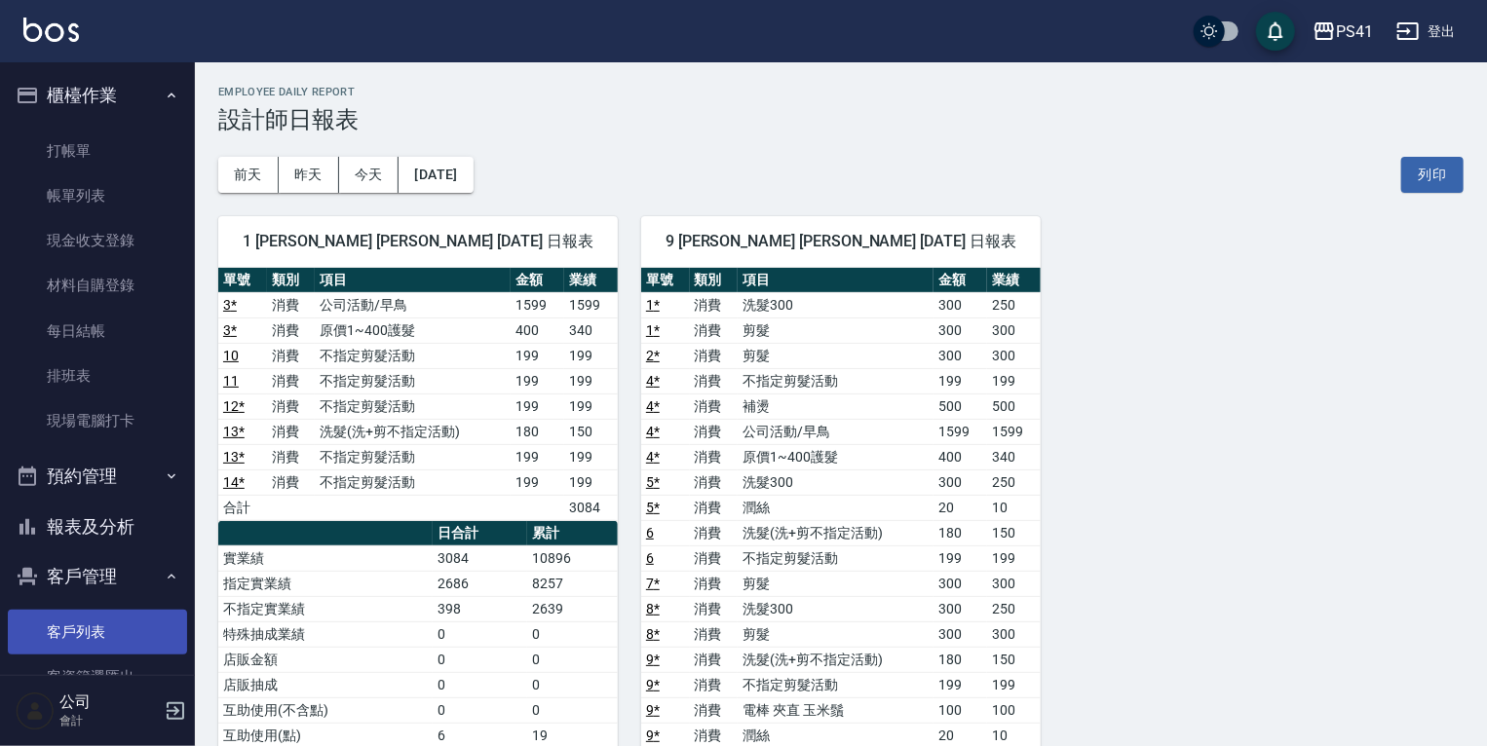
click at [82, 630] on link "客戶列表" at bounding box center [97, 632] width 179 height 45
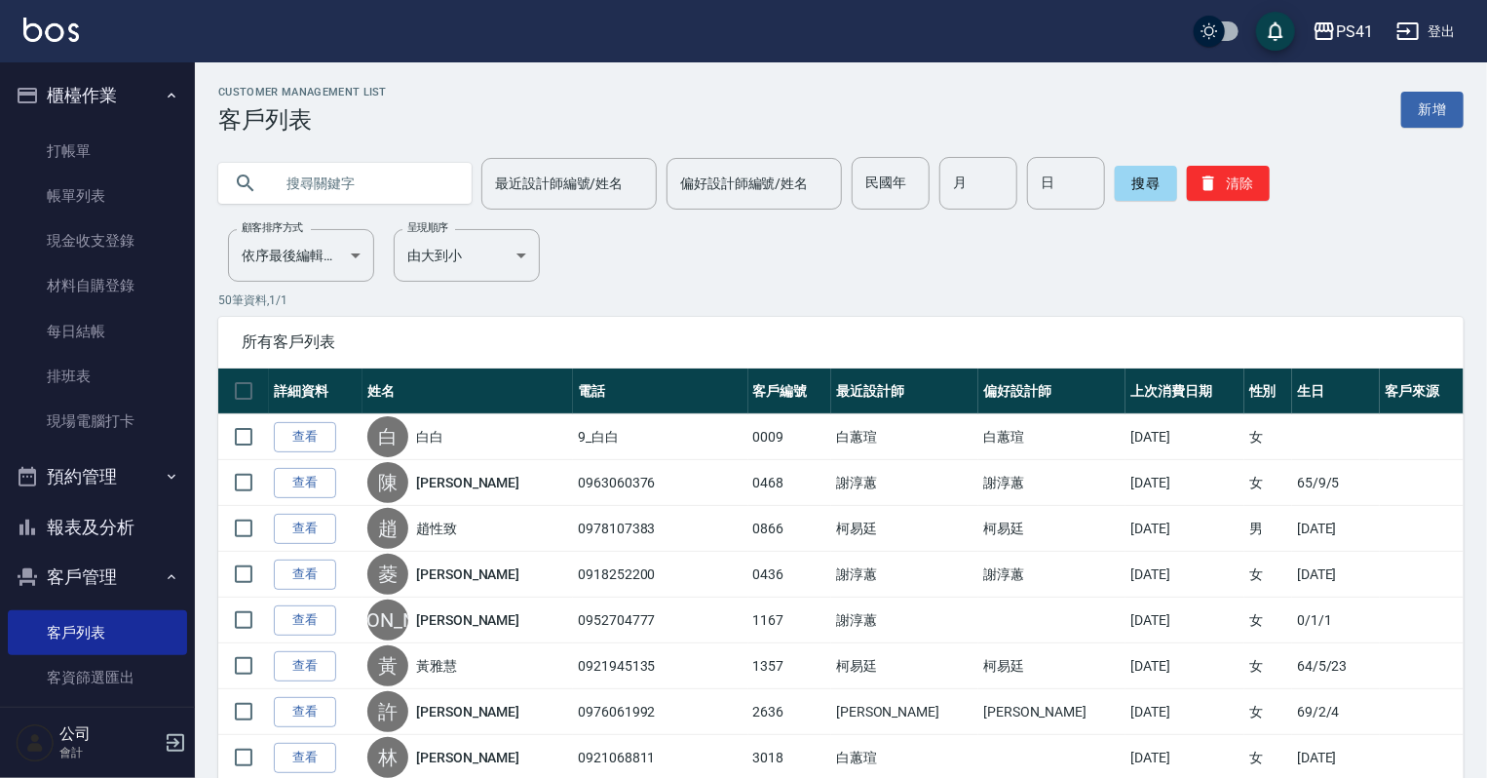
click at [291, 185] on input "text" at bounding box center [364, 183] width 183 height 53
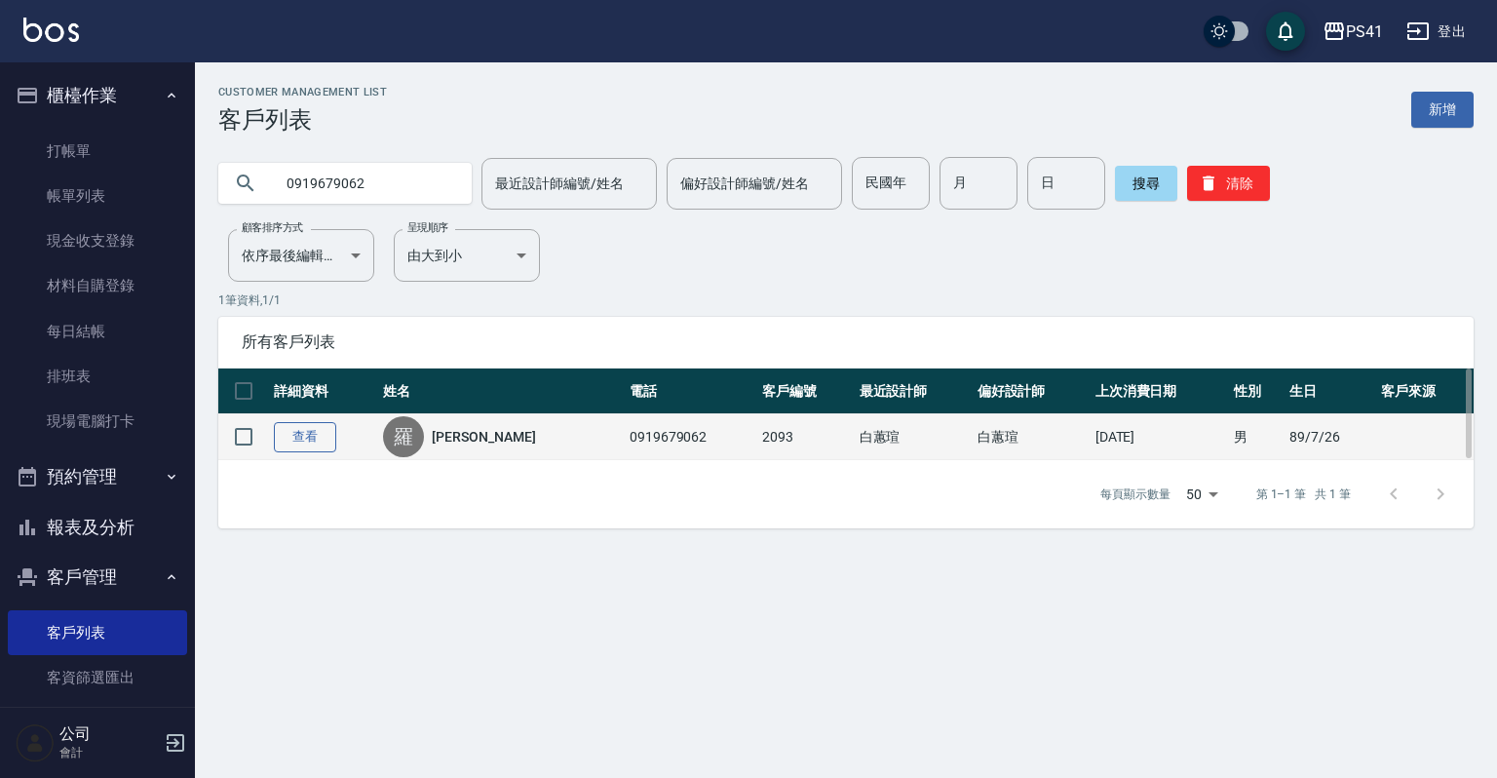
click at [312, 448] on link "查看" at bounding box center [305, 437] width 62 height 30
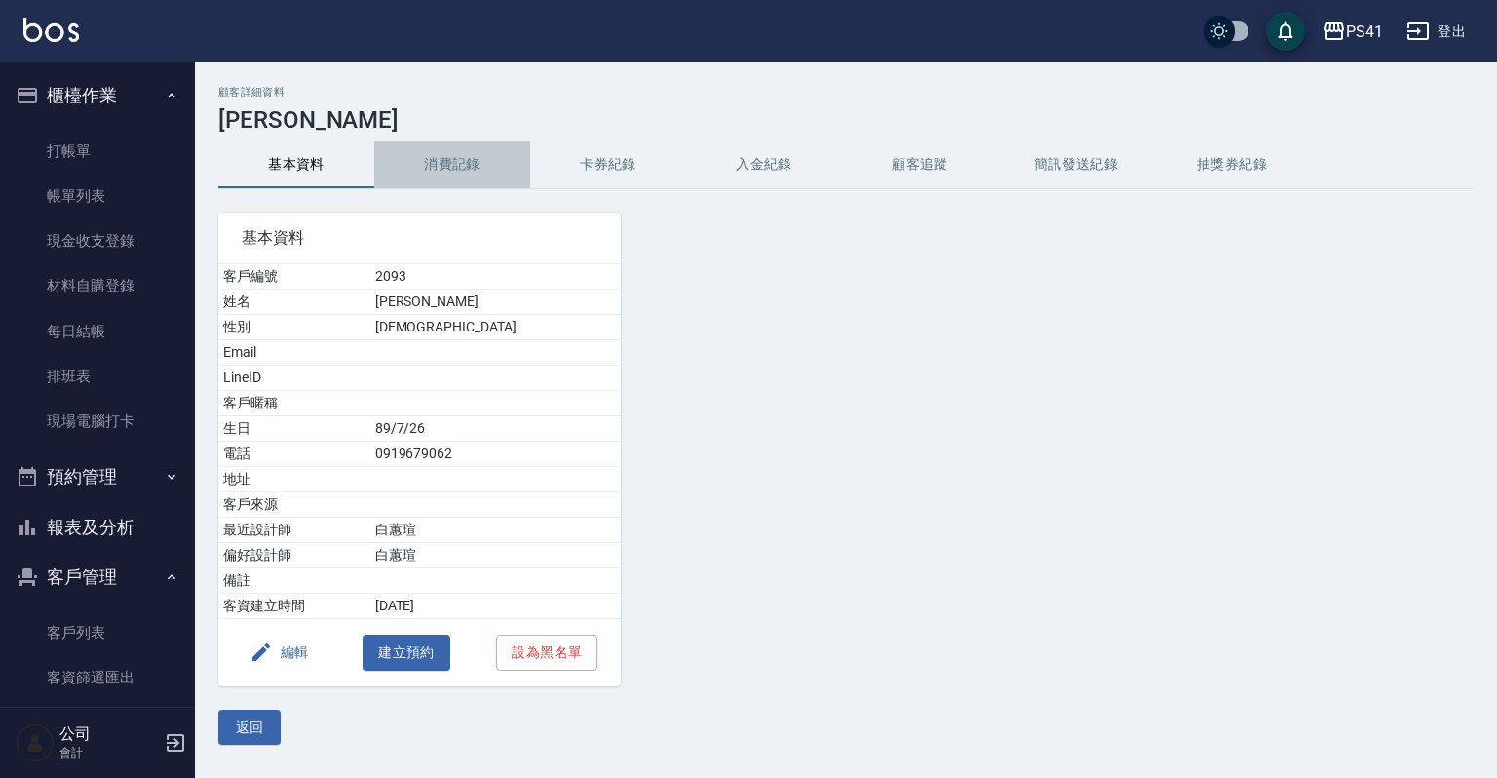
click at [455, 152] on button "消費記錄" at bounding box center [452, 164] width 156 height 47
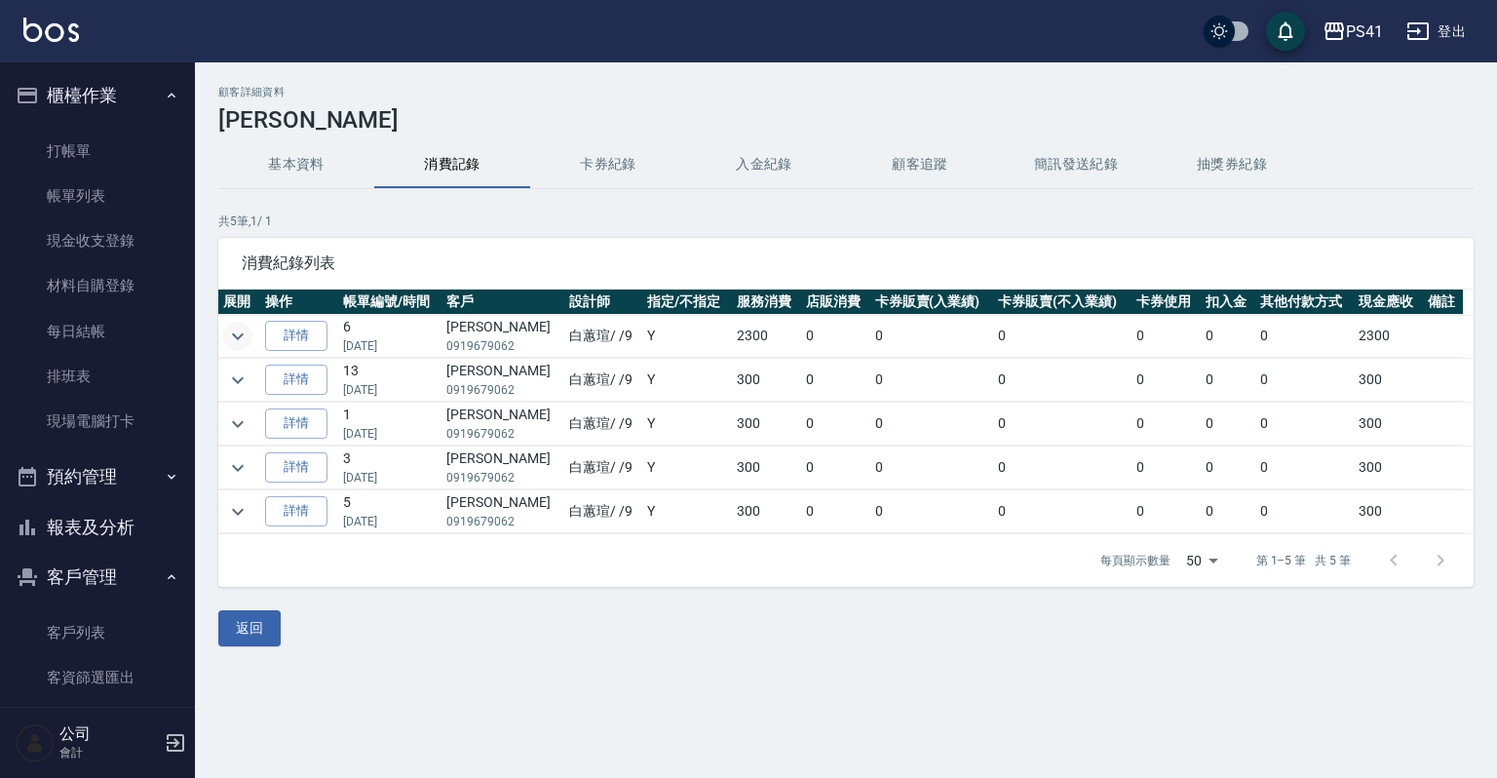
click at [234, 332] on icon "expand row" at bounding box center [238, 335] width 12 height 7
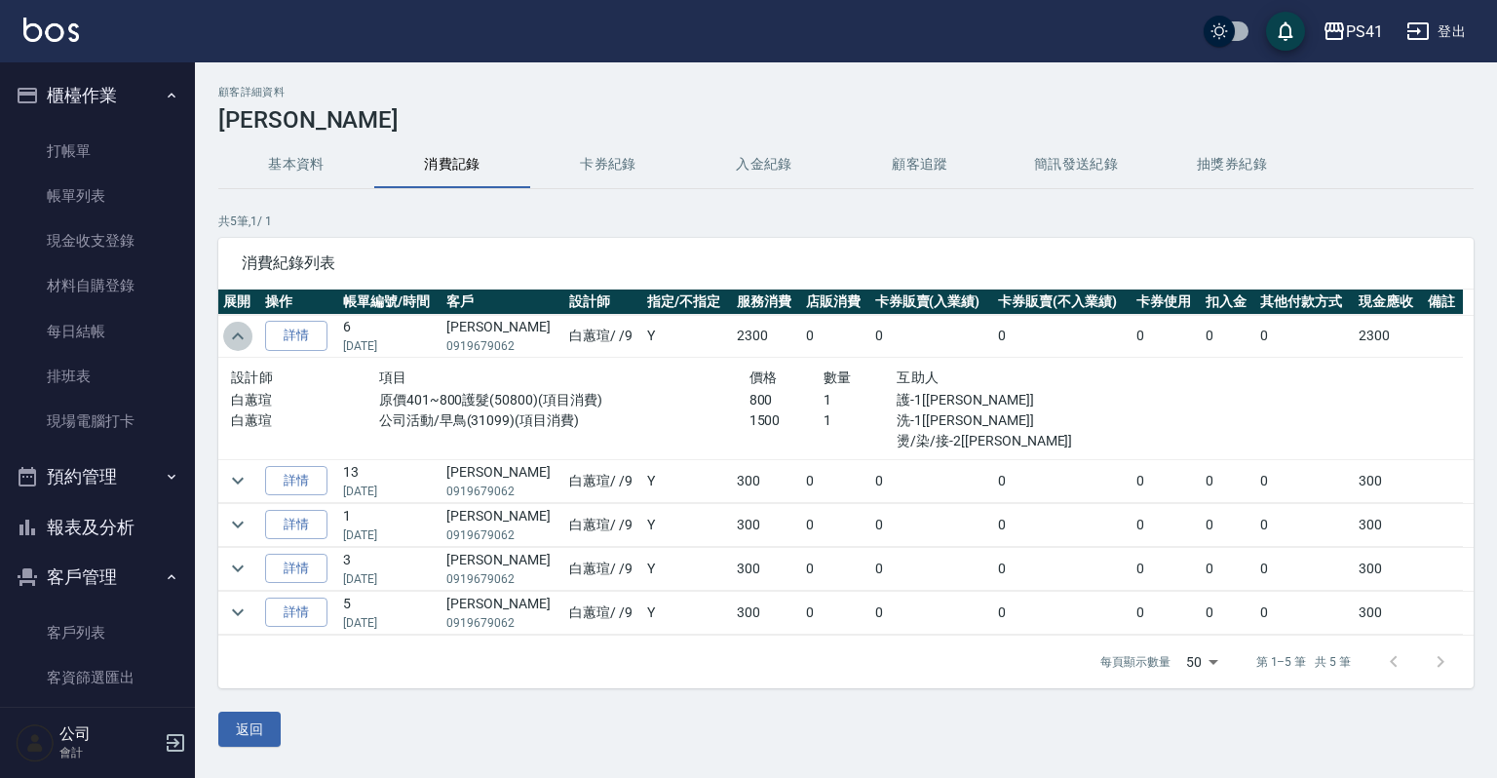
click at [234, 325] on icon "expand row" at bounding box center [237, 336] width 23 height 23
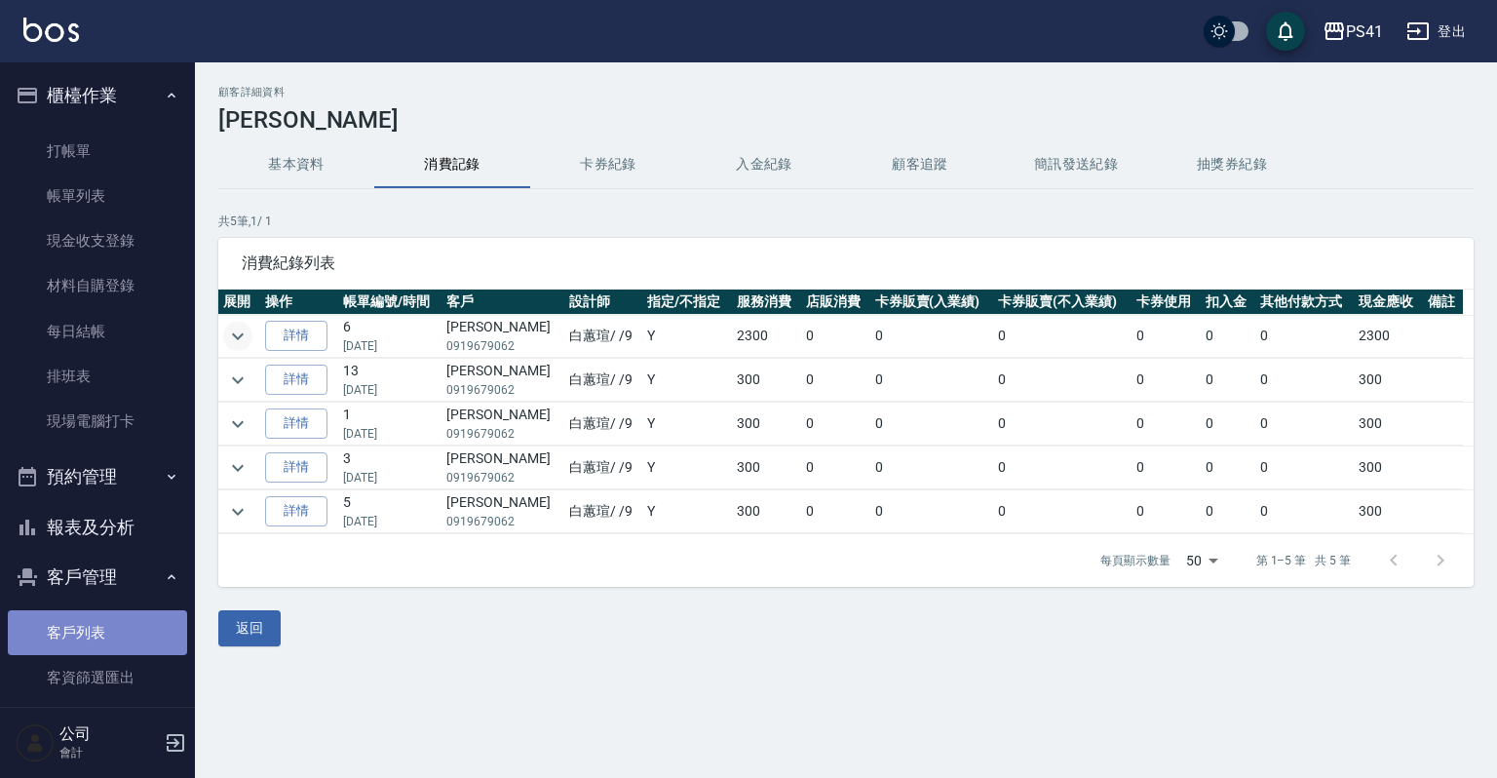
click at [99, 631] on link "客戶列表" at bounding box center [97, 632] width 179 height 45
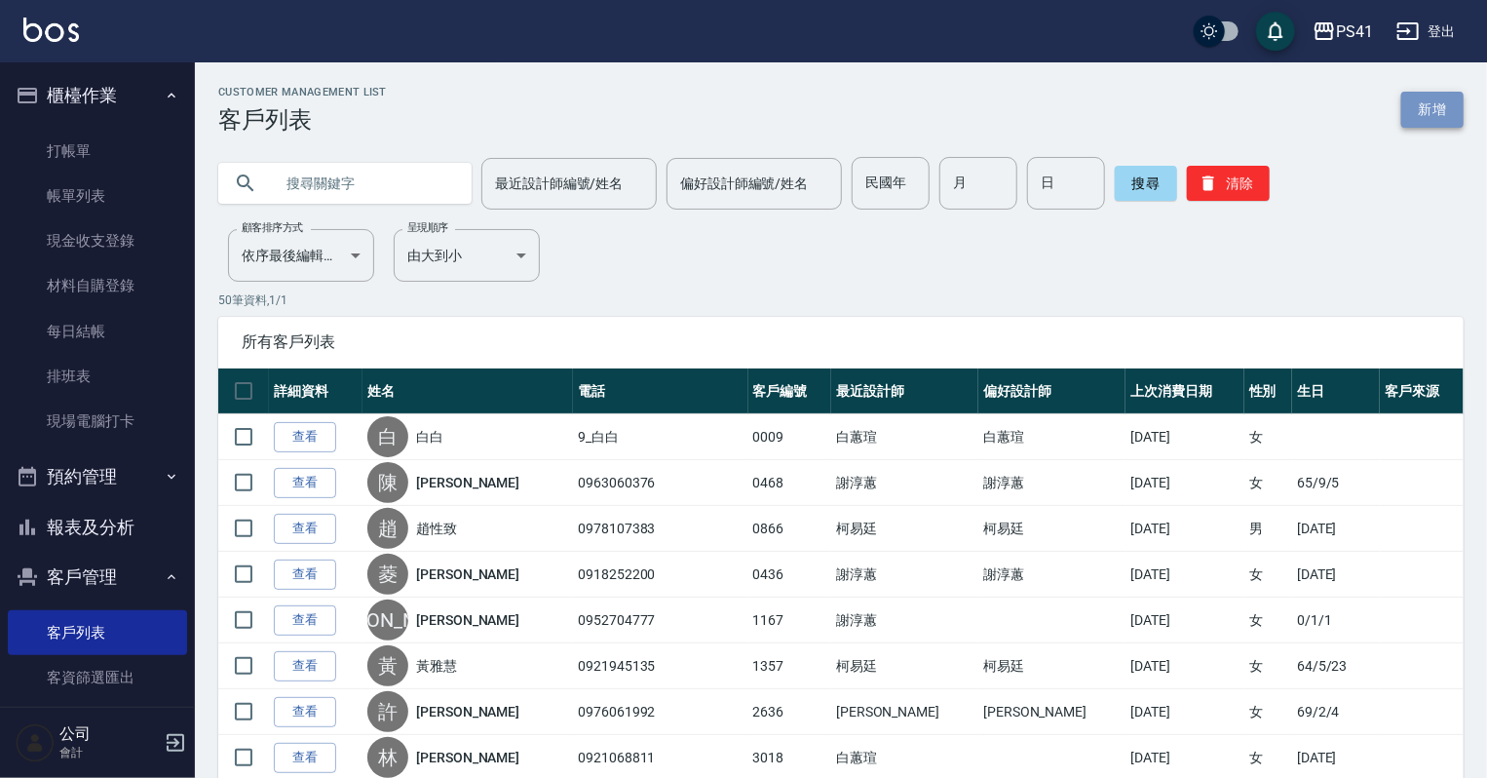
click at [1430, 109] on link "新增" at bounding box center [1432, 110] width 62 height 36
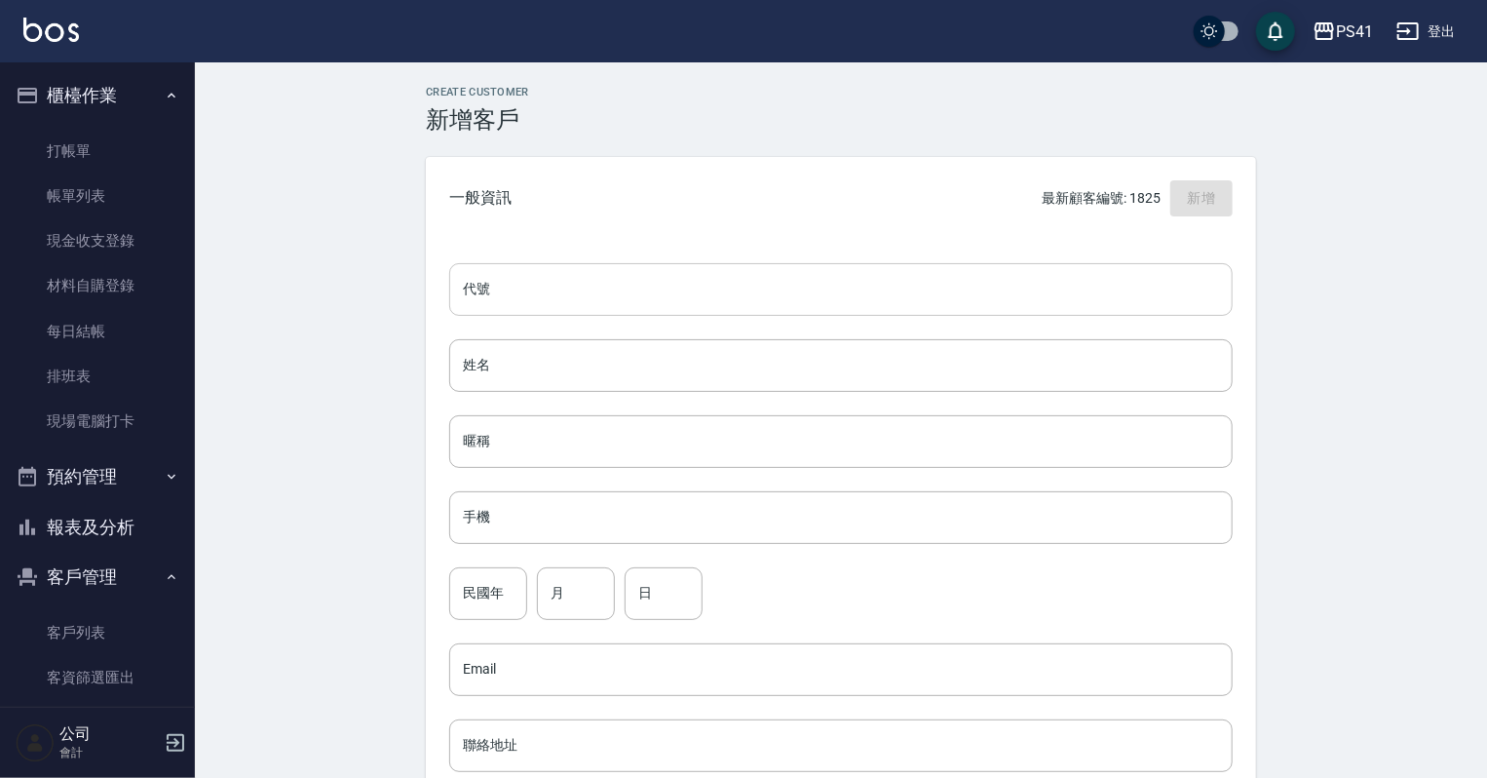
drag, startPoint x: 608, startPoint y: 302, endPoint x: 697, endPoint y: 269, distance: 94.7
click at [627, 291] on input "代號" at bounding box center [840, 289] width 783 height 53
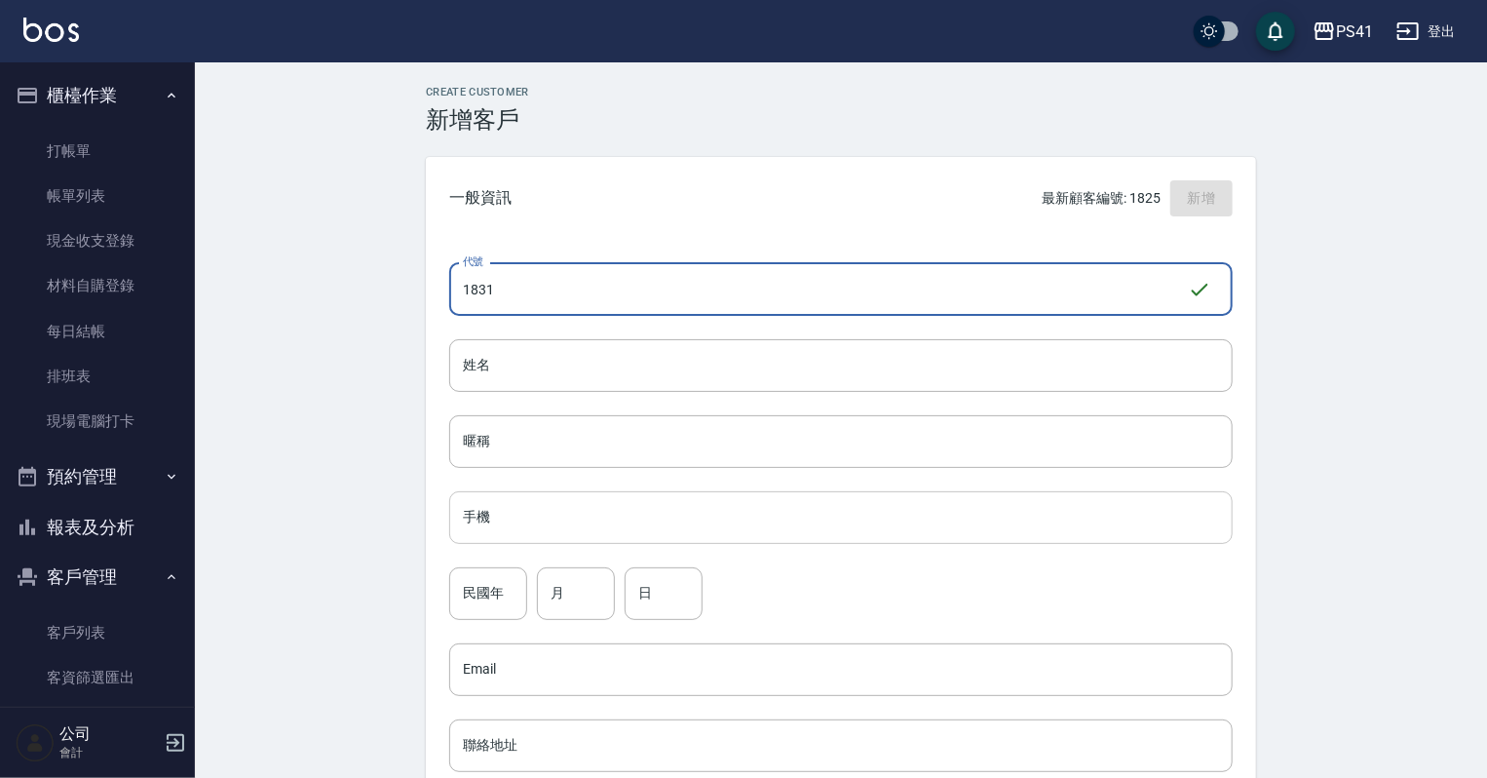
click at [592, 511] on input "手機" at bounding box center [840, 517] width 783 height 53
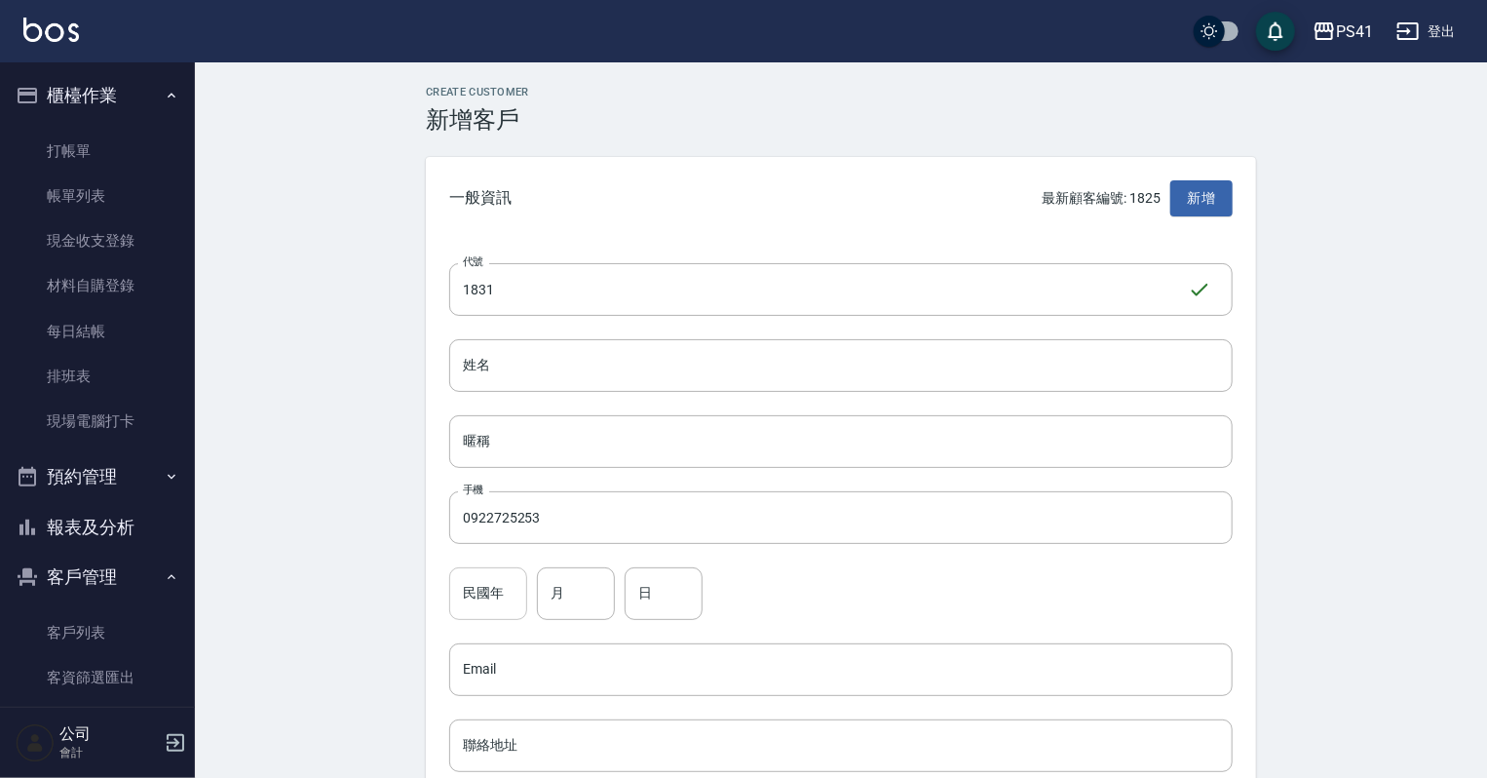
click at [452, 592] on div "Create Customer 新增客戶 一般資訊 最新顧客編號: 1825 新增 代號 1831 ​ 代號 姓名 姓名 暱稱 暱稱 手機 092272525…" at bounding box center [840, 666] width 877 height 1160
click at [464, 601] on input "民國年" at bounding box center [488, 593] width 78 height 53
click at [580, 573] on input "月" at bounding box center [576, 593] width 78 height 53
drag, startPoint x: 628, startPoint y: 575, endPoint x: 631, endPoint y: 596, distance: 21.8
click at [630, 589] on input "日" at bounding box center [664, 593] width 78 height 53
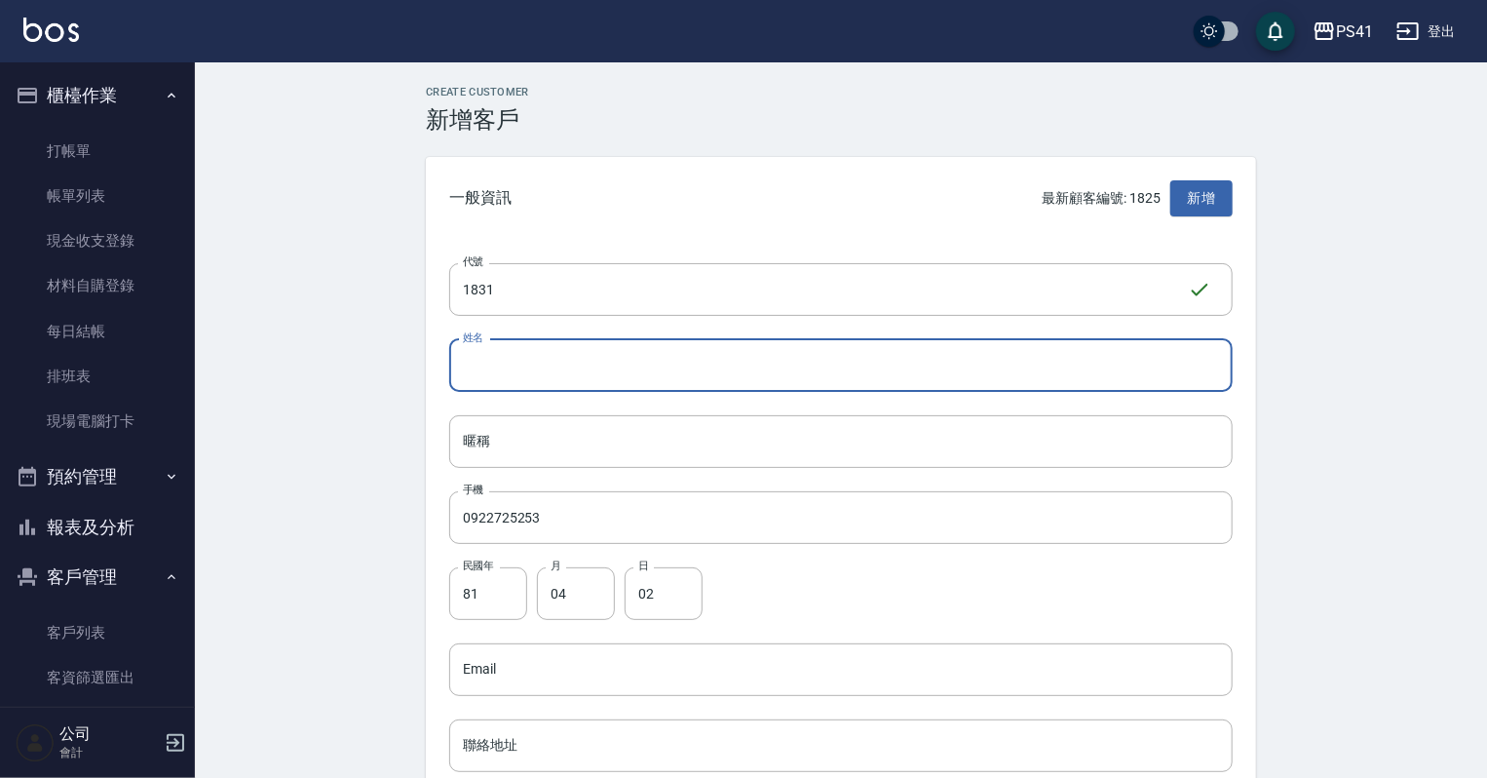
click at [592, 348] on input "姓名" at bounding box center [840, 365] width 783 height 53
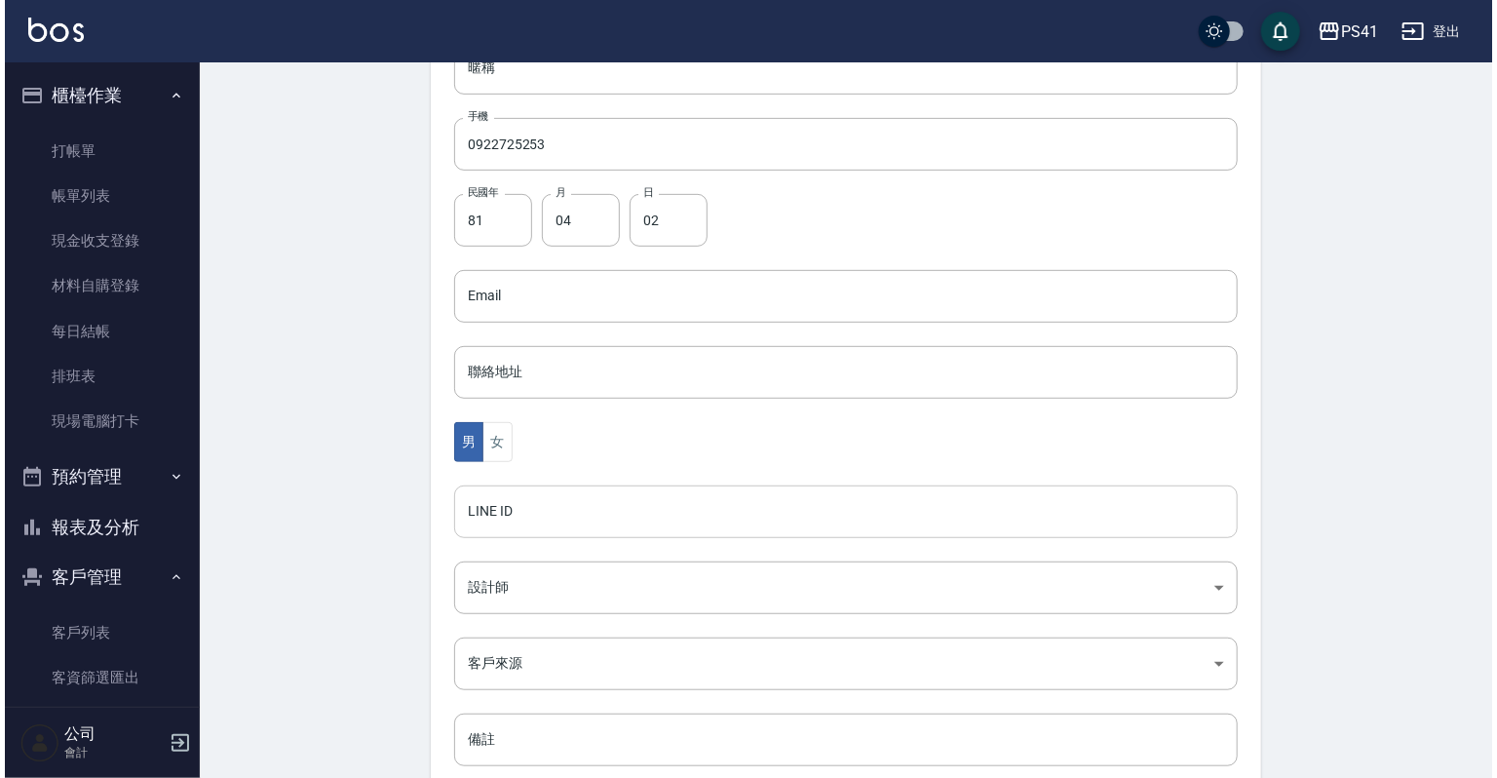
scroll to position [390, 0]
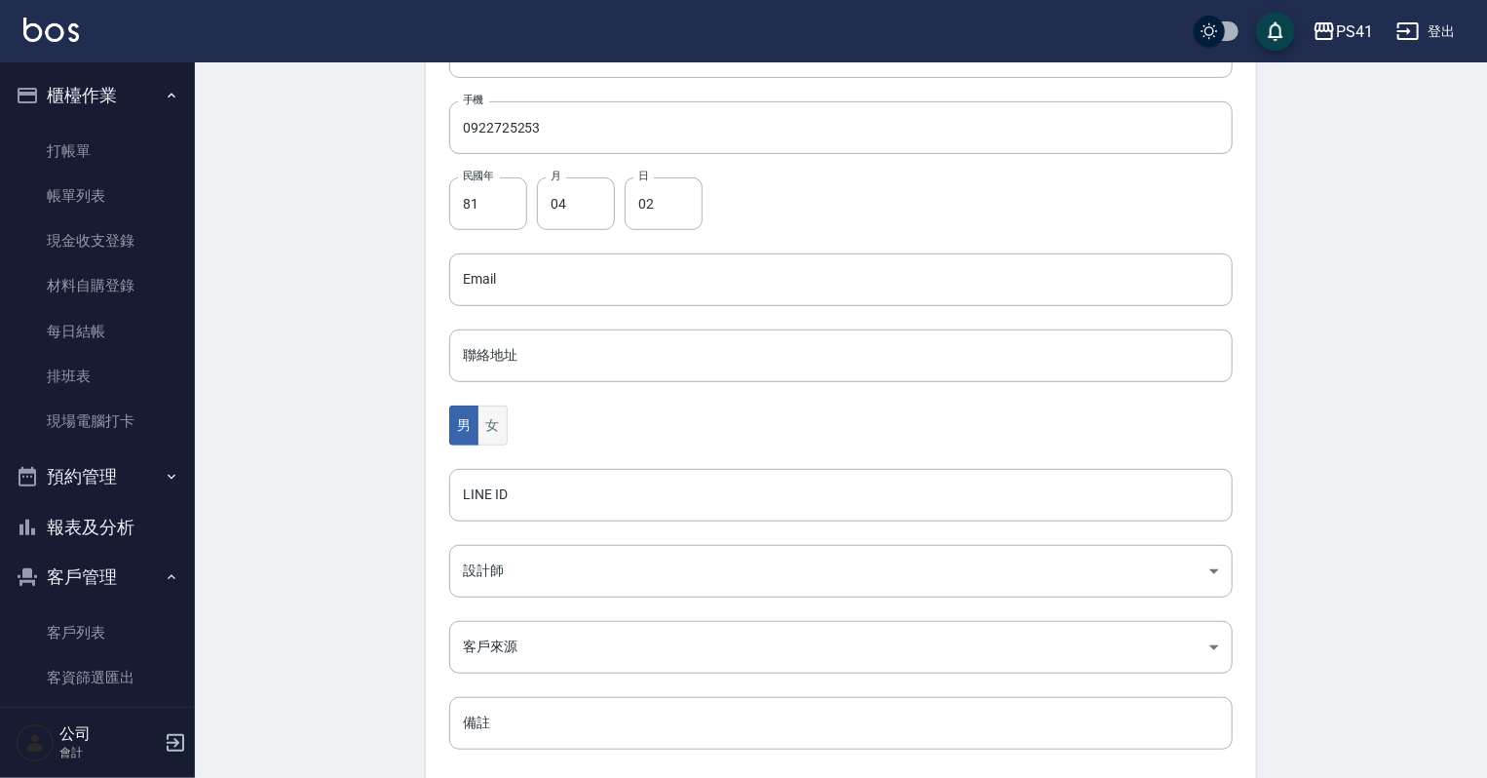
click at [505, 439] on button "女" at bounding box center [492, 425] width 29 height 40
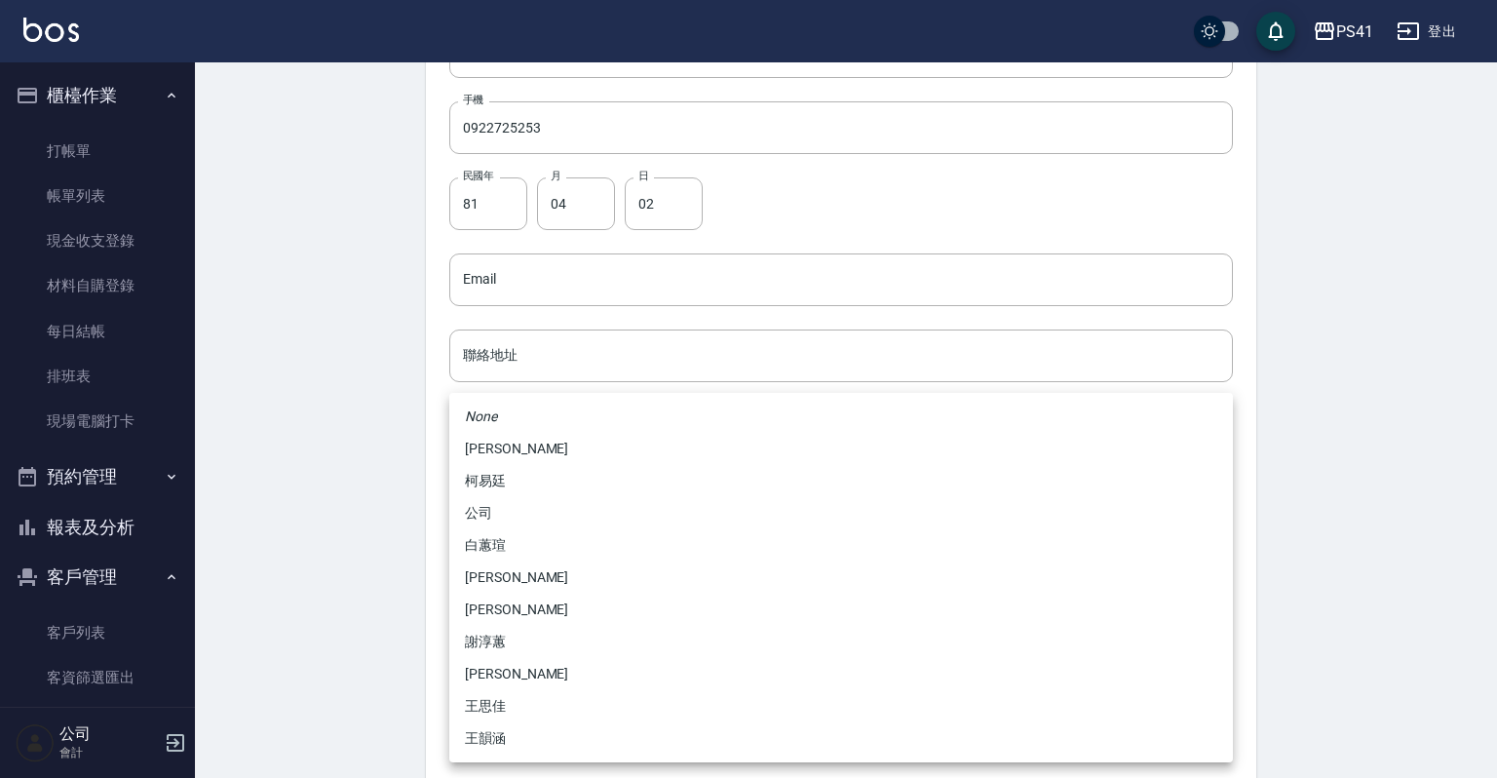
click at [475, 558] on body "PS41 登出 櫃檯作業 打帳單 帳單列表 現金收支登錄 材料自購登錄 每日結帳 排班表 現場電腦打卡 預約管理 預約管理 單日預約紀錄 單週預約紀錄 報表及…" at bounding box center [748, 244] width 1497 height 1269
click at [509, 639] on li "謝淳蕙" at bounding box center [840, 642] width 783 height 32
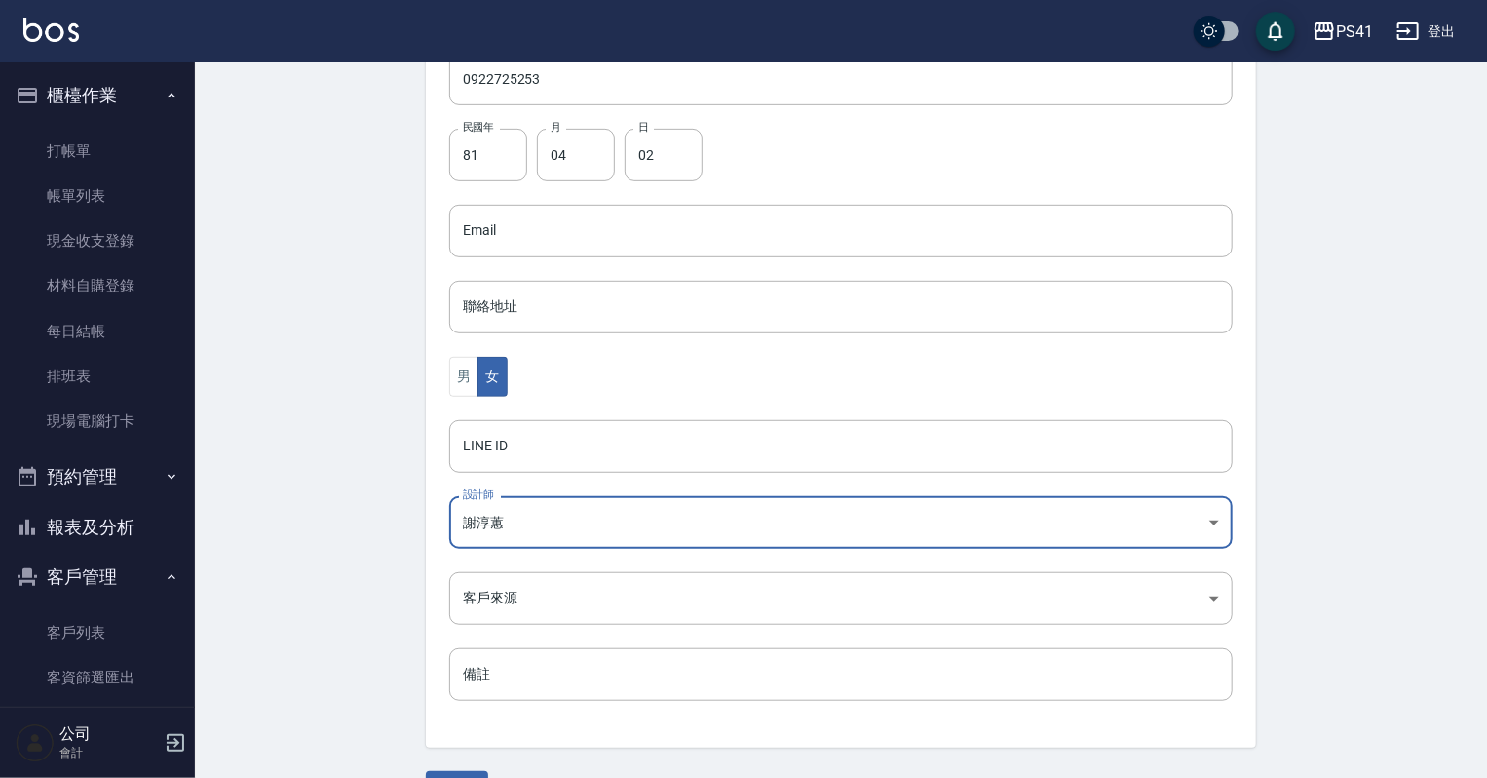
scroll to position [490, 0]
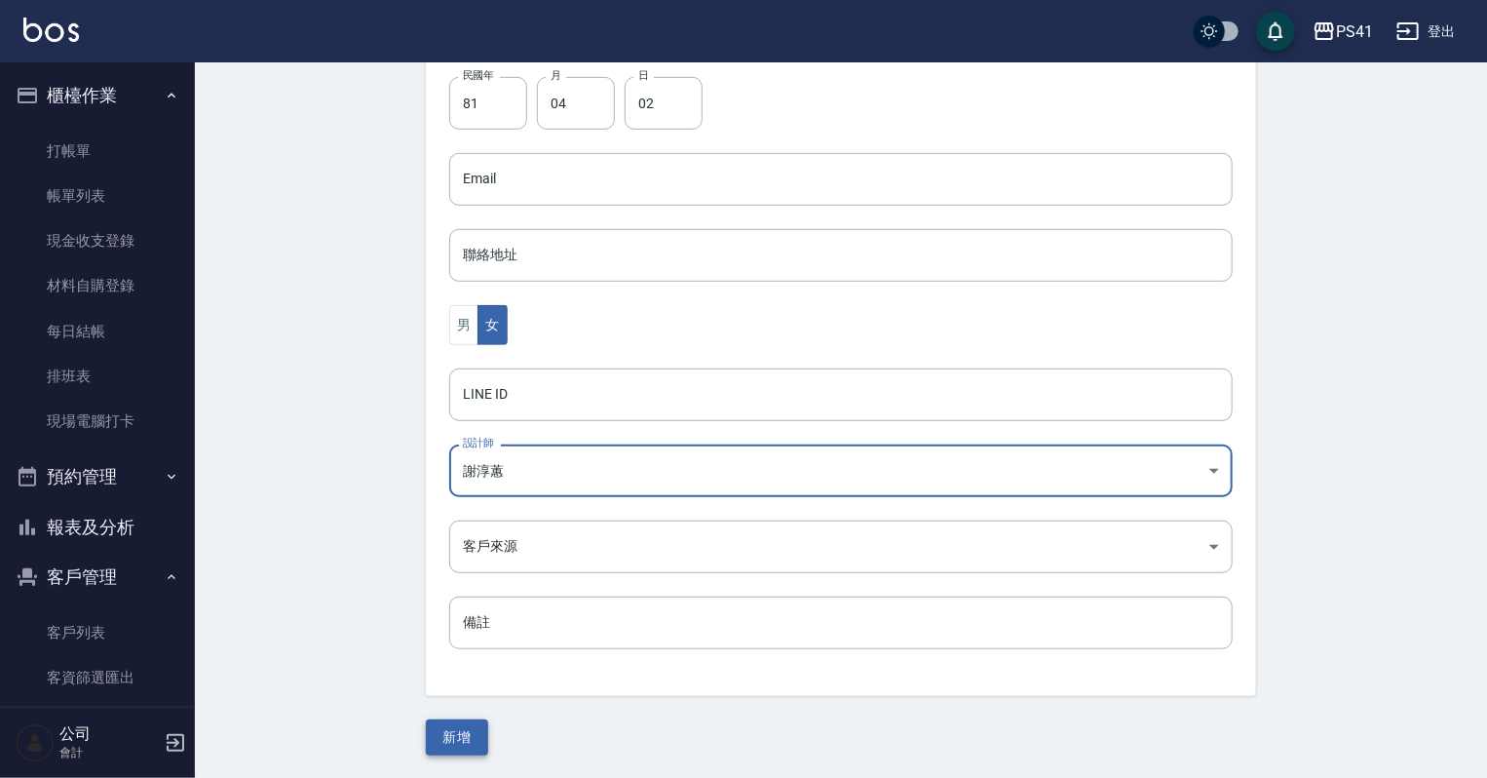
click at [464, 725] on button "新增" at bounding box center [457, 737] width 62 height 36
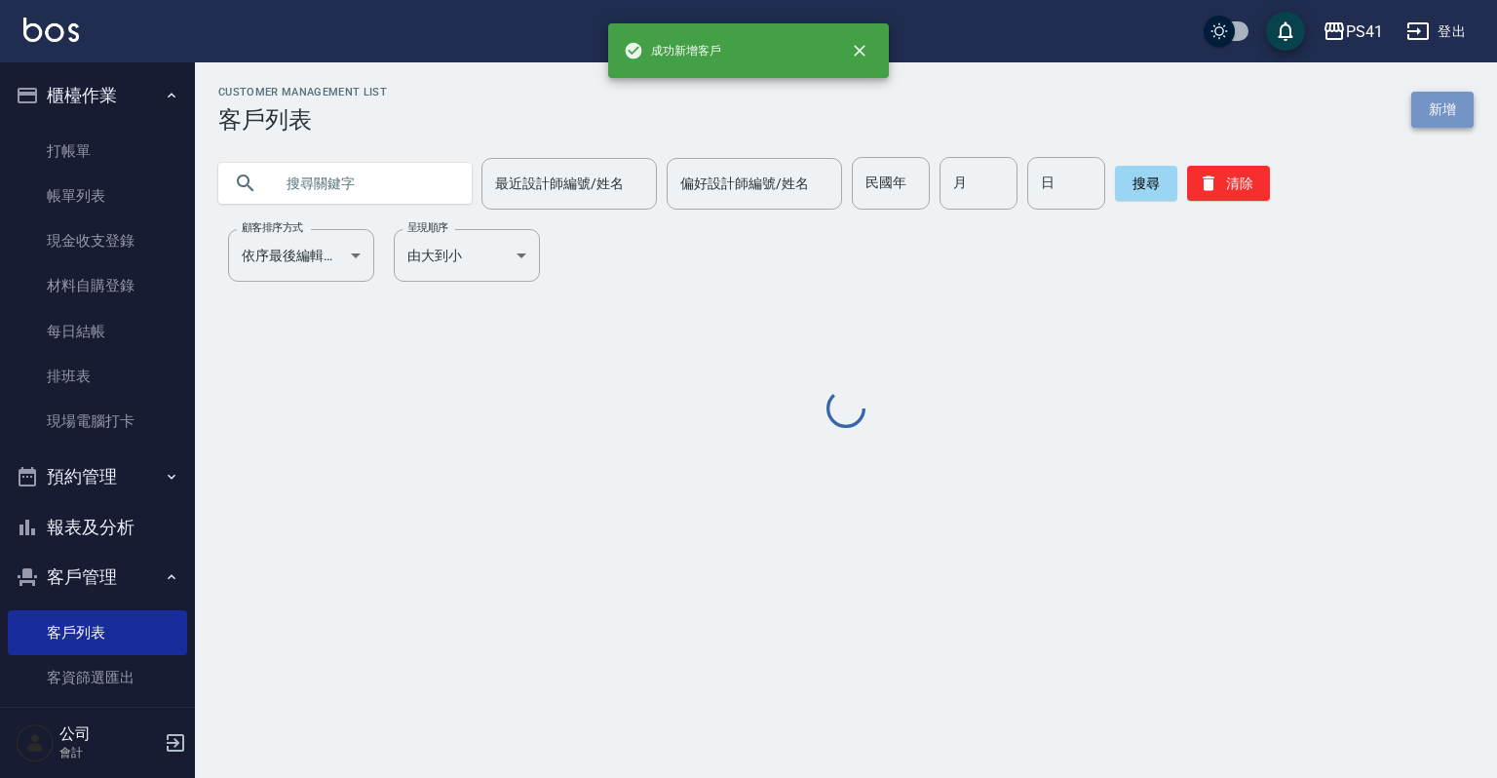
click at [1434, 115] on link "新增" at bounding box center [1442, 110] width 62 height 36
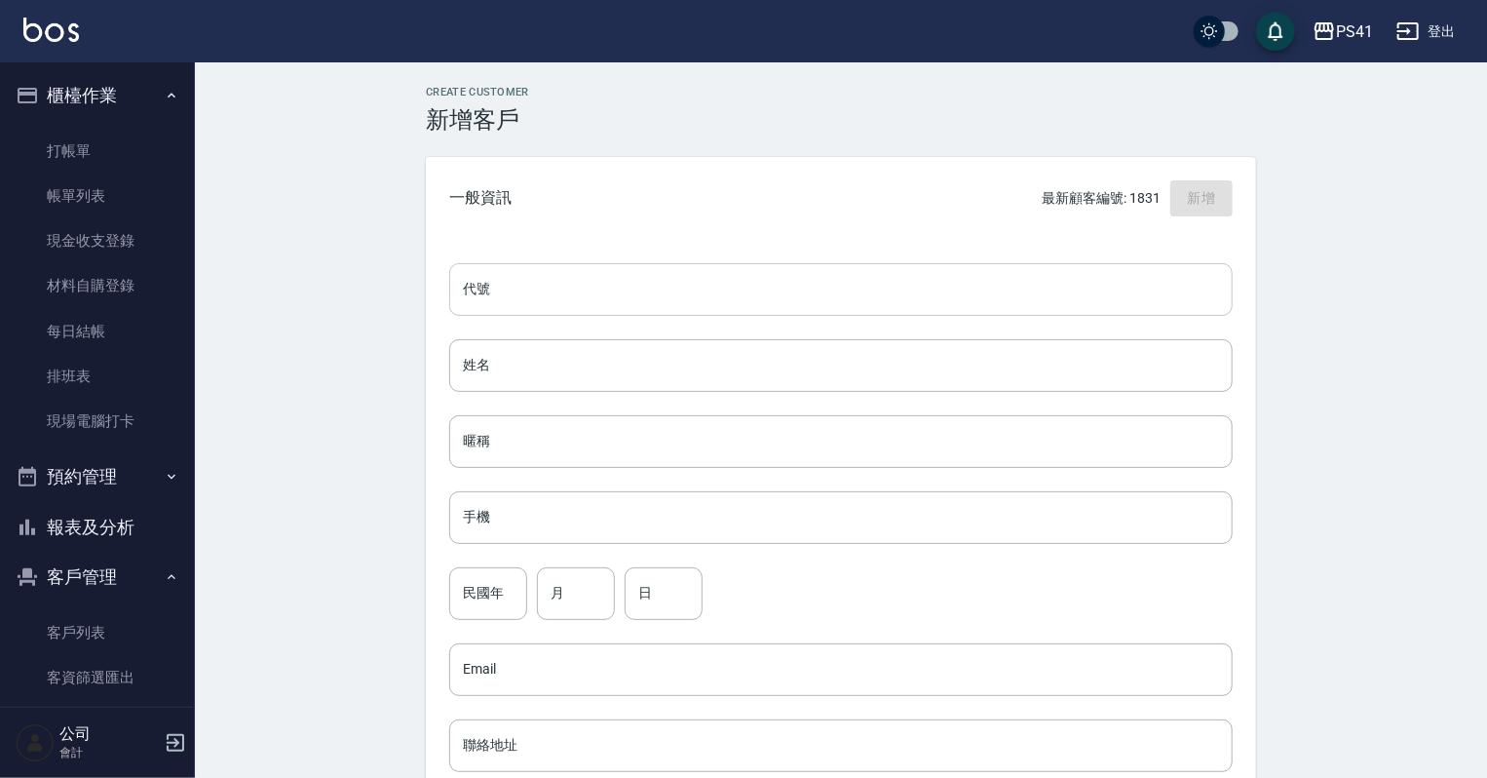
click at [640, 285] on input "代號" at bounding box center [840, 289] width 783 height 53
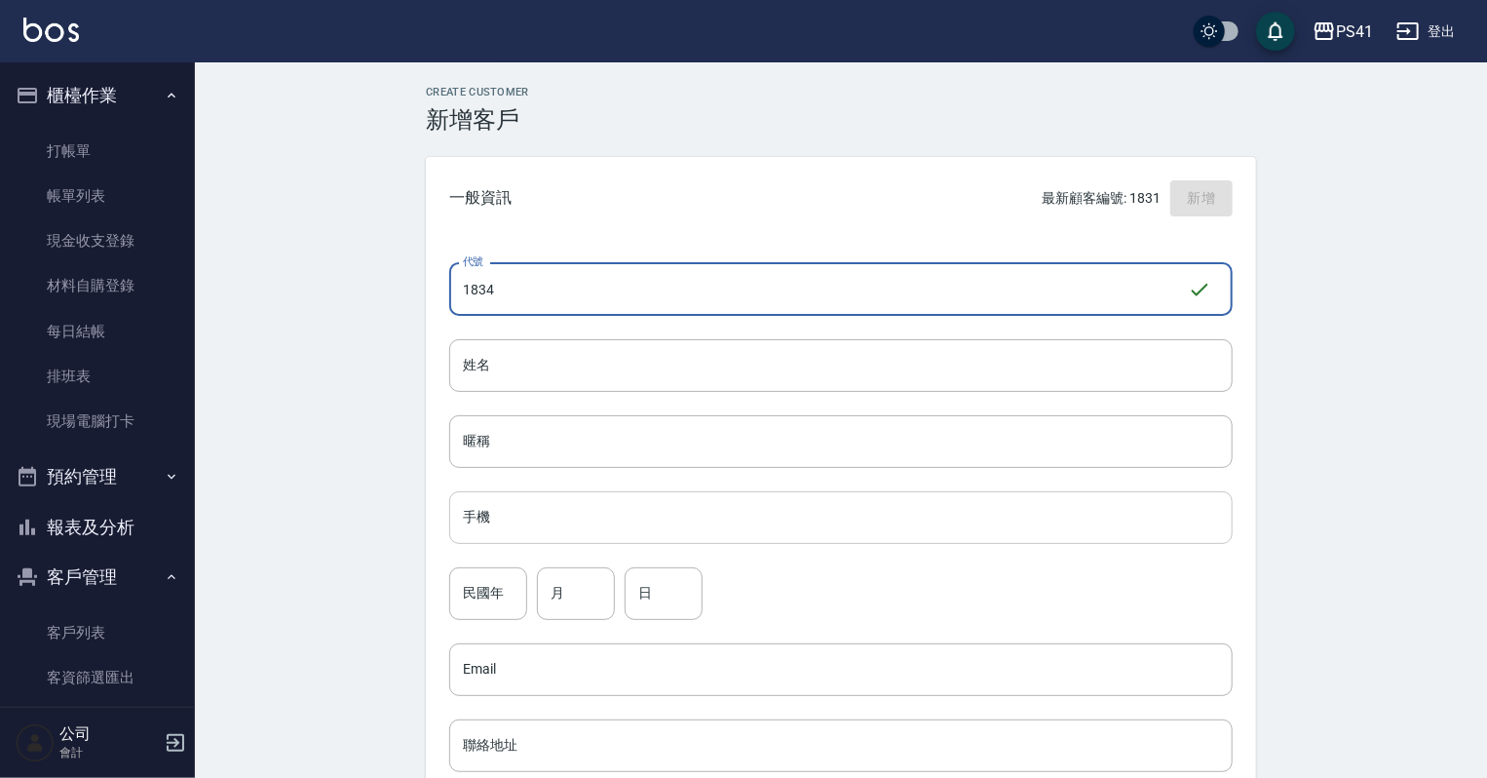
click at [778, 539] on input "手機" at bounding box center [840, 517] width 783 height 53
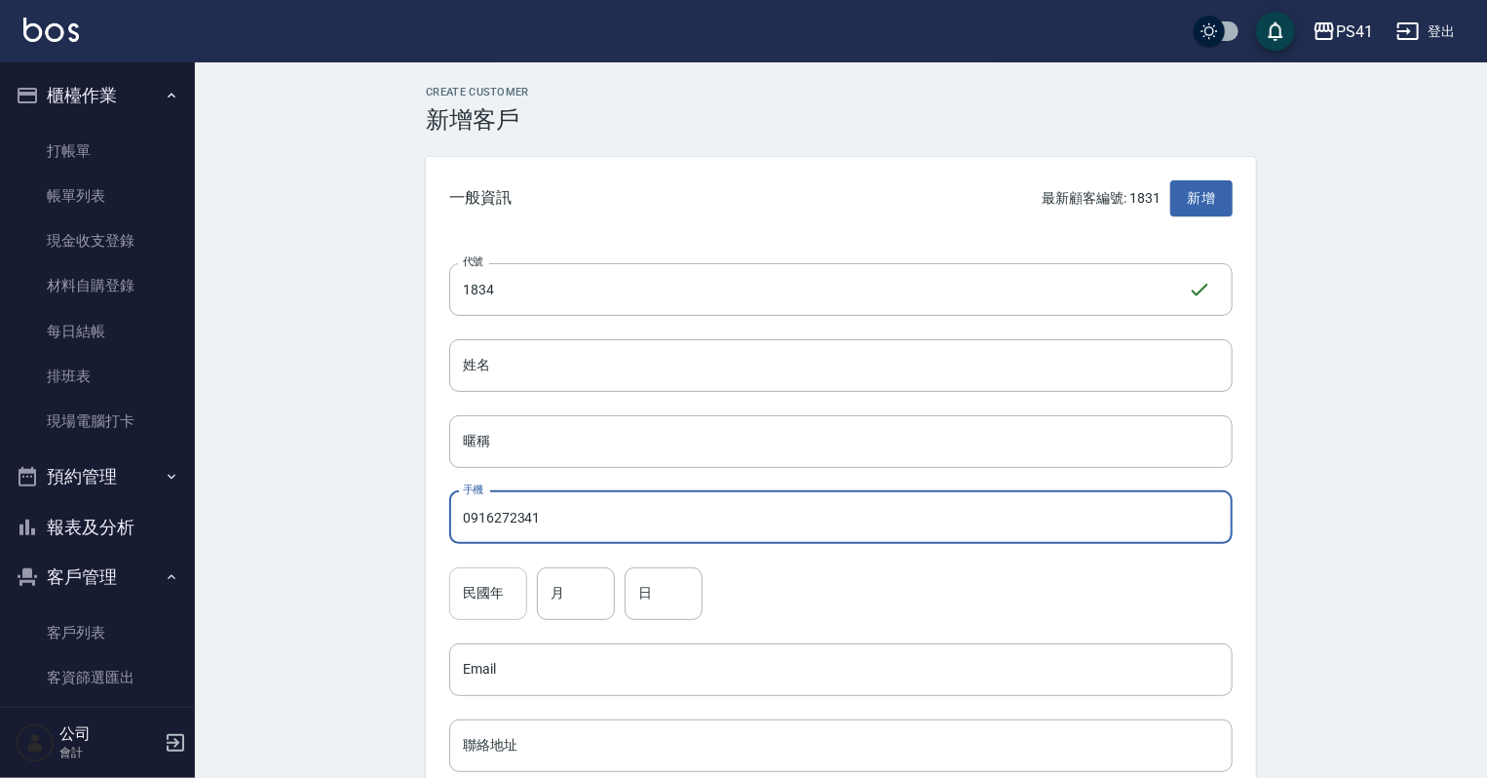
click at [514, 606] on input "民國年" at bounding box center [488, 593] width 78 height 53
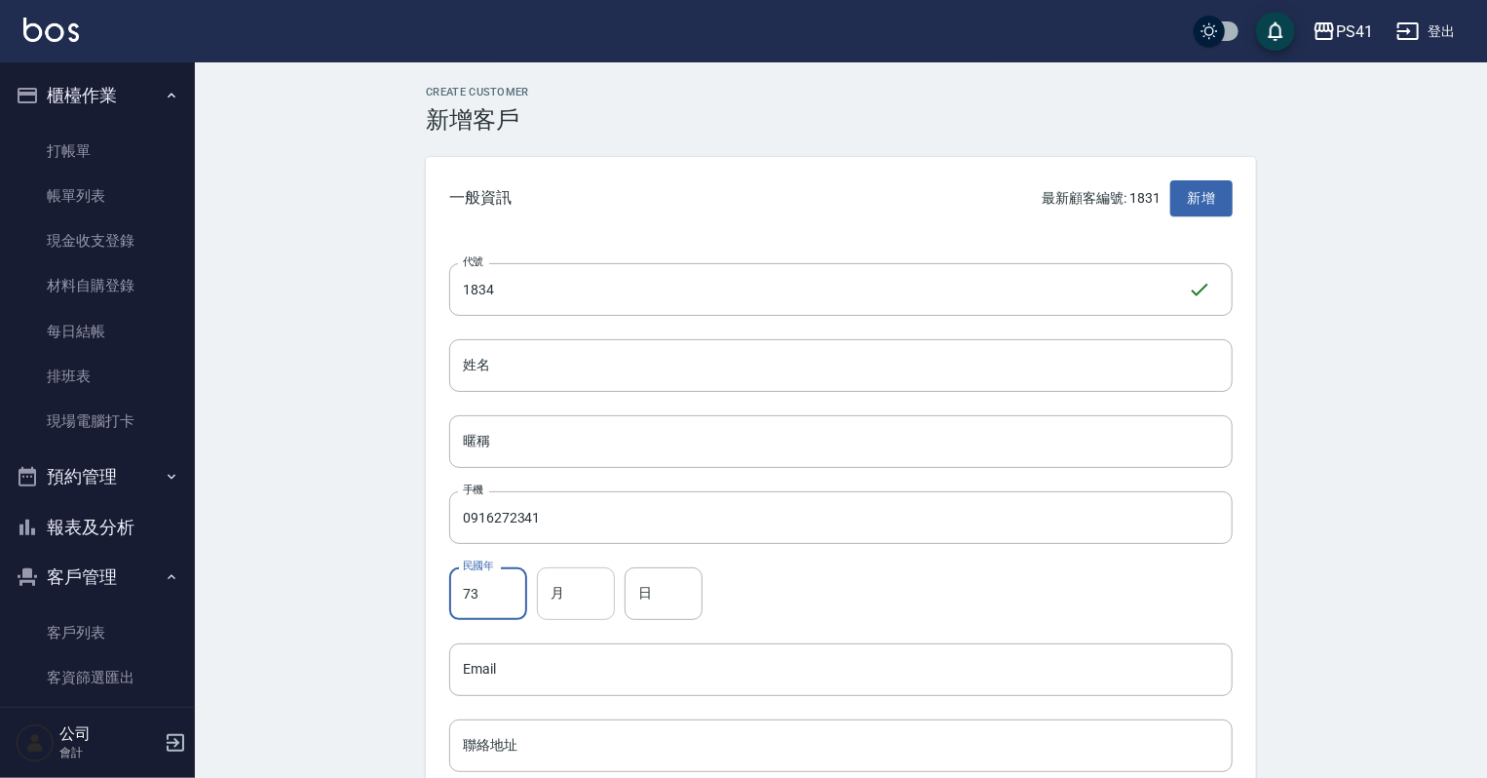
drag, startPoint x: 570, startPoint y: 592, endPoint x: 560, endPoint y: 573, distance: 20.9
click at [569, 592] on input "月" at bounding box center [576, 593] width 78 height 53
click at [641, 573] on div "日 日" at bounding box center [664, 593] width 78 height 53
click at [537, 359] on input "姓名" at bounding box center [840, 365] width 783 height 53
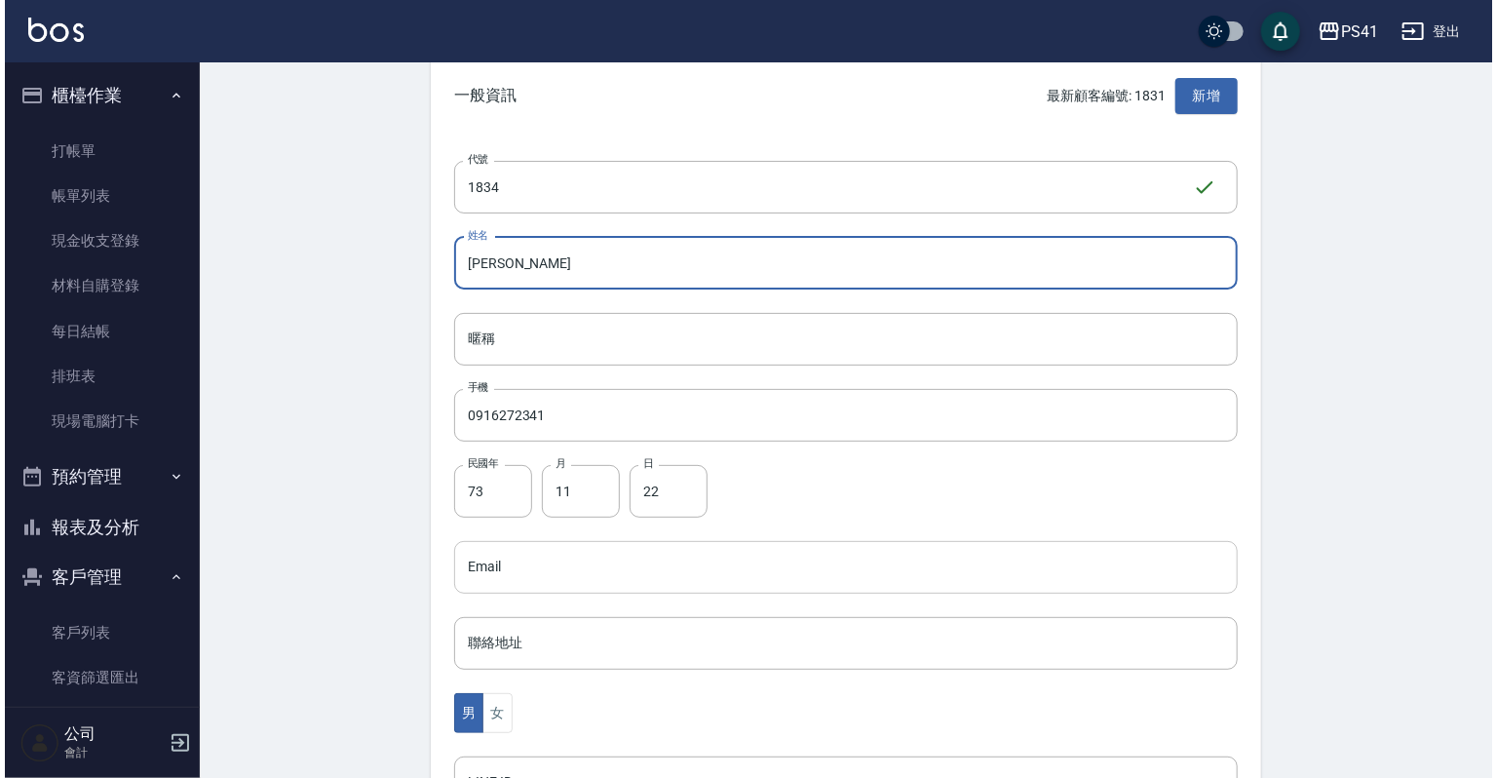
scroll to position [312, 0]
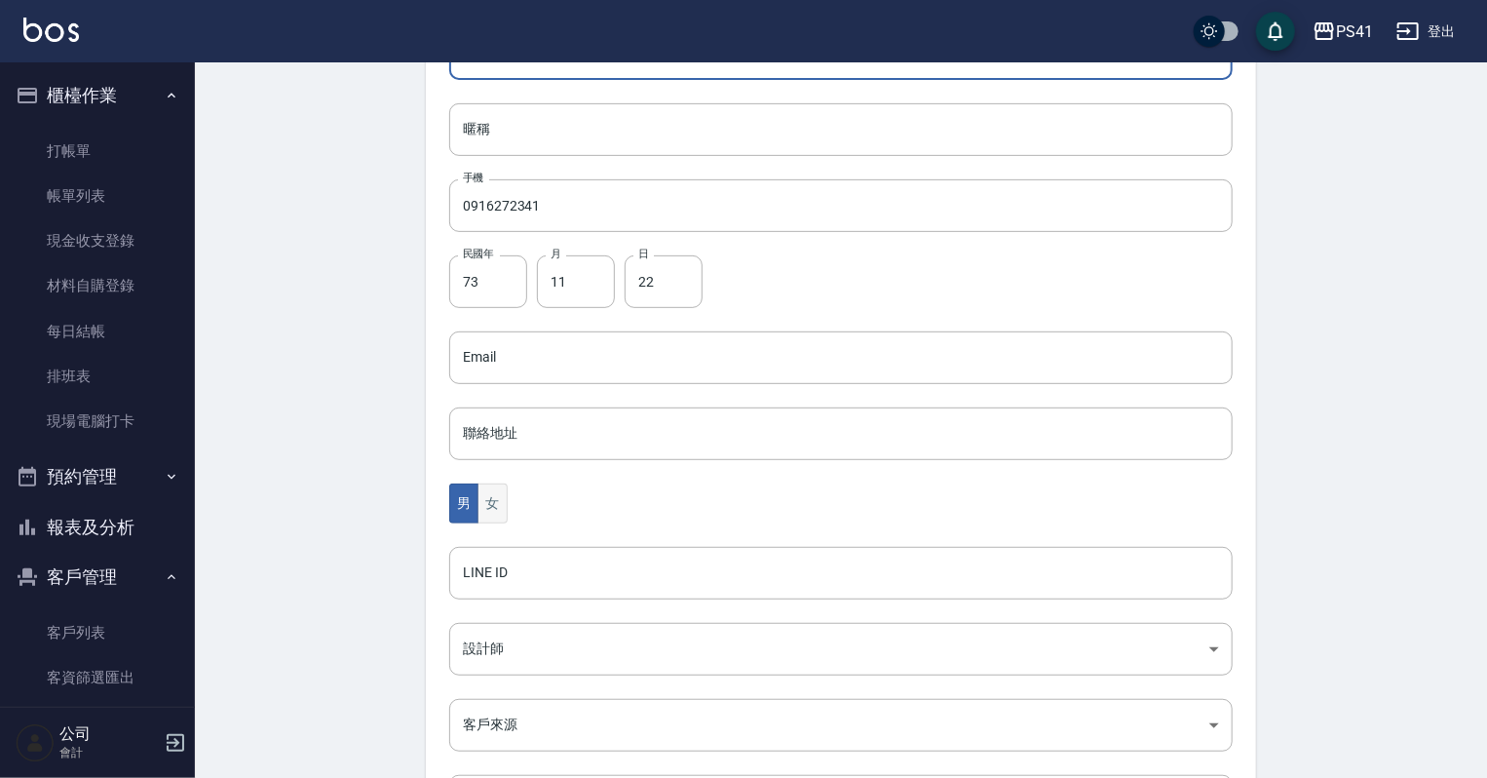
click at [486, 497] on button "女" at bounding box center [492, 503] width 29 height 40
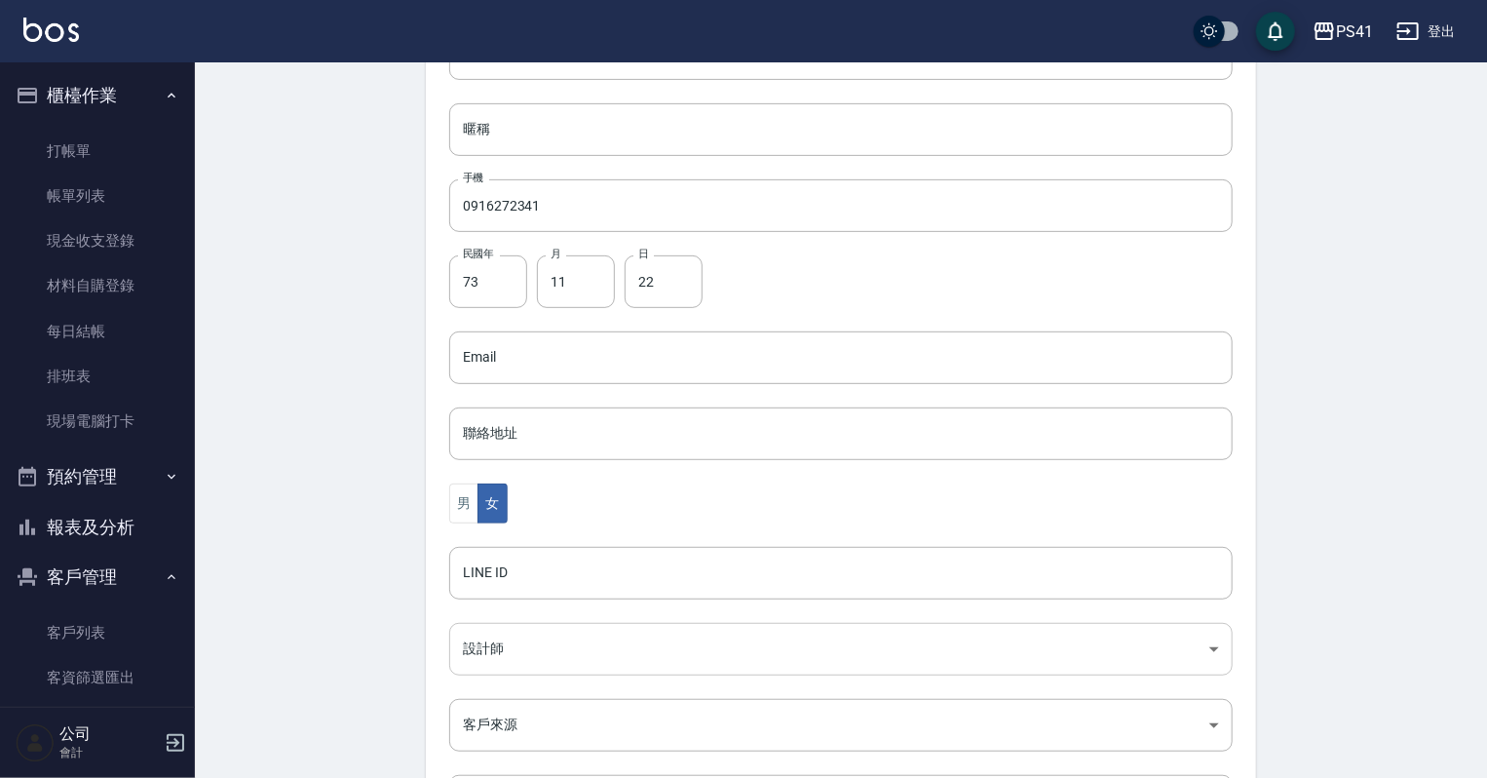
click at [490, 643] on body "PS41 登出 櫃檯作業 打帳單 帳單列表 現金收支登錄 材料自購登錄 每日結帳 排班表 現場電腦打卡 預約管理 預約管理 單日預約紀錄 單週預約紀錄 報表及…" at bounding box center [743, 322] width 1487 height 1269
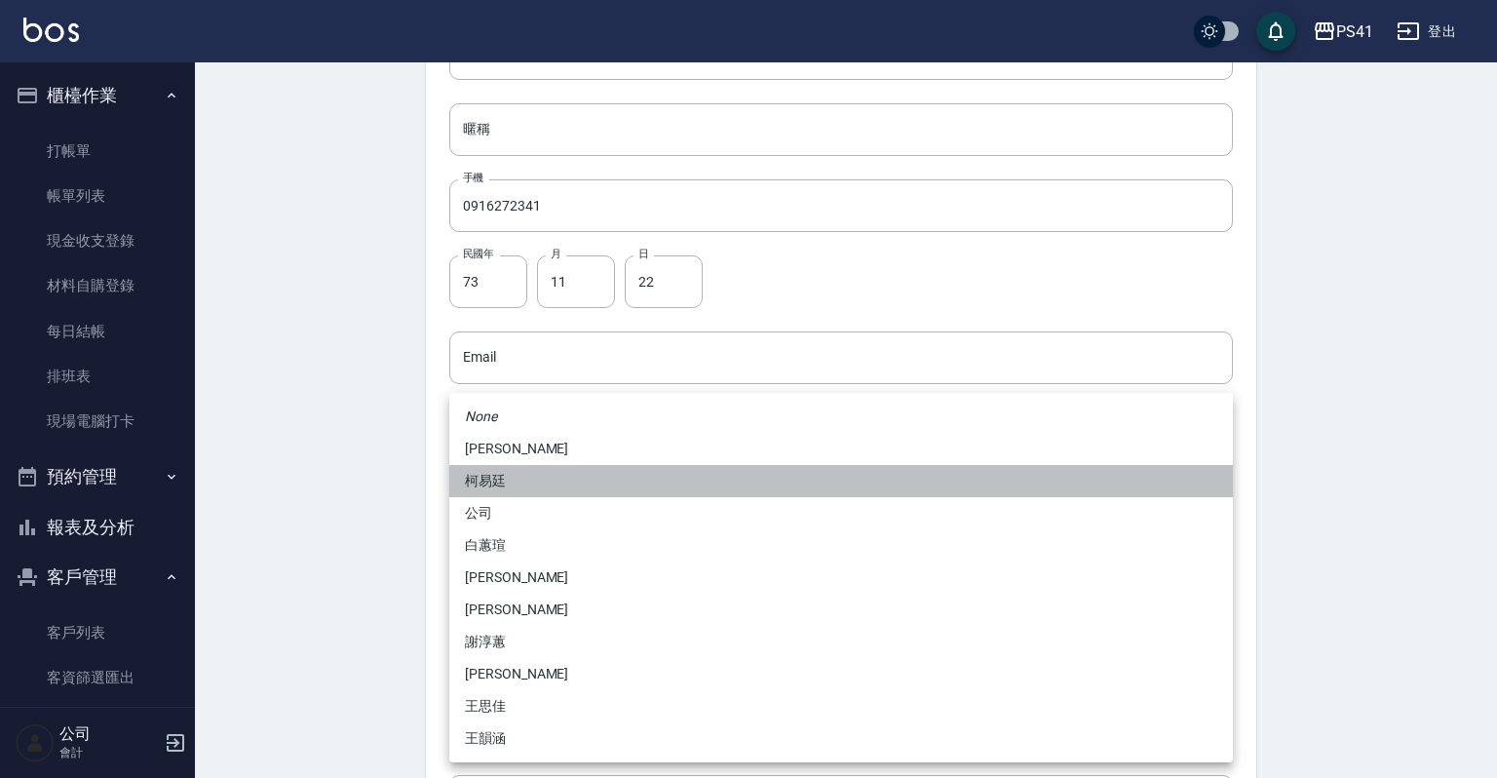
drag, startPoint x: 511, startPoint y: 477, endPoint x: 514, endPoint y: 489, distance: 13.0
click at [512, 478] on li "柯易廷" at bounding box center [840, 481] width 783 height 32
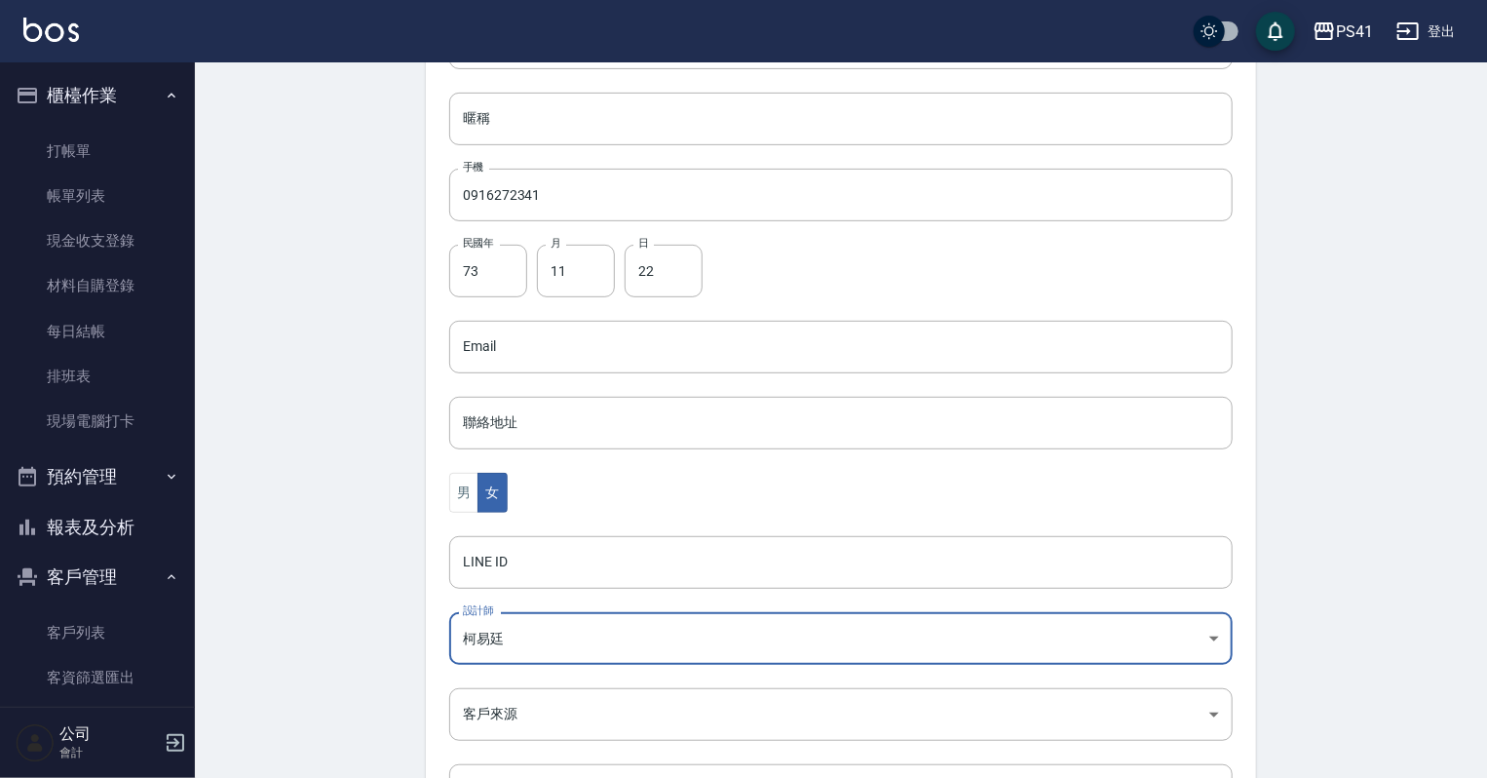
scroll to position [490, 0]
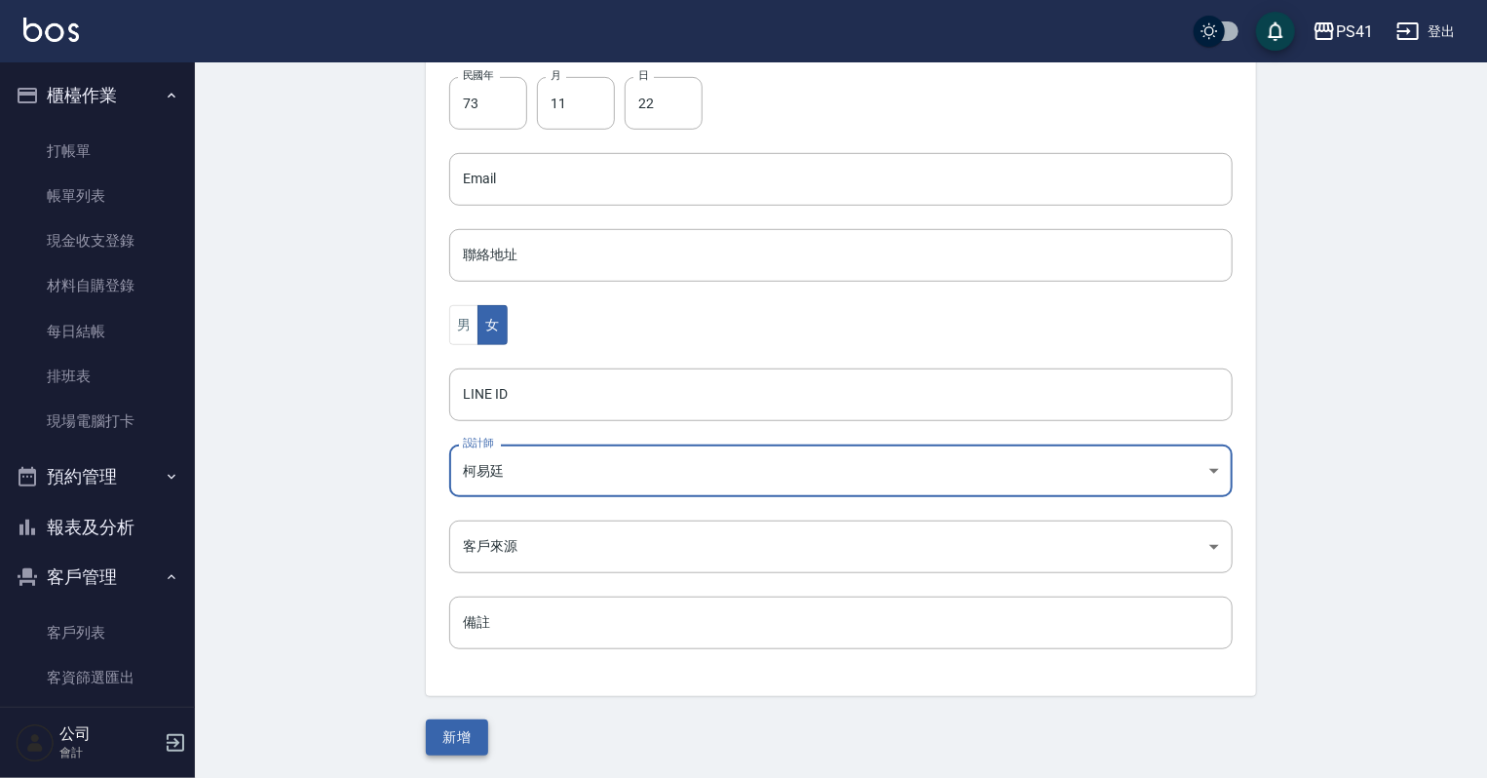
click at [461, 724] on button "新增" at bounding box center [457, 737] width 62 height 36
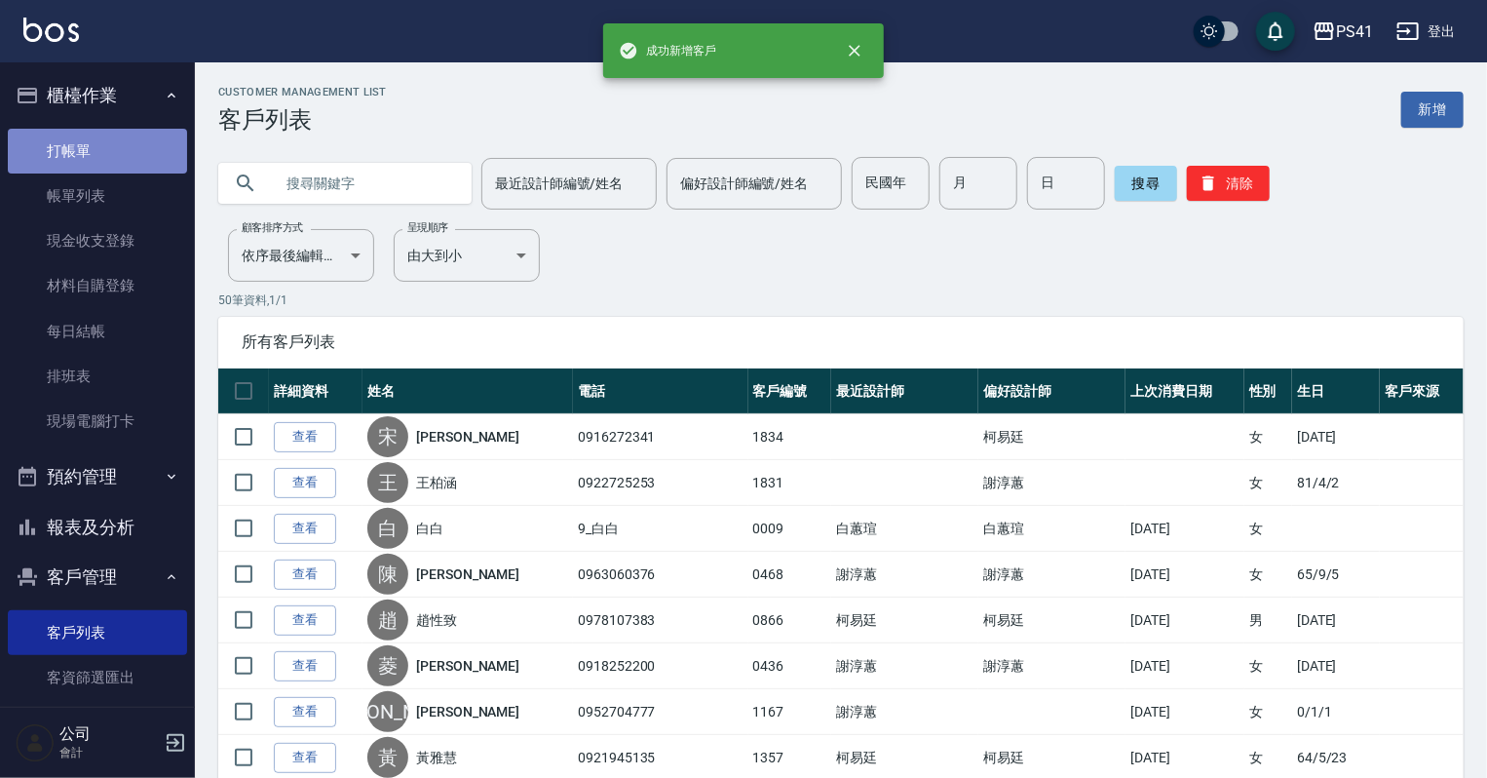
drag, startPoint x: 112, startPoint y: 159, endPoint x: 112, endPoint y: 144, distance: 14.6
click at [112, 159] on link "打帳單" at bounding box center [97, 151] width 179 height 45
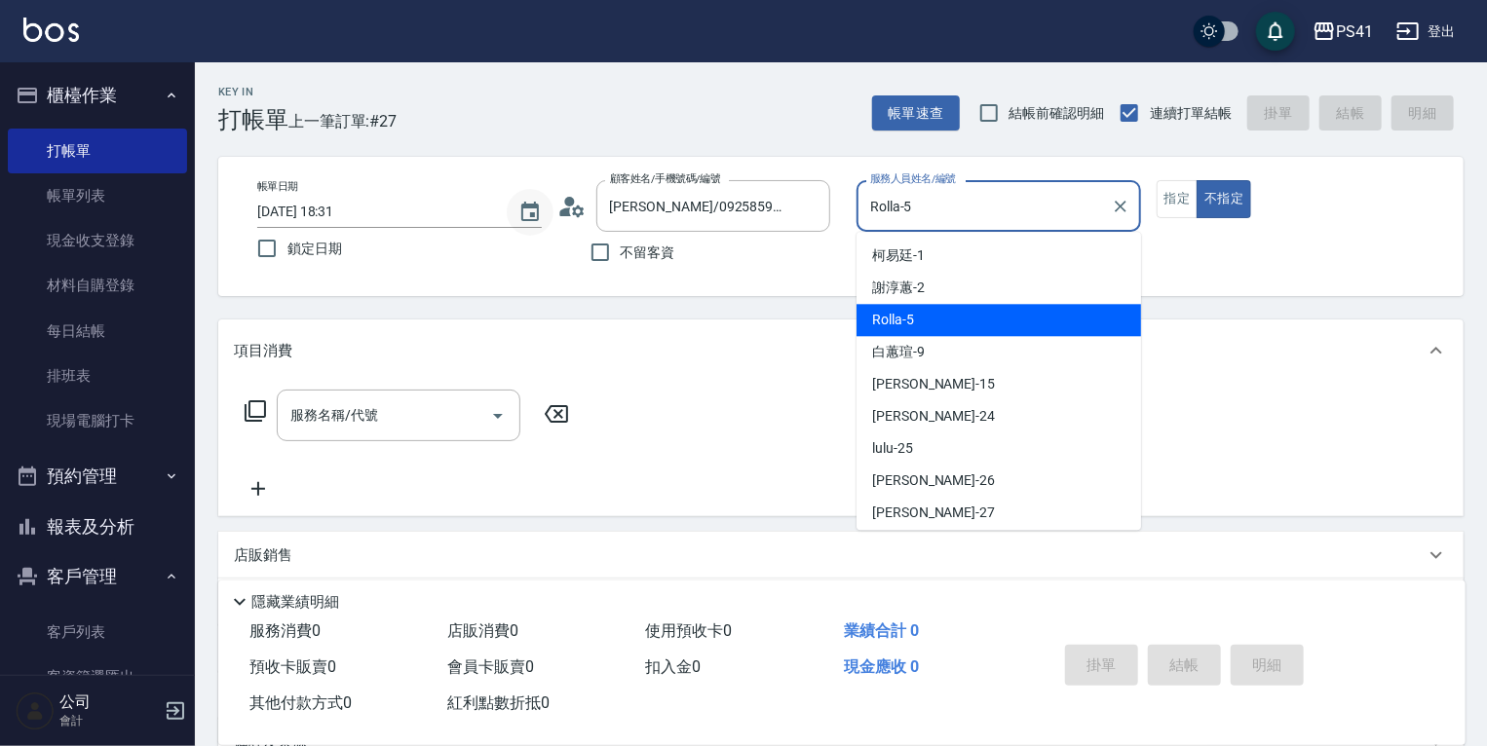
drag, startPoint x: 906, startPoint y: 198, endPoint x: 547, endPoint y: 199, distance: 359.6
click at [549, 200] on div "帳單日期 [DATE] 18:31 鎖定日期 顧客姓名/手機號碼/編號 [PERSON_NAME]/0925859130/5153 顧客姓名/手機號碼/編號 …" at bounding box center [841, 226] width 1199 height 93
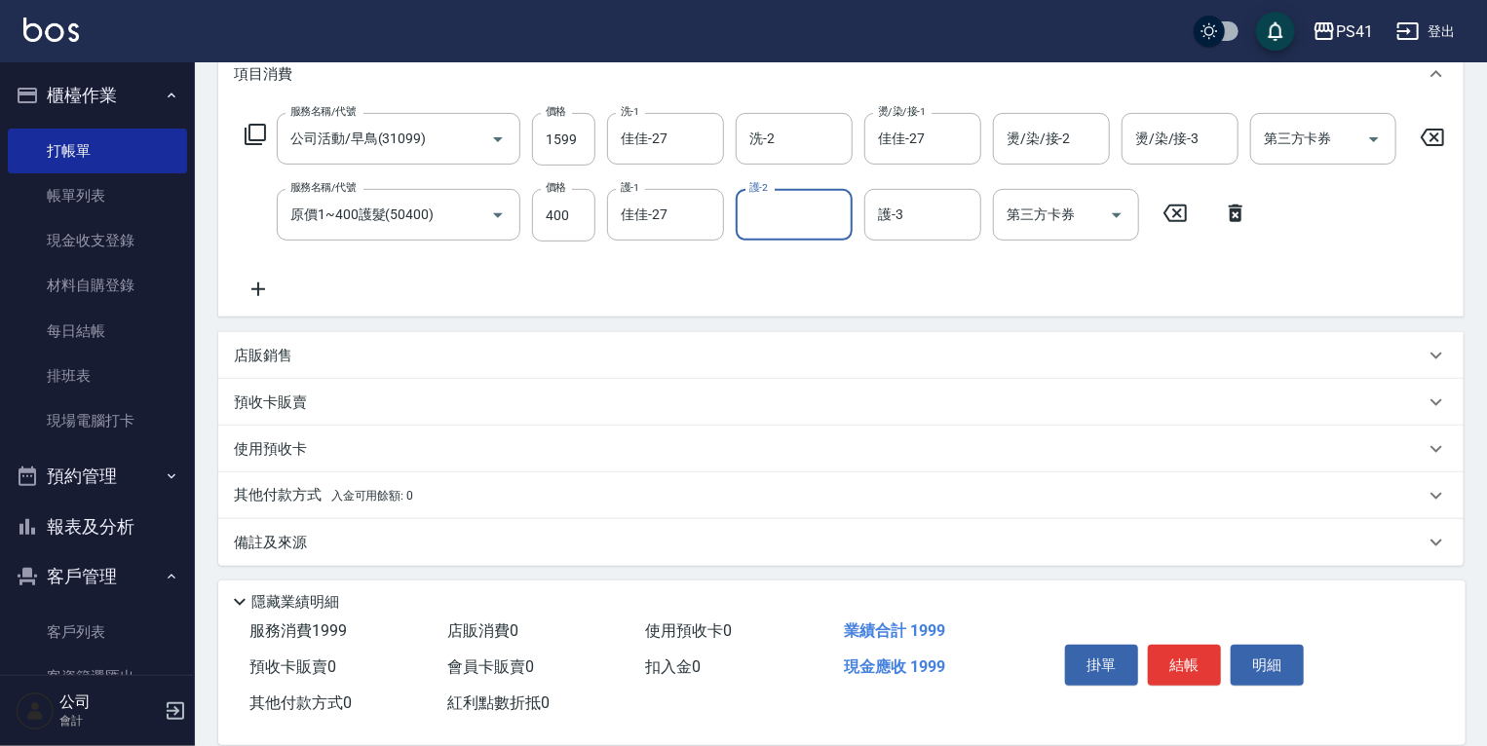
scroll to position [292, 0]
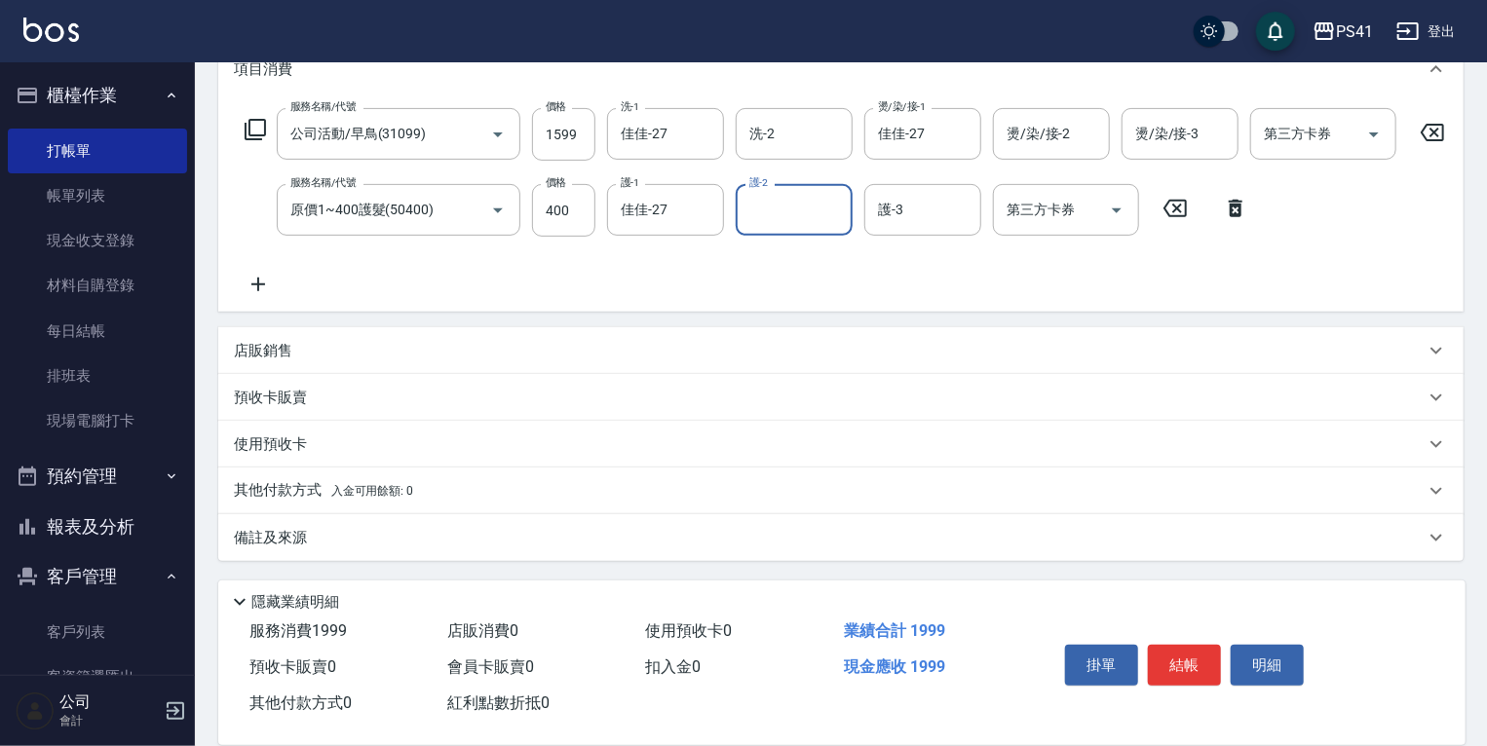
drag, startPoint x: 399, startPoint y: 357, endPoint x: 406, endPoint y: 349, distance: 11.0
click at [399, 357] on div "店販銷售" at bounding box center [829, 351] width 1191 height 20
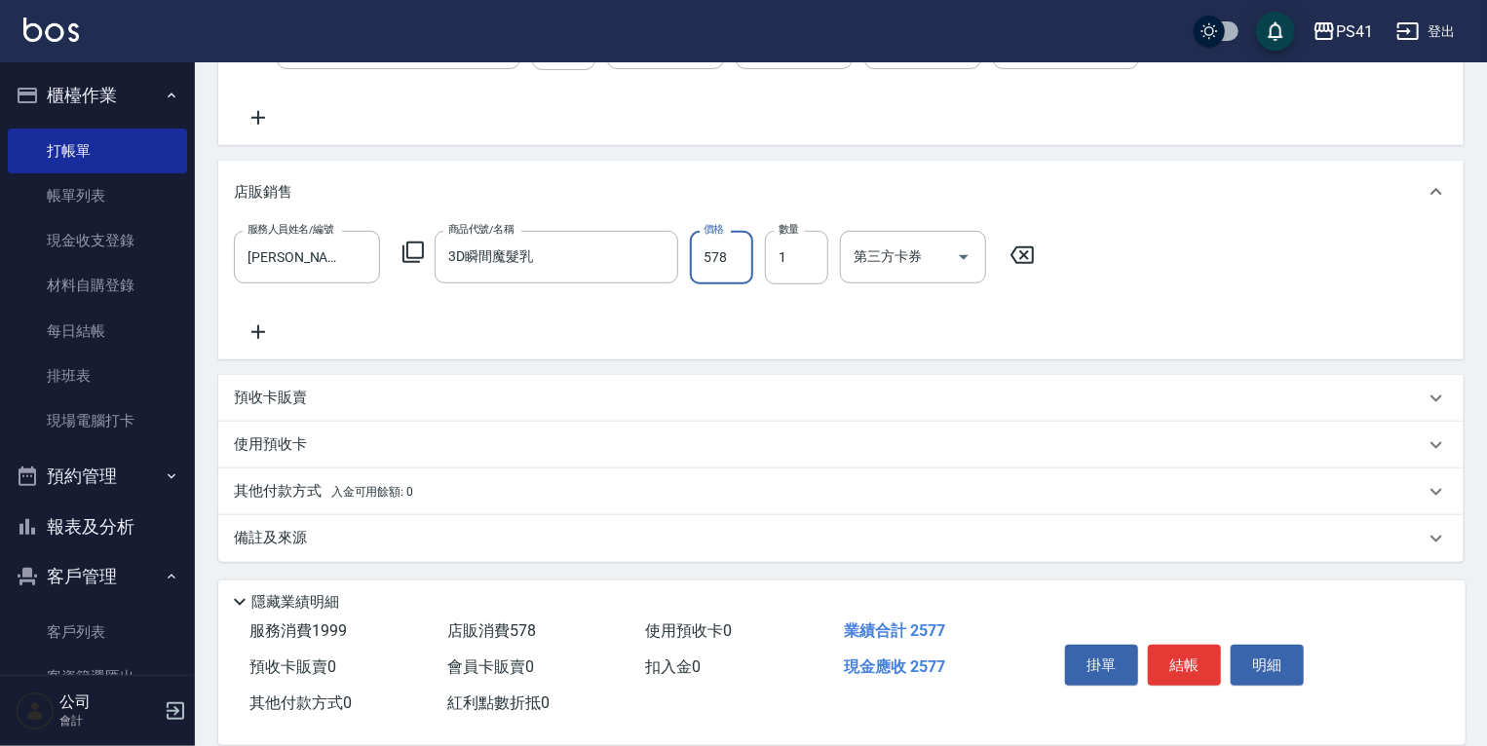
scroll to position [460, 0]
click at [379, 477] on div "其他付款方式 入金可用餘額: 0" at bounding box center [840, 491] width 1245 height 47
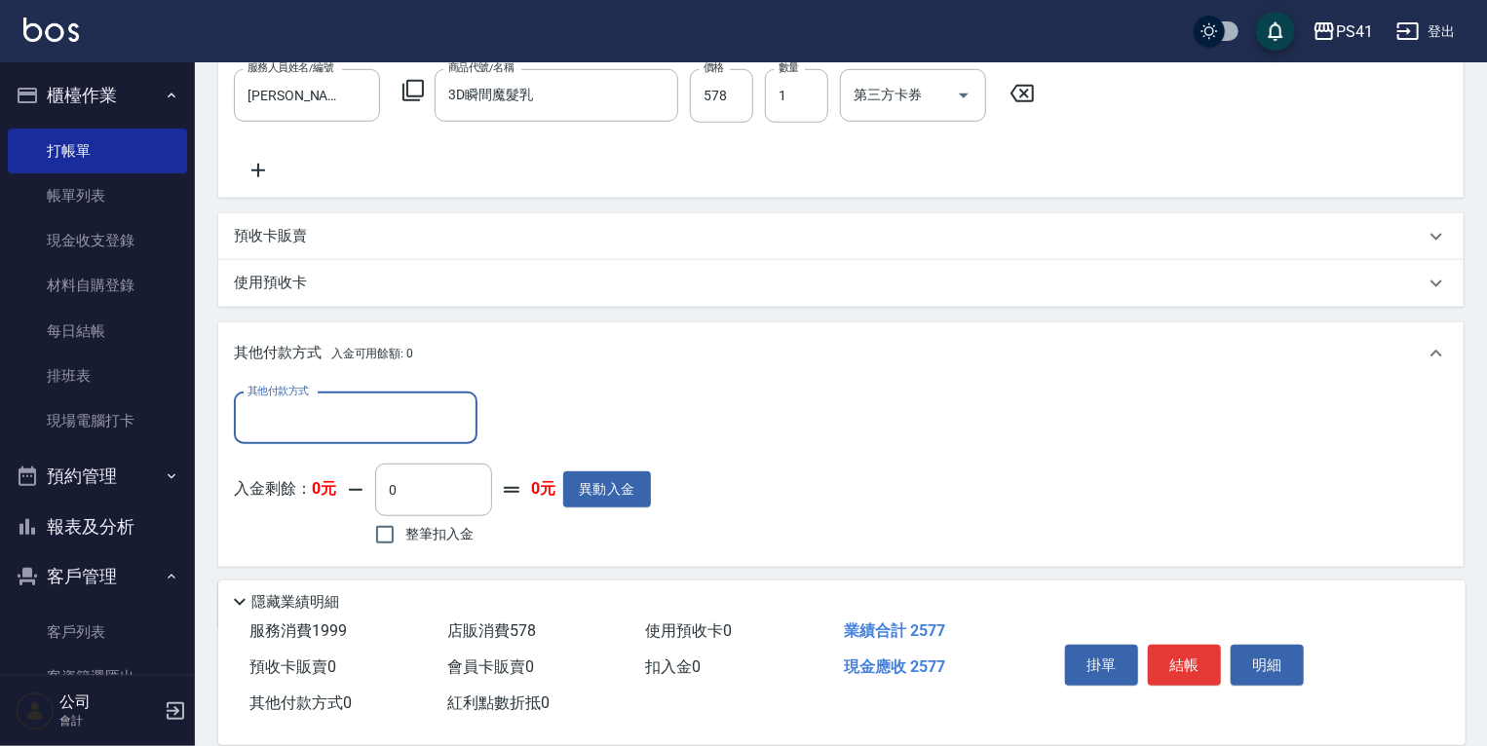
scroll to position [0, 0]
click at [355, 436] on input "其他付款方式" at bounding box center [356, 418] width 226 height 34
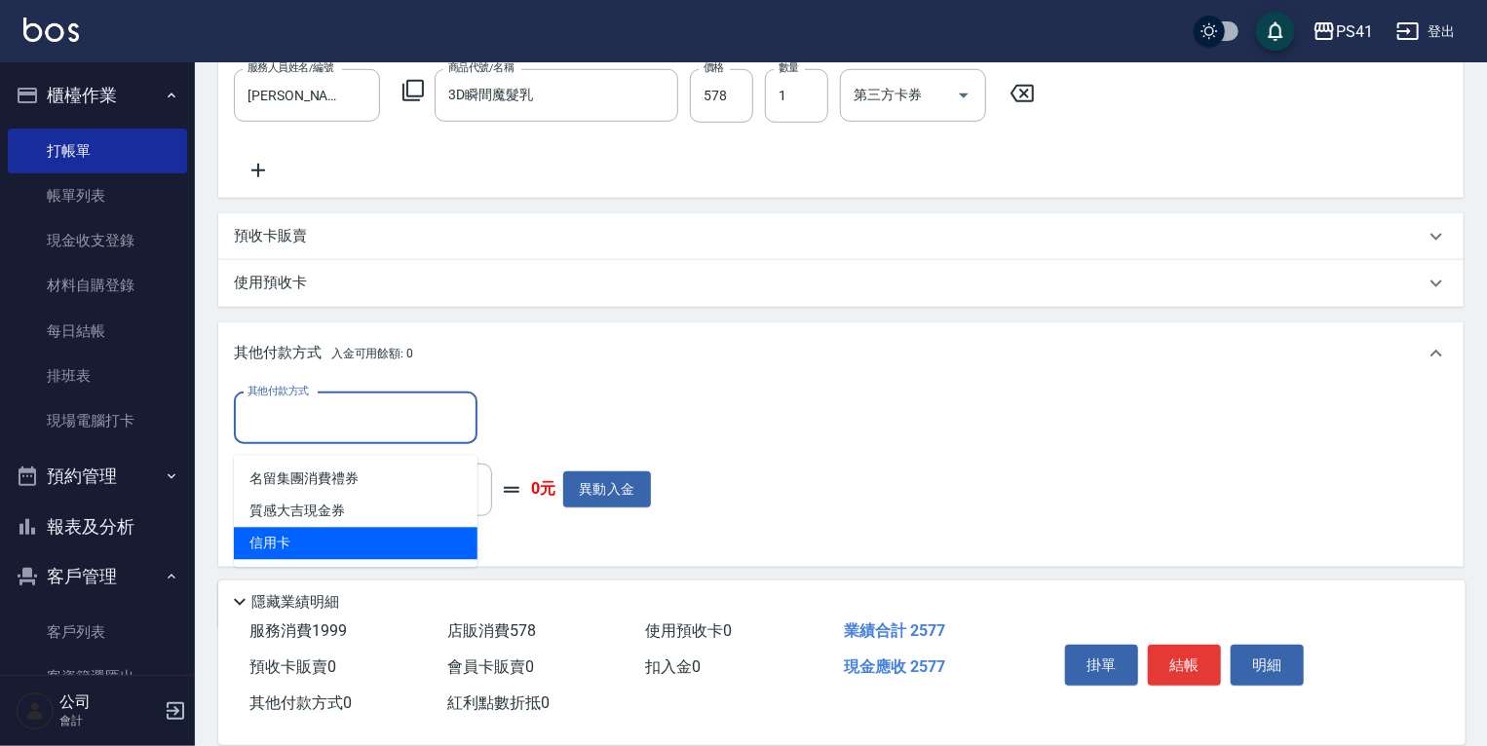
click at [366, 528] on span "信用卡" at bounding box center [356, 544] width 244 height 32
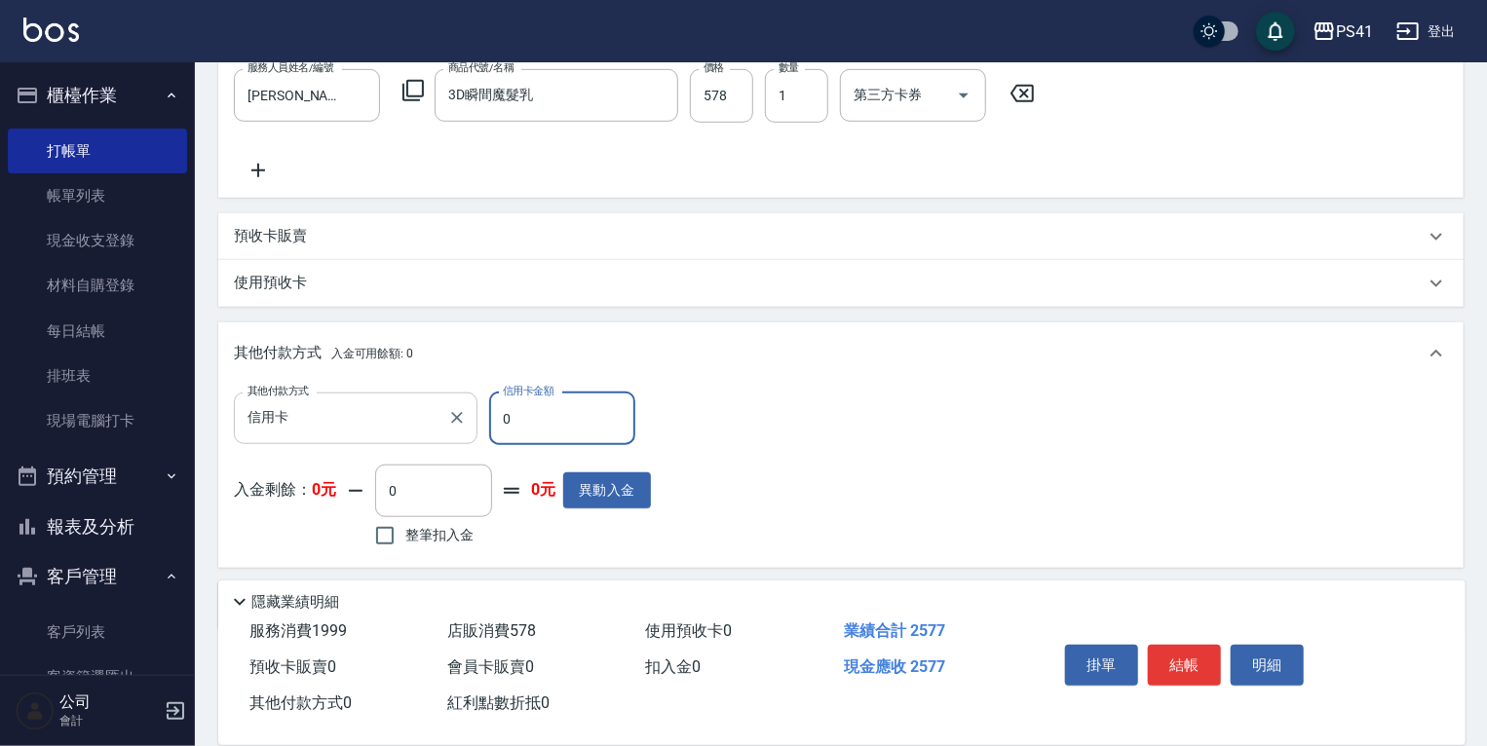
drag, startPoint x: 563, startPoint y: 424, endPoint x: 289, endPoint y: 433, distance: 274.0
click at [307, 433] on div "其他付款方式 信用卡 其他付款方式 信用卡金額 0 信用卡金額" at bounding box center [442, 419] width 417 height 53
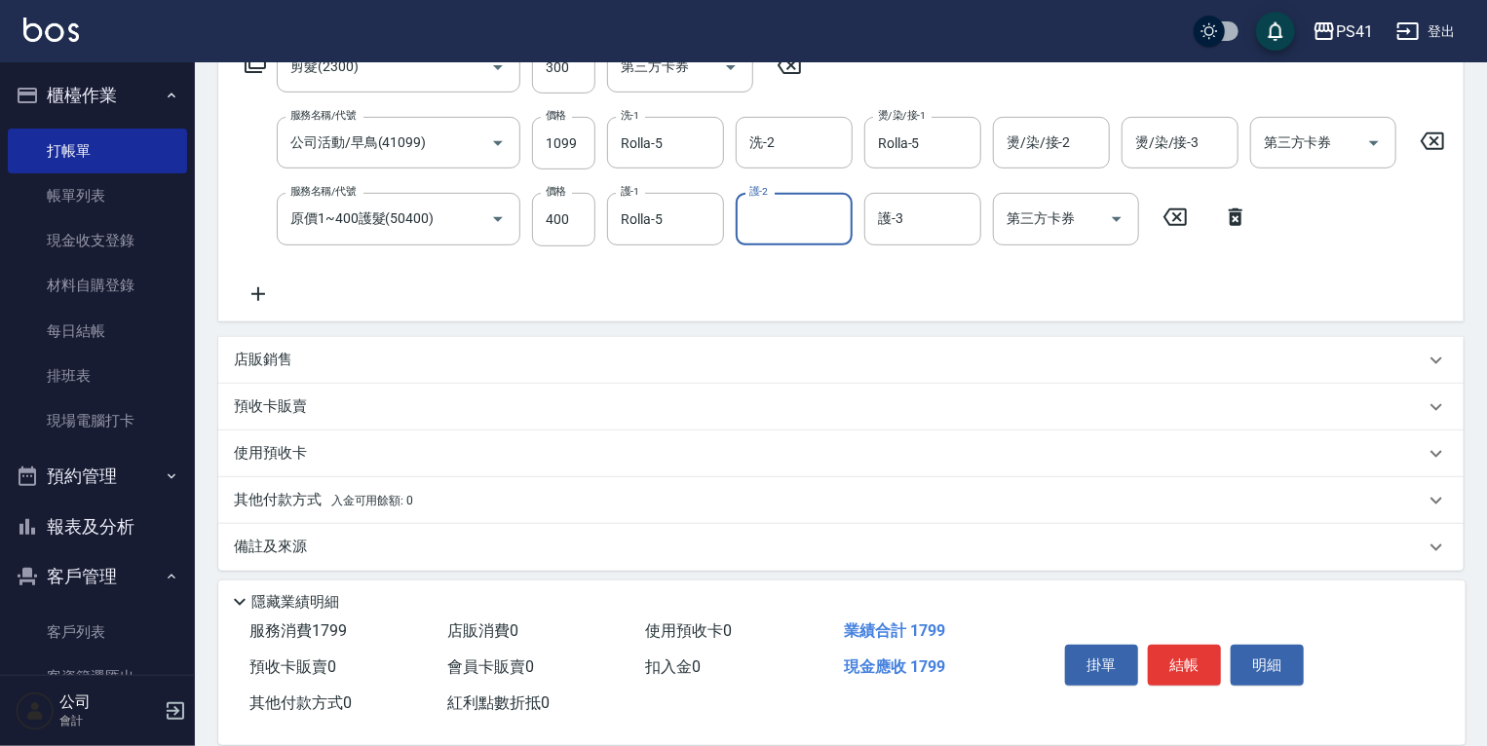
scroll to position [369, 0]
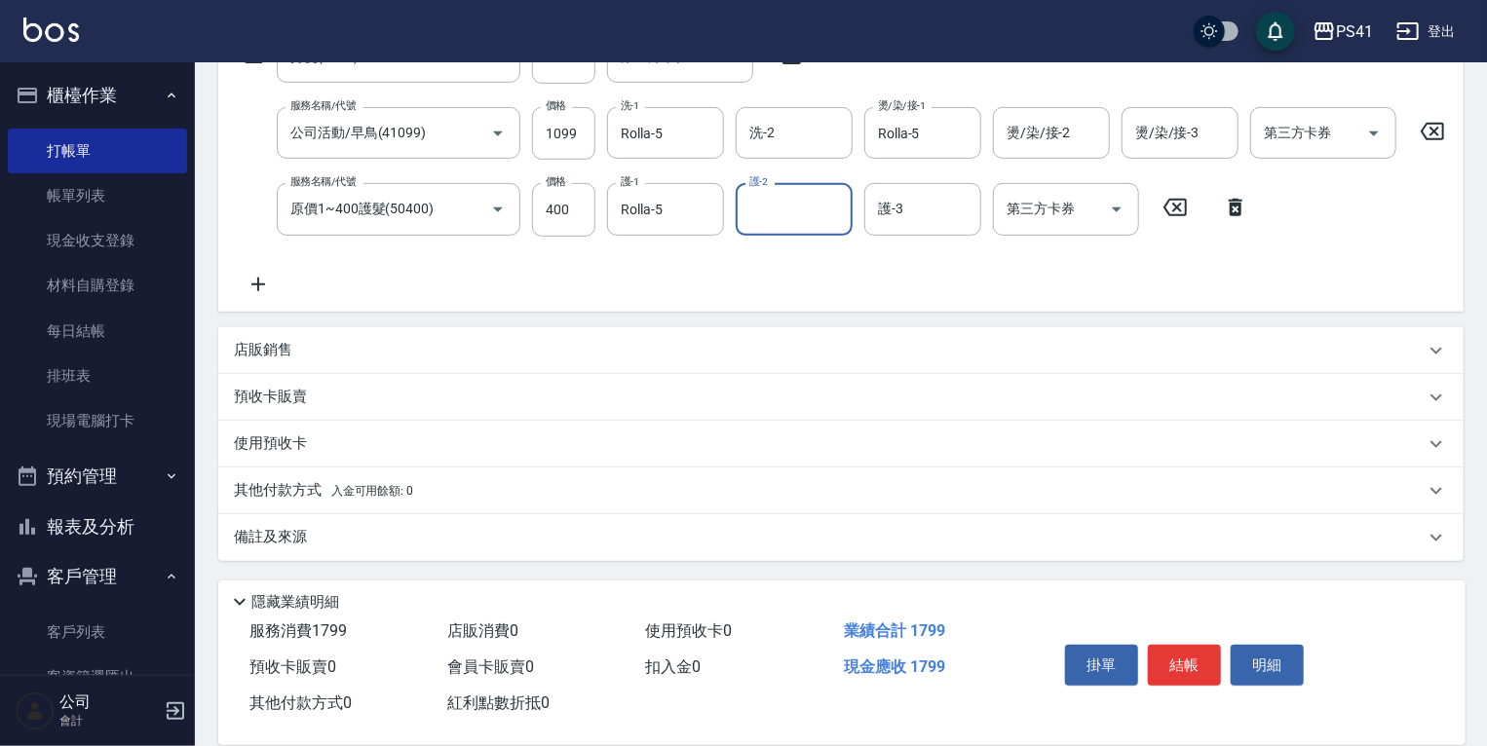
click at [427, 480] on div "其他付款方式 入金可用餘額: 0" at bounding box center [829, 490] width 1191 height 21
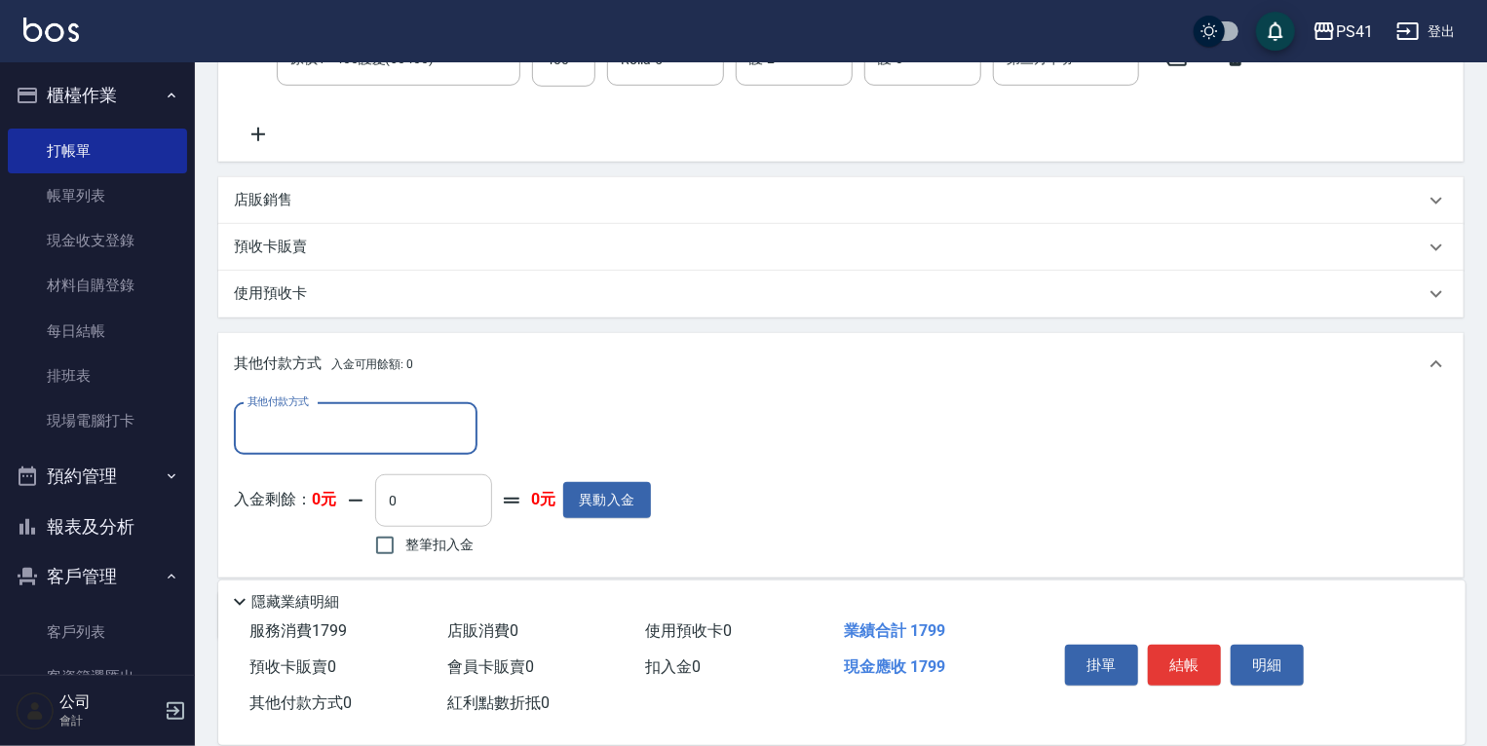
scroll to position [0, 0]
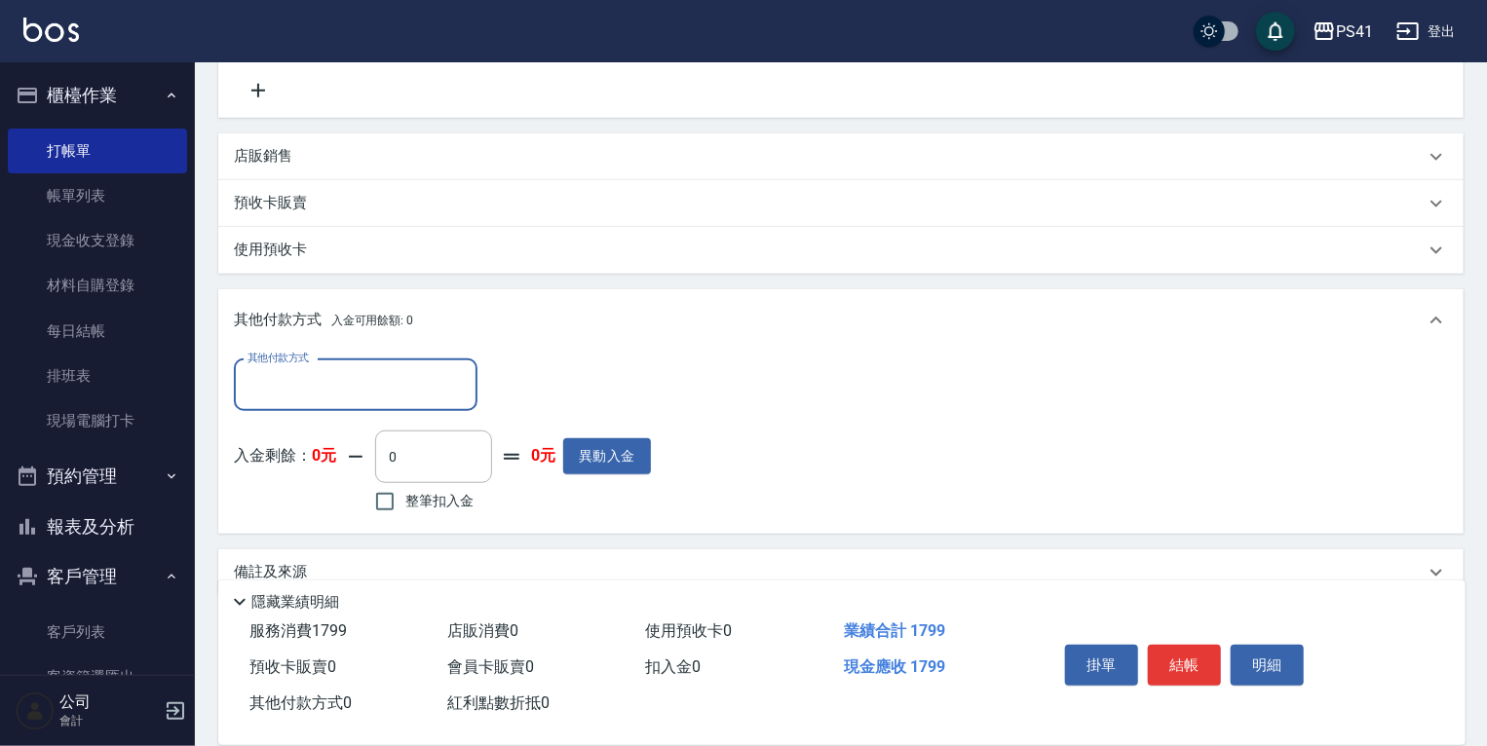
drag, startPoint x: 374, startPoint y: 401, endPoint x: 371, endPoint y: 413, distance: 13.0
click at [371, 402] on input "其他付款方式" at bounding box center [356, 385] width 226 height 34
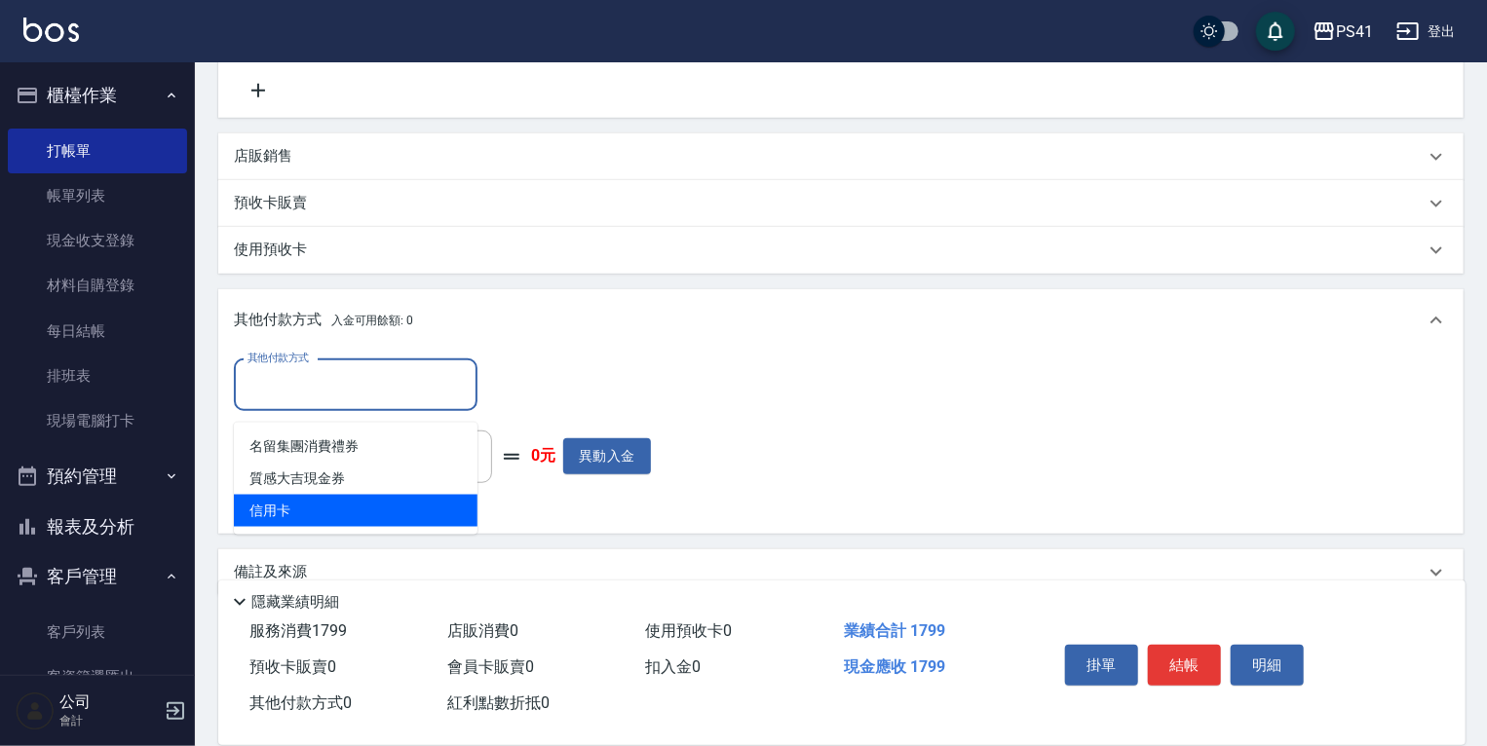
drag, startPoint x: 365, startPoint y: 503, endPoint x: 507, endPoint y: 439, distance: 155.3
click at [370, 500] on span "信用卡" at bounding box center [356, 511] width 244 height 32
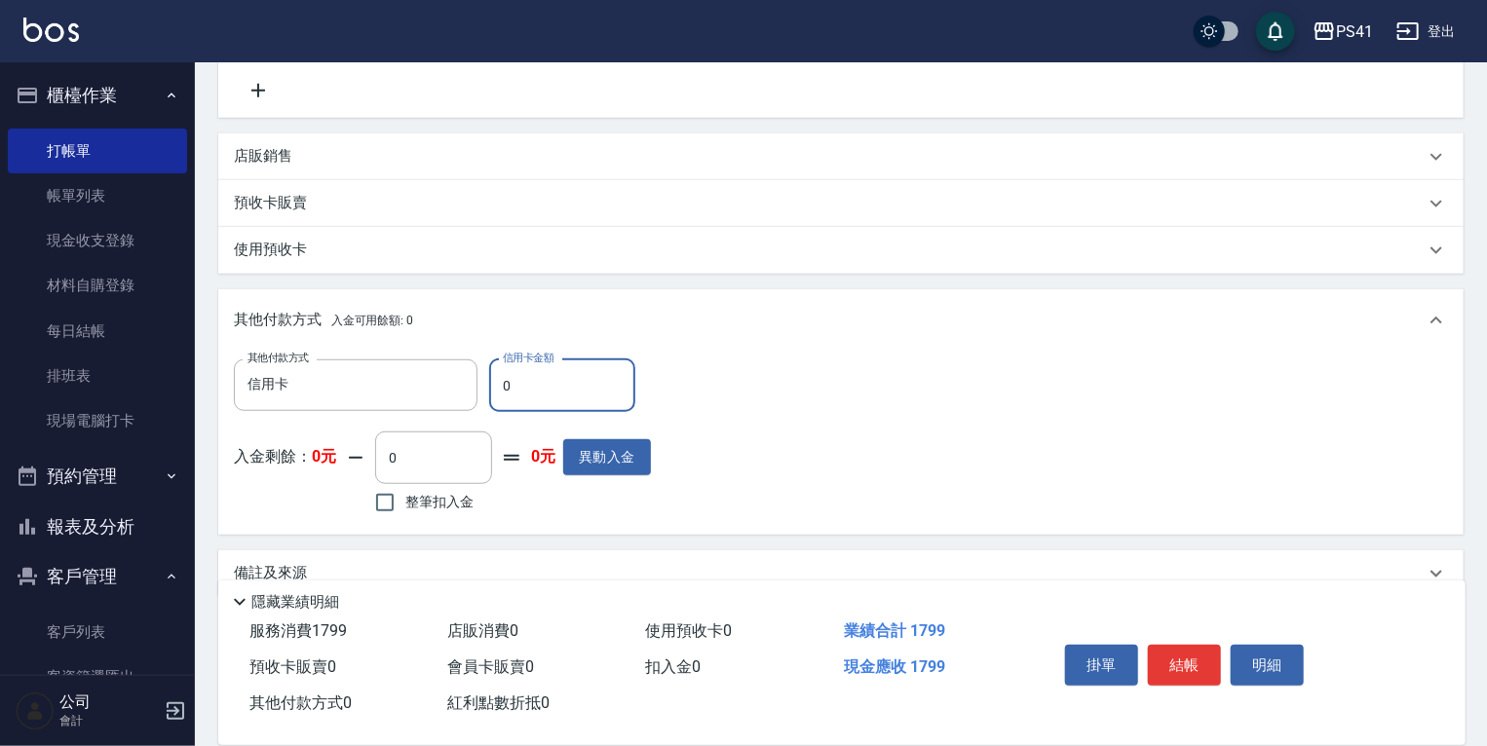
drag, startPoint x: 515, startPoint y: 401, endPoint x: 217, endPoint y: 397, distance: 297.3
click at [250, 392] on div "其他付款方式 信用卡 其他付款方式 信用卡金額 0 信用卡金額" at bounding box center [442, 386] width 417 height 53
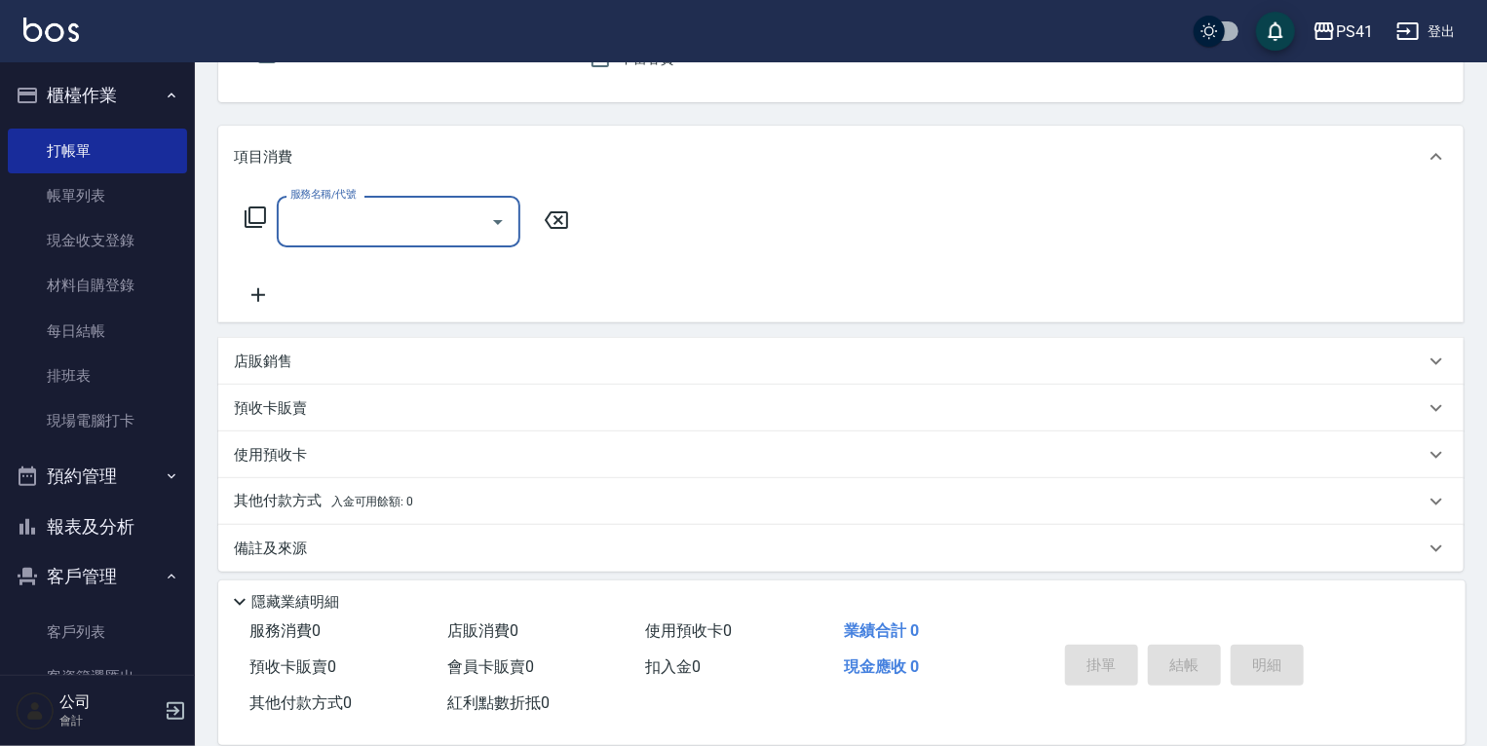
scroll to position [204, 0]
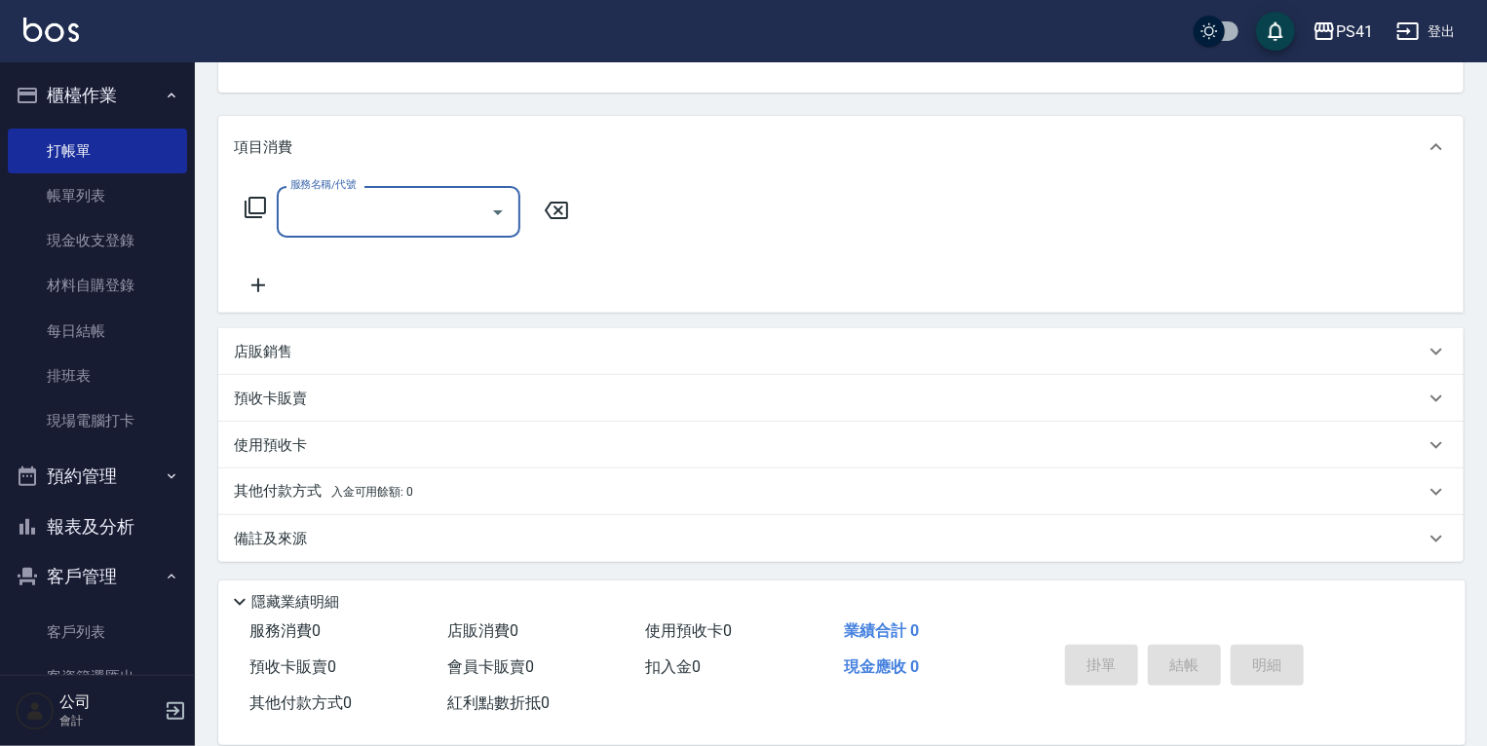
click at [465, 355] on div "店販銷售" at bounding box center [829, 352] width 1191 height 20
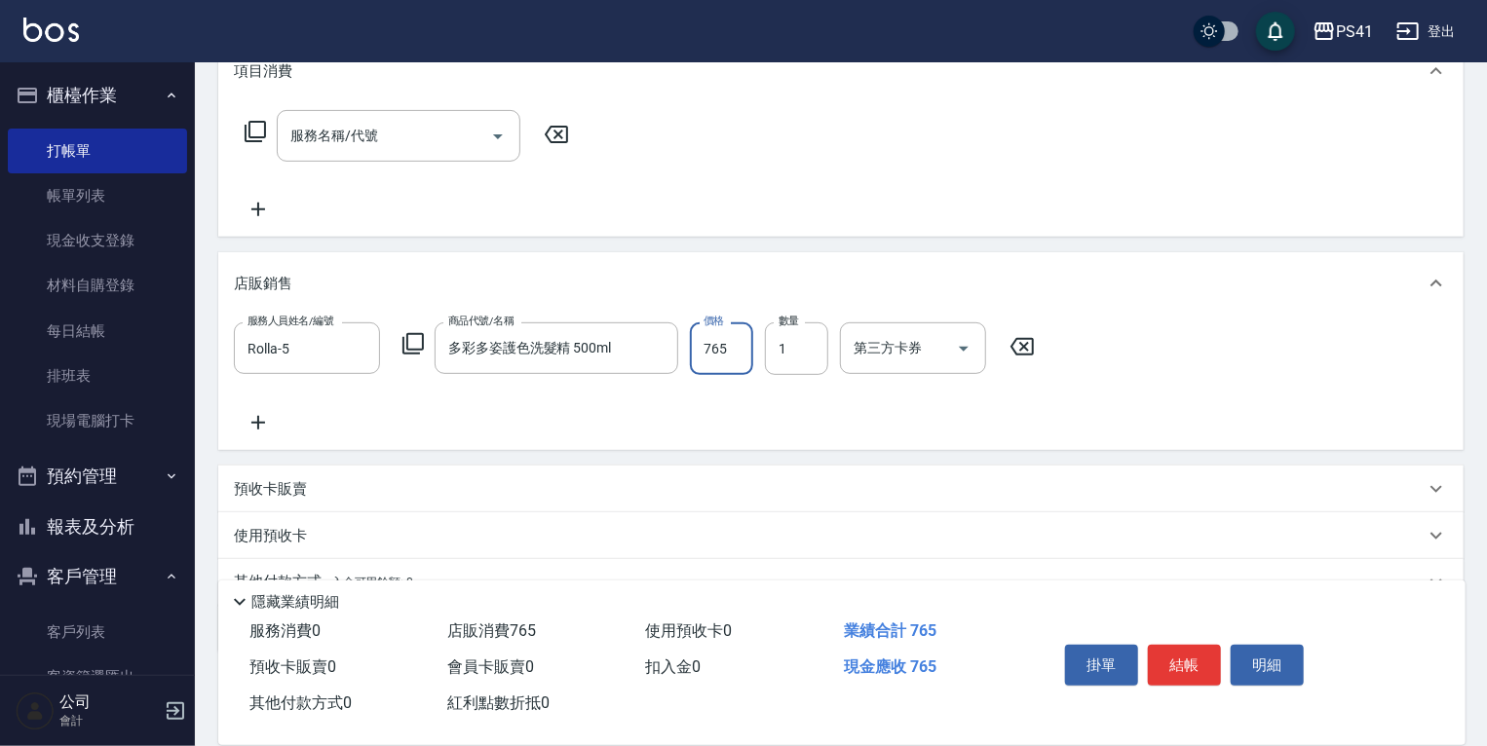
scroll to position [370, 0]
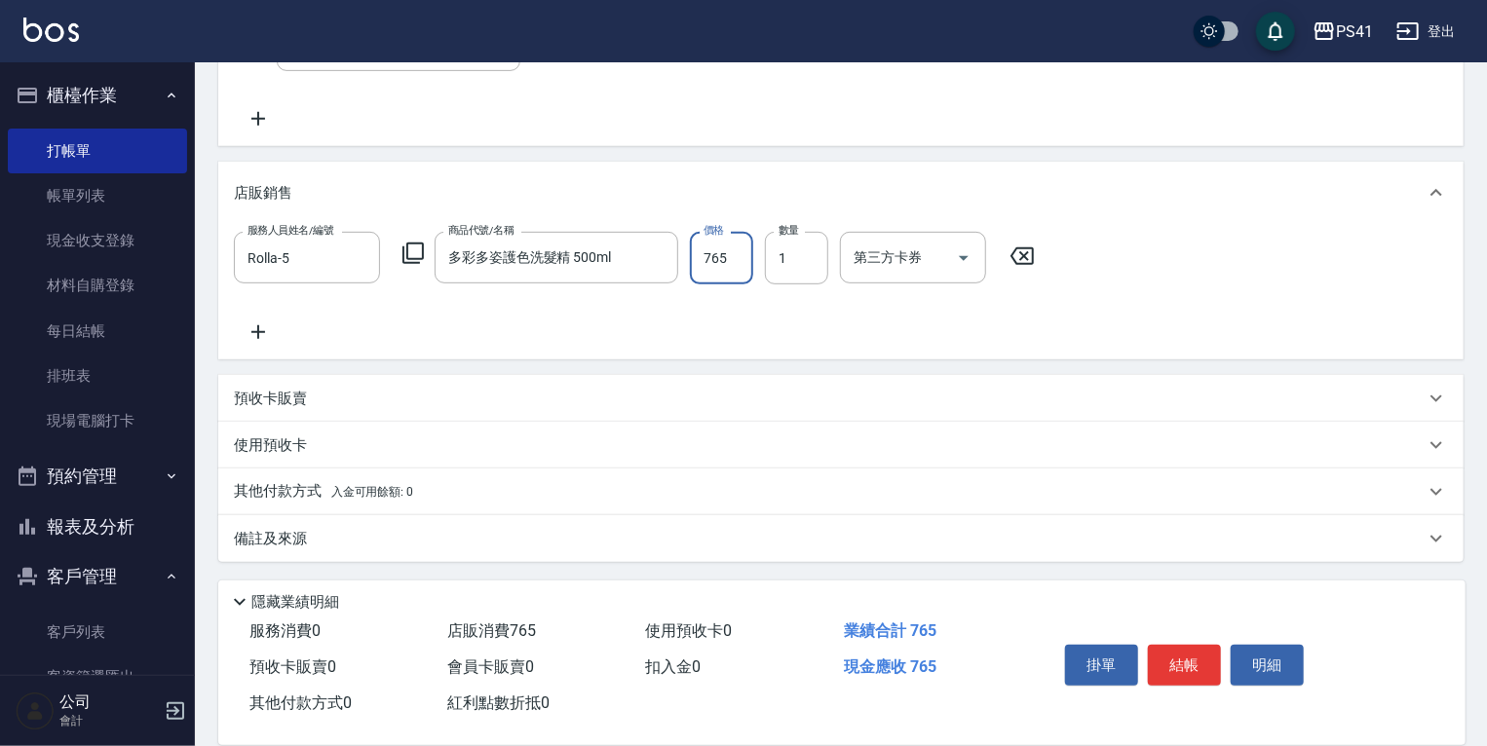
click at [363, 494] on span "入金可用餘額: 0" at bounding box center [372, 492] width 83 height 14
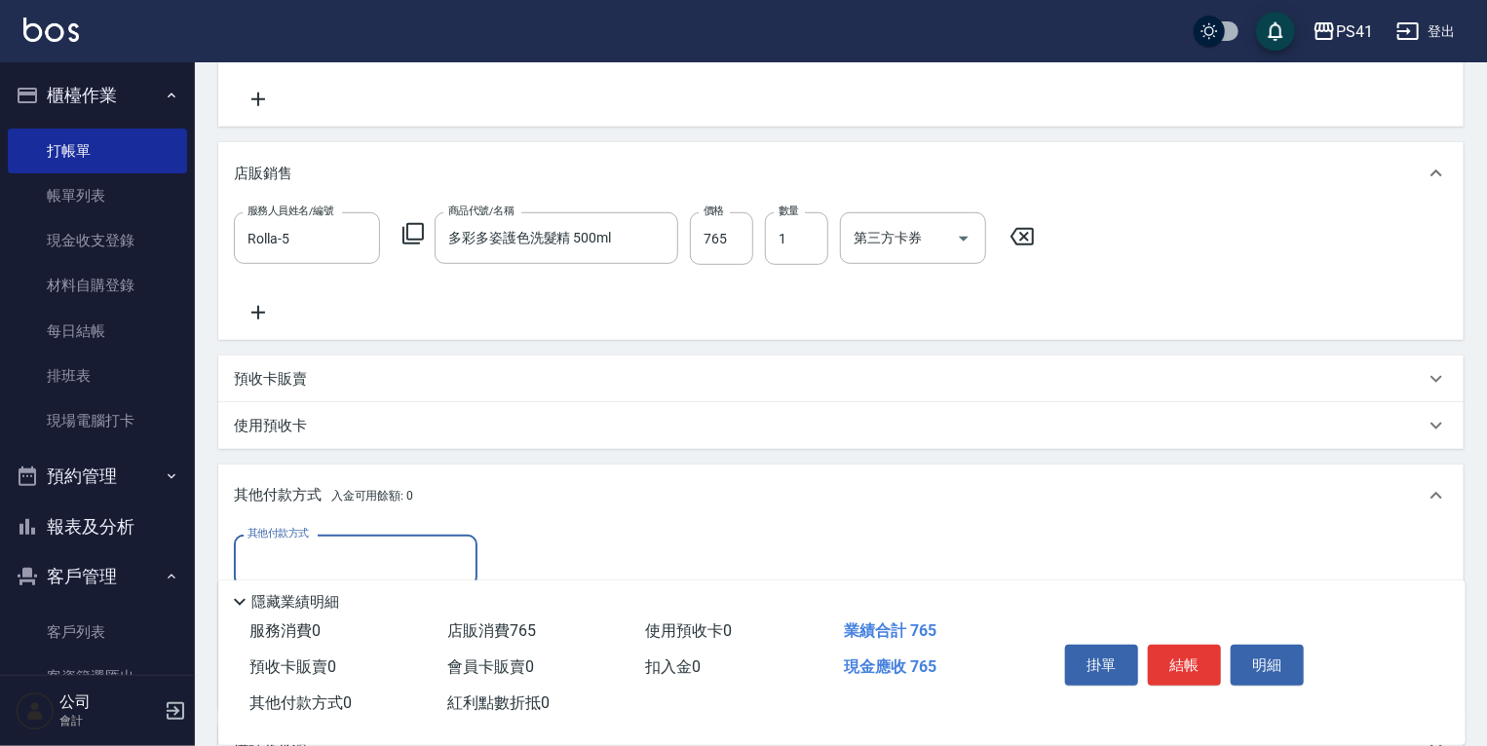
scroll to position [0, 0]
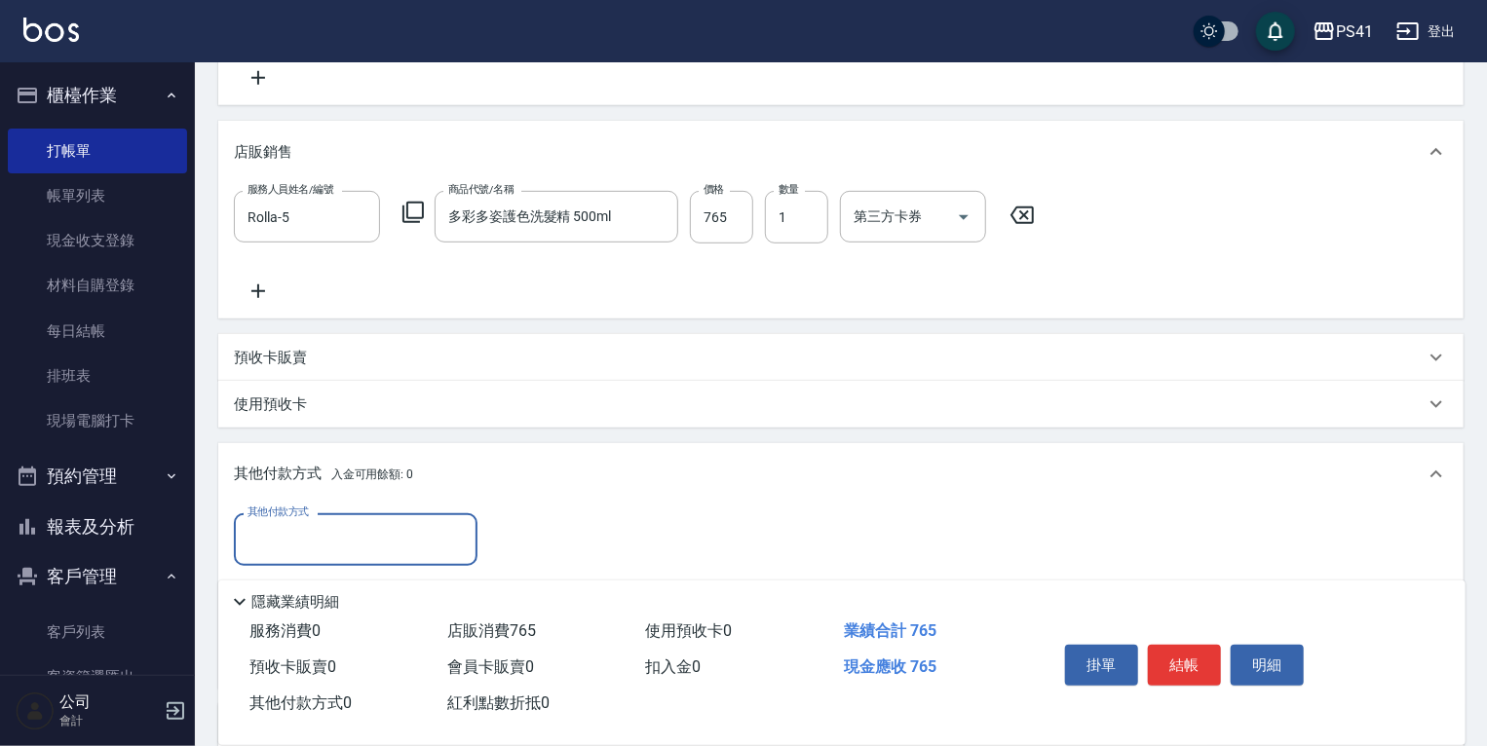
click at [358, 522] on input "其他付款方式" at bounding box center [356, 539] width 226 height 34
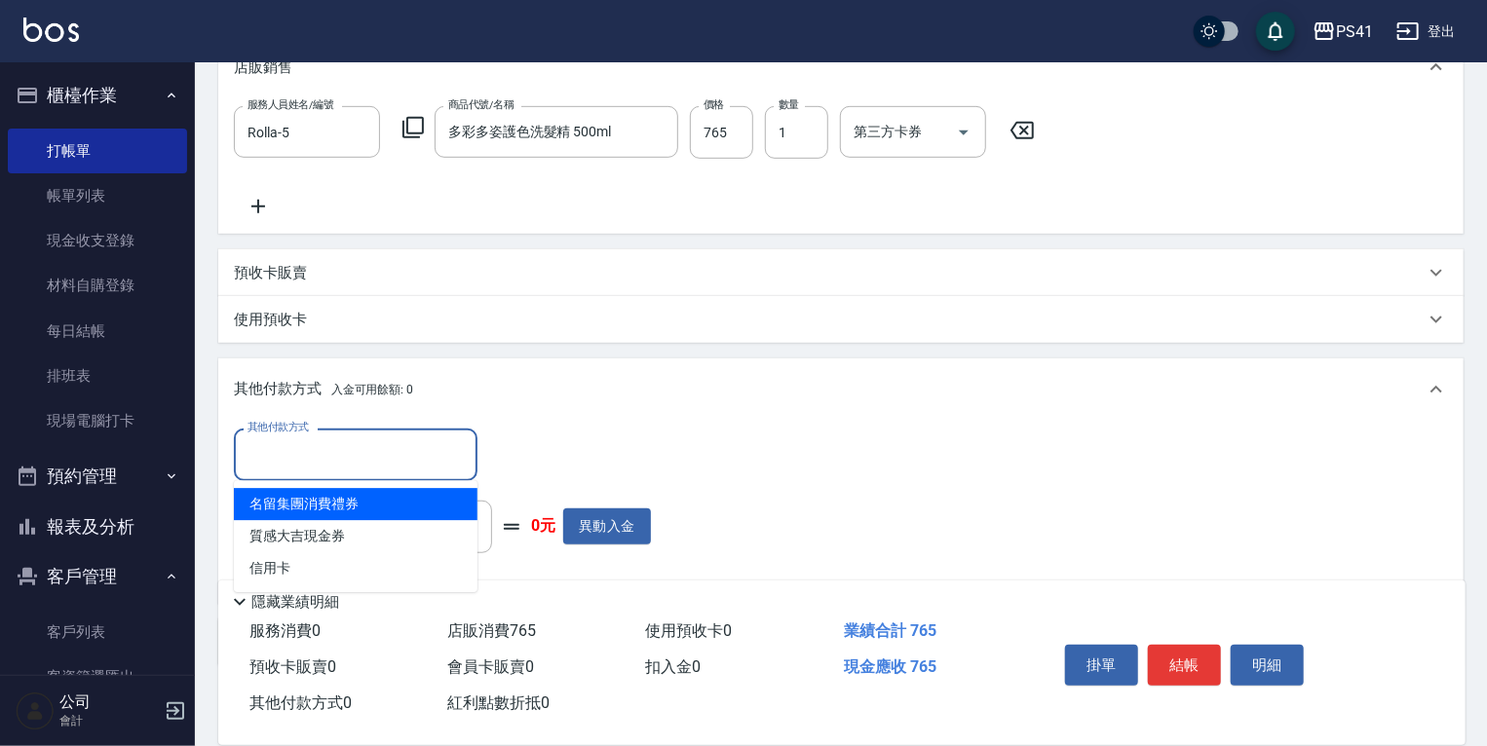
scroll to position [600, 0]
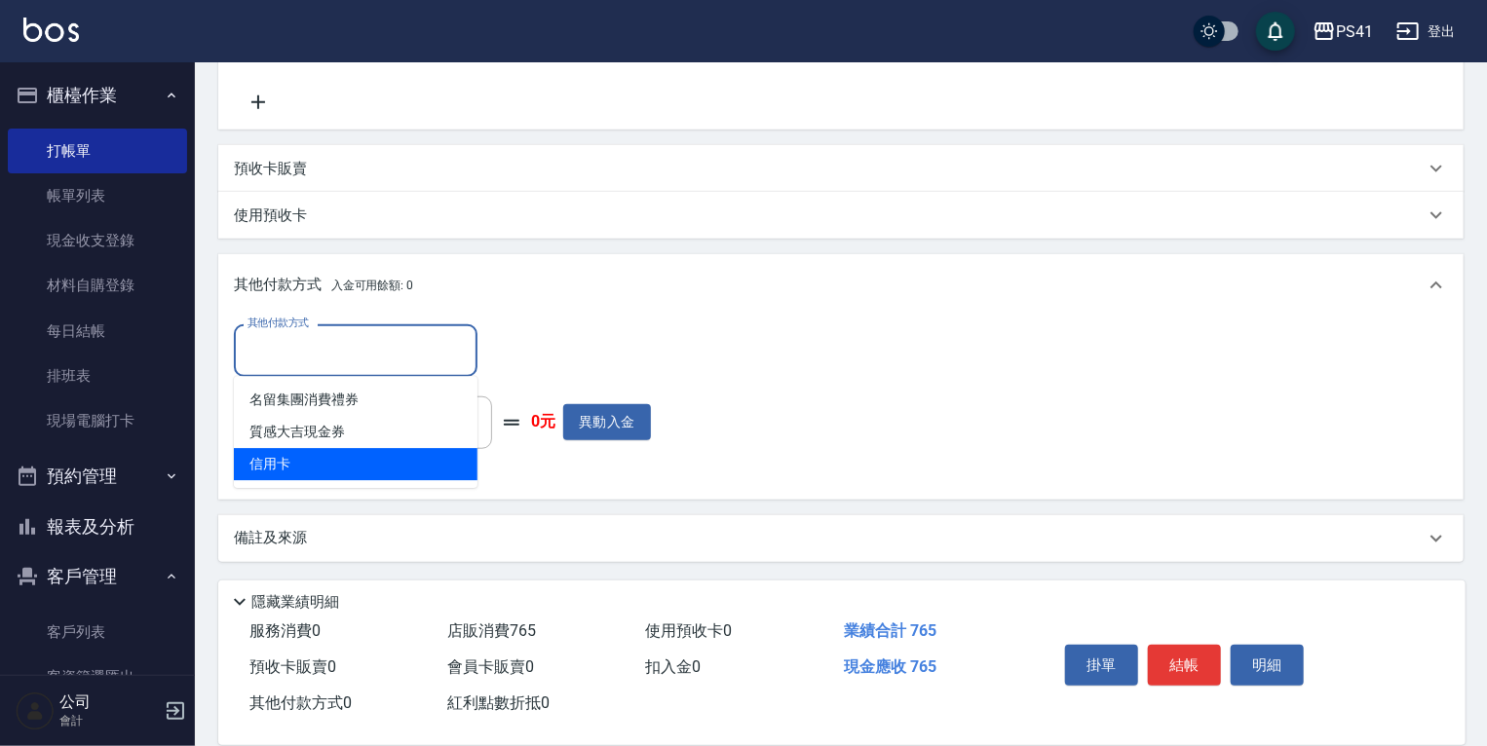
click at [372, 456] on span "信用卡" at bounding box center [356, 464] width 244 height 32
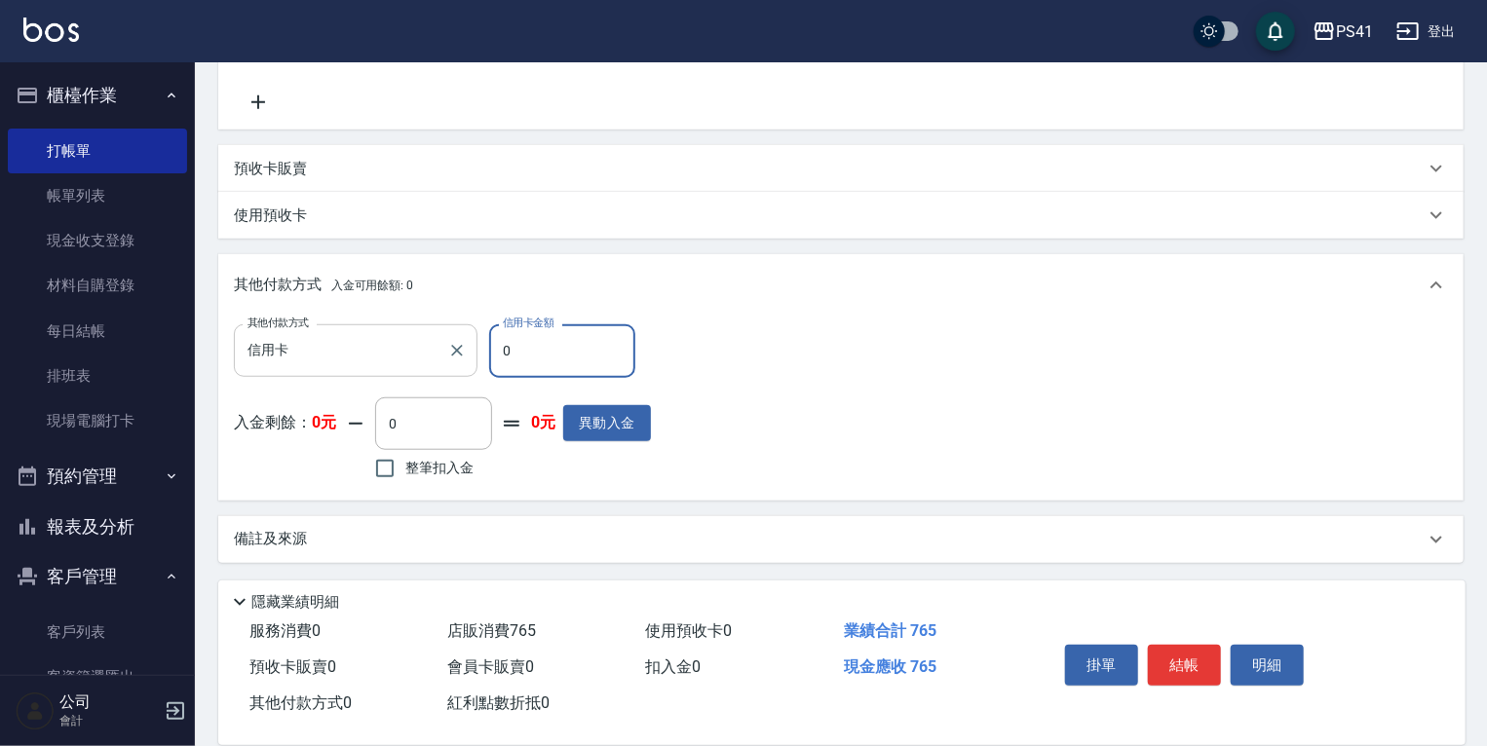
drag, startPoint x: 554, startPoint y: 355, endPoint x: 385, endPoint y: 342, distance: 169.1
click at [416, 353] on div "其他付款方式 信用卡 其他付款方式 信用卡金額 0 信用卡金額" at bounding box center [442, 351] width 417 height 53
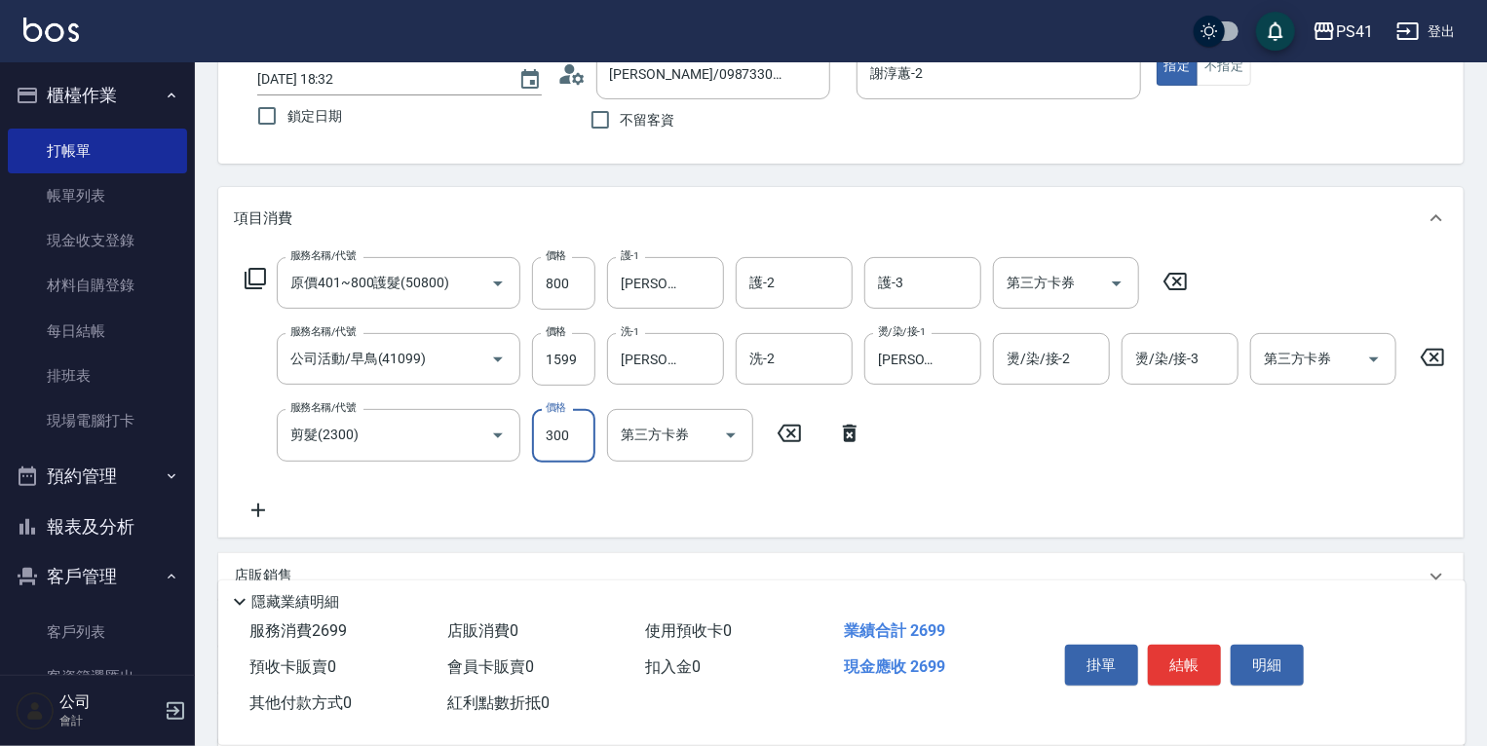
scroll to position [369, 0]
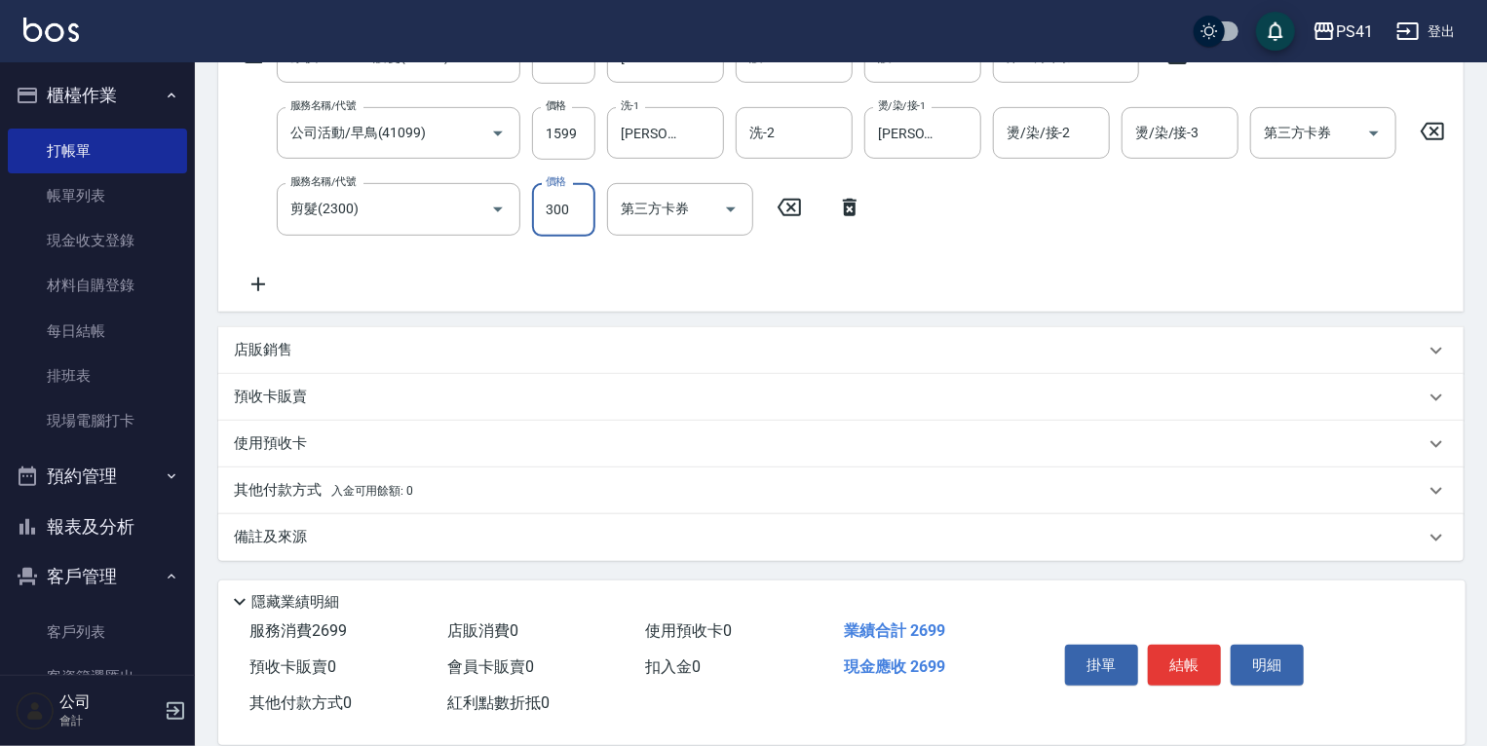
click at [343, 496] on span "入金可用餘額: 0" at bounding box center [372, 491] width 83 height 14
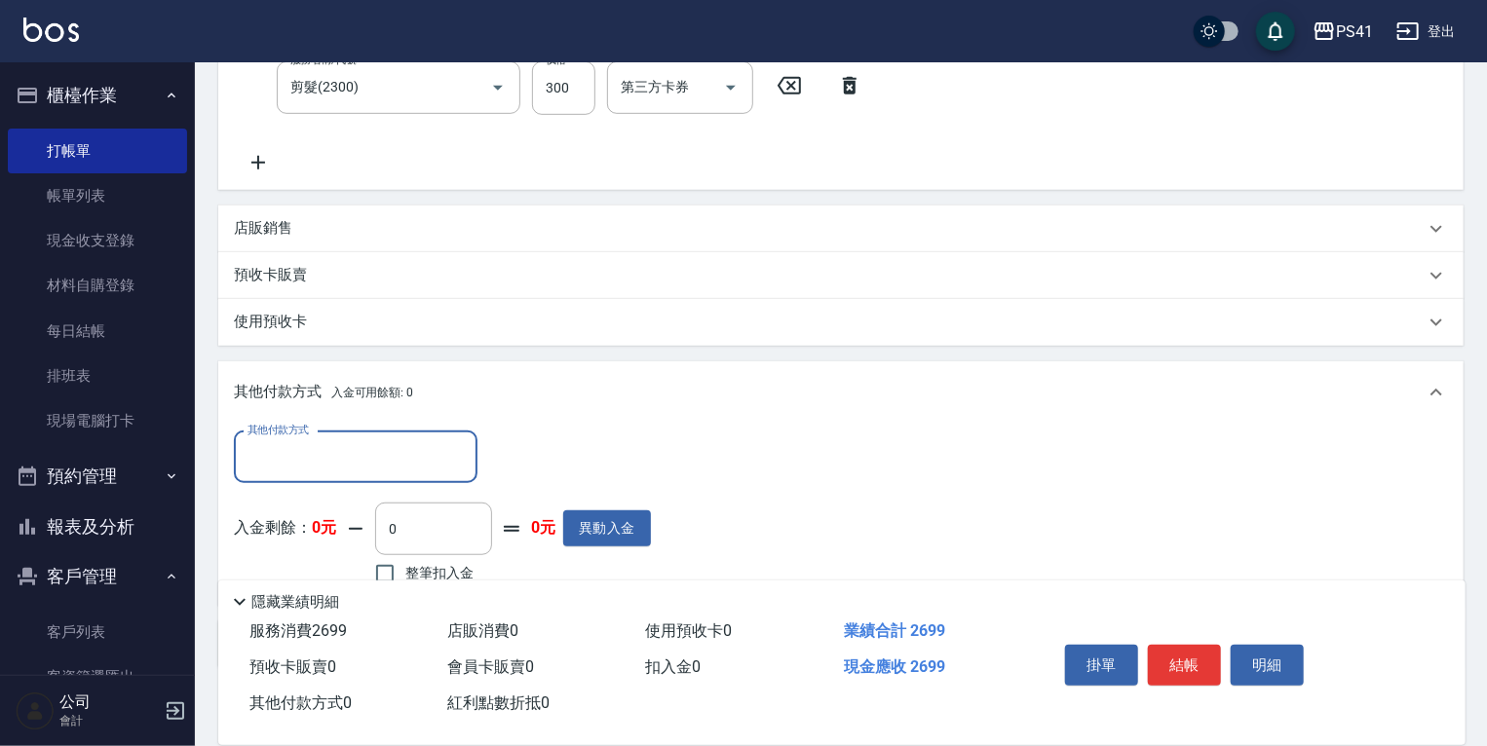
scroll to position [518, 0]
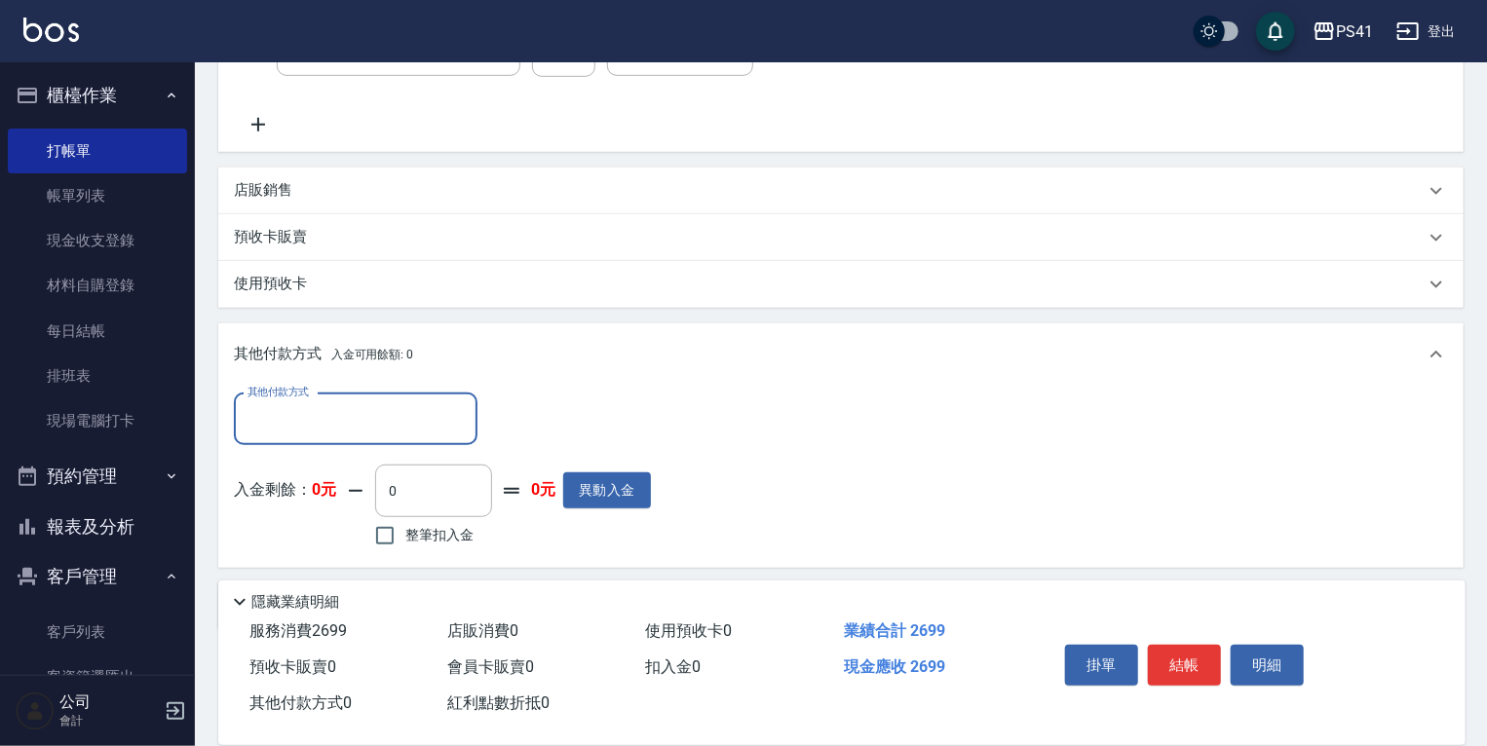
click at [366, 468] on div "其他付款方式 其他付款方式 入金剩餘： 0元 0 ​ 整筆扣入金 0元 異動入金" at bounding box center [442, 473] width 417 height 159
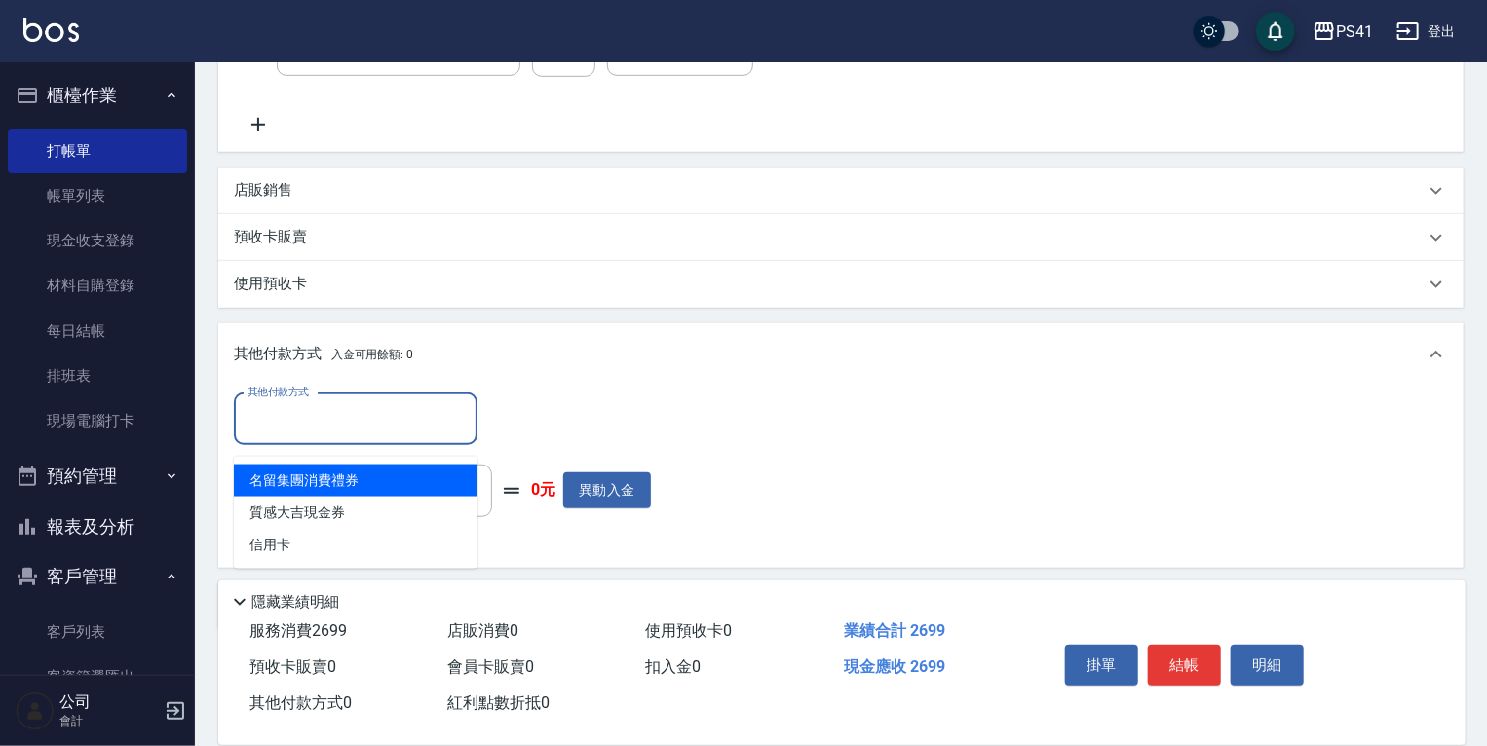
click at [366, 429] on input "其他付款方式" at bounding box center [356, 419] width 226 height 34
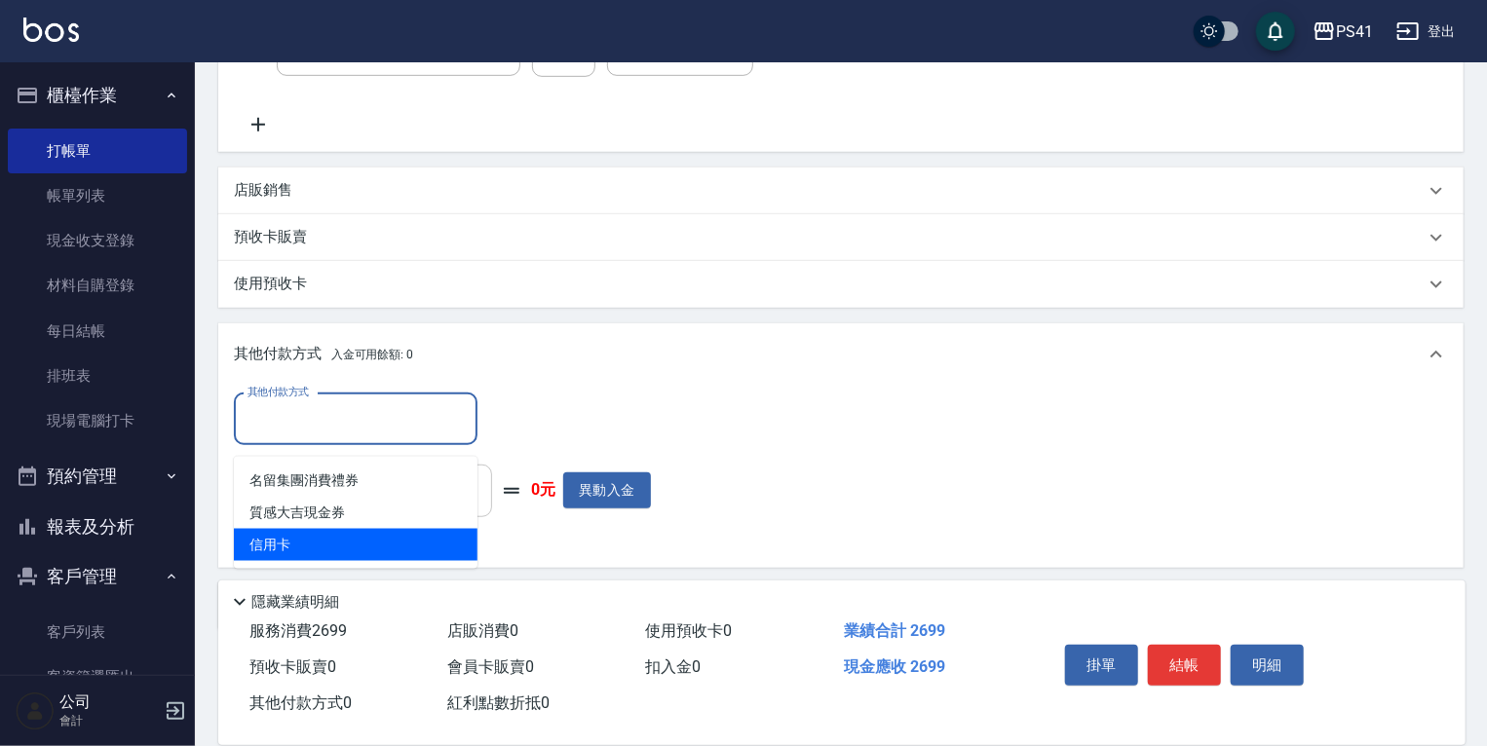
drag, startPoint x: 326, startPoint y: 546, endPoint x: 481, endPoint y: 483, distance: 167.0
click at [328, 542] on span "信用卡" at bounding box center [356, 545] width 244 height 32
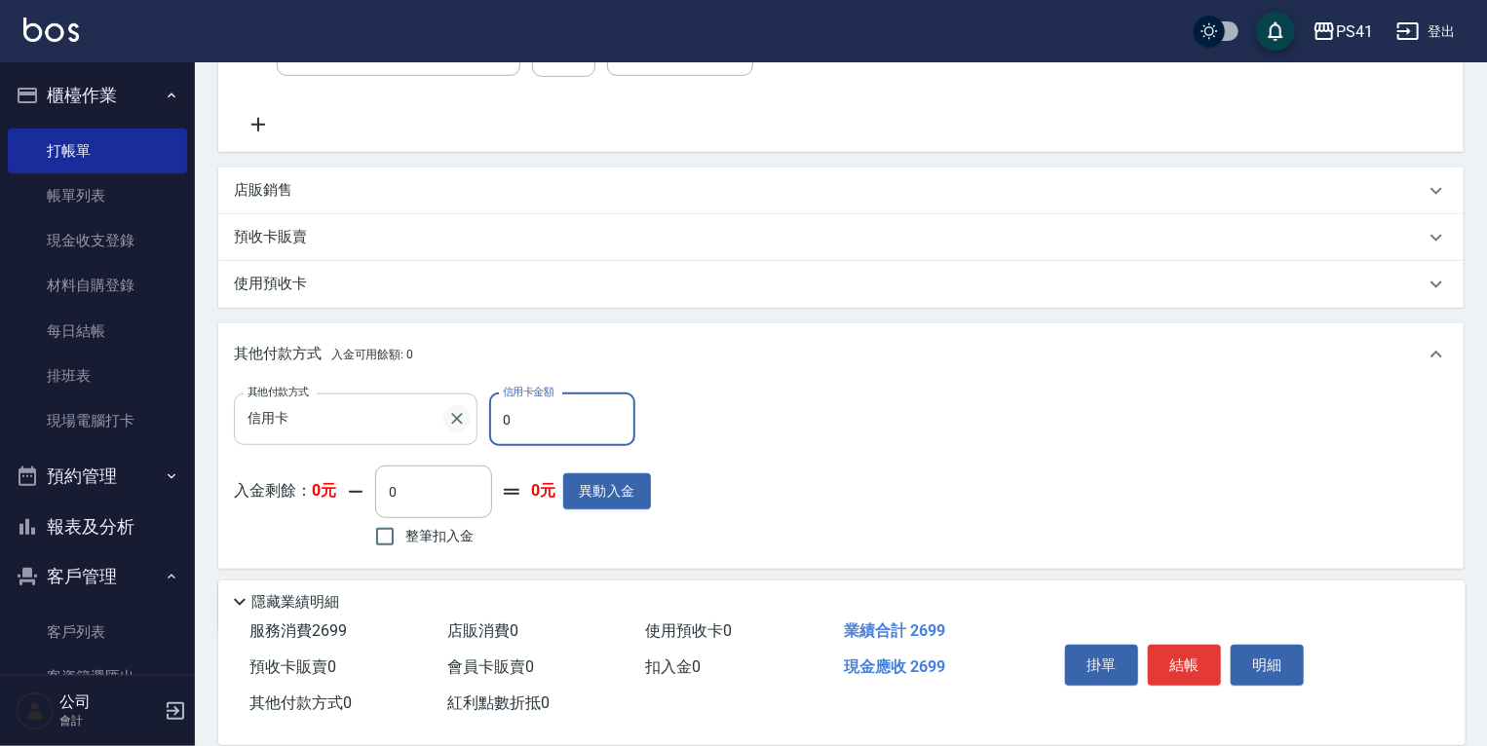
drag, startPoint x: 535, startPoint y: 430, endPoint x: 449, endPoint y: 419, distance: 86.4
click at [513, 430] on input "0" at bounding box center [562, 420] width 146 height 53
drag, startPoint x: 543, startPoint y: 433, endPoint x: 54, endPoint y: 384, distance: 491.6
click at [206, 419] on div "Key In 打帳單 上一筆訂單:#31 帳單速查 結帳前確認明細 連續打單結帳 掛單 結帳 明細 帳單日期 [DATE] 18:32 鎖定日期 顧客姓名/手…" at bounding box center [841, 180] width 1292 height 1273
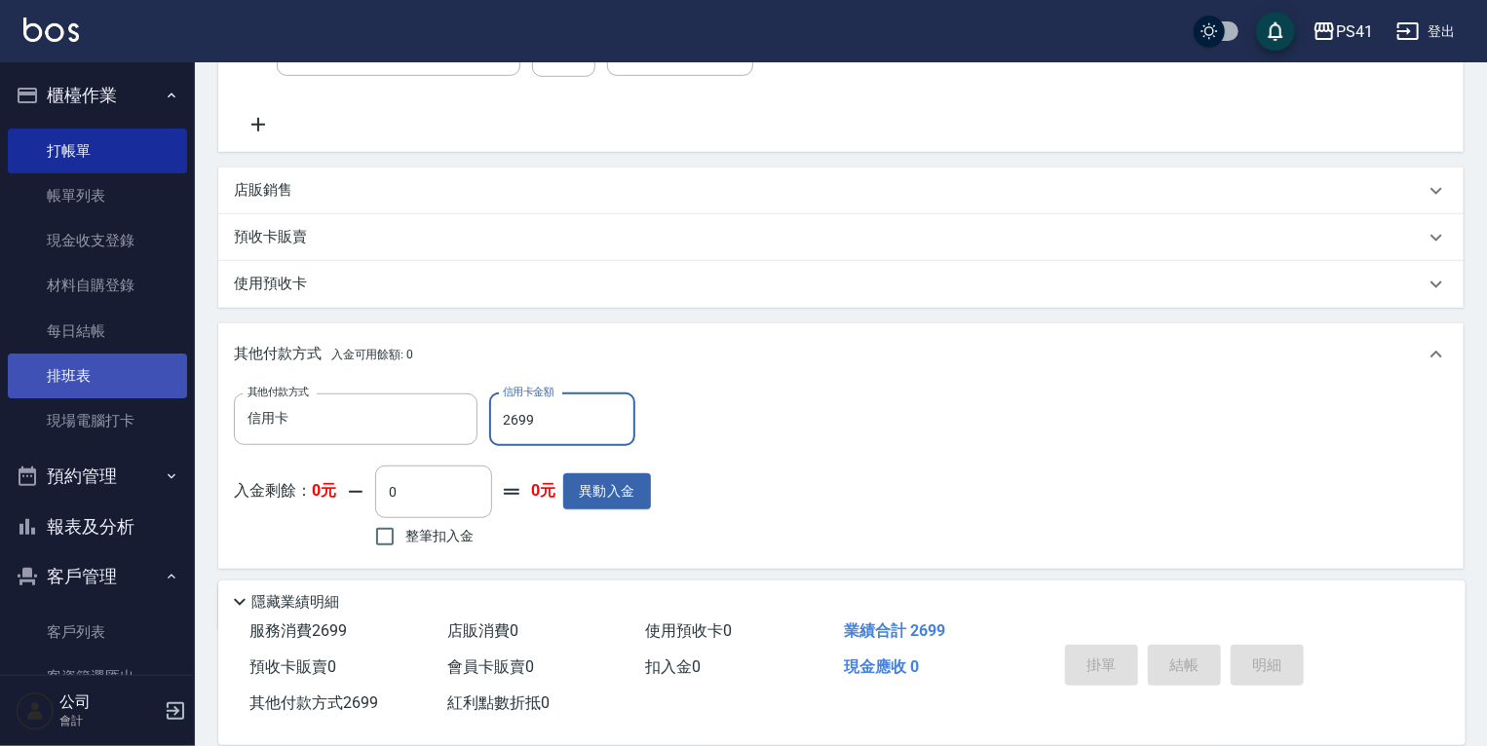
scroll to position [0, 0]
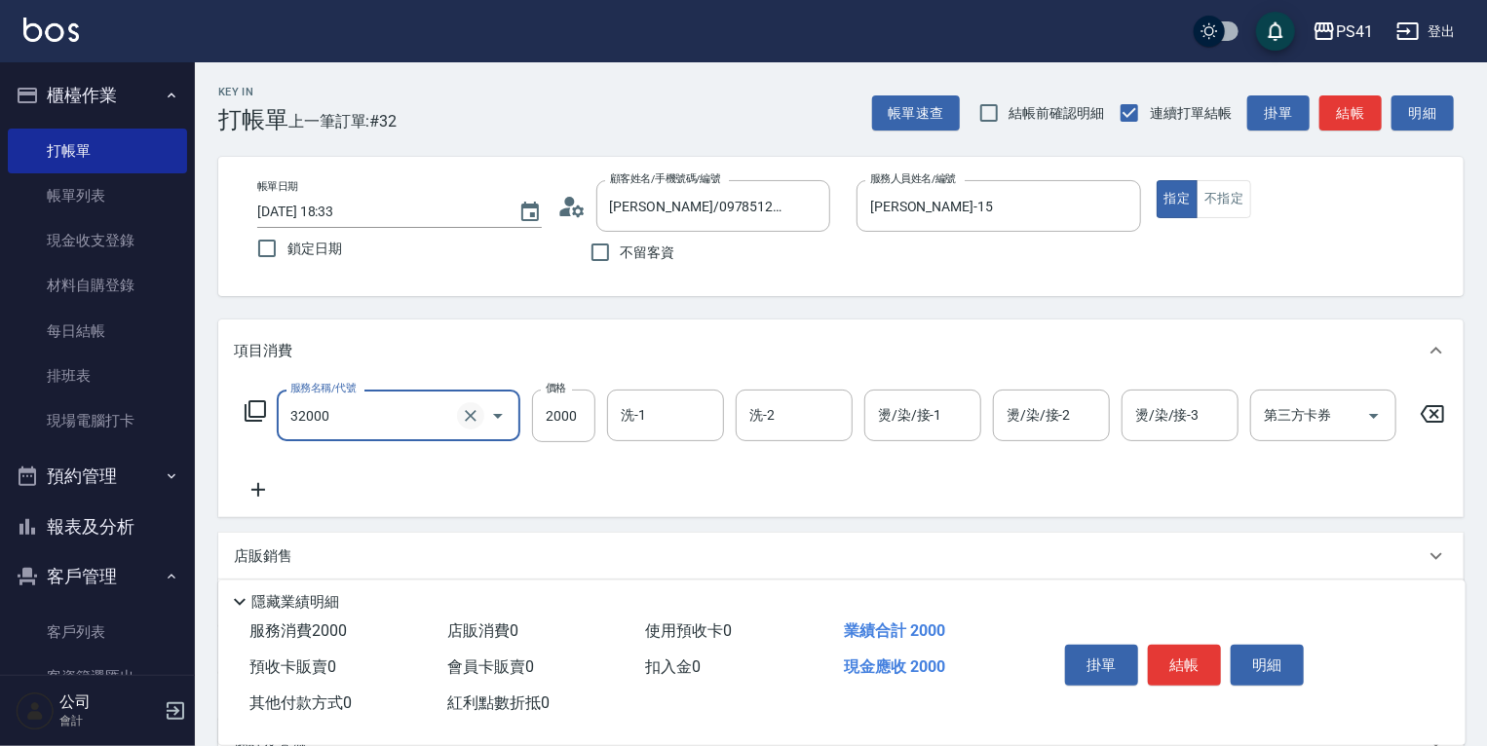
click at [474, 415] on icon "Clear" at bounding box center [470, 415] width 19 height 19
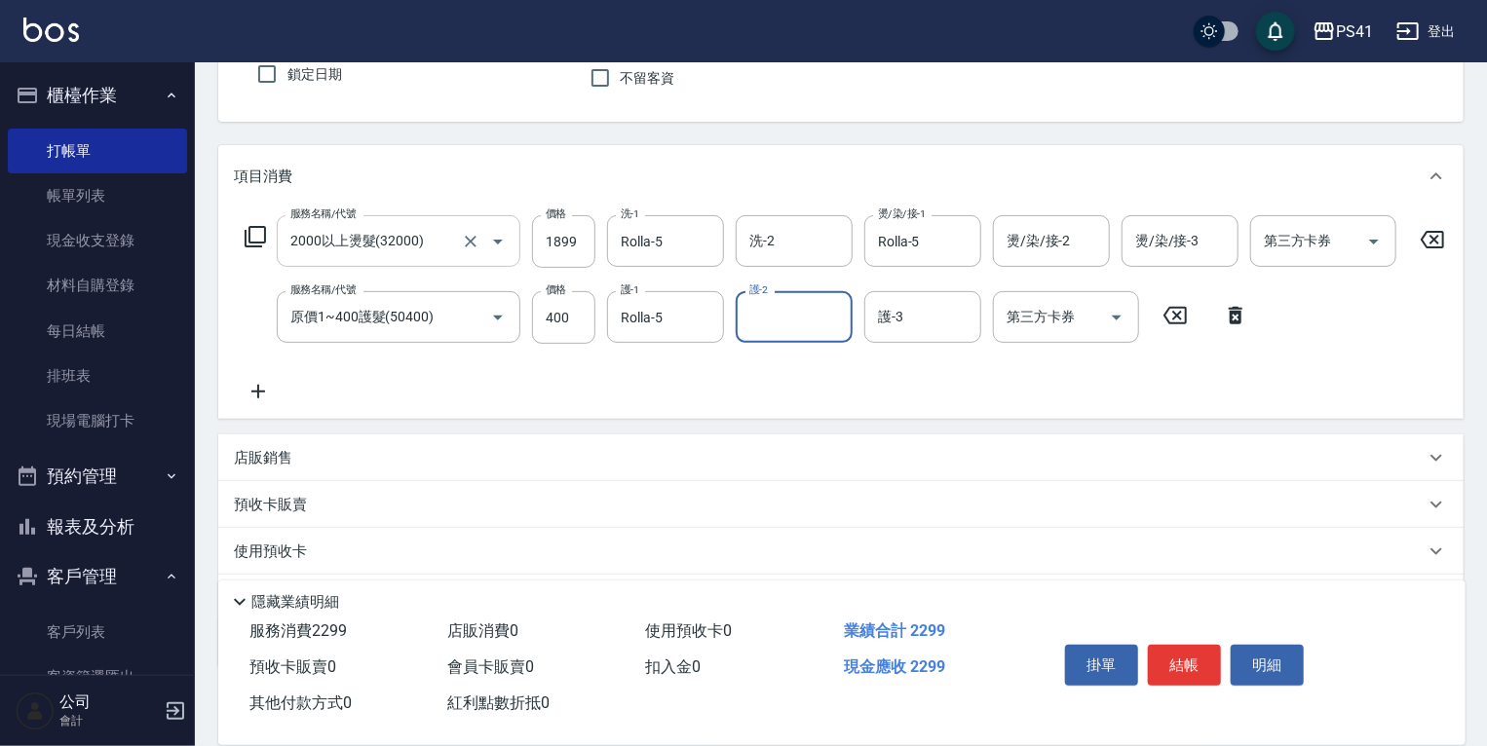
scroll to position [292, 0]
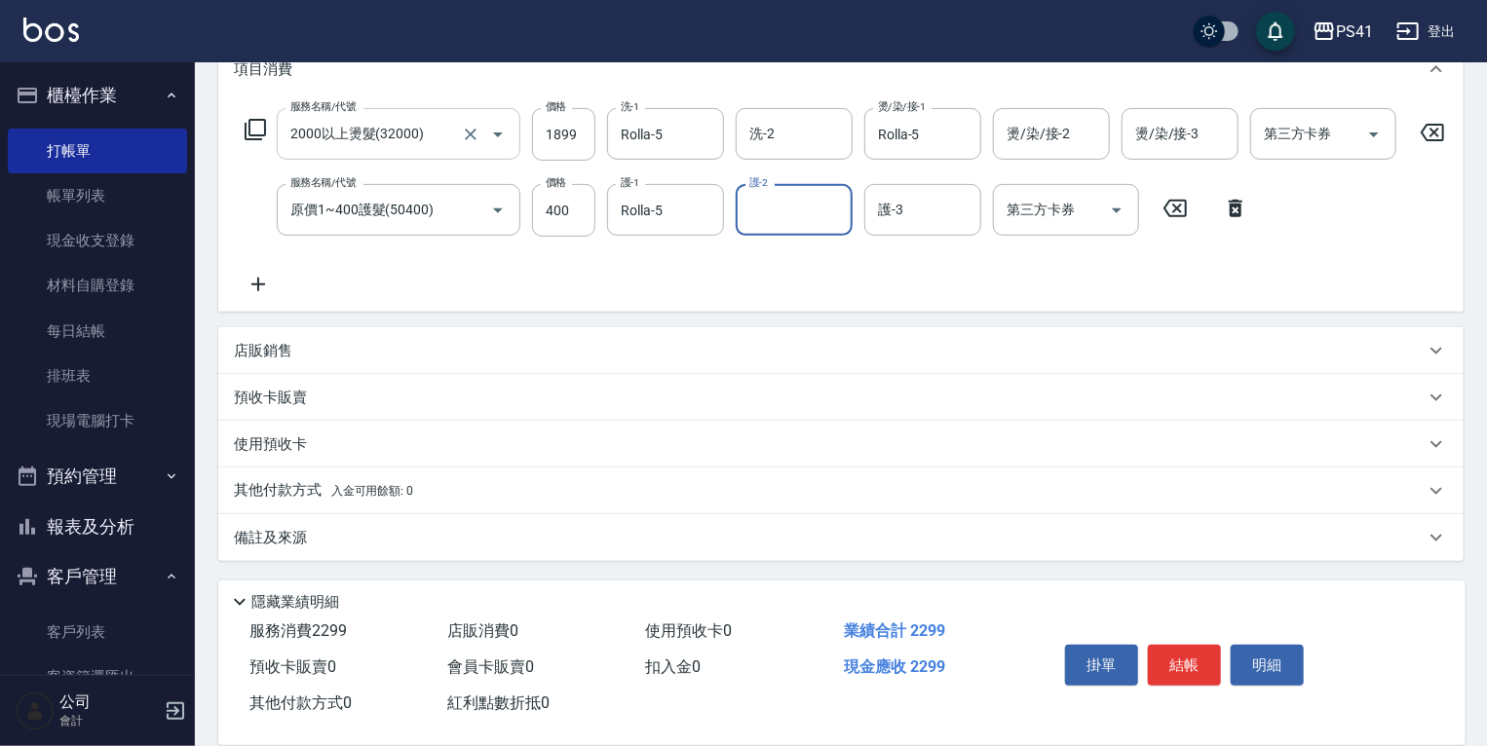
click at [431, 484] on div "其他付款方式 入金可用餘額: 0" at bounding box center [829, 490] width 1191 height 21
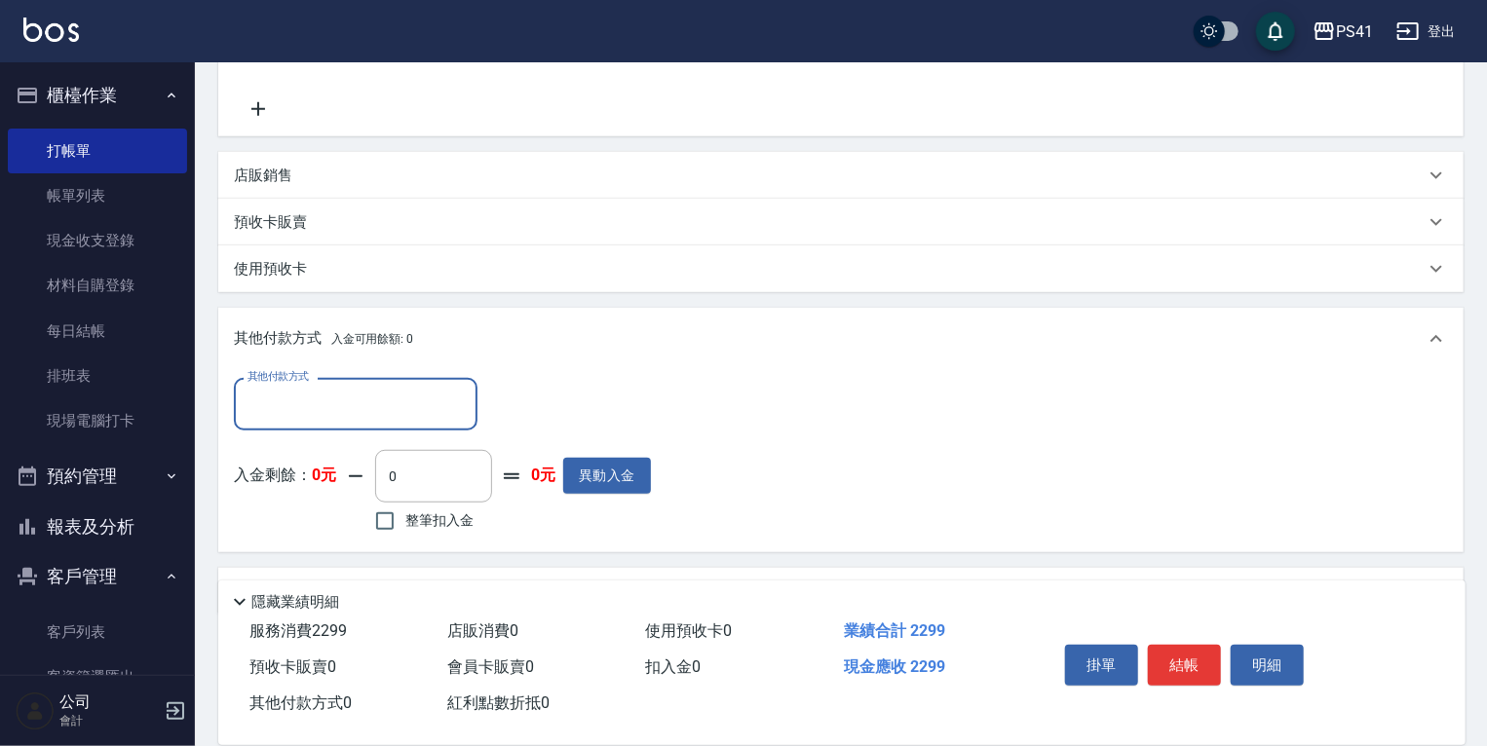
scroll to position [0, 0]
click at [374, 430] on div "其他付款方式" at bounding box center [356, 404] width 244 height 52
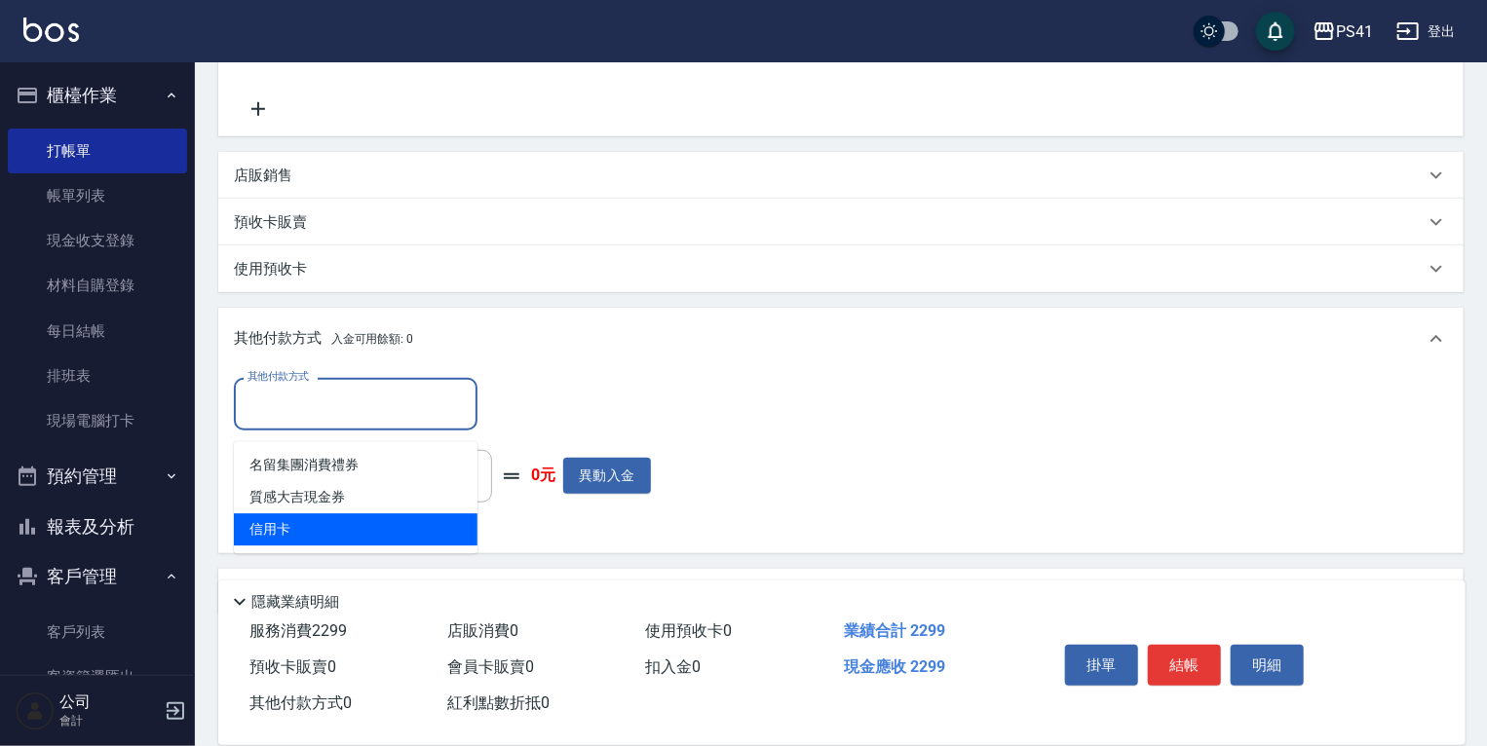
click at [338, 530] on span "信用卡" at bounding box center [356, 530] width 244 height 32
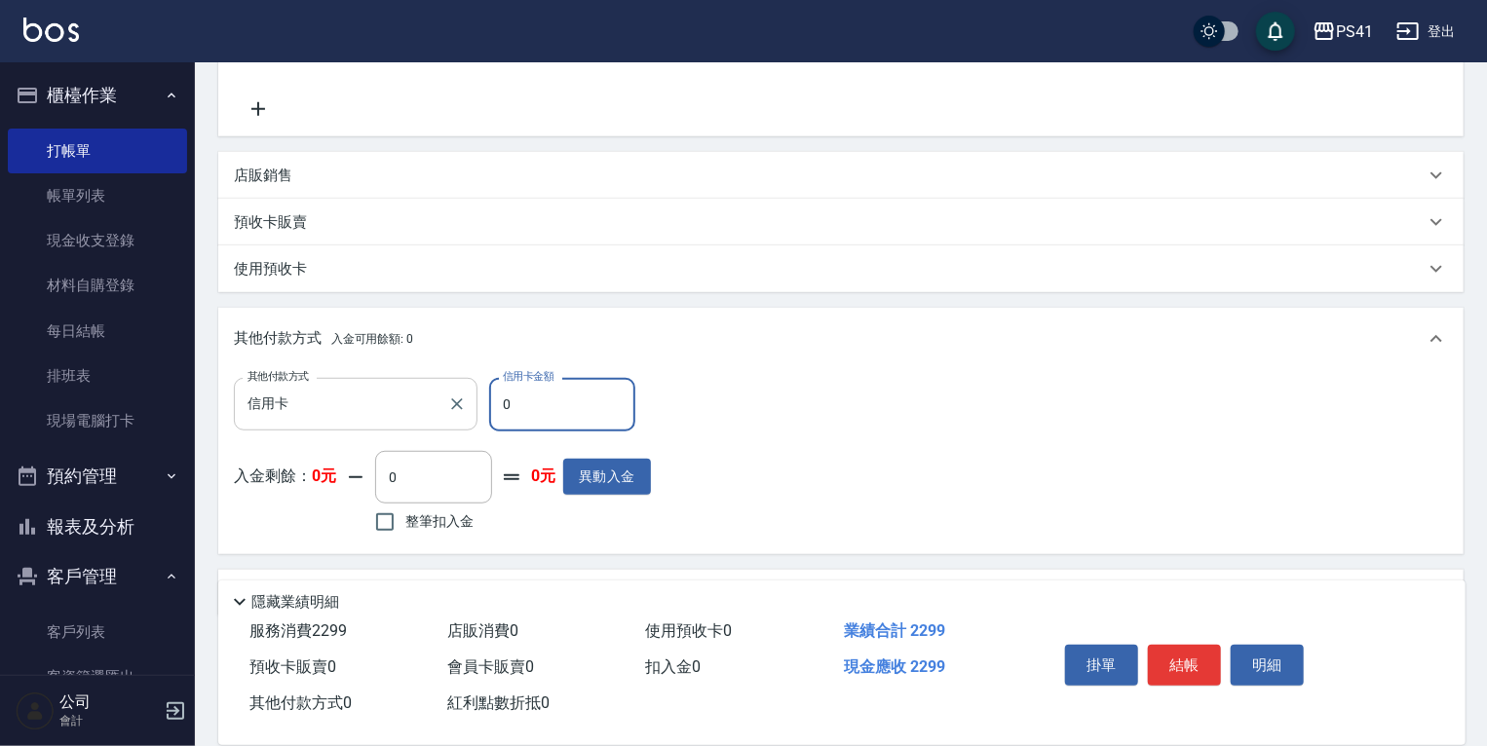
drag, startPoint x: 529, startPoint y: 400, endPoint x: 425, endPoint y: 367, distance: 109.1
click at [411, 403] on div "其他付款方式 信用卡 其他付款方式 信用卡金額 0 信用卡金額" at bounding box center [442, 404] width 417 height 53
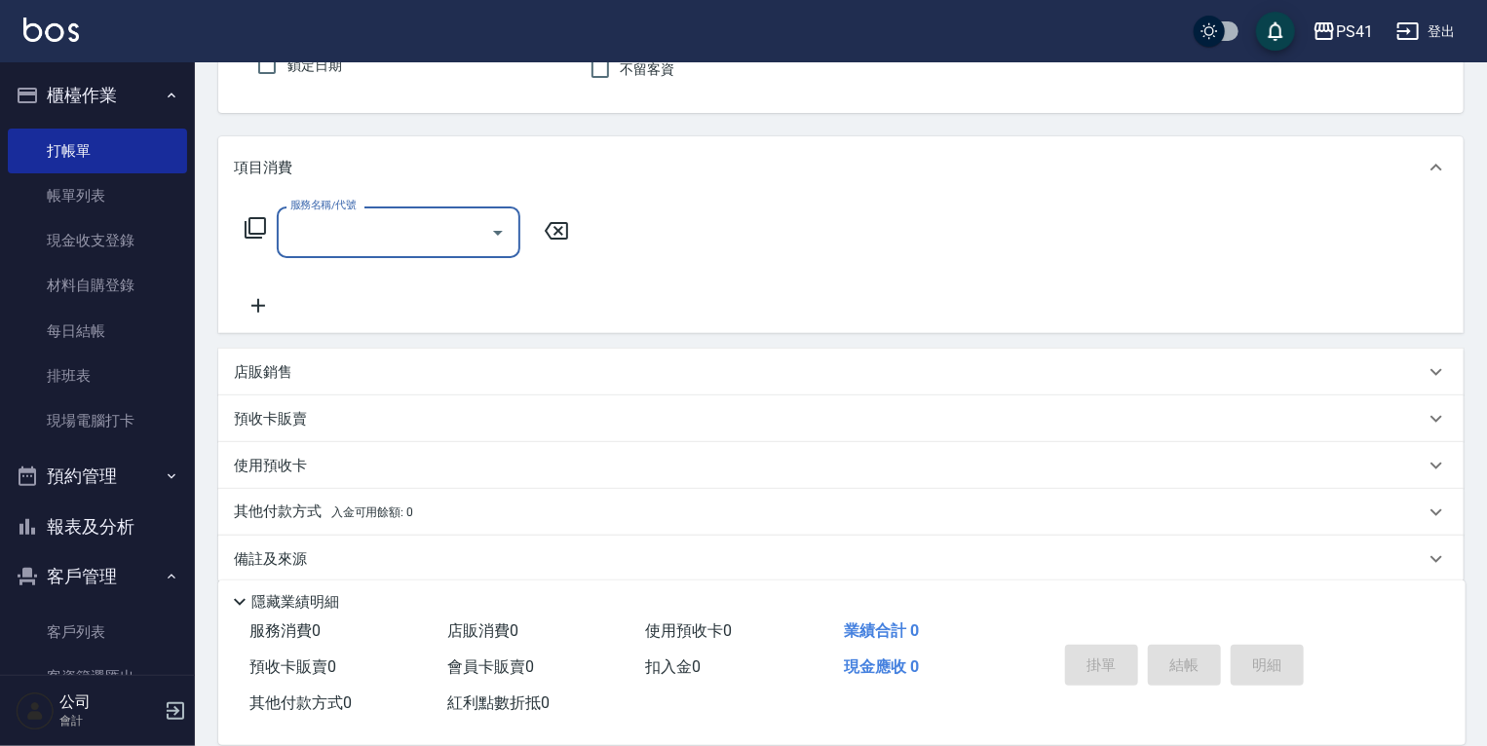
scroll to position [204, 0]
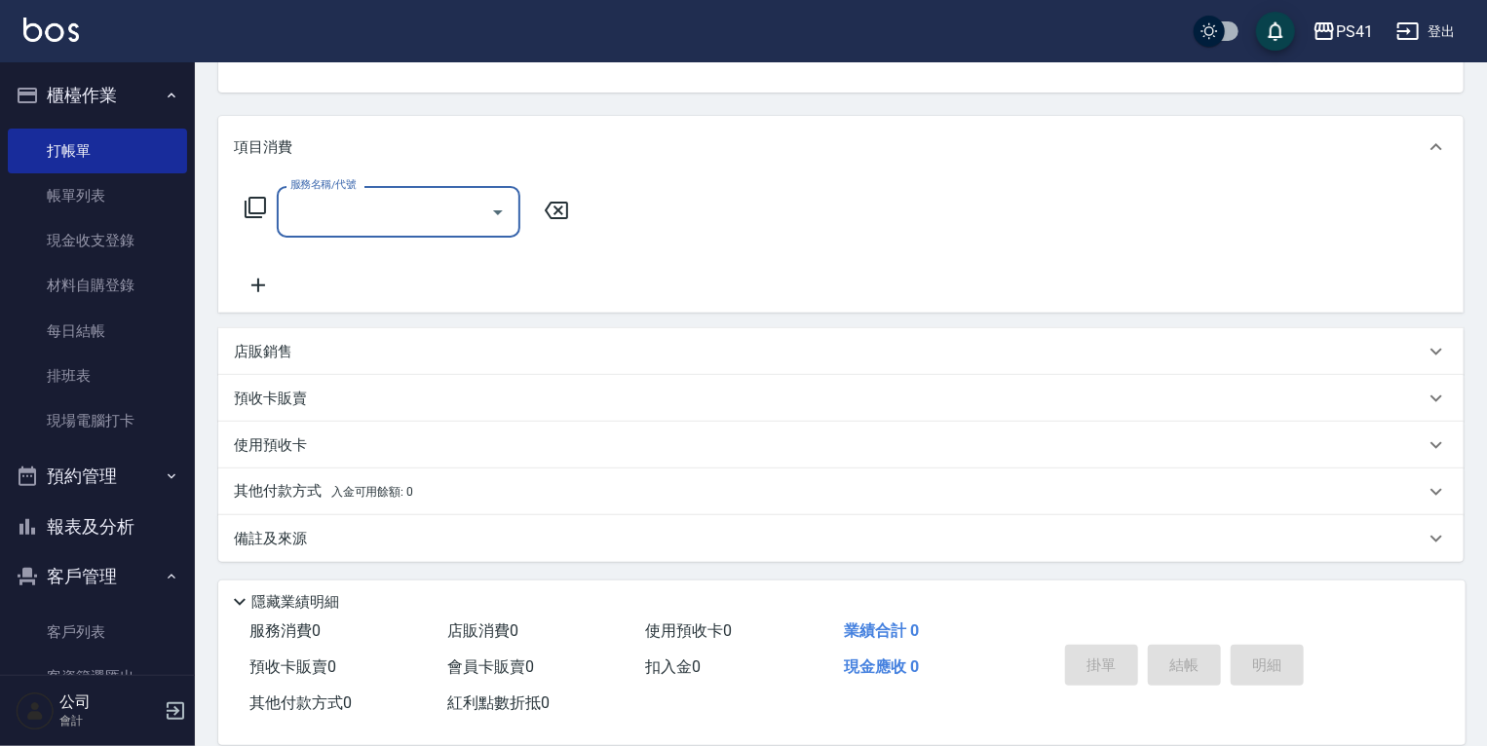
click at [510, 368] on div "店販銷售" at bounding box center [840, 351] width 1245 height 47
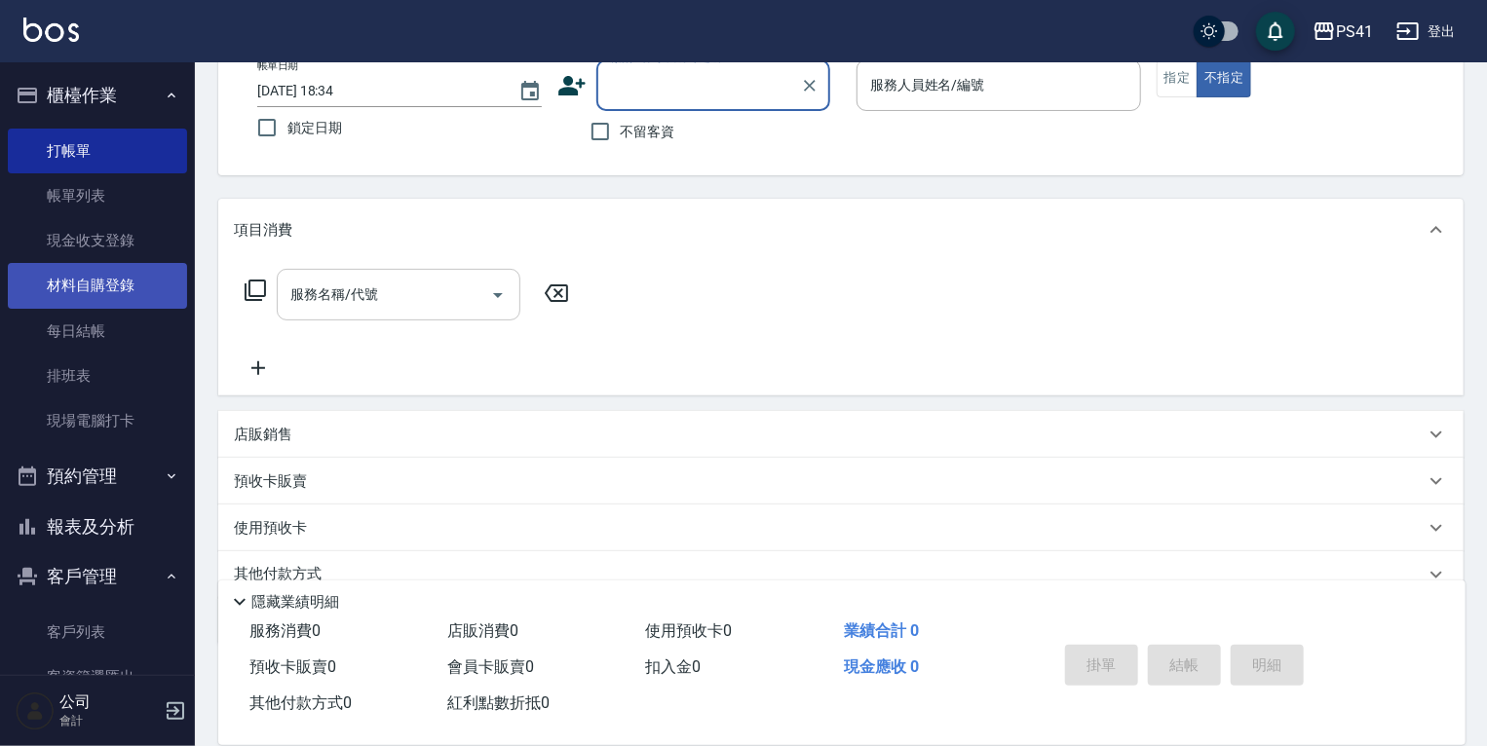
scroll to position [33, 0]
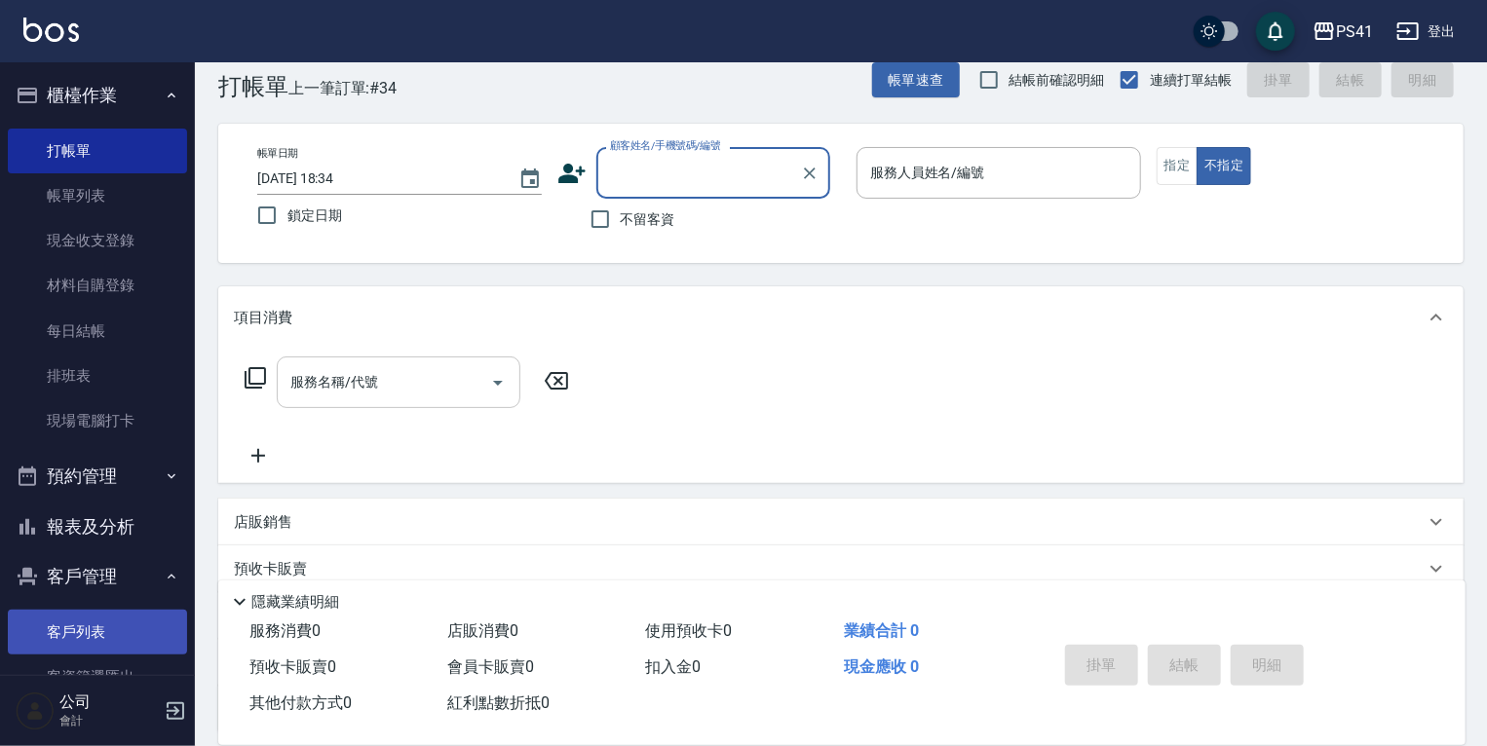
drag, startPoint x: 37, startPoint y: 616, endPoint x: 37, endPoint y: 647, distance: 31.2
click at [37, 616] on link "客戶列表" at bounding box center [97, 632] width 179 height 45
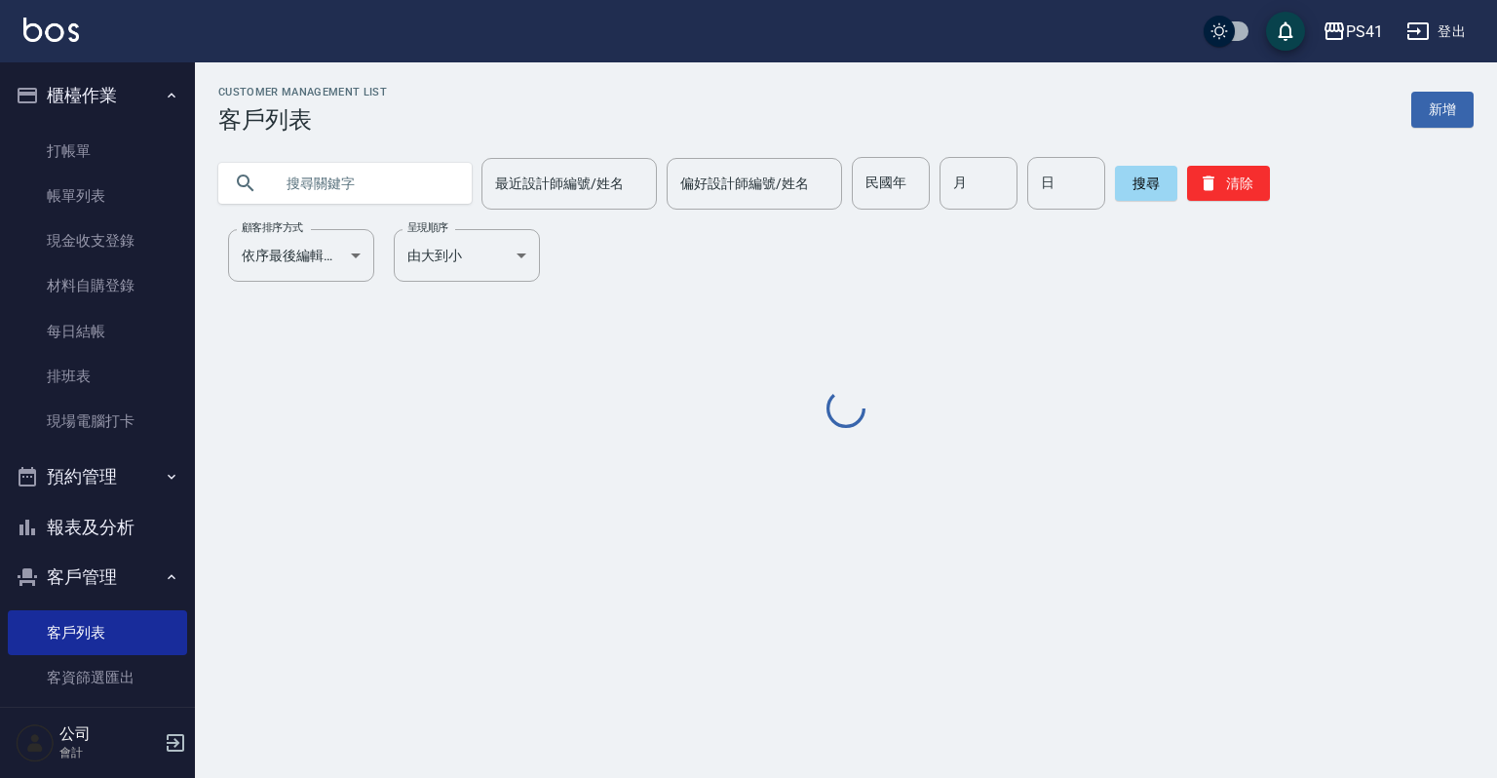
click at [450, 199] on input "text" at bounding box center [364, 183] width 183 height 53
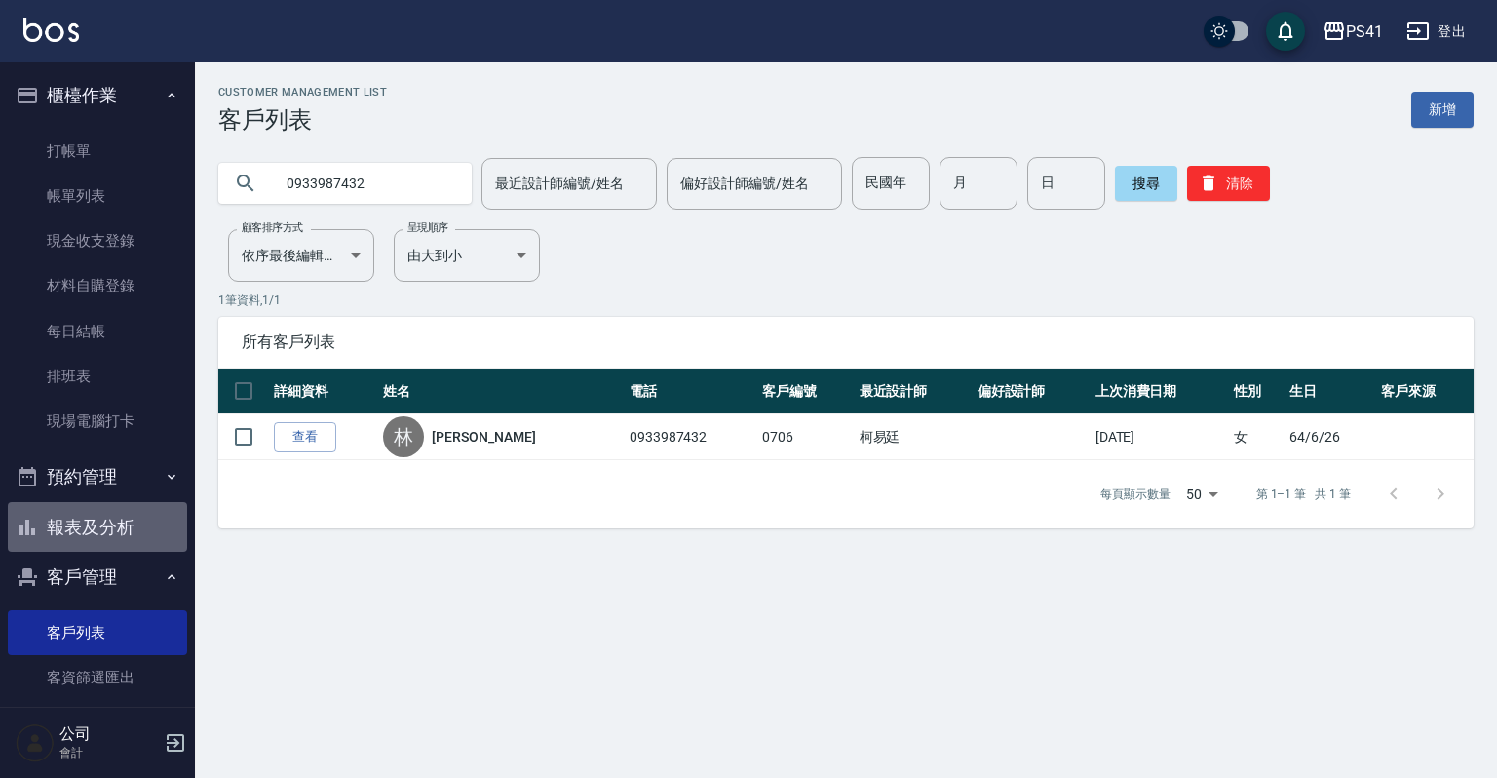
click at [113, 530] on button "報表及分析" at bounding box center [97, 527] width 179 height 51
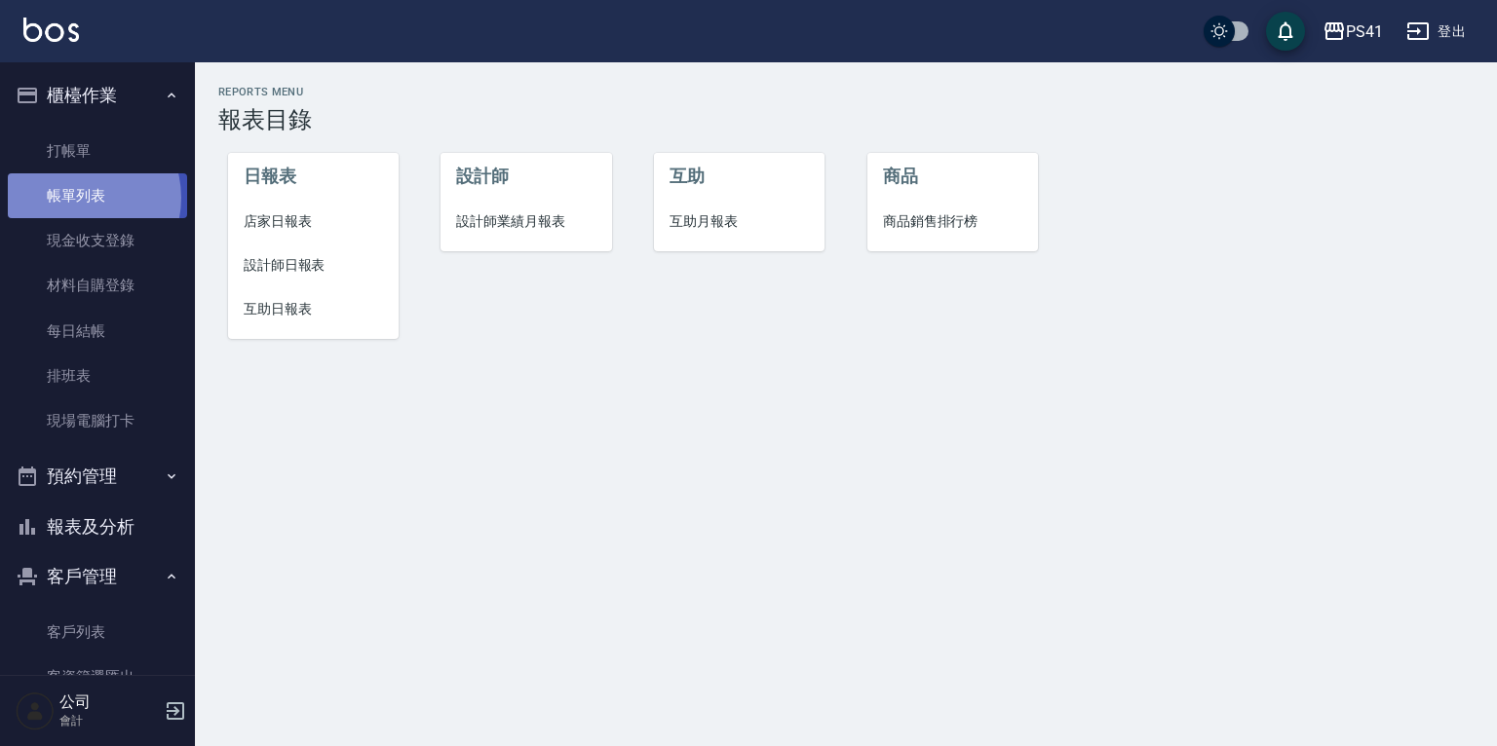
click at [76, 198] on link "帳單列表" at bounding box center [97, 195] width 179 height 45
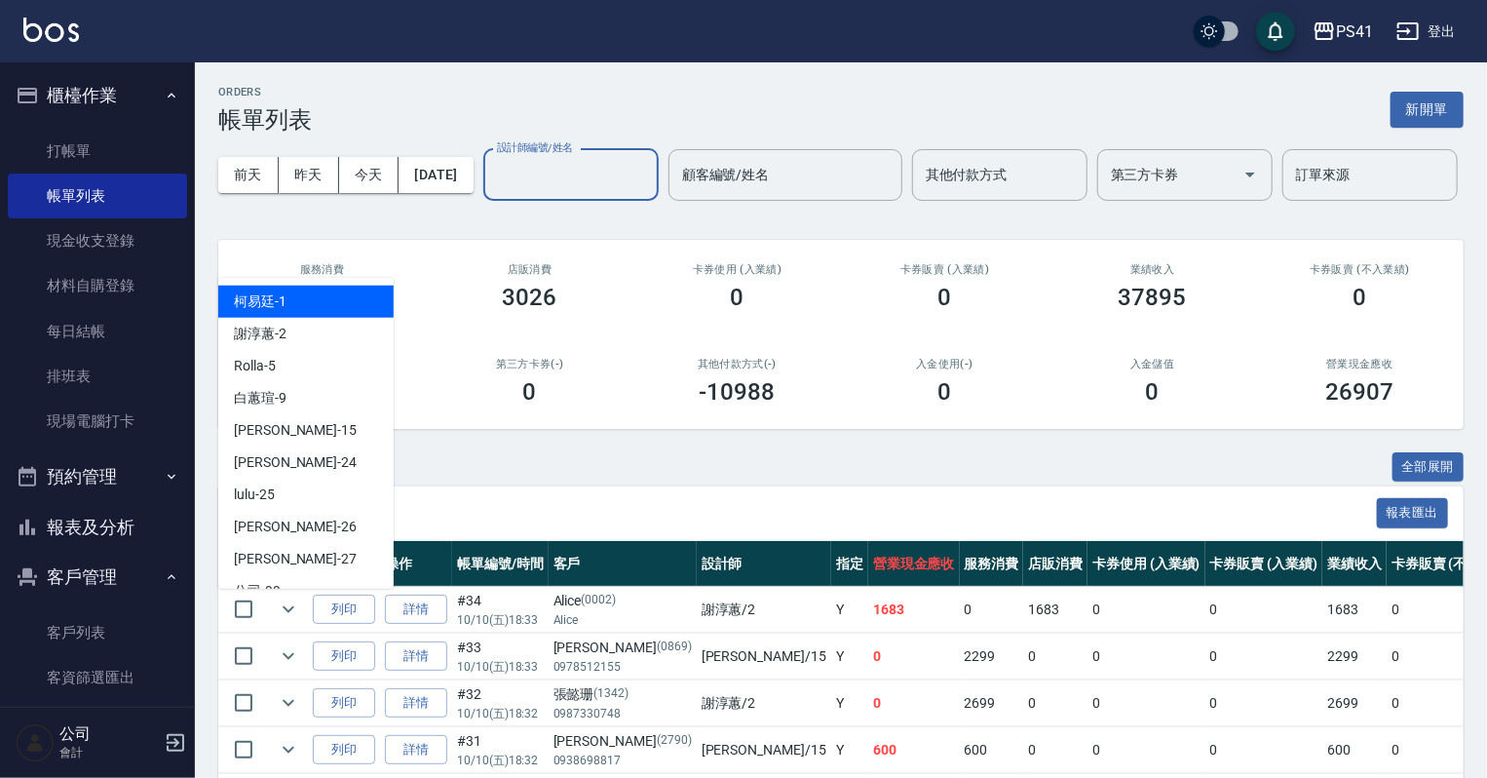
click at [492, 192] on input "設計師編號/姓名" at bounding box center [571, 175] width 158 height 34
